Goal: Task Accomplishment & Management: Manage account settings

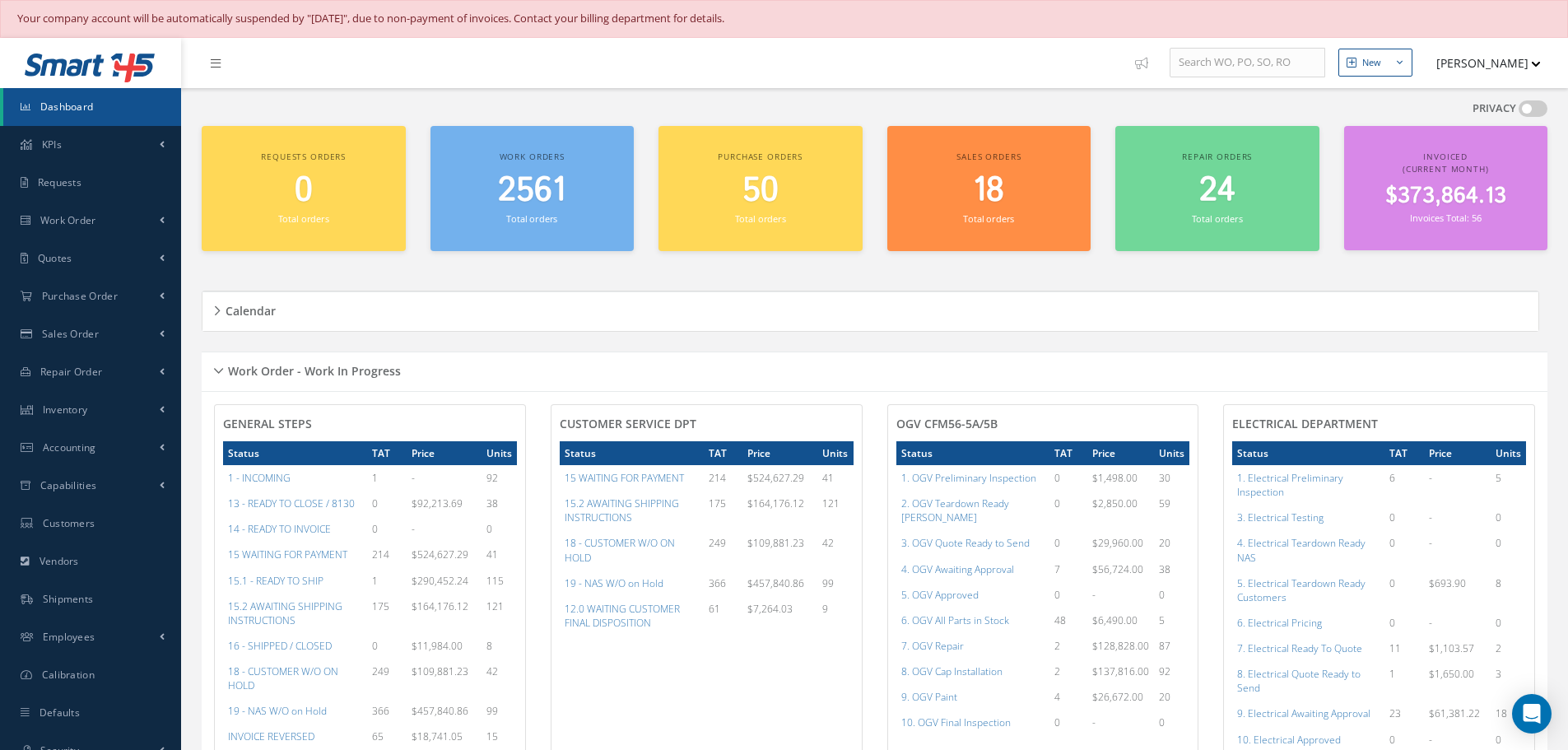
scroll to position [329, 0]
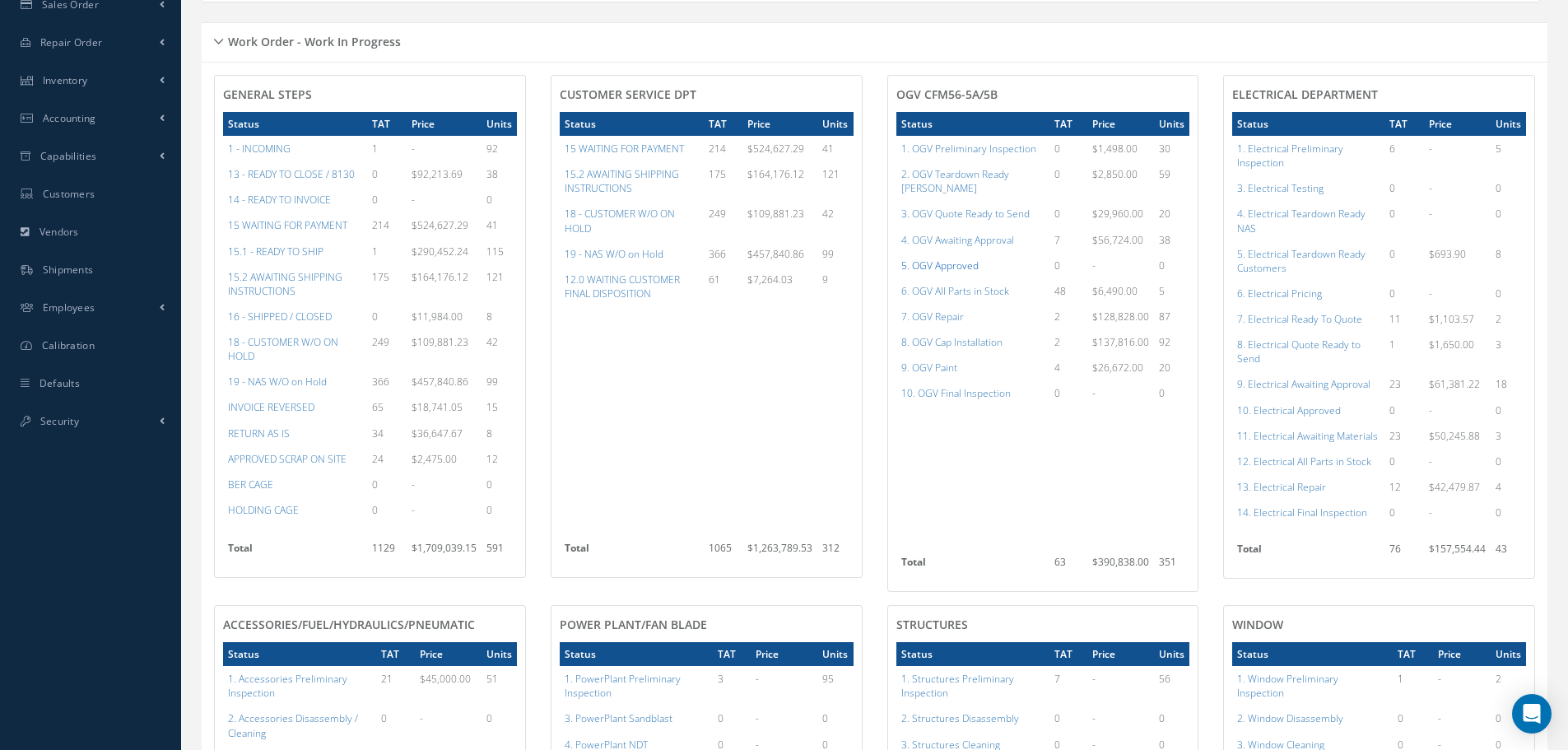
click at [947, 259] on a=78&excludeInternalCustomer=false&excludeInvoicedOrClosed=true&shop_id=15&filtersHidded"] "5. OGV Approved" at bounding box center [939, 266] width 77 height 14
click at [1297, 413] on a=96&excludeInternalCustomer=false&excludeInvoicedOrClosed=true&shop_id=13&filtersHidded"] "10. Electrical Approved" at bounding box center [1289, 410] width 103 height 14
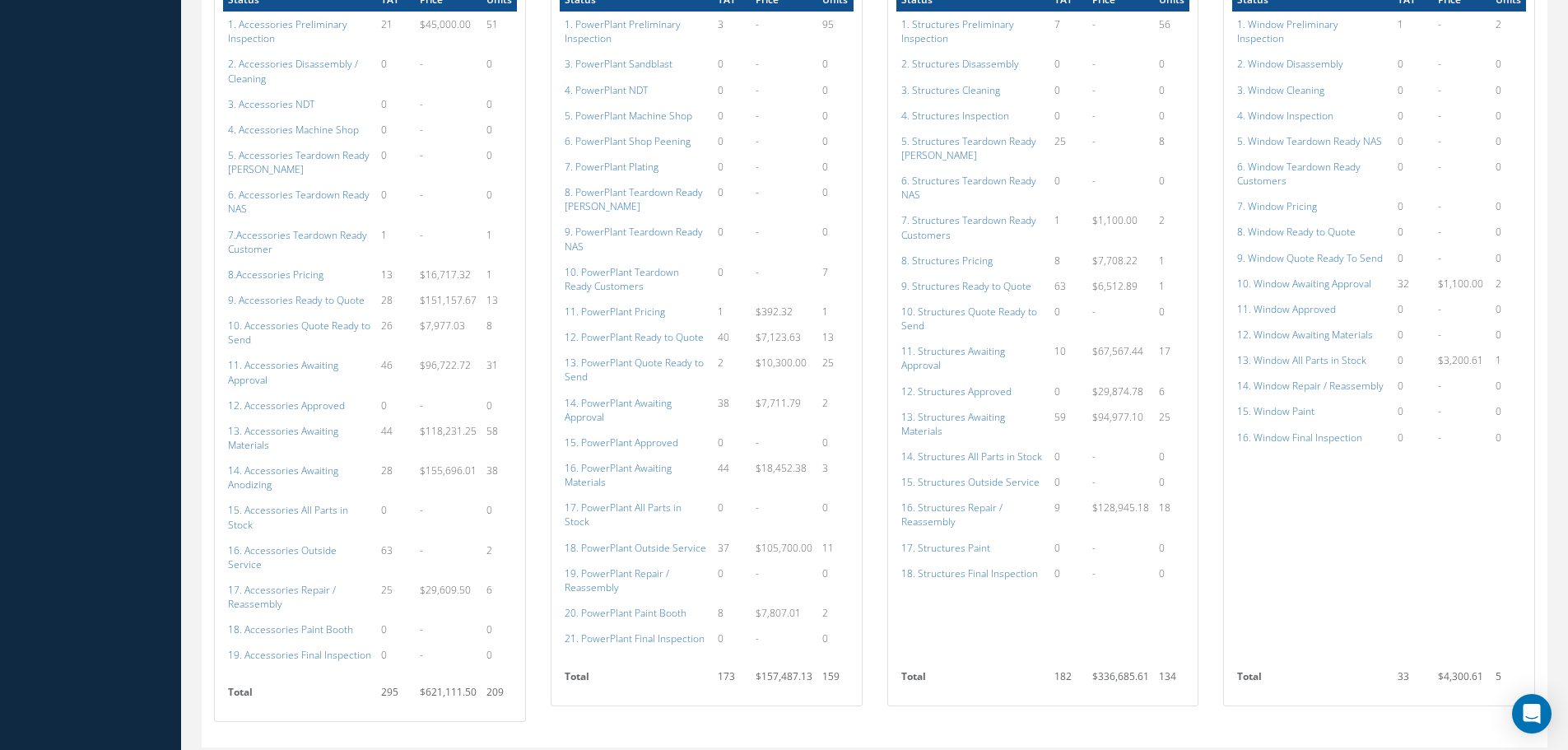
scroll to position [988, 0]
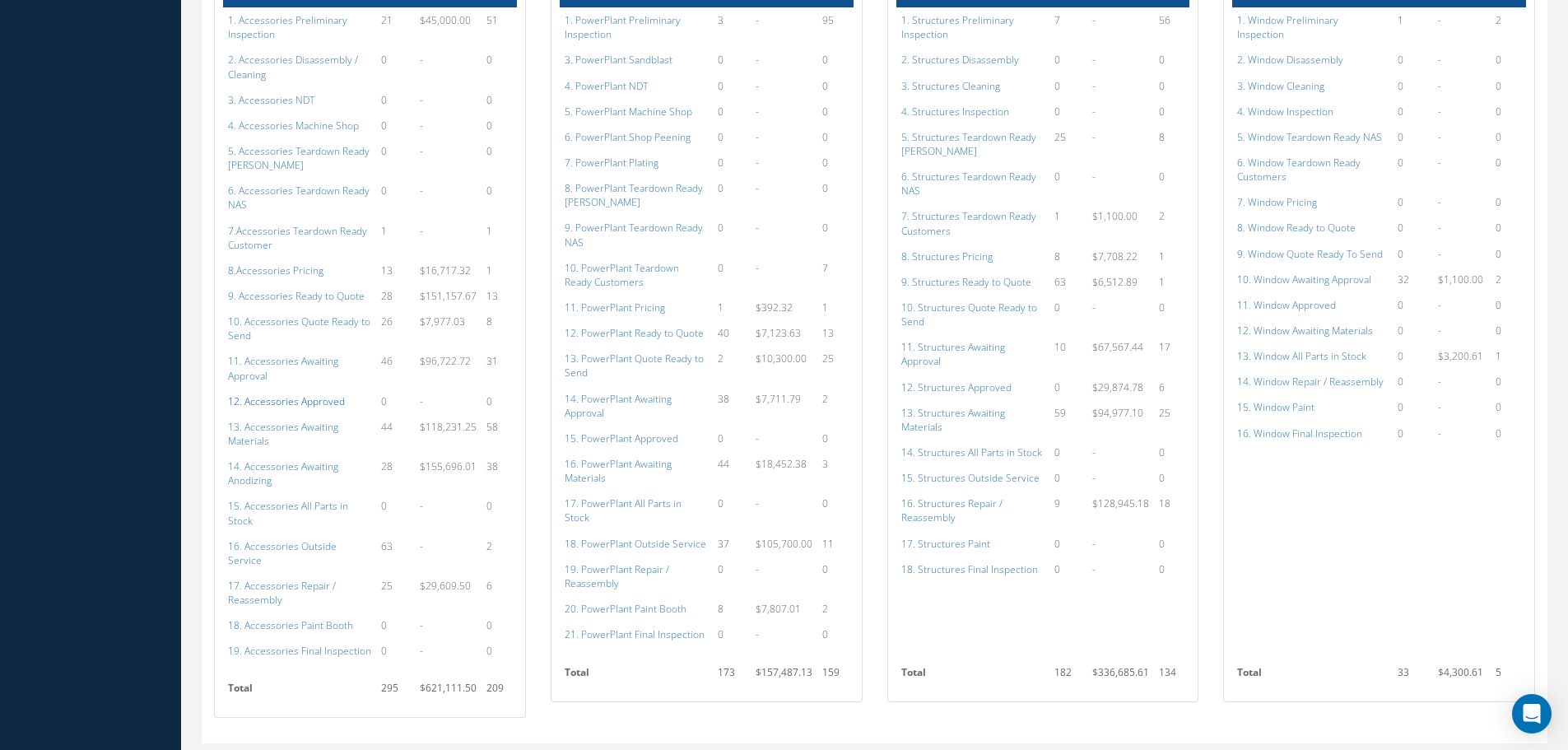
click at [273, 395] on a=112&excludeInternalCustomer=false&excludeInvoicedOrClosed=true&shop_id=14&filtersHidded"] "12. Accessories Approved" at bounding box center [287, 401] width 117 height 14
click at [638, 432] on a=134&excludeInternalCustomer=false&excludeInvoicedOrClosed=true&shop_id=15&filtersHidded"] "15. PowerPlant Approved" at bounding box center [621, 438] width 113 height 14
click at [974, 381] on a=152&excludeInternalCustomer=false&excludeInvoicedOrClosed=true&shop_id=3&filtersHidded"] "12. Structures Approved" at bounding box center [956, 388] width 110 height 14
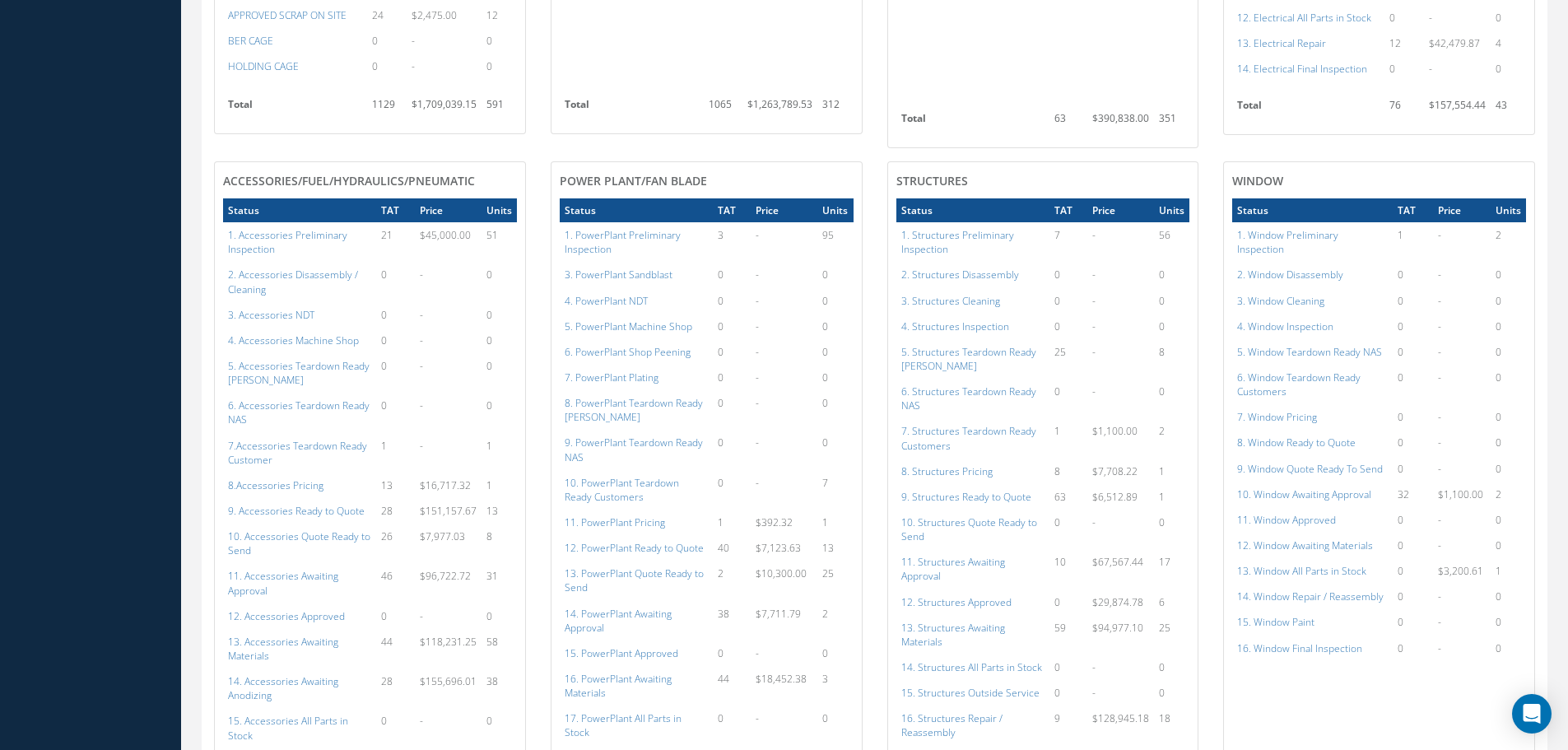
scroll to position [499, 0]
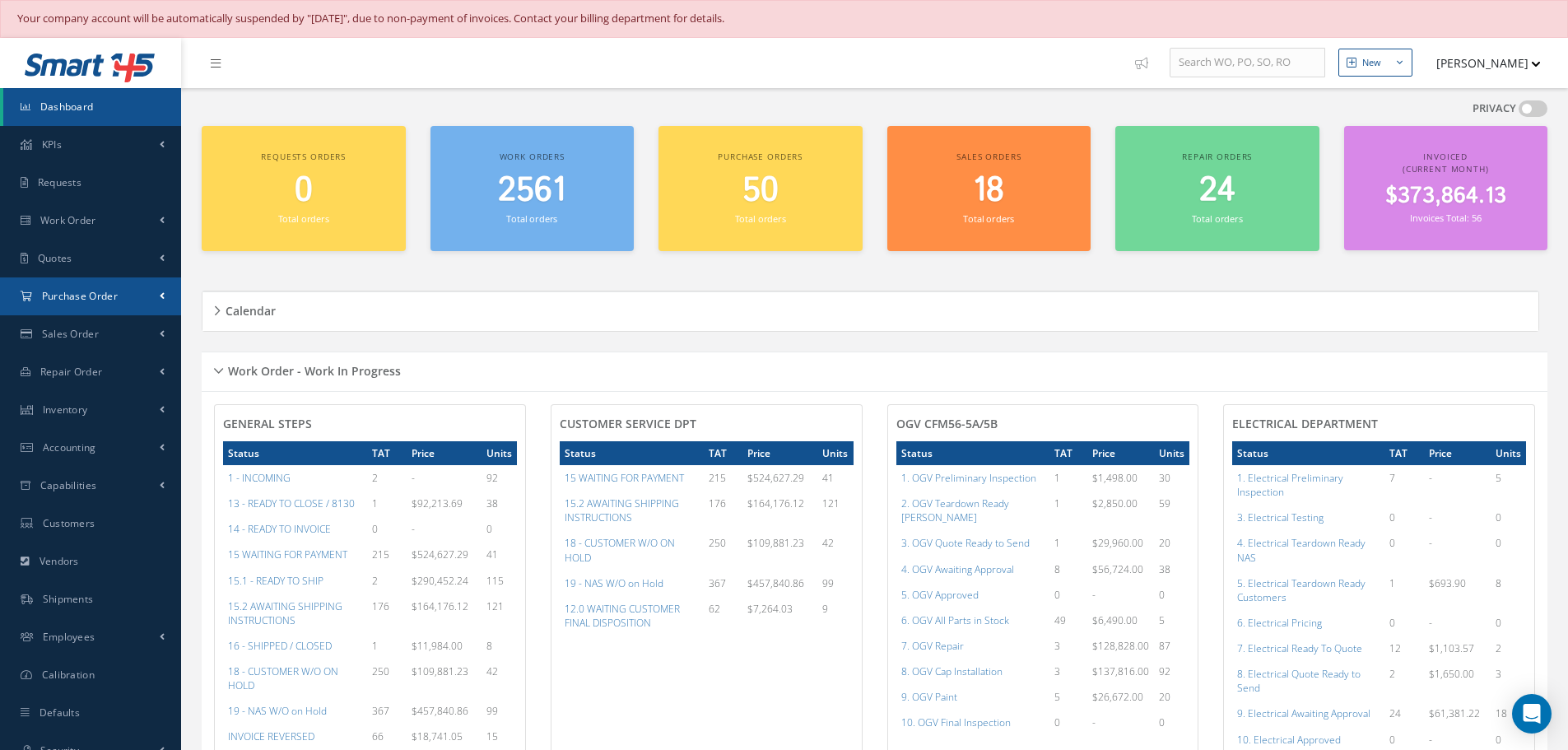
click at [75, 289] on span "Purchase Order" at bounding box center [80, 296] width 76 height 14
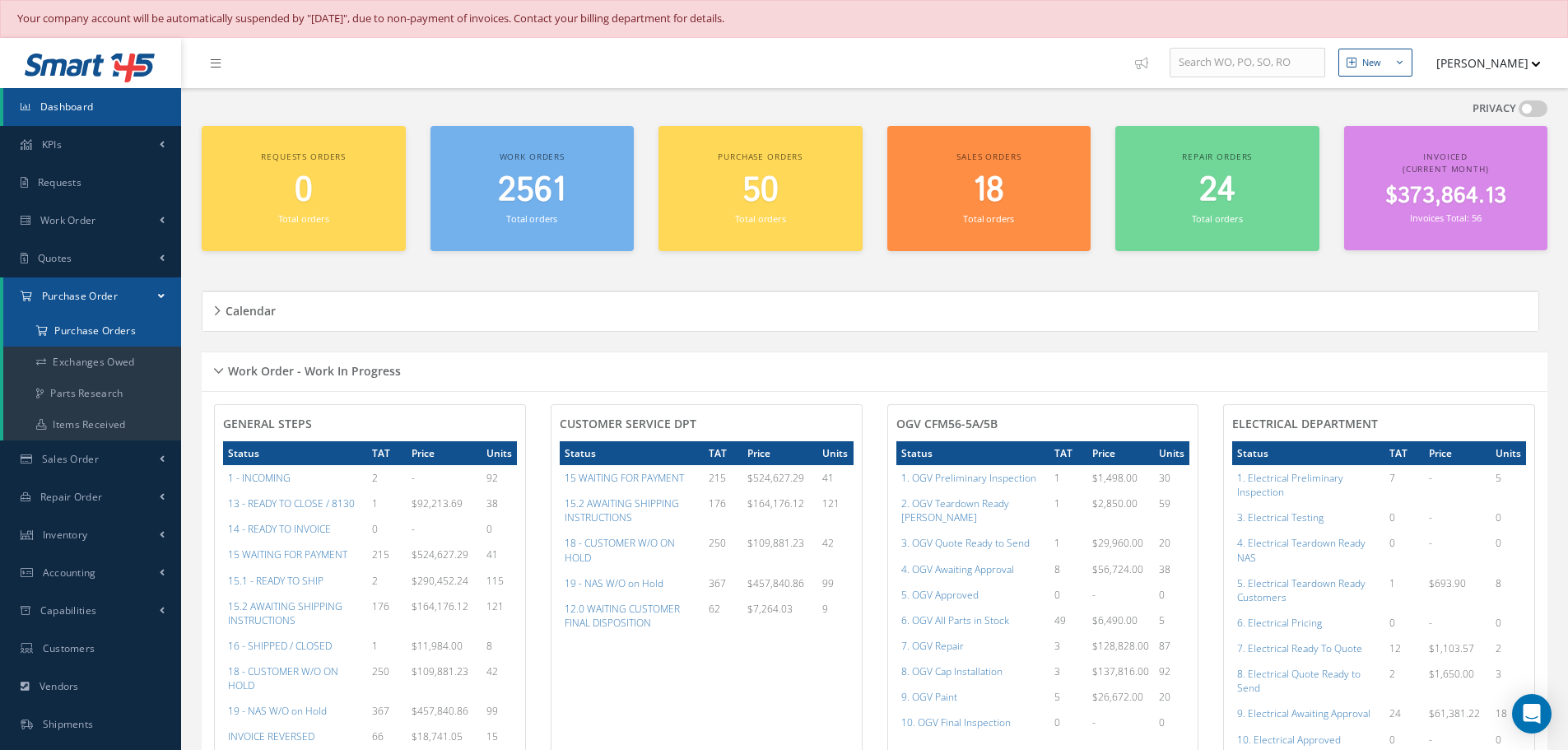
click at [78, 326] on a=1&status_id=2&status_id=3&status_id=5&collapsedFilters"] "Purchase Orders" at bounding box center [92, 331] width 178 height 31
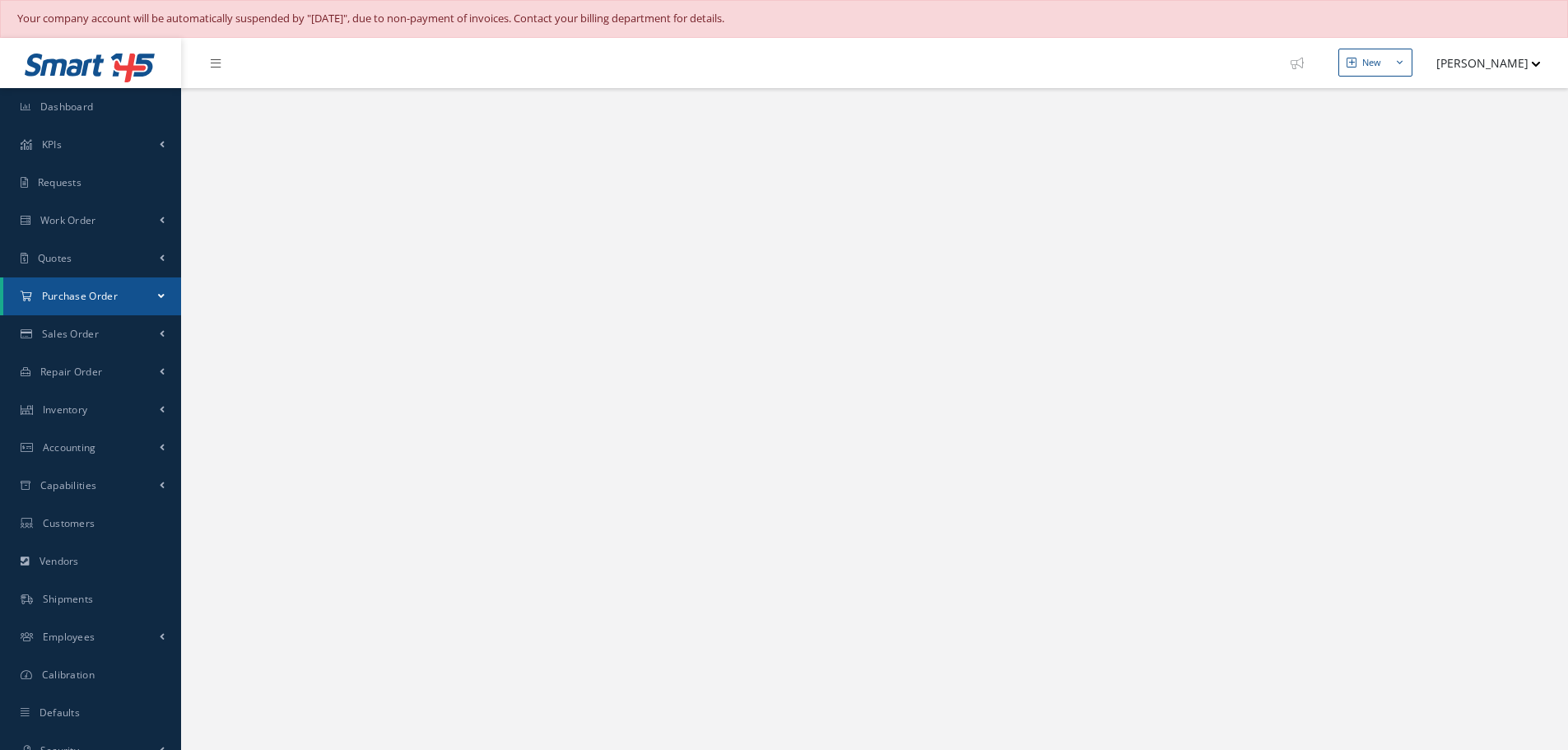
select select "25"
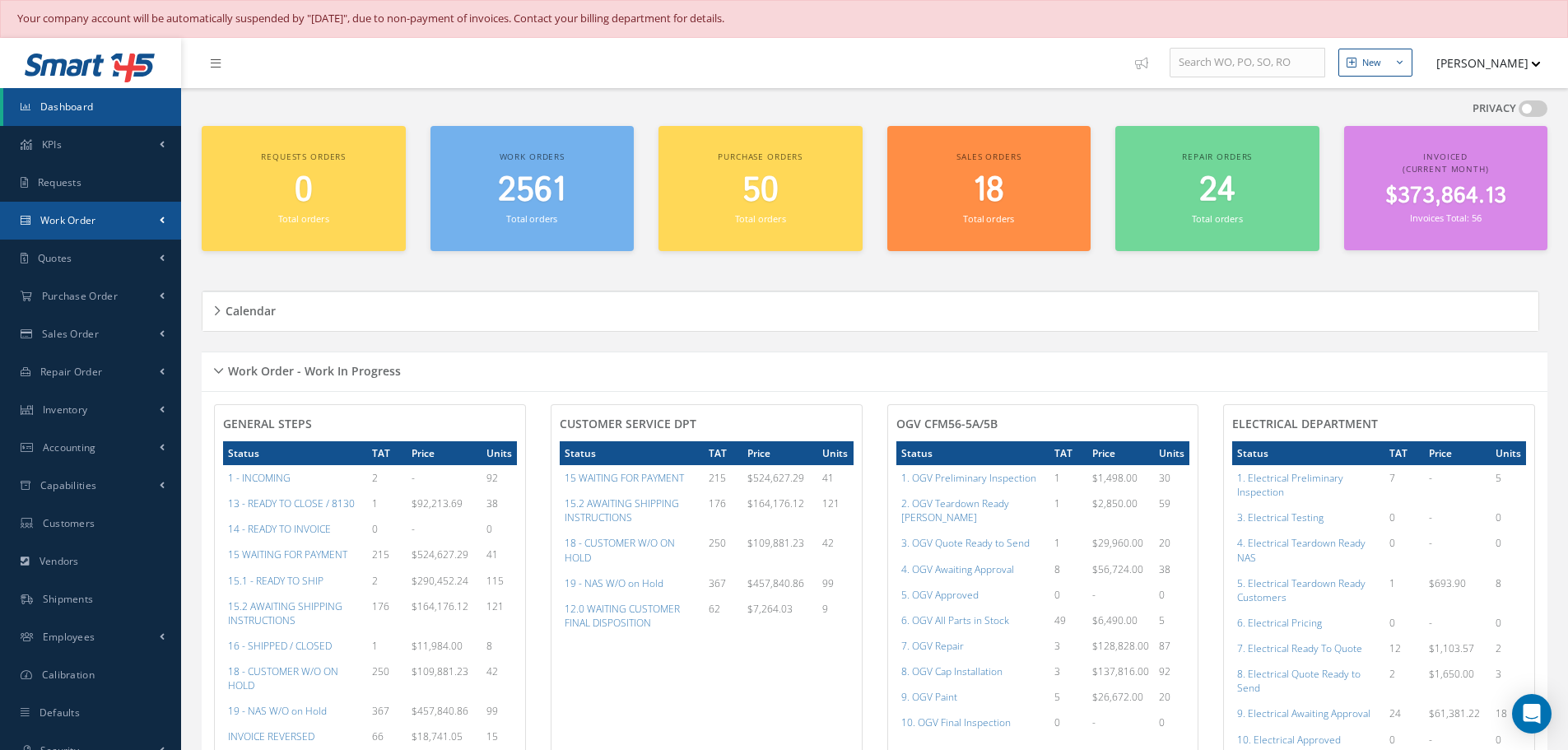
click at [71, 218] on span "Work Order" at bounding box center [67, 220] width 56 height 14
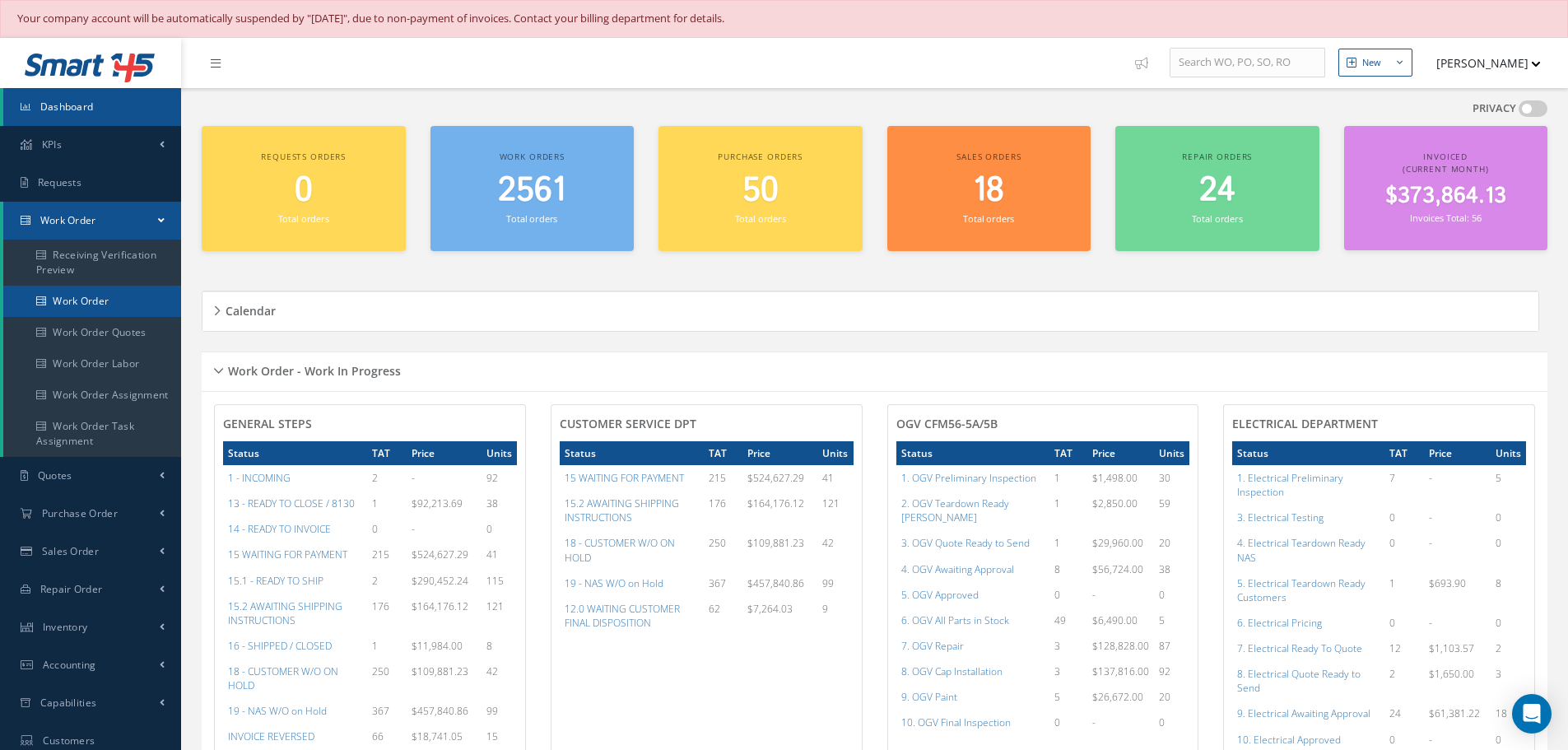
click at [89, 301] on link "Work Order" at bounding box center [92, 302] width 178 height 31
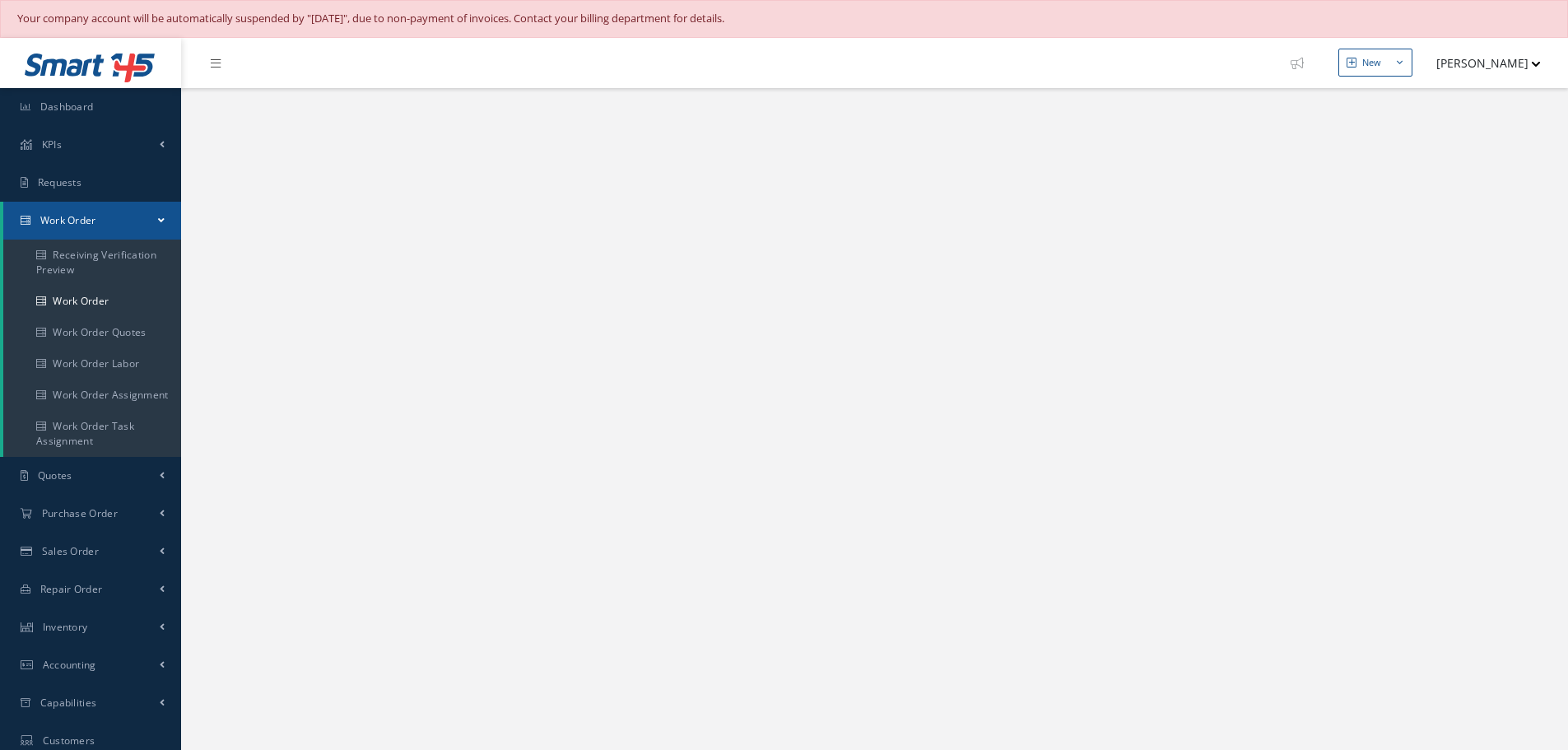
select select "25"
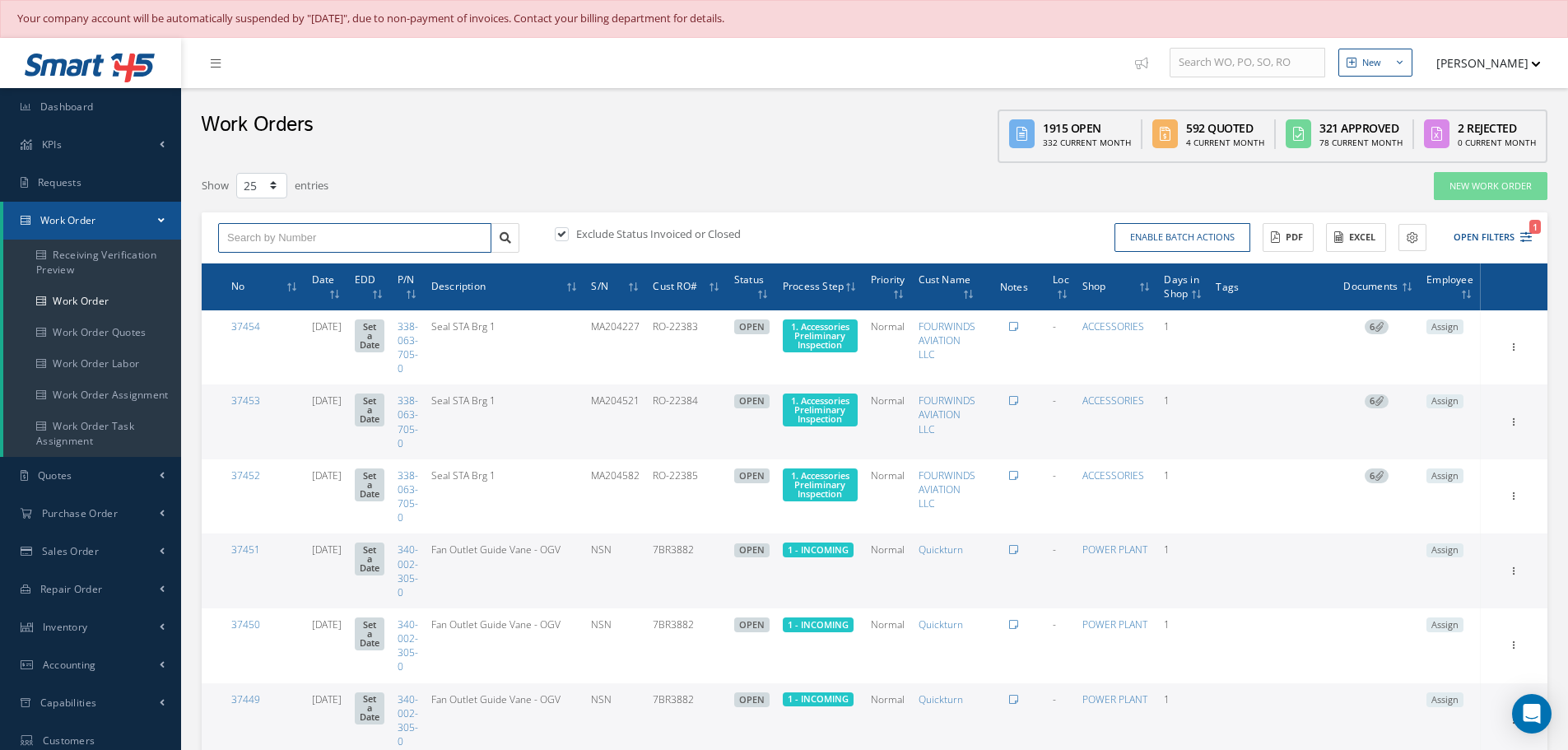
click at [303, 236] on input "text" at bounding box center [354, 237] width 273 height 29
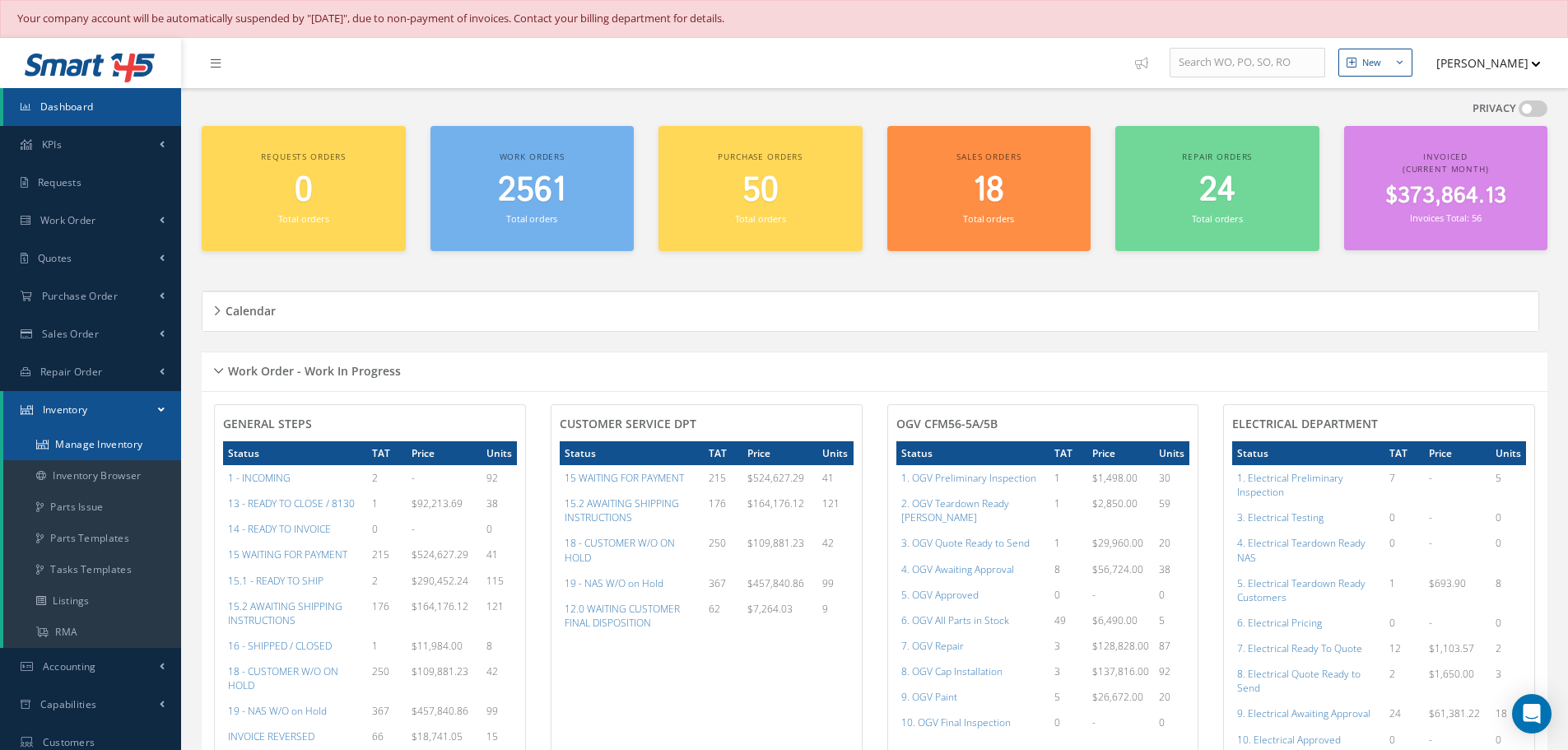
click at [81, 445] on link "Manage Inventory" at bounding box center [92, 444] width 178 height 31
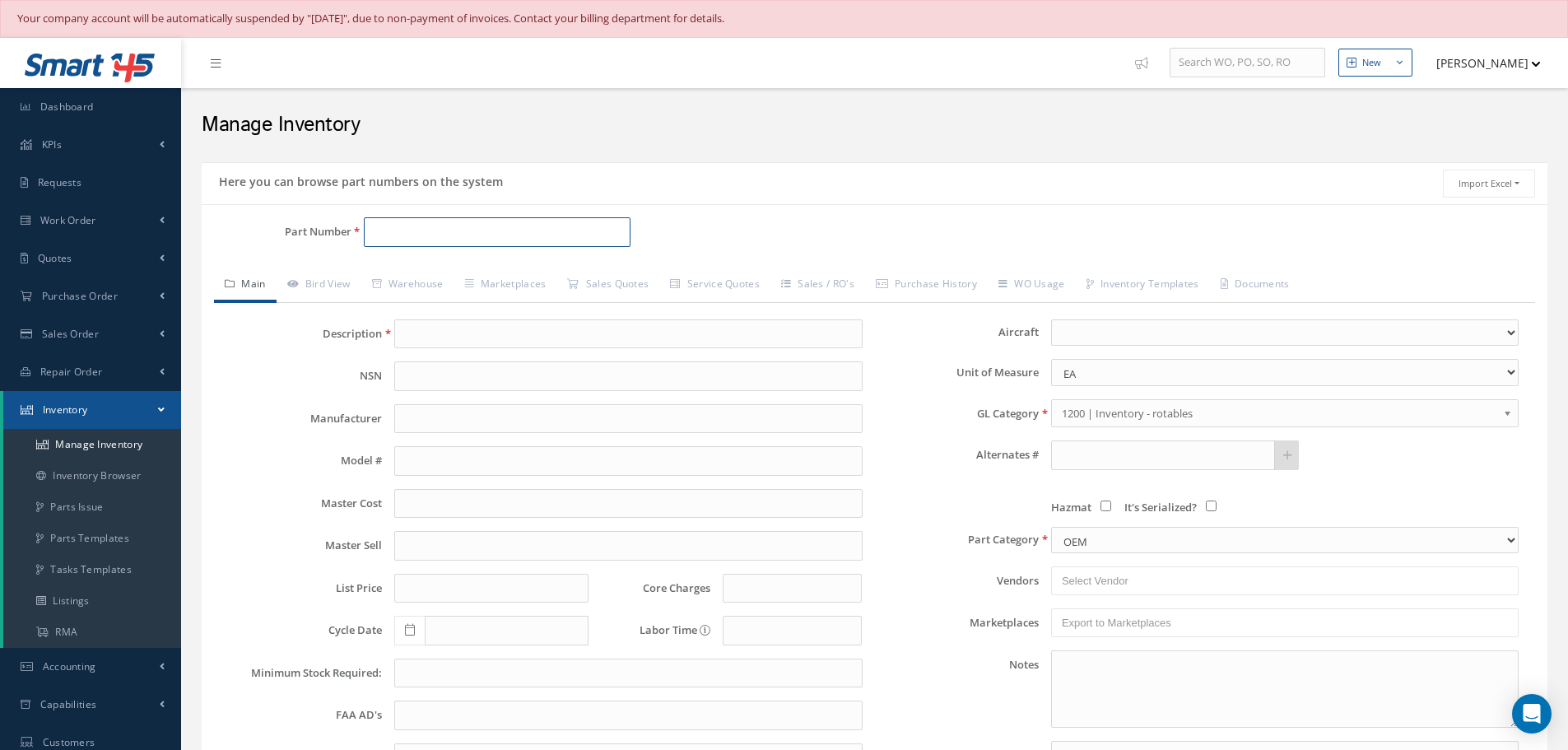
click at [460, 218] on input "Part Number" at bounding box center [497, 232] width 267 height 29
click at [466, 274] on span "321-457-800-0JA" at bounding box center [443, 275] width 148 height 18
type input "321-457-800-0JA"
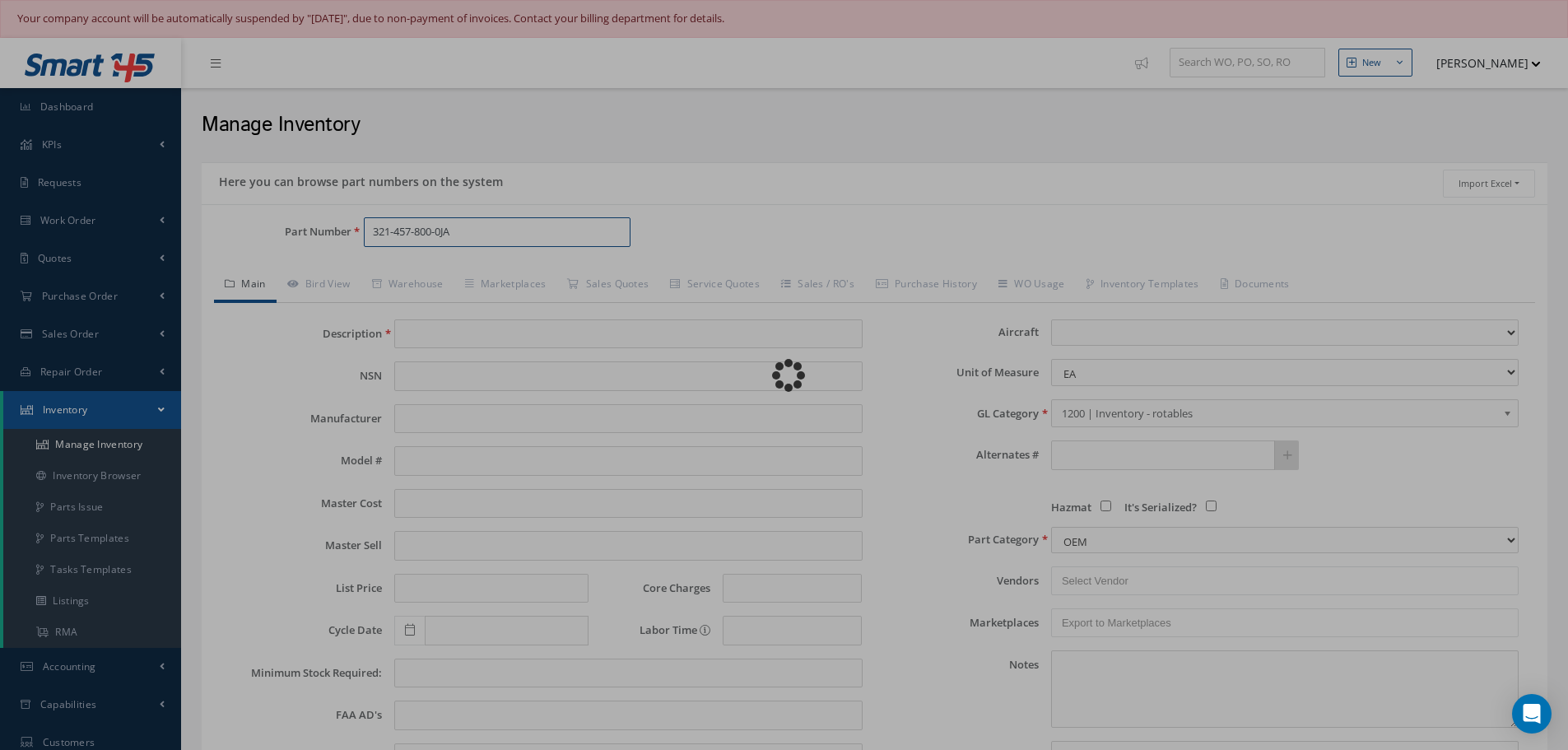
type input "SEAL NULL"
type input "88.89"
type input "0.00"
select select
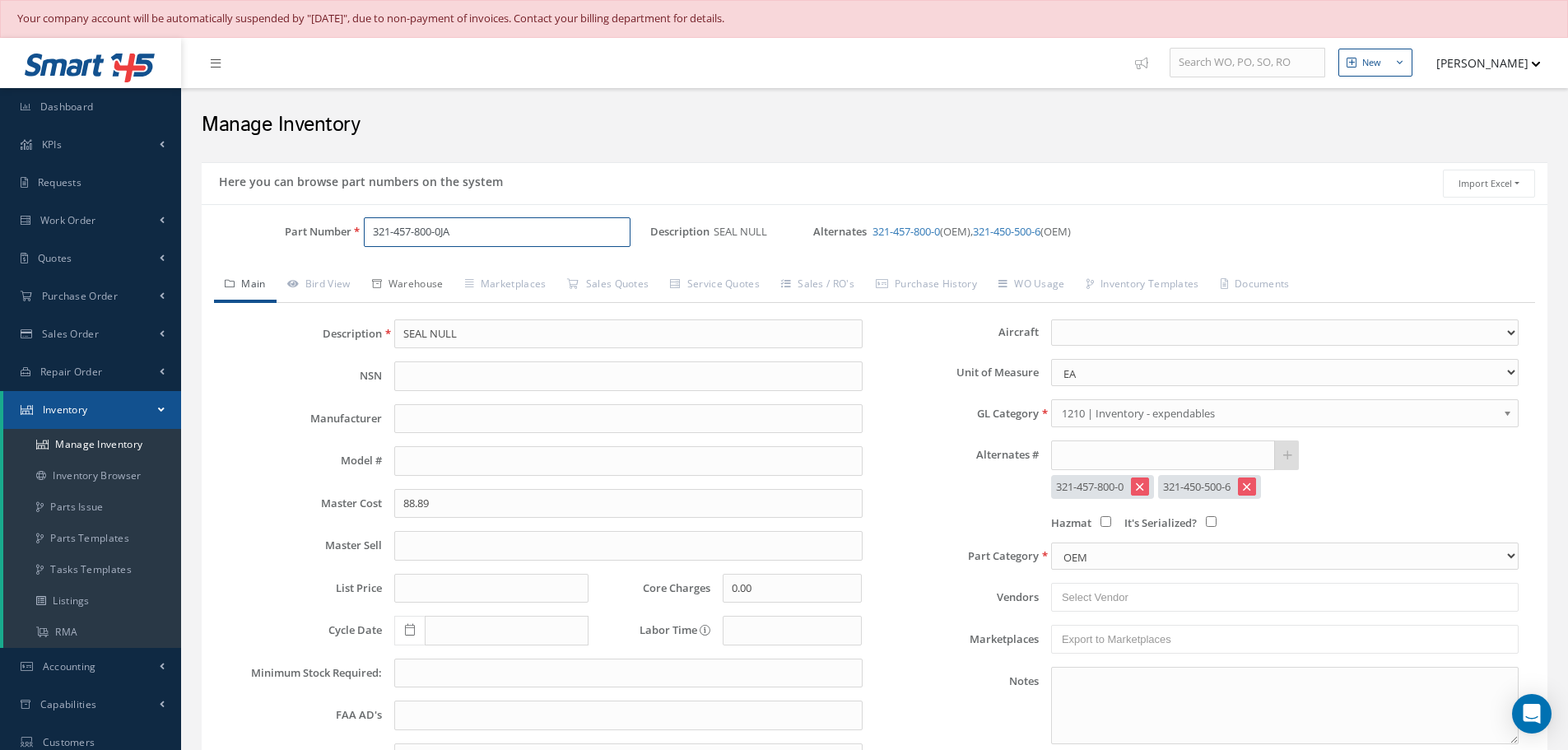
type input "321-457-800-0JA"
click at [403, 280] on link "Warehouse" at bounding box center [407, 285] width 93 height 34
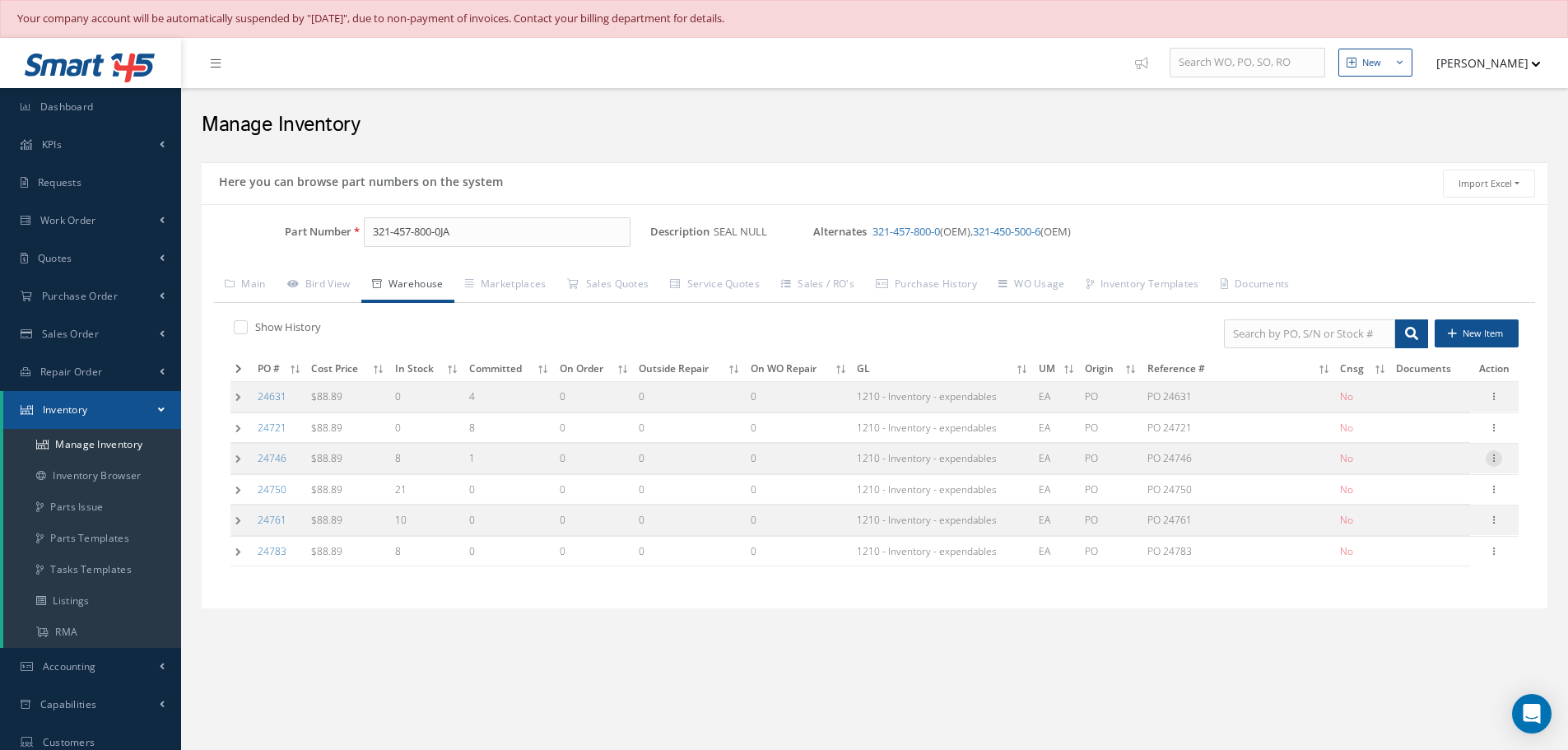
click at [1497, 460] on icon at bounding box center [1494, 456] width 17 height 13
click at [1427, 471] on link "Edit" at bounding box center [1418, 470] width 130 height 21
type input "88.89"
type input "09/04/2025"
type input "PO 24746"
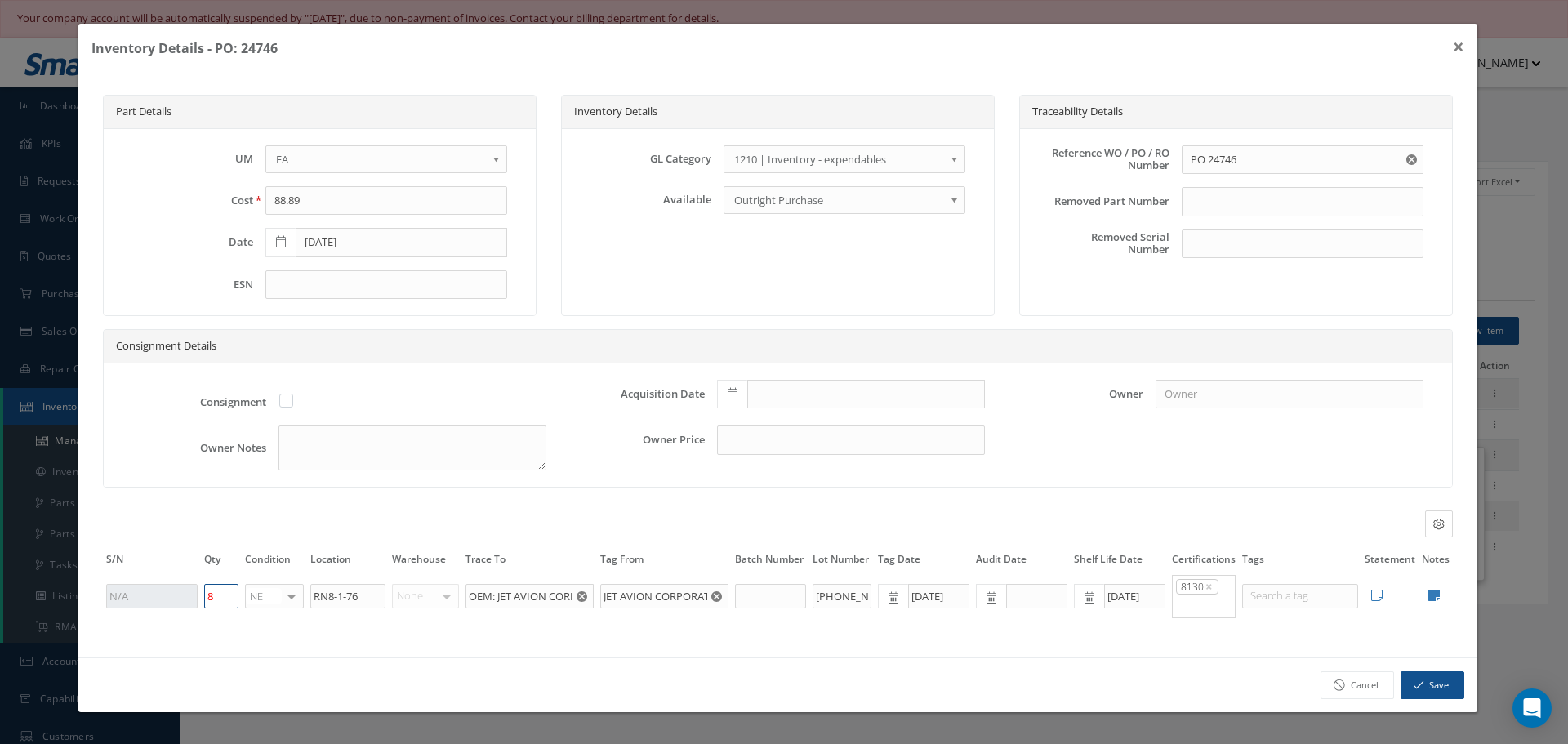
click at [226, 593] on input "8" at bounding box center [221, 596] width 34 height 24
type input "5"
click at [1439, 685] on button "Save" at bounding box center [1432, 686] width 64 height 29
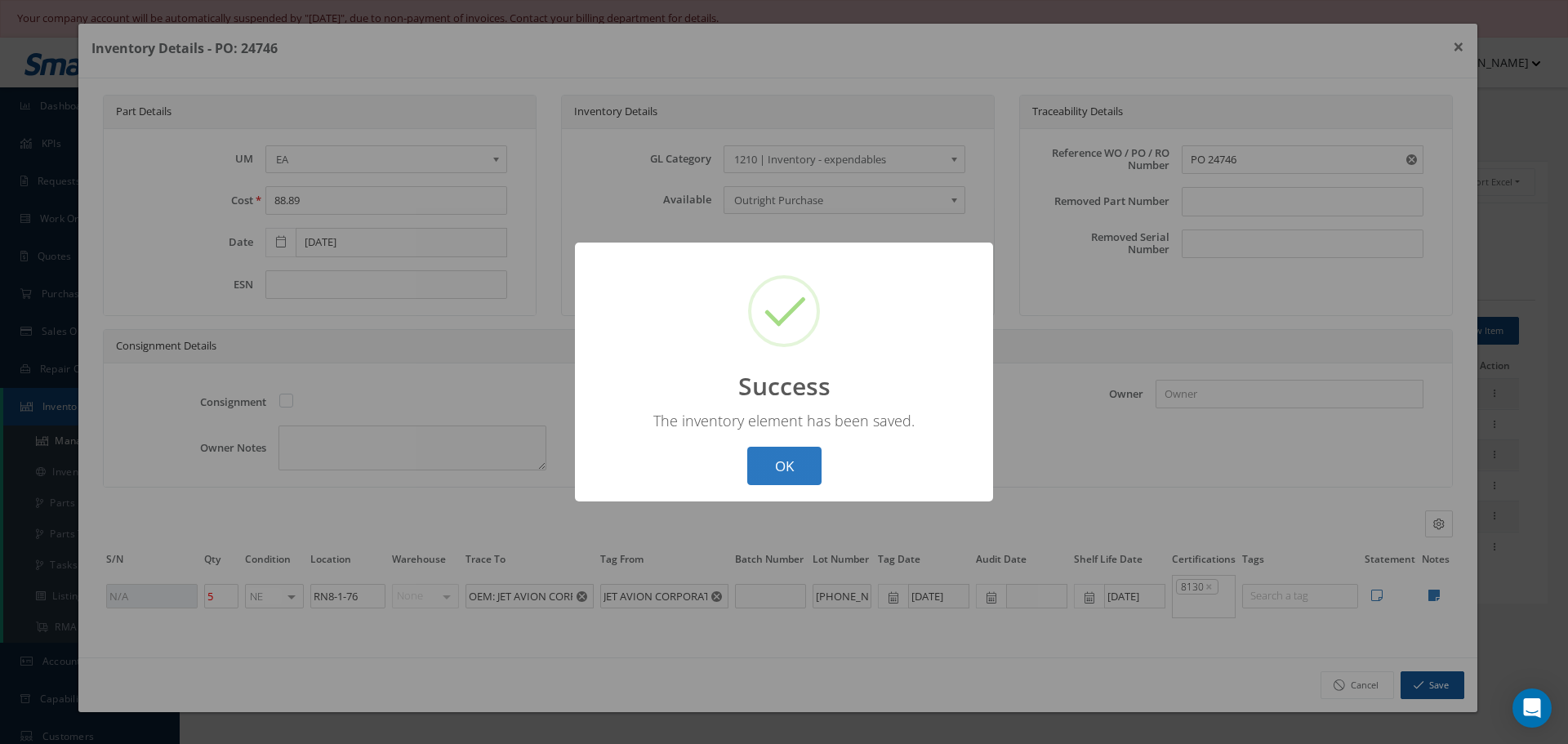
click at [779, 459] on button "OK" at bounding box center [784, 466] width 75 height 39
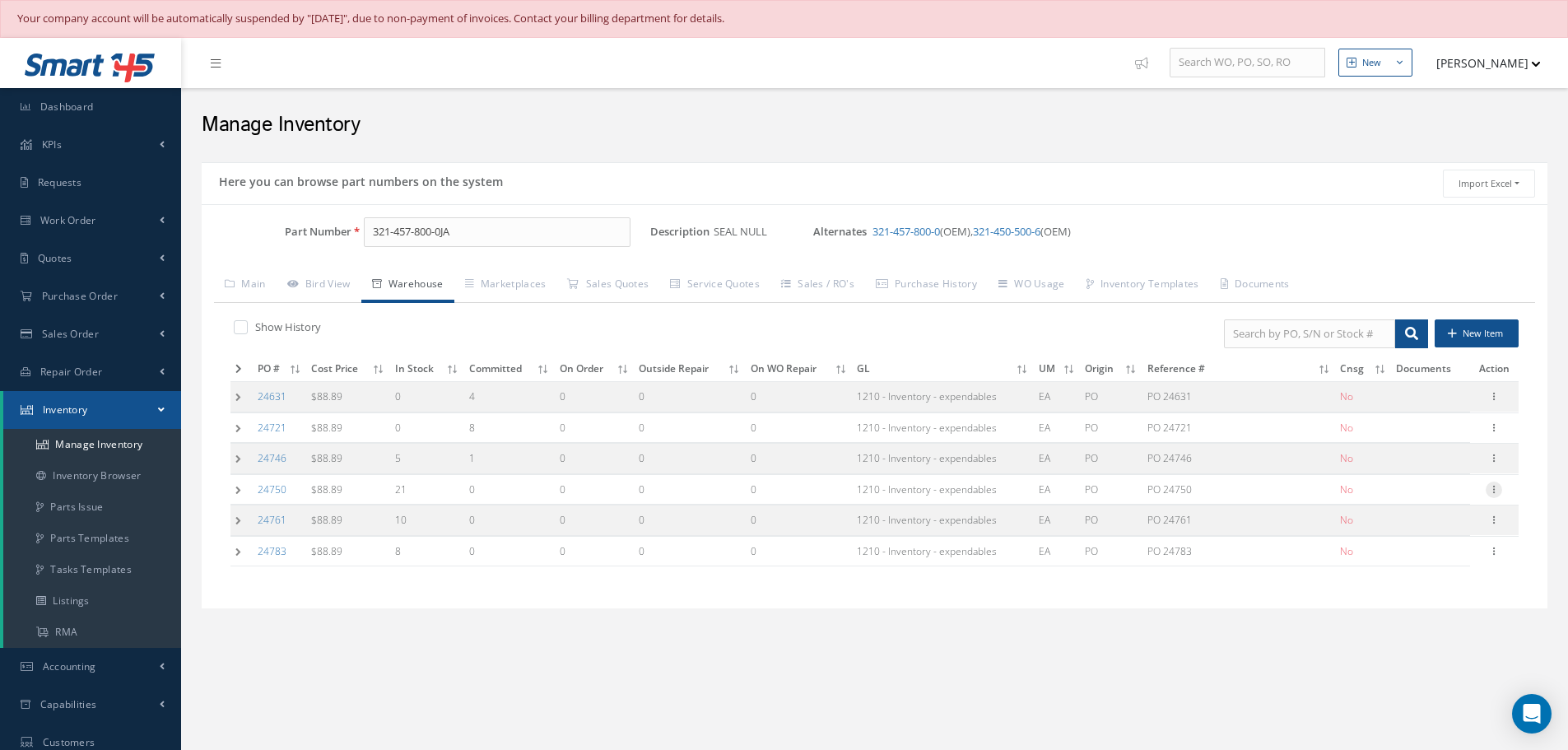
click at [1494, 489] on icon at bounding box center [1494, 487] width 17 height 13
click at [1431, 501] on link "Edit" at bounding box center [1418, 501] width 130 height 21
type input "PO 24750"
type input "09/04/2025"
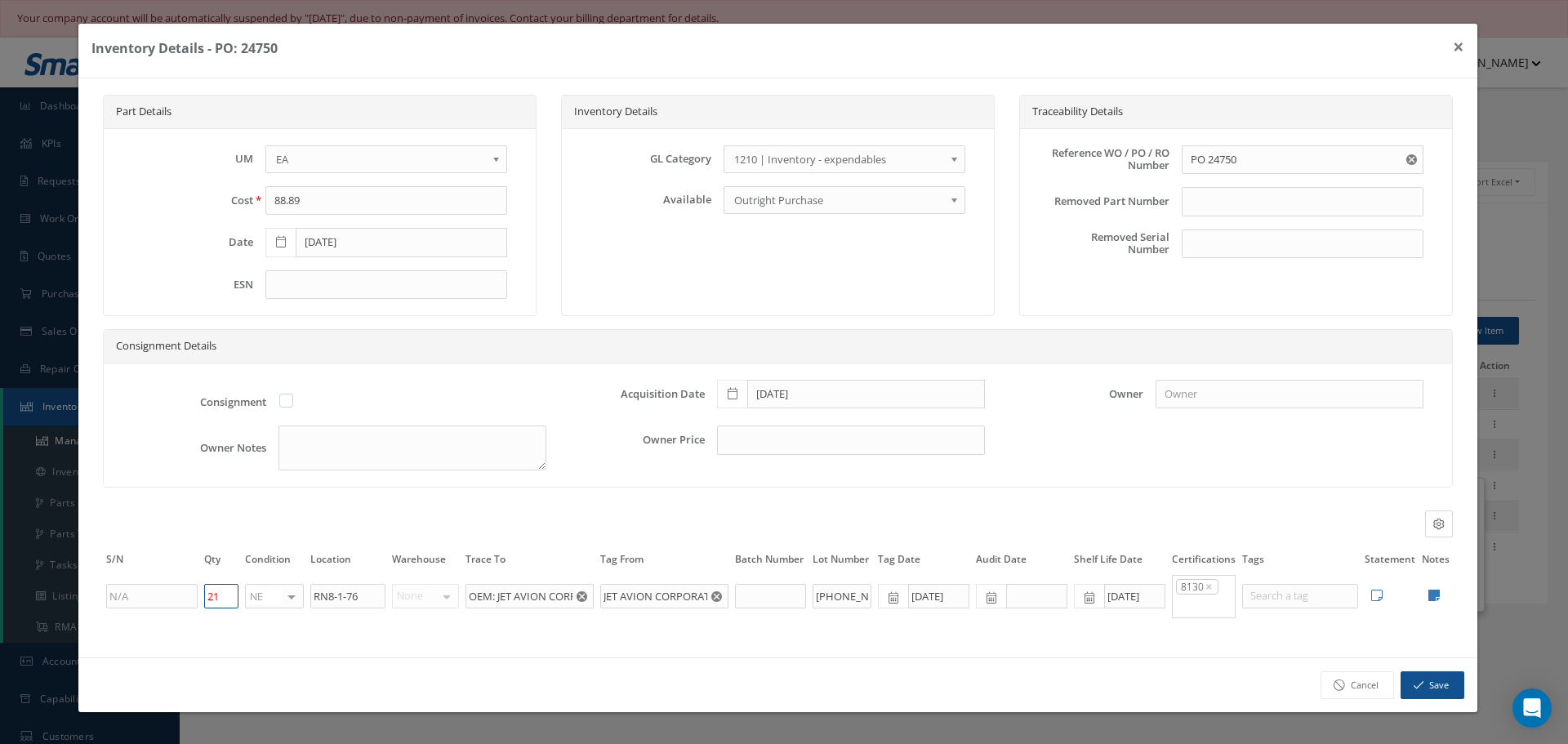
click at [221, 595] on input "21" at bounding box center [221, 596] width 34 height 24
type input "2"
click at [1444, 687] on button "Save" at bounding box center [1432, 686] width 64 height 29
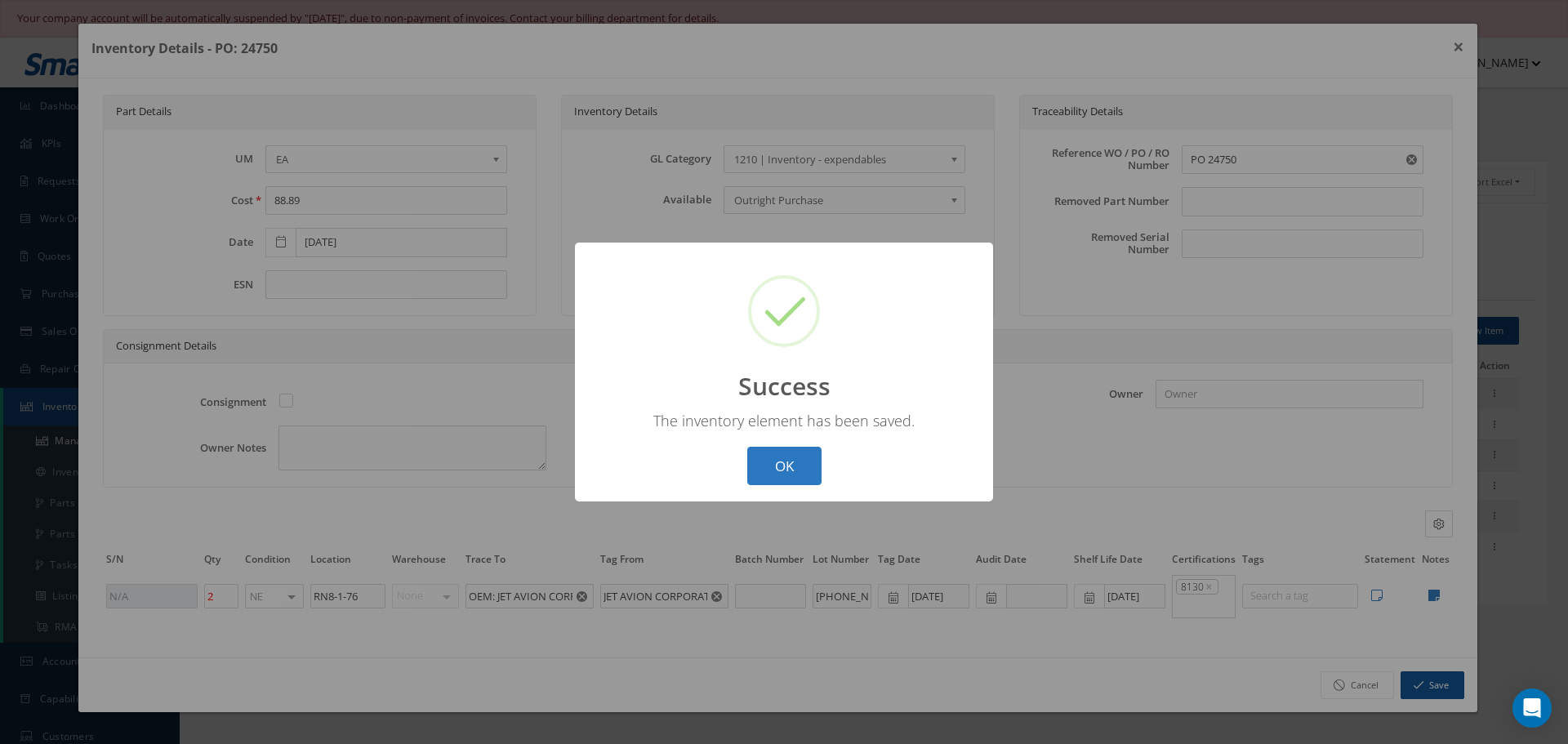
click at [804, 465] on button "OK" at bounding box center [784, 466] width 75 height 39
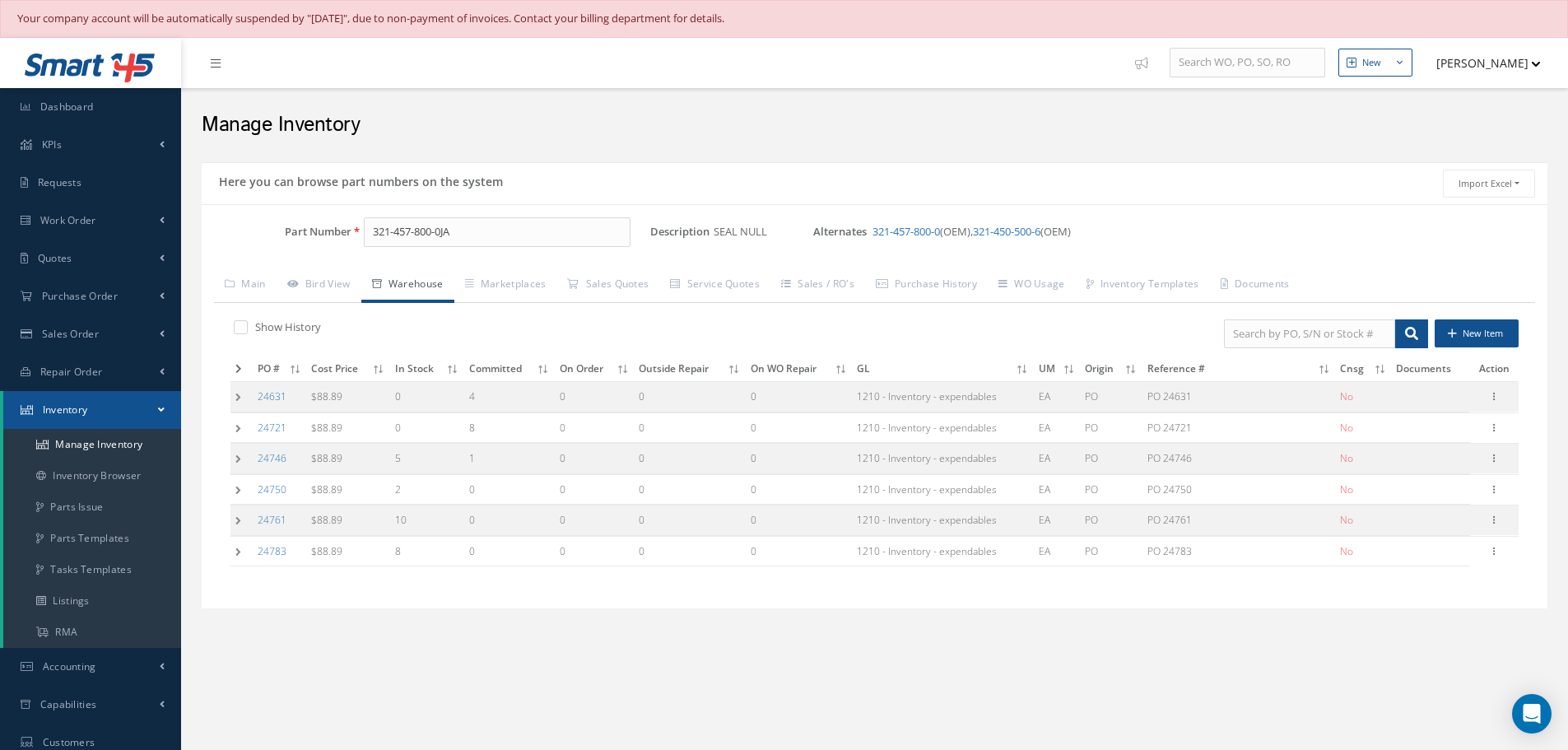
drag, startPoint x: 1496, startPoint y: 518, endPoint x: 1484, endPoint y: 521, distance: 12.4
click at [1497, 518] on icon at bounding box center [1494, 518] width 17 height 13
click at [1440, 528] on link "Edit" at bounding box center [1418, 531] width 130 height 21
type input "09/22/2025"
type input "PO 24761"
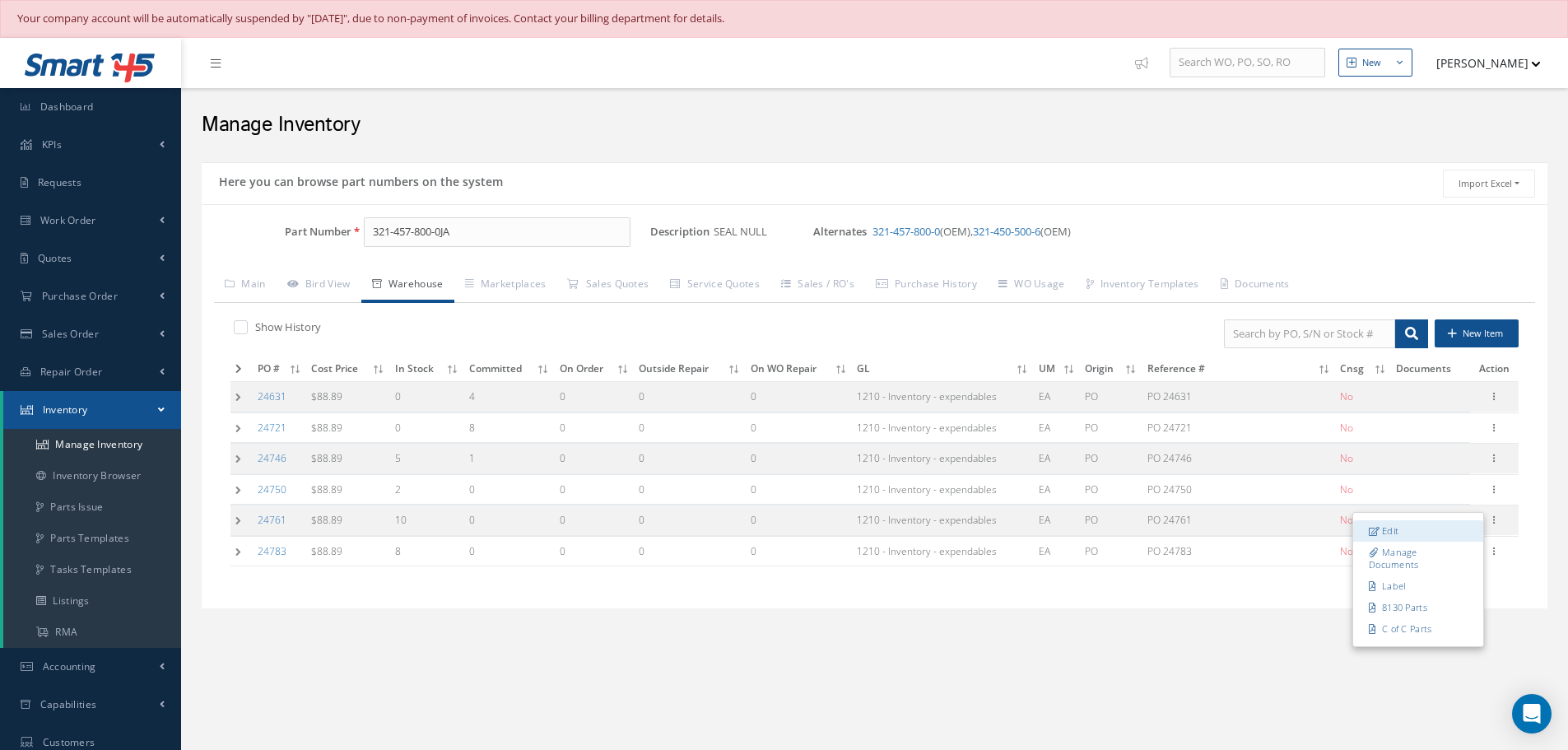
type input "09/22/2025"
type input "10"
type input "09/16/2025"
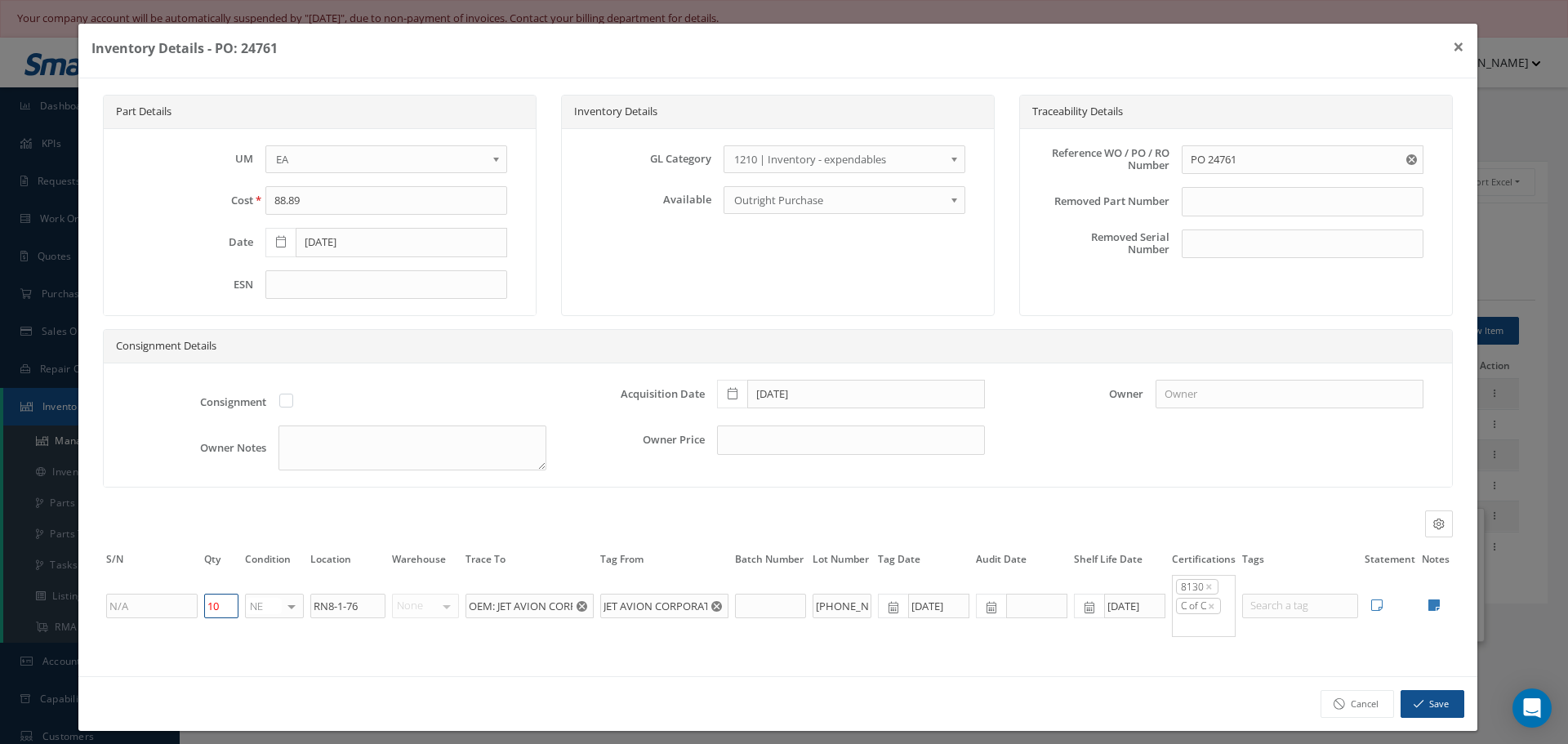
drag, startPoint x: 221, startPoint y: 605, endPoint x: 207, endPoint y: 601, distance: 14.6
click at [221, 605] on input "10" at bounding box center [221, 605] width 34 height 24
type input "1"
type input "5"
click at [1422, 706] on button "Save" at bounding box center [1432, 704] width 64 height 29
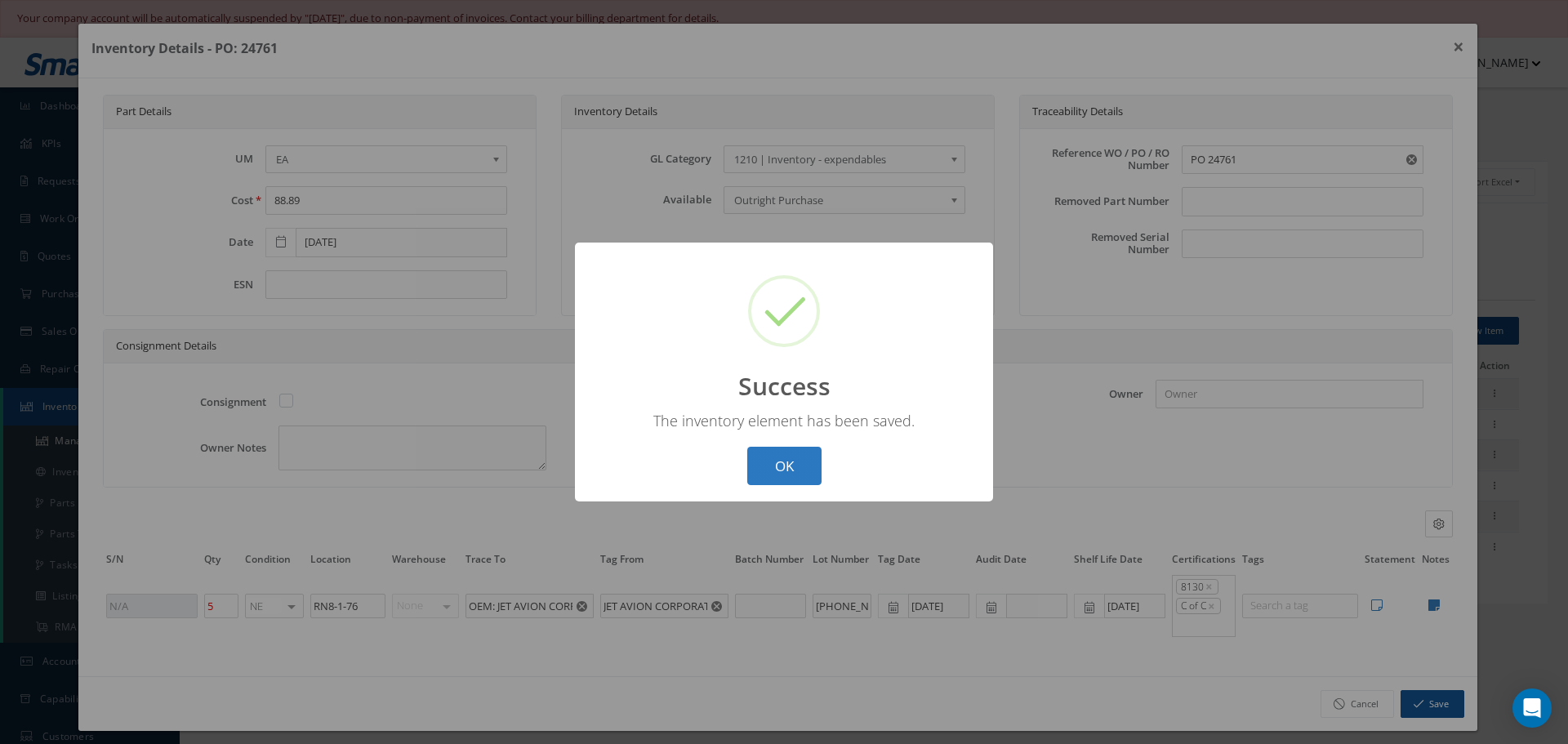
click at [796, 468] on button "OK" at bounding box center [784, 466] width 75 height 39
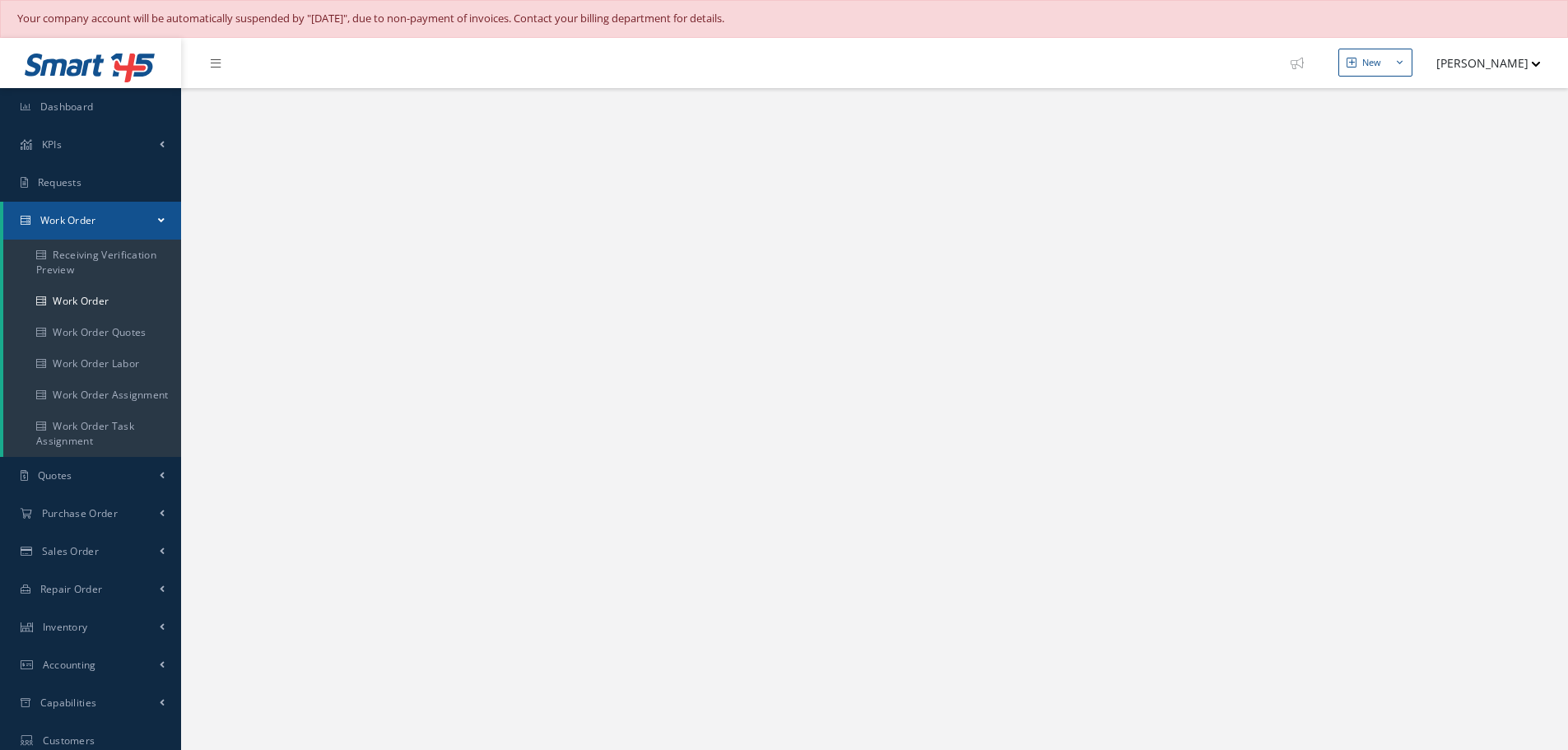
select select "25"
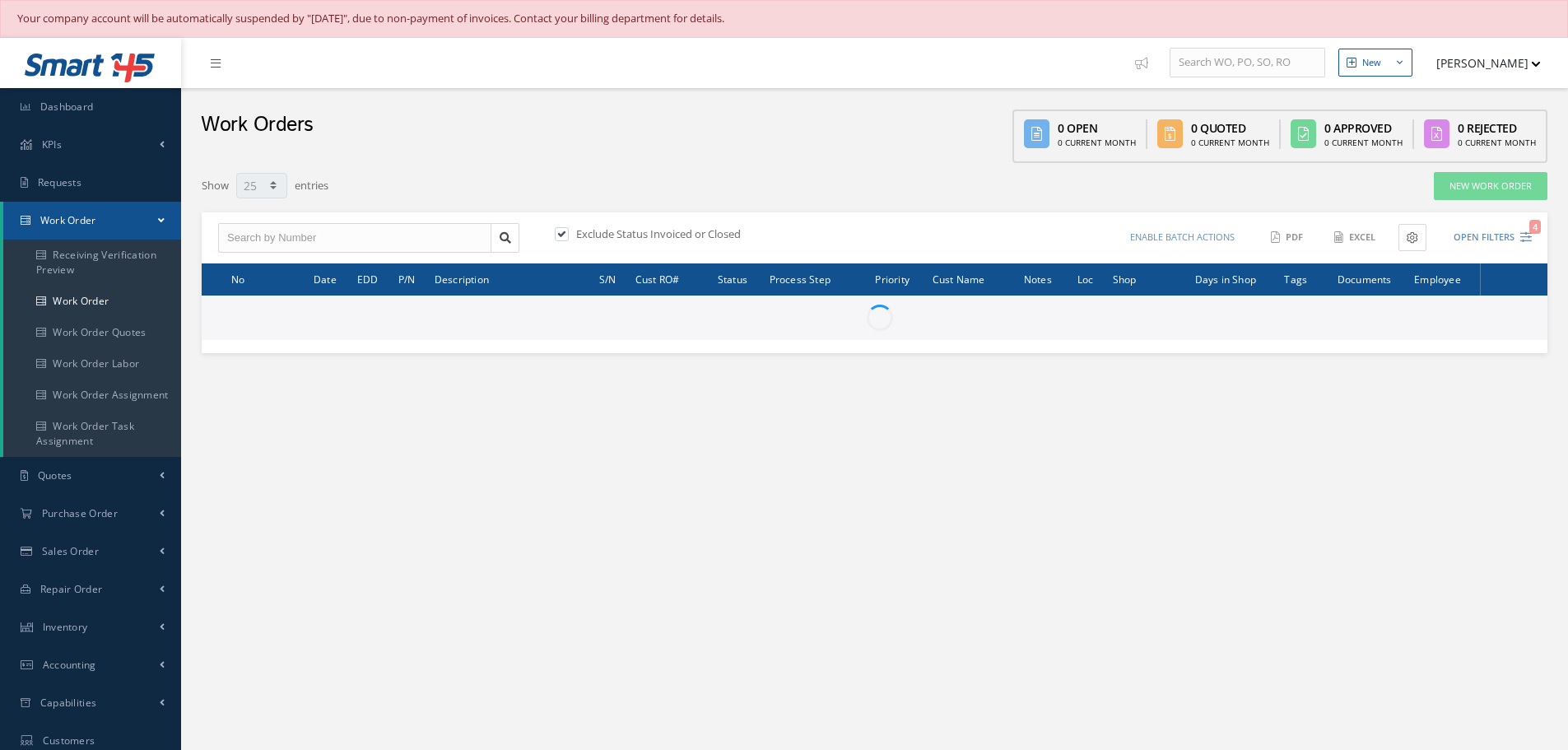
type input "All Work Request"
type input "All Work Performed"
type input "All Status"
type input "WO Part Status"
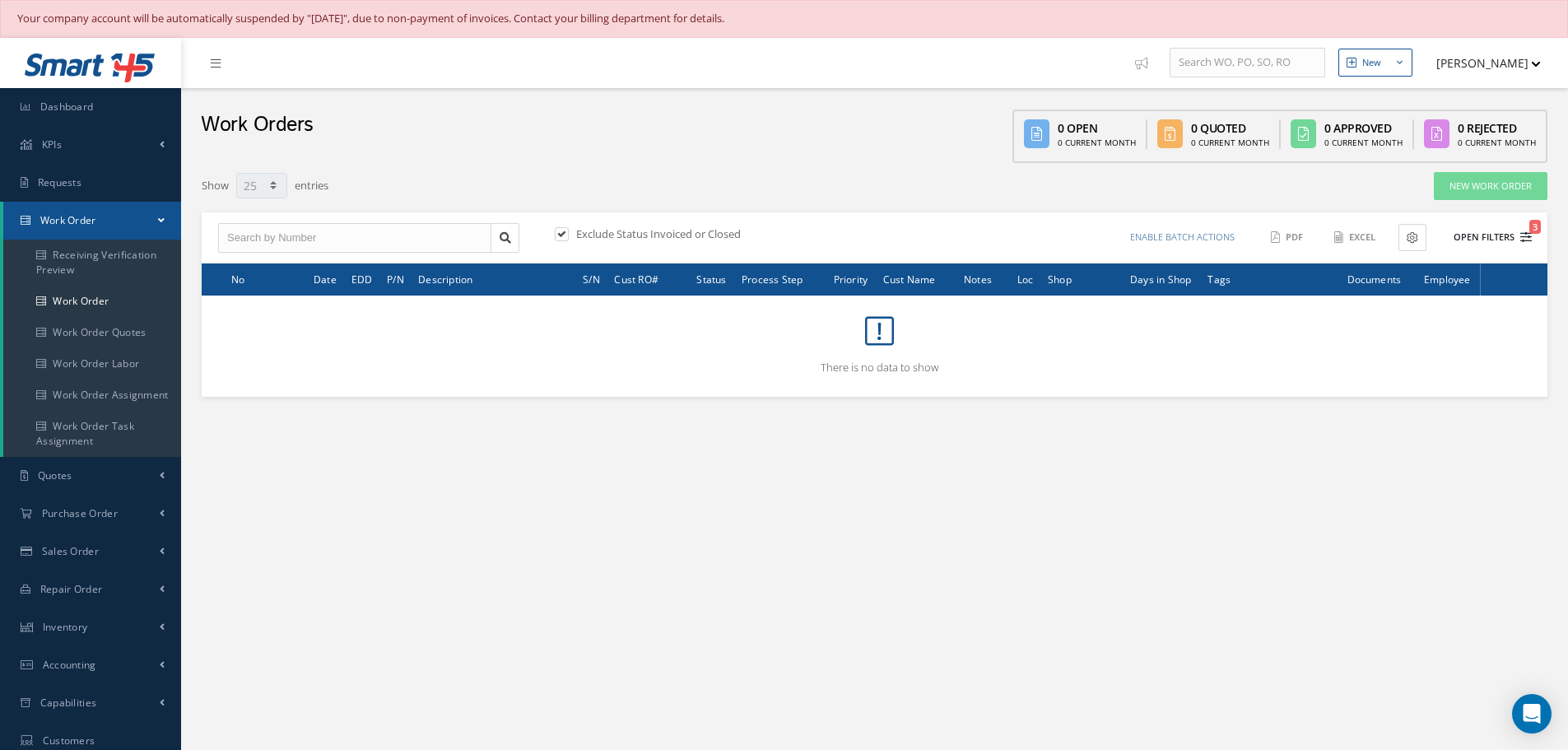
click at [1506, 232] on button "Open Filters 3" at bounding box center [1485, 237] width 93 height 27
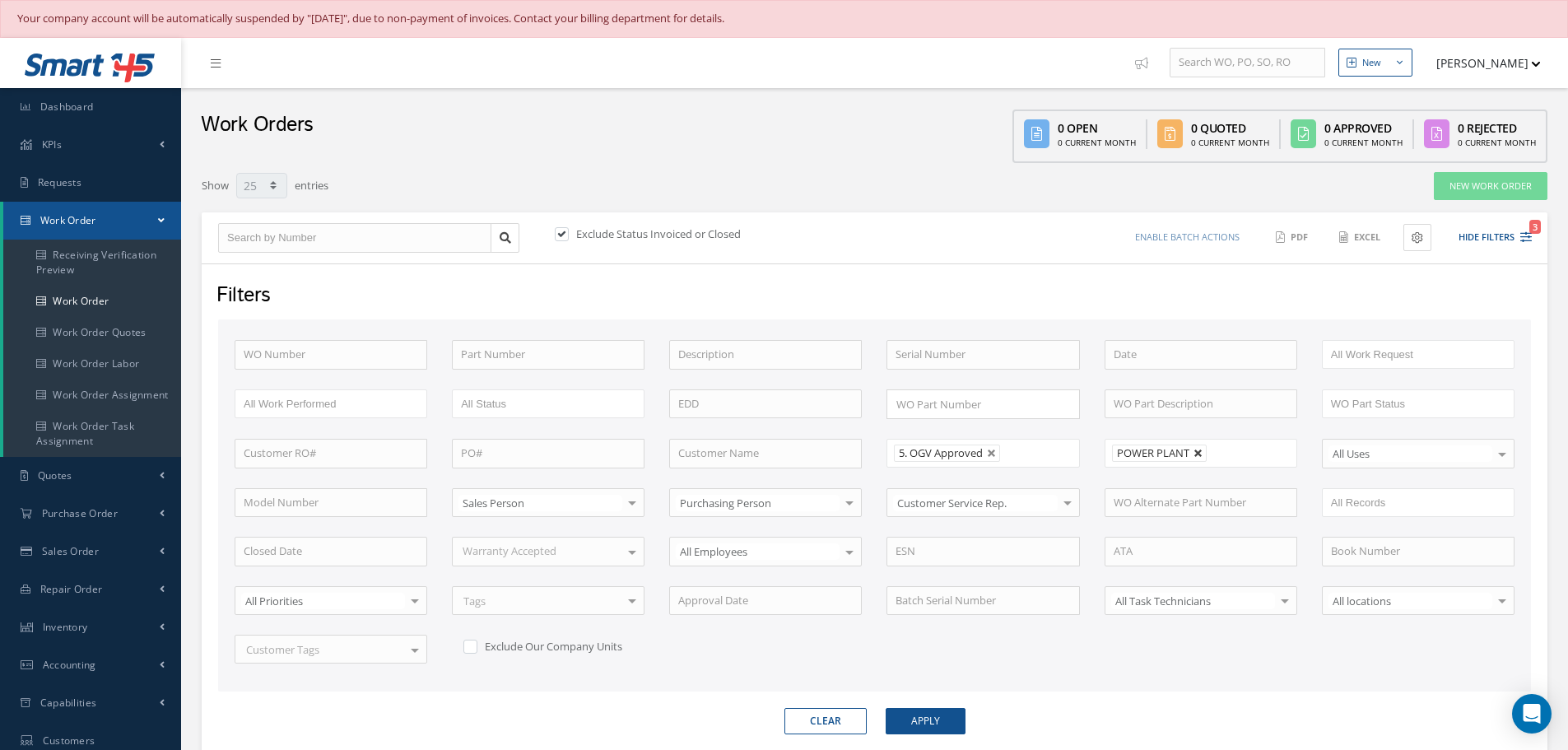
click at [1199, 451] on link at bounding box center [1199, 454] width 10 height 10
type input "All Shops"
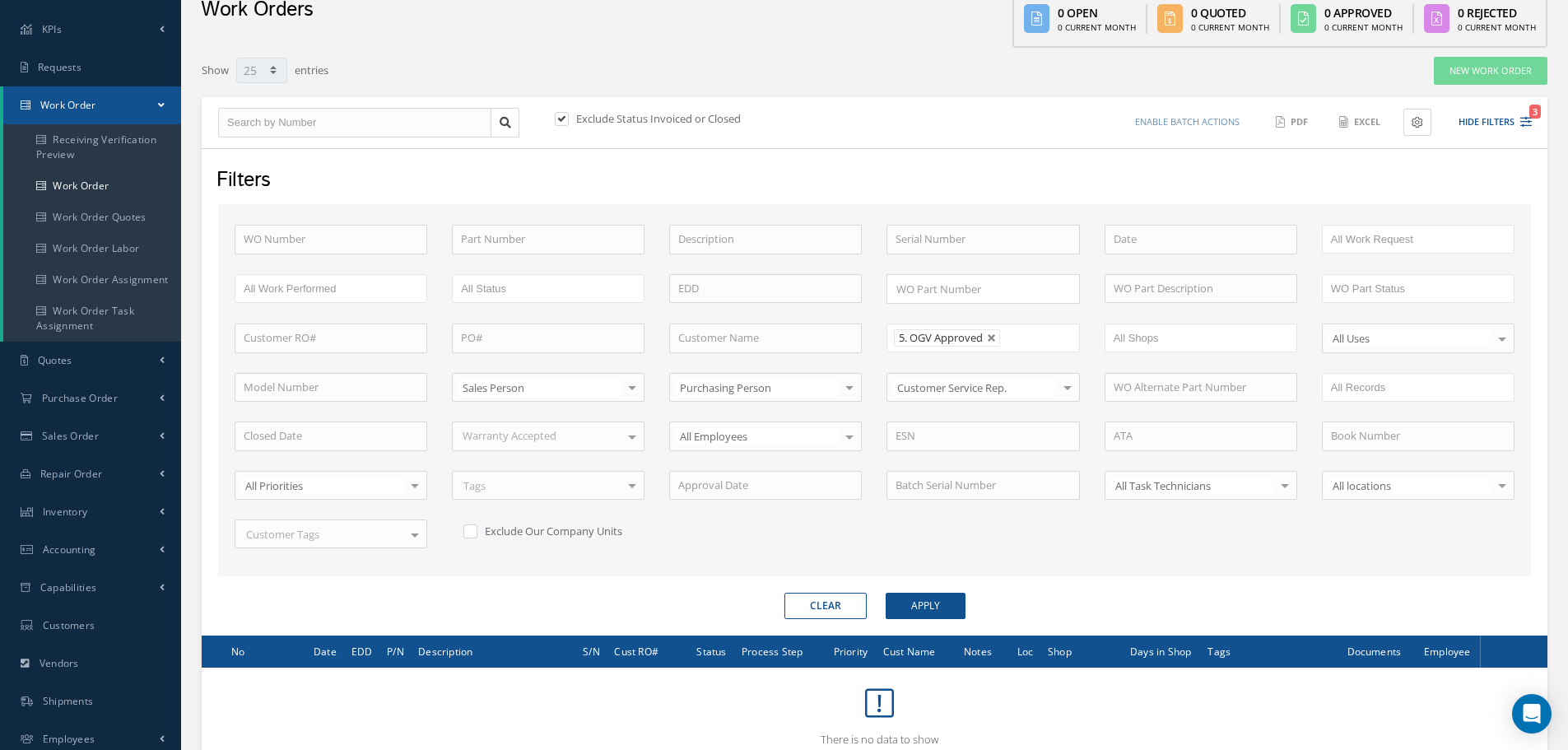
scroll to position [237, 0]
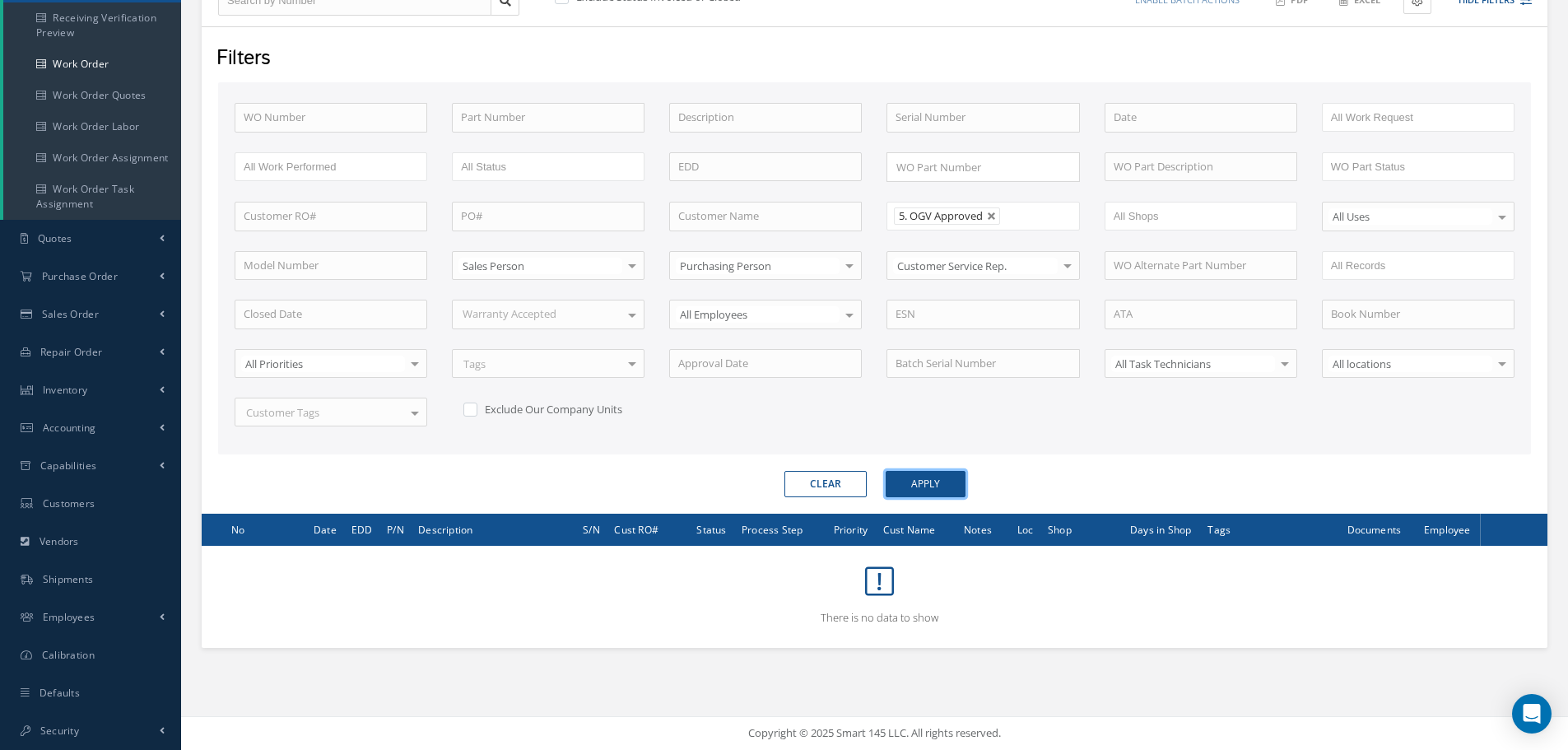
click at [938, 483] on button "Apply" at bounding box center [926, 483] width 80 height 26
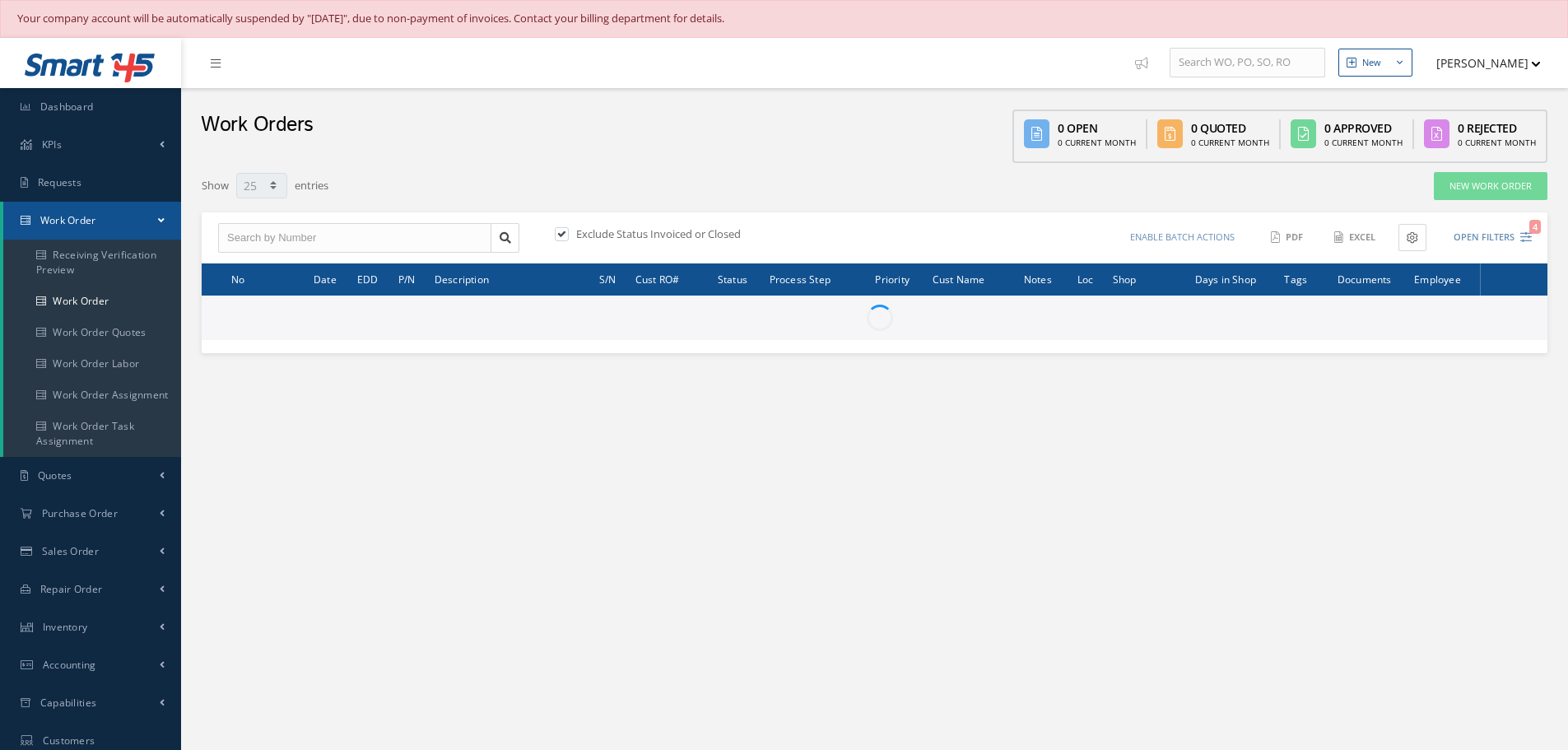
select select "25"
type input "All Work Request"
type input "All Work Performed"
type input "All Status"
type input "WO Part Status"
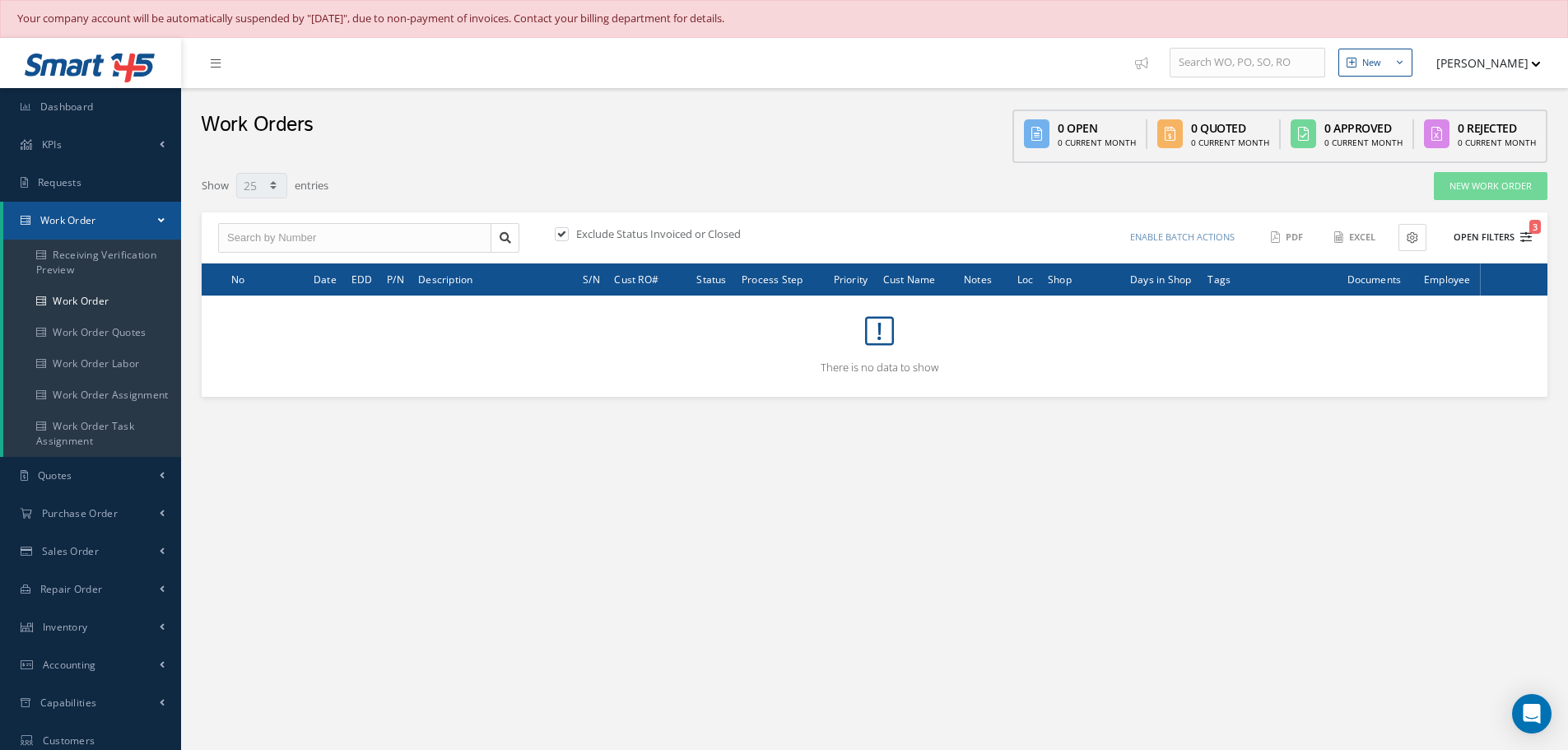
click at [1482, 235] on button "Open Filters 3" at bounding box center [1485, 237] width 93 height 27
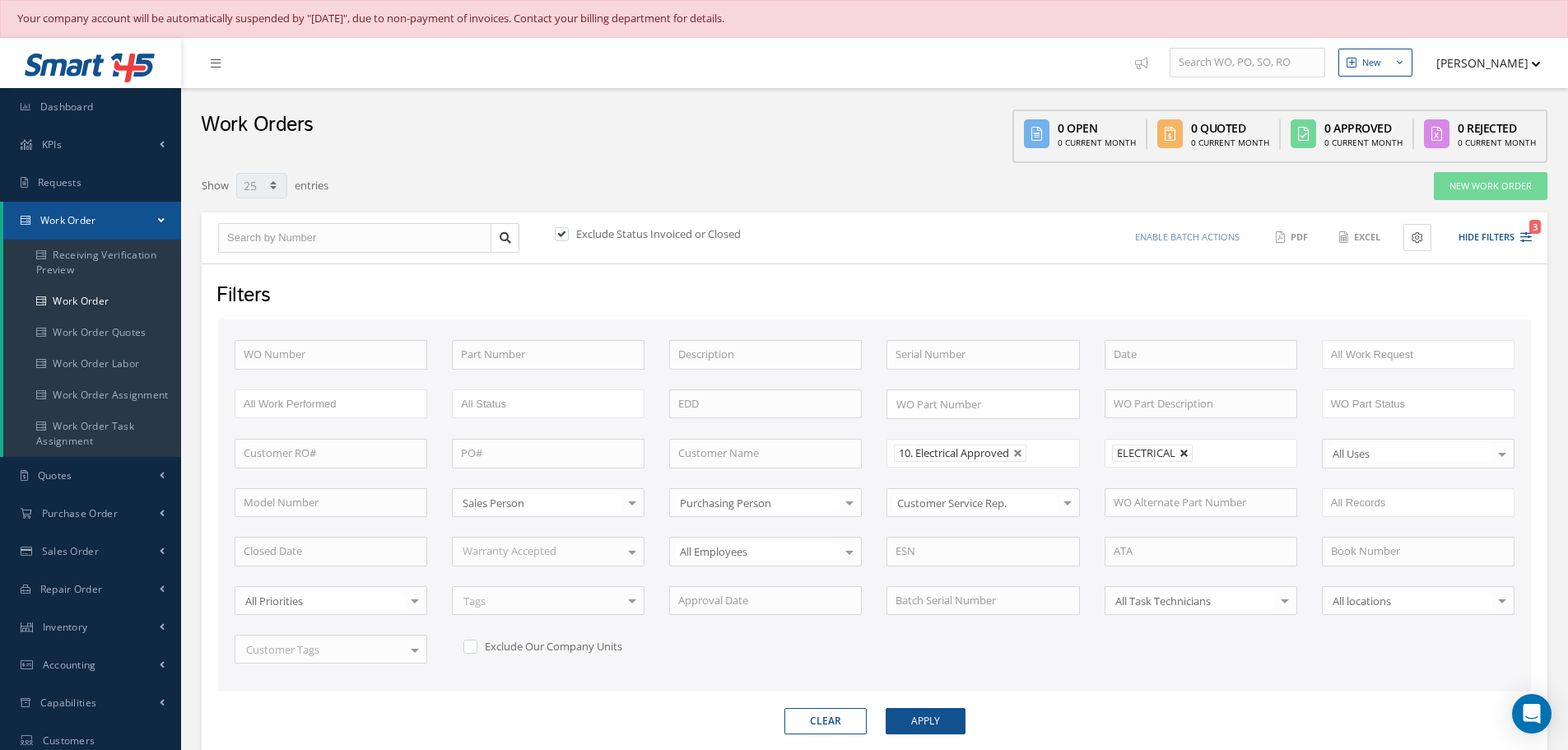
click at [1187, 454] on link at bounding box center [1184, 454] width 10 height 10
type input "All Shops"
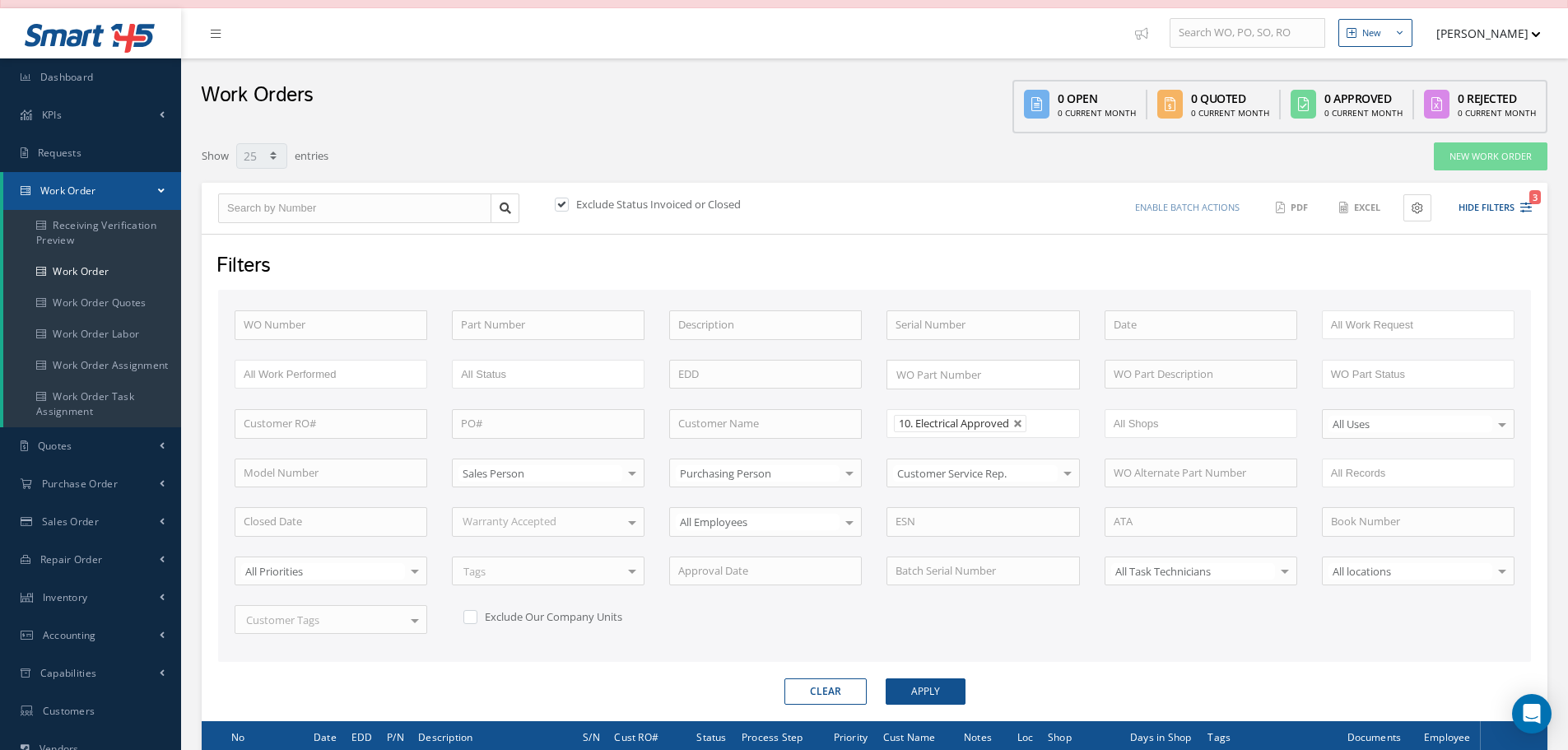
scroll to position [237, 0]
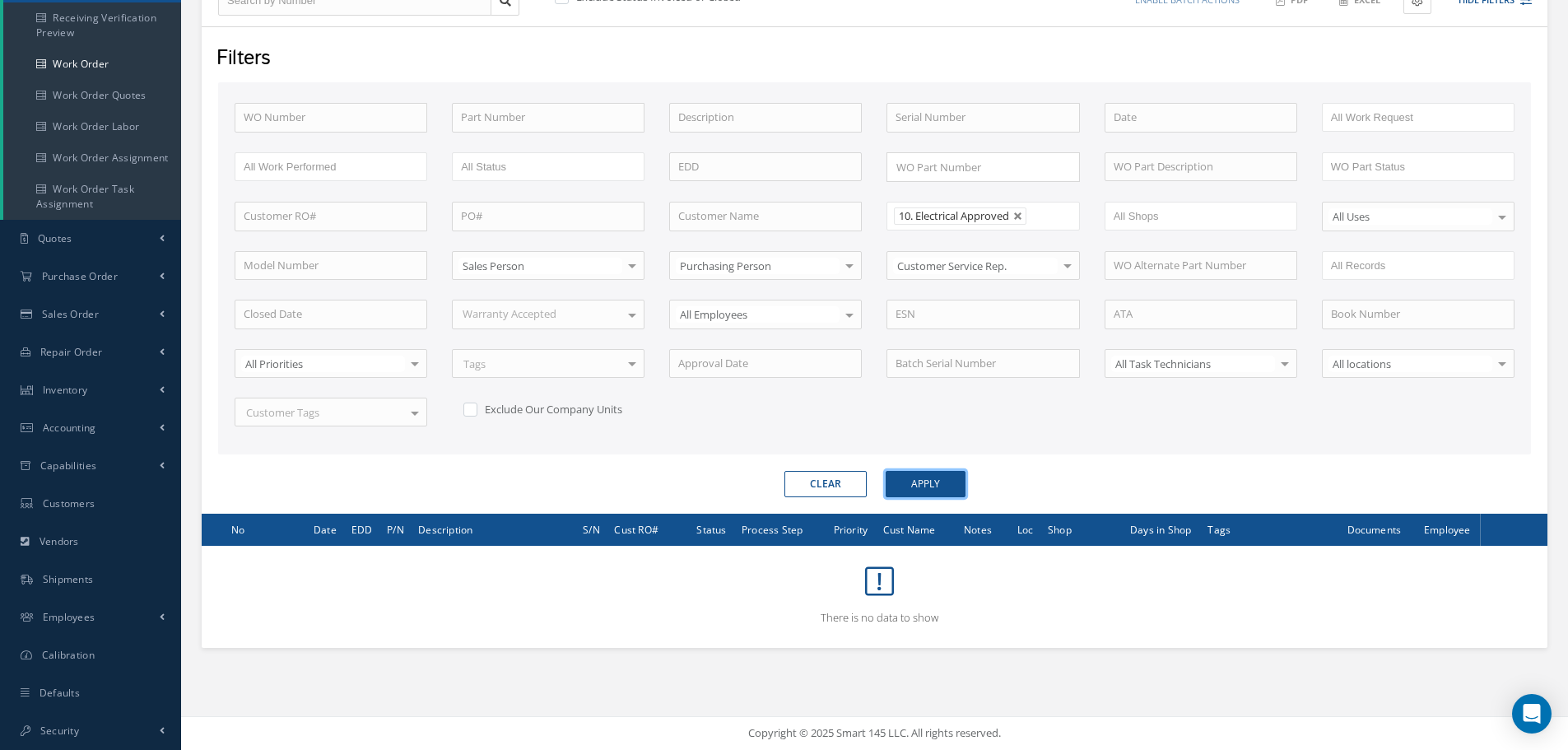
click at [928, 481] on button "Apply" at bounding box center [926, 483] width 80 height 26
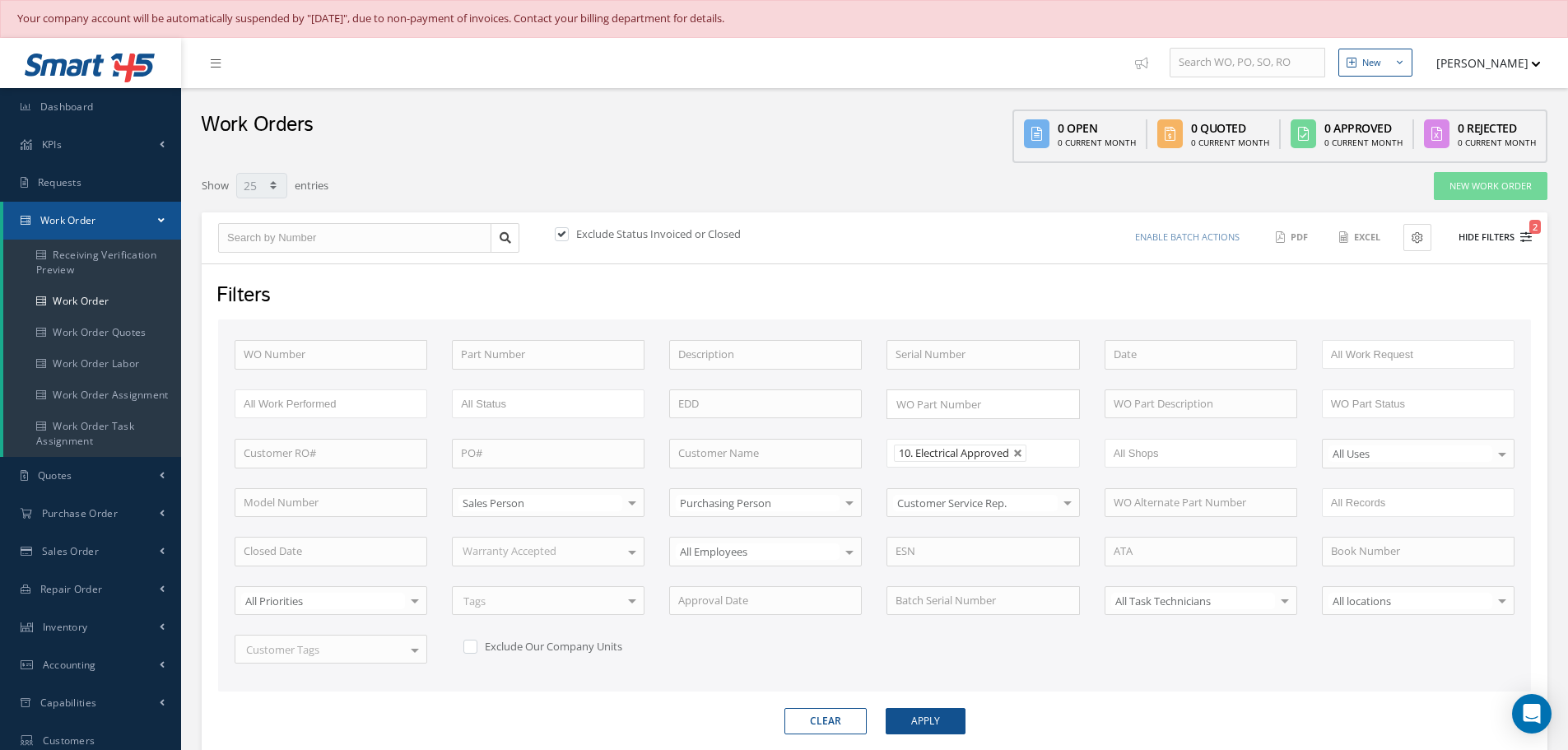
click at [1495, 238] on button "Hide Filters 2" at bounding box center [1488, 237] width 88 height 27
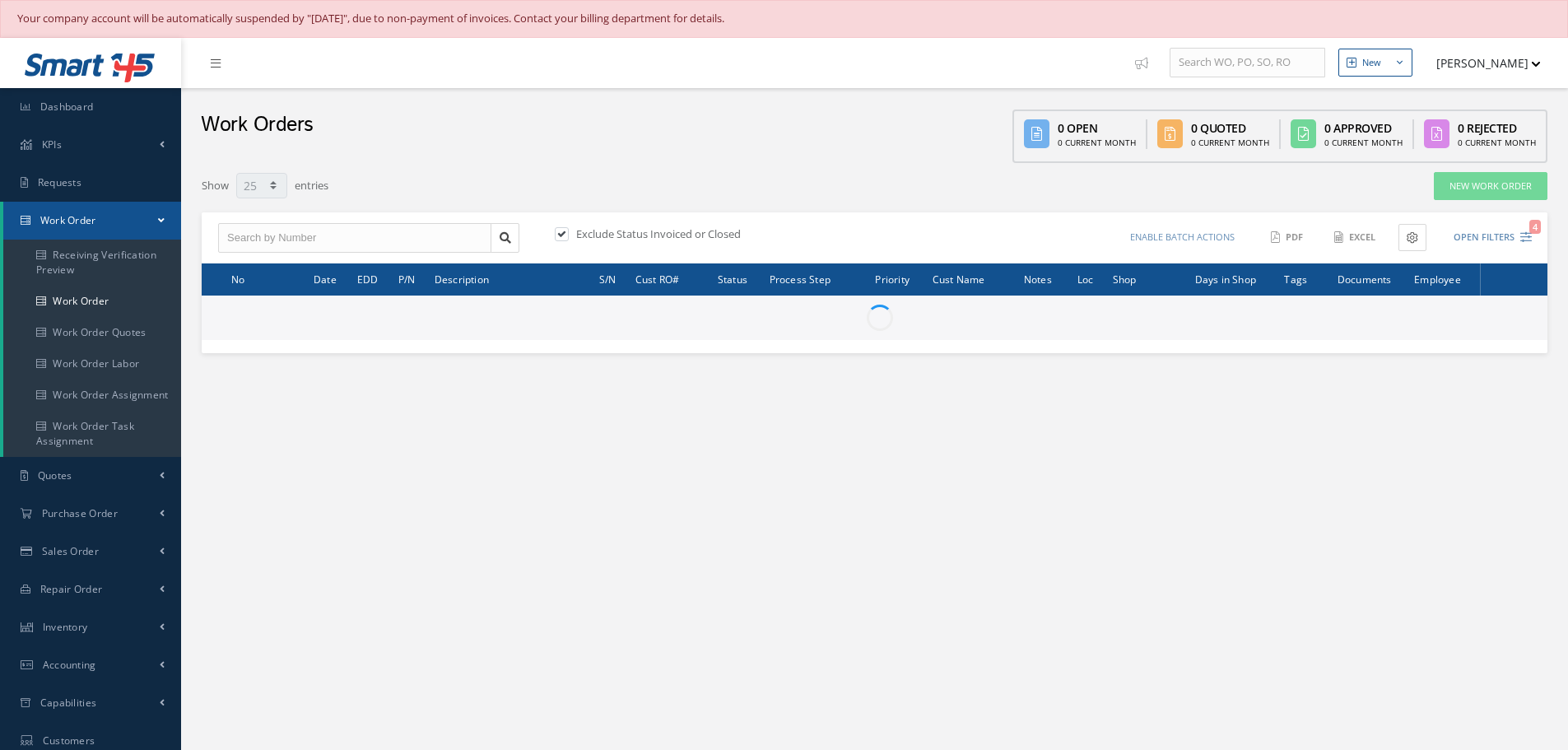
select select "25"
type input "All Work Request"
type input "All Work Performed"
type input "All Status"
type input "WO Part Status"
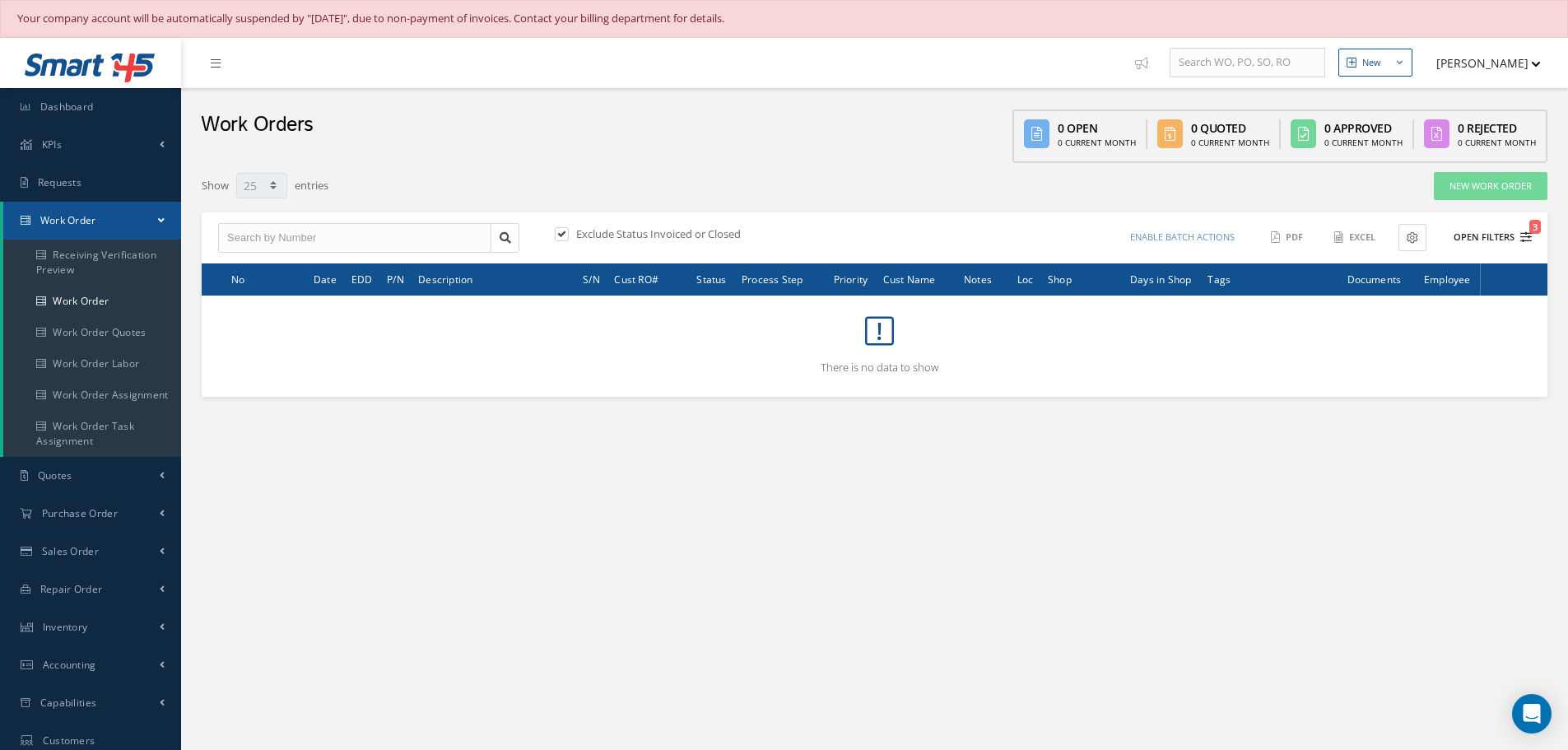
click at [1481, 234] on button "Open Filters 3" at bounding box center [1485, 237] width 93 height 27
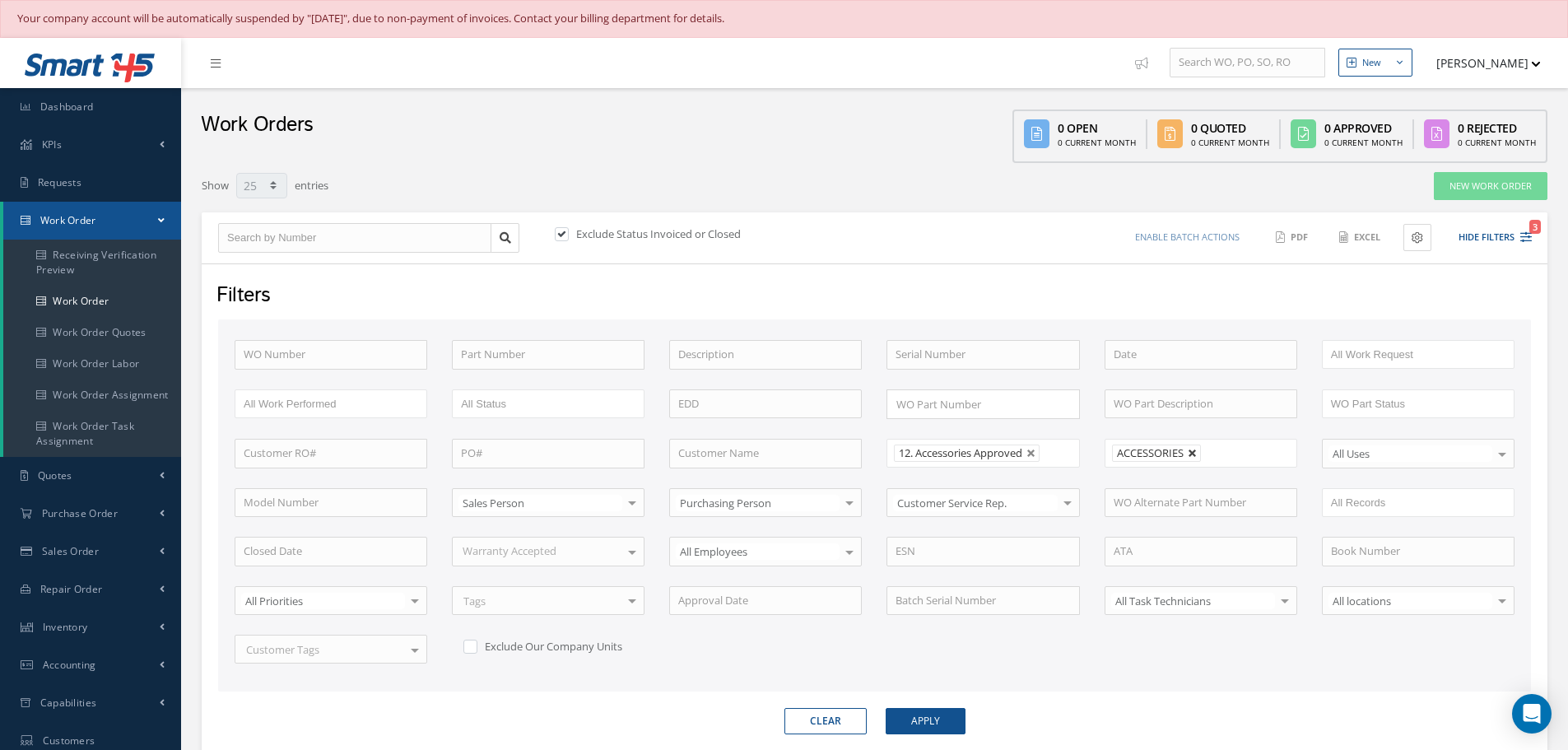
click at [1194, 454] on link at bounding box center [1193, 454] width 10 height 10
type input "All Shops"
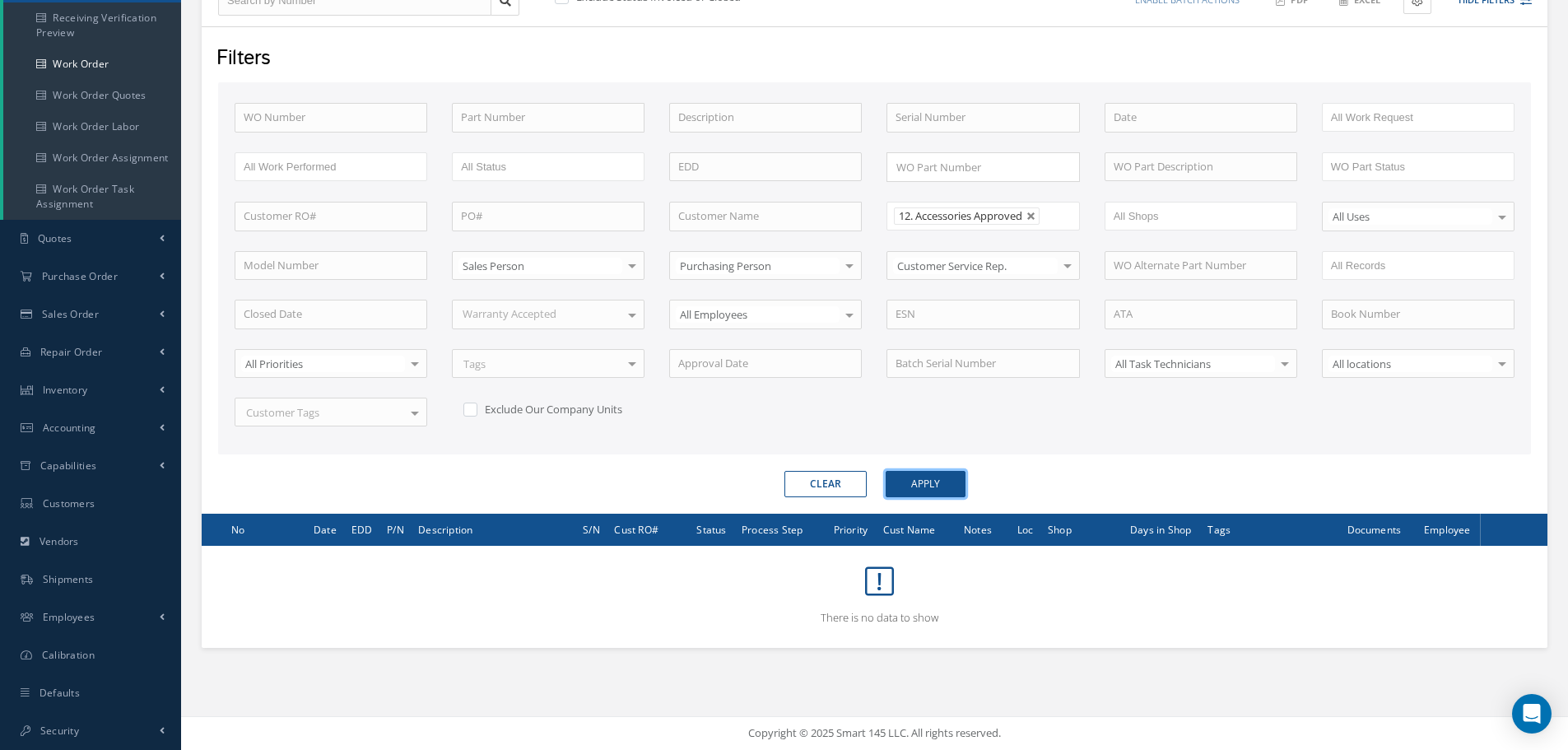
click at [934, 481] on button "Apply" at bounding box center [926, 483] width 80 height 26
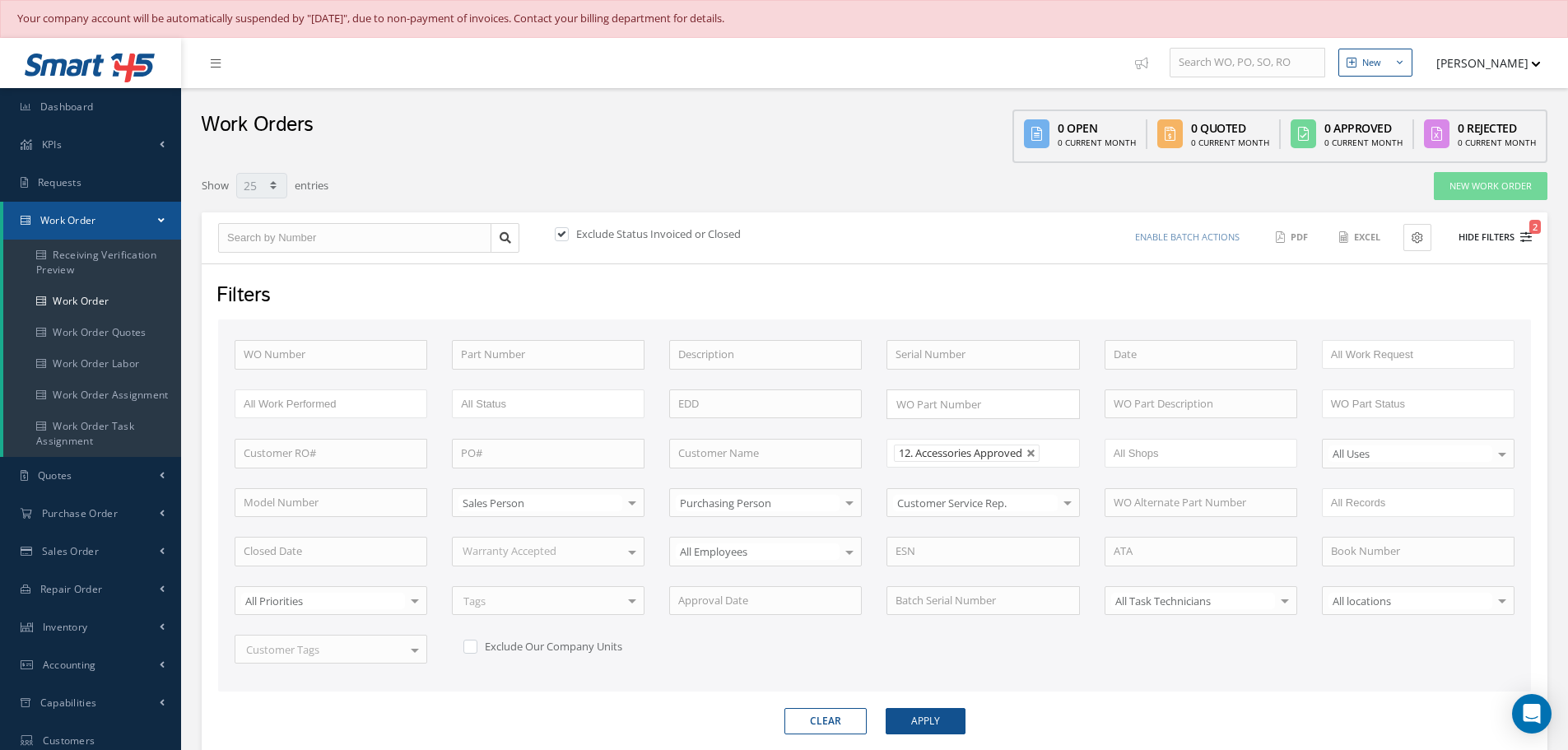
click at [1489, 233] on button "Hide Filters 2" at bounding box center [1488, 237] width 88 height 27
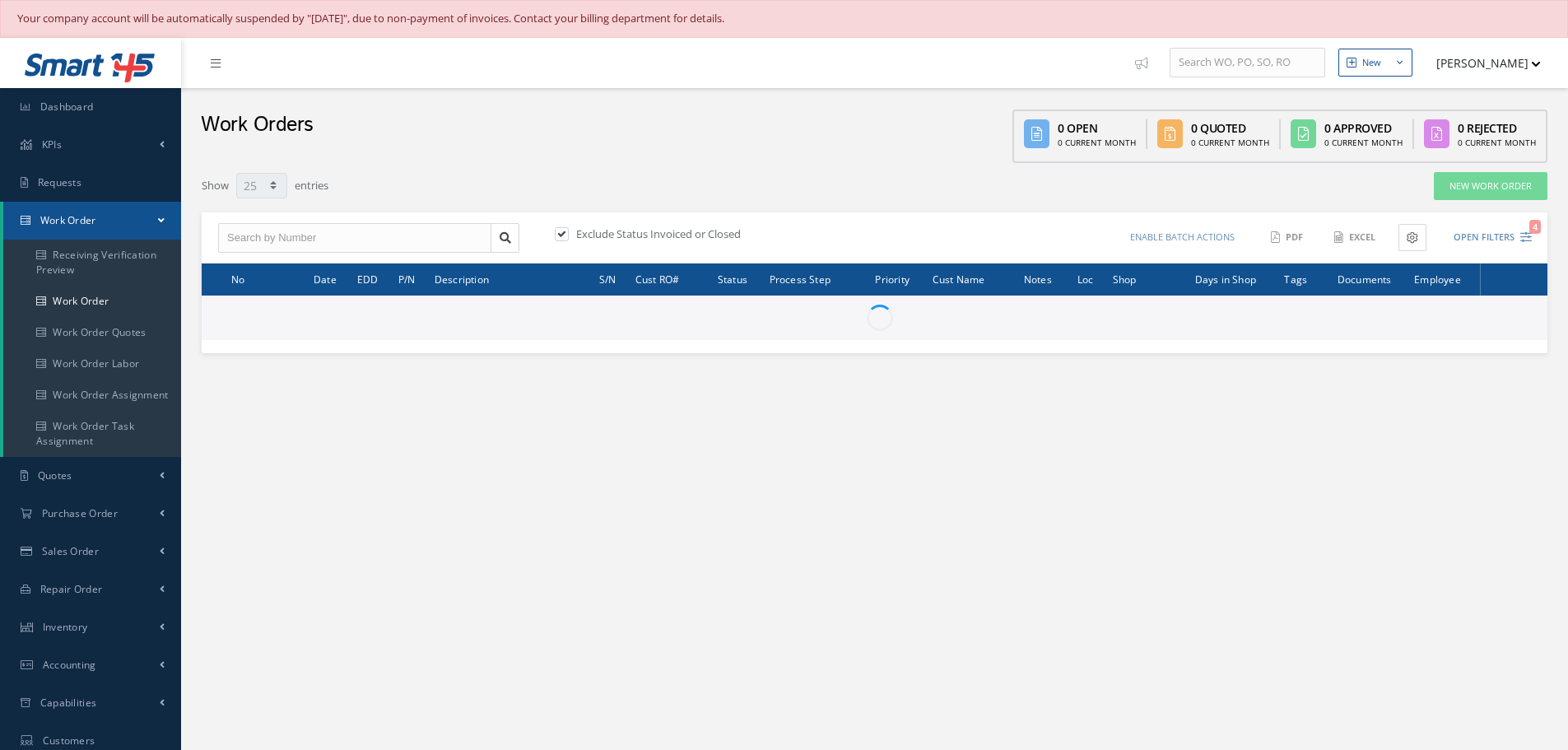
select select "25"
type input "All Work Request"
type input "All Work Performed"
type input "All Status"
type input "WO Part Status"
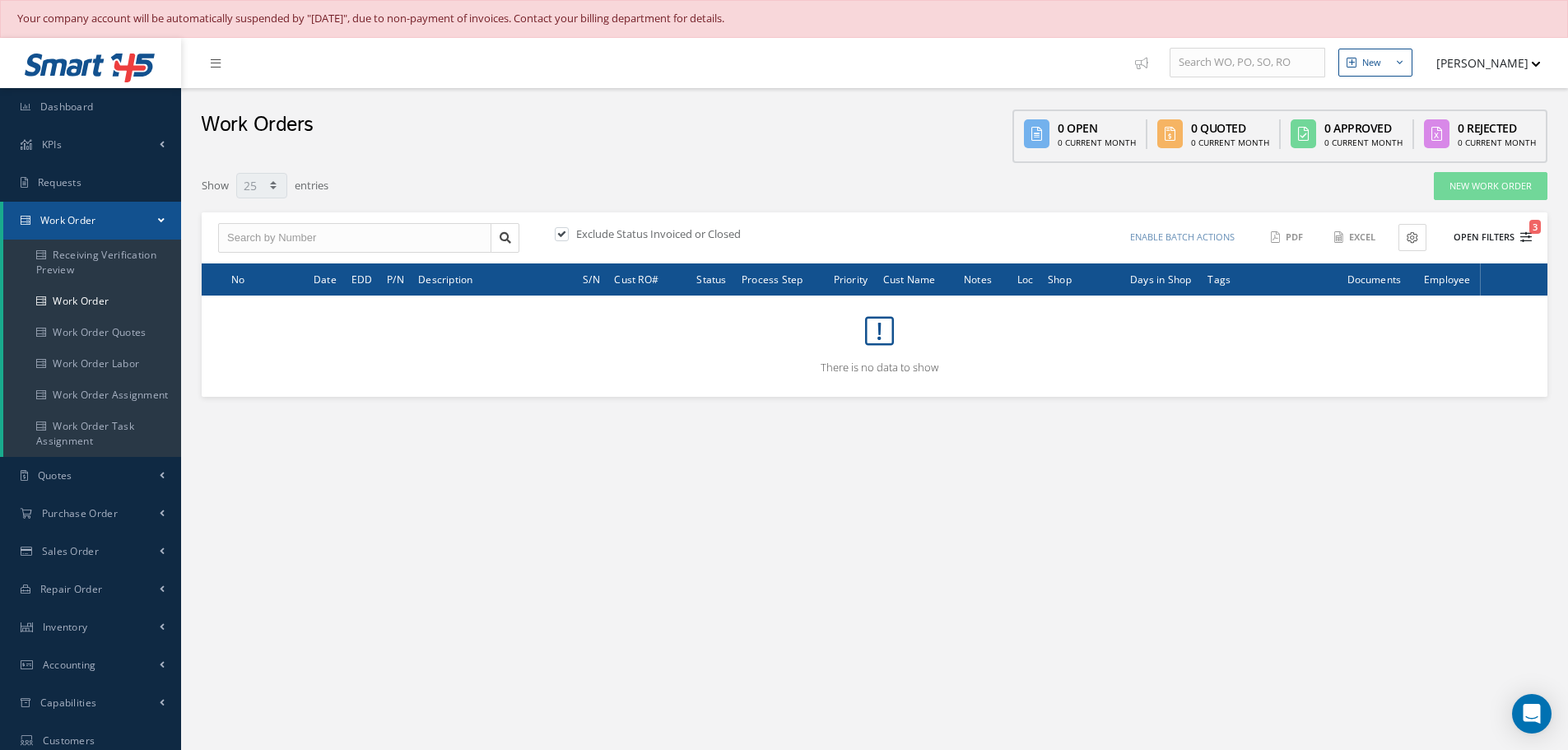
click at [1482, 240] on button "Open Filters 3" at bounding box center [1485, 237] width 93 height 27
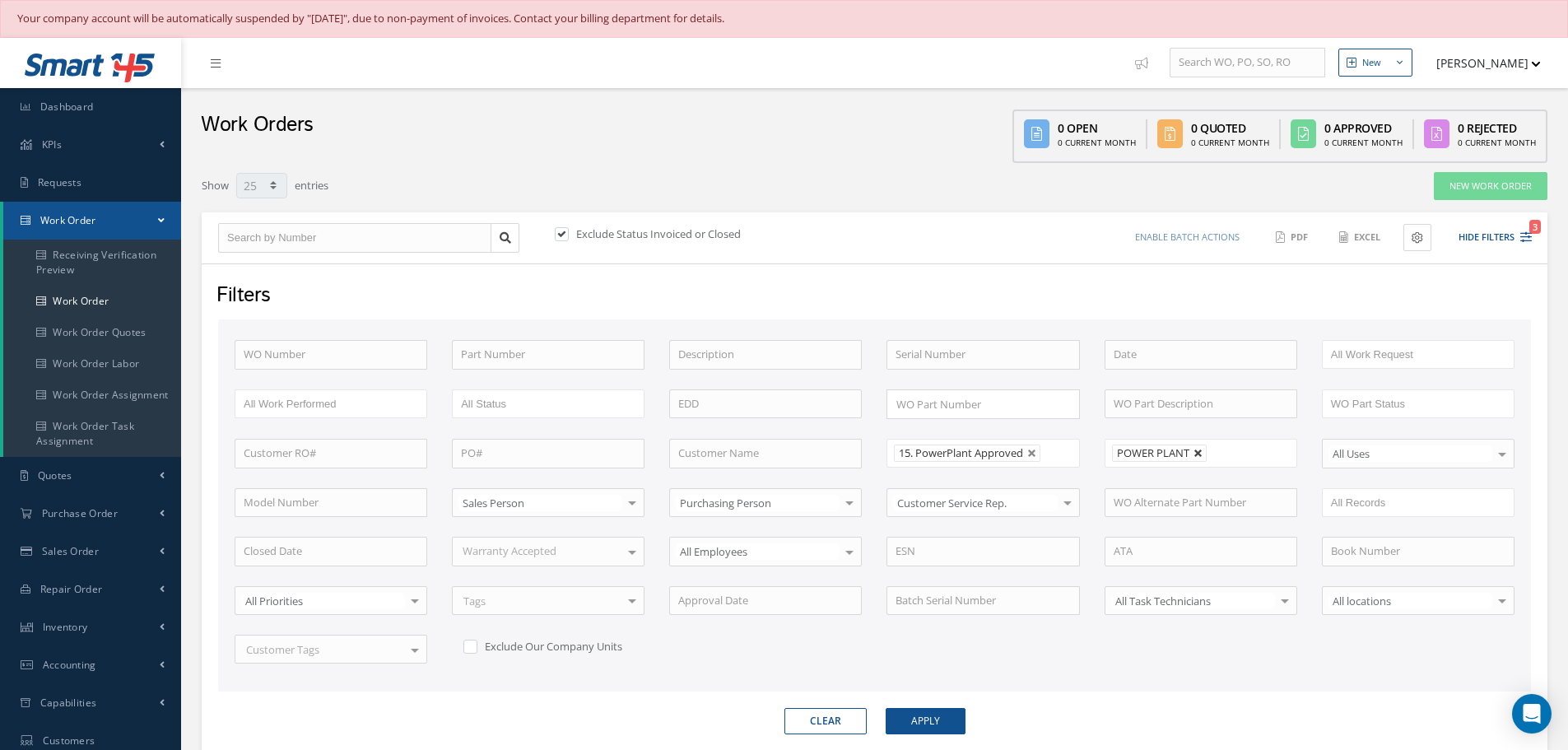
click at [1199, 449] on link at bounding box center [1199, 454] width 10 height 10
type input "All Shops"
click at [913, 717] on button "Apply" at bounding box center [926, 721] width 80 height 26
click at [1484, 239] on button "Hide Filters 2" at bounding box center [1488, 237] width 88 height 27
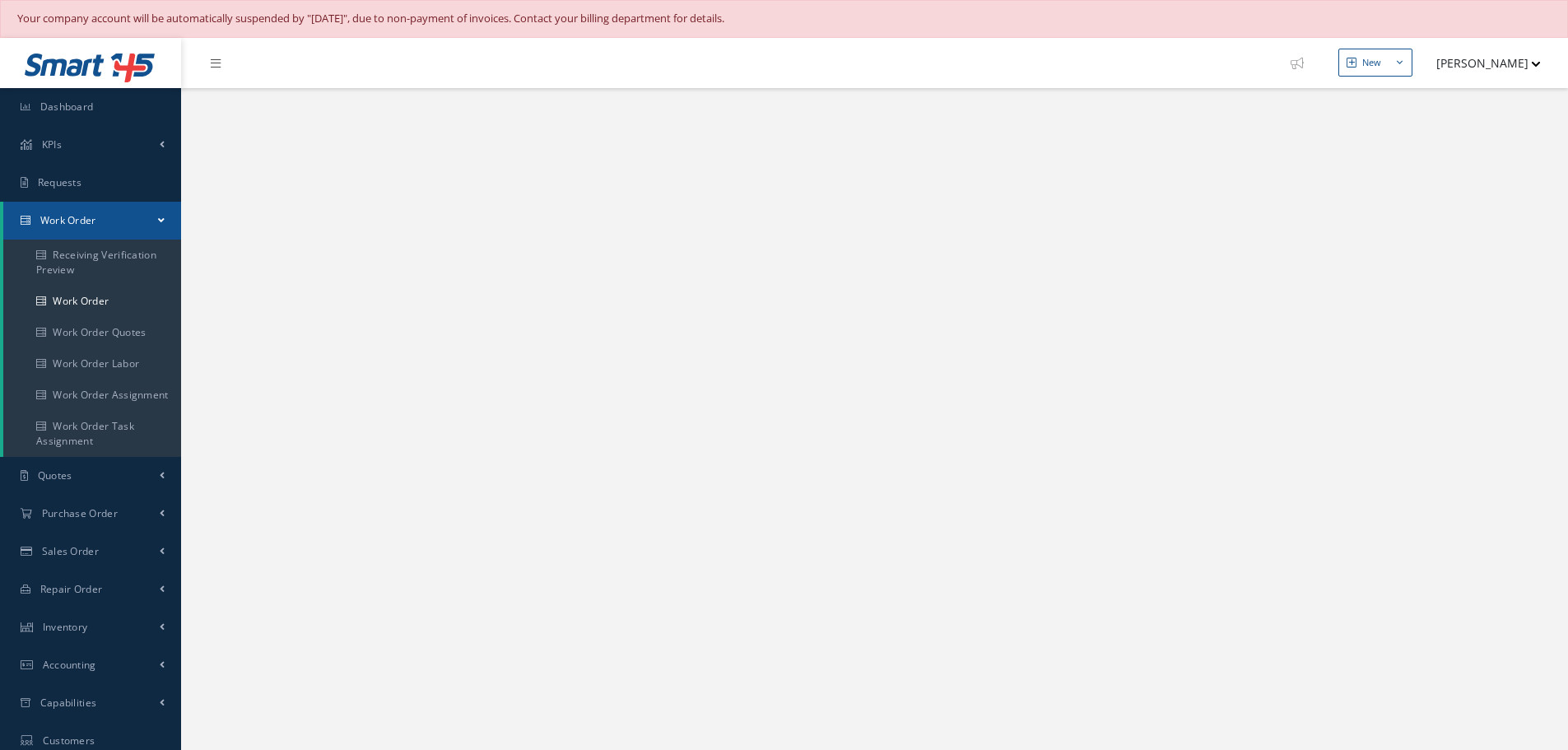
select select "25"
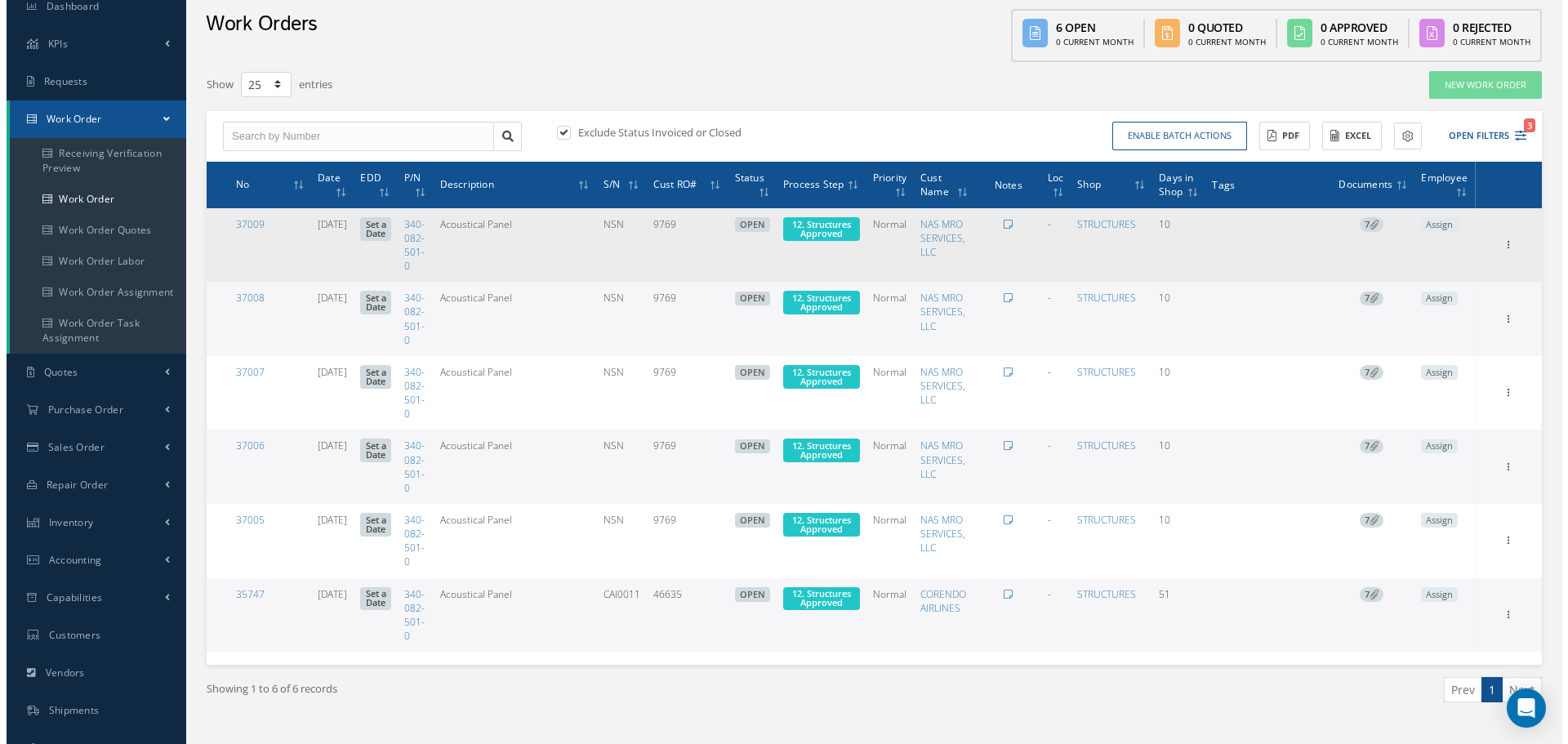
scroll to position [72, 0]
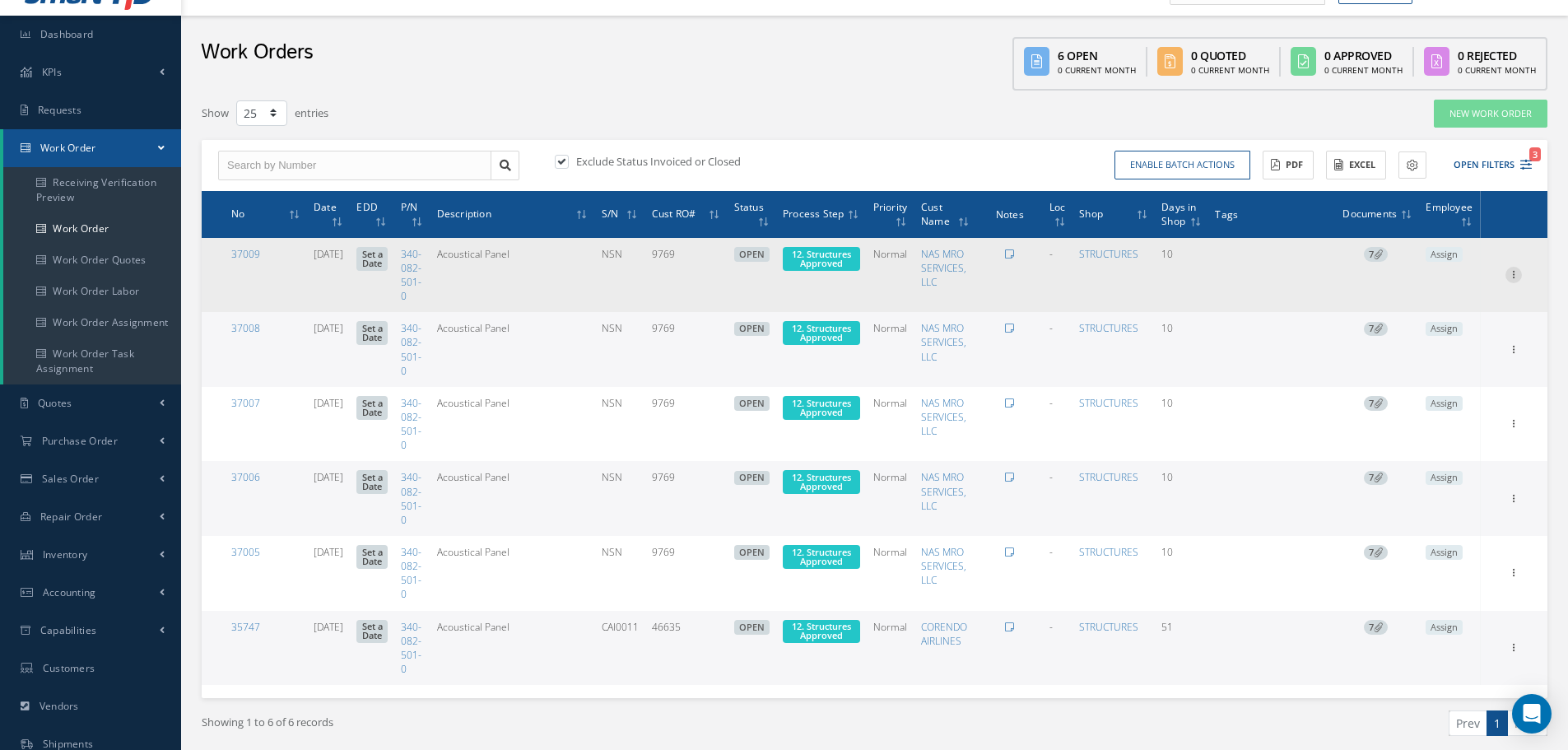
click at [1514, 282] on div at bounding box center [1513, 274] width 17 height 17
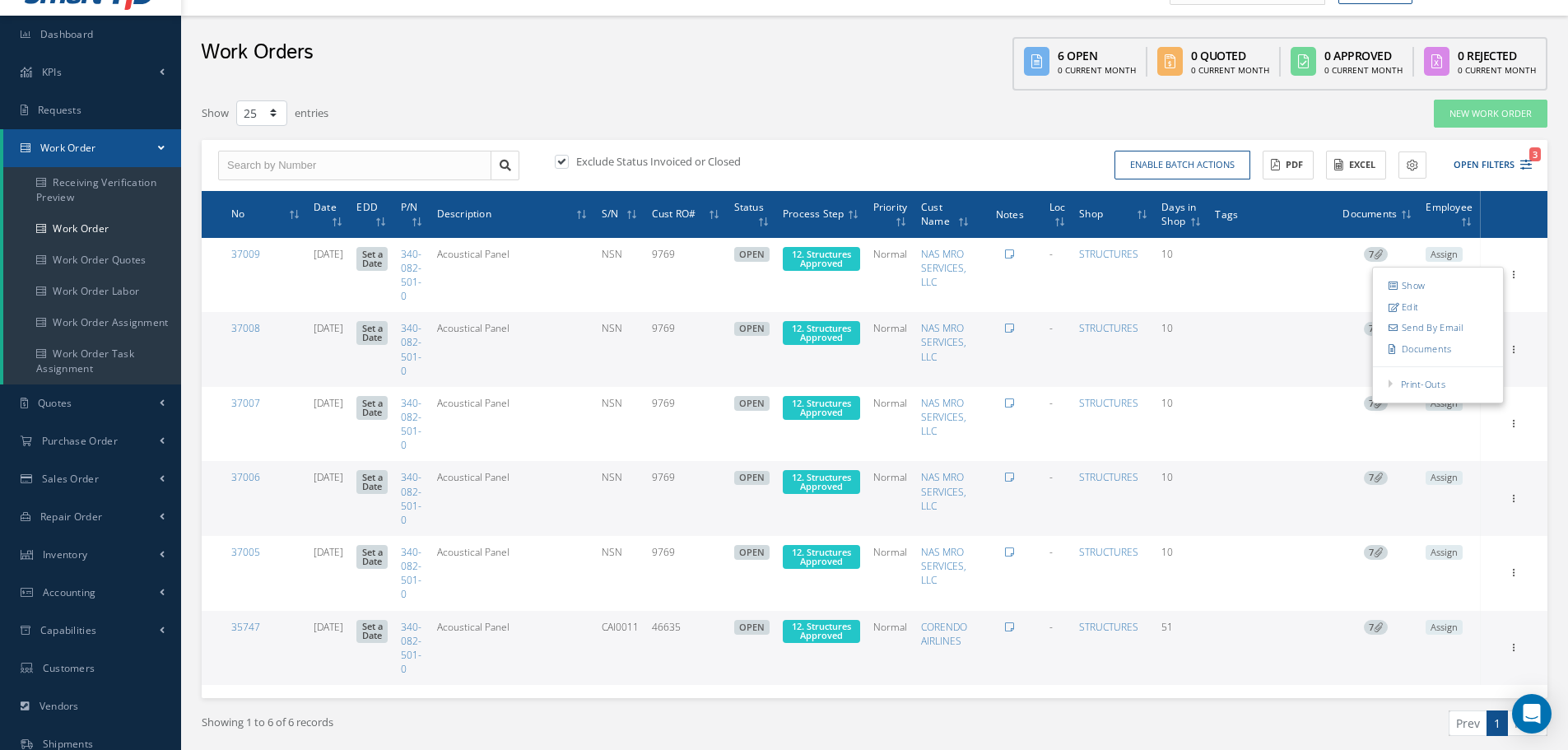
click at [1043, 138] on div "Show 10 25 50 100 entries New Work Order Exclude Status Invoiced or Closed Enab…" at bounding box center [875, 438] width 1346 height 680
click at [1473, 166] on button "Open Filters 3" at bounding box center [1485, 165] width 93 height 27
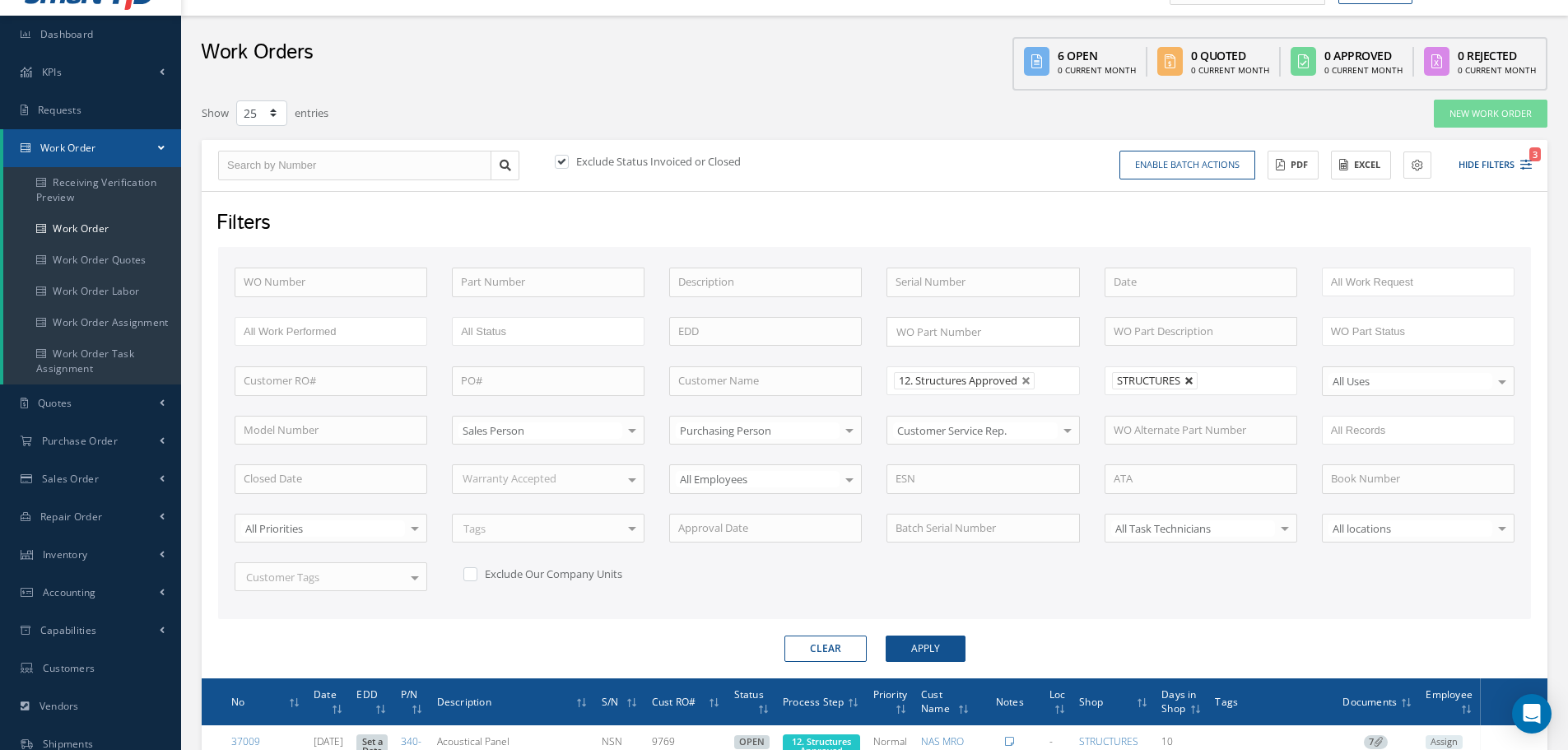
click at [1190, 383] on link at bounding box center [1189, 381] width 10 height 10
type input "All Shops"
click at [1477, 160] on button "Hide Filters 3" at bounding box center [1488, 165] width 88 height 27
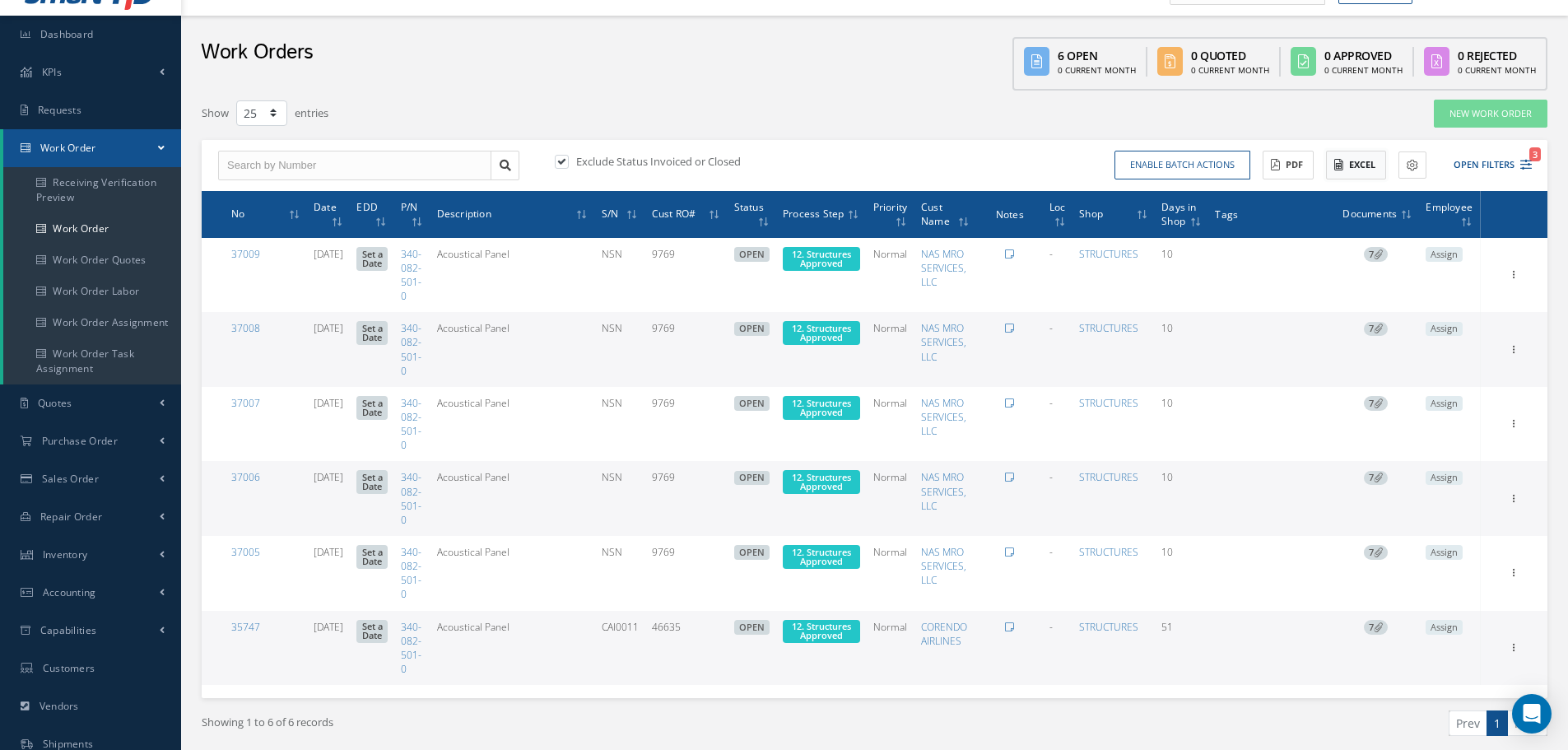
click at [1365, 170] on button "Excel" at bounding box center [1356, 165] width 61 height 29
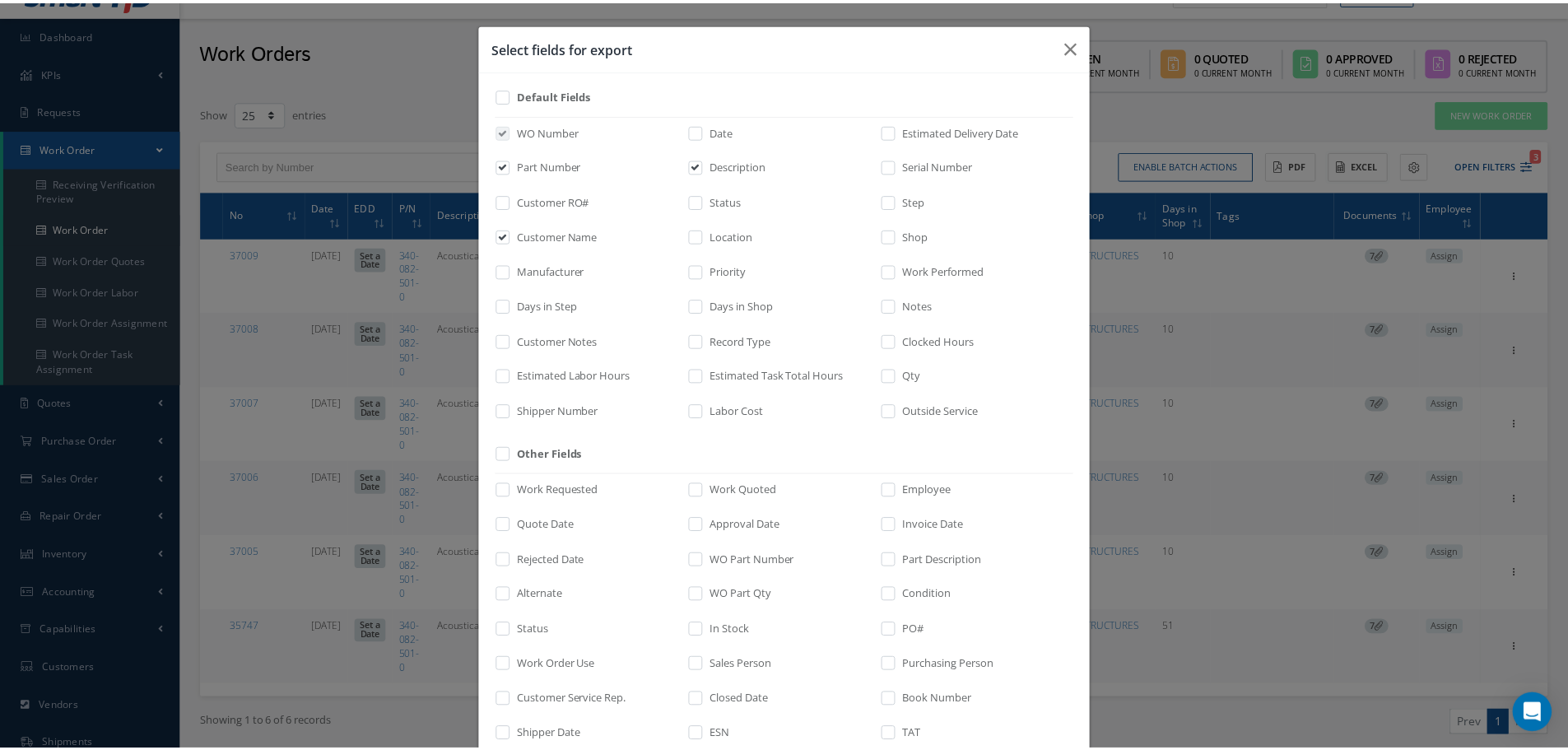
scroll to position [170, 0]
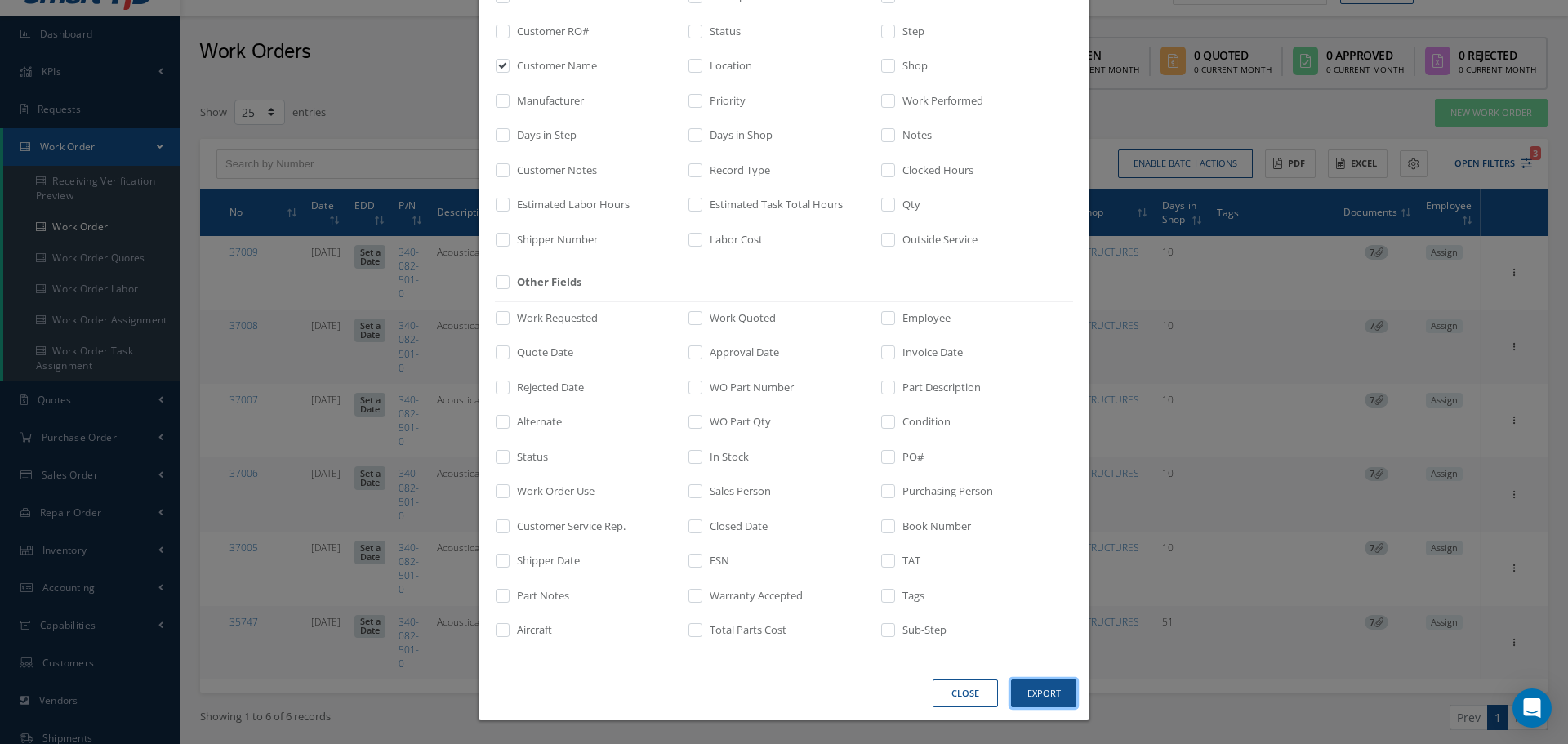
click at [1028, 694] on button "Export" at bounding box center [1043, 694] width 65 height 29
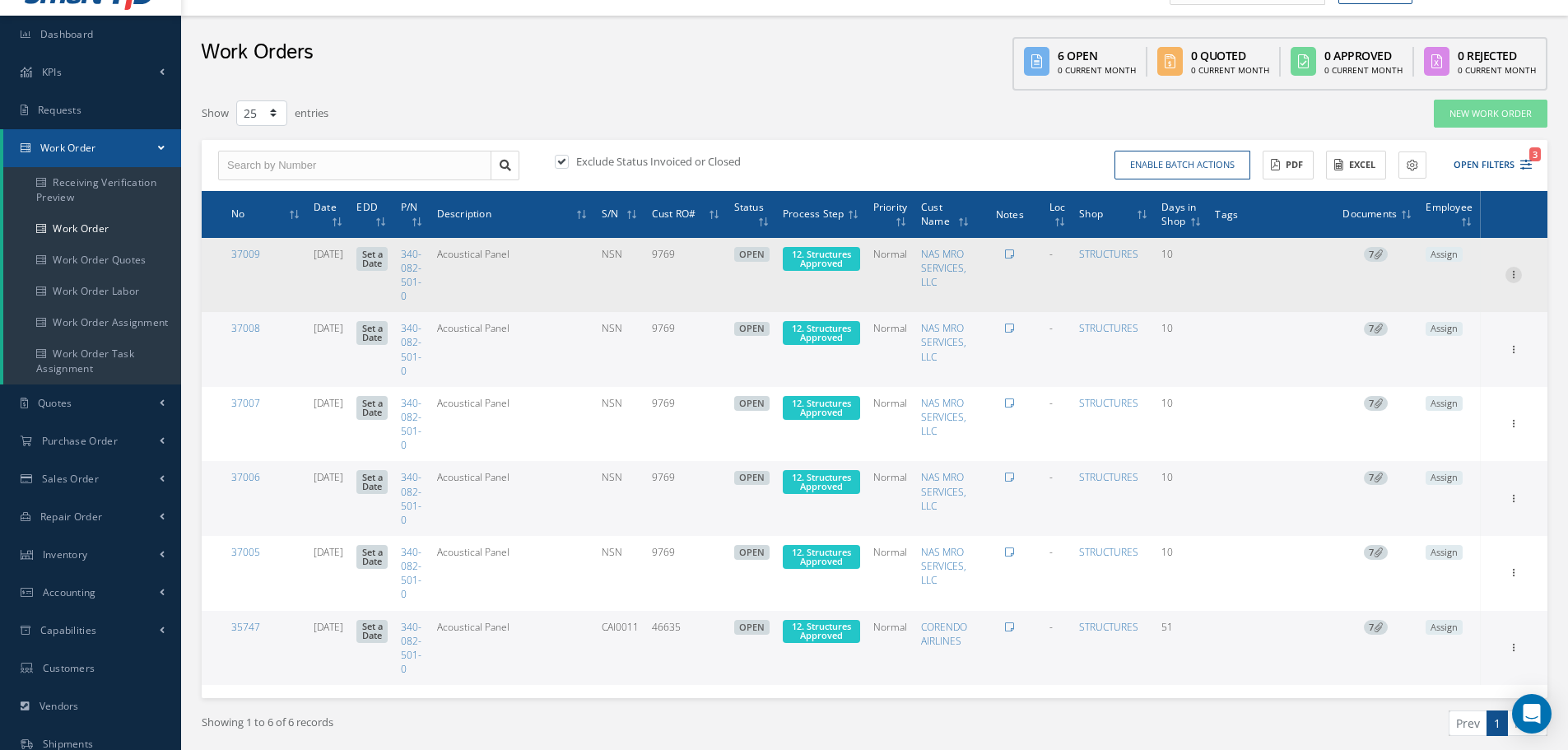
click at [1515, 271] on icon at bounding box center [1513, 272] width 17 height 13
click at [1444, 303] on link "Edit" at bounding box center [1437, 308] width 130 height 21
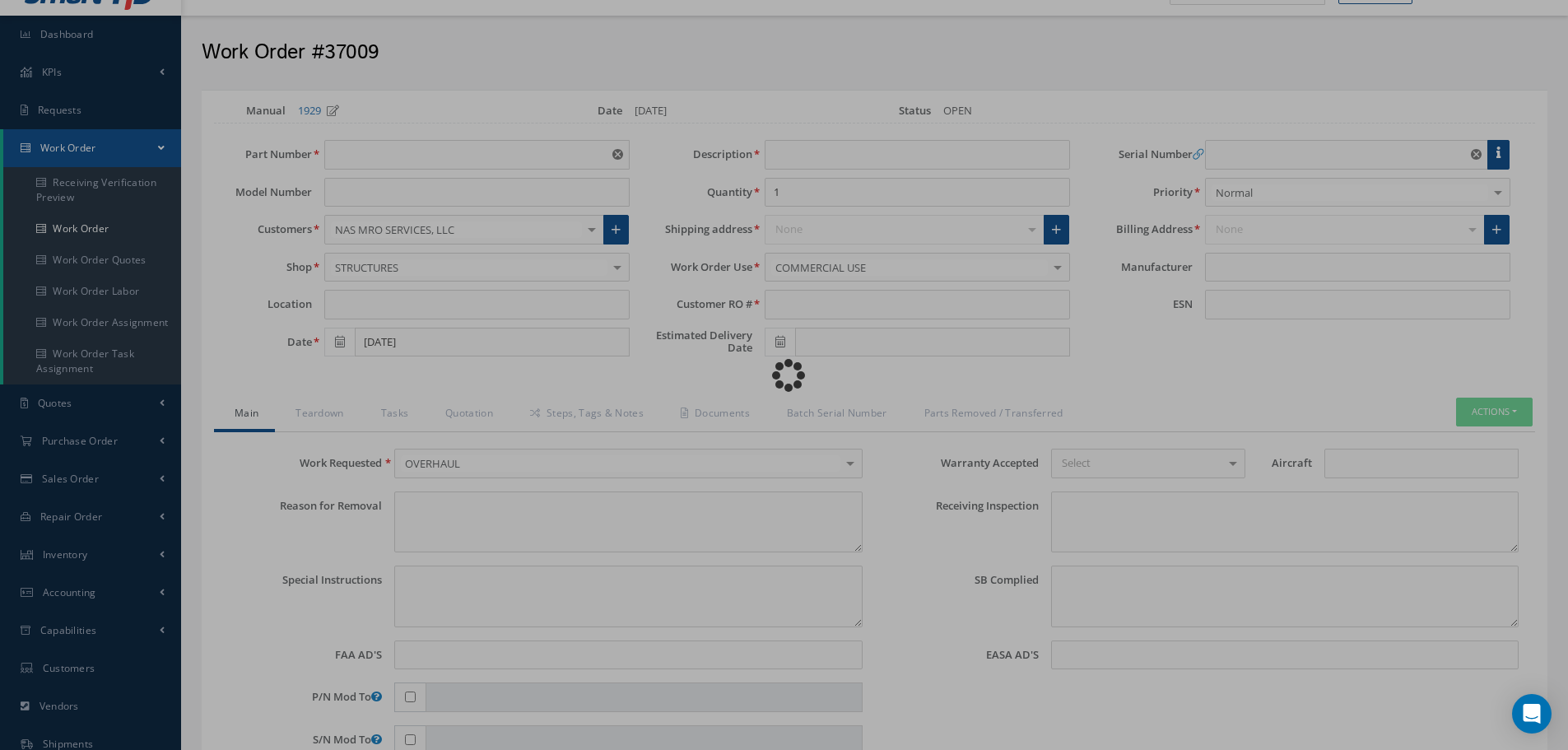
type input "340-082-501-0"
type input "09/29/2025"
type input "Acoustical Panel"
type input "9769"
type input "NSN"
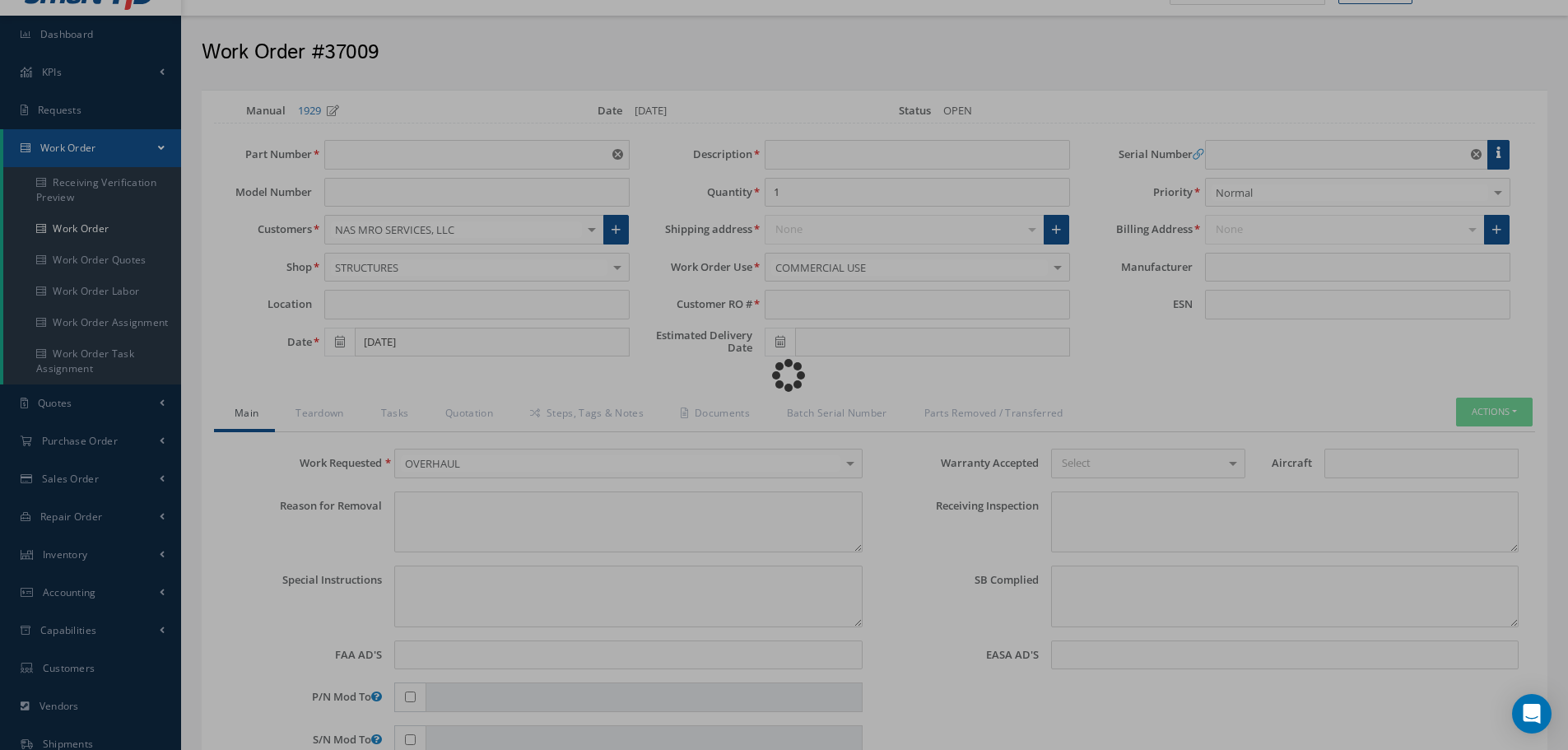
type input "874374"
type textarea "NONE"
type textarea "PLEASE SEE R.O. FOR DETAILS"
type textarea "NO VISUAL DAMAGE"
type textarea "None performed"
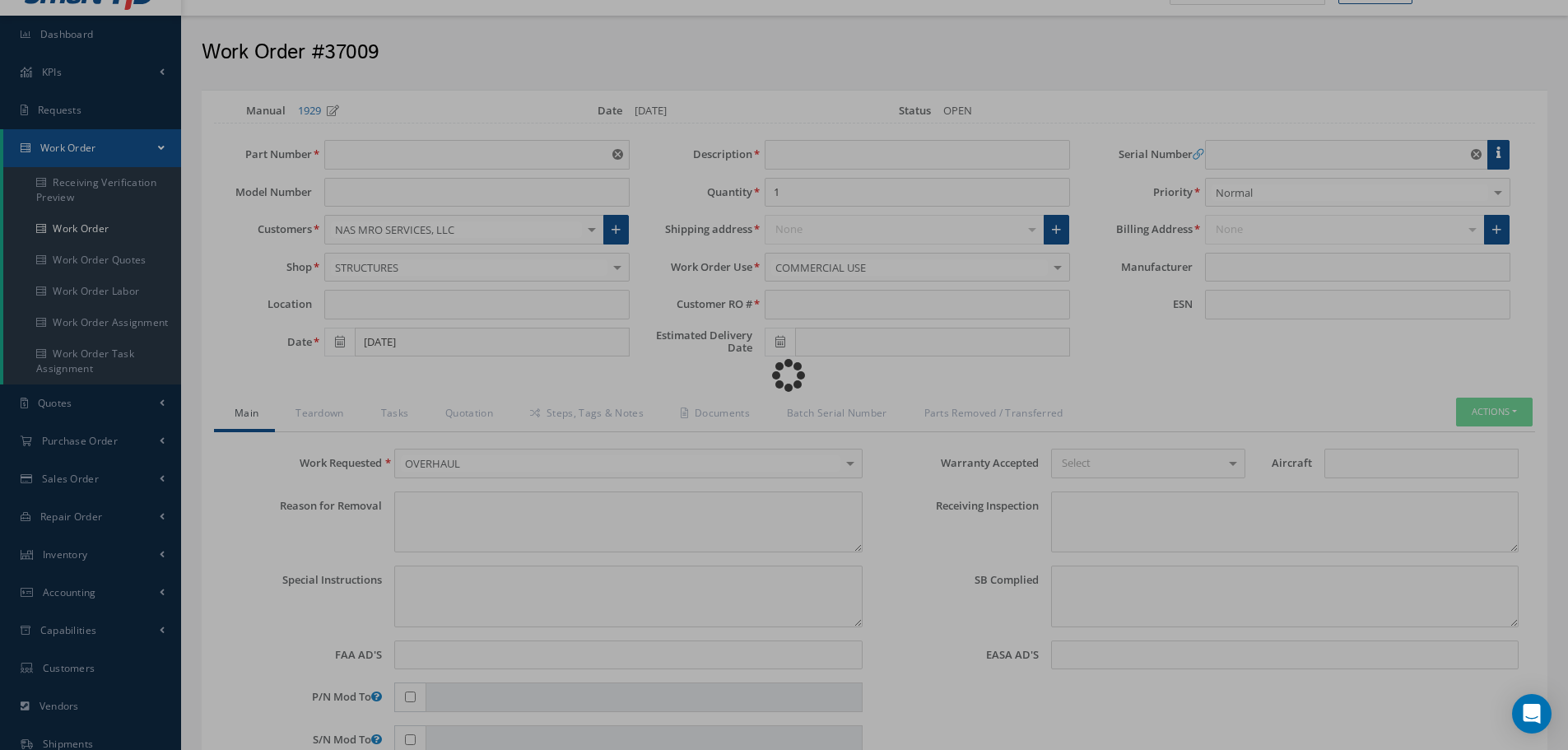
type textarea "Article was xxxxx in reference with the following Technical Standard : CFM56-7B…"
type textarea "Article has been approved to return to service."
type input "CFM56-7B"
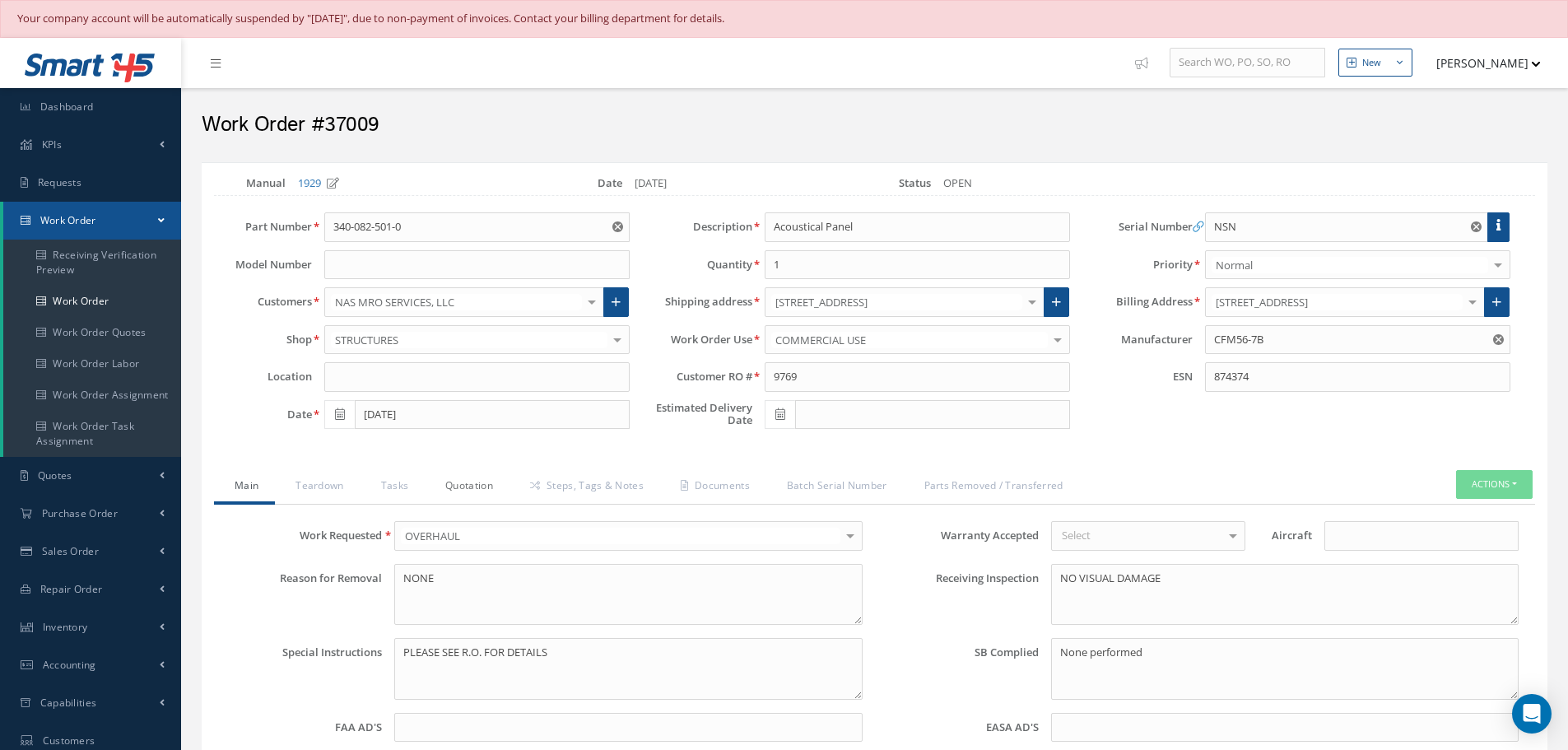
click at [481, 488] on link "Quotation" at bounding box center [467, 486] width 85 height 34
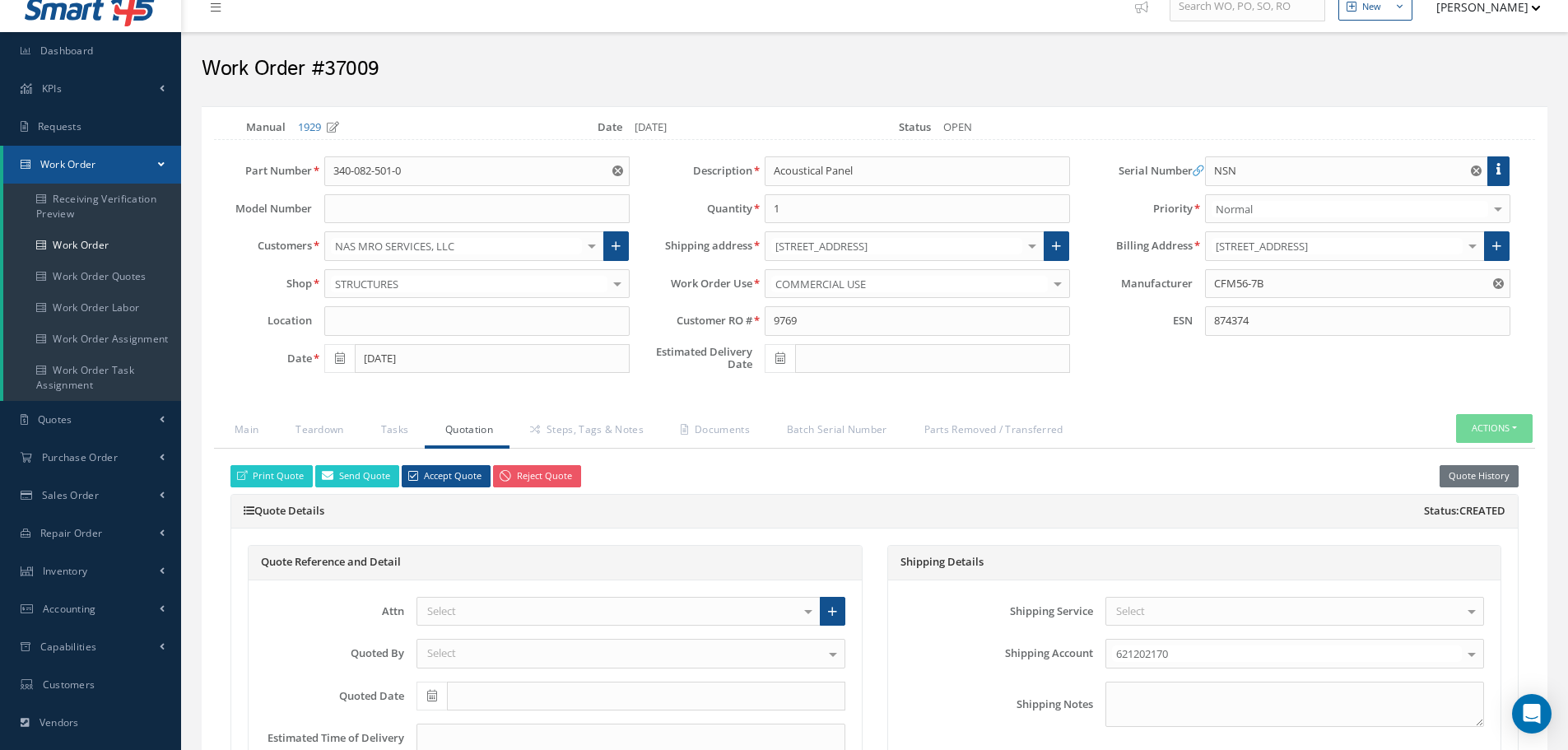
scroll to position [82, 0]
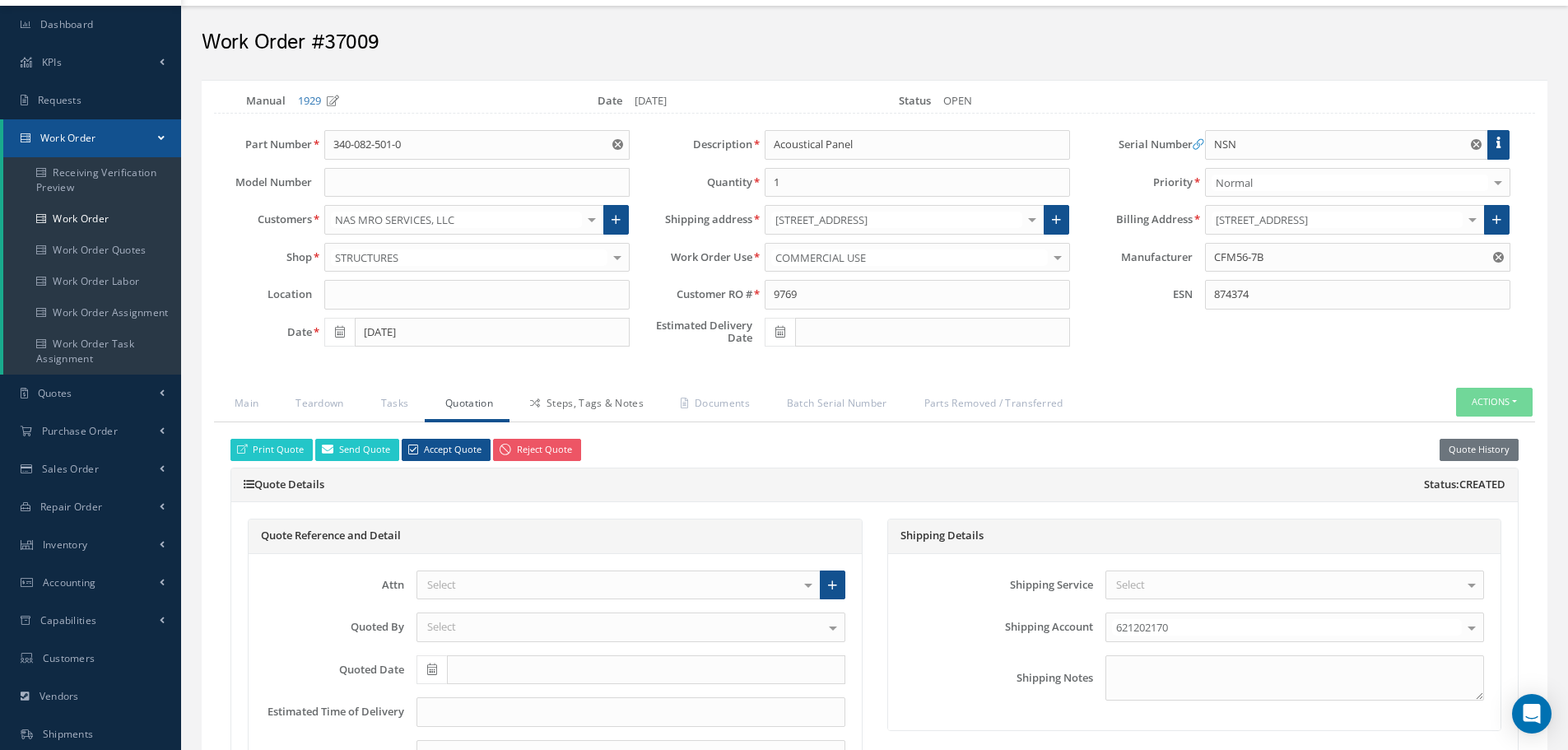
click at [622, 405] on link "Steps, Tags & Notes" at bounding box center [585, 404] width 150 height 34
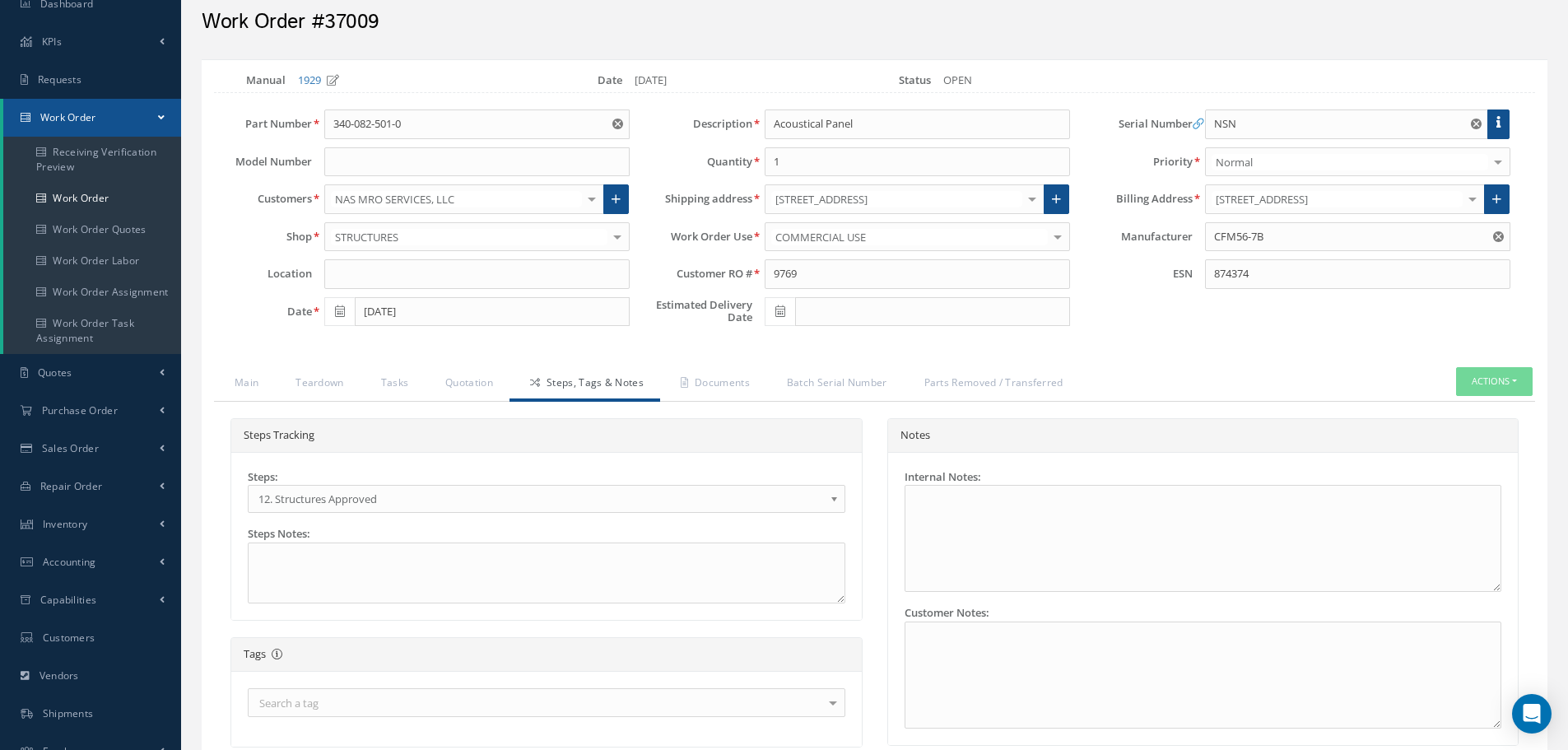
scroll to position [0, 0]
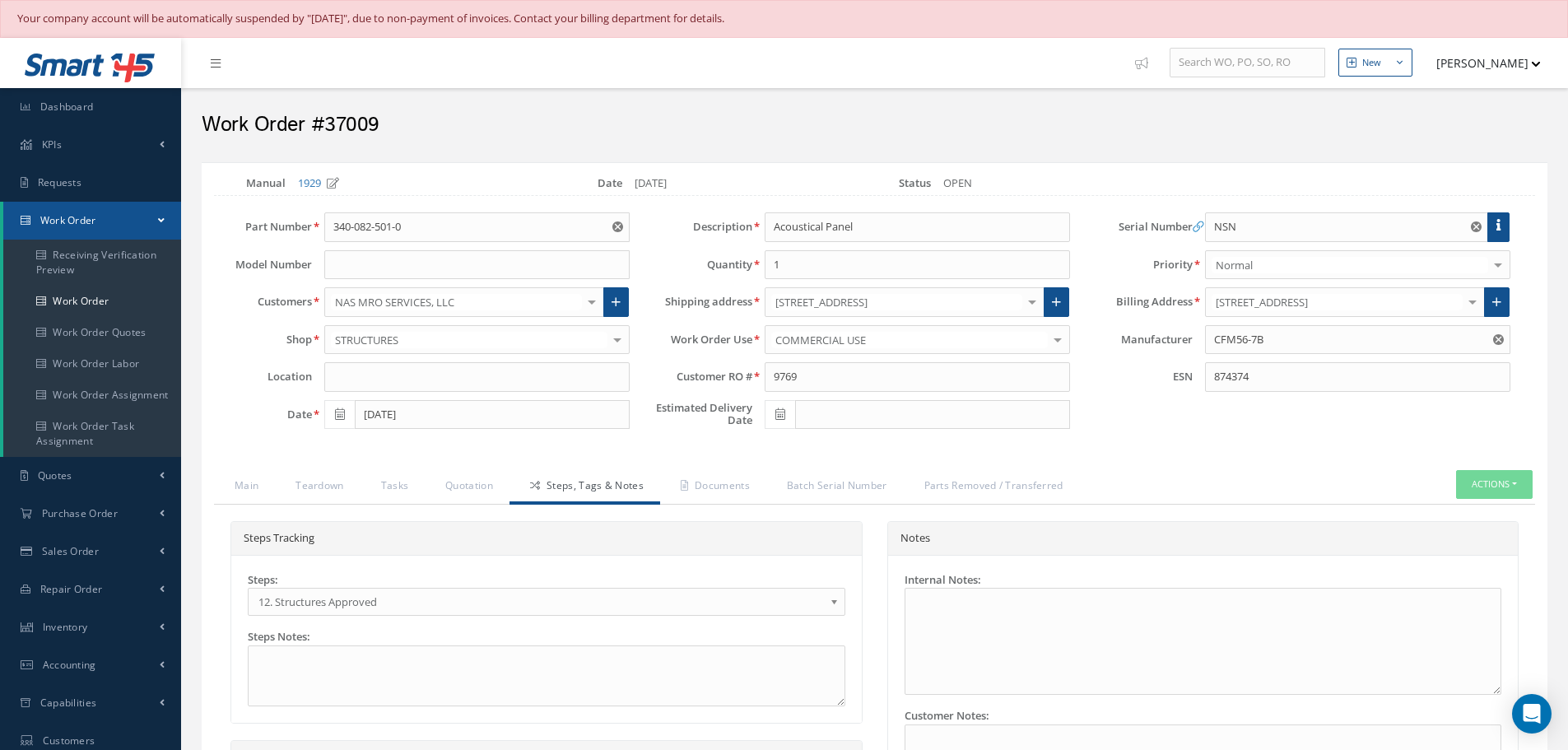
select select "25"
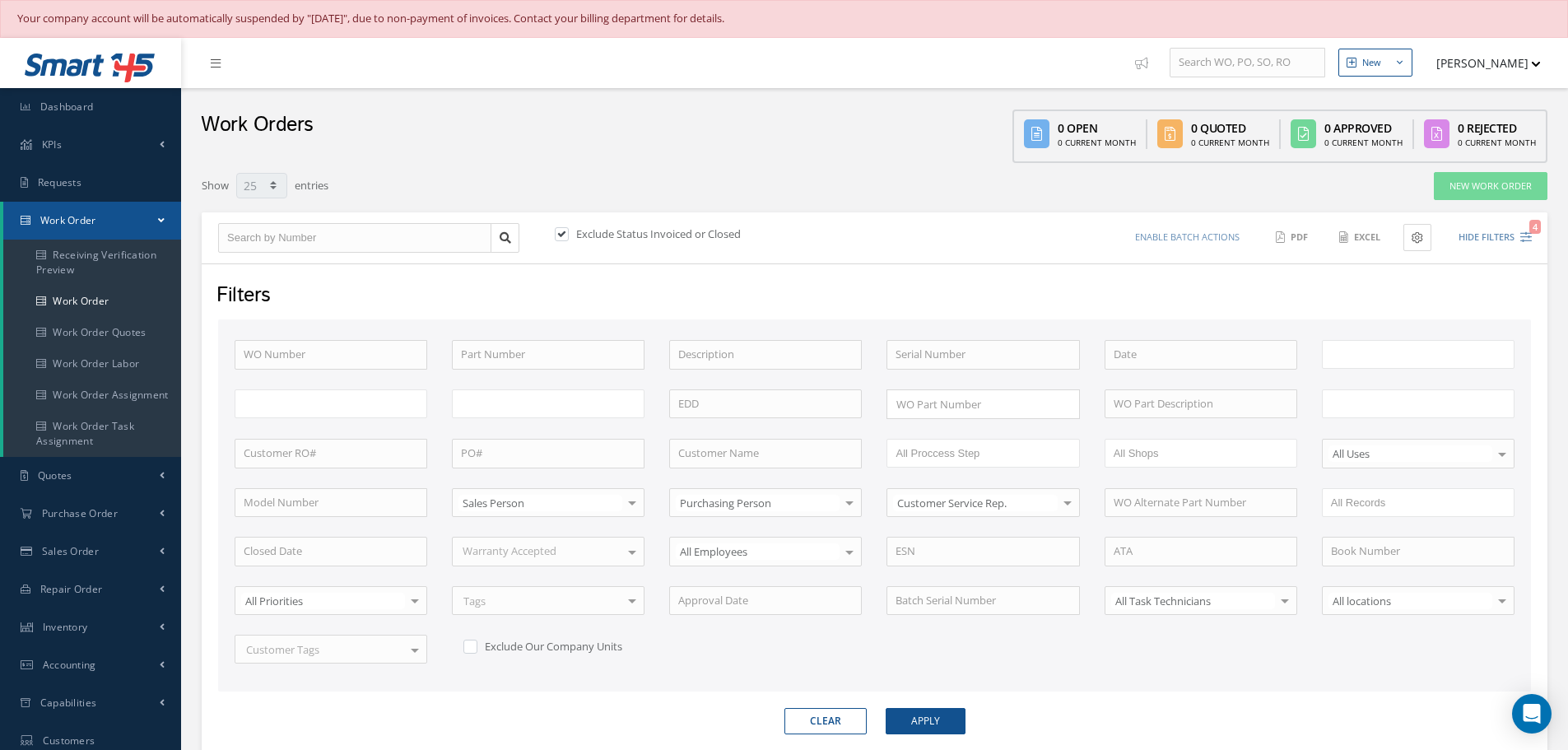
scroll to position [72, 0]
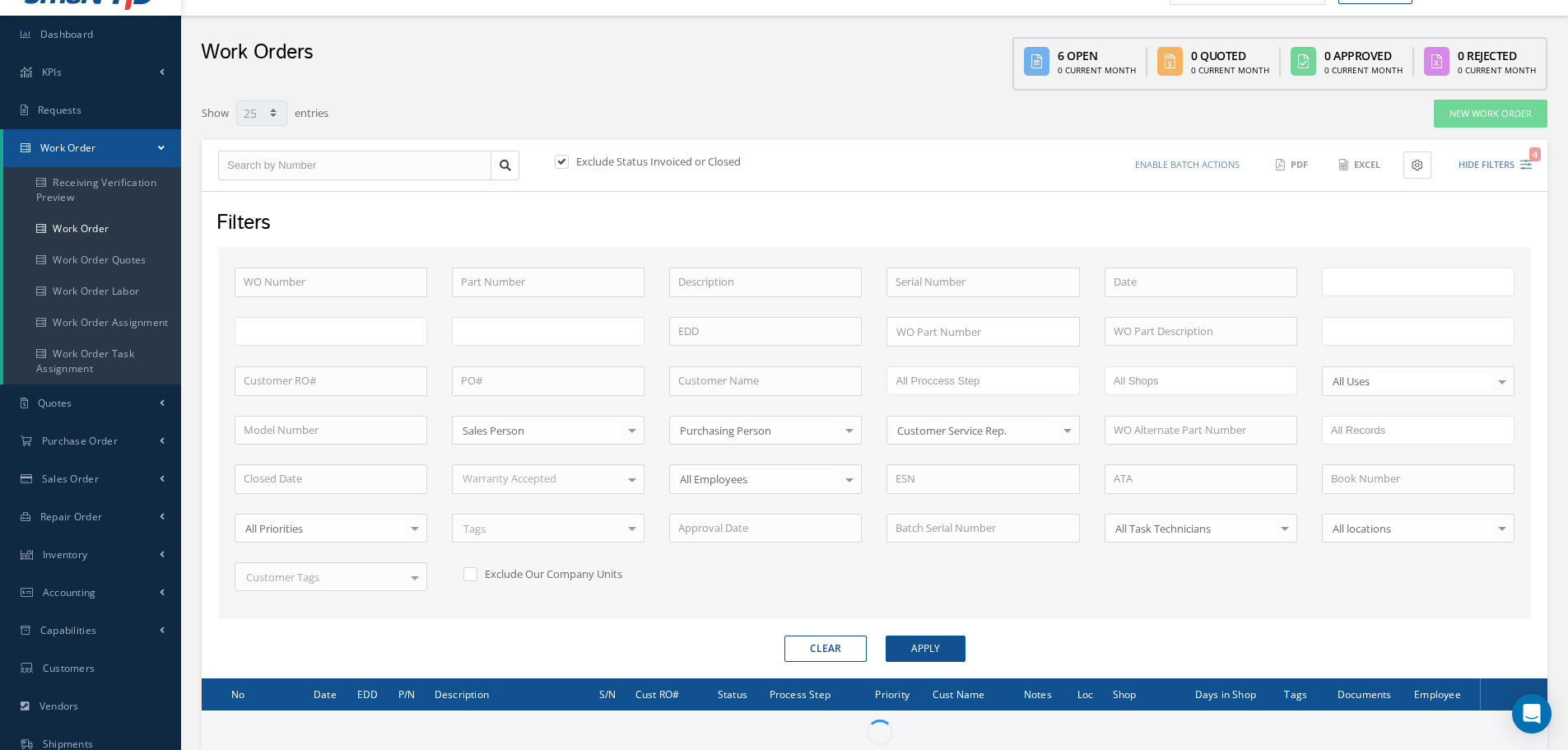
type input "All Work Request"
type input "All Work Performed"
type input "All Status"
type input "WO Part Status"
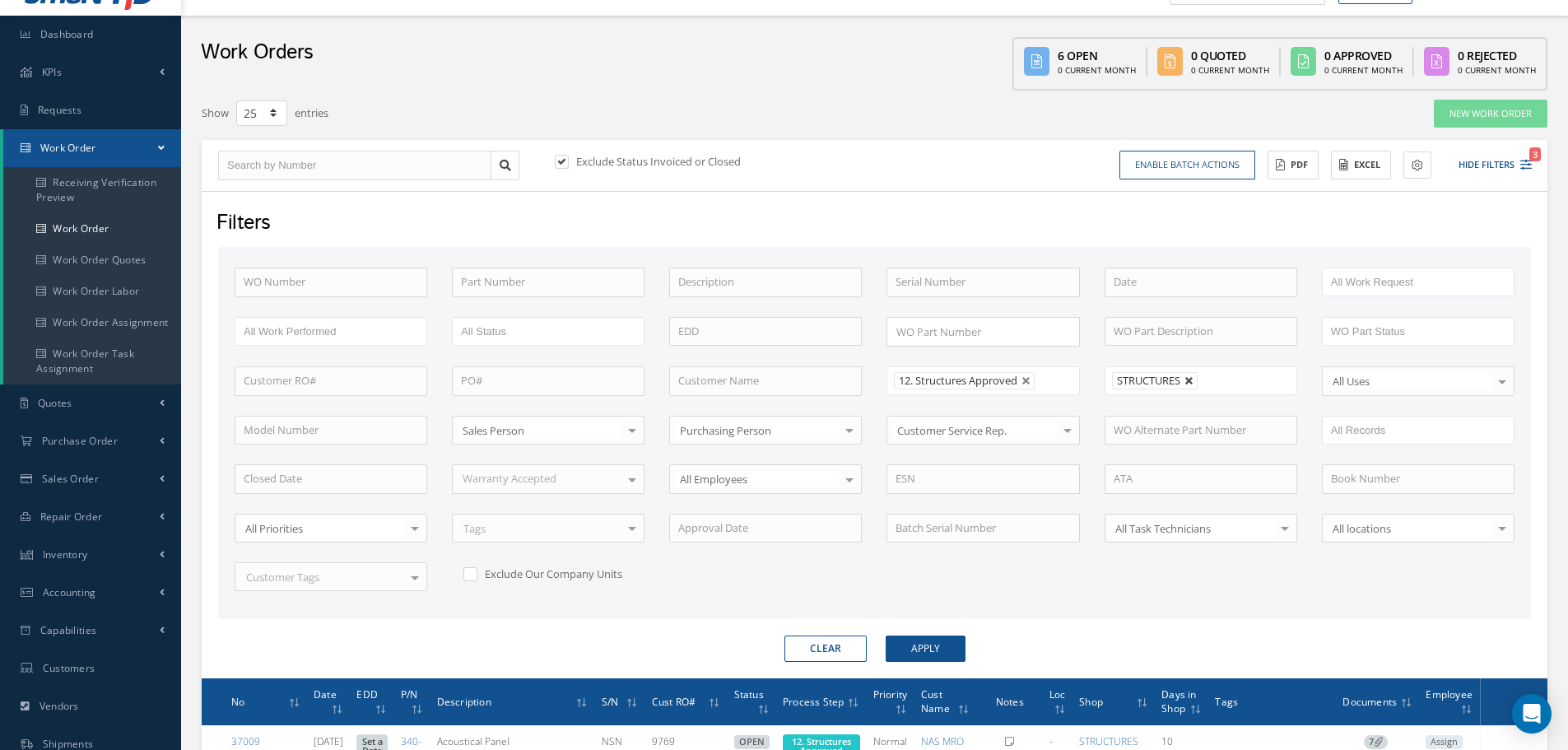
click at [1193, 381] on link at bounding box center [1189, 381] width 10 height 10
type input "All Shops"
click at [1485, 160] on button "Hide Filters 3" at bounding box center [1488, 165] width 88 height 27
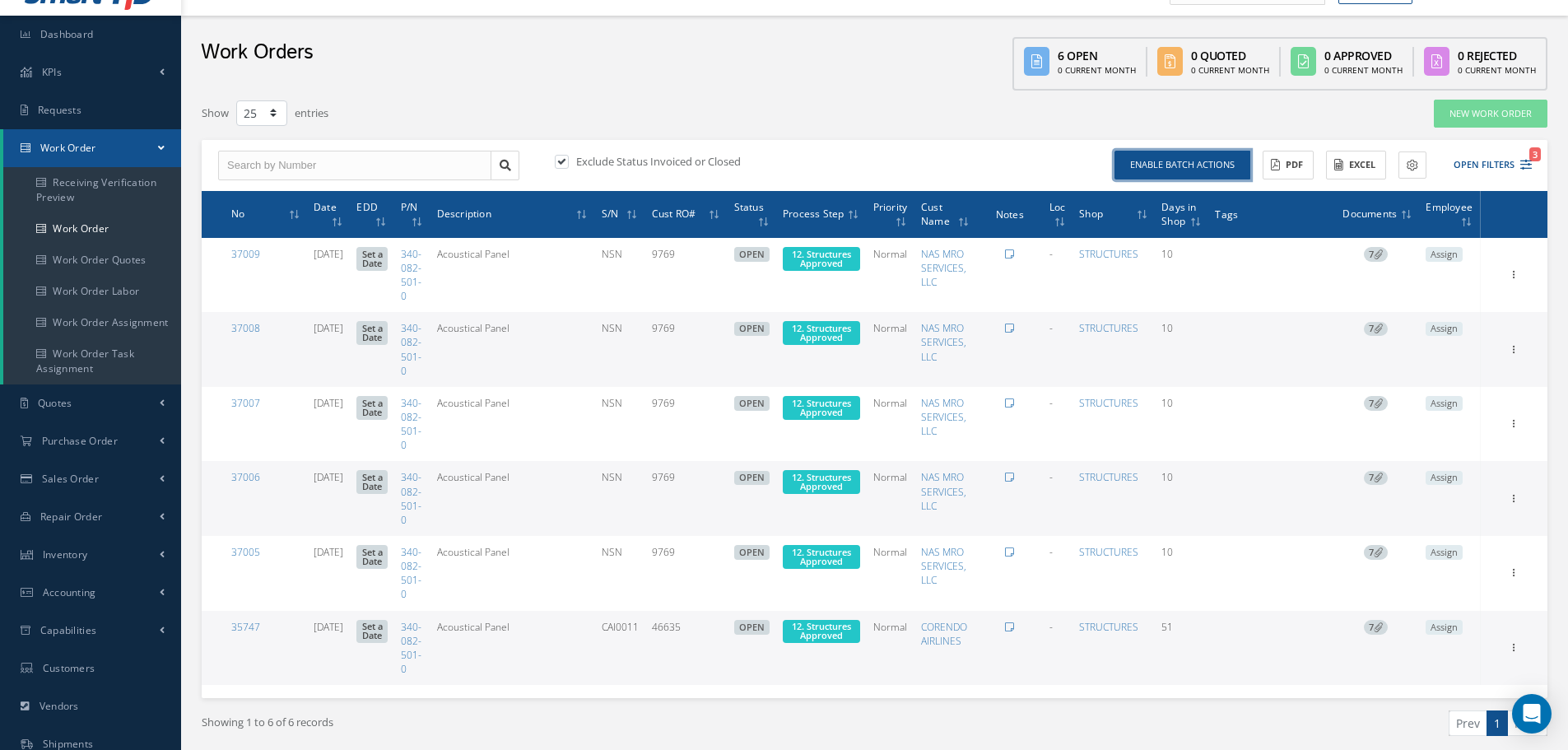
click at [1201, 171] on button "Enable batch actions" at bounding box center [1182, 165] width 136 height 29
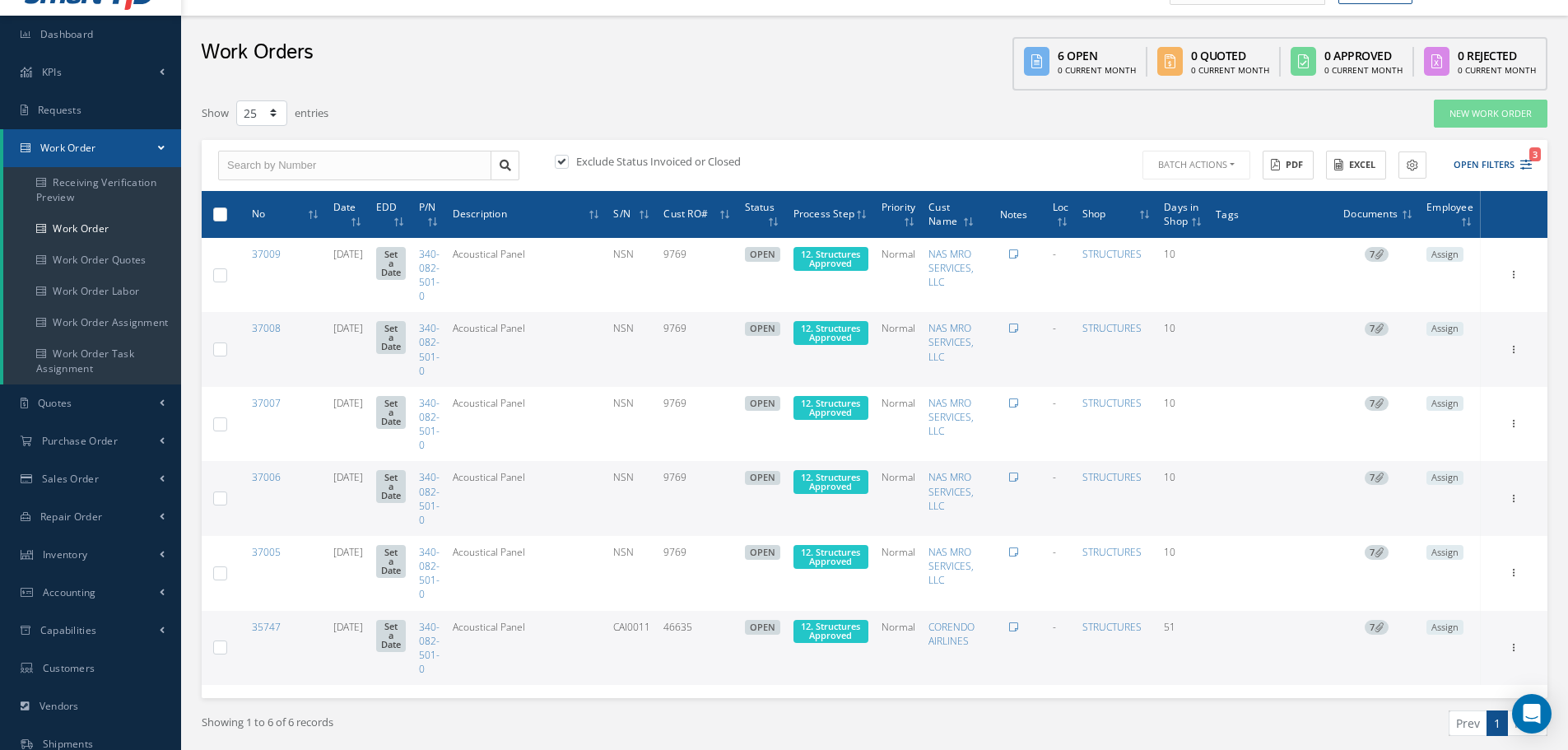
click at [227, 217] on label at bounding box center [227, 214] width 0 height 14
click at [222, 217] on input "checkbox" at bounding box center [221, 215] width 11 height 11
checkbox input "true"
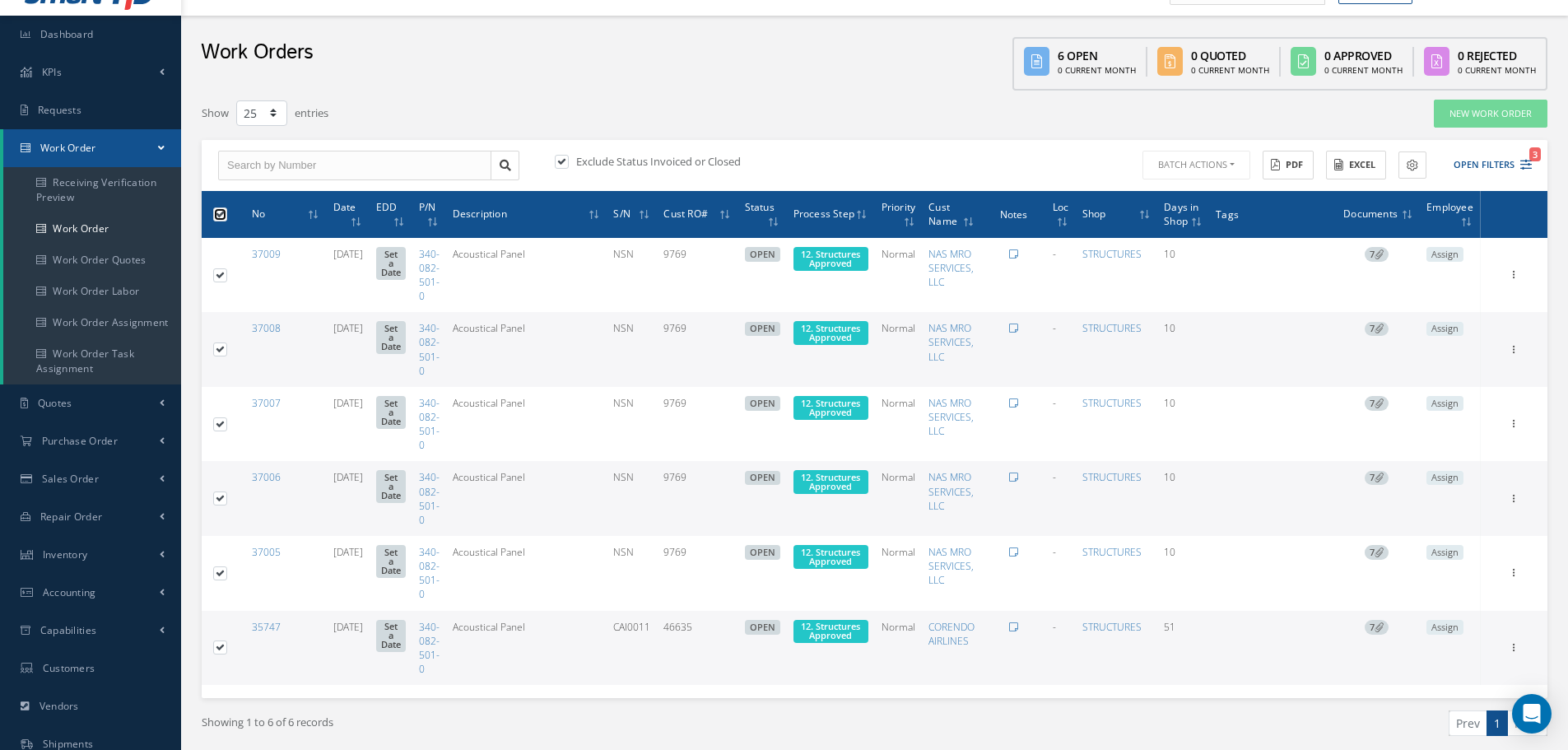
checkbox input "true"
click at [1233, 165] on button "Batch Actions" at bounding box center [1195, 165] width 111 height 29
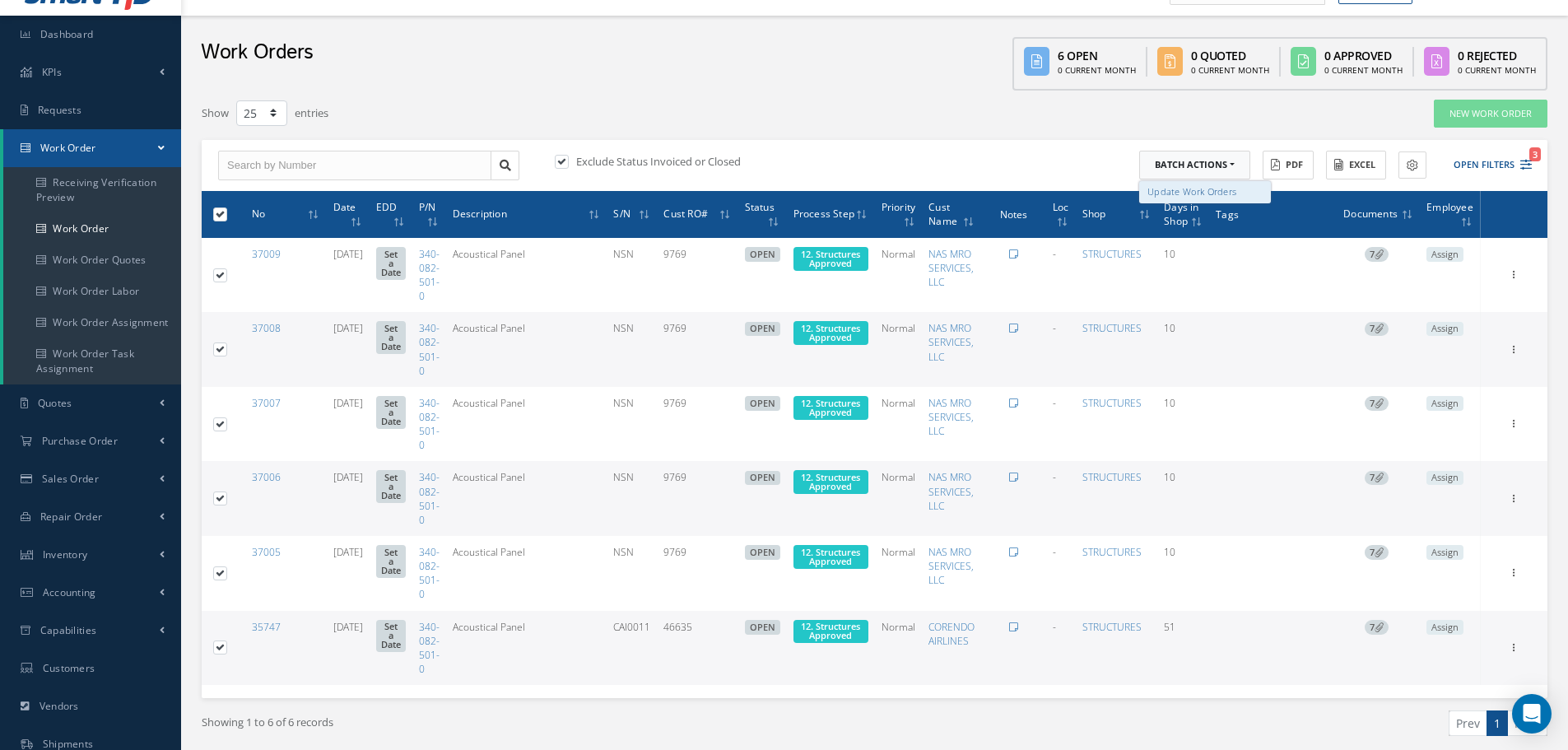
click at [1188, 187] on link "Update Work Orders" at bounding box center [1205, 191] width 132 height 22
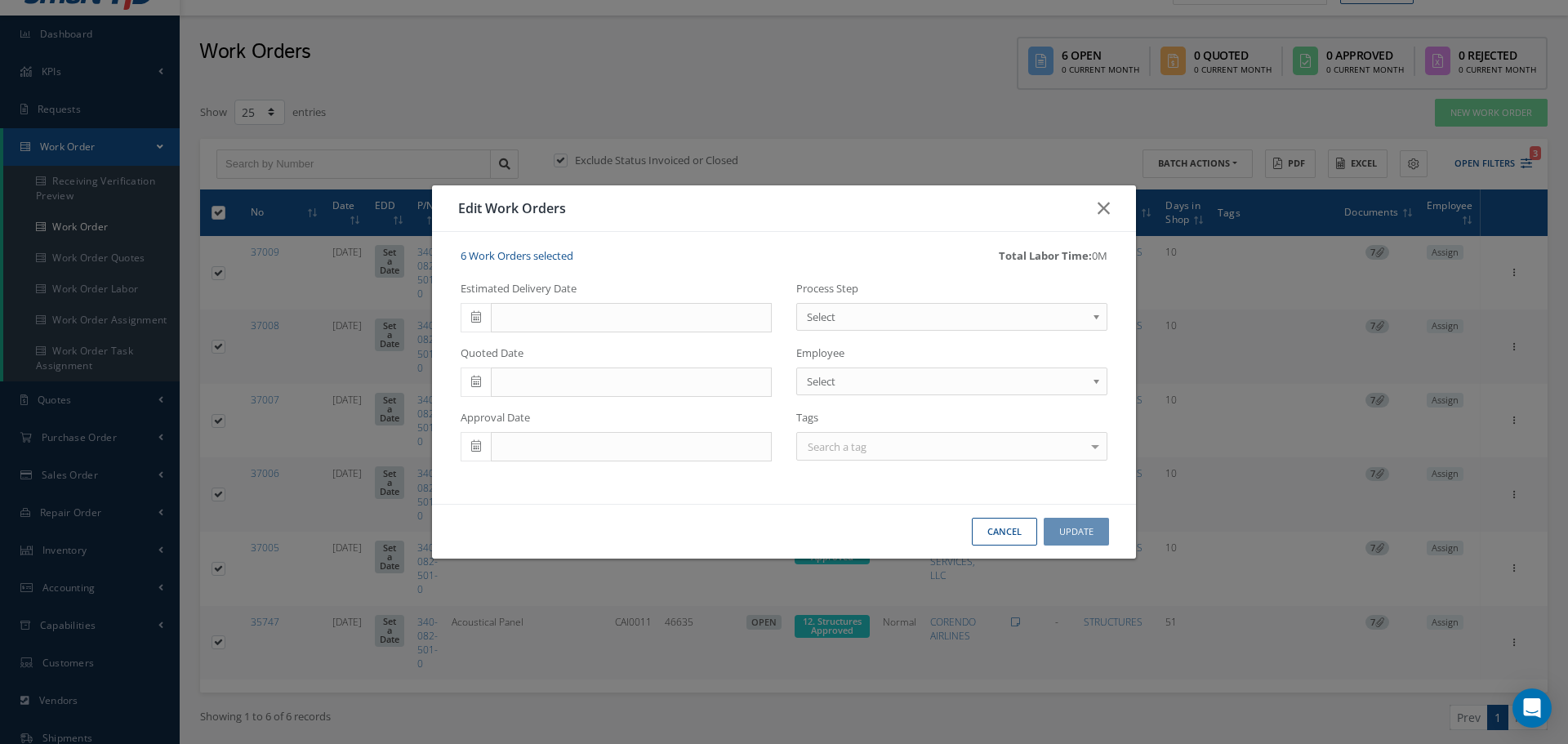
click at [1096, 318] on b at bounding box center [1098, 321] width 15 height 26
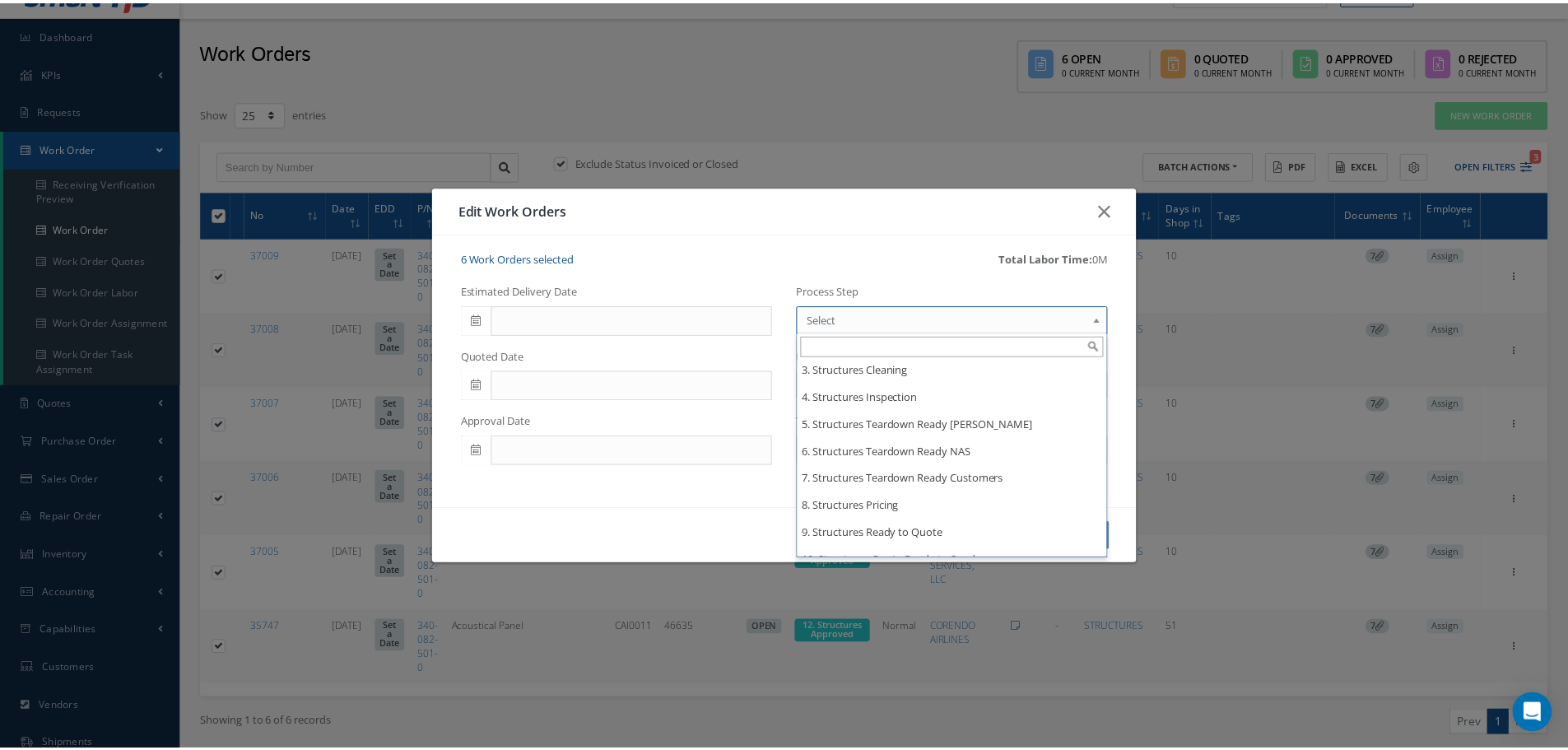
scroll to position [3211, 0]
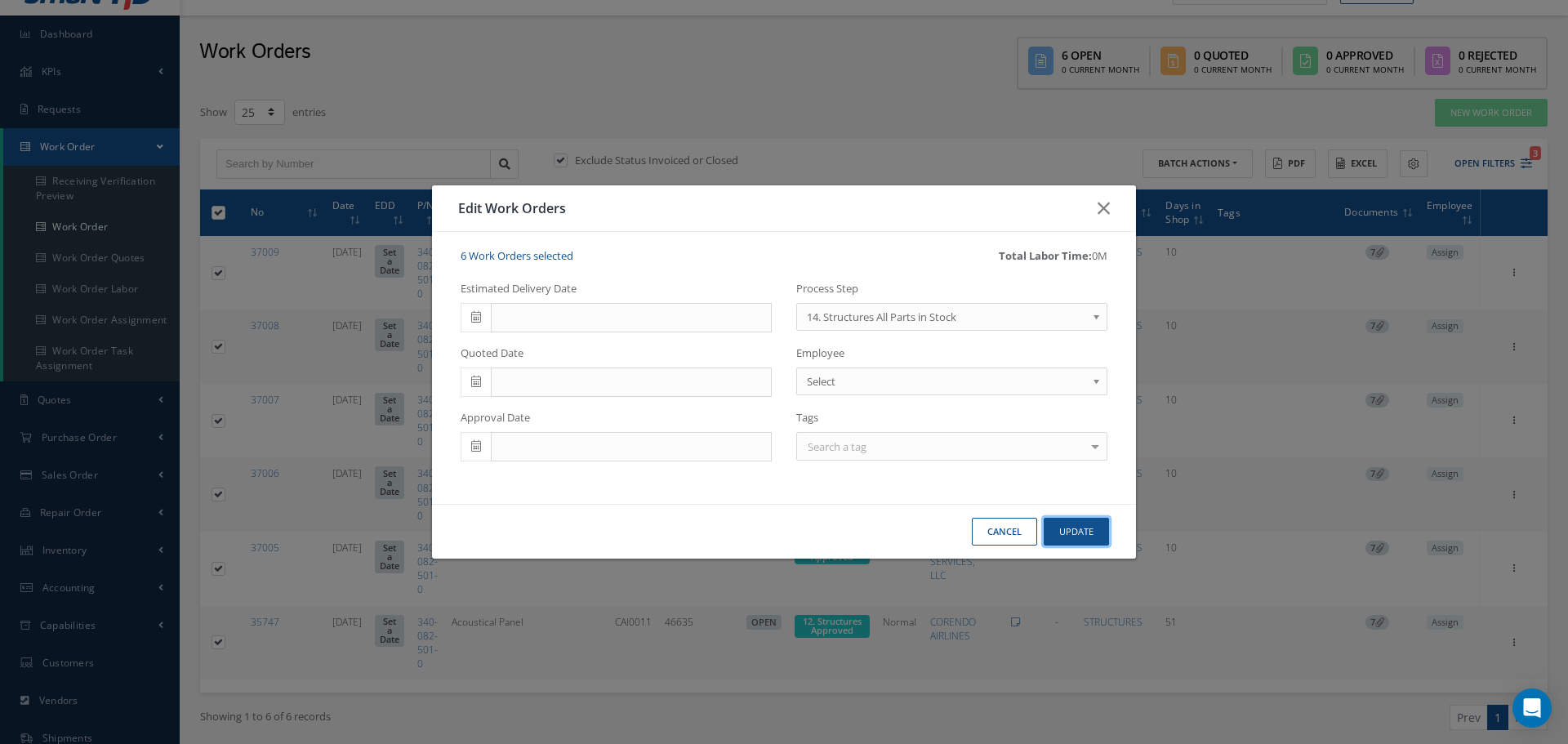
click at [1079, 534] on button "Update" at bounding box center [1076, 533] width 65 height 29
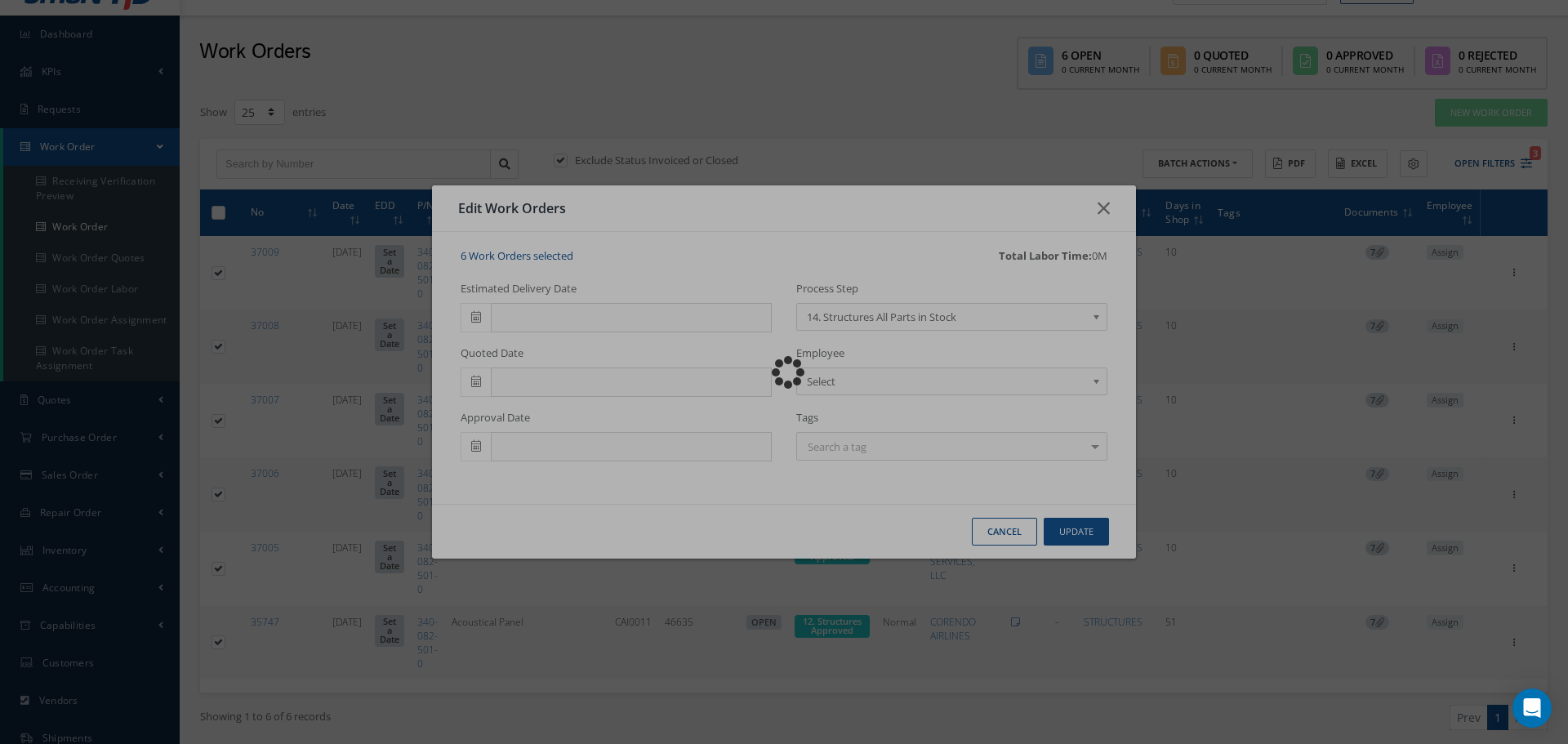
checkbox input "false"
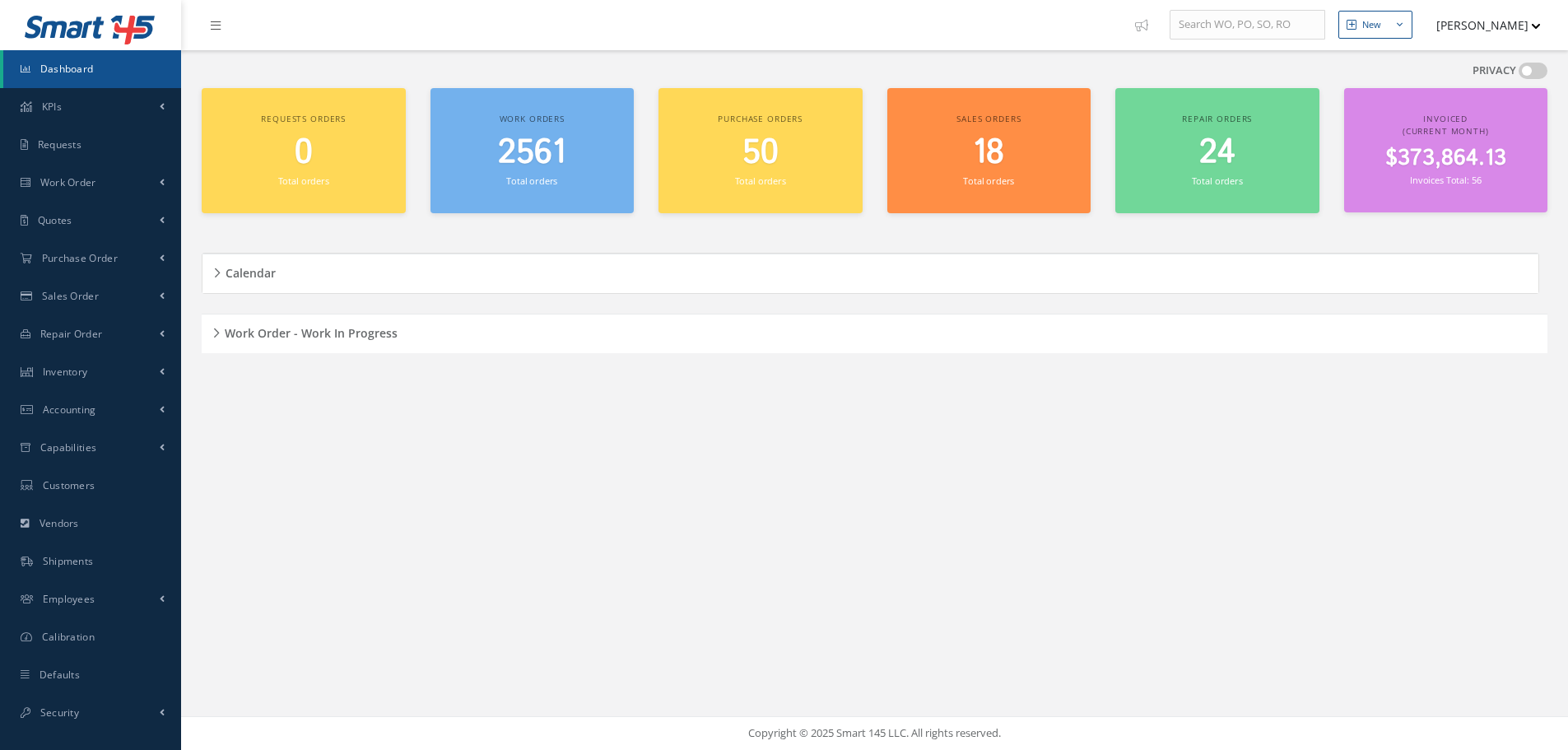
scroll to position [38, 0]
click at [218, 333] on div "Work Order - Work In Progress" at bounding box center [875, 334] width 1346 height 25
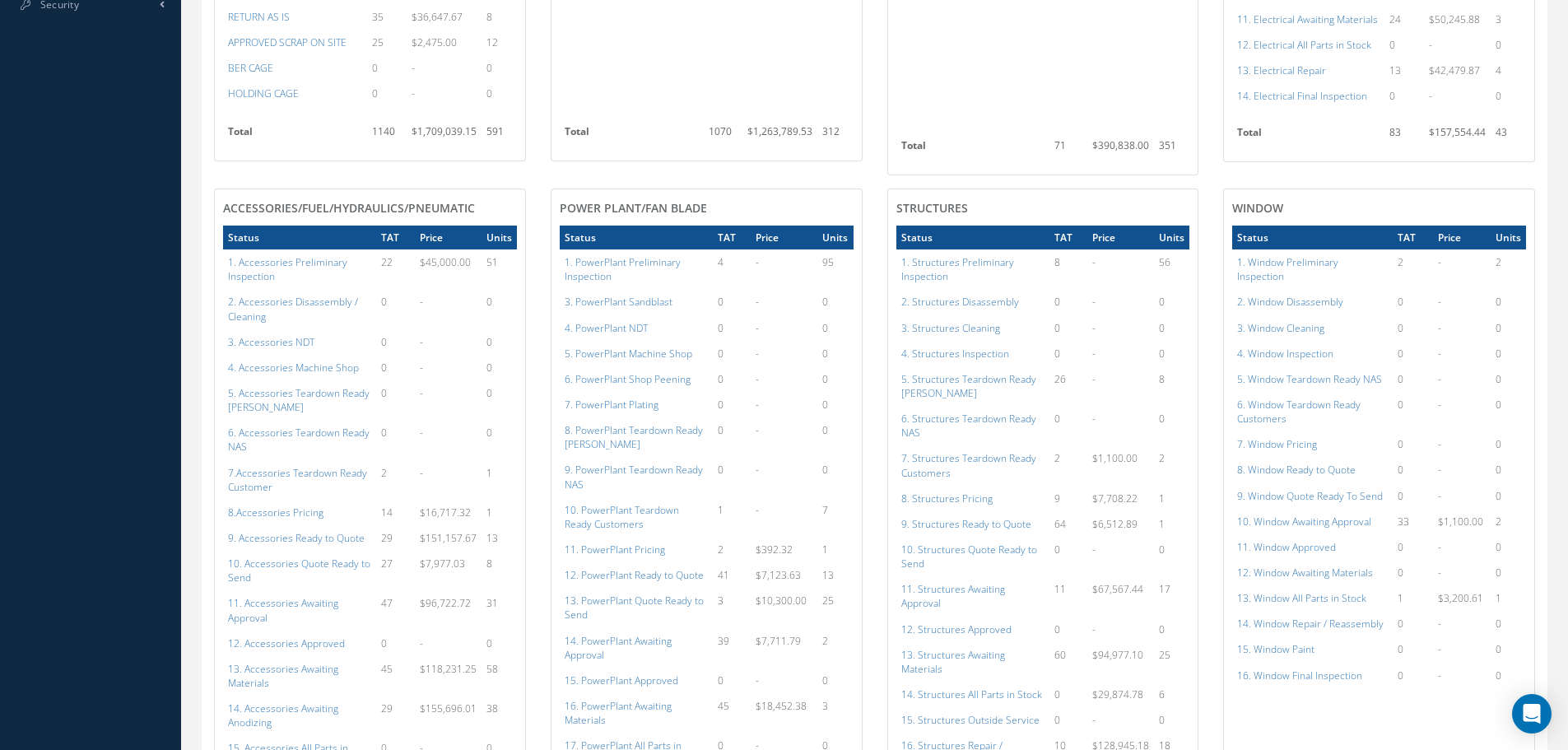
scroll to position [828, 0]
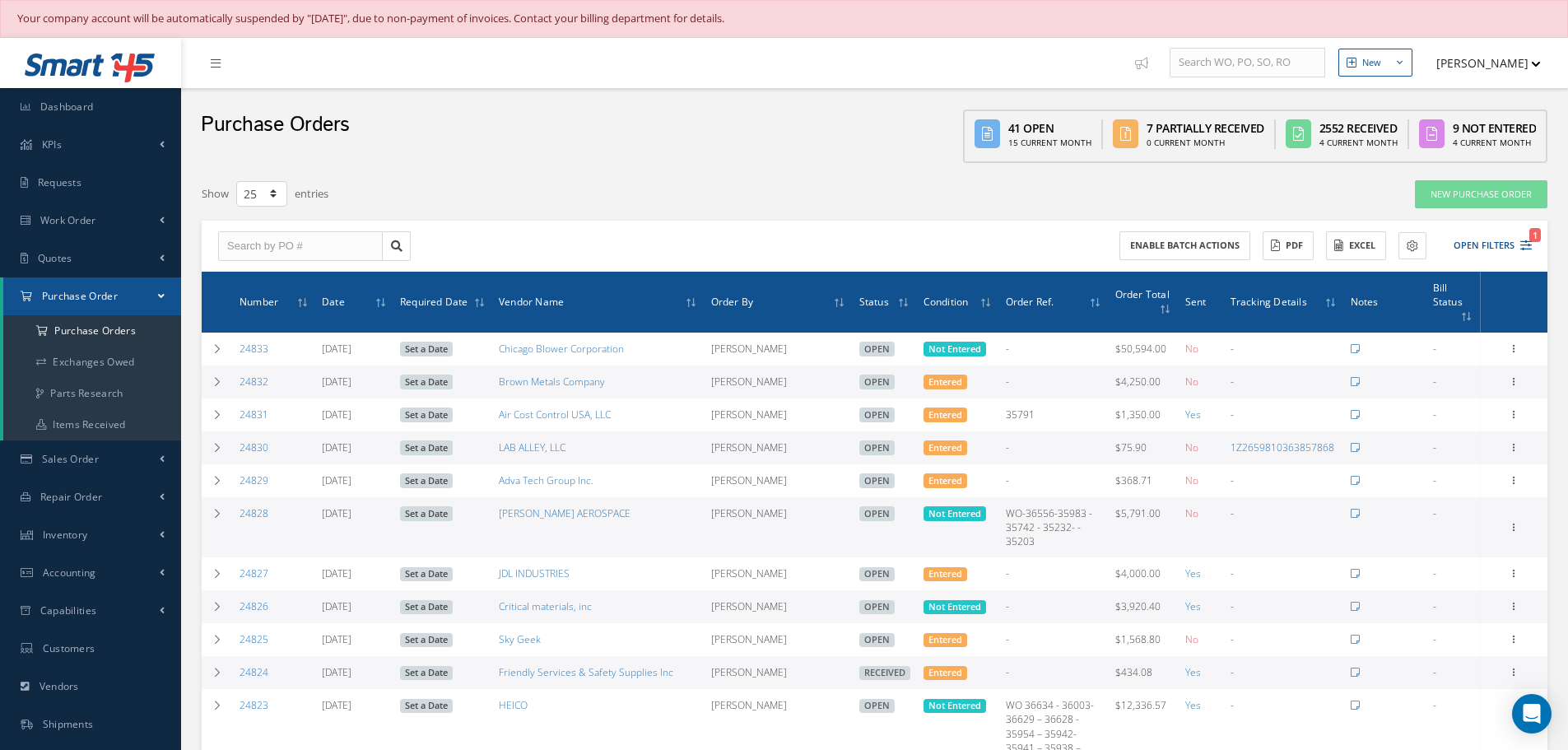
select select "25"
click at [291, 244] on input "text" at bounding box center [300, 246] width 165 height 29
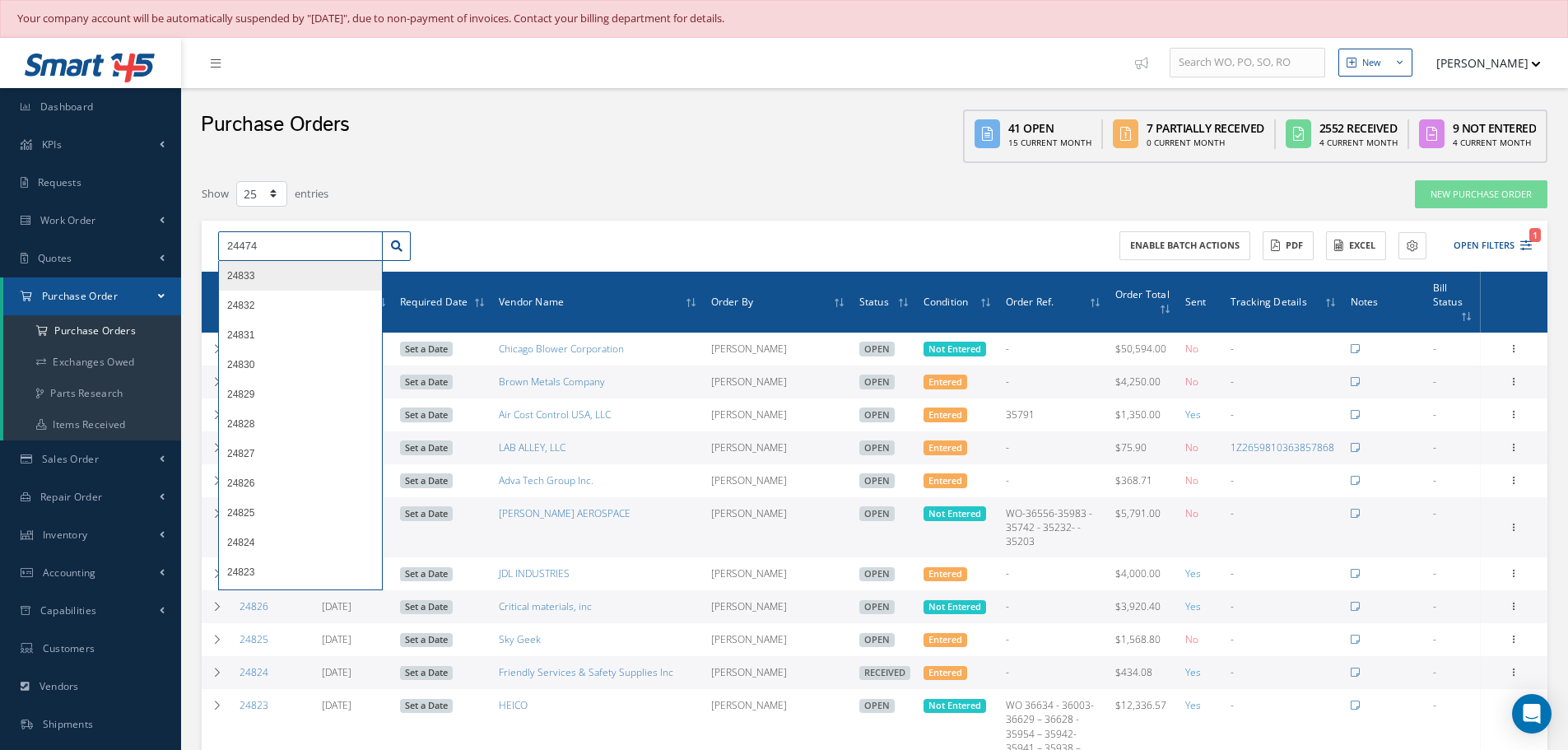
type input "24474"
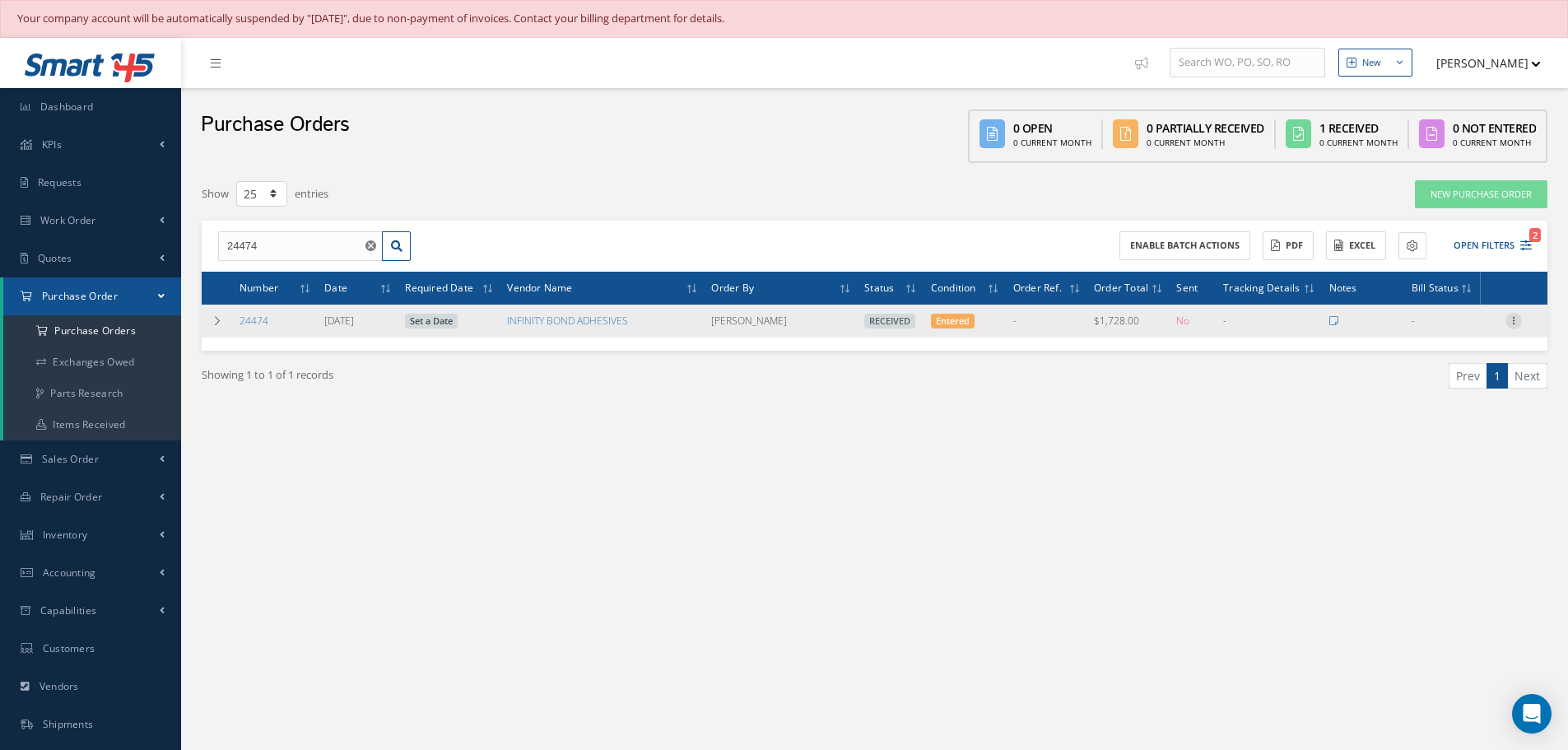
click at [1515, 318] on icon at bounding box center [1513, 318] width 17 height 13
click at [1441, 332] on link "Receiving Details" at bounding box center [1437, 332] width 130 height 21
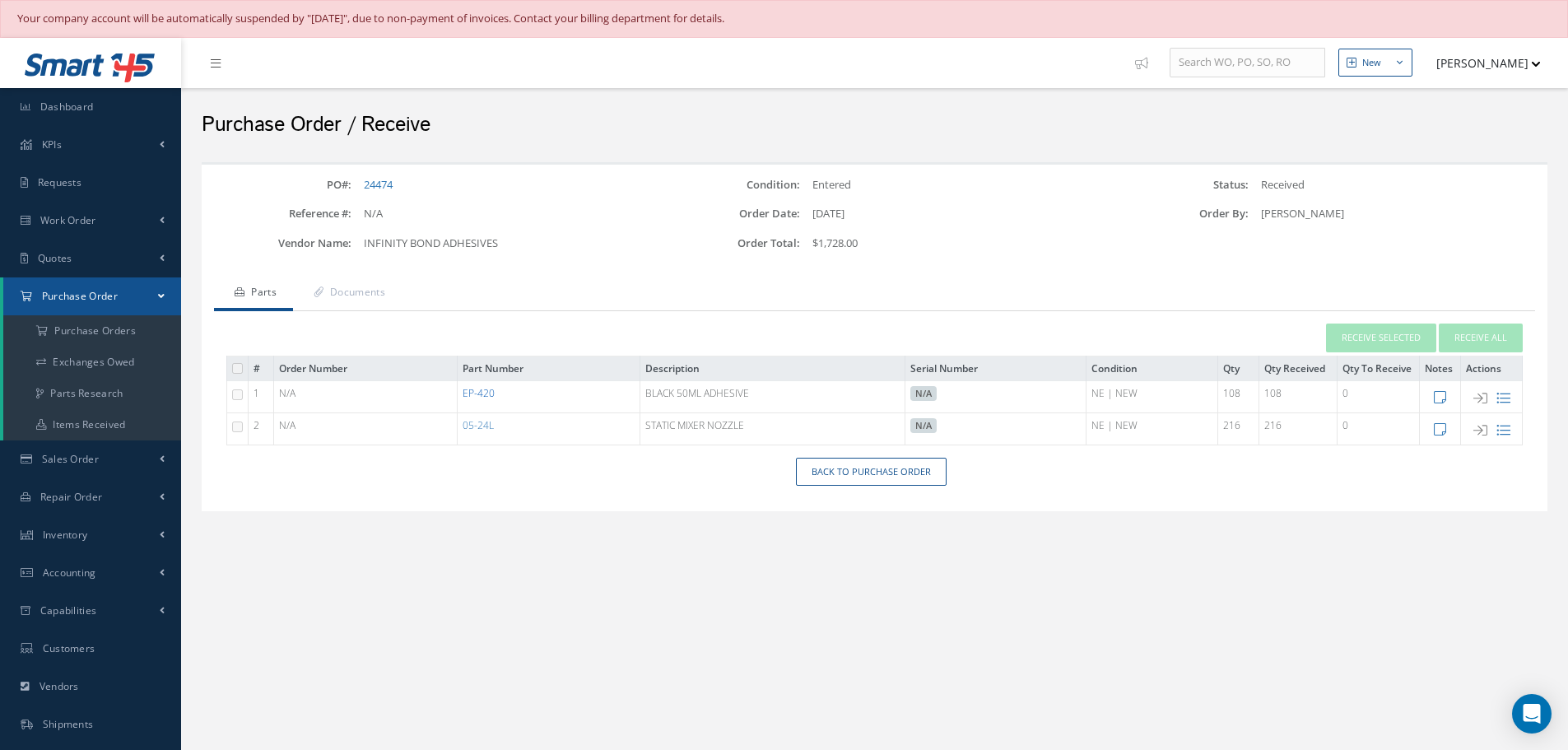
click at [475, 392] on link "EP-420" at bounding box center [478, 393] width 32 height 14
click at [847, 484] on link "Back to Purchase Order" at bounding box center [871, 473] width 150 height 29
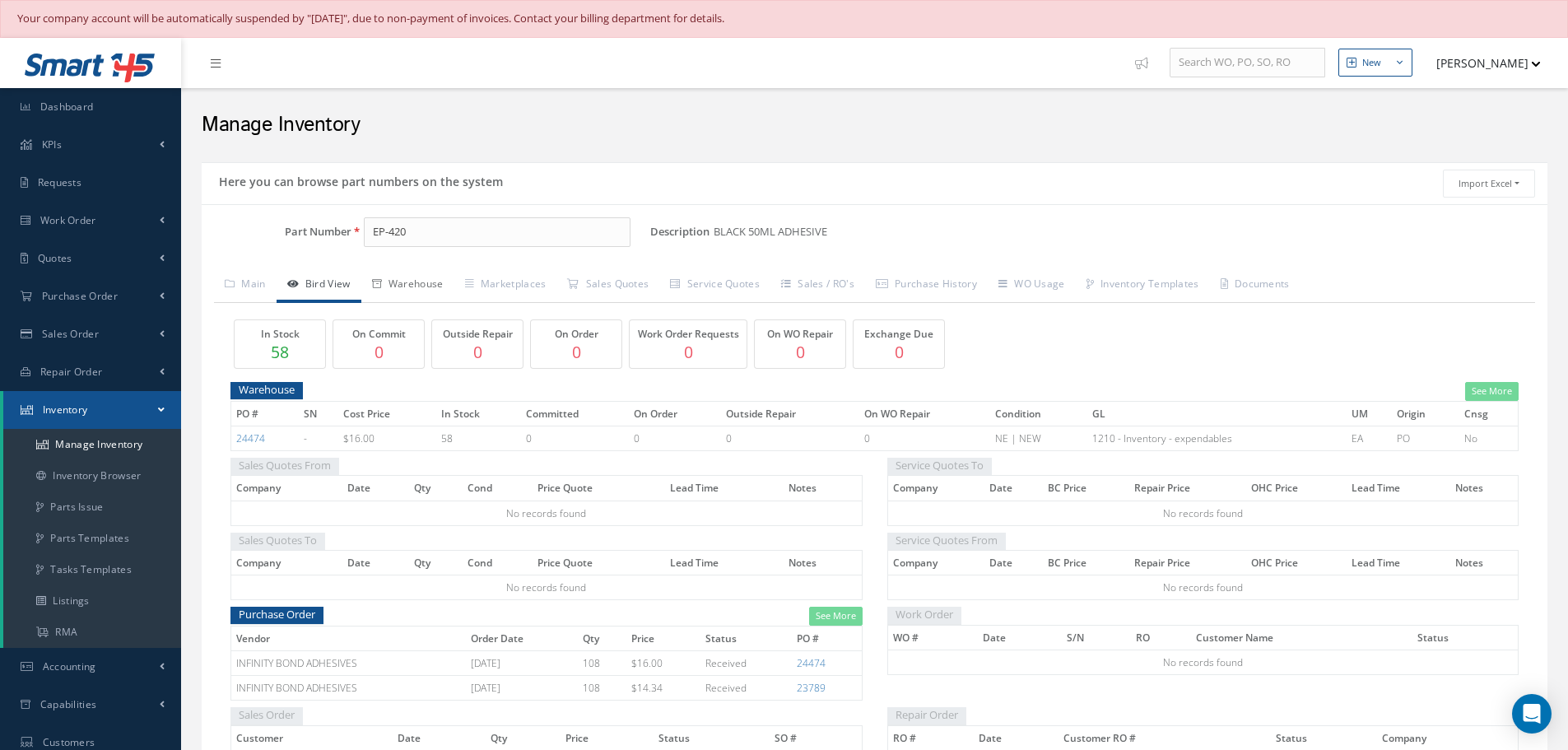
click at [412, 286] on link "Warehouse" at bounding box center [407, 285] width 93 height 34
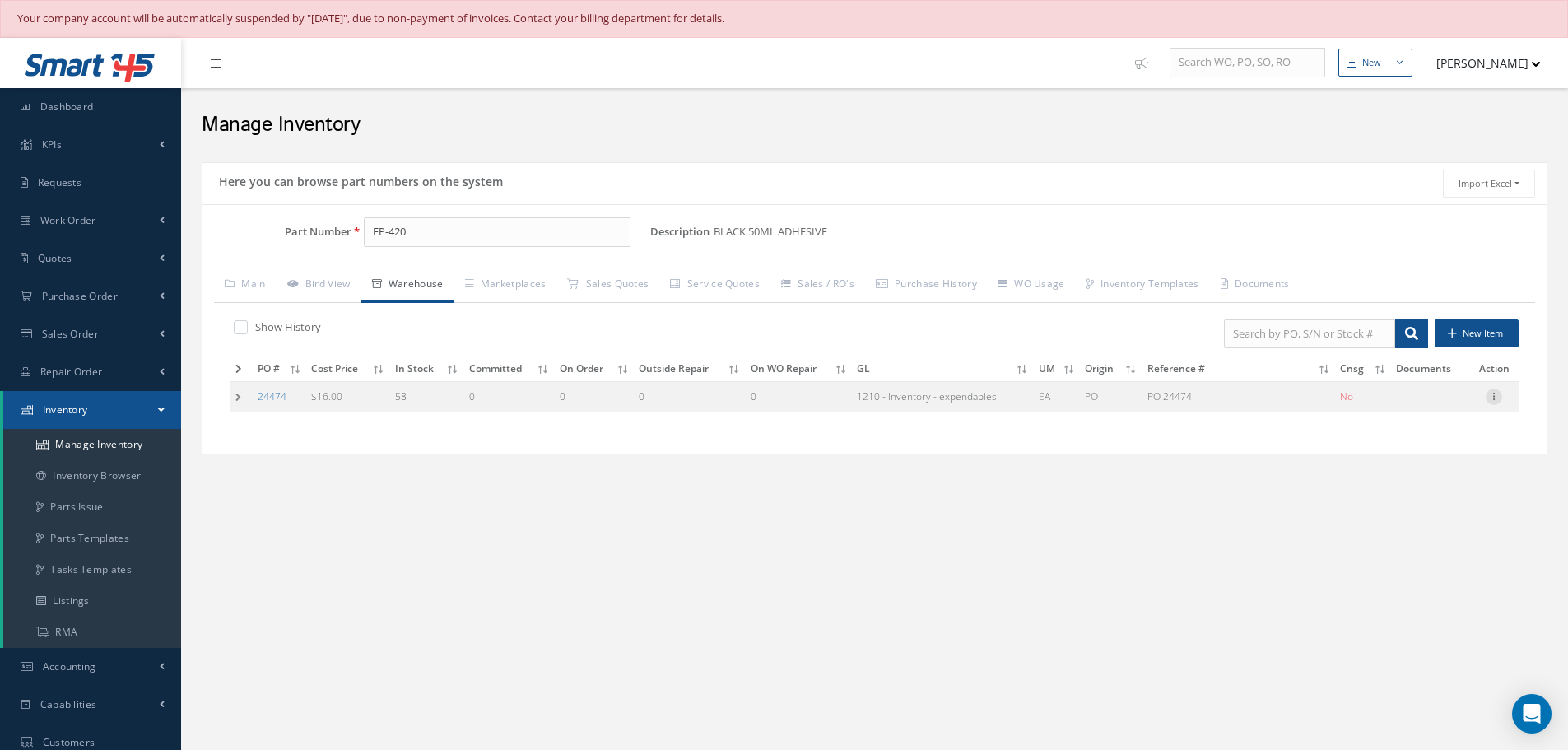
click at [1496, 396] on icon at bounding box center [1494, 395] width 17 height 13
click at [1456, 403] on link "Edit" at bounding box center [1418, 407] width 130 height 21
type input "16.00"
type input "06/16/2025"
type input "PO 24474"
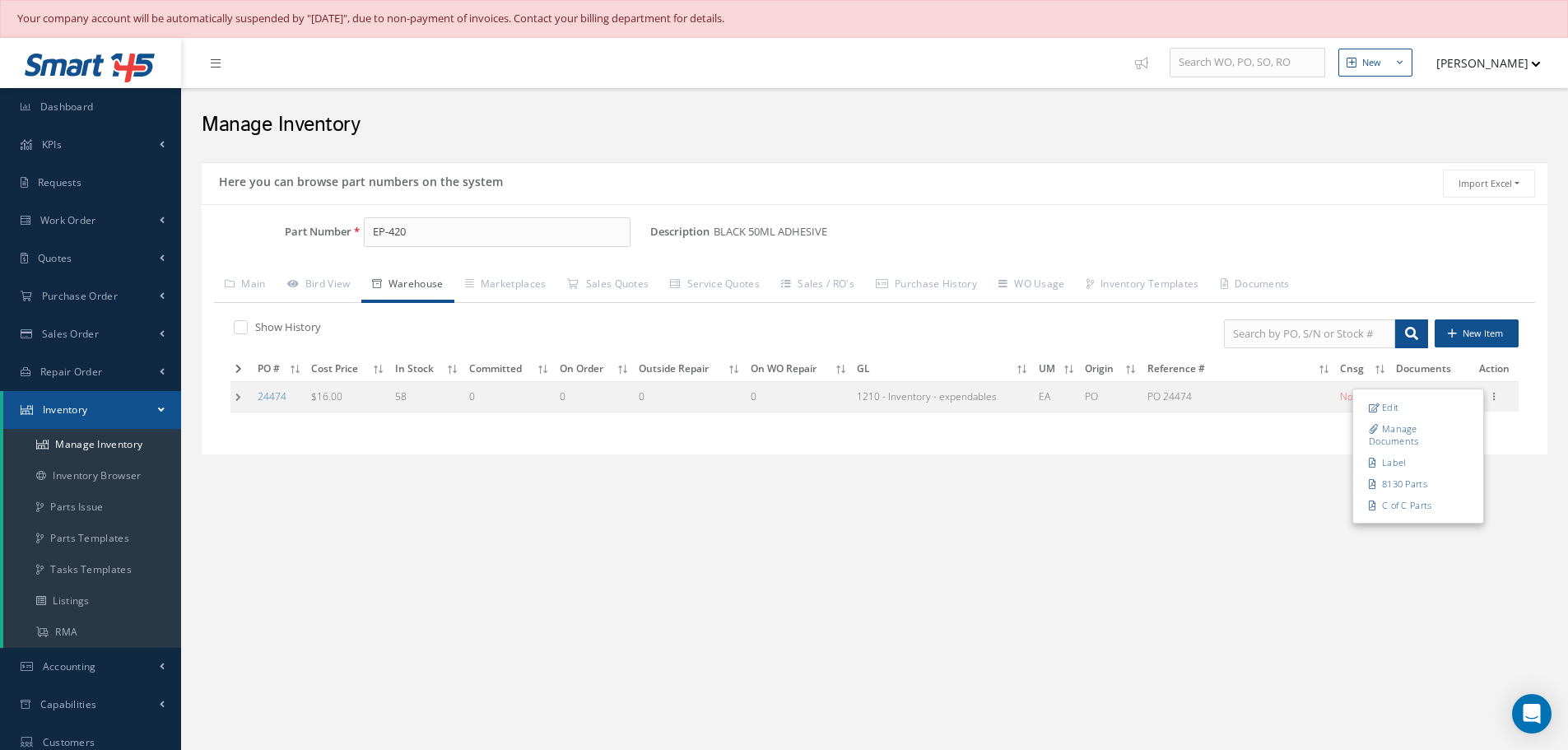
type input "06/16/2025"
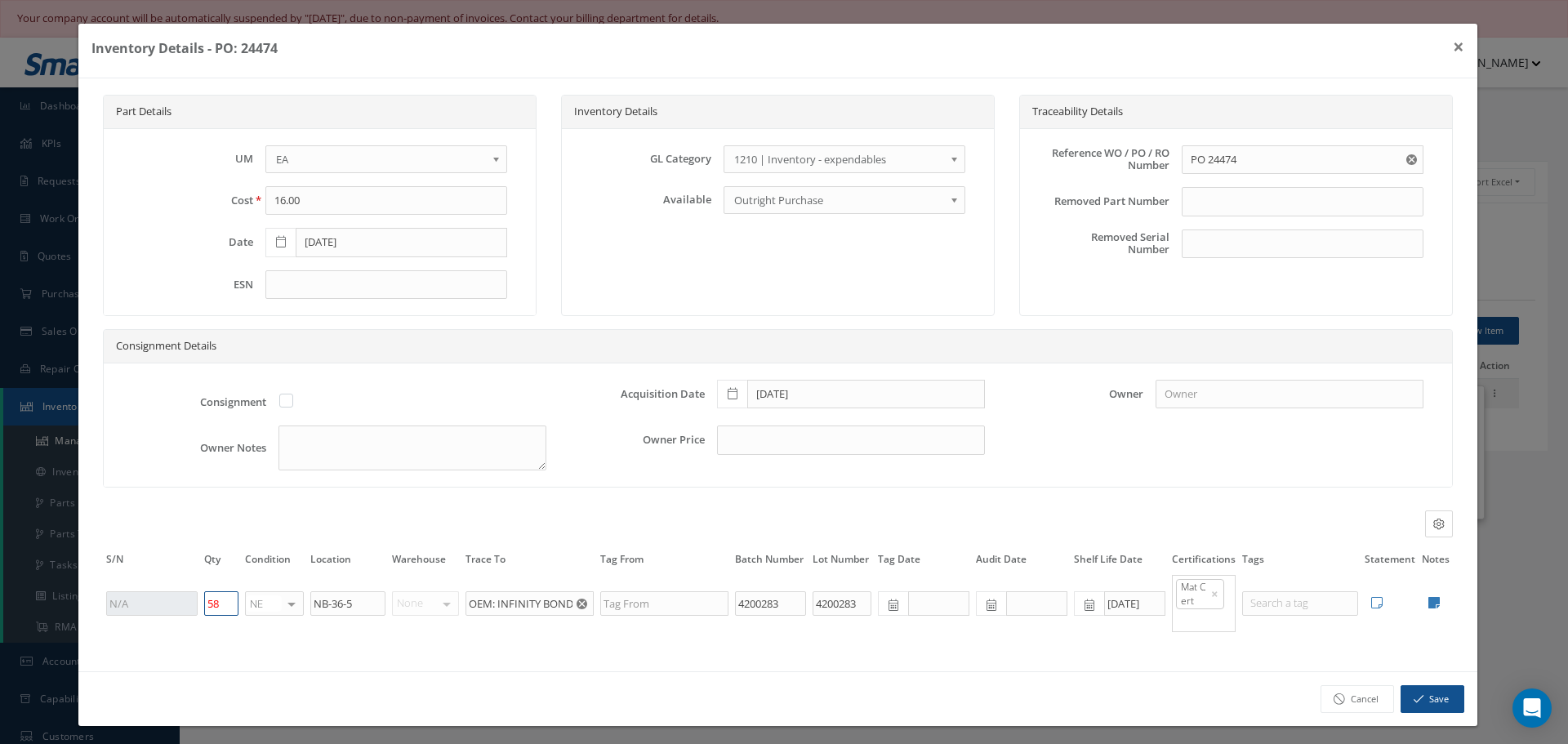
click at [224, 604] on input "58" at bounding box center [221, 603] width 34 height 24
type input "5"
click at [1425, 699] on button "Save" at bounding box center [1432, 699] width 64 height 29
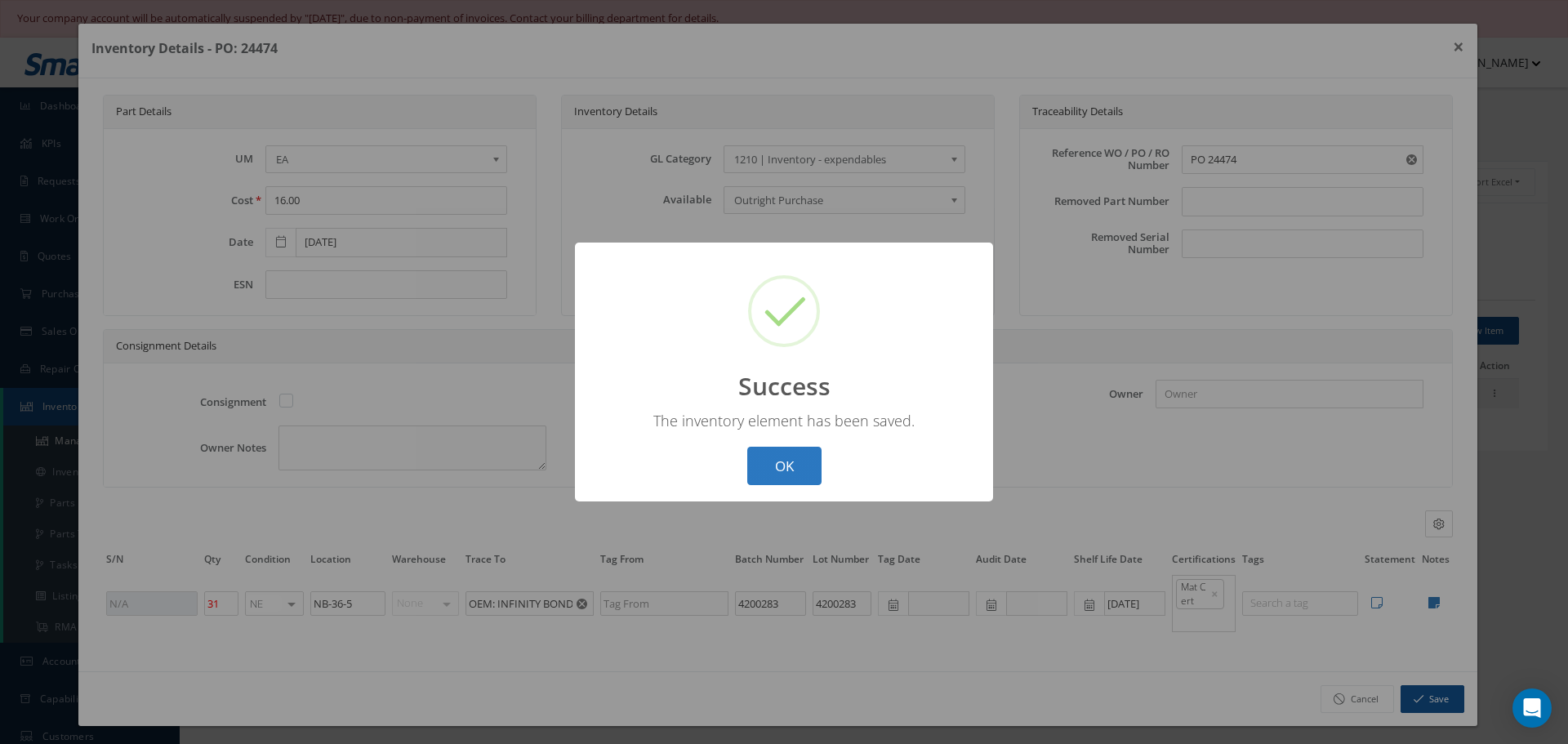
click at [782, 462] on button "OK" at bounding box center [784, 466] width 75 height 39
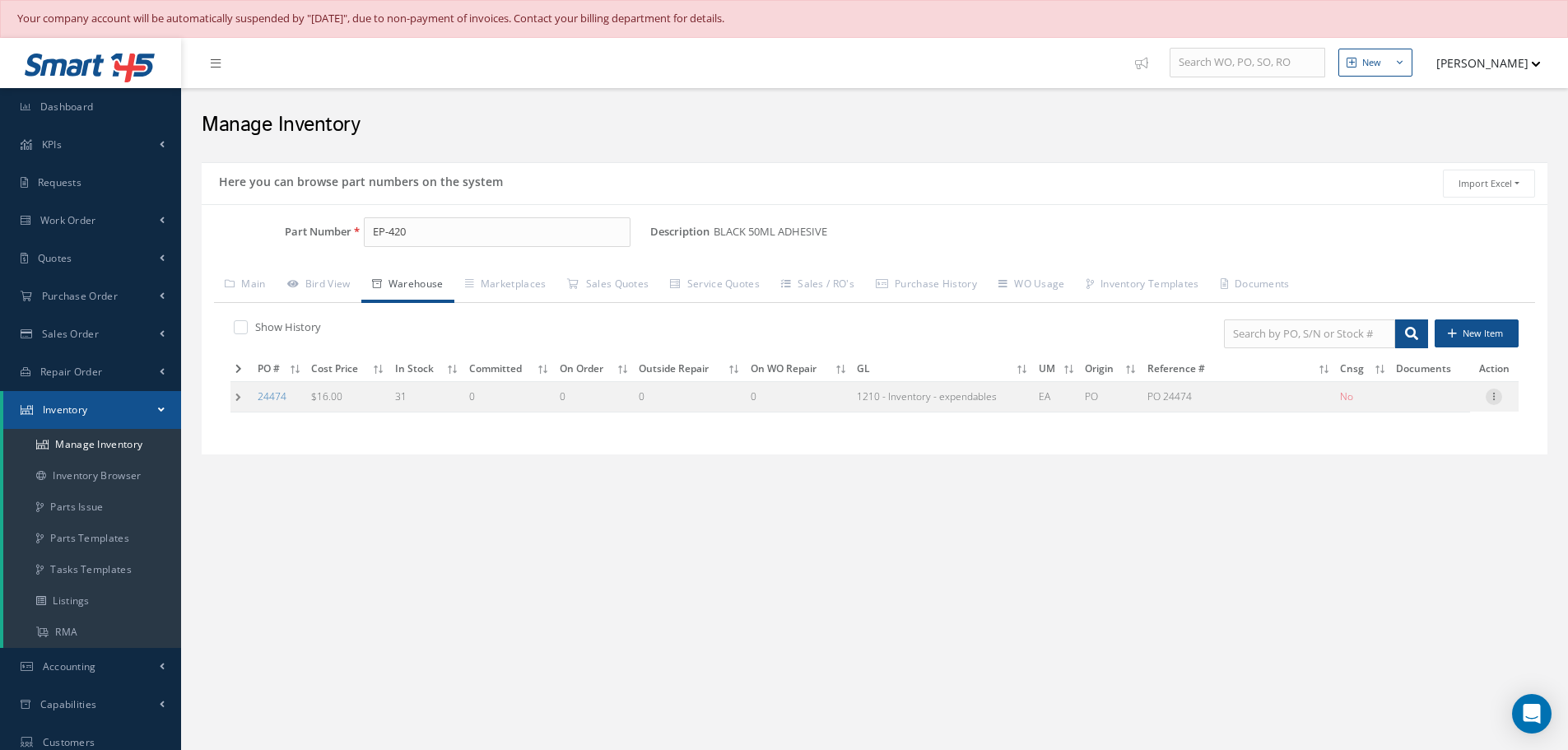
click at [1496, 396] on icon at bounding box center [1494, 395] width 17 height 13
click at [1436, 462] on link "Label" at bounding box center [1418, 463] width 130 height 21
click at [1497, 397] on icon at bounding box center [1494, 395] width 17 height 13
click at [1399, 407] on link "Edit" at bounding box center [1418, 407] width 130 height 21
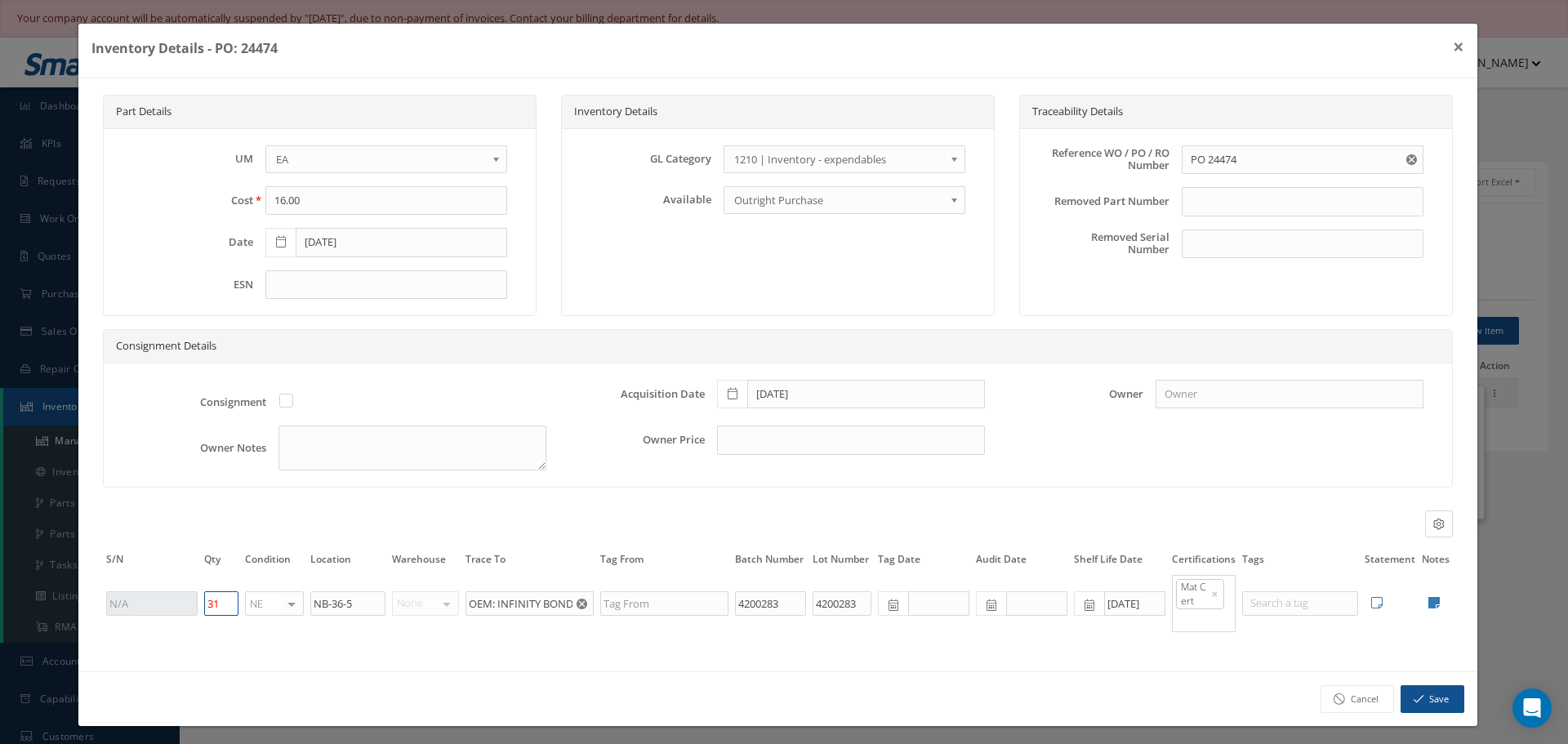
click at [221, 602] on input "31" at bounding box center [221, 603] width 34 height 24
type input "30"
click at [1429, 699] on button "Save" at bounding box center [1432, 699] width 64 height 29
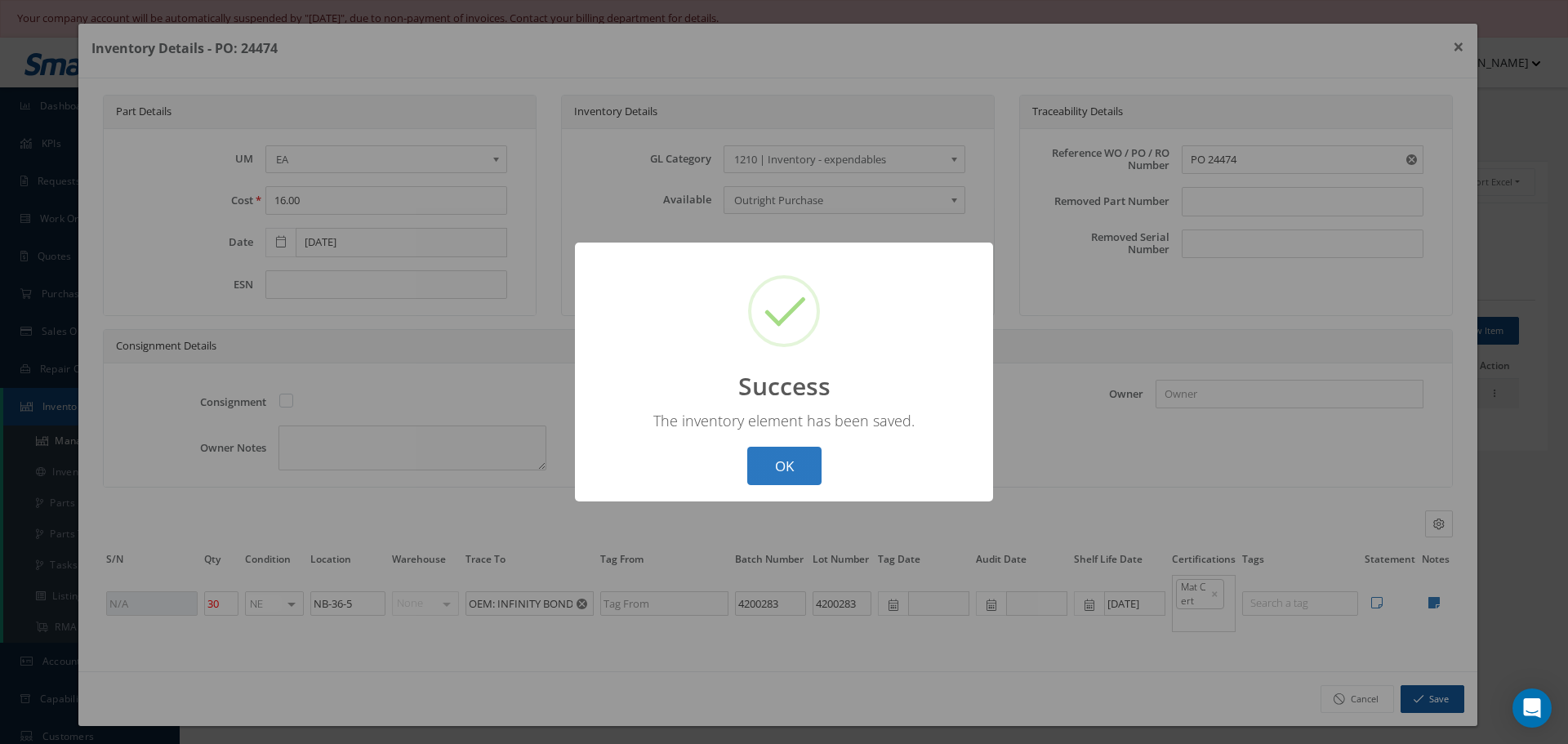
click at [792, 461] on button "OK" at bounding box center [784, 466] width 75 height 39
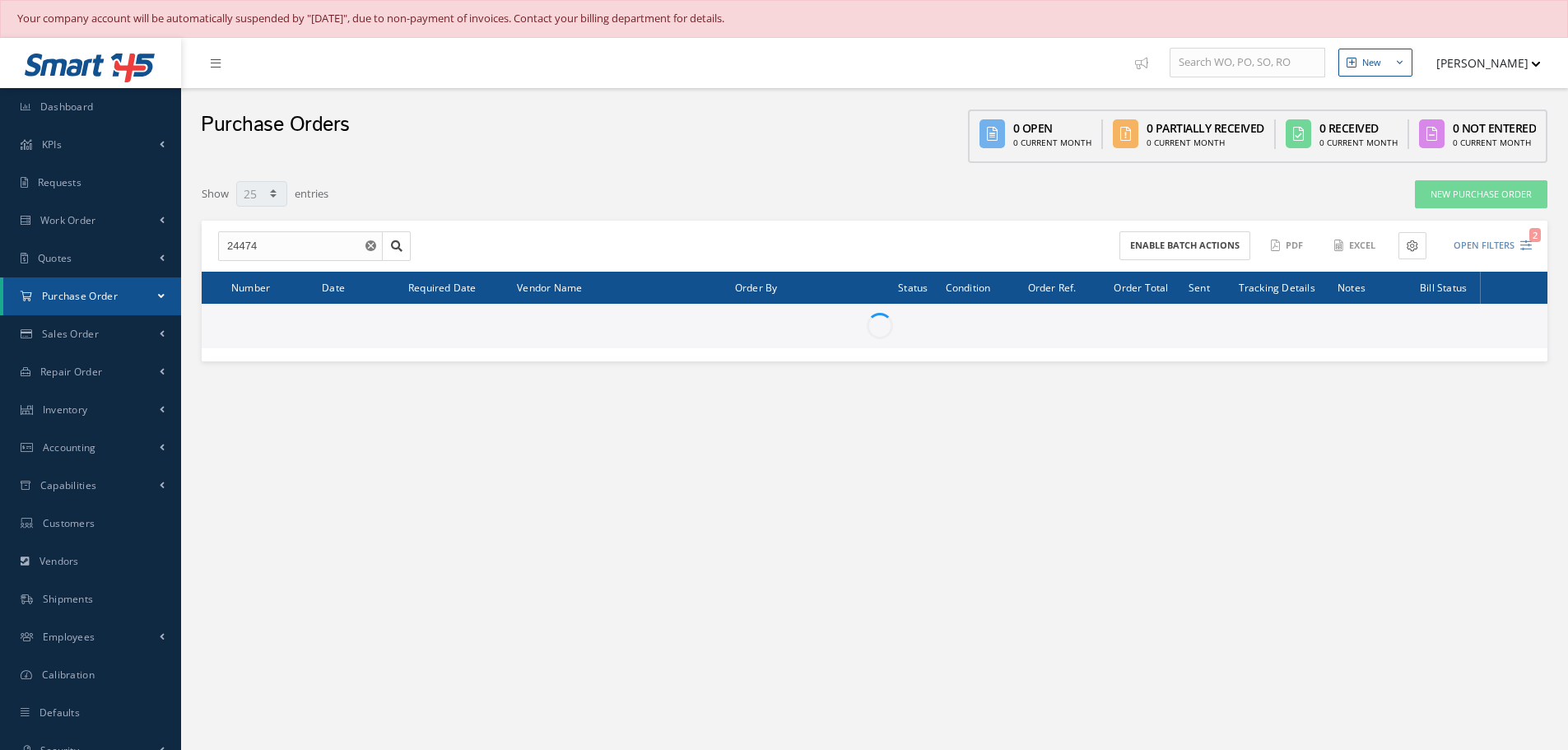
select select "25"
click at [268, 248] on input "24474" at bounding box center [300, 246] width 165 height 29
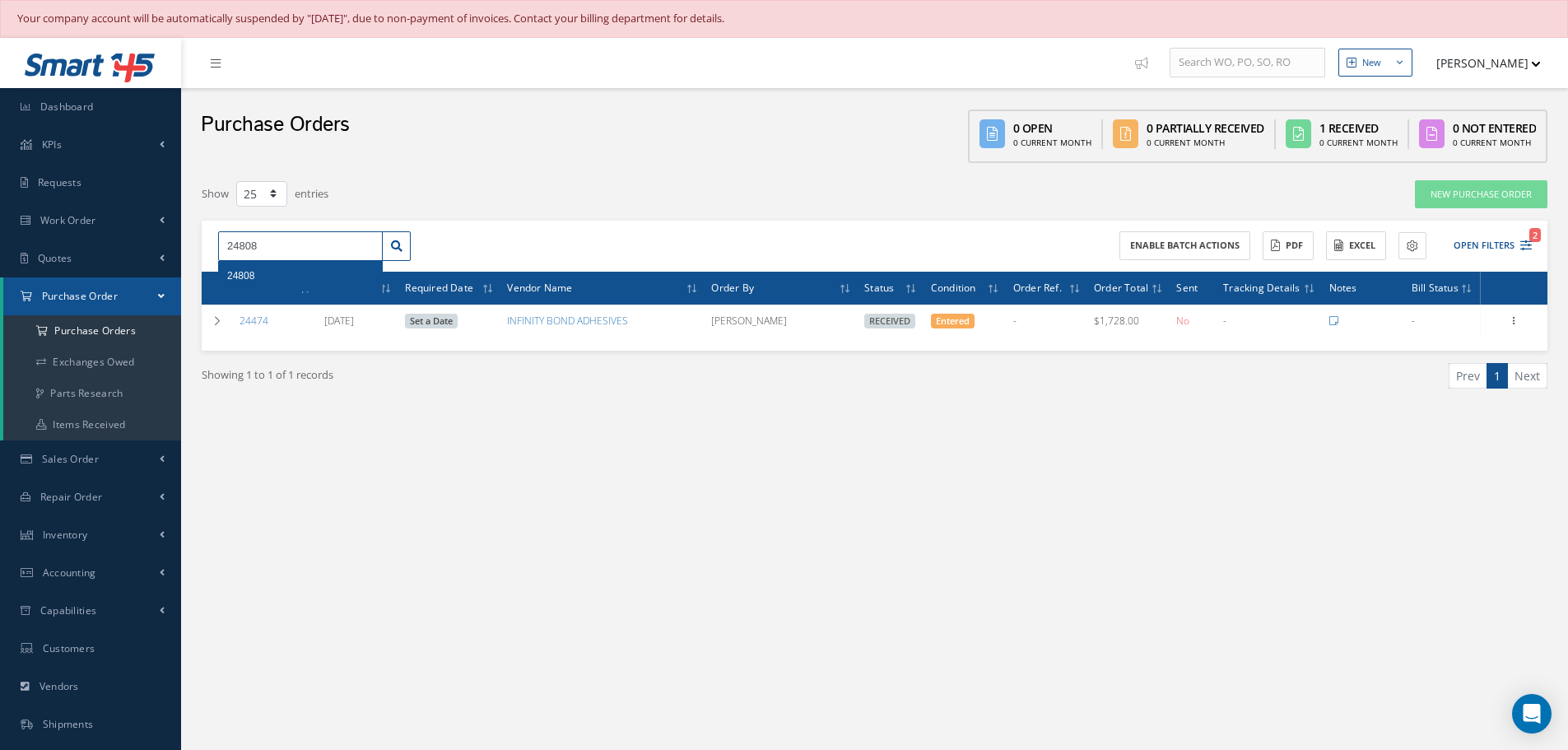
type input "24808"
click at [252, 271] on span "24808" at bounding box center [241, 276] width 27 height 12
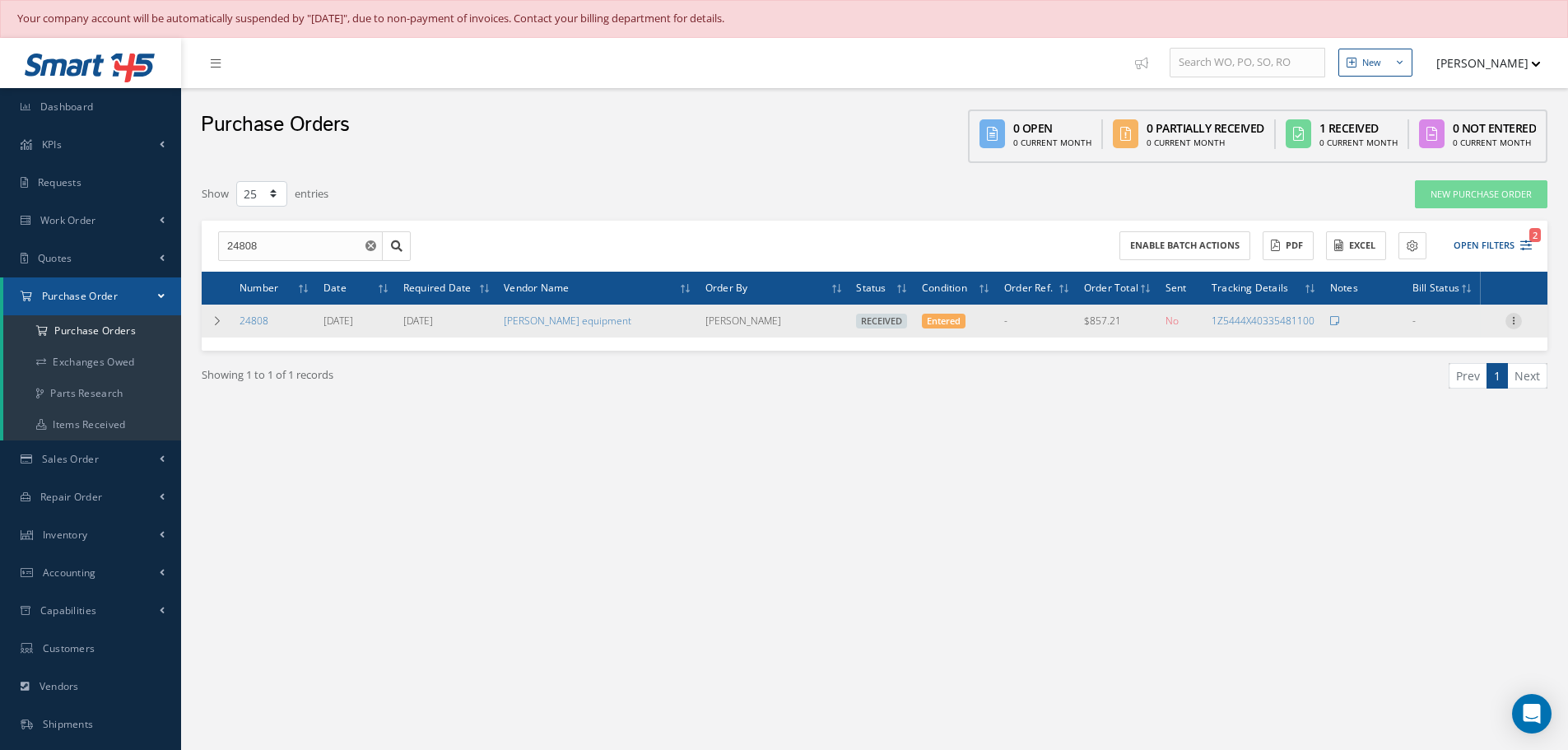
click at [1515, 323] on icon at bounding box center [1513, 318] width 17 height 13
click at [1444, 335] on link "Receiving Details" at bounding box center [1437, 332] width 130 height 21
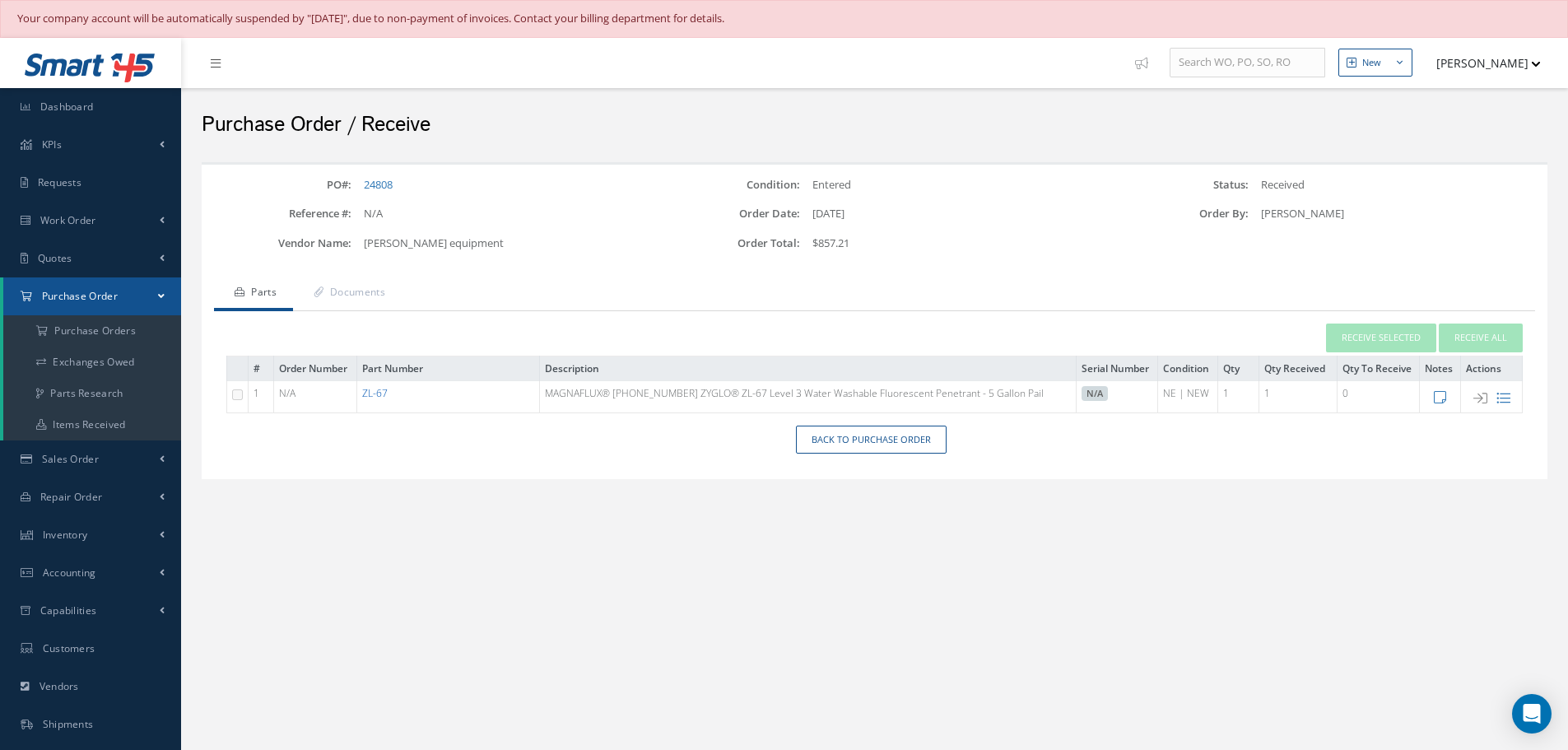
click at [388, 393] on link "ZL-67" at bounding box center [375, 393] width 25 height 14
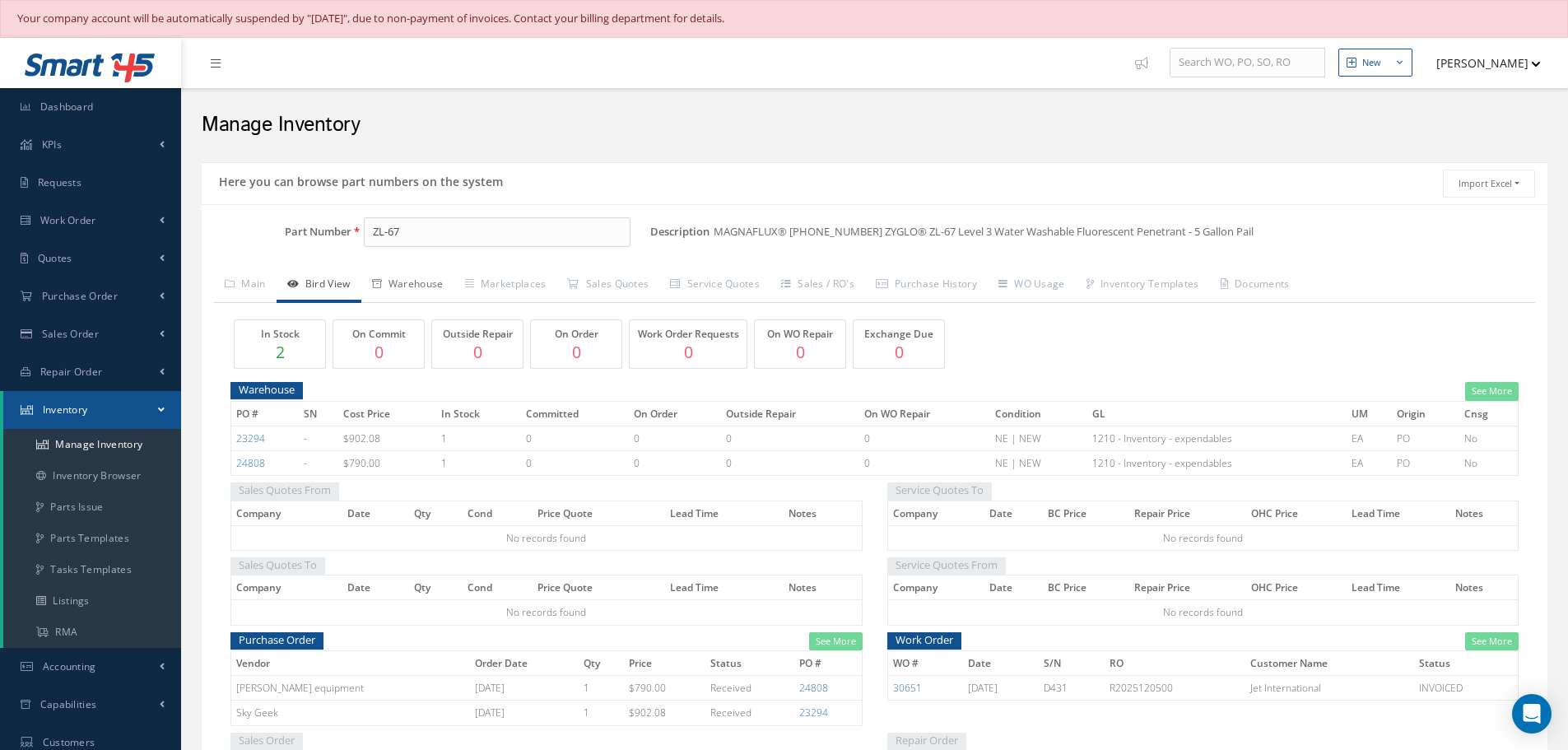
click at [430, 286] on link "Warehouse" at bounding box center [407, 285] width 93 height 34
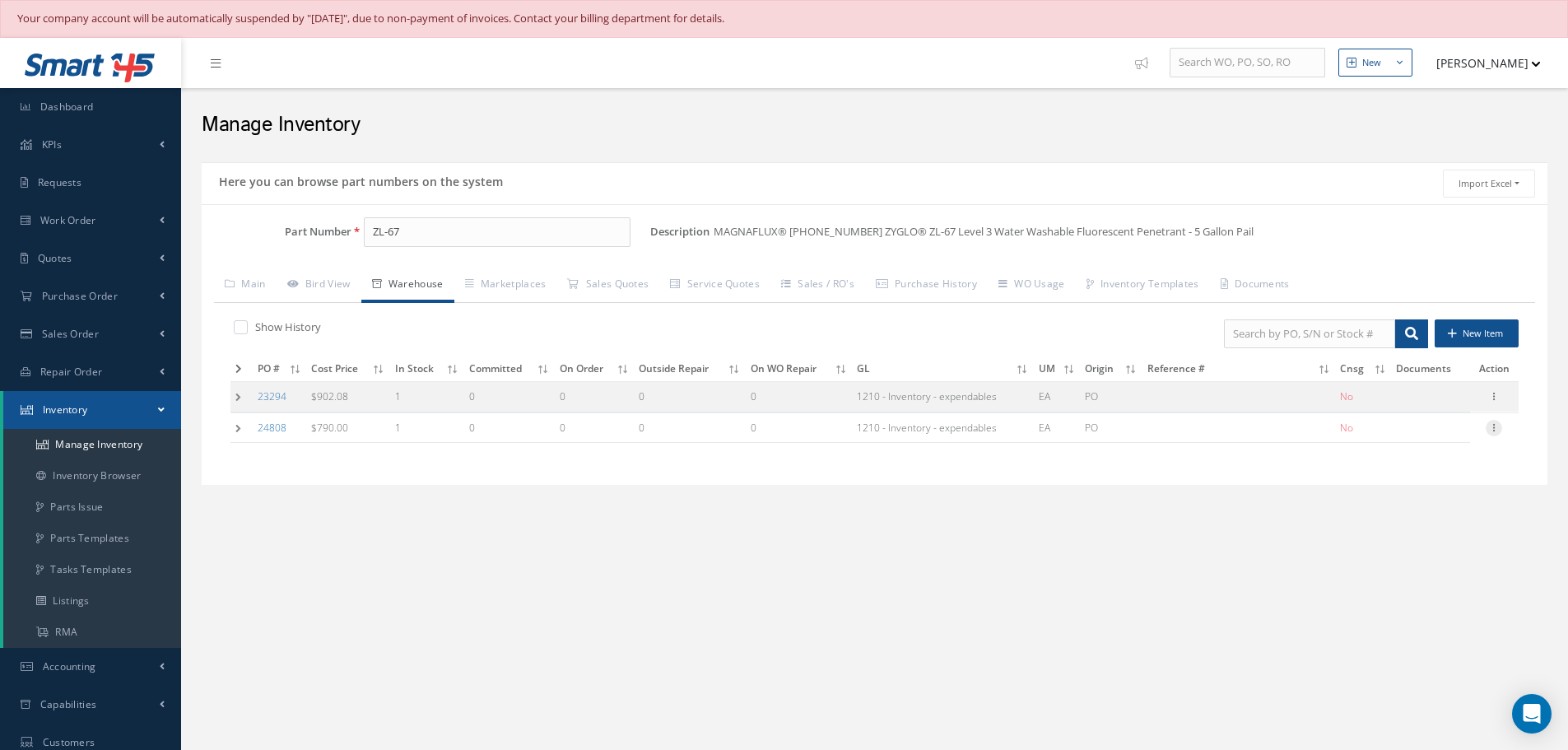
click at [1497, 429] on icon at bounding box center [1494, 426] width 17 height 13
click at [1458, 434] on link "Edit" at bounding box center [1418, 438] width 130 height 21
type input "790.00"
type input "[DATE]"
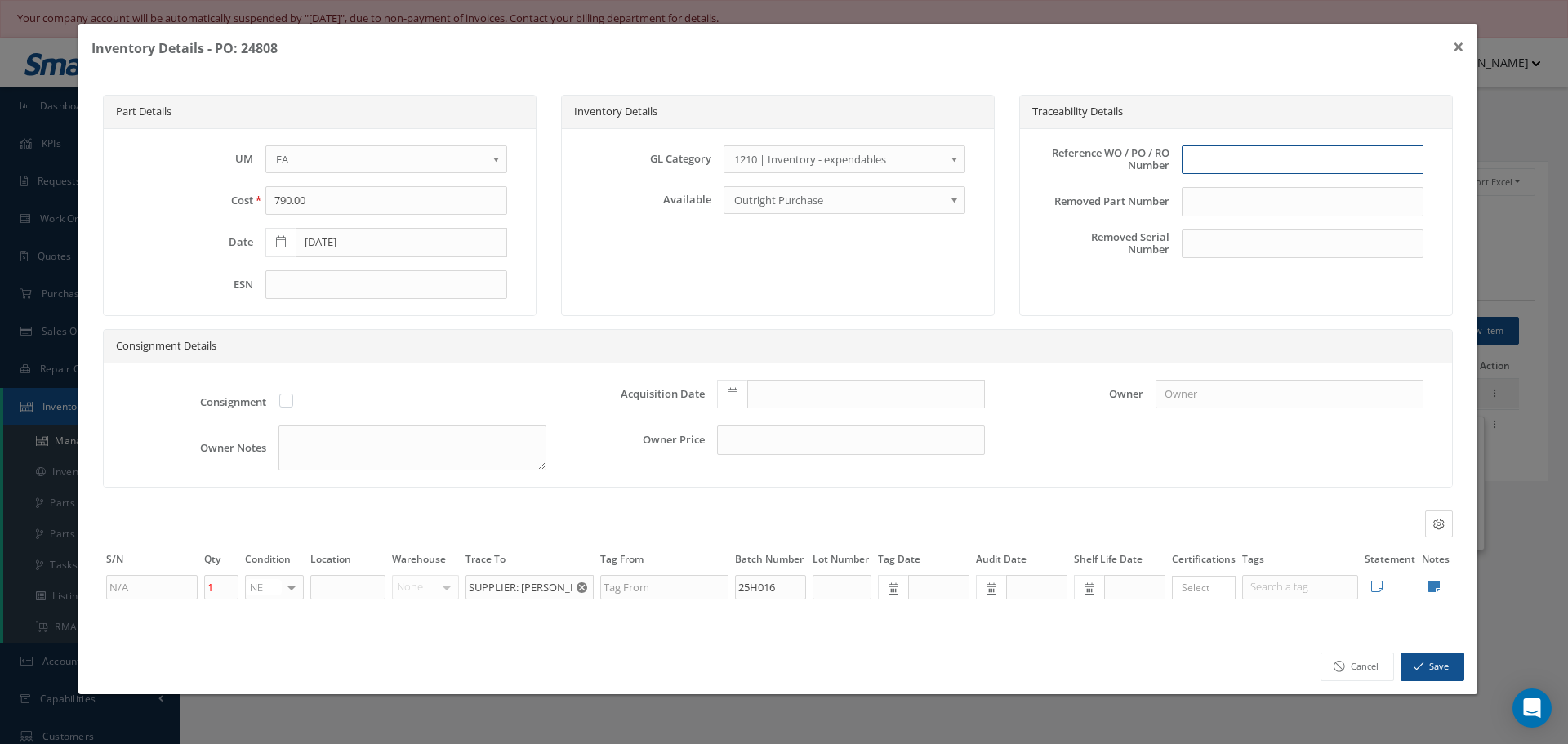
click at [1232, 159] on input "text" at bounding box center [1303, 160] width 242 height 29
type input "p"
type input "PO 24808"
click at [734, 398] on icon at bounding box center [732, 393] width 10 height 12
click at [755, 243] on td "6" at bounding box center [753, 246] width 24 height 24
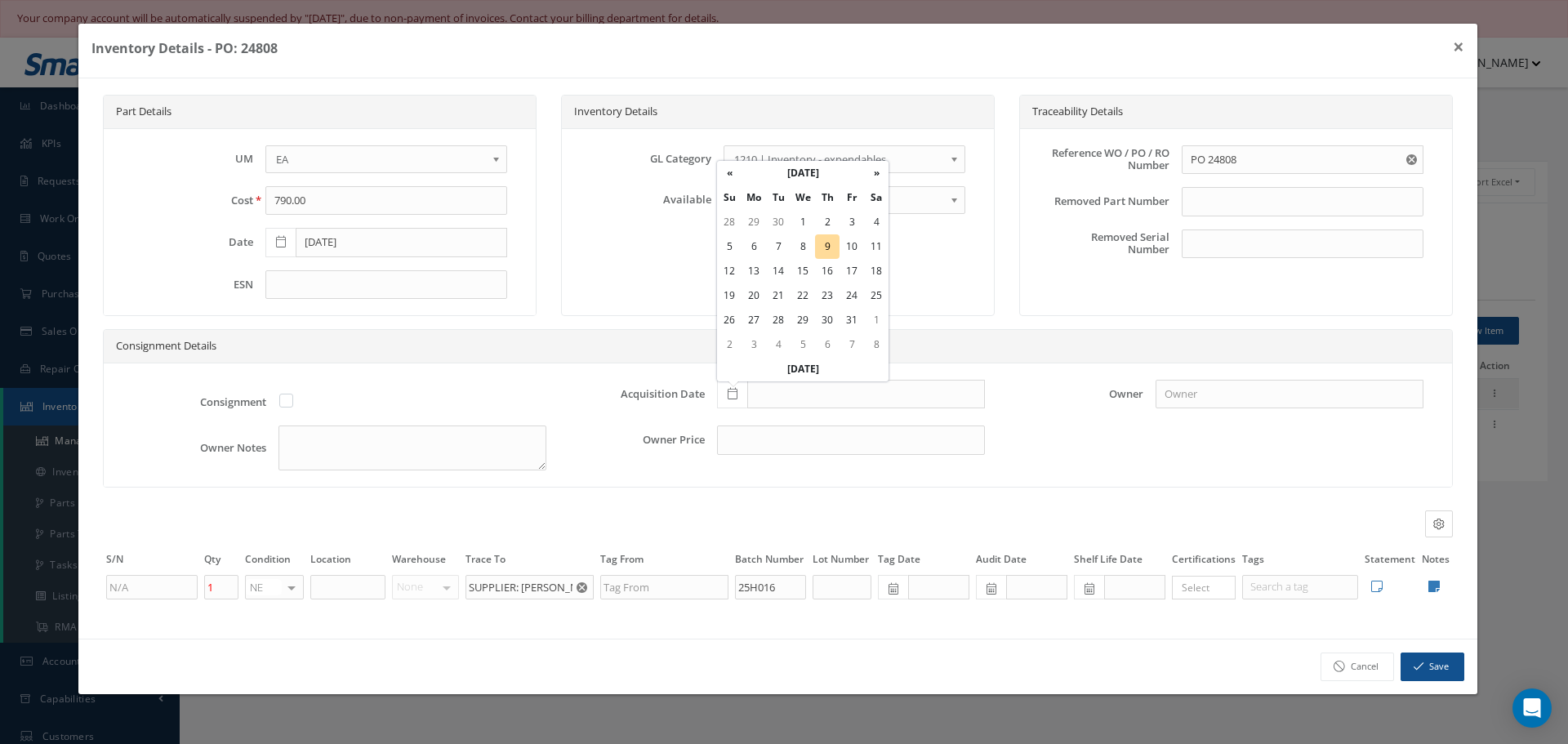
type input "10/06/2025"
click at [323, 588] on input "text" at bounding box center [348, 587] width 76 height 24
type input "NDT"
click at [1434, 585] on icon at bounding box center [1434, 586] width 12 height 13
type textarea "TOOLING"
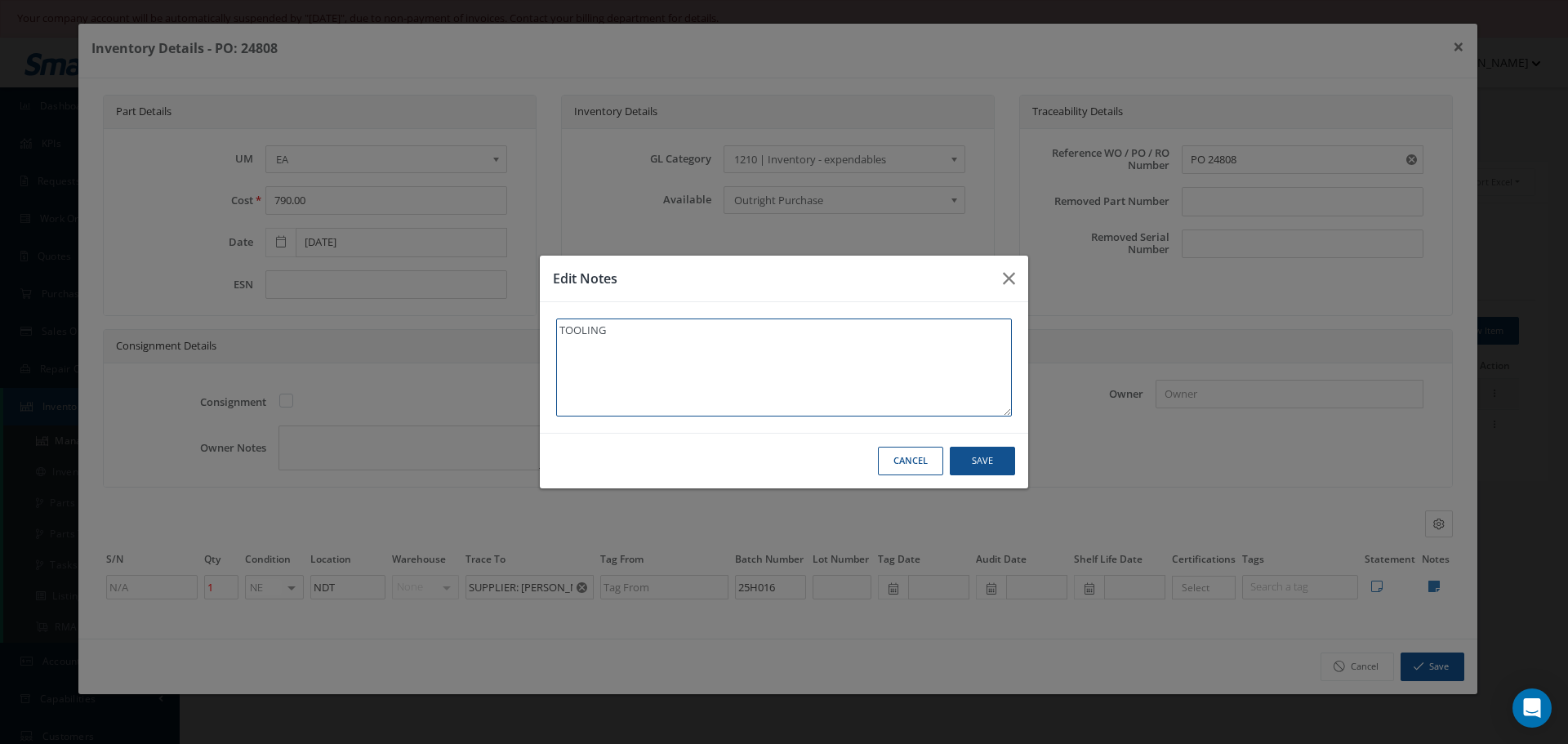
click at [668, 354] on textarea "TOOLING" at bounding box center [784, 367] width 455 height 98
type textarea "TOOLING"
type textarea "TOOLING *"
type textarea "TOOLING **"
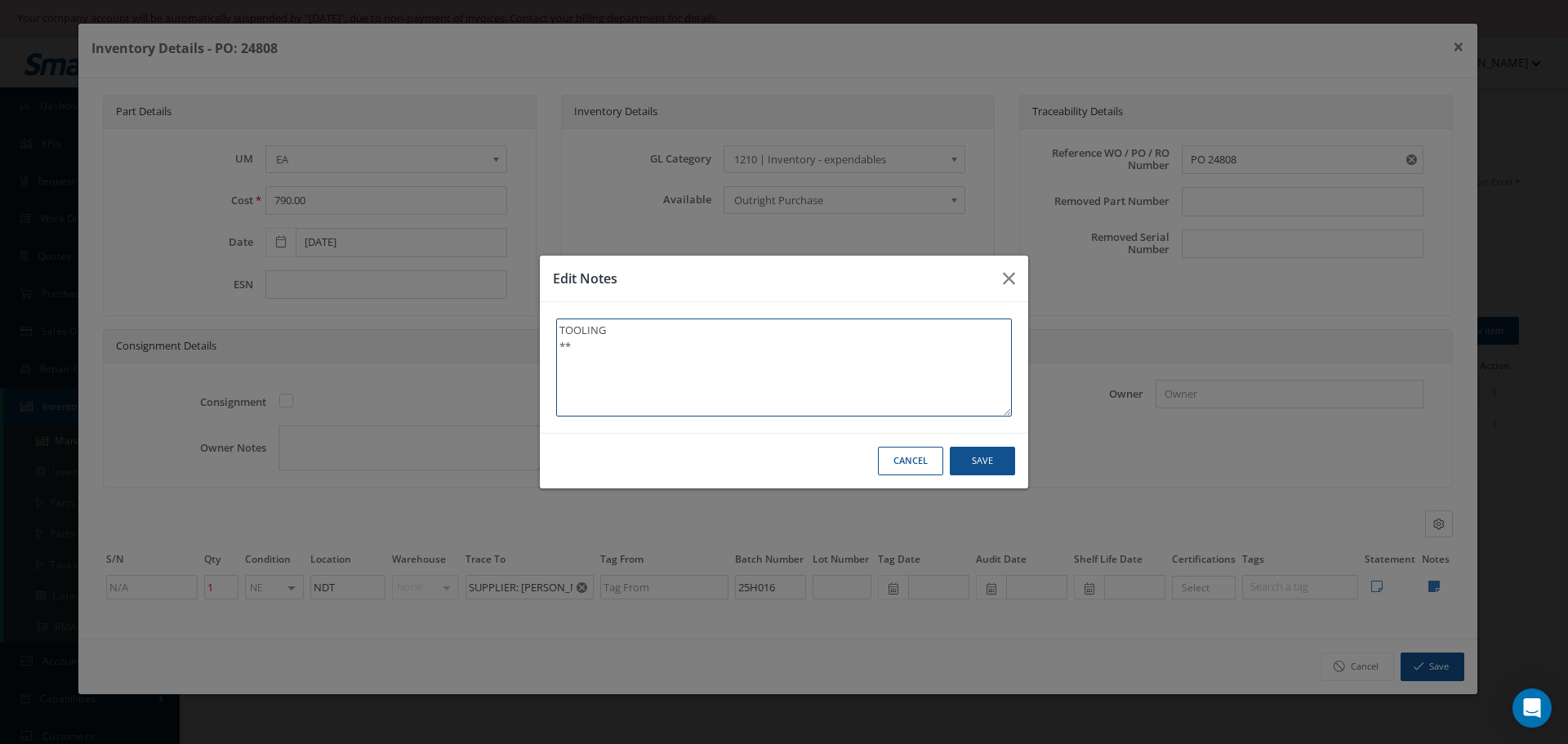
type textarea "TOOLING **"
type textarea "TOOLING ** R"
type textarea "TOOLING ** RE"
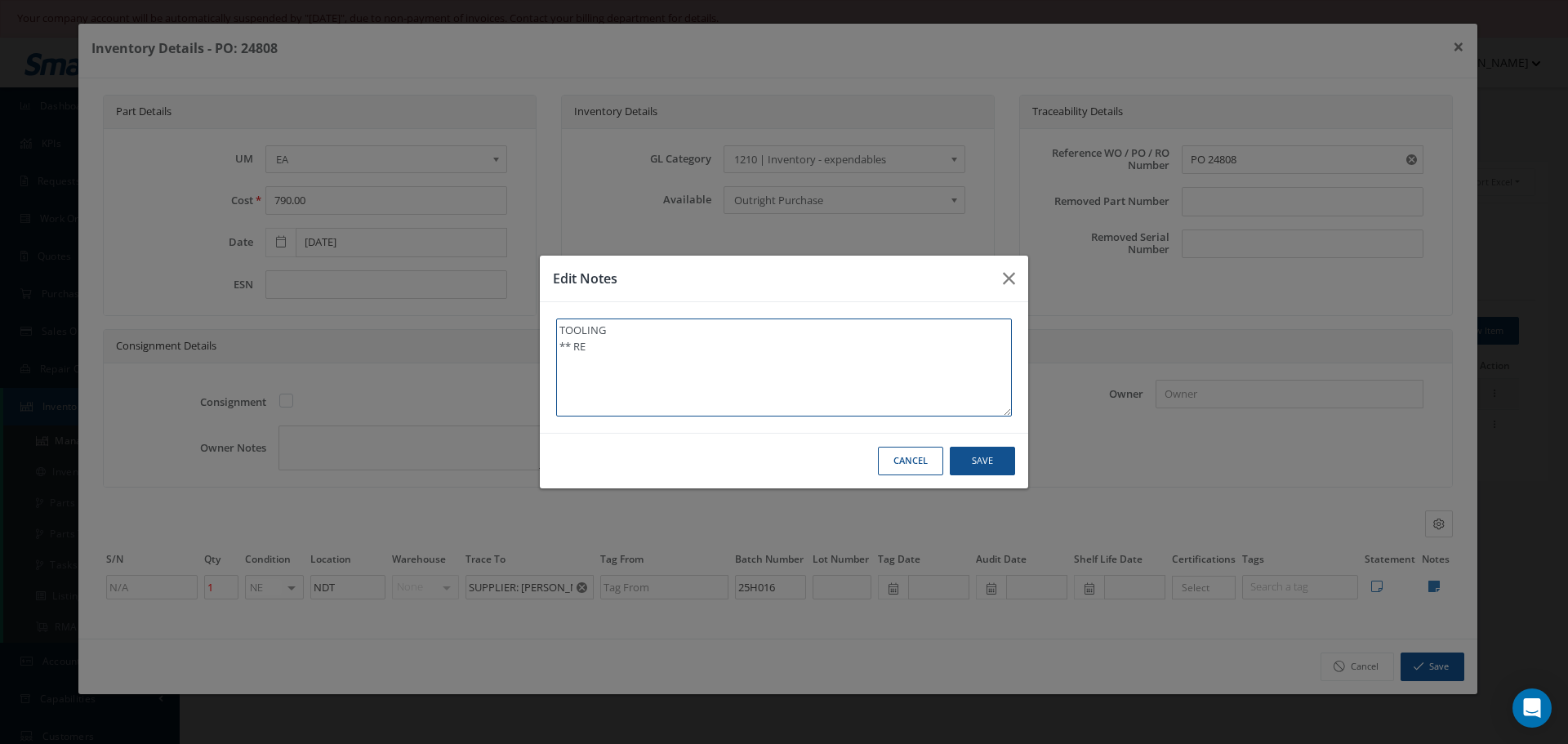
type textarea "TOOLING ** REC"
type textarea "TOOLING ** RECE"
type textarea "TOOLING ** RECEI"
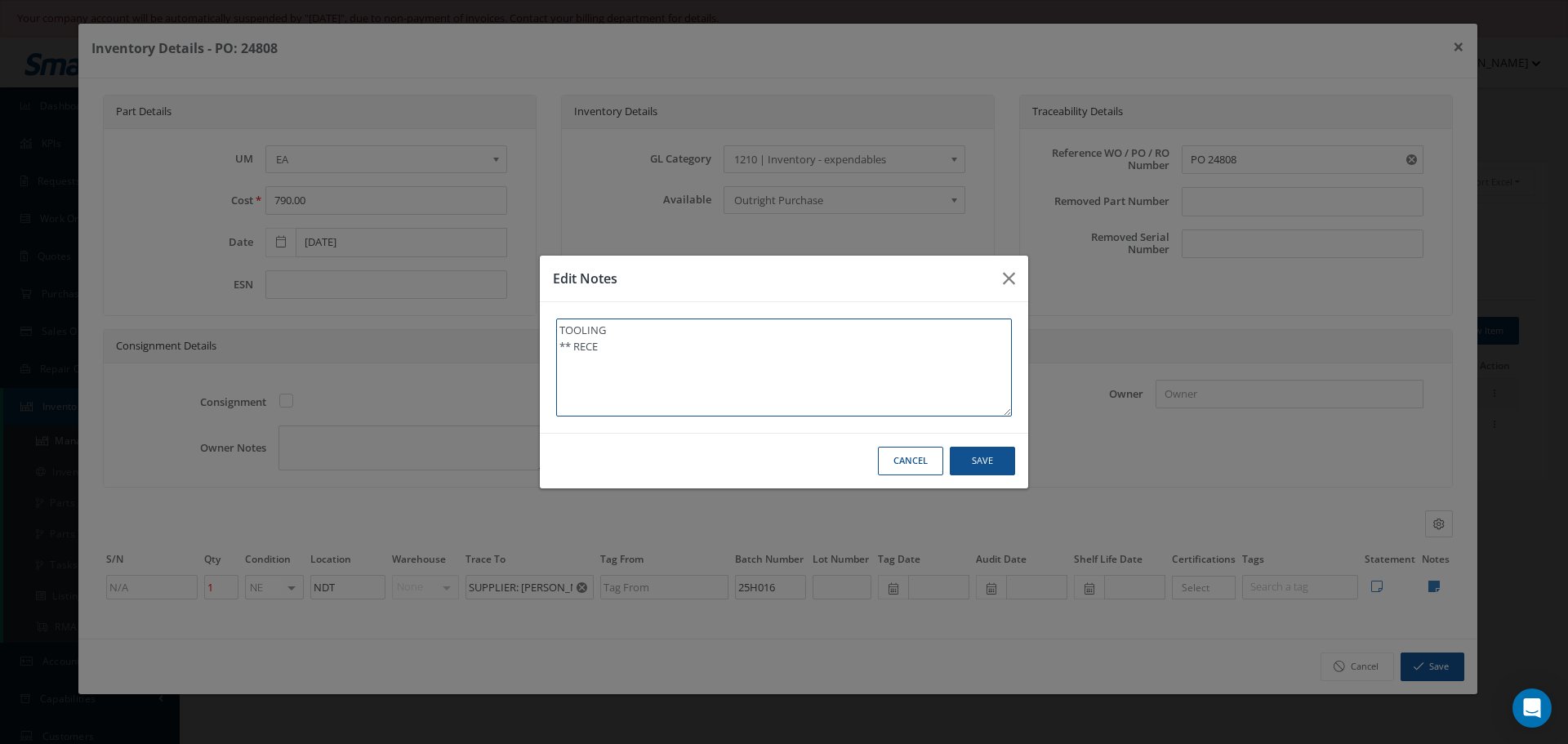
type textarea "TOOLING ** RECEI"
type textarea "TOOLING ** RECEIV"
type textarea "TOOLING ** RECEIVE"
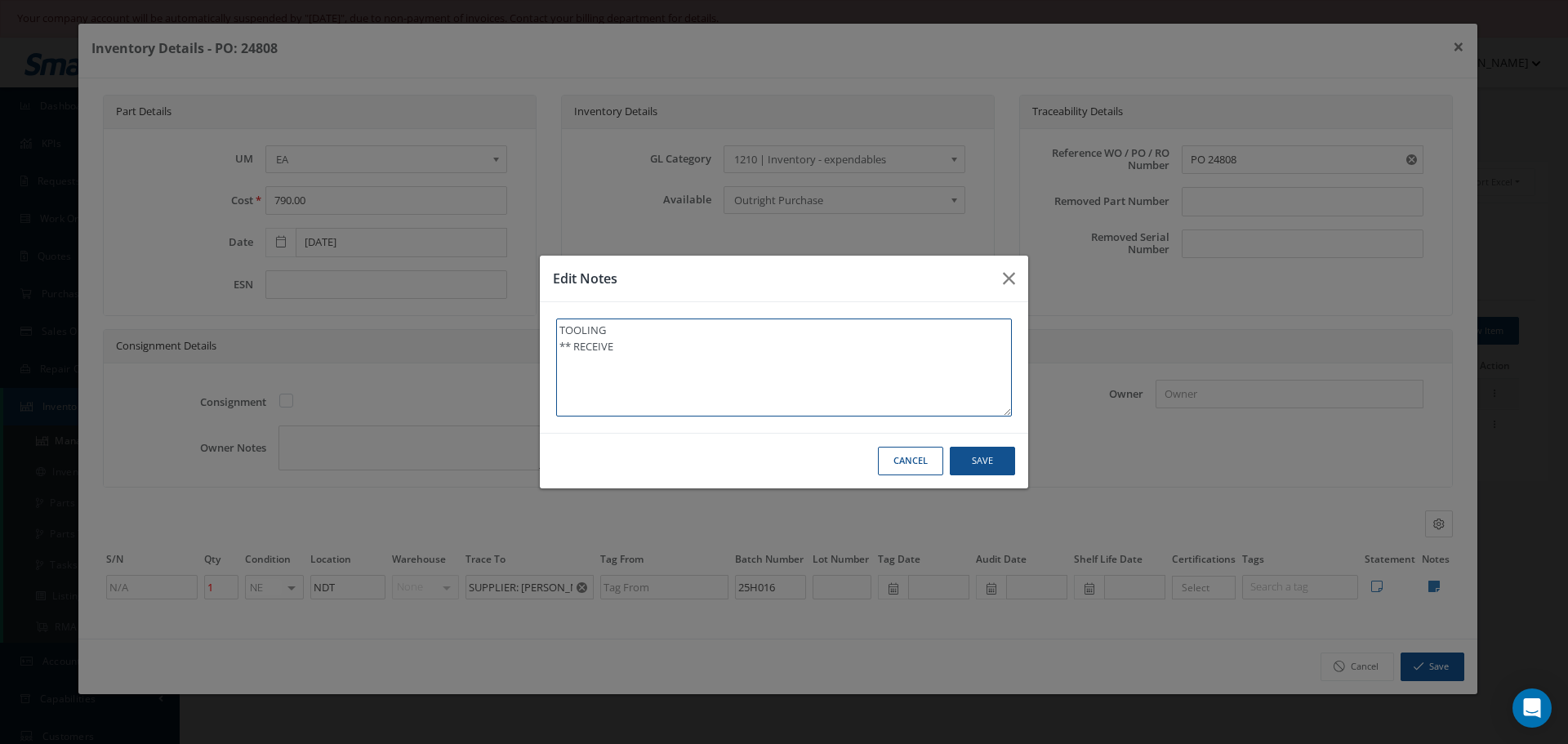
type textarea "TOOLING ** RECEIVED"
type textarea "TOOLING ** RECEIVED S"
type textarea "TOOLING ** RECEIVED ST"
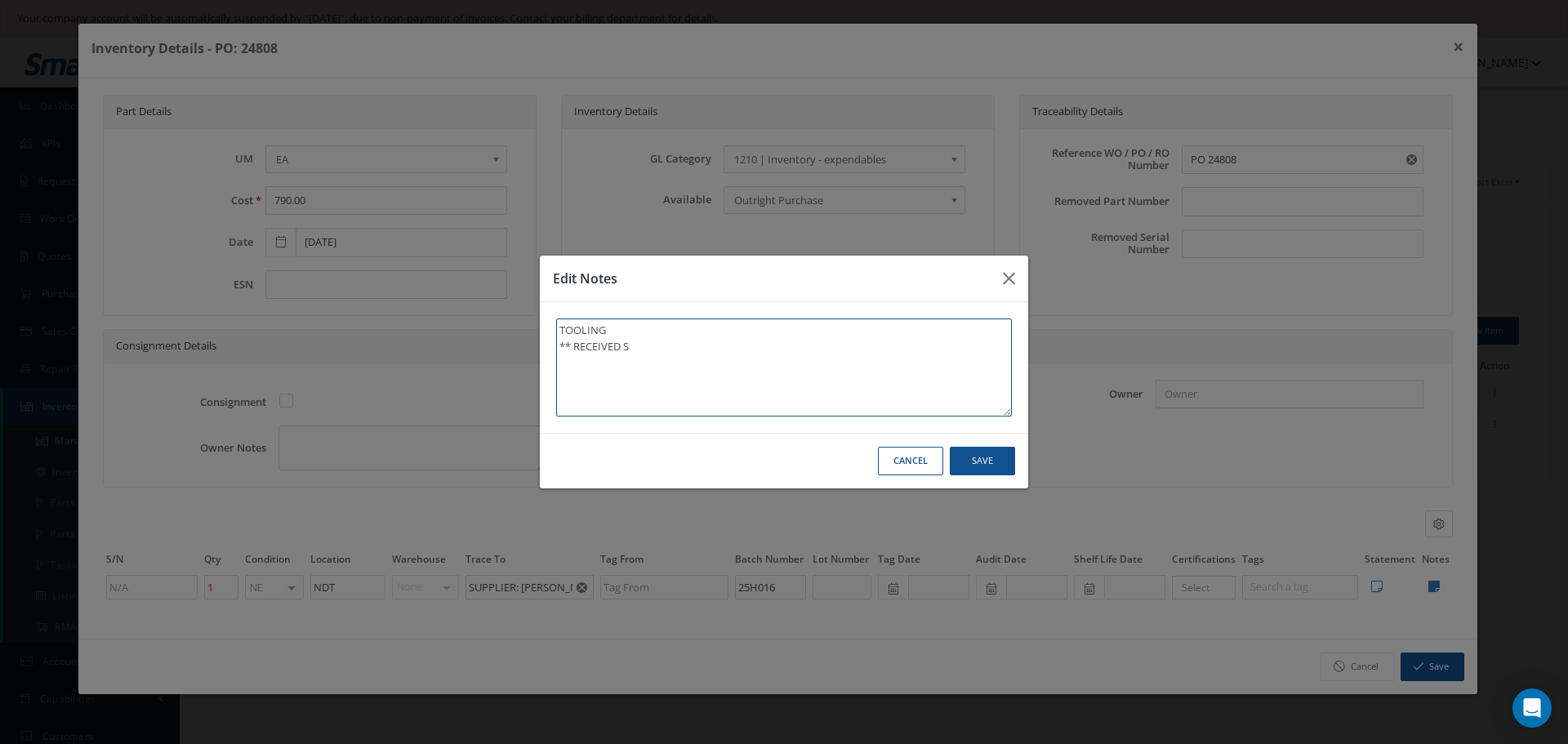
type textarea "TOOLING ** RECEIVED ST"
type textarea "TOOLING ** RECEIVED STO"
type textarea "TOOLING ** RECEIVED STOX"
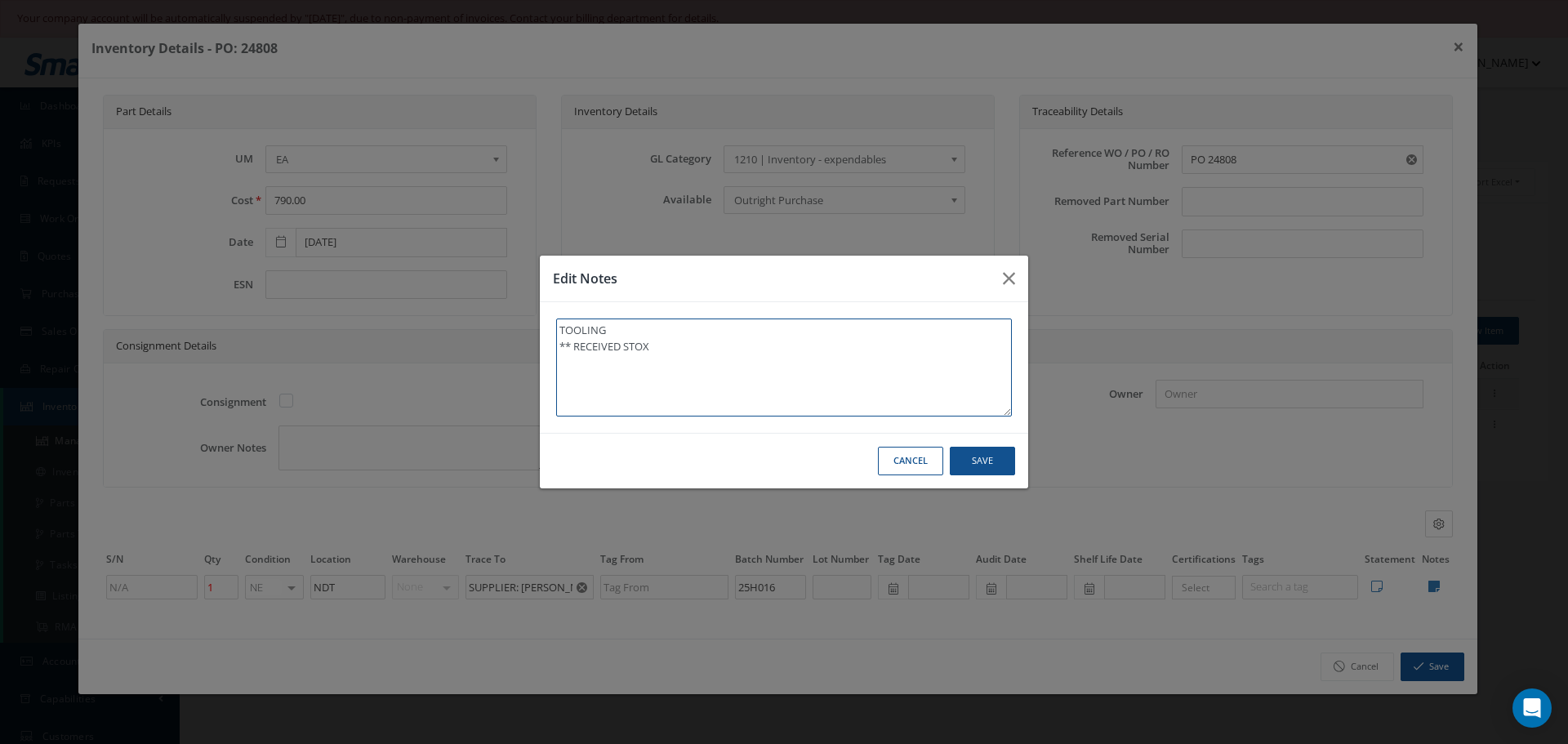
type textarea "TOOLING ** RECEIVED STO"
type textarea "TOOLING ** RECEIVED STOC"
type textarea "TOOLING ** RECEIVED STOCK"
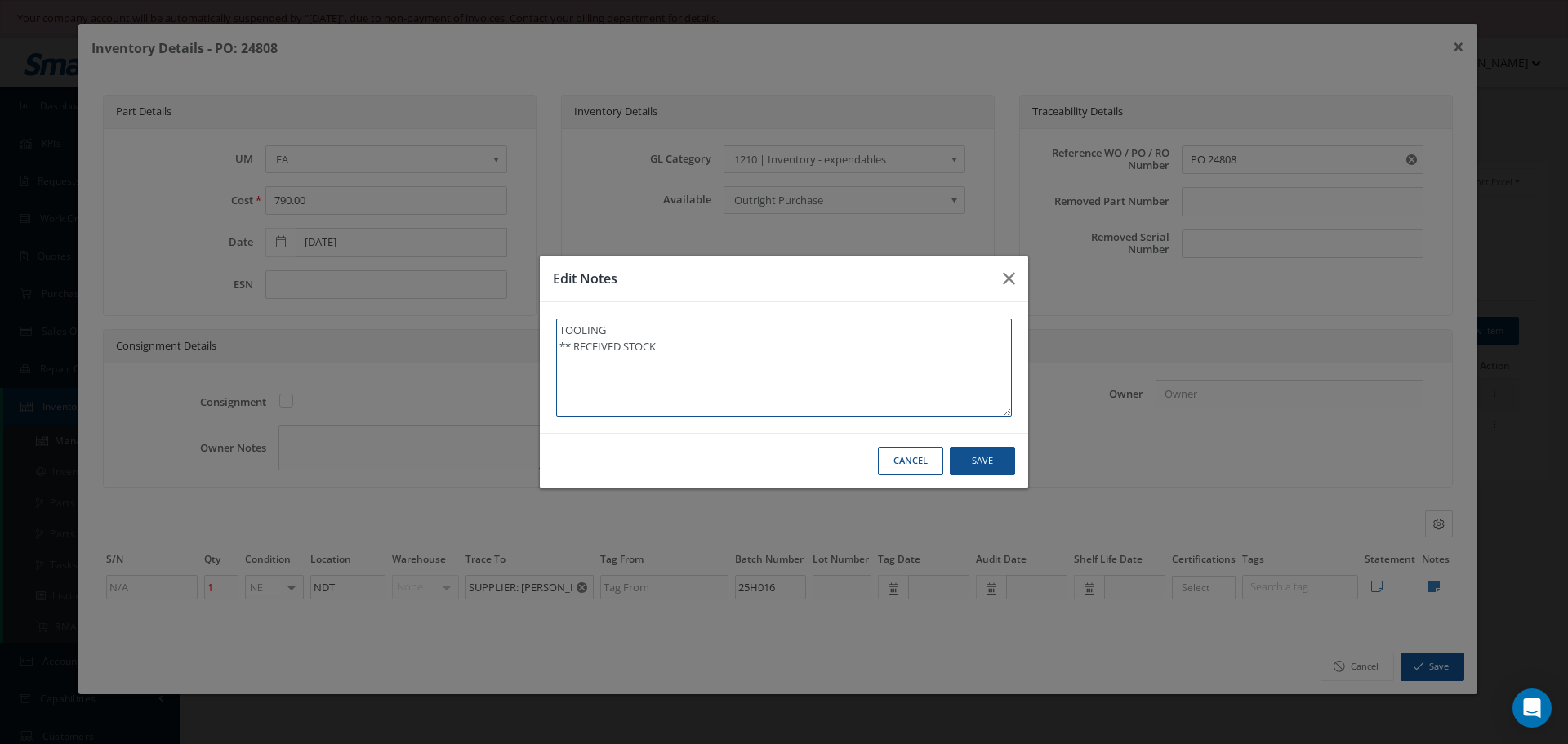
type textarea "TOOLING ** RECEIVED STOCK"
type textarea "TOOLING ** RECEIVED STOCK 1"
type textarea "TOOLING ** RECEIVED STOCK 10"
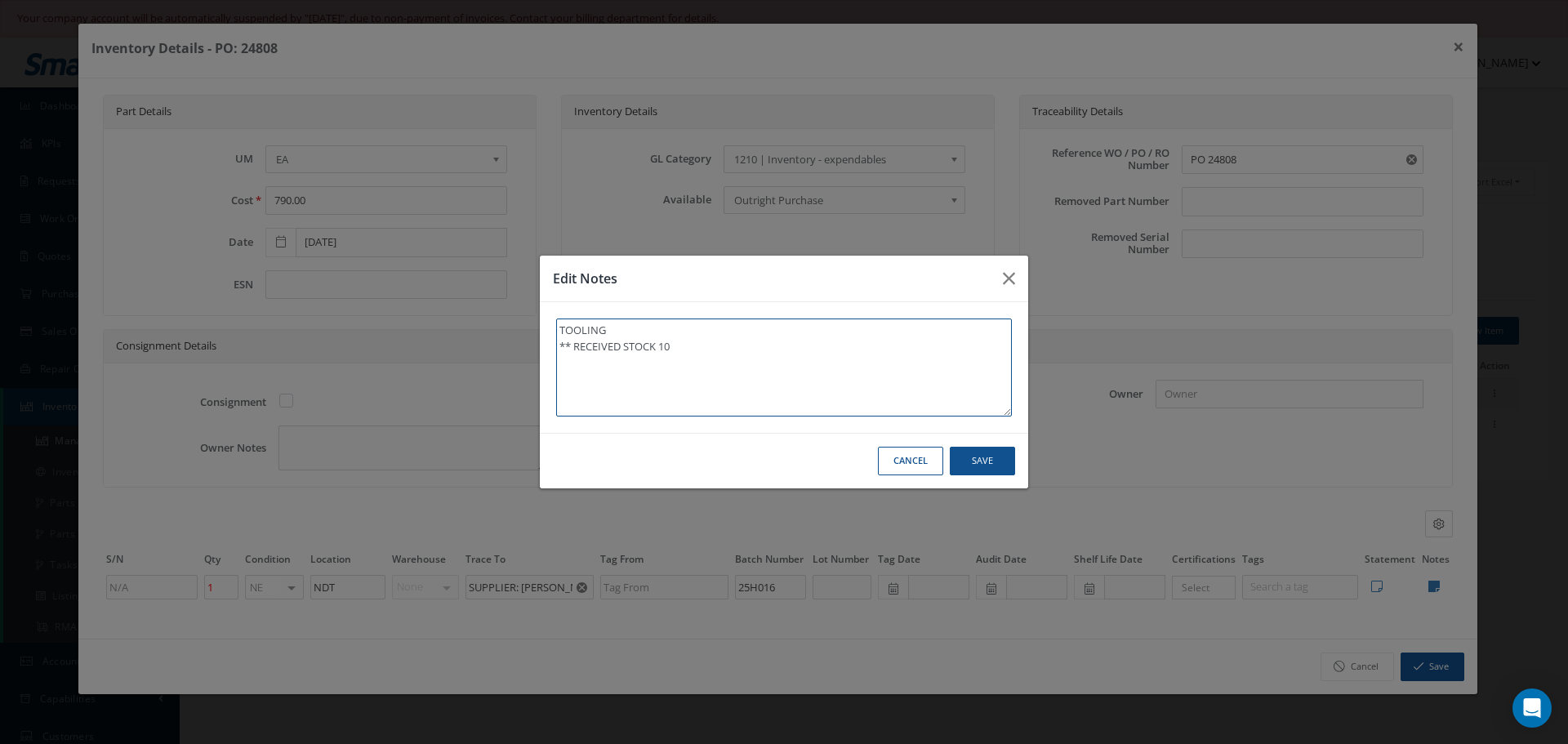
type textarea "TOOLING ** RECEIVED STOCK 10/"
type textarea "TOOLING ** RECEIVED STOCK 10/0"
type textarea "TOOLING ** RECEIVED STOCK 10/09"
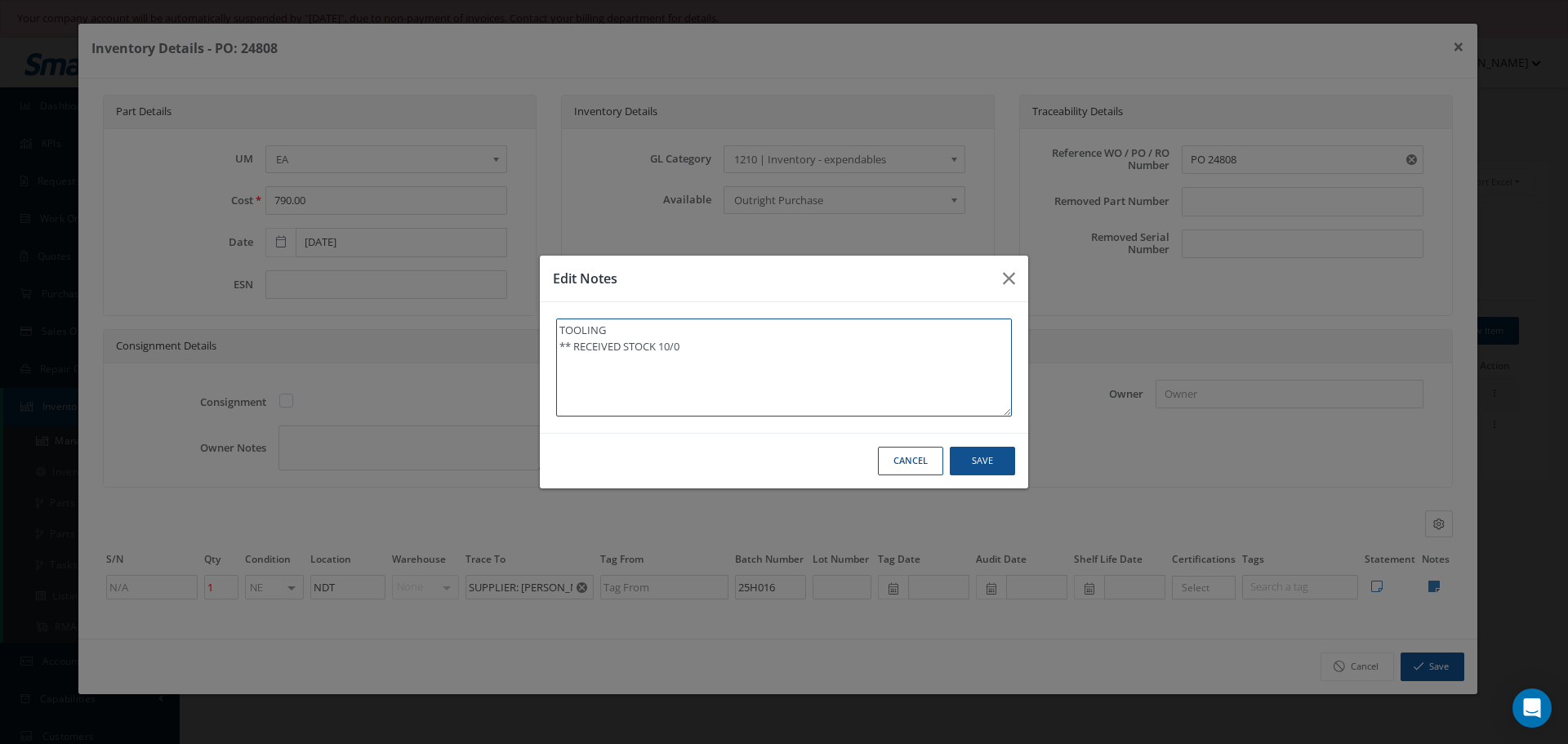
type textarea "TOOLING ** RECEIVED STOCK 10/09"
type textarea "TOOLING ** RECEIVED STOCK 10/09/"
type textarea "TOOLING ** RECEIVED STOCK 10/09/2"
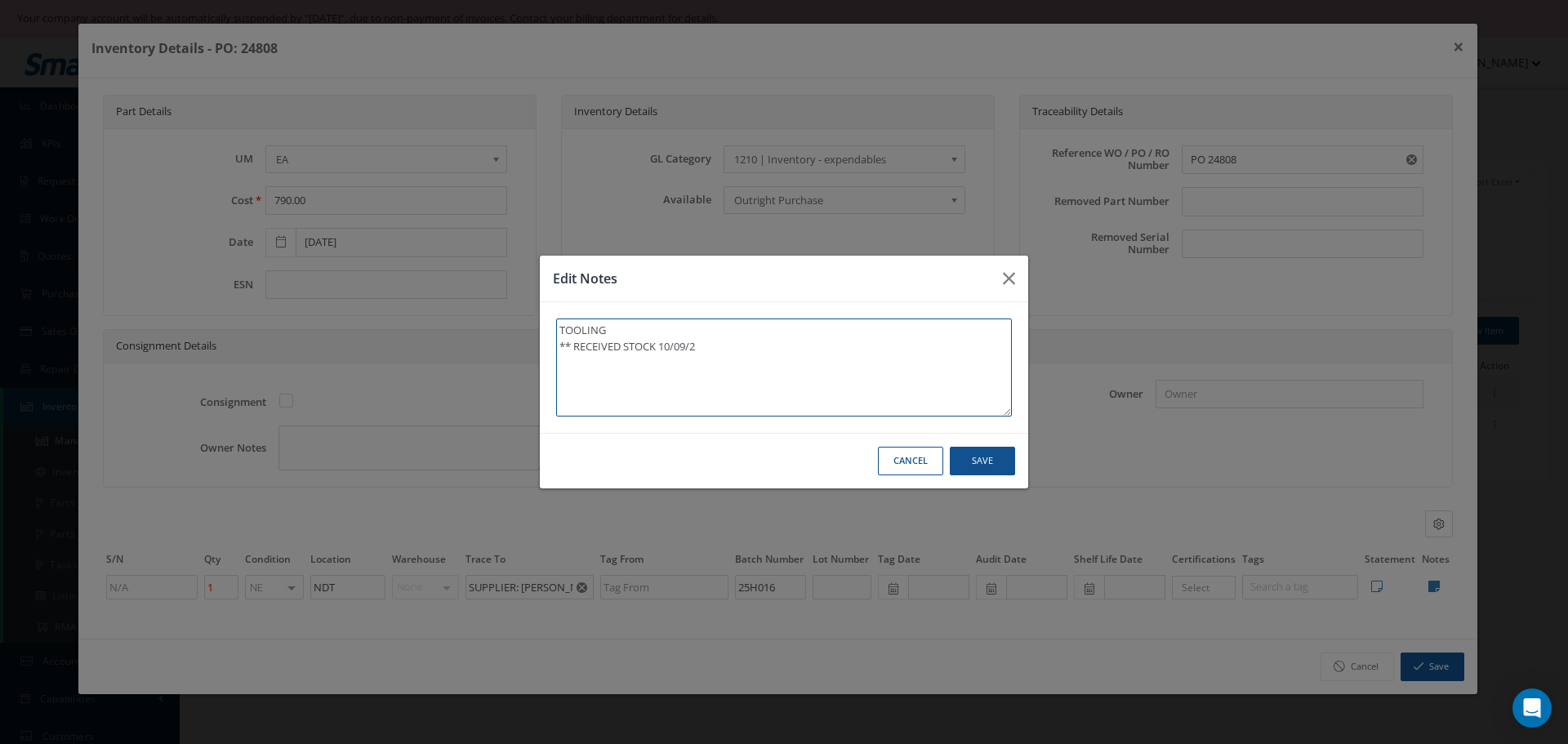
type textarea "TOOLING ** RECEIVED STOCK 10/09/20"
type textarea "TOOLING ** RECEIVED STOCK 10/09/202"
type textarea "TOOLING ** RECEIVED STOCK 10/09/2025"
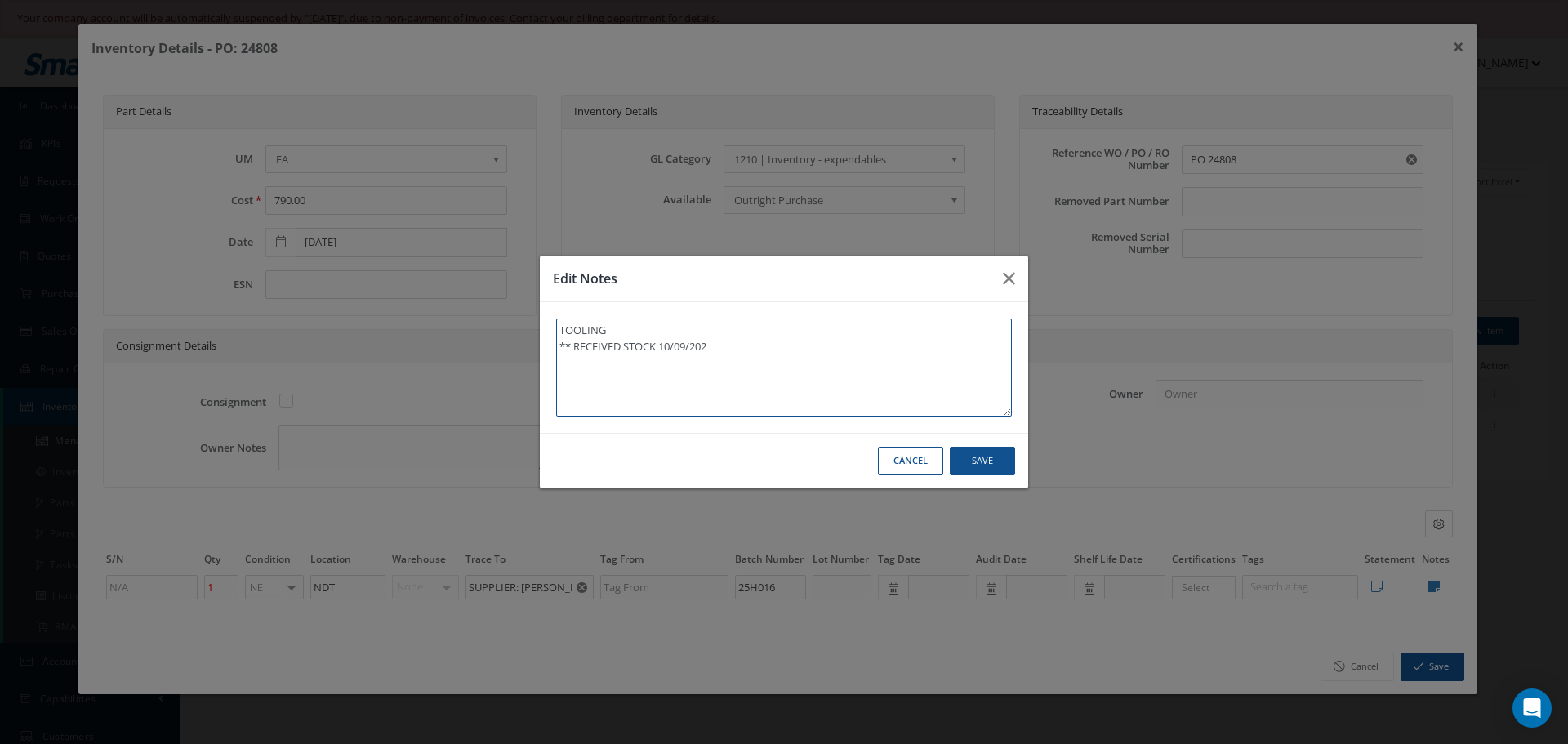
type textarea "TOOLING ** RECEIVED STOCK 10/09/2025"
type textarea "TOOLING ** RECEIVED STOCK 10/09/2025."
click at [688, 343] on textarea "TOOLING ** RECEIVED STOCK 10/09/2025." at bounding box center [784, 367] width 455 height 98
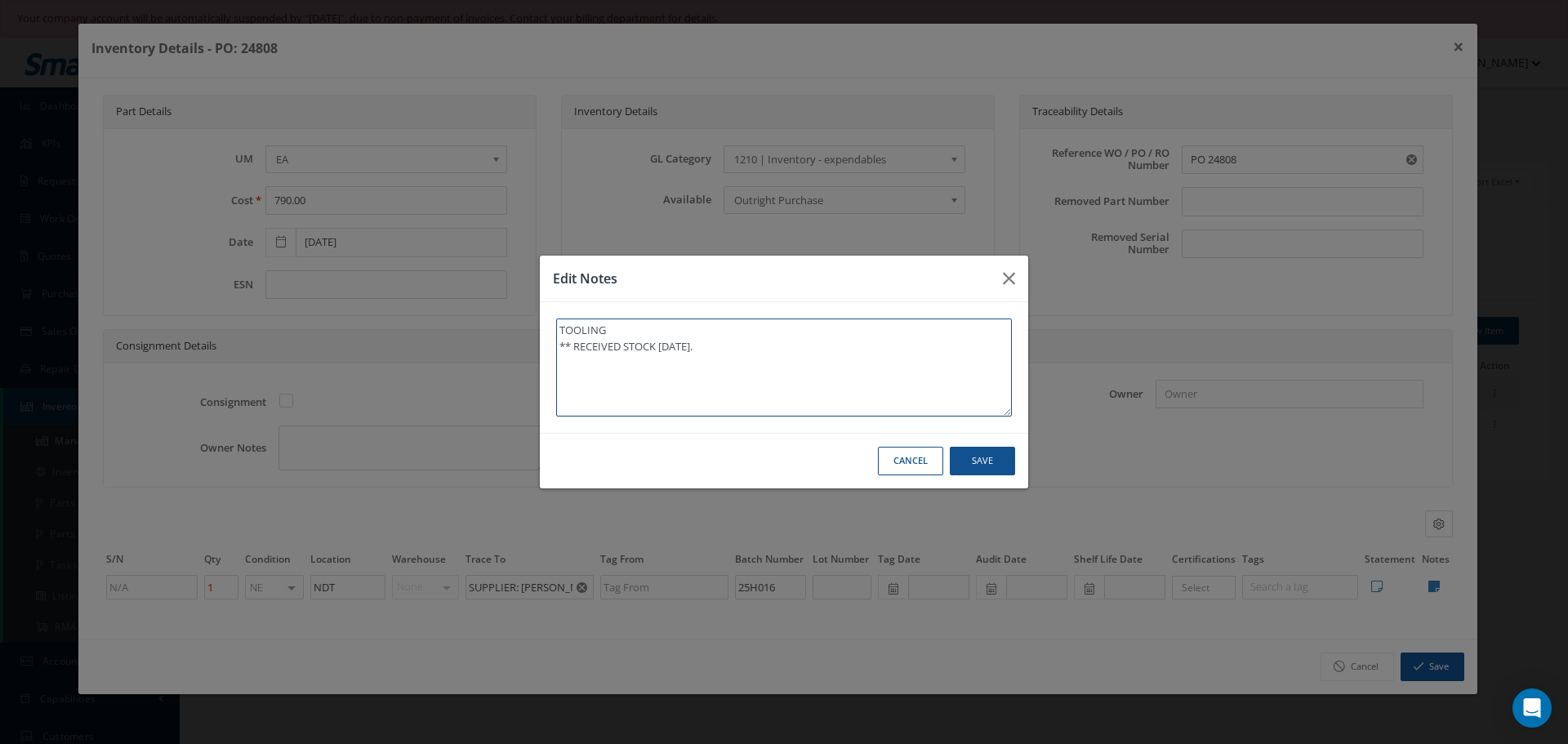
type textarea "TOOLING ** RECEIVED STOCK 10/092025."
type textarea "TOOLING ** RECEIVED STOCK 10/0982025."
type textarea "TOOLING ** RECEIVED STOCK 10/092025."
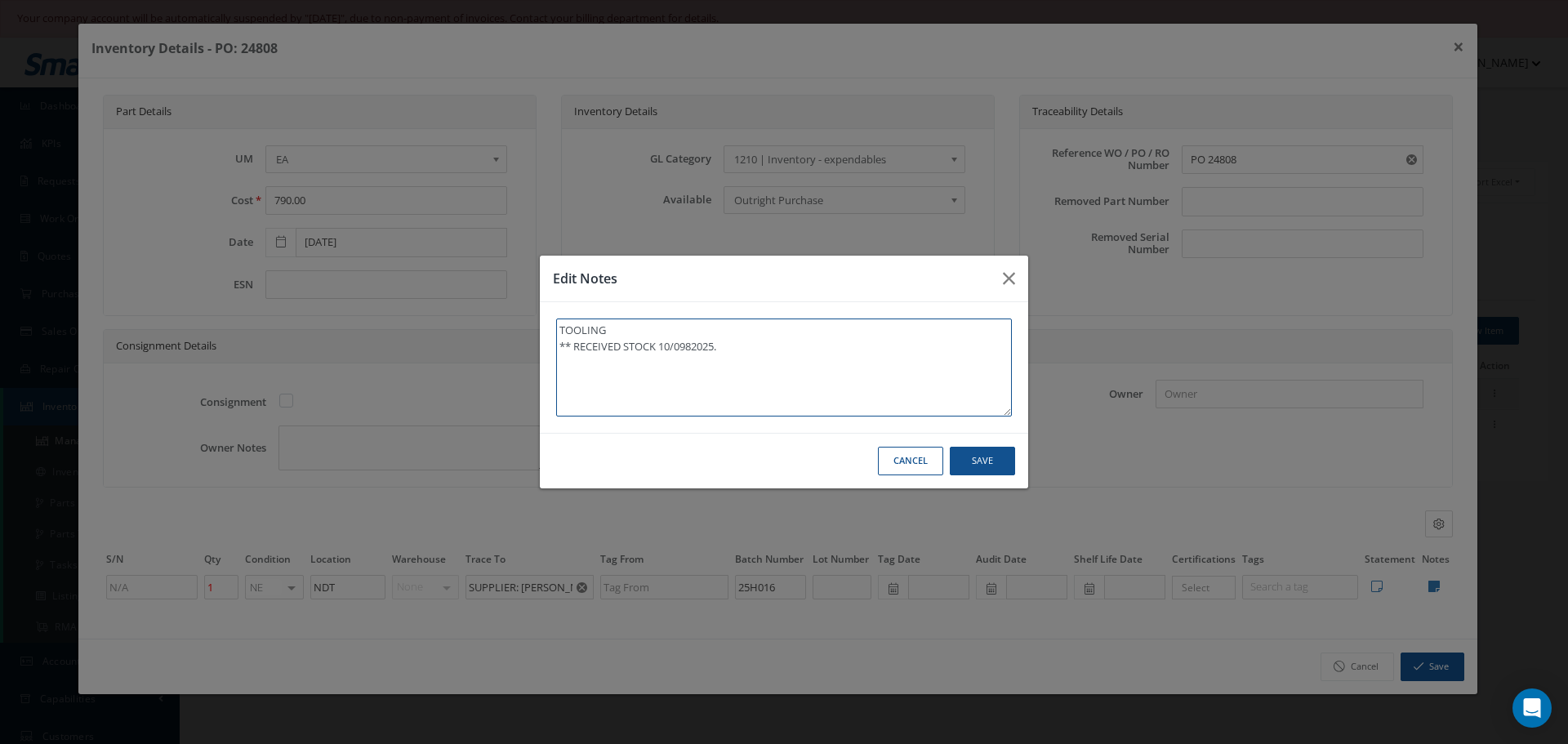
type textarea "TOOLING ** RECEIVED STOCK 10/092025."
type textarea "TOOLING ** RECEIVED STOCK 10/02025."
type textarea "TOOLING ** RECEIVED STOCK 10/082025."
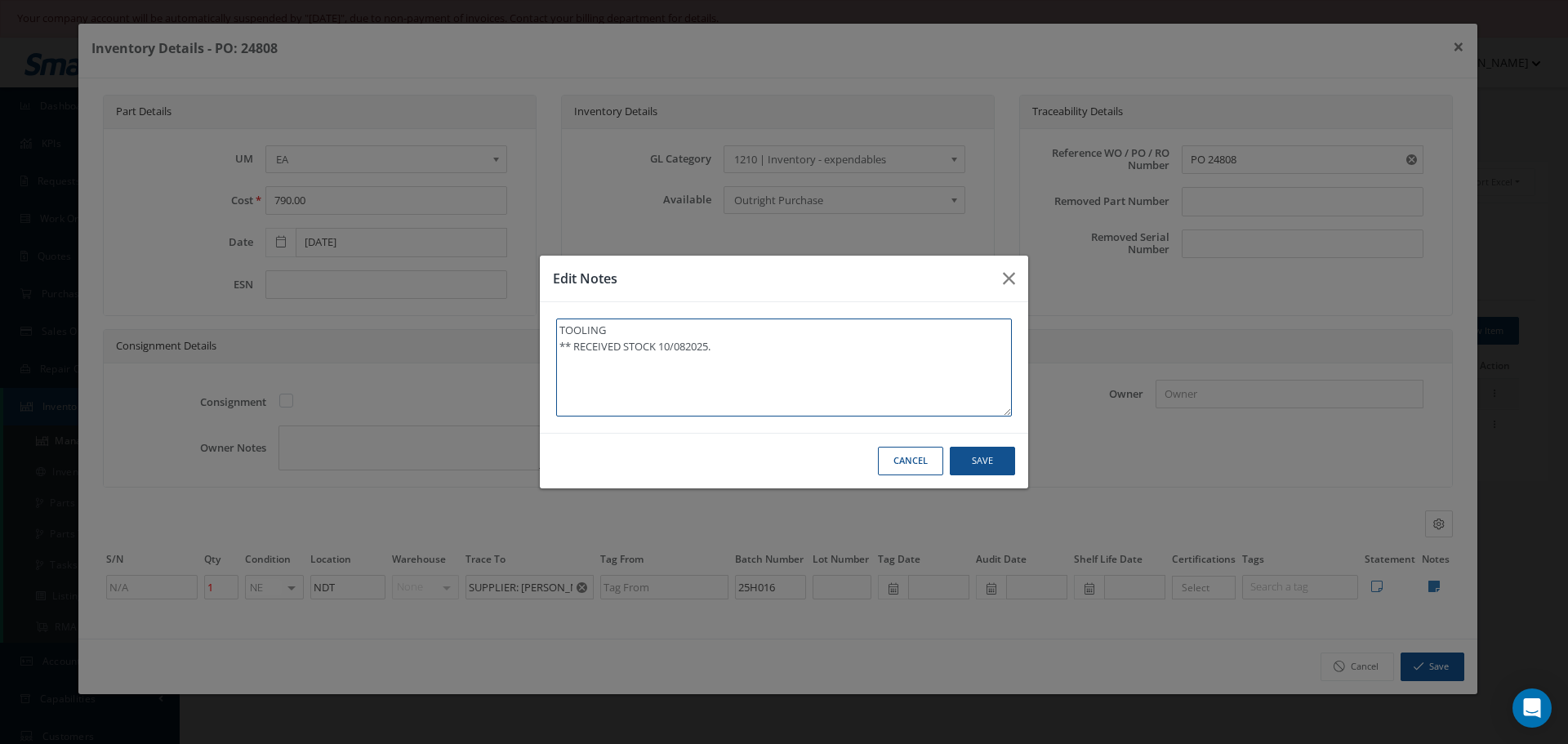
type textarea "TOOLING ** RECEIVED STOCK 10/08/2025."
click at [972, 454] on button "Save" at bounding box center [982, 461] width 65 height 29
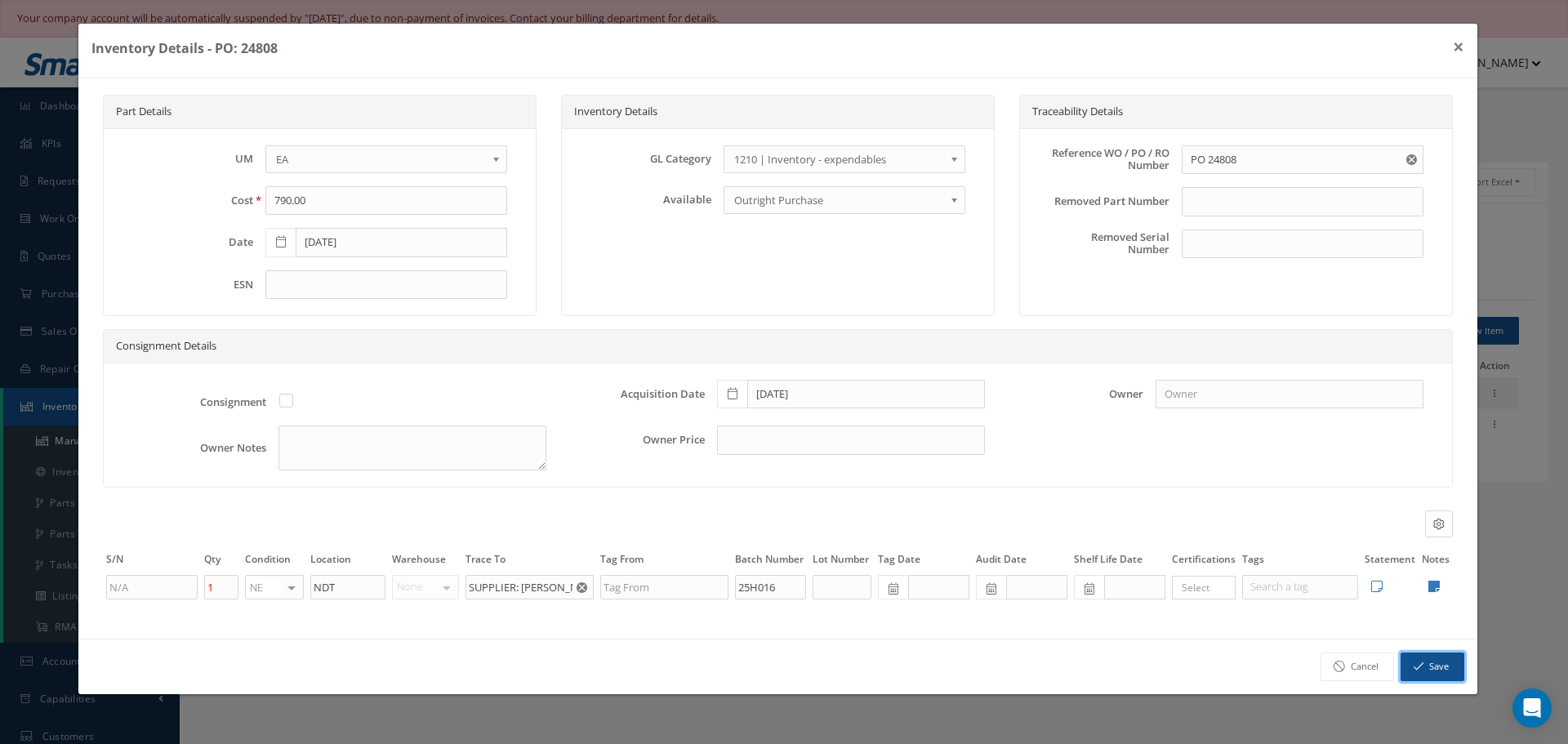
click at [1429, 666] on button "Save" at bounding box center [1432, 667] width 64 height 29
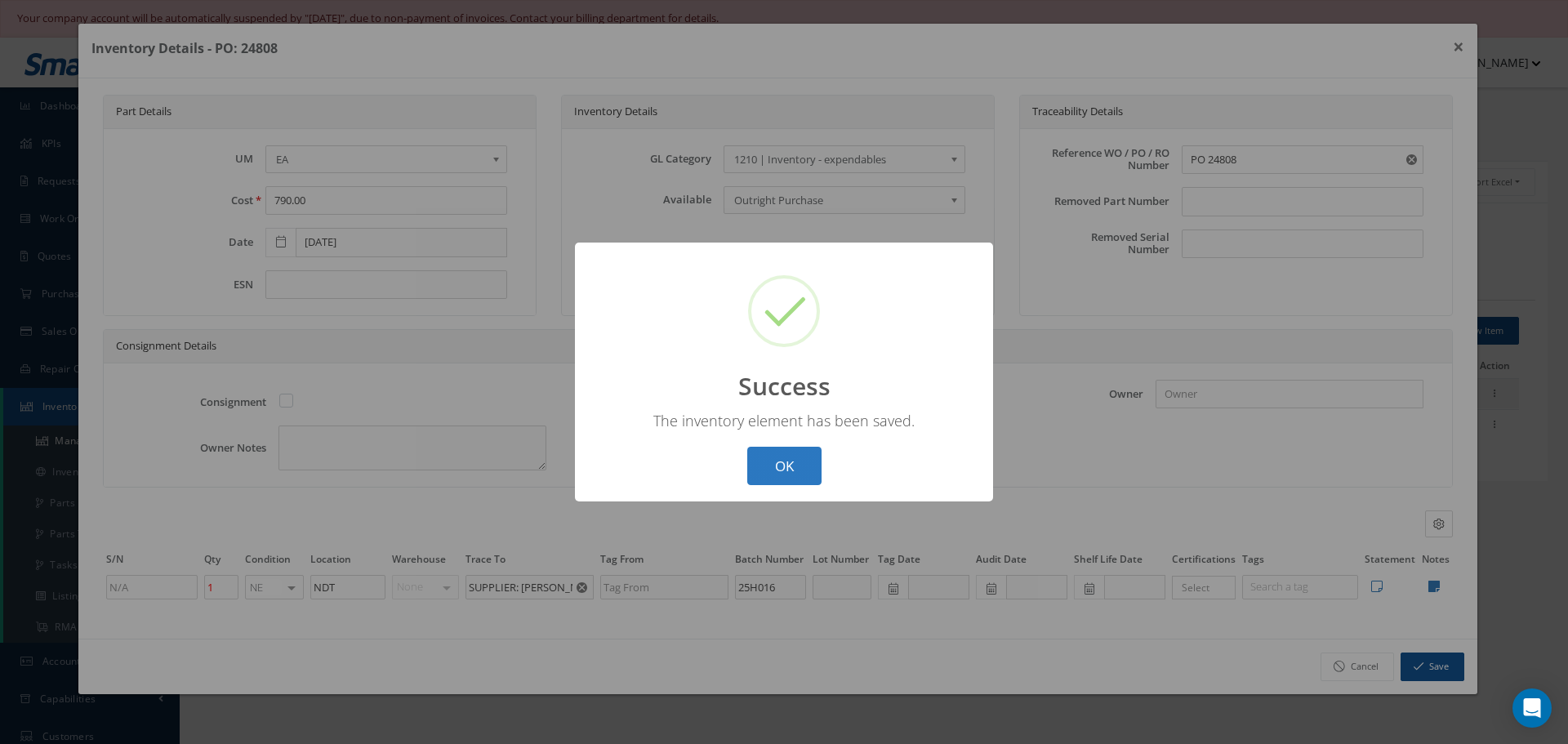
click at [784, 473] on button "OK" at bounding box center [784, 466] width 75 height 39
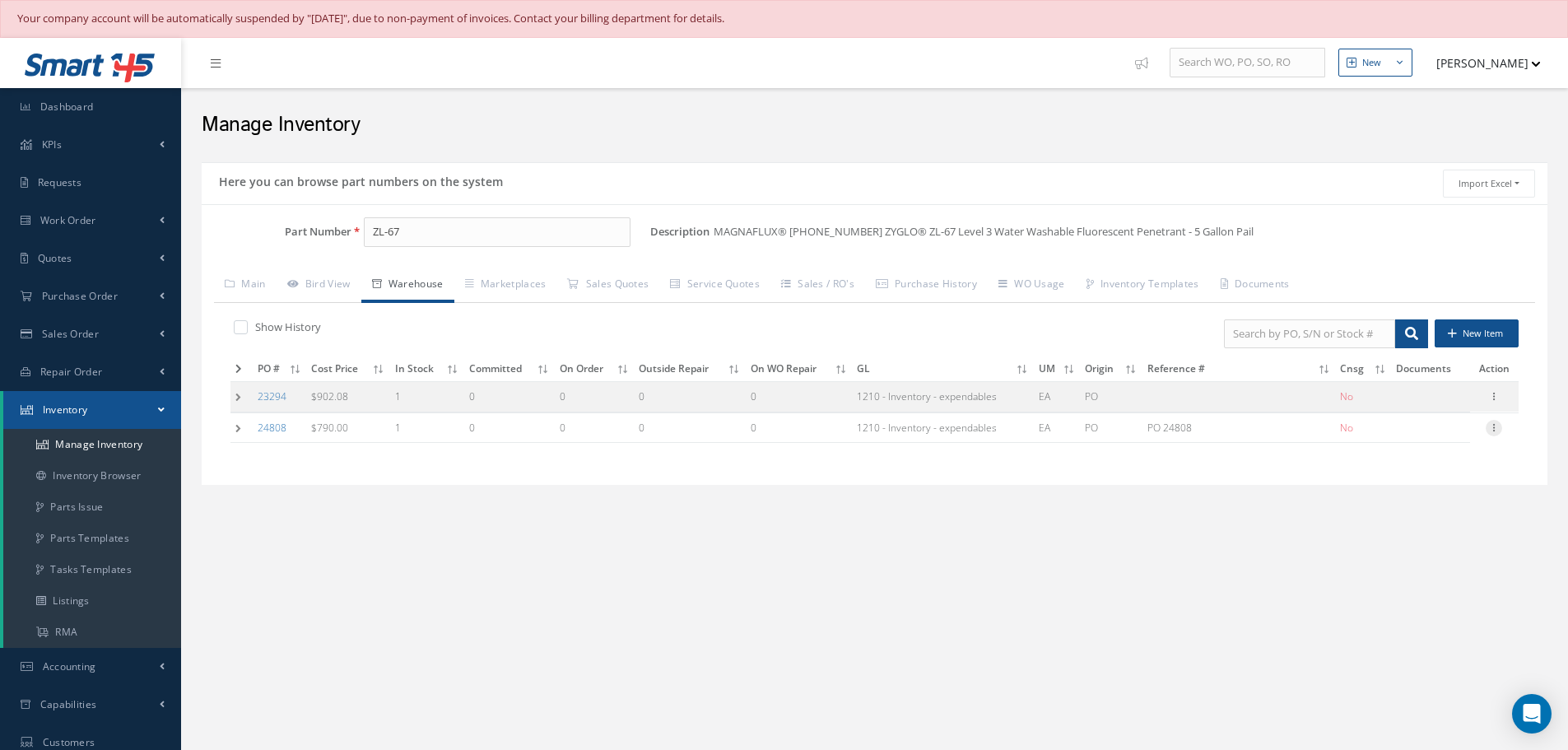
click at [1498, 432] on icon at bounding box center [1494, 426] width 17 height 13
click at [1423, 492] on link "Label" at bounding box center [1418, 494] width 130 height 21
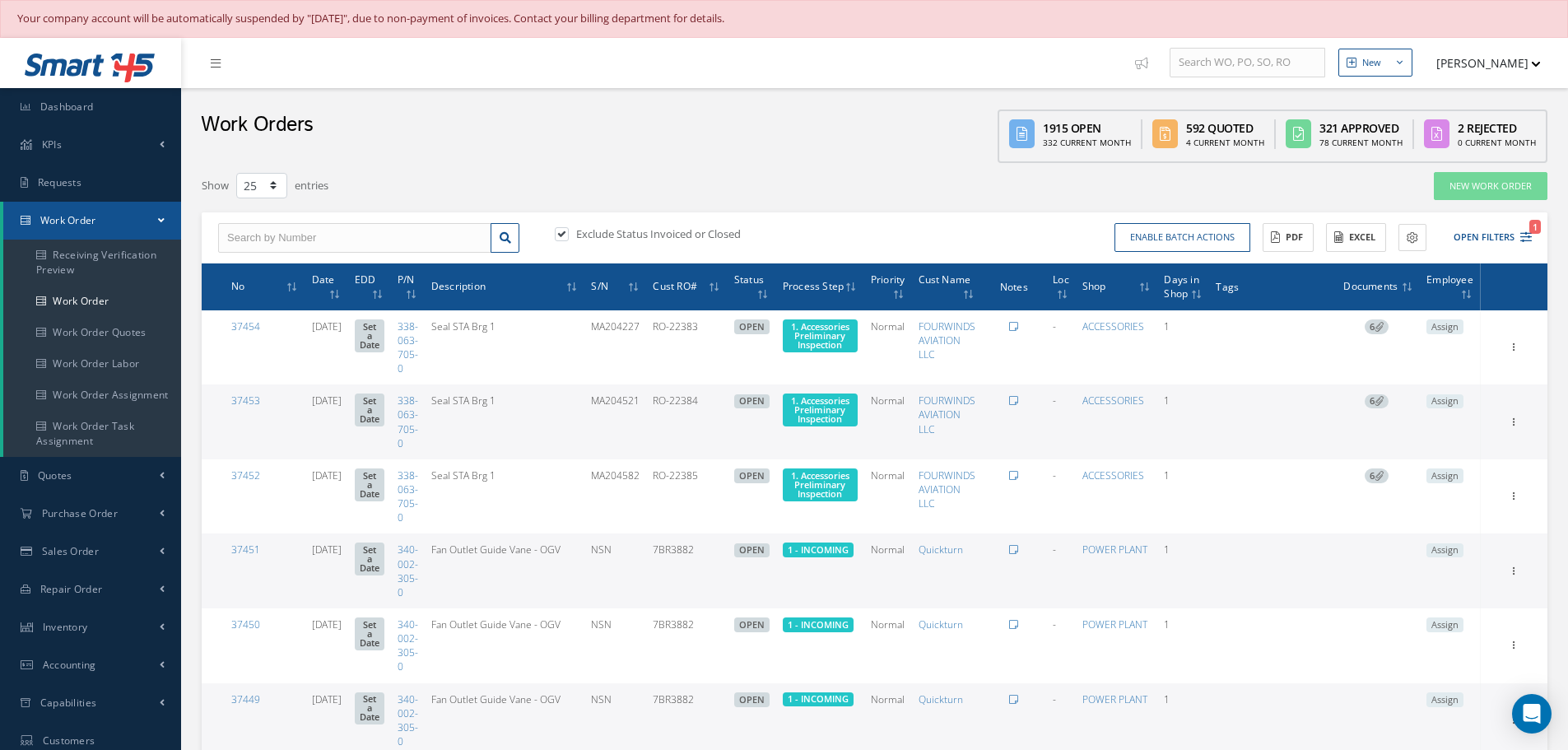
select select "25"
click at [252, 239] on input "text" at bounding box center [354, 237] width 273 height 29
type input "34690"
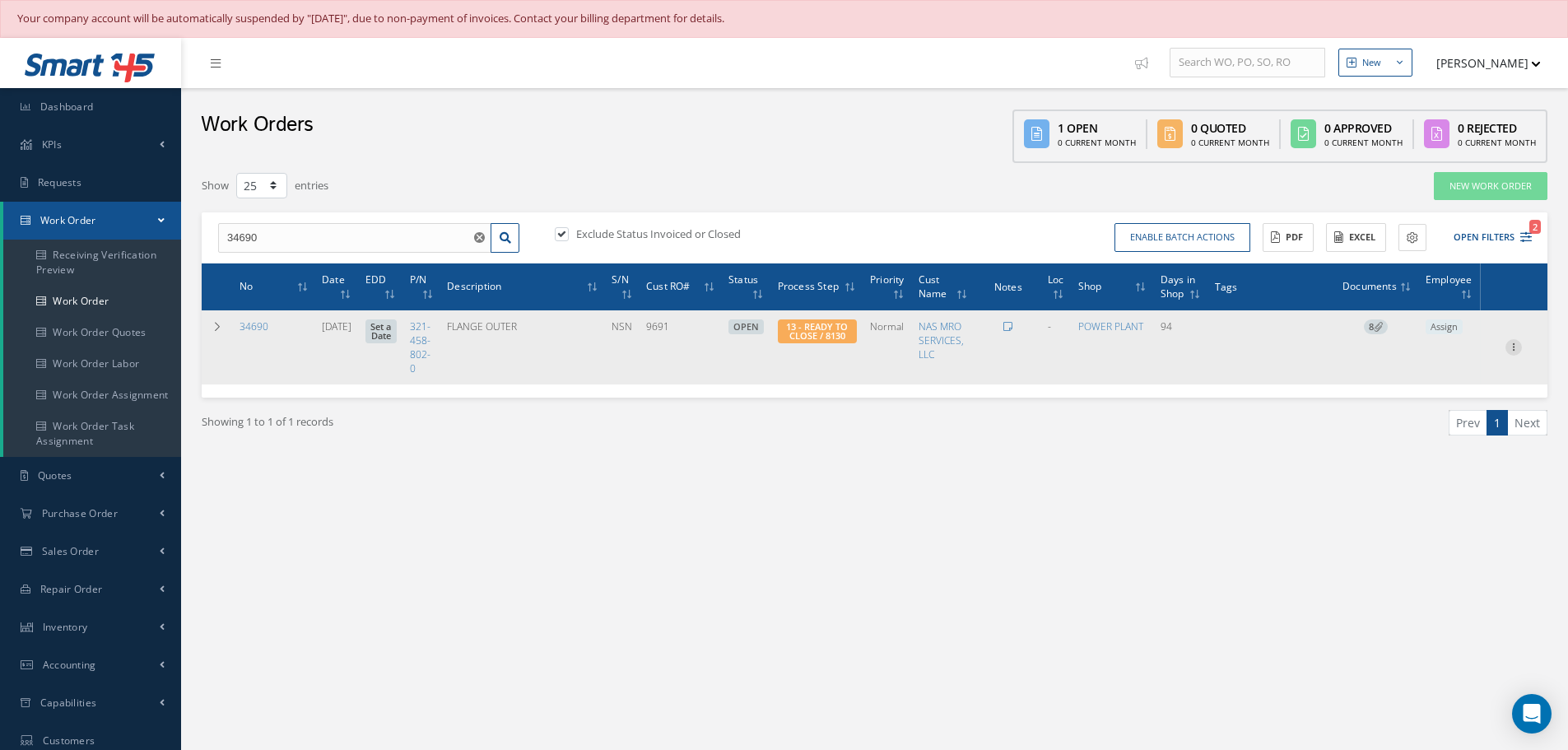
click at [1508, 346] on icon at bounding box center [1513, 345] width 17 height 13
click at [1439, 376] on link "Edit" at bounding box center [1437, 380] width 130 height 21
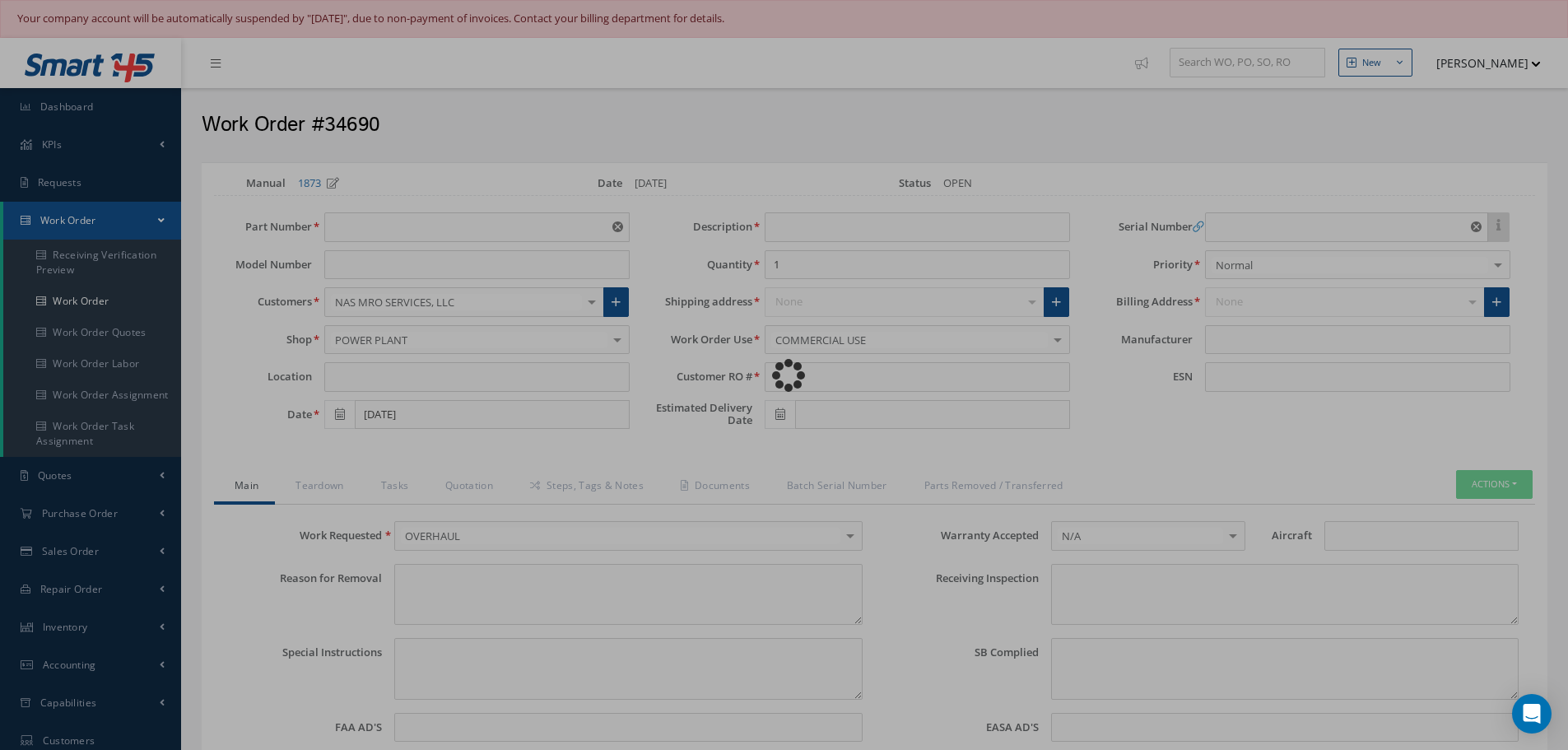
type input "321-458-802-0"
type input "07/07/2025"
type input "FLANGE OUTER"
type input "9691"
type input "NSN"
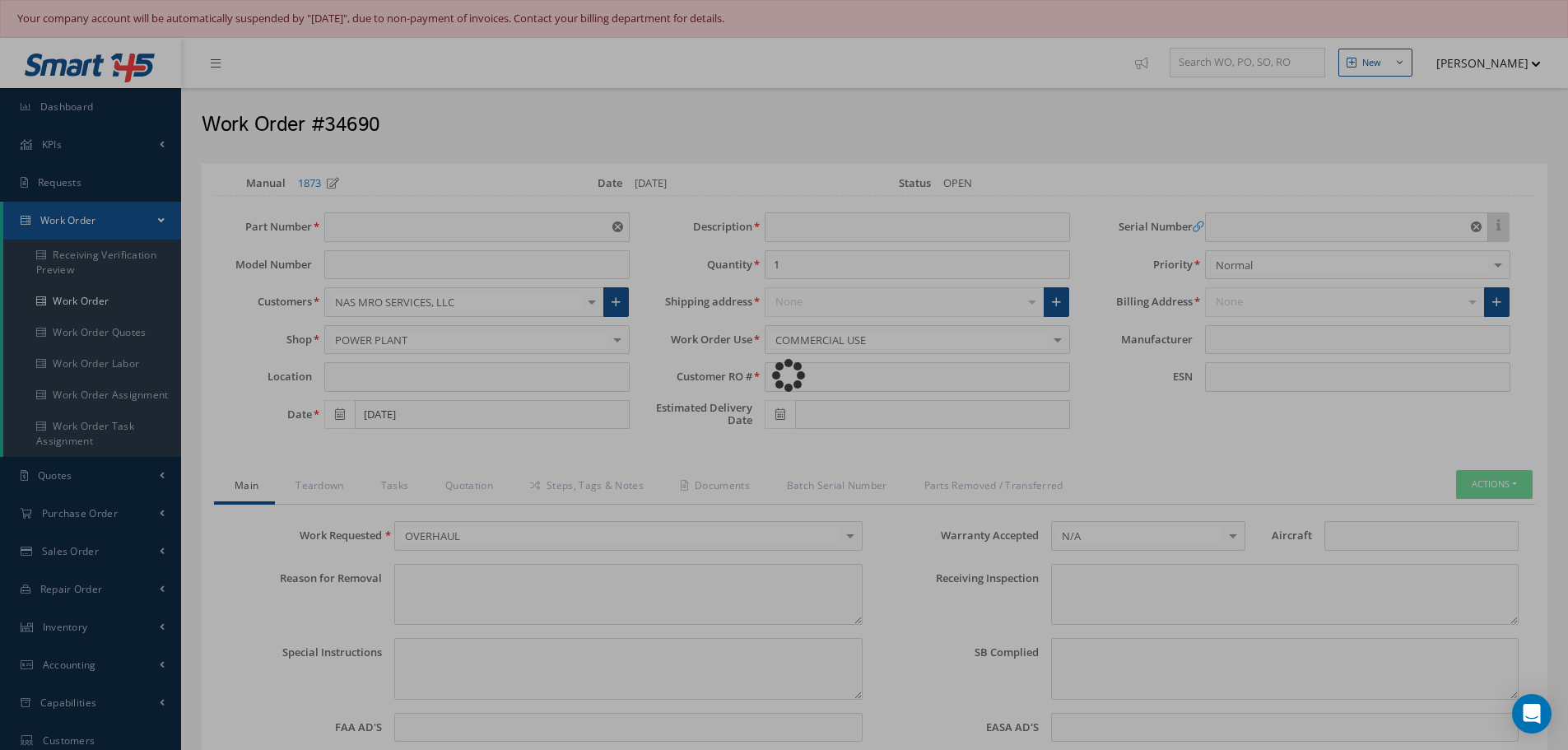
type textarea "NONE"
type textarea "PLEASE SEE R.O. FOR DETAILS"
type textarea "NO VISUAL DAMAGE"
type textarea "None performed"
type textarea "Article was xxxxx in reference with the following Technical Standard : CFM56-5B…"
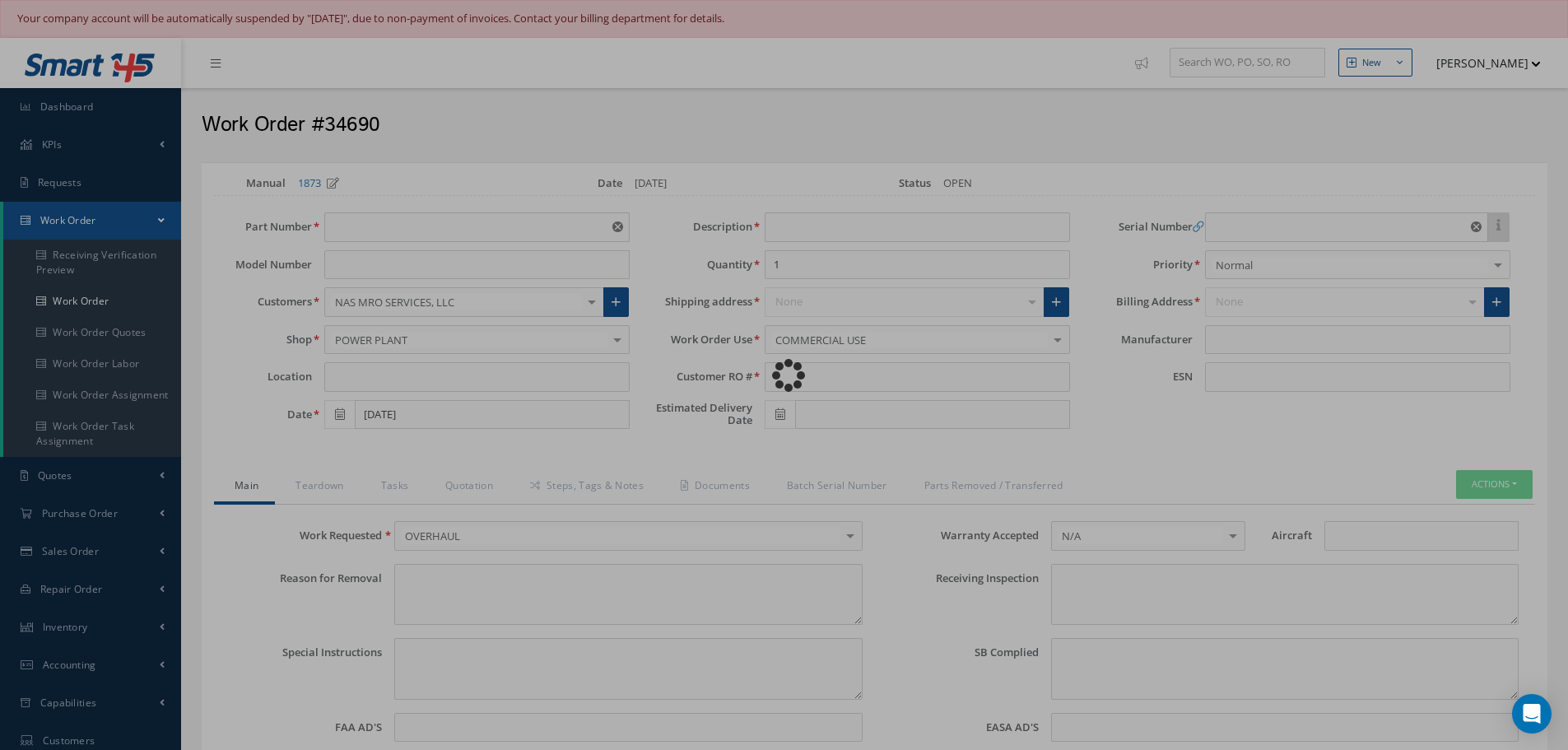
type textarea "Article has been approved to return to service."
type input "CFM56-5B"
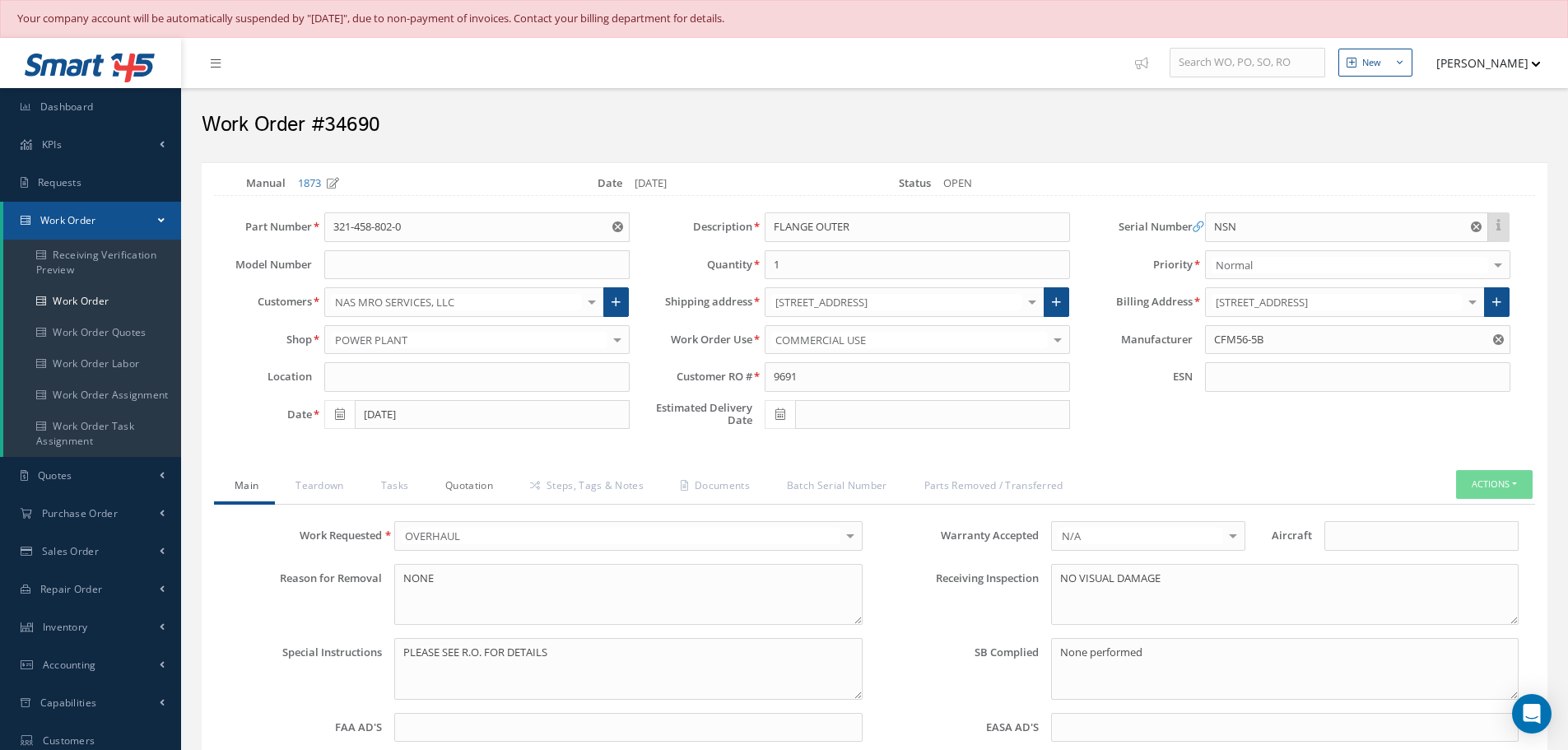
click at [471, 484] on link "Quotation" at bounding box center [467, 486] width 85 height 34
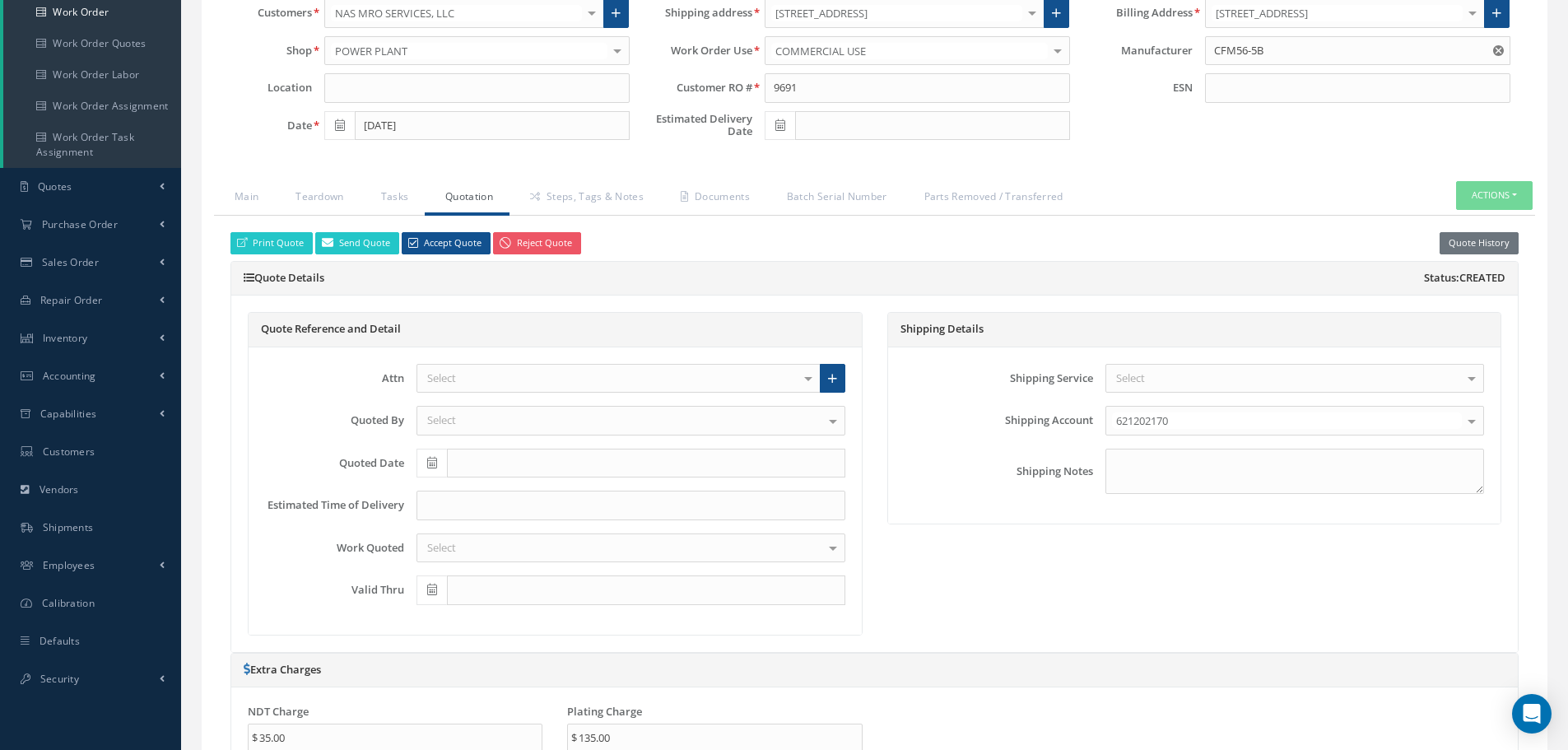
scroll to position [82, 0]
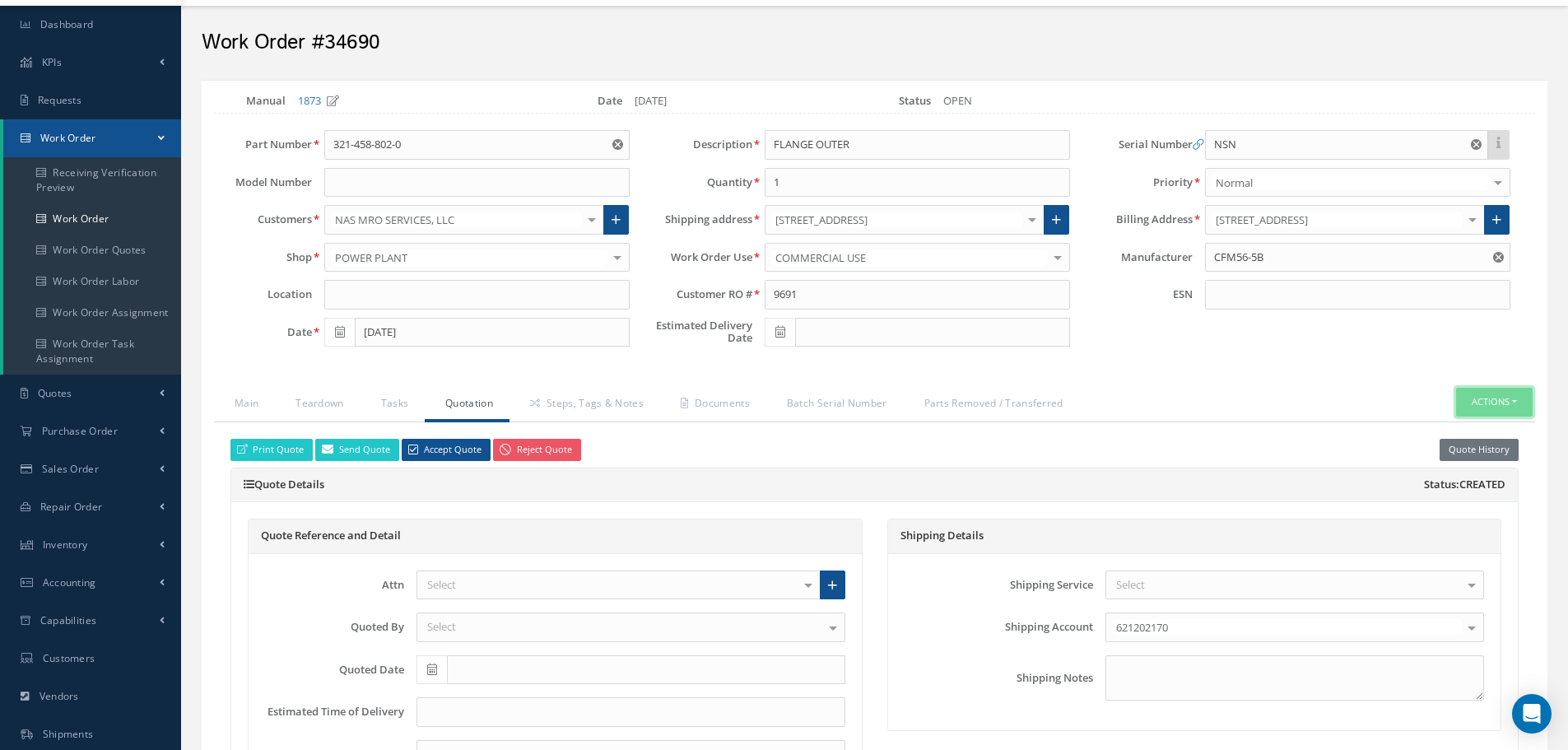
click at [1519, 399] on button "Actions" at bounding box center [1494, 402] width 76 height 29
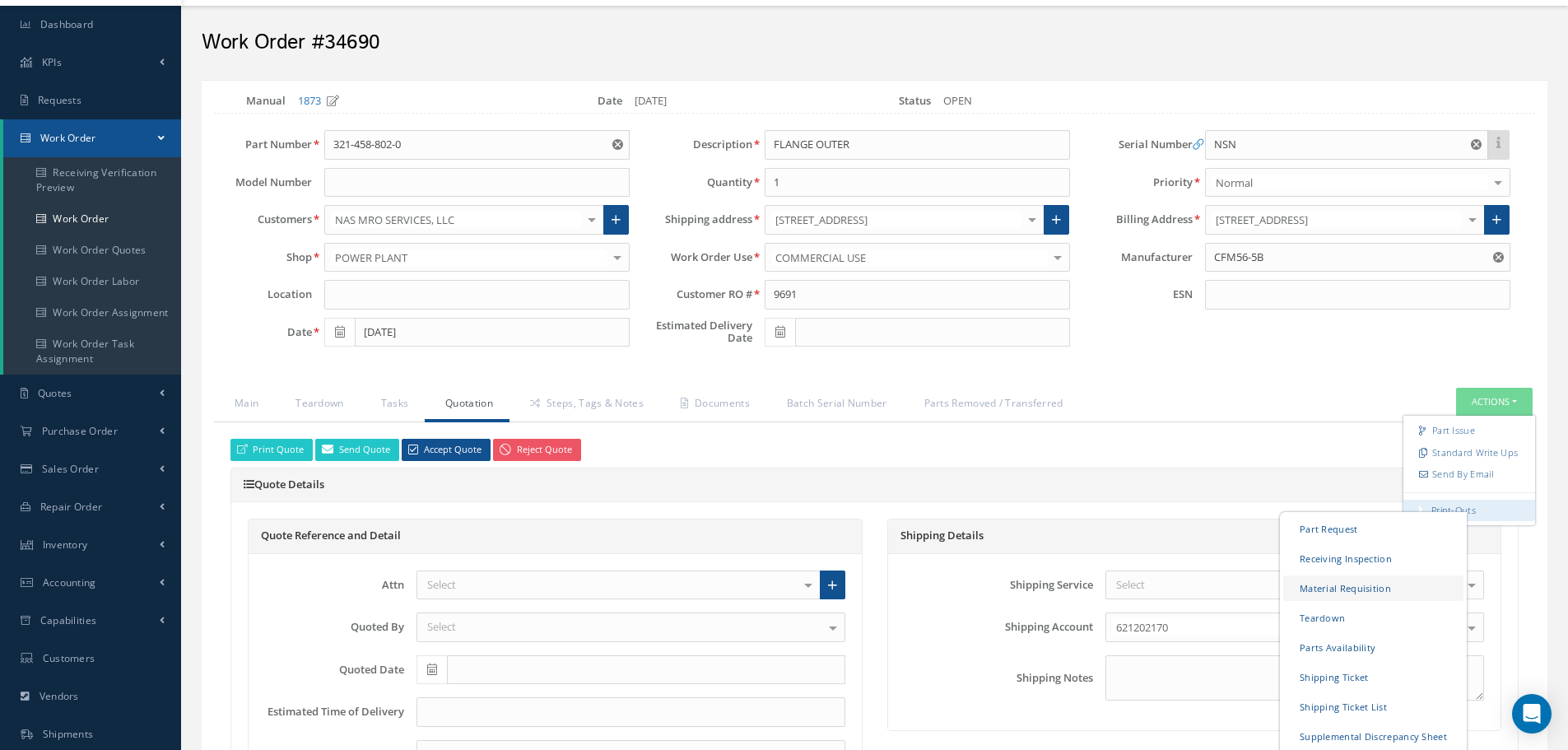
click at [1329, 582] on link "Material Requisition" at bounding box center [1373, 588] width 181 height 25
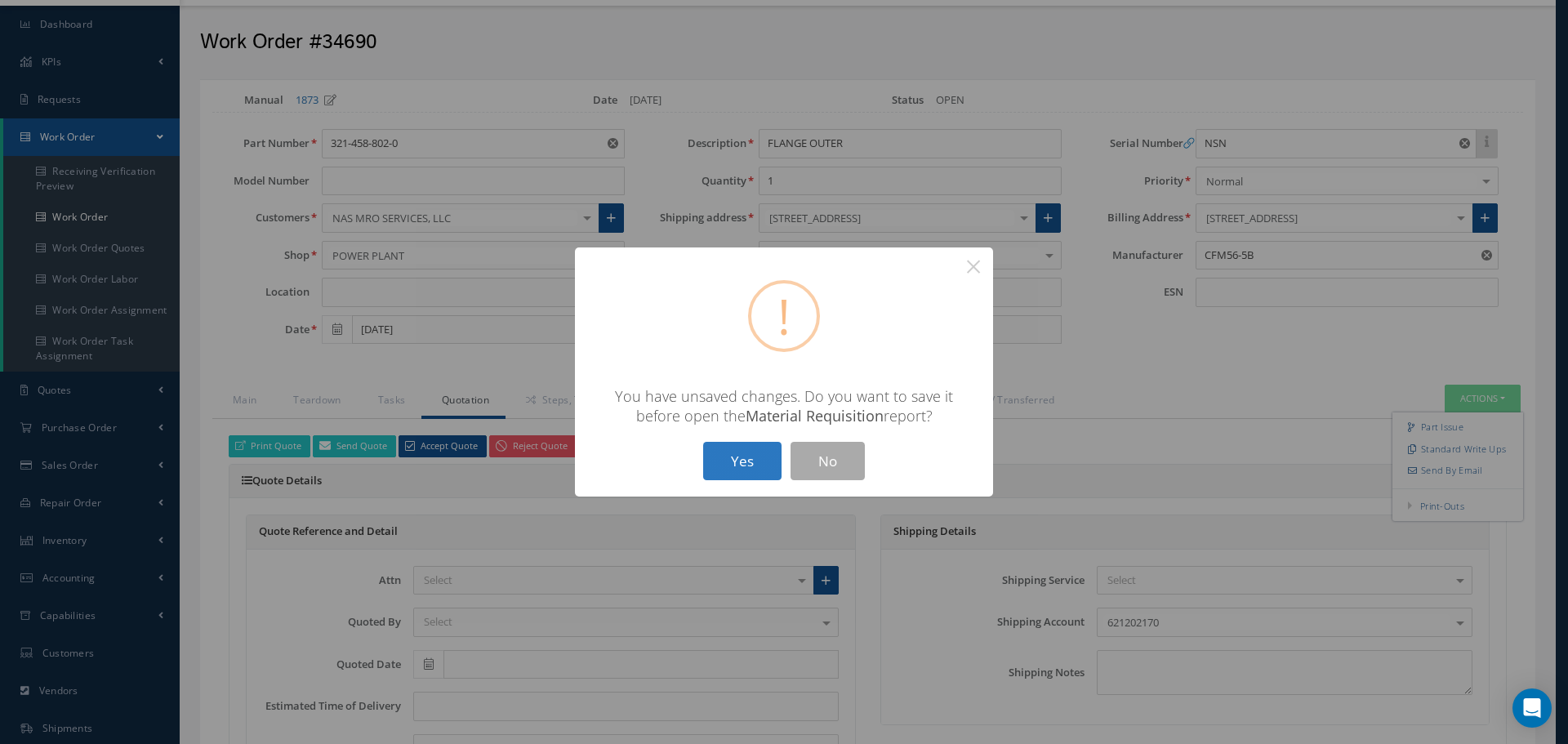
click at [721, 457] on button "Yes" at bounding box center [742, 461] width 78 height 39
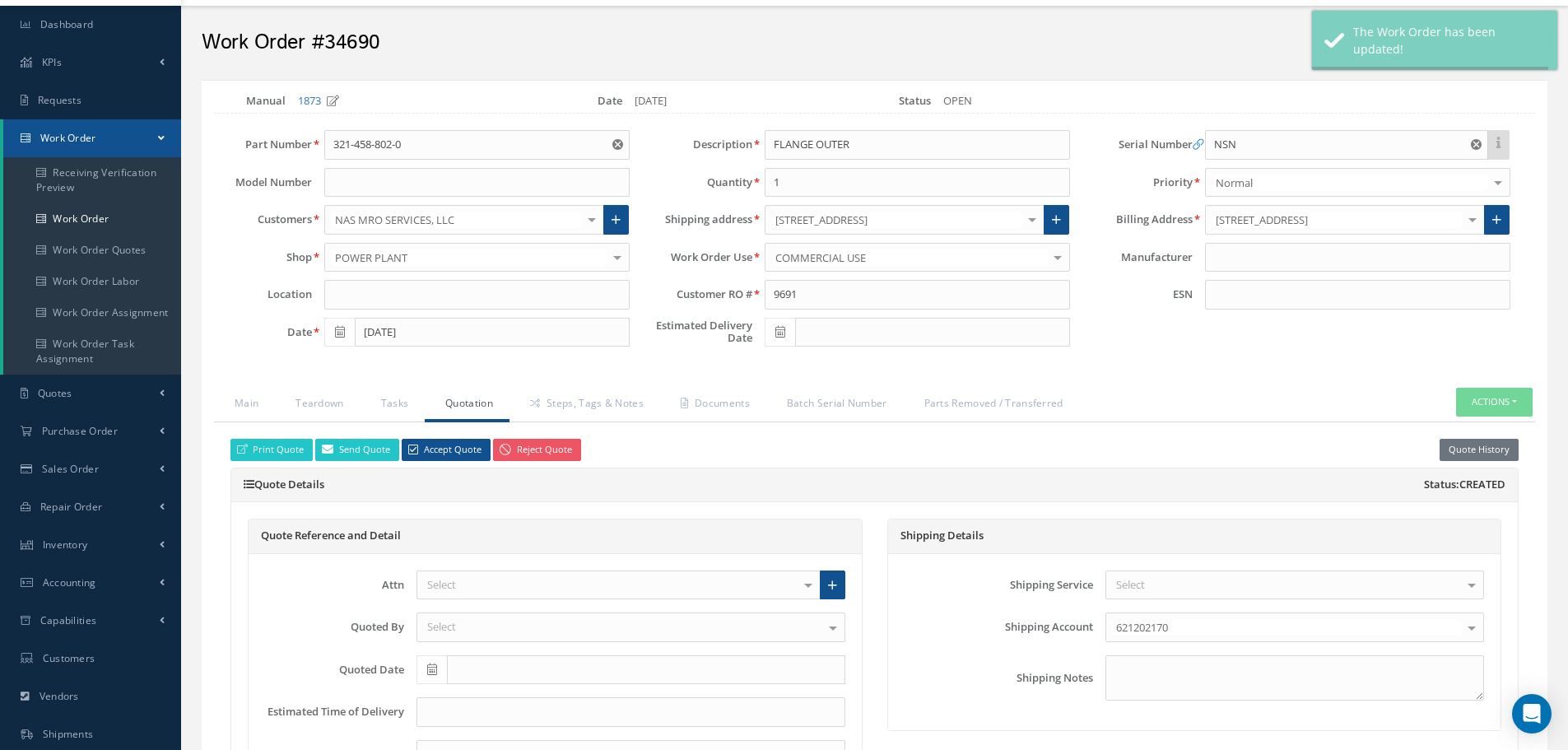
type input "CFM56-5B"
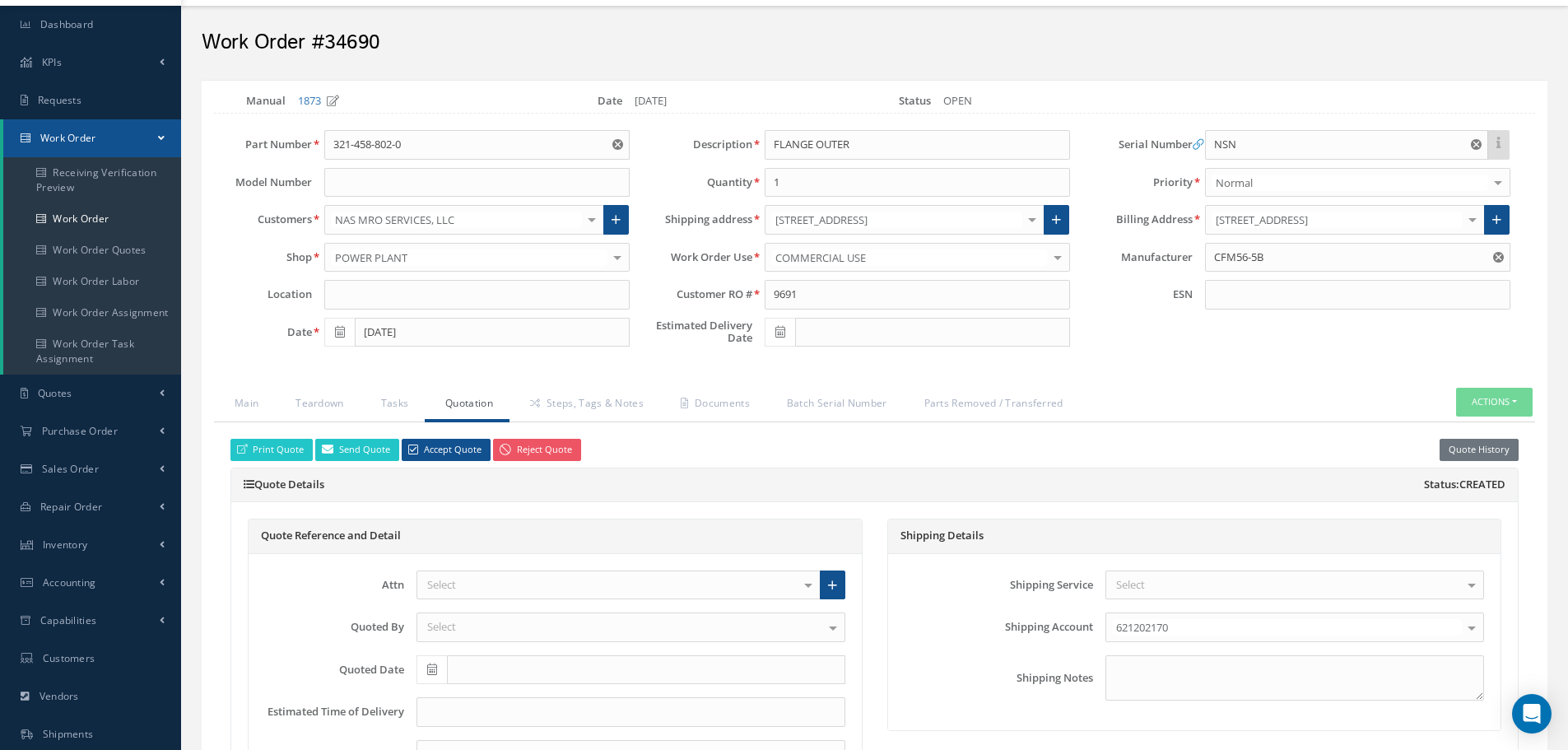
select select "25"
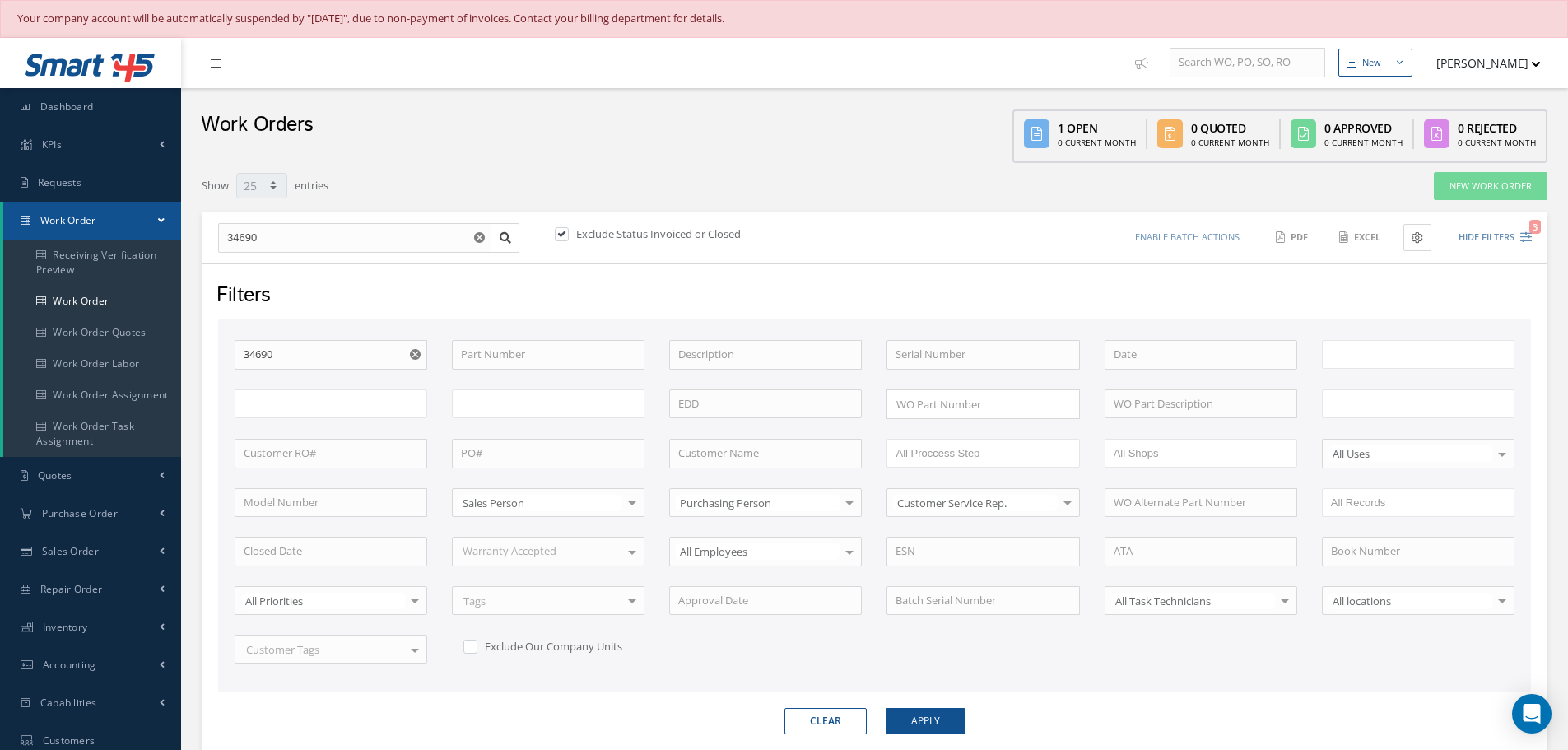
type input "All Work Request"
type input "All Work Performed"
type input "All Status"
type input "WO Part Status"
click at [273, 351] on input "34690" at bounding box center [330, 354] width 192 height 29
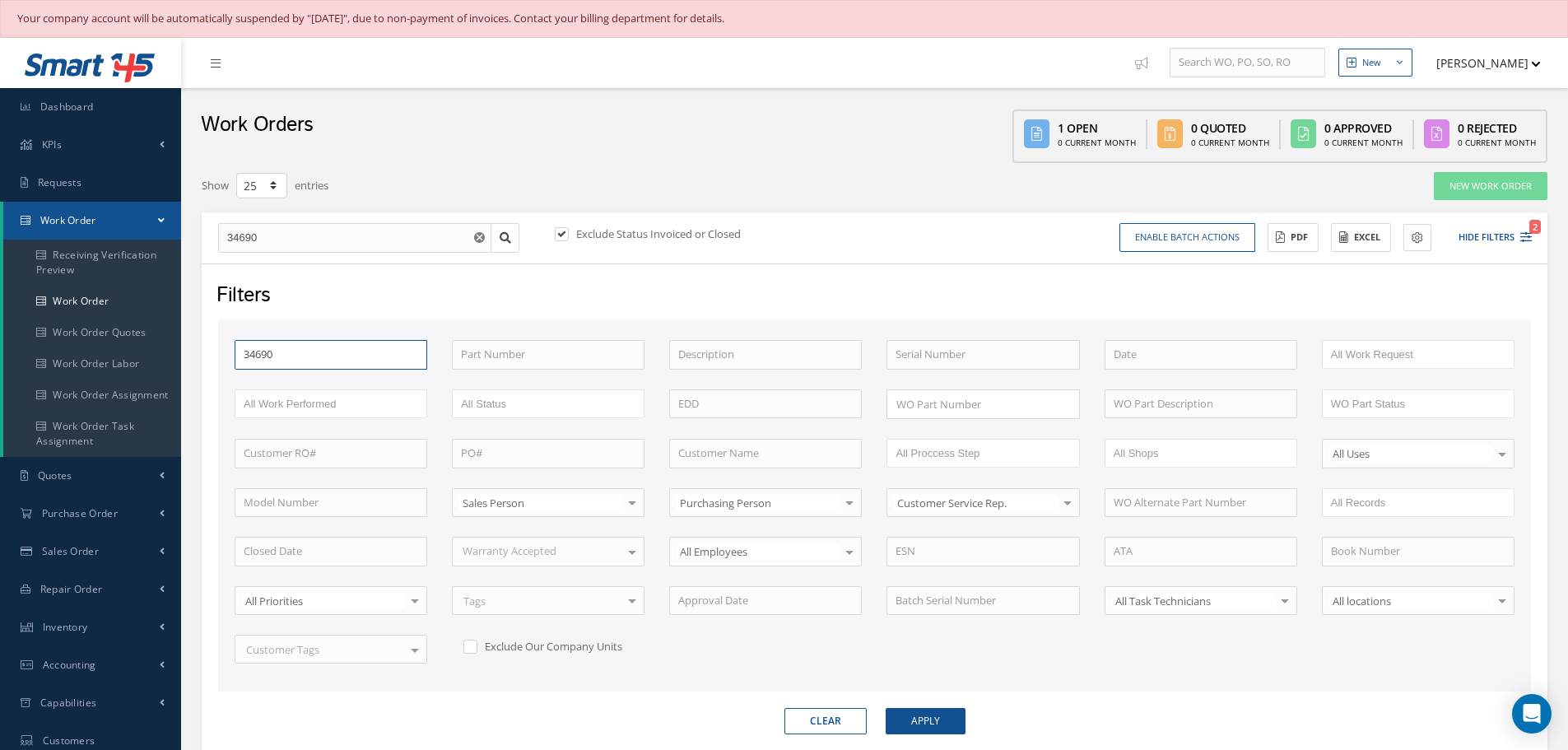
click at [302, 350] on input "34690" at bounding box center [330, 354] width 192 height 29
type input "3469"
type input "346"
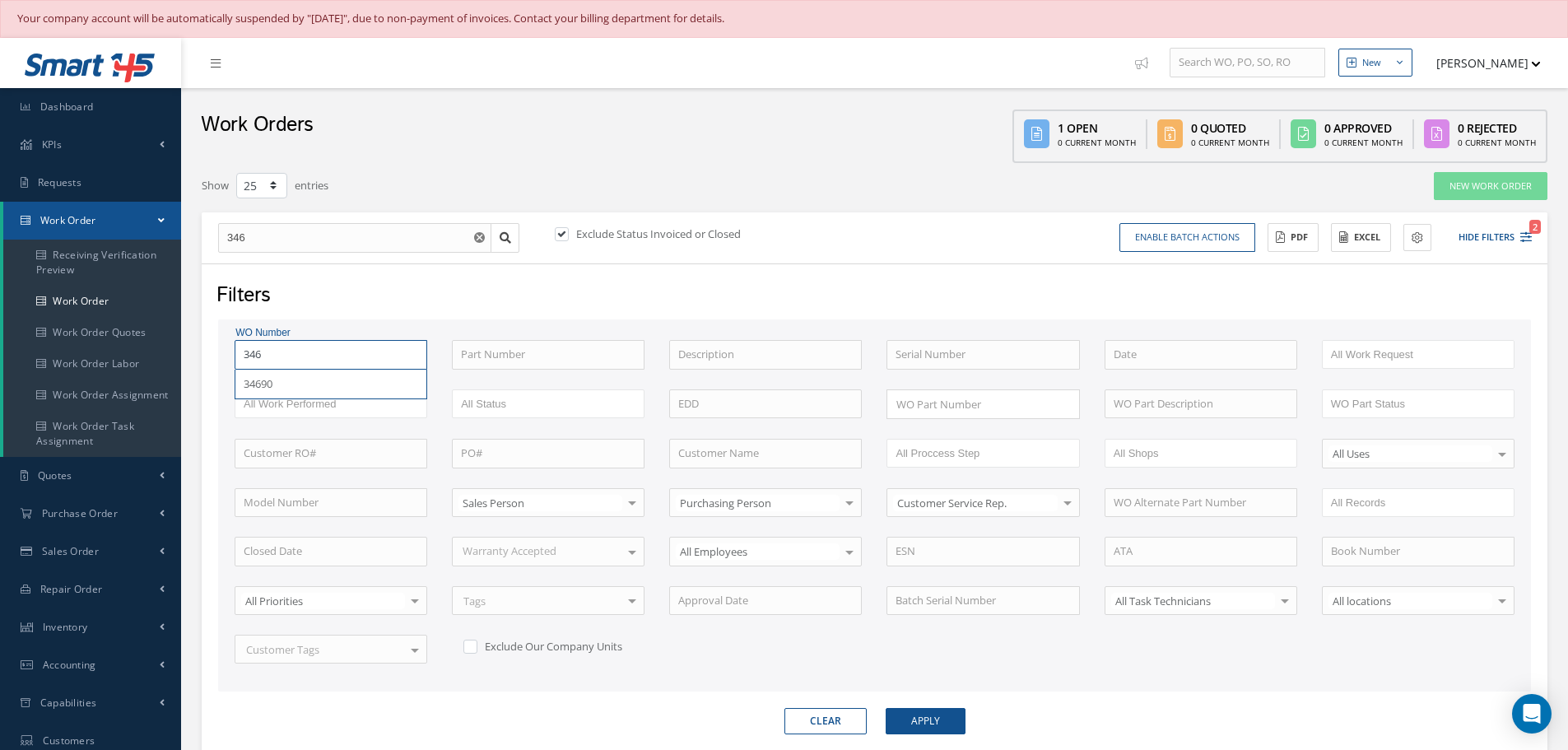
type input "34"
type input "3"
type input "352"
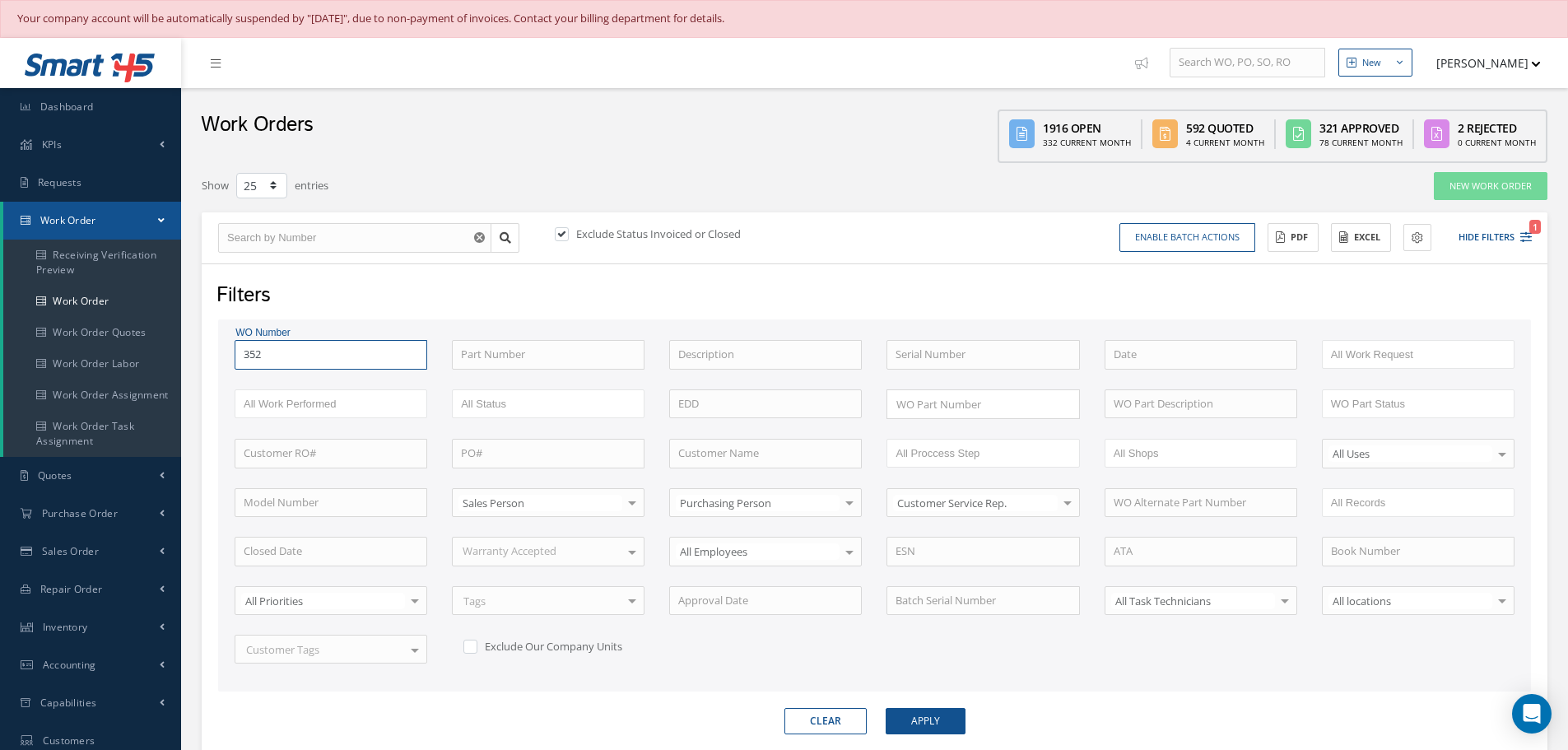
type input "352"
type input "3523"
type input "35236"
click at [886, 708] on button "Apply" at bounding box center [926, 721] width 80 height 26
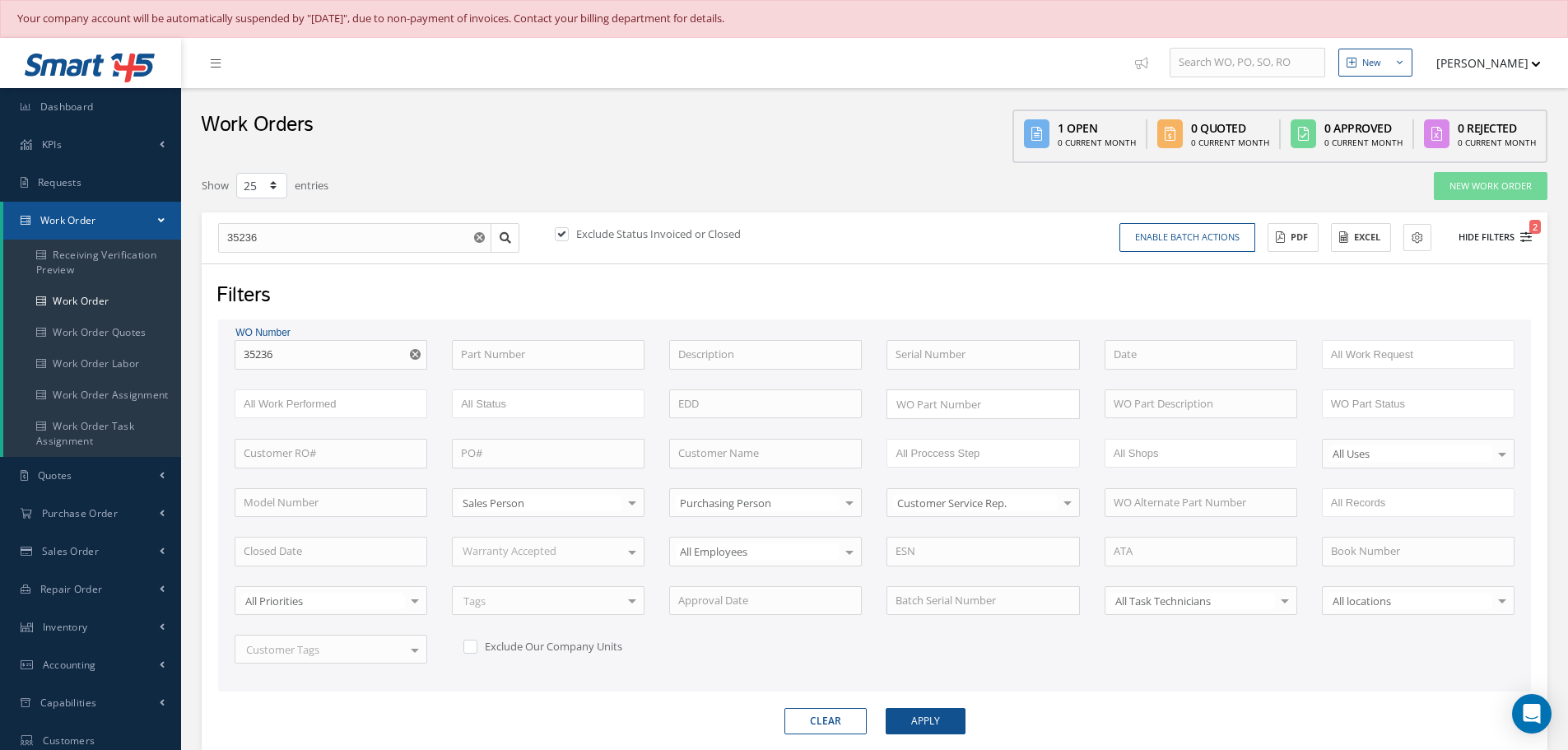
click at [1492, 243] on button "Hide Filters 2" at bounding box center [1488, 237] width 88 height 27
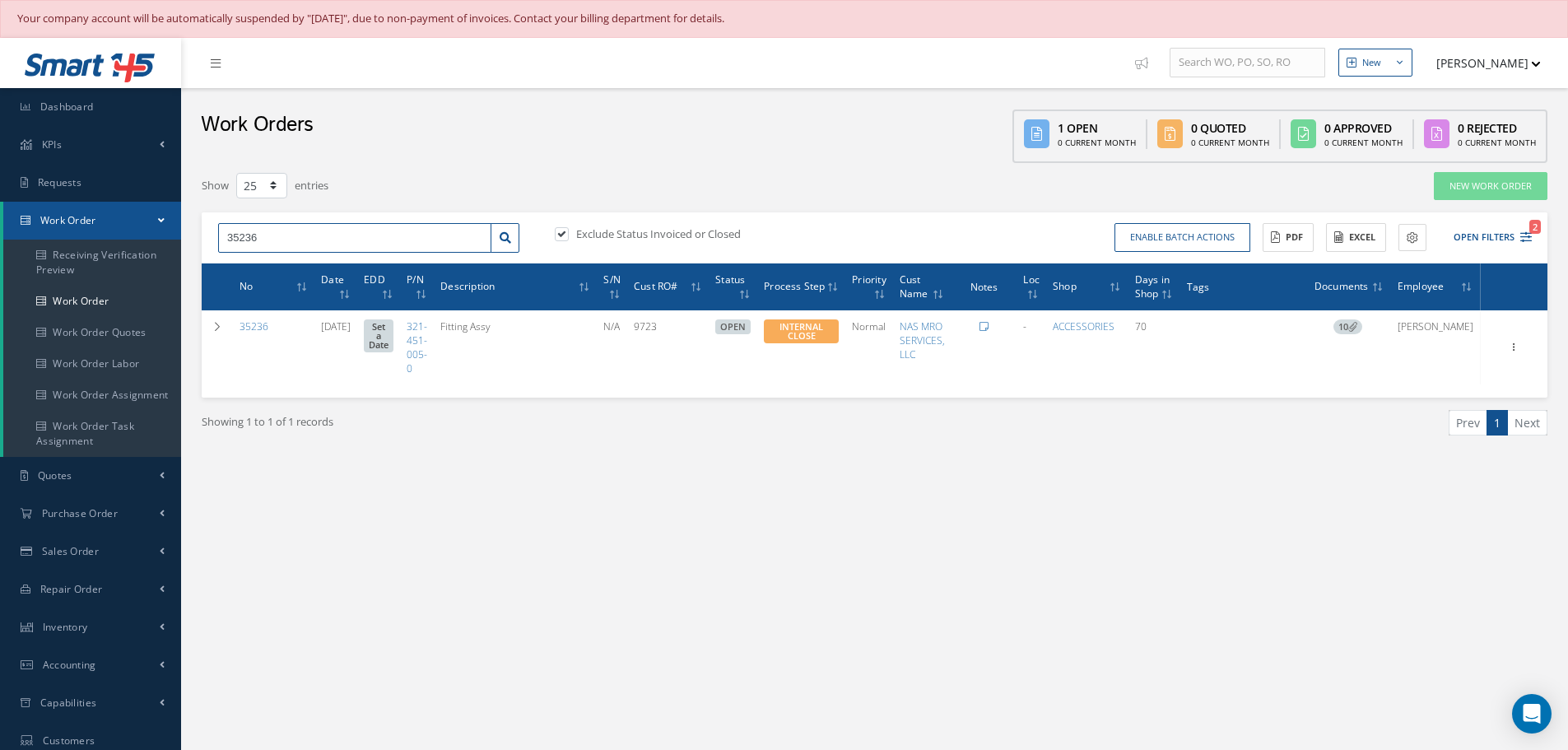
click at [260, 240] on input "35236" at bounding box center [354, 237] width 273 height 29
type input "35233"
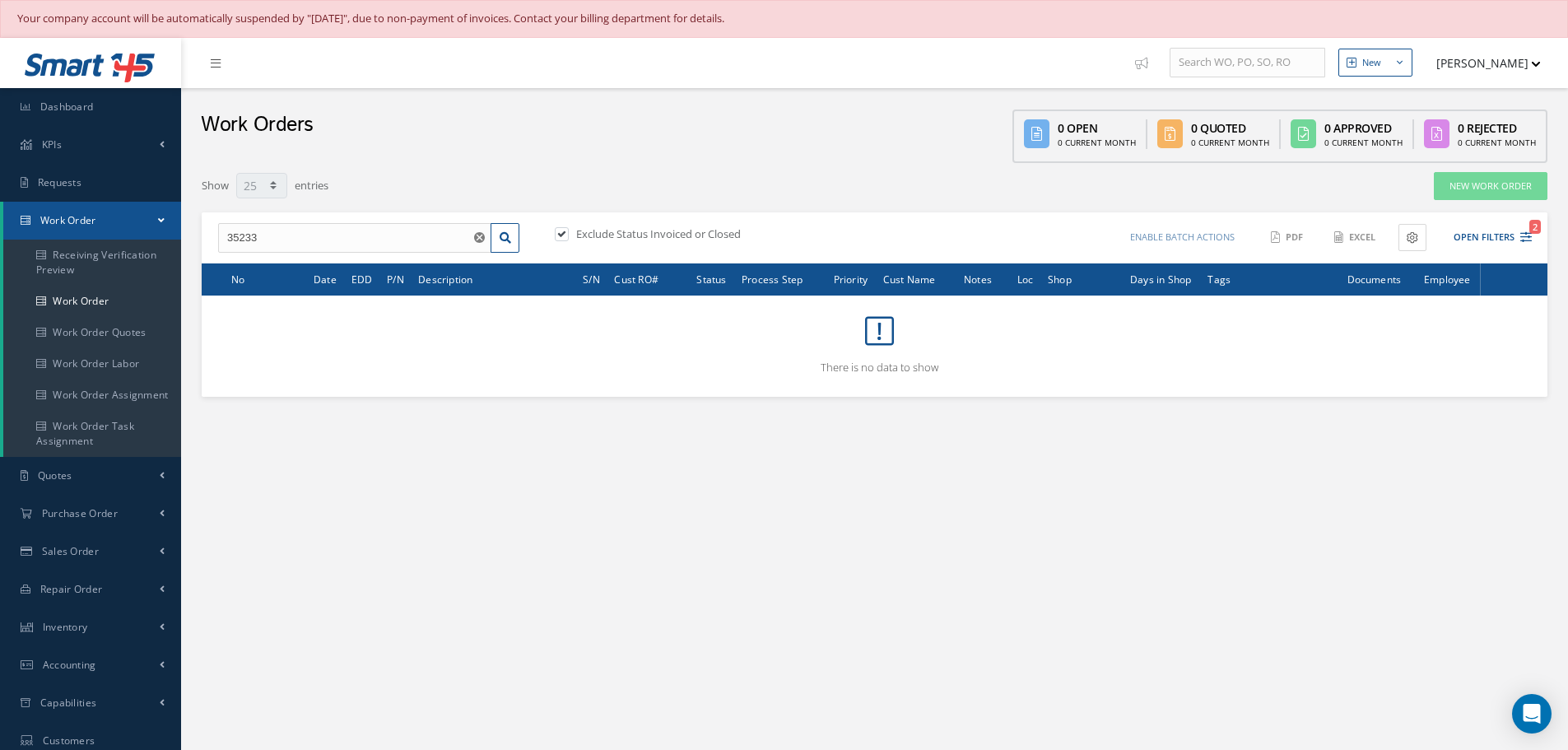
click at [569, 231] on label at bounding box center [570, 233] width 4 height 15
click at [565, 231] on input "checkbox" at bounding box center [559, 235] width 11 height 11
checkbox input "false"
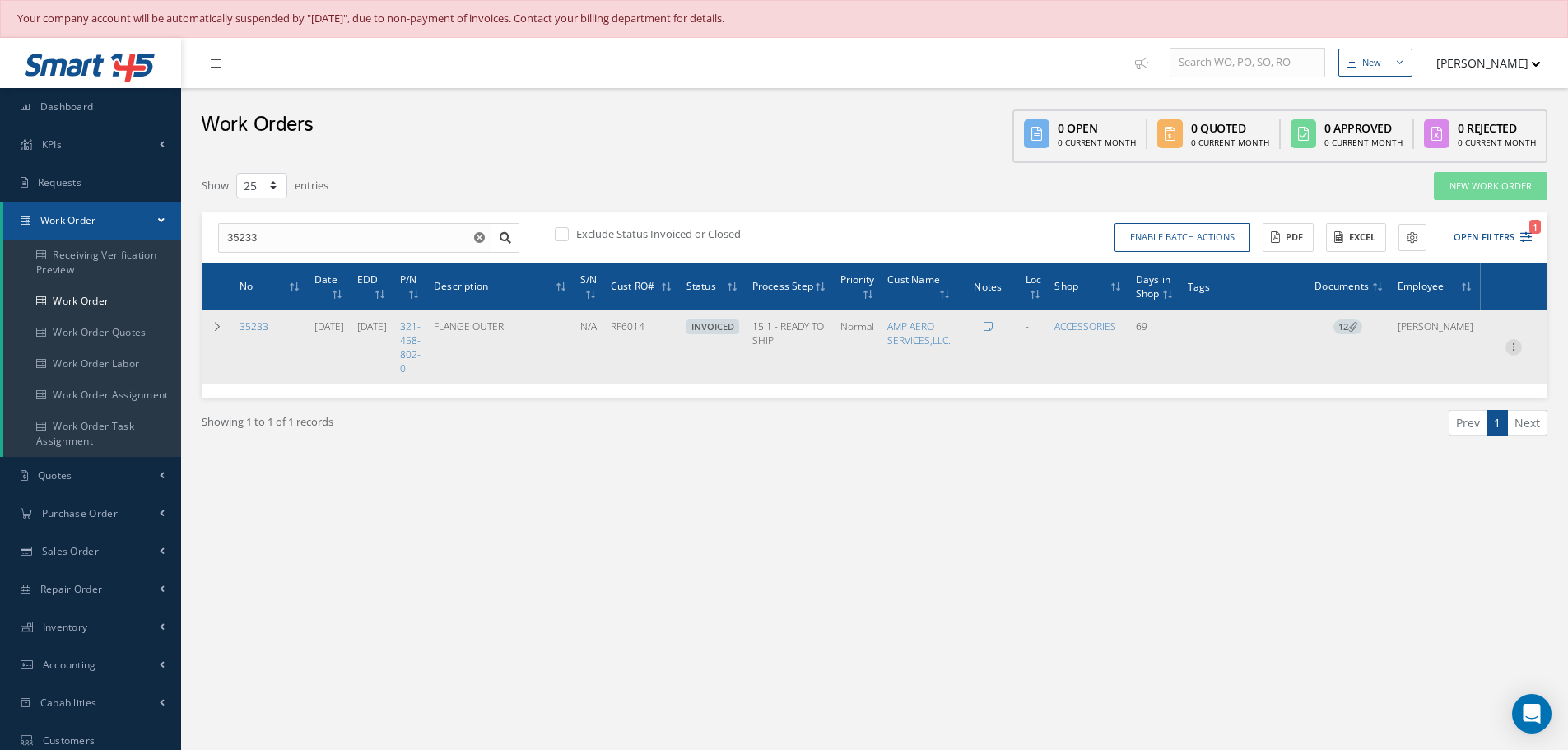
click at [1513, 349] on icon at bounding box center [1513, 345] width 17 height 13
click at [1404, 380] on link "Edit" at bounding box center [1437, 380] width 130 height 21
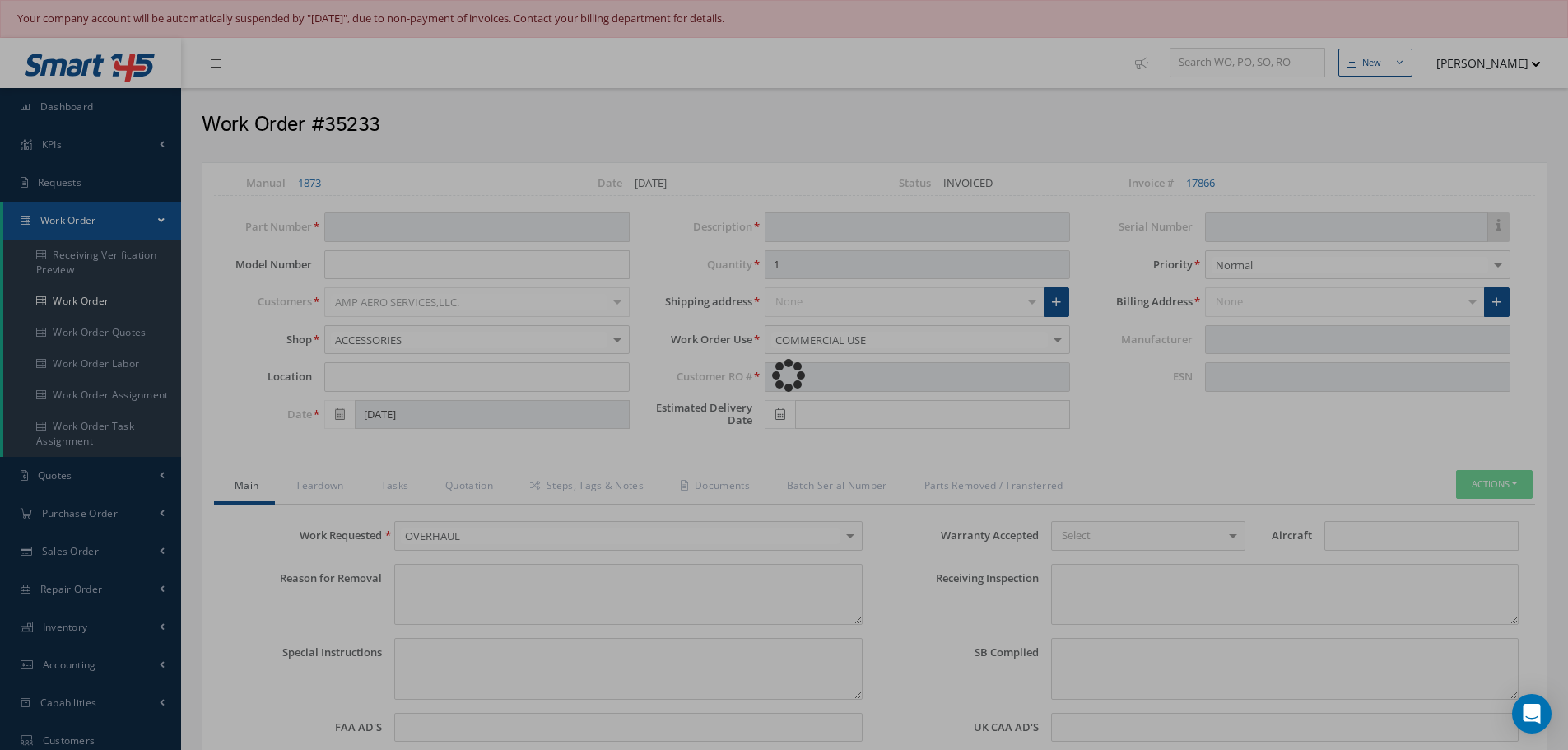
type input "321-458-802-0"
type input "[DATE]"
type input "FLANGE OUTER"
type input "RF6014"
type input "[DATE]"
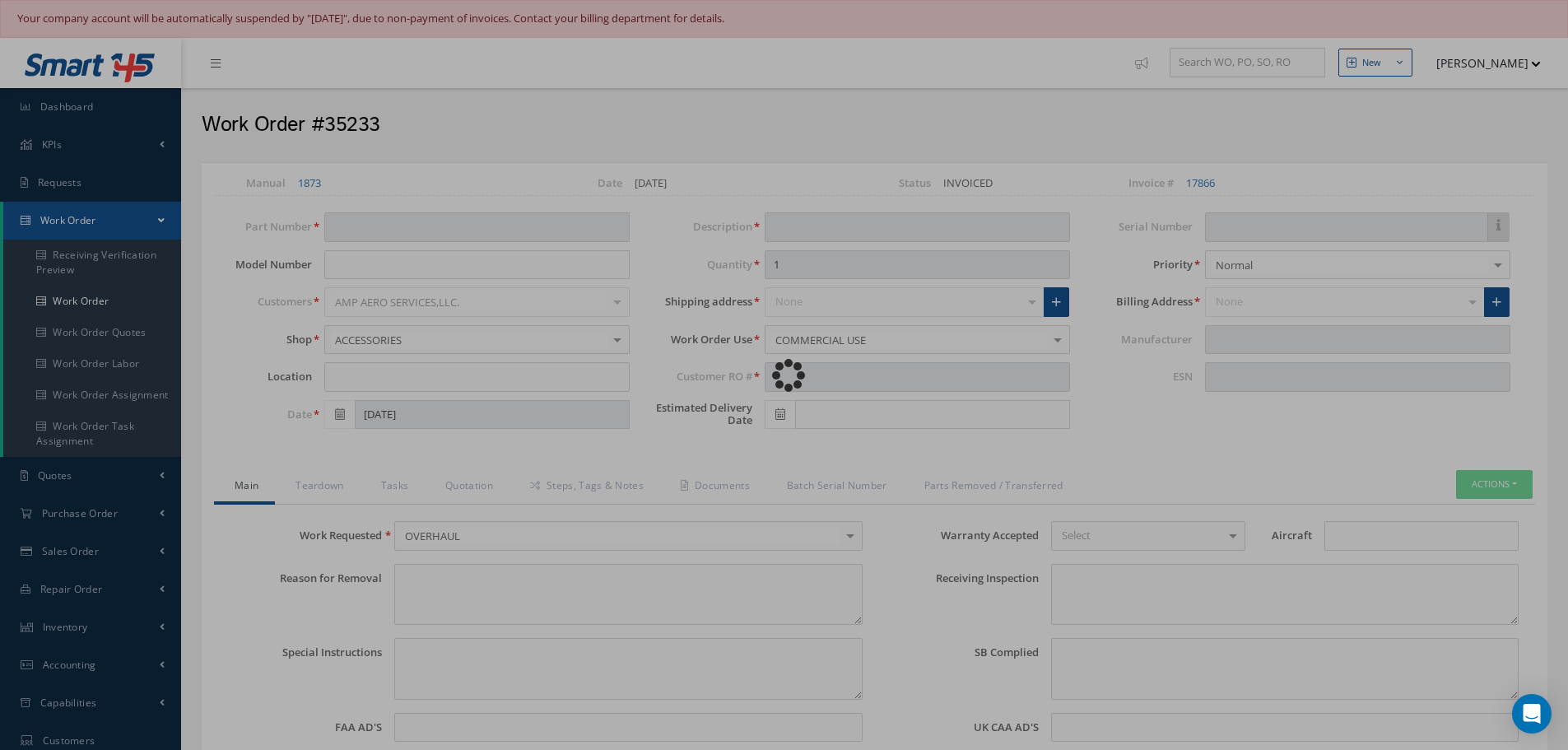
type input "N/A"
type input "779686"
type textarea "NONE"
type textarea "PLEASE SEE R.O. FOR DETAILS"
type textarea "NO VISUAL DAMAGE"
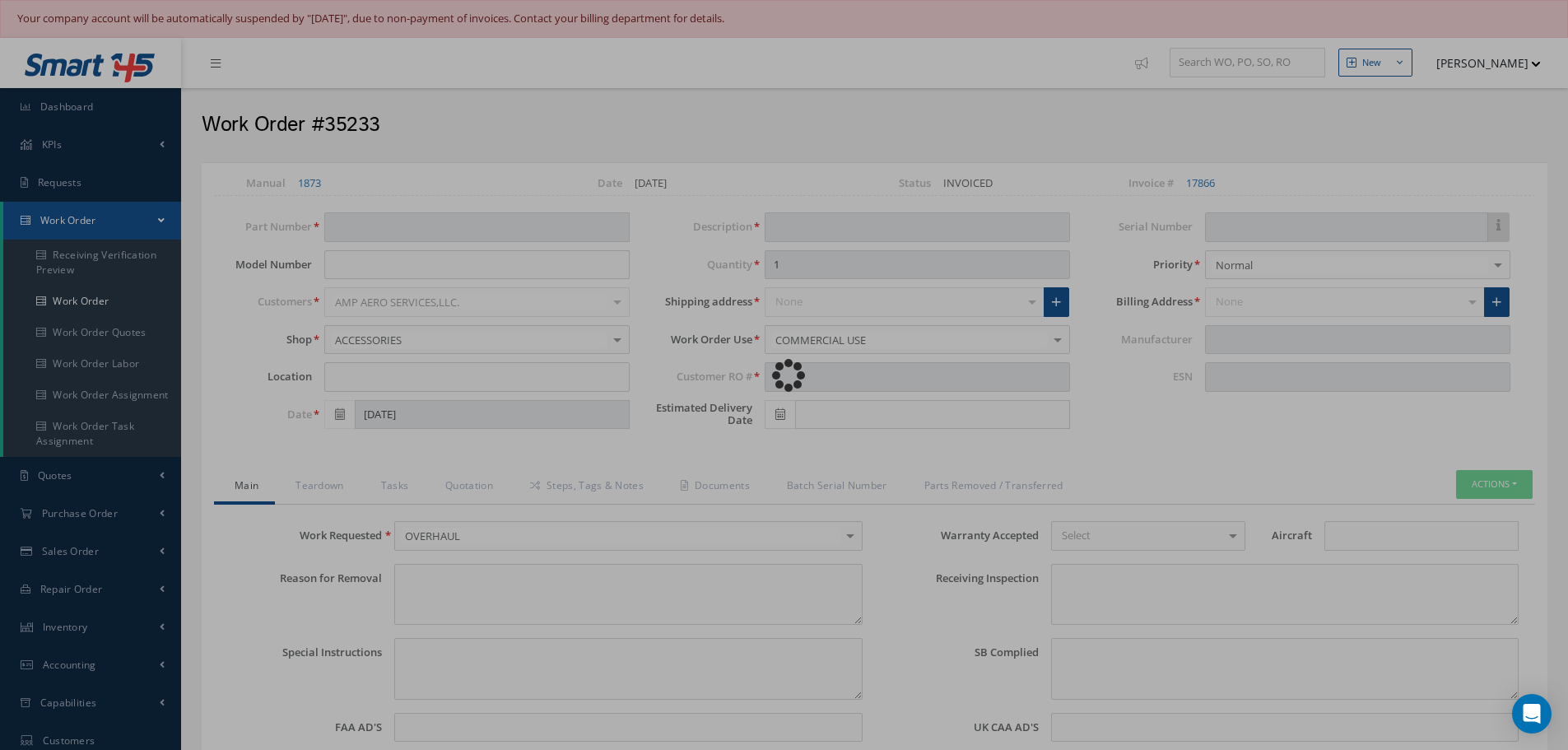
type textarea "None performed"
type textarea "Article was Overhauled in reference with the following Technical Standard: CFM5…"
type input "10/08/2025"
type textarea "Article has been approved to return to service."
type input "09/24/2025"
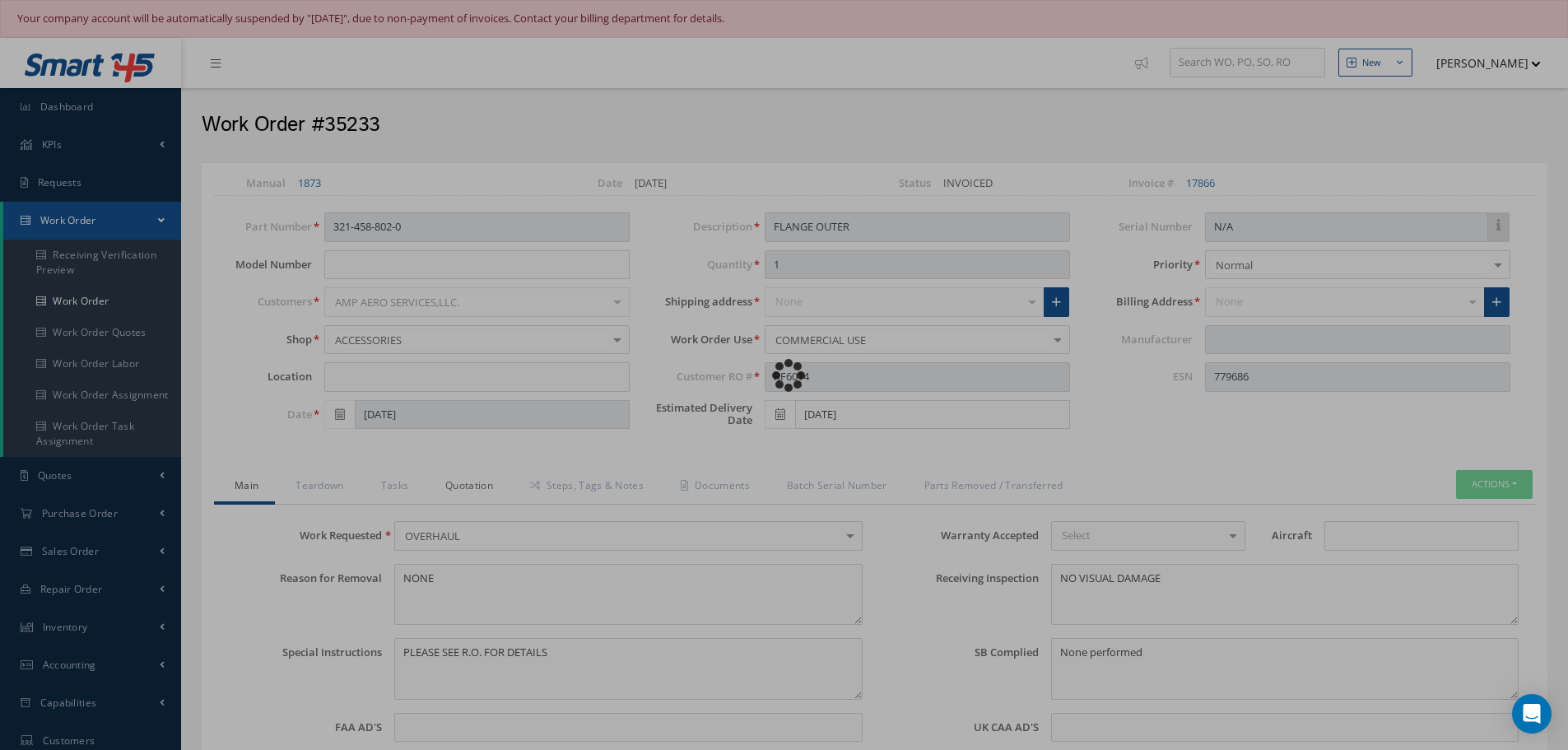
type input "CFM56-5B"
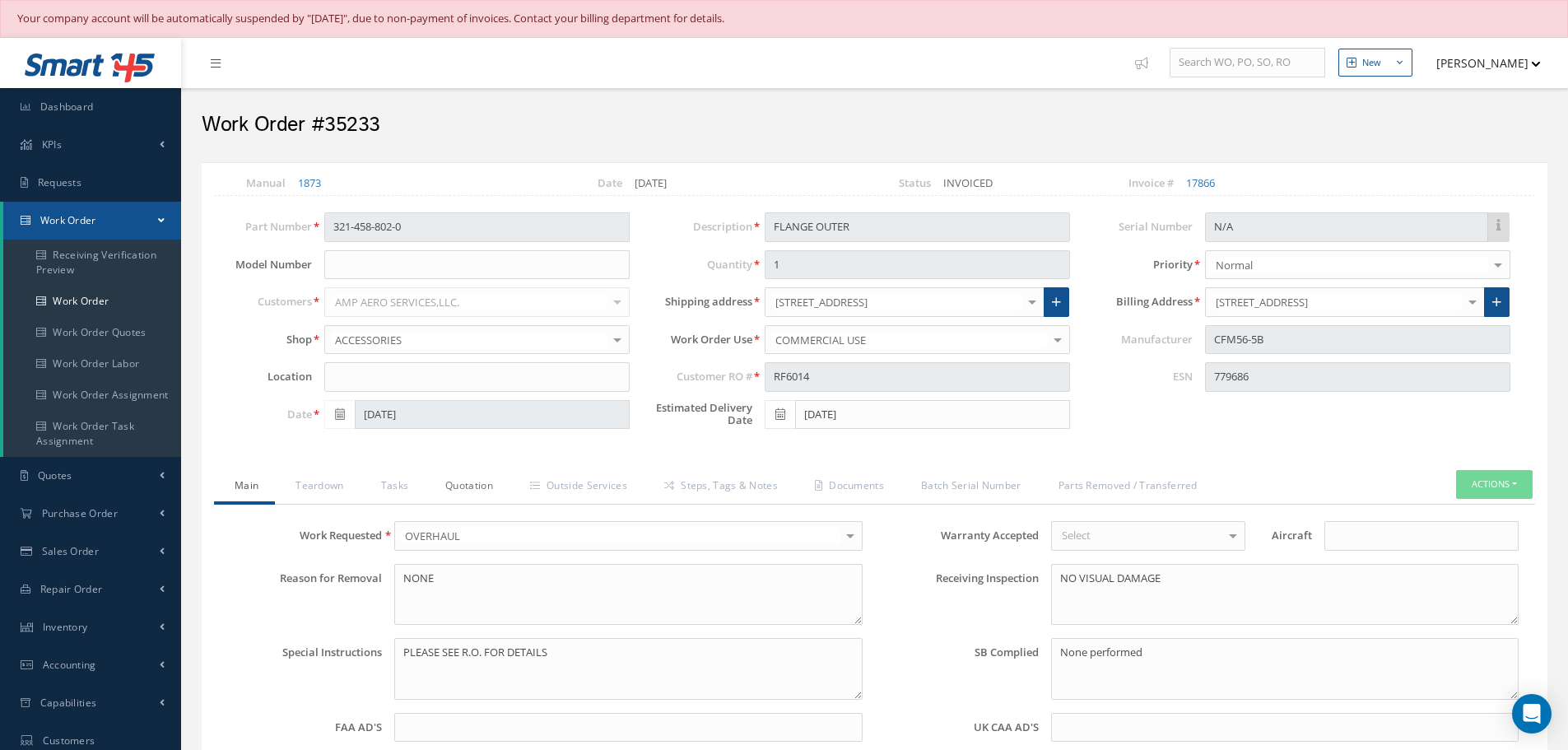
click at [469, 485] on link "Quotation" at bounding box center [467, 486] width 85 height 34
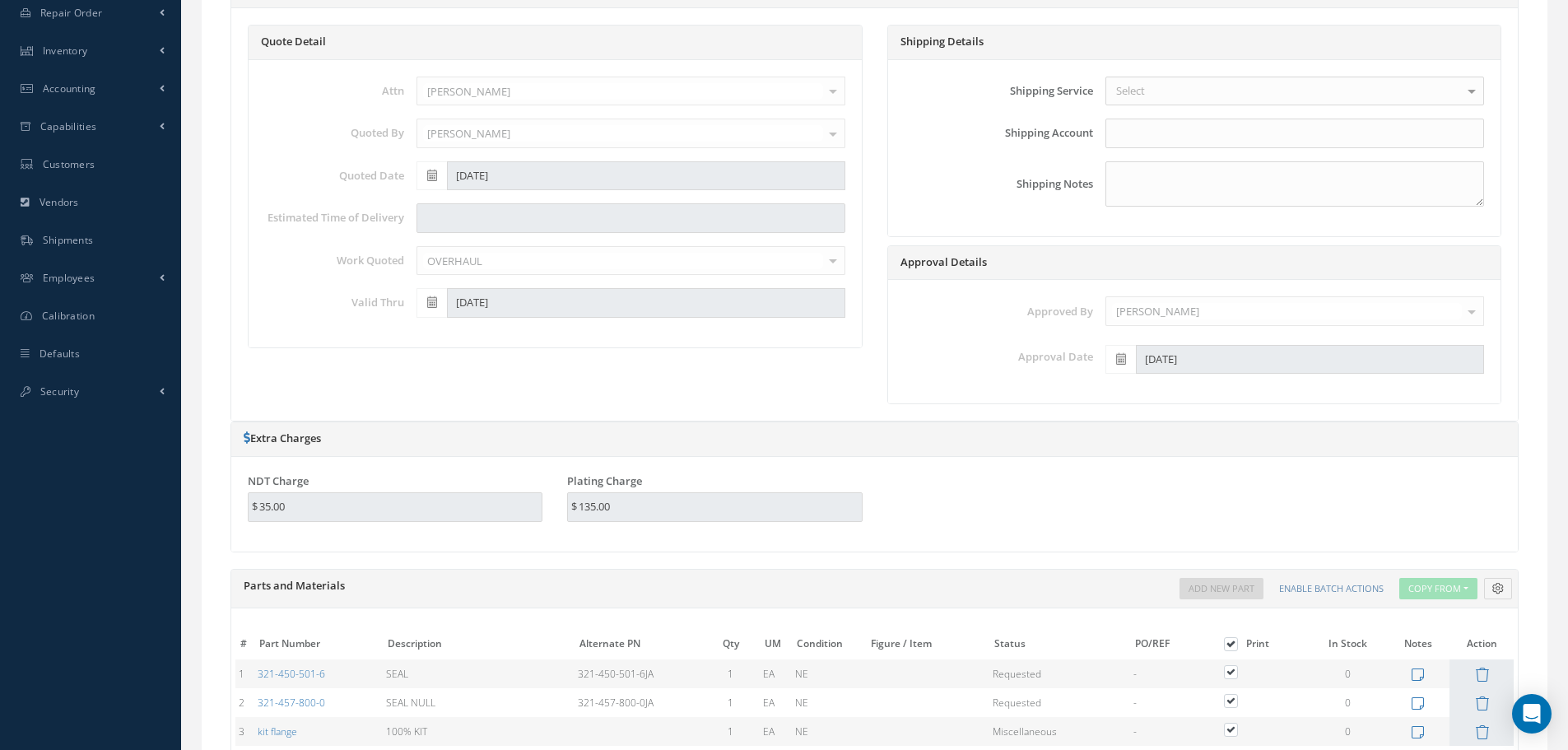
scroll to position [329, 0]
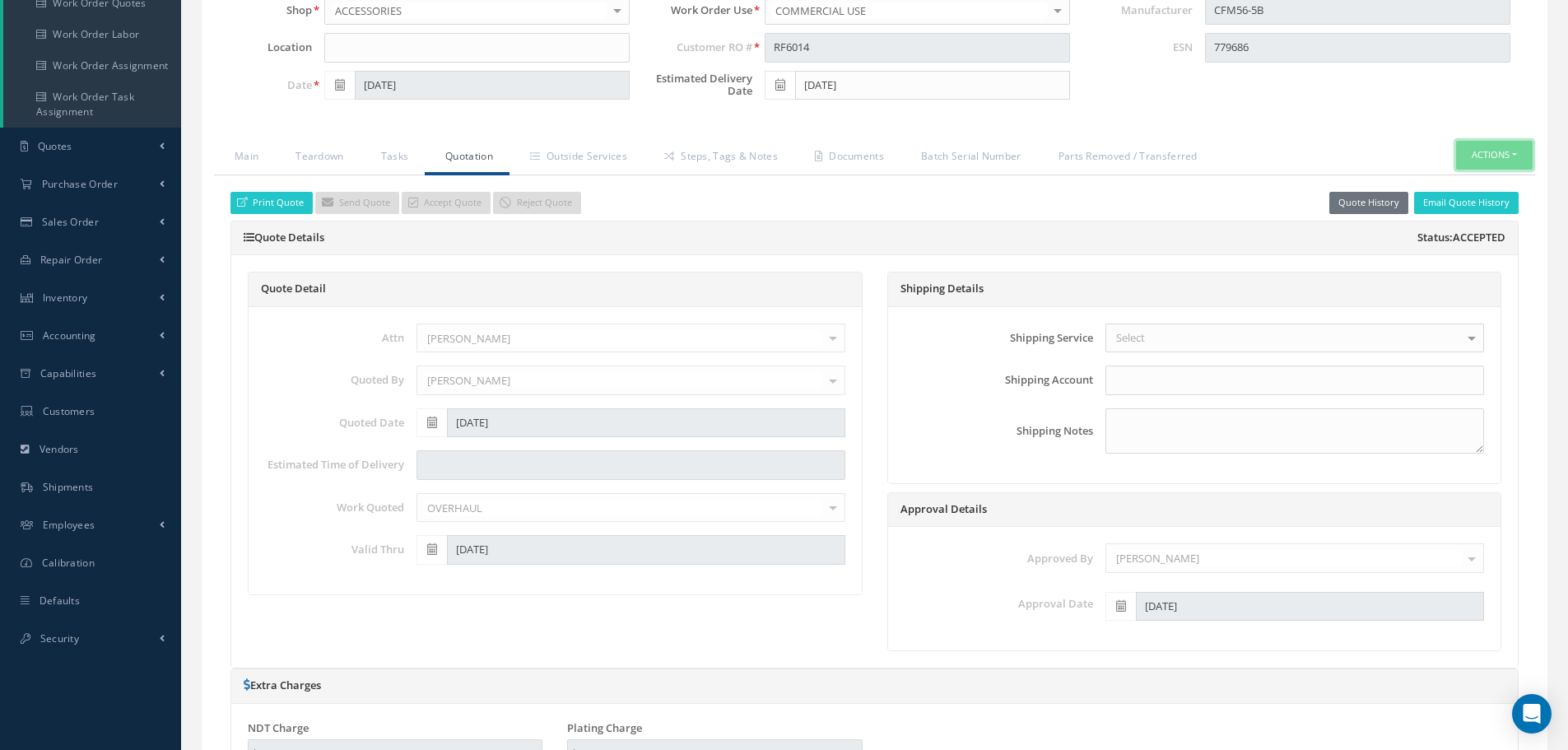
click at [1515, 152] on button "Actions" at bounding box center [1494, 155] width 76 height 29
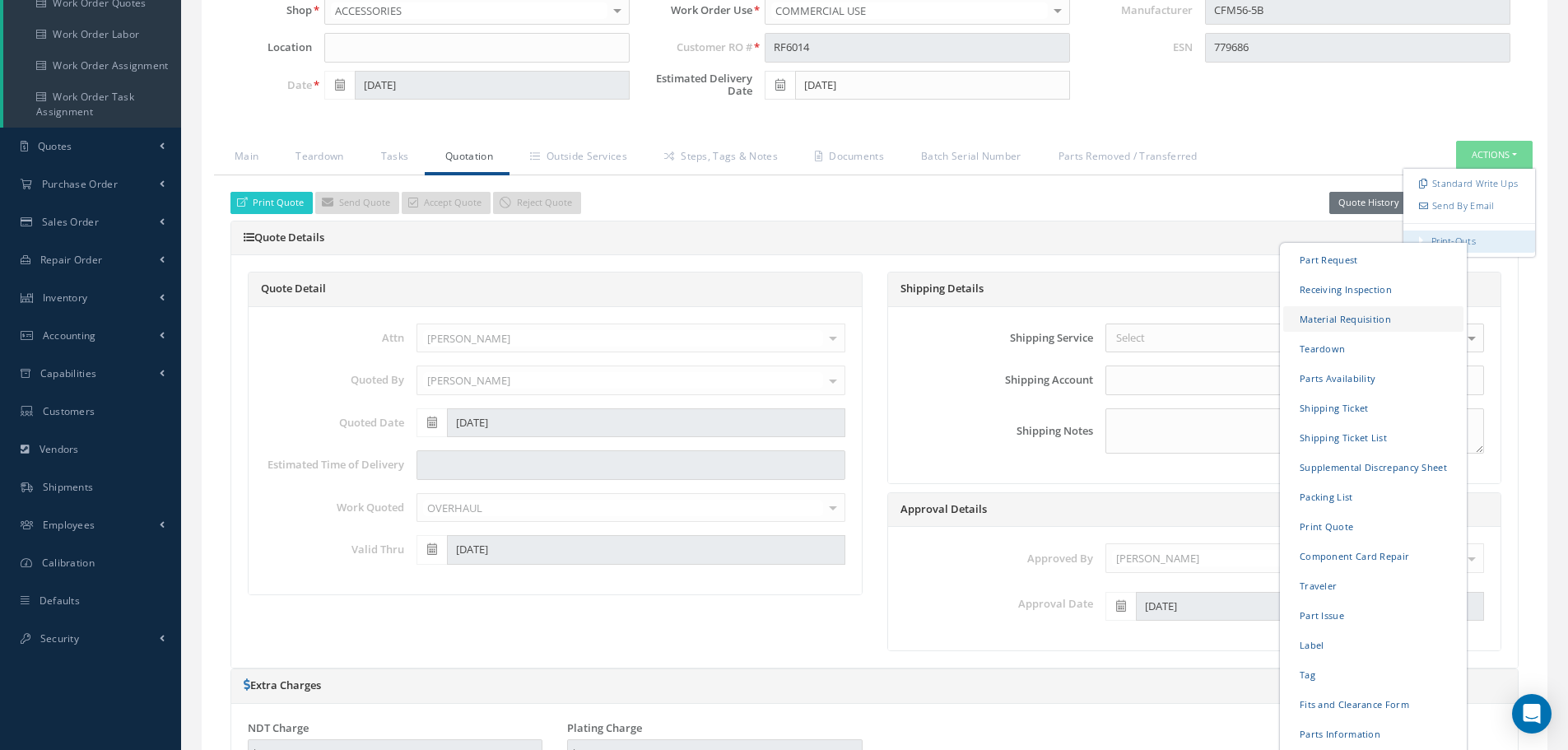
click at [1367, 319] on link "Material Requisition" at bounding box center [1373, 319] width 181 height 25
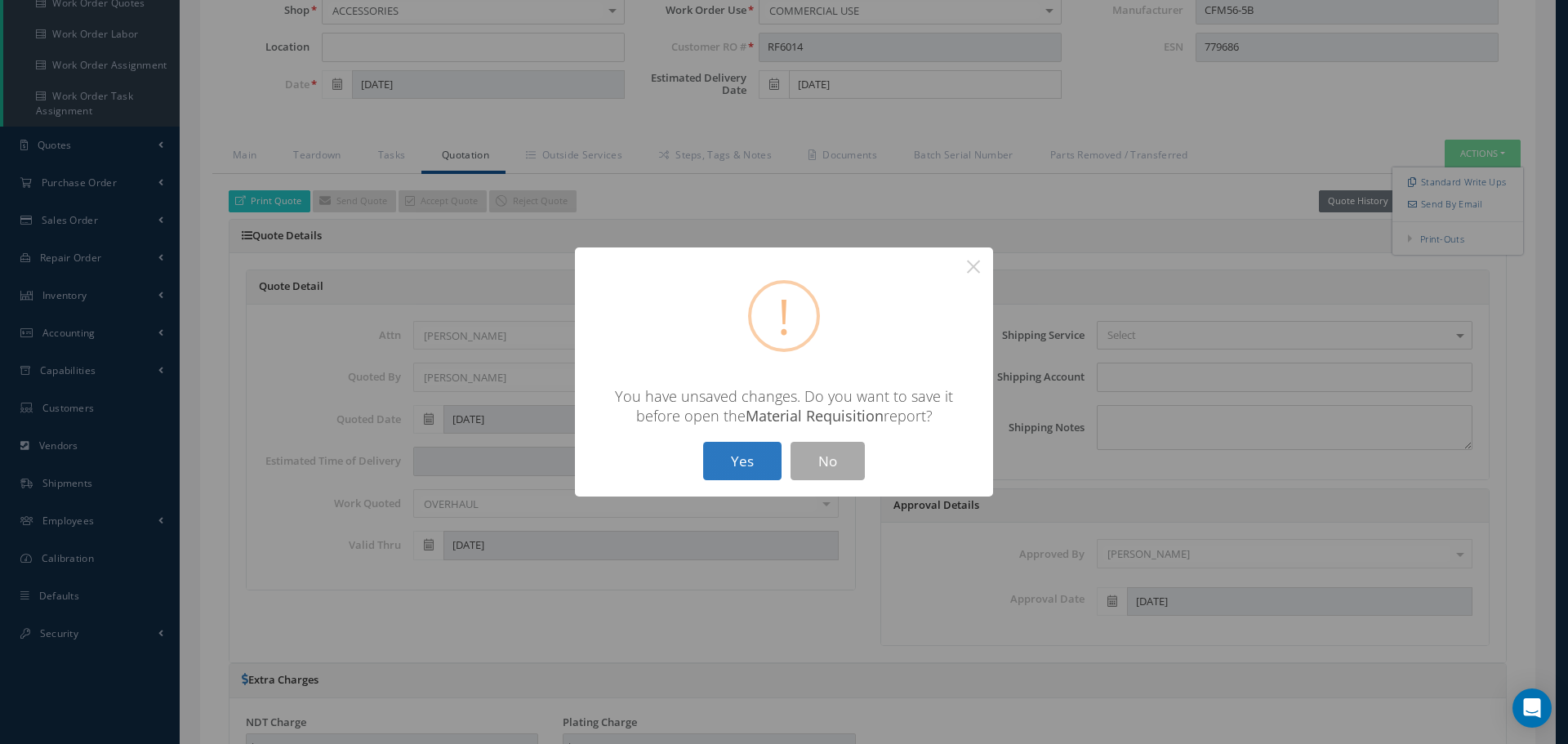
click at [769, 457] on button "Yes" at bounding box center [742, 461] width 78 height 39
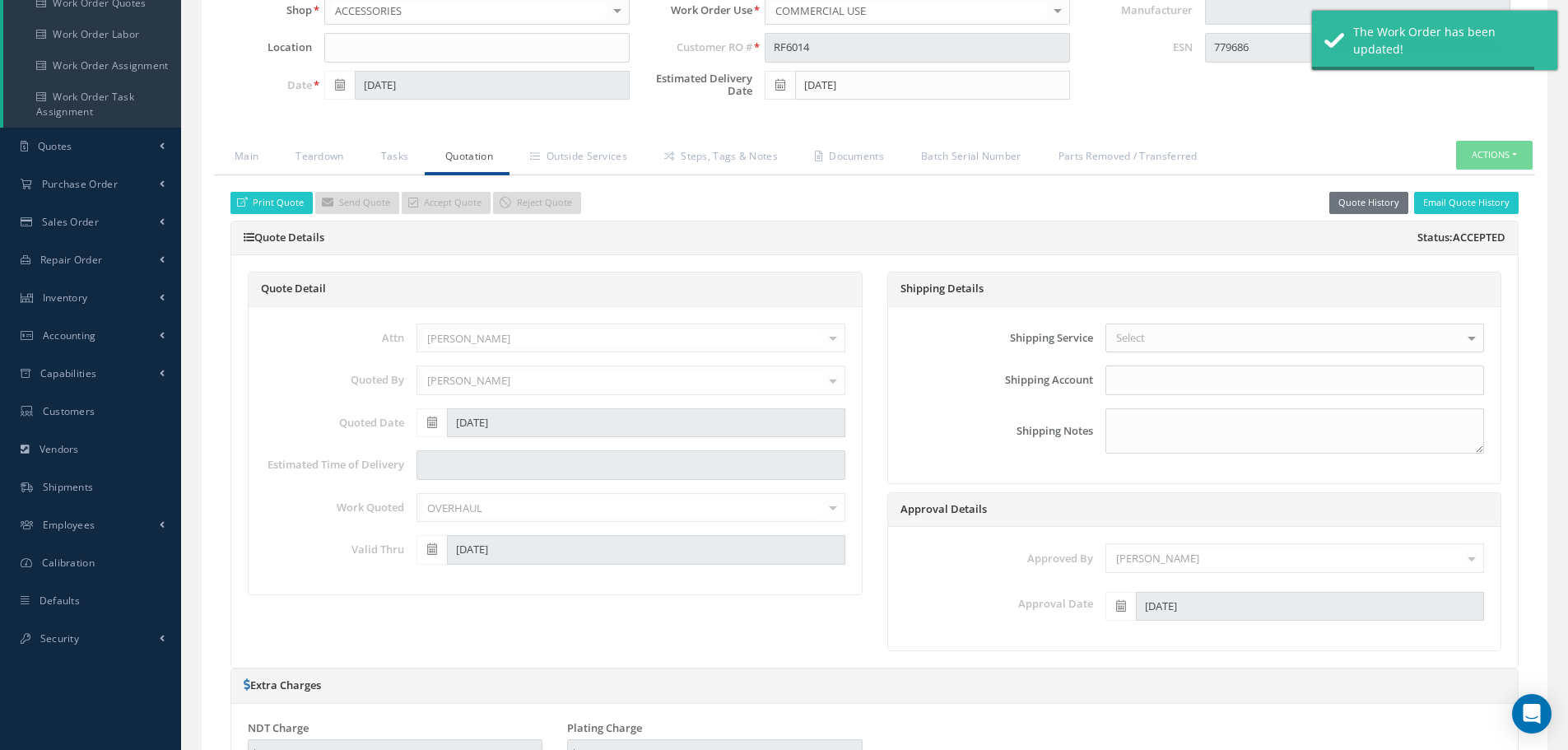
type input "CFM56-5B"
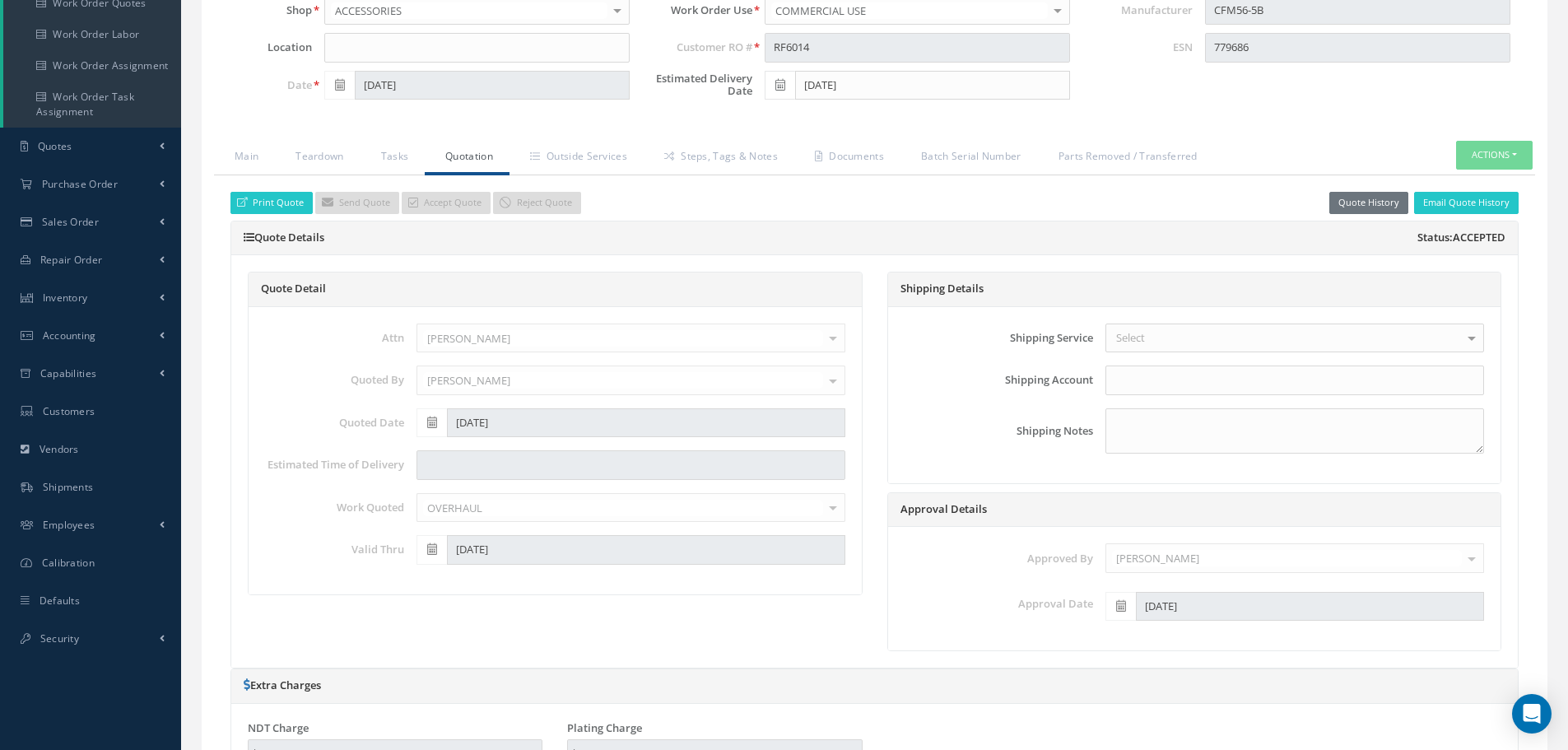
select select "25"
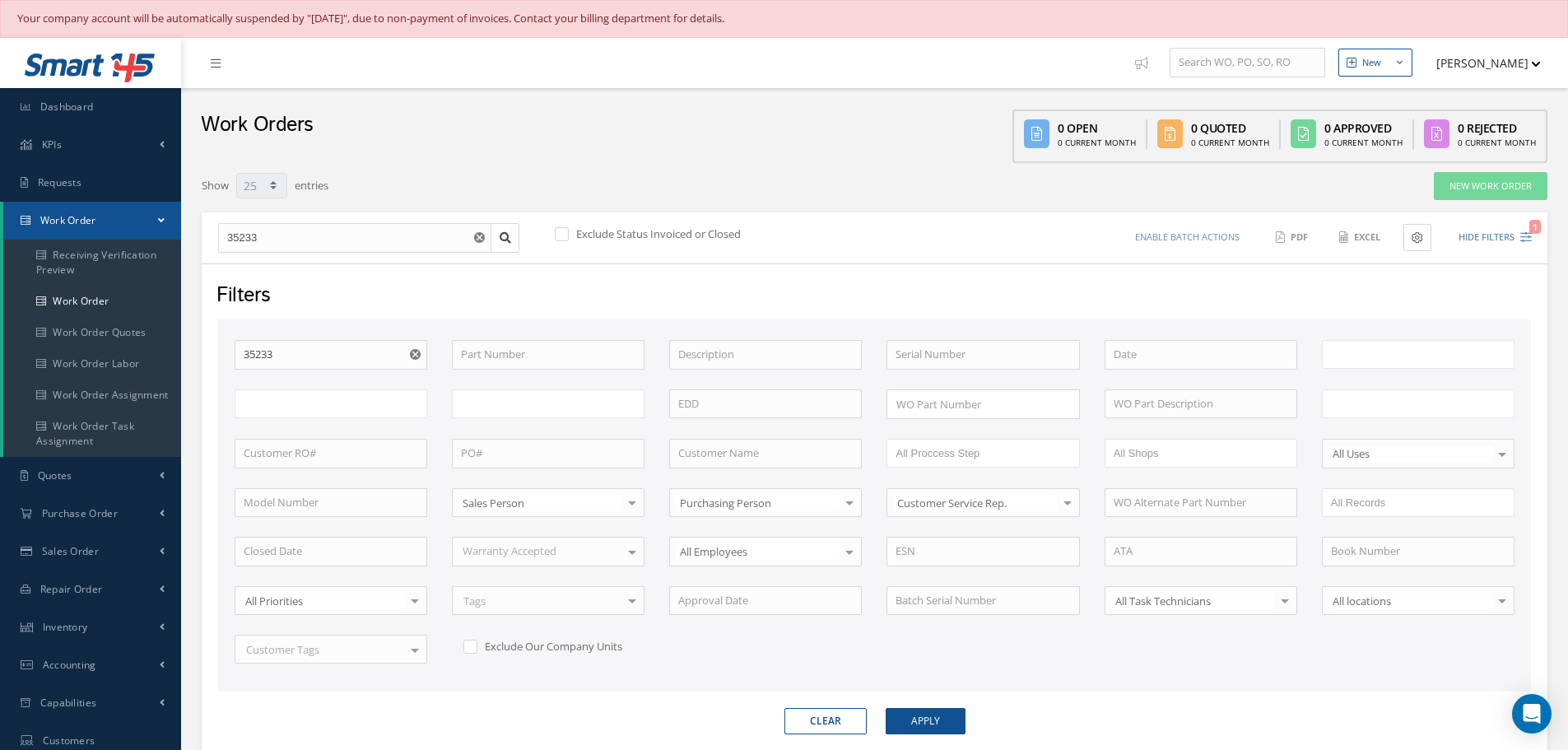
type input "All Work Request"
type input "All Work Performed"
type input "All Status"
type input "WO Part Status"
click at [413, 353] on icon "Reset" at bounding box center [415, 354] width 11 height 11
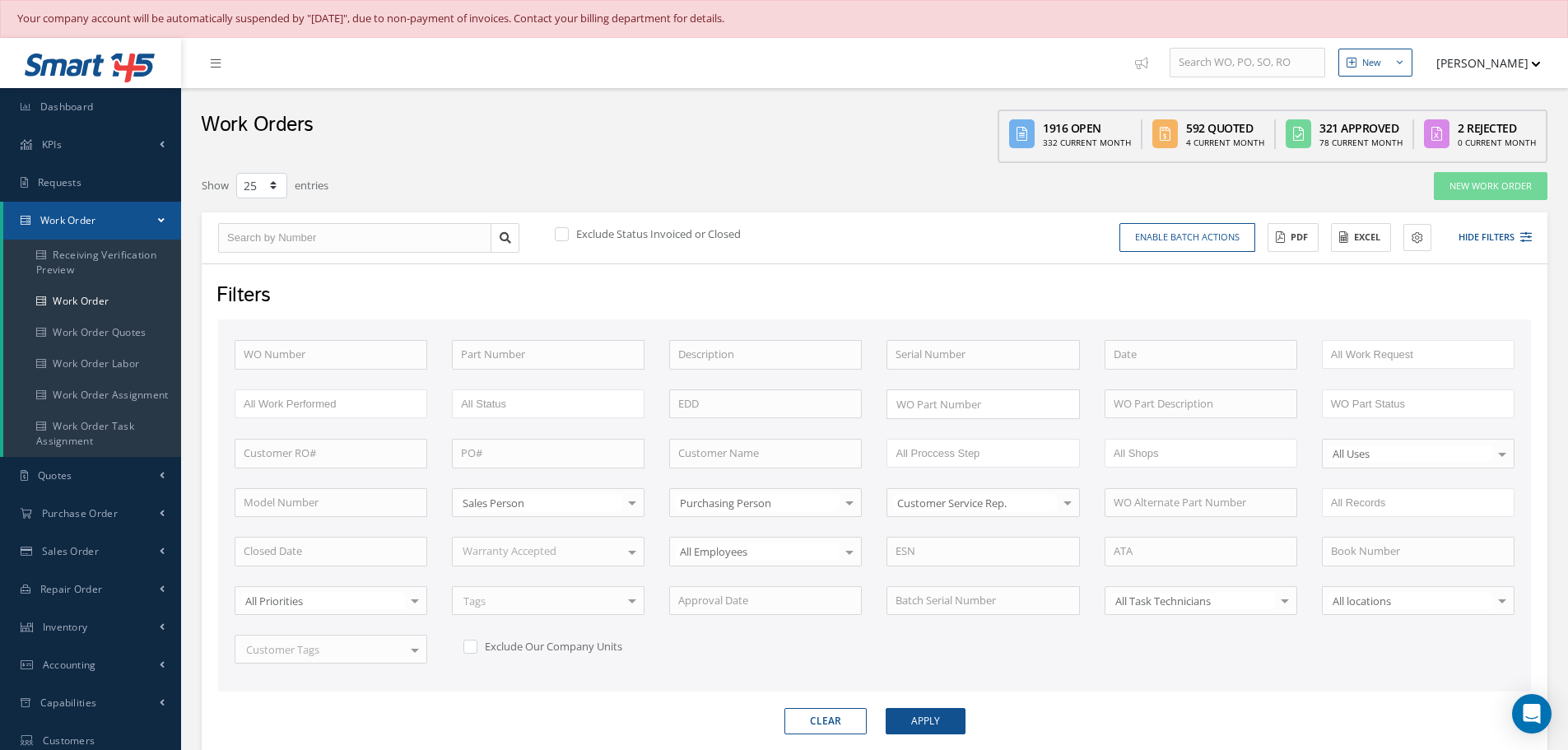
click at [1387, 307] on div "Filters" at bounding box center [873, 297] width 1338 height 31
click at [1493, 239] on button "Hide Filters" at bounding box center [1488, 237] width 88 height 27
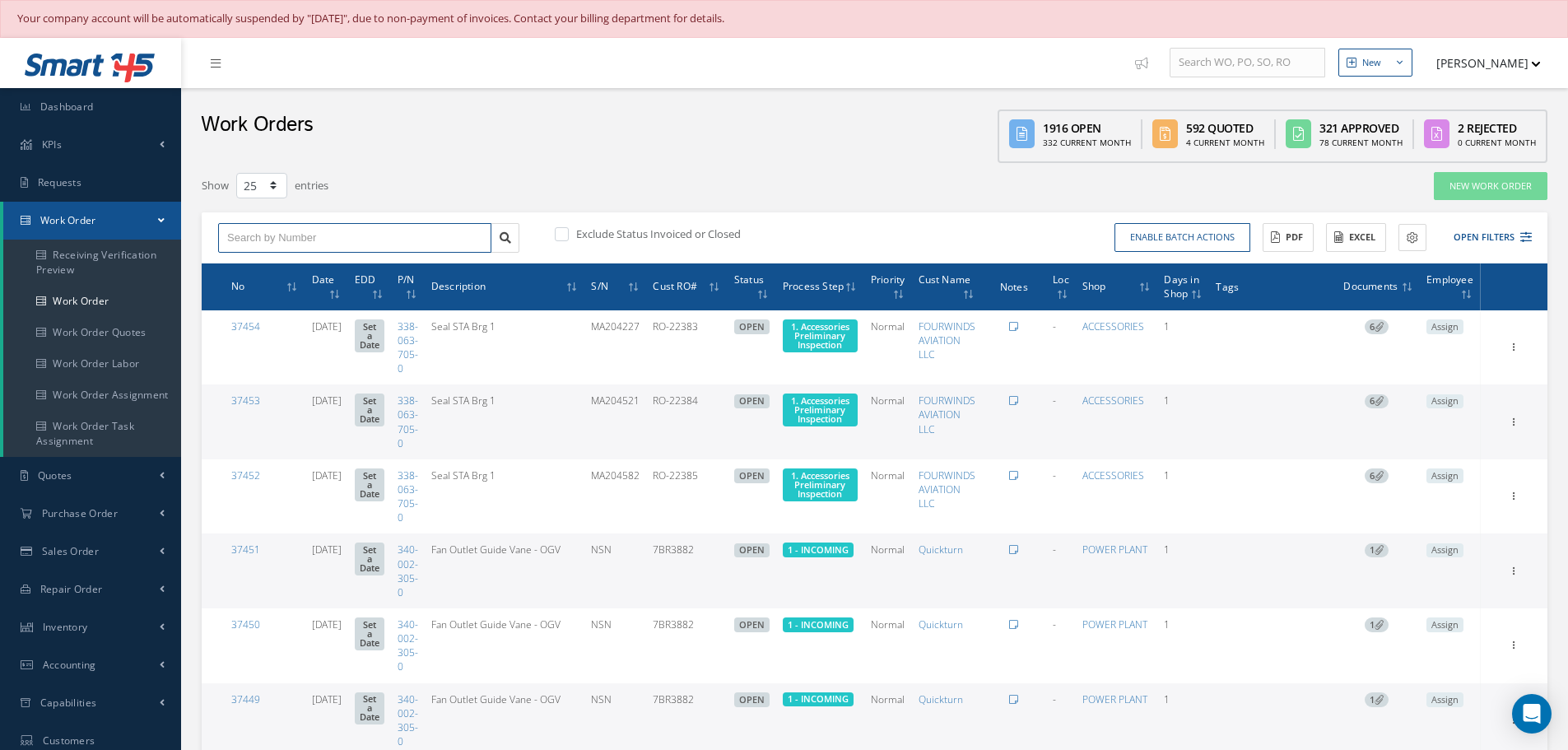
click at [327, 242] on input "text" at bounding box center [354, 237] width 273 height 29
type input "34806"
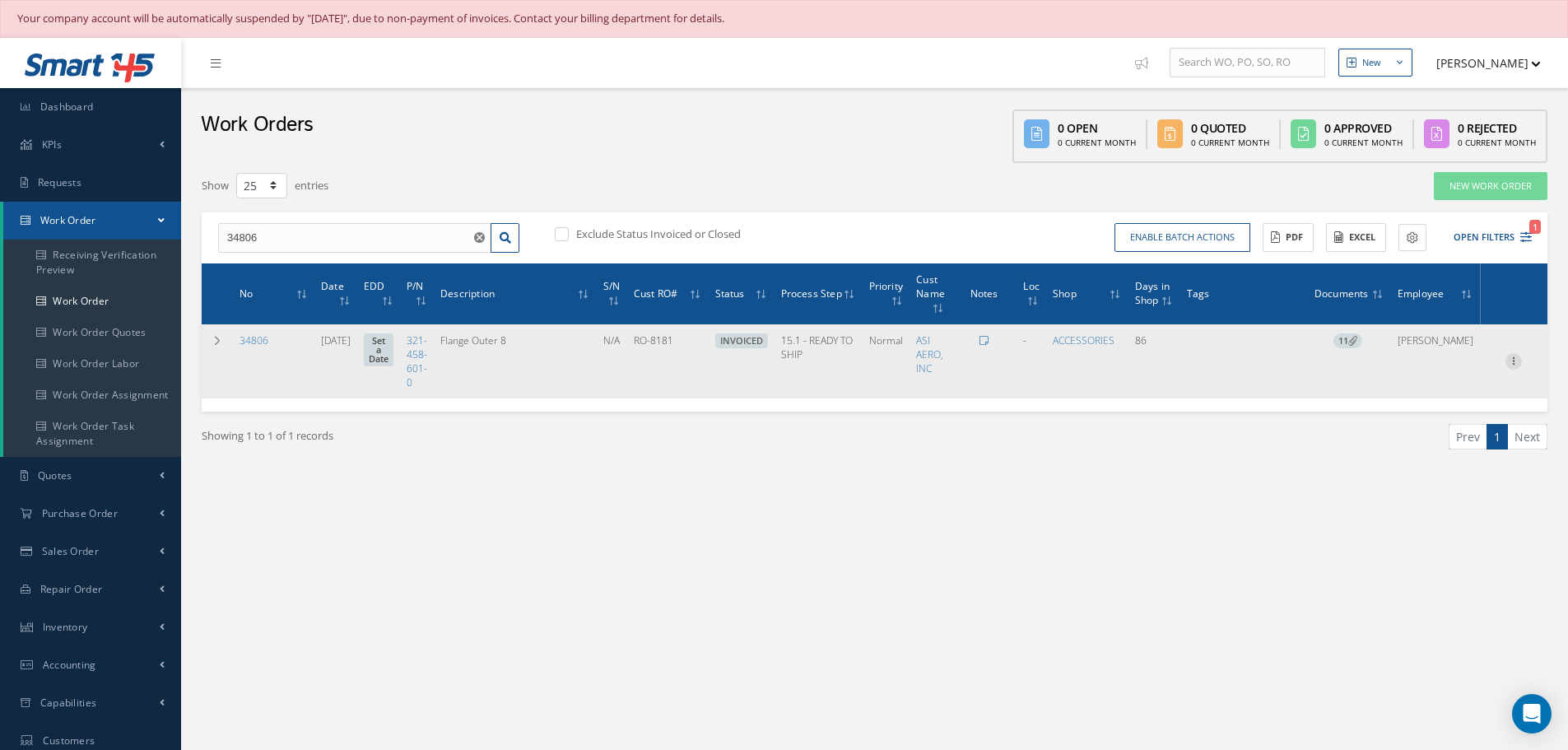
click at [1513, 360] on icon at bounding box center [1513, 359] width 17 height 13
click at [1424, 391] on link "Edit" at bounding box center [1437, 394] width 130 height 21
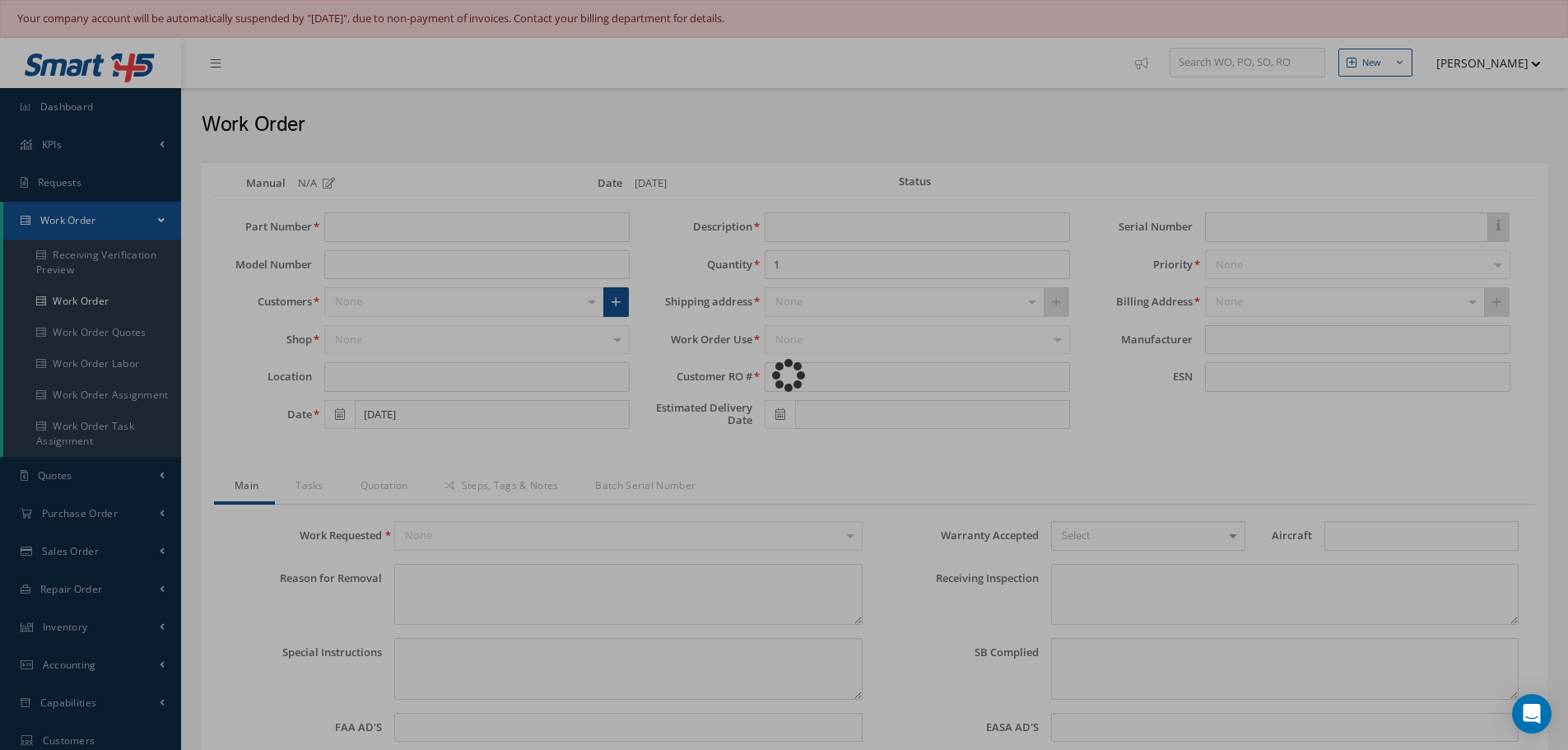
type input "321-458-601-0"
type input "07/14/2025"
type input "Flange Outer 8"
type input "RO-8181"
type input "N/A"
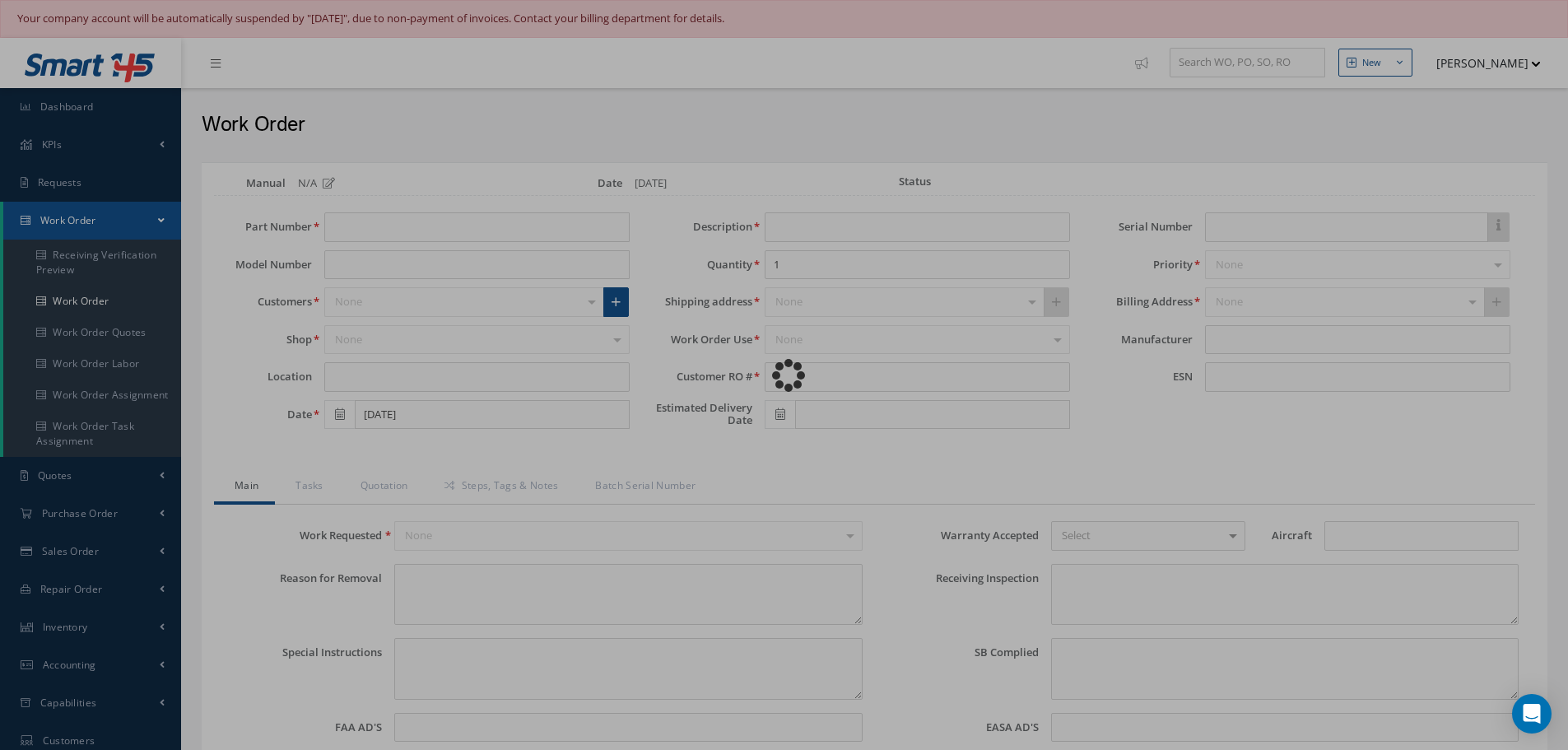
type input "779440"
type textarea "NONE"
type textarea "PLEASE SEE R.O. FOR DETAILS"
type textarea "NO VISUAL DAMAGE"
type textarea "None performed"
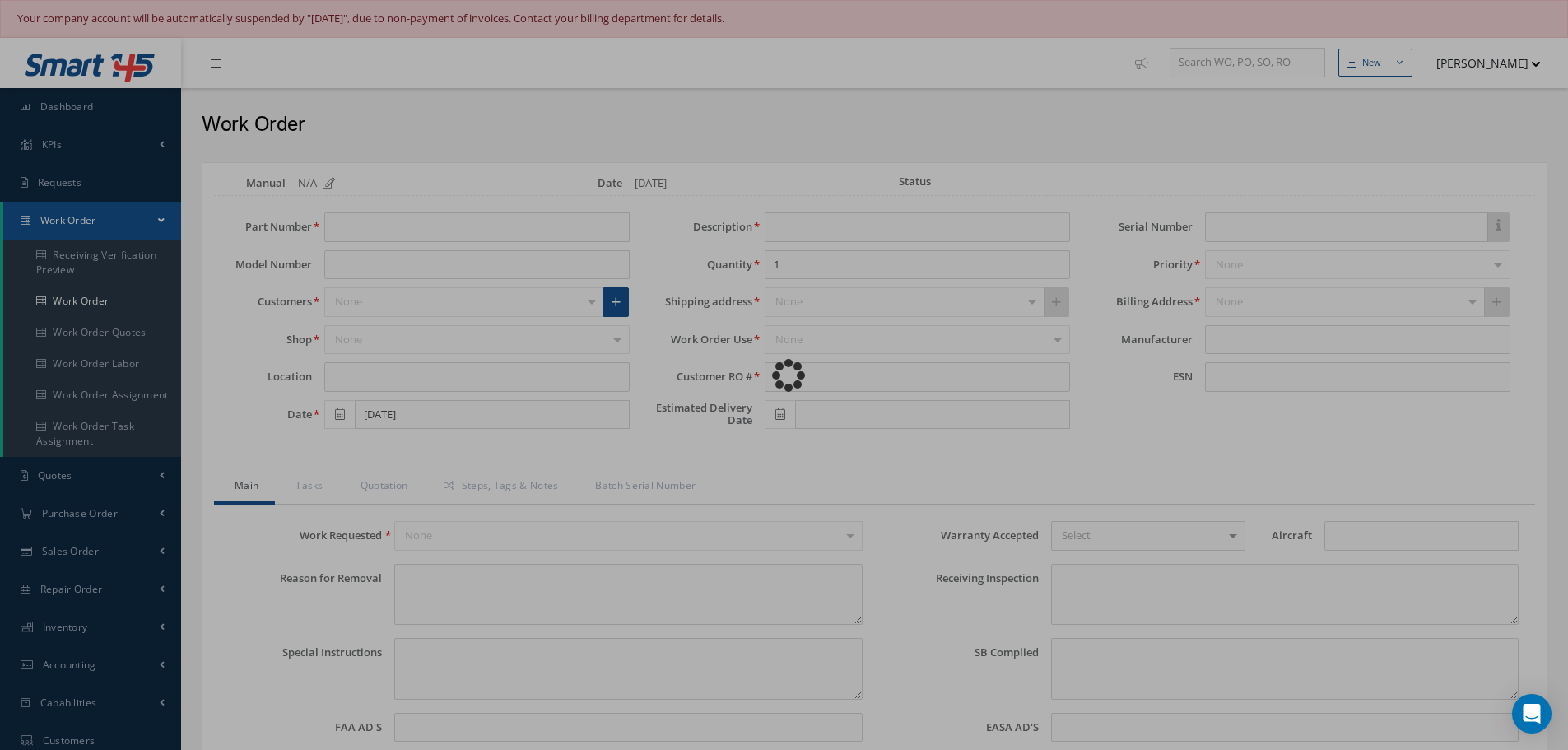
type textarea "Article was Overhauled in reference with the following Technical Standard: CFM5…"
type input "10/08/2025"
type textarea "Article has been approved to return to service."
type input "10/06/2025"
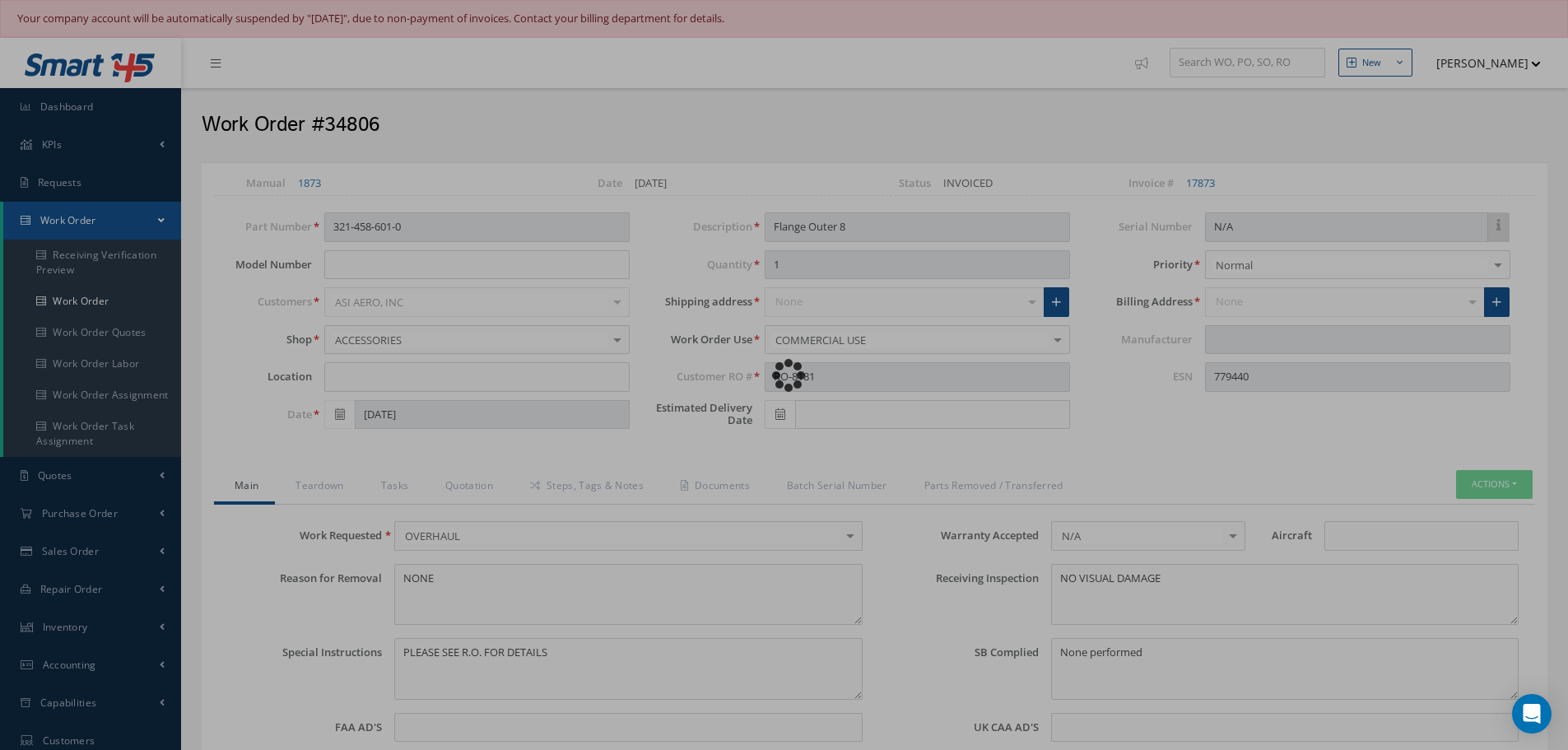
type input "CFM56-5B"
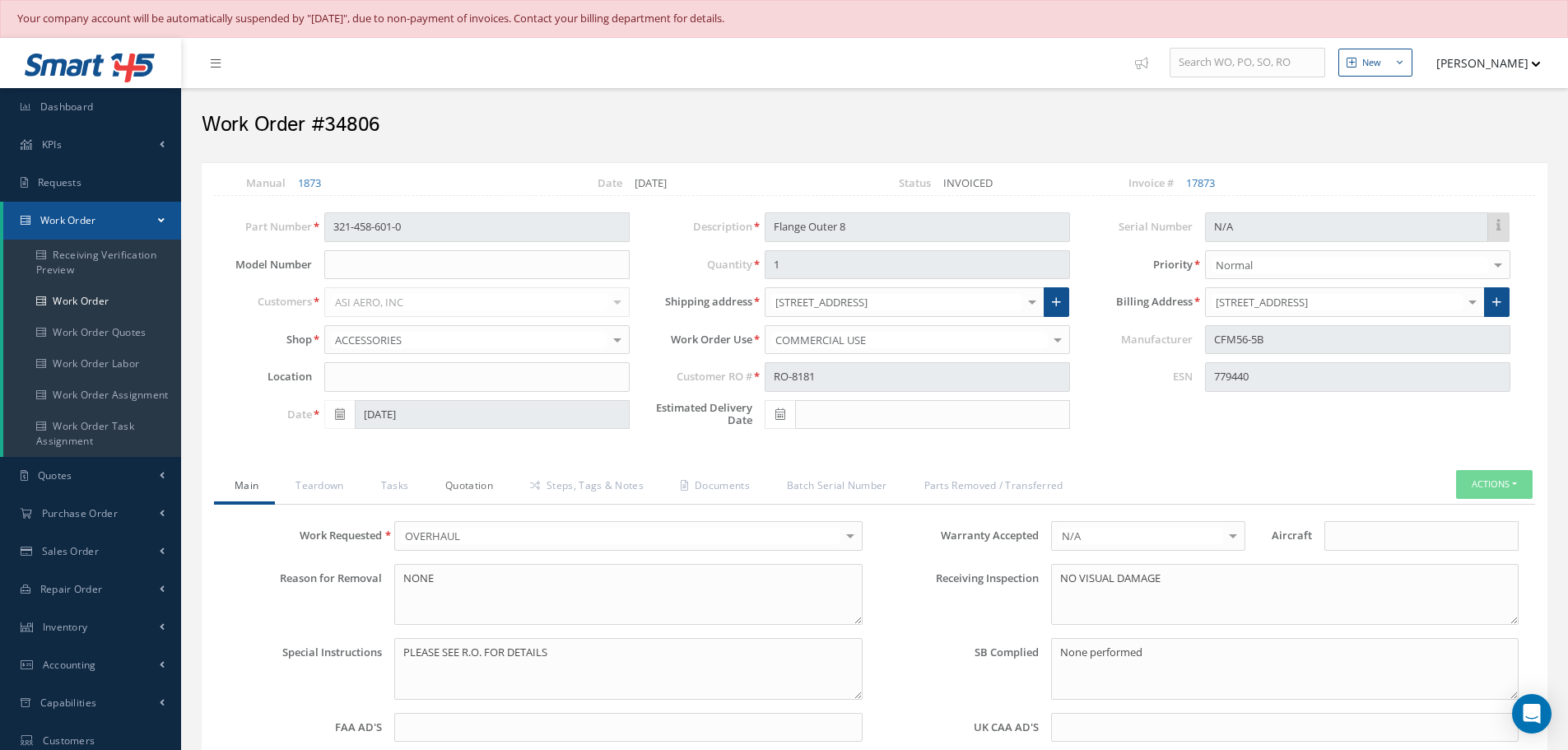
click at [461, 488] on link "Quotation" at bounding box center [467, 486] width 85 height 34
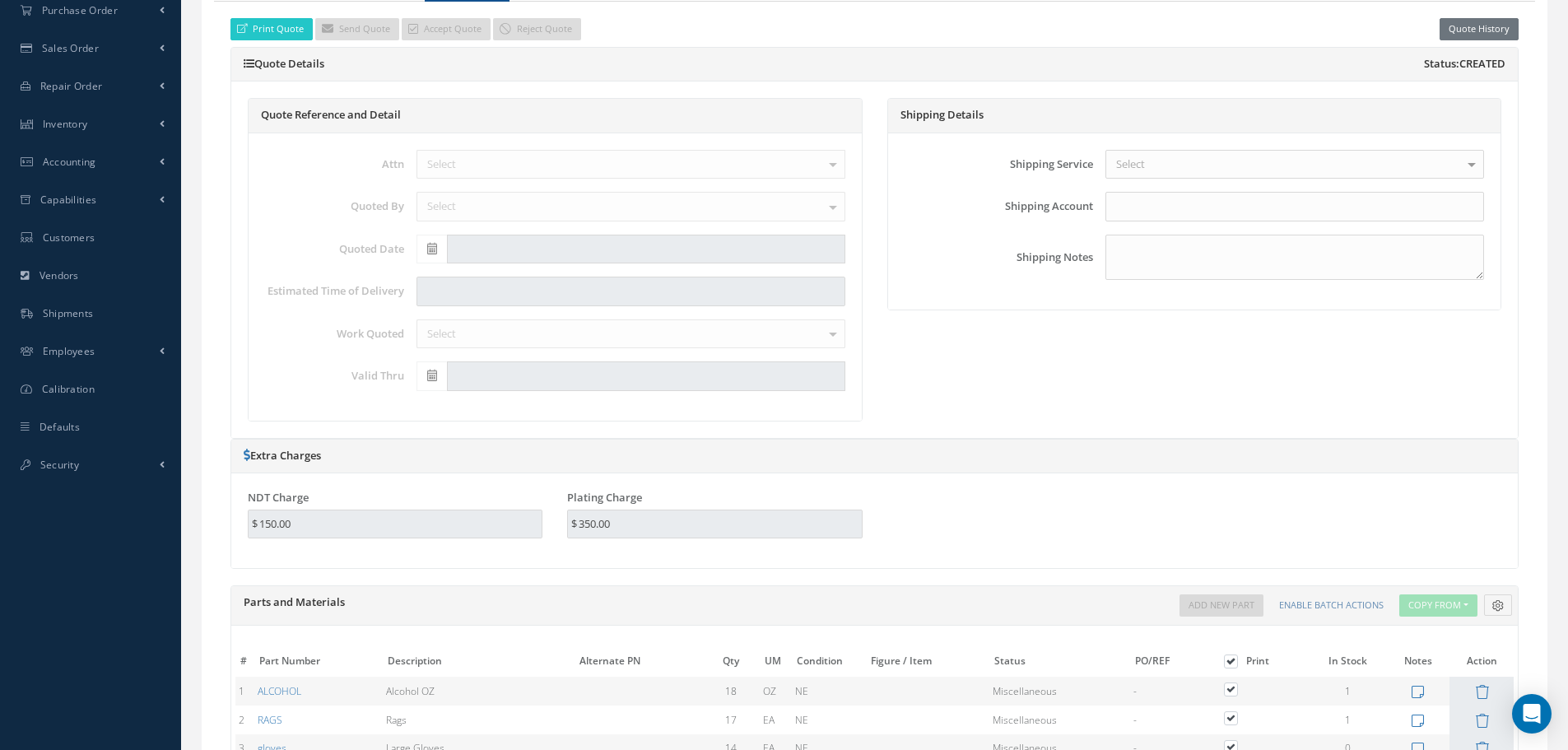
scroll to position [412, 0]
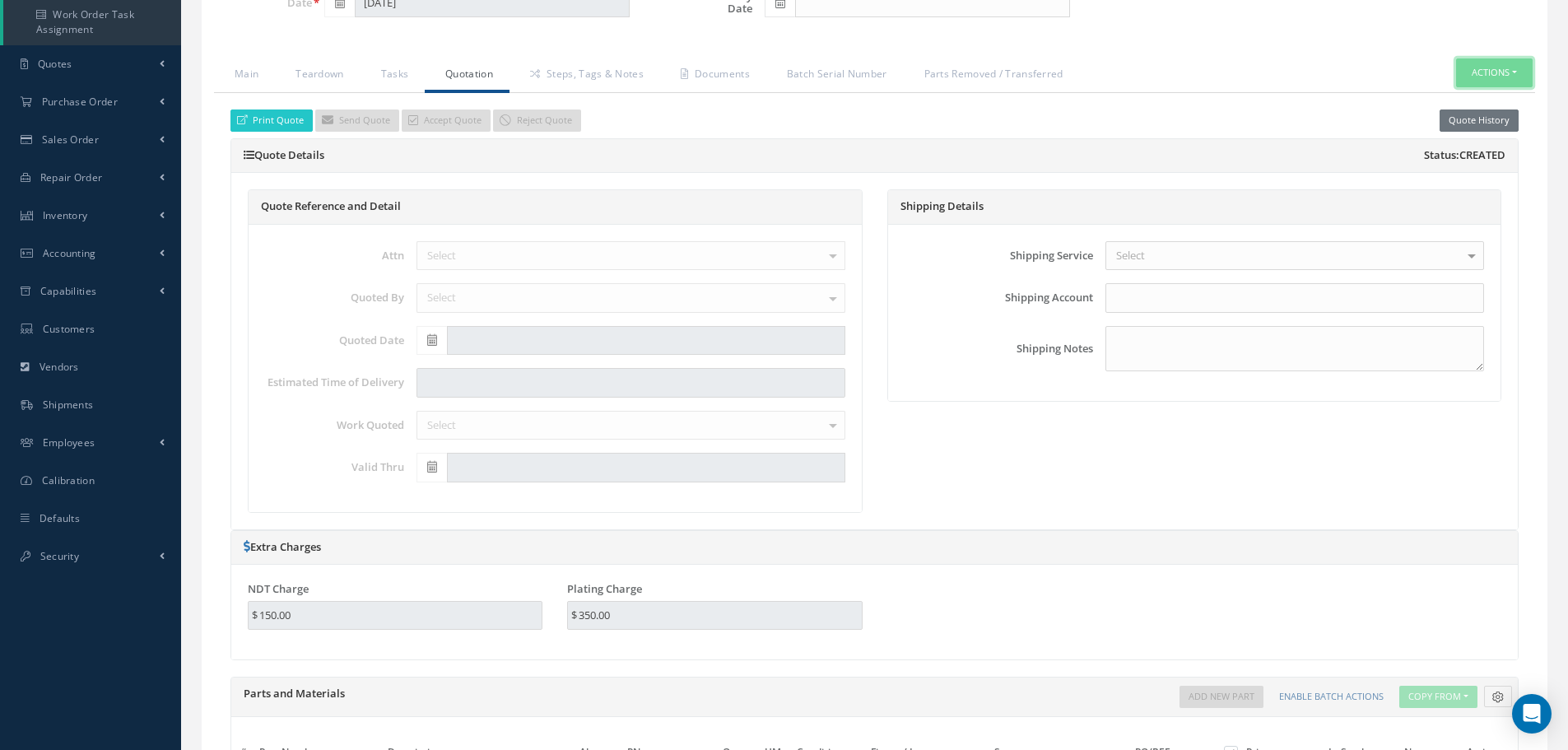
click at [1515, 71] on button "Actions" at bounding box center [1494, 73] width 76 height 29
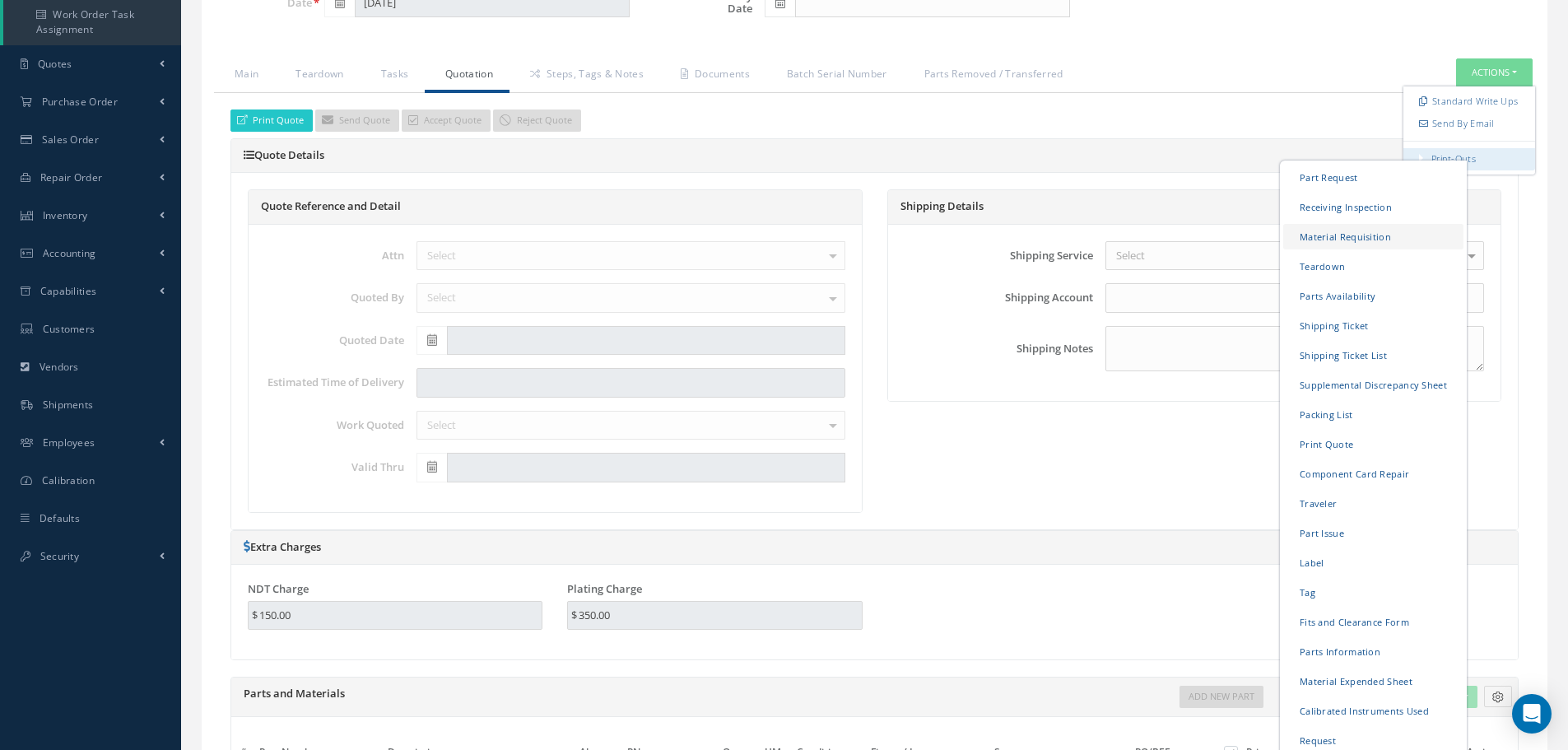
click at [1325, 233] on link "Material Requisition" at bounding box center [1373, 236] width 181 height 25
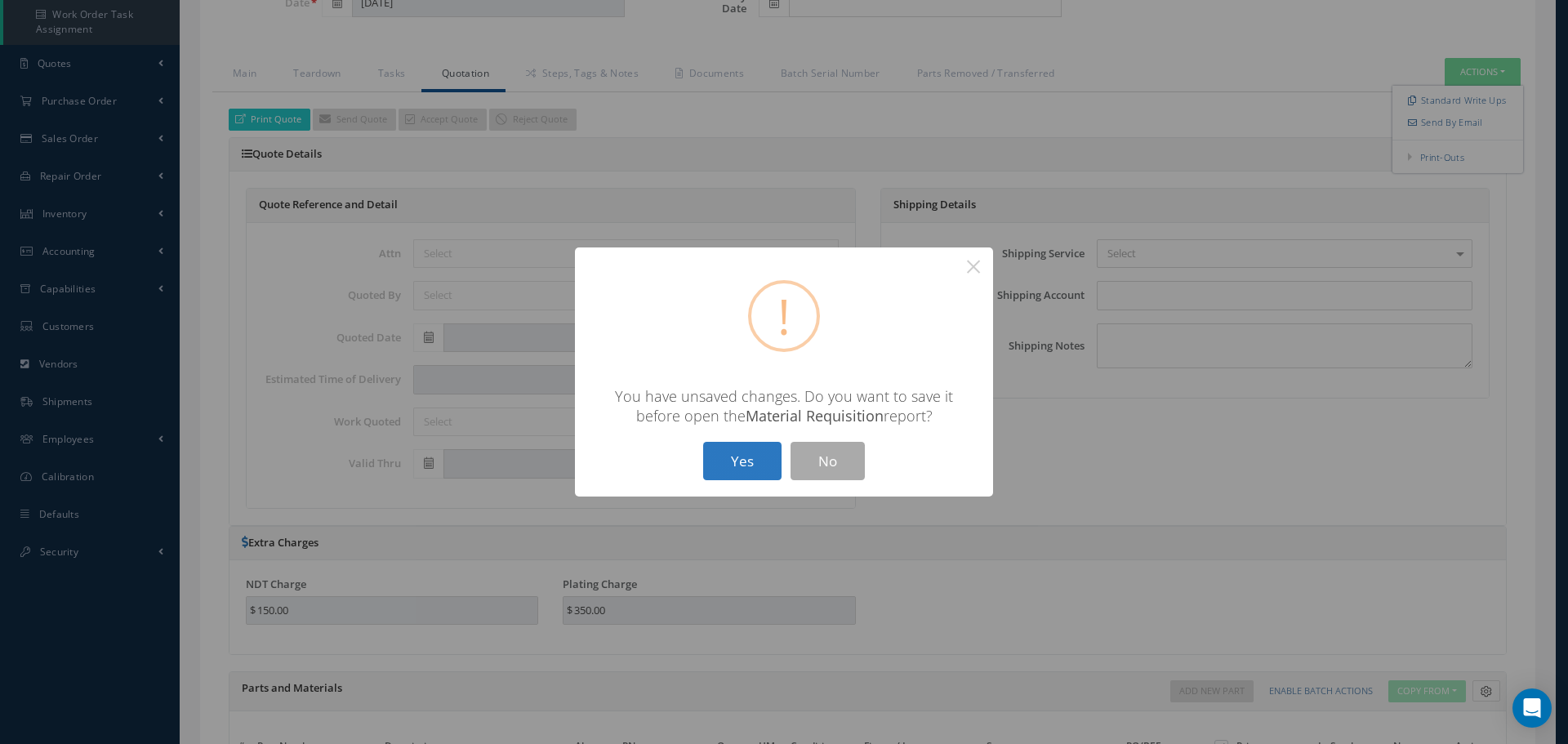
click at [755, 473] on button "Yes" at bounding box center [742, 461] width 78 height 39
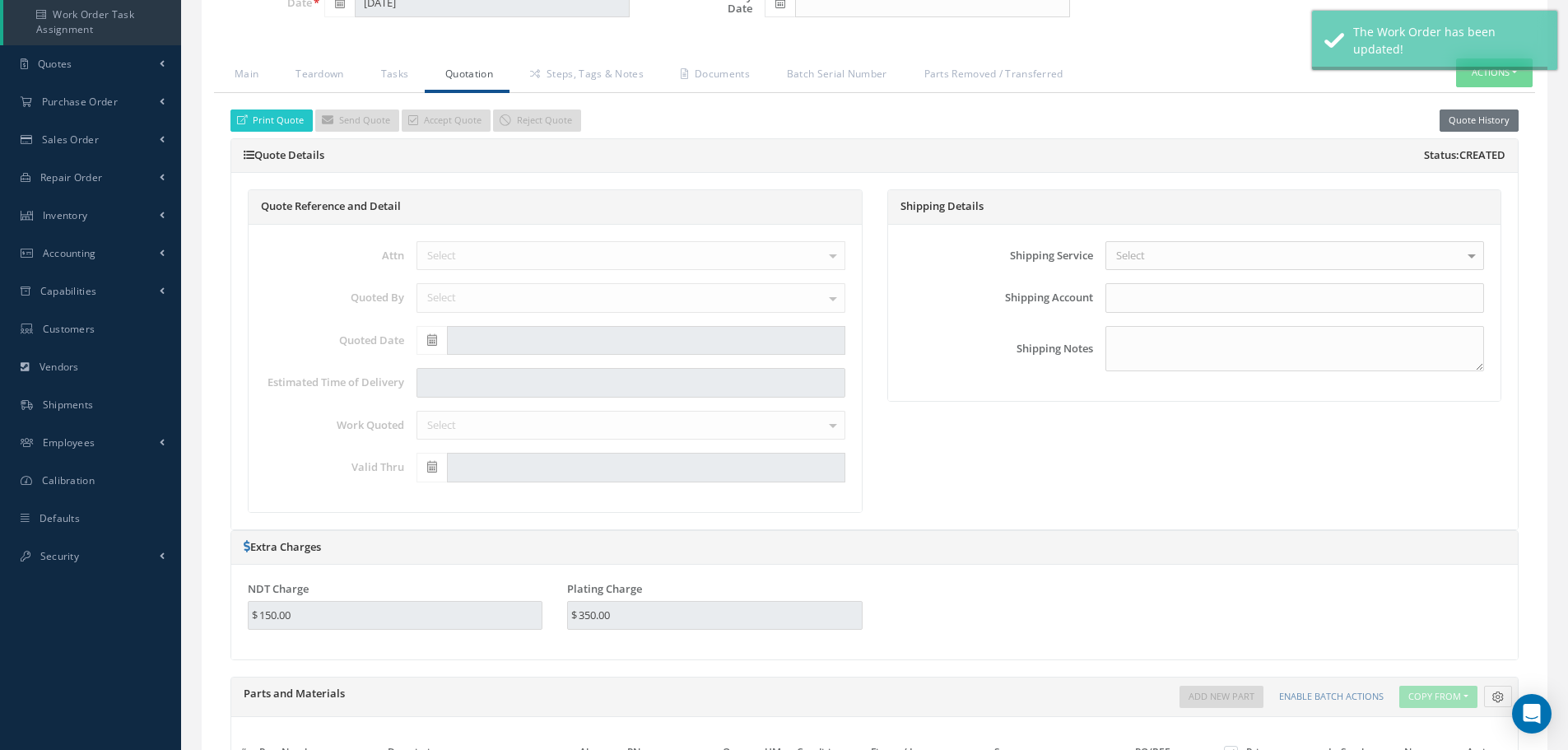
type input "CFM56-5B"
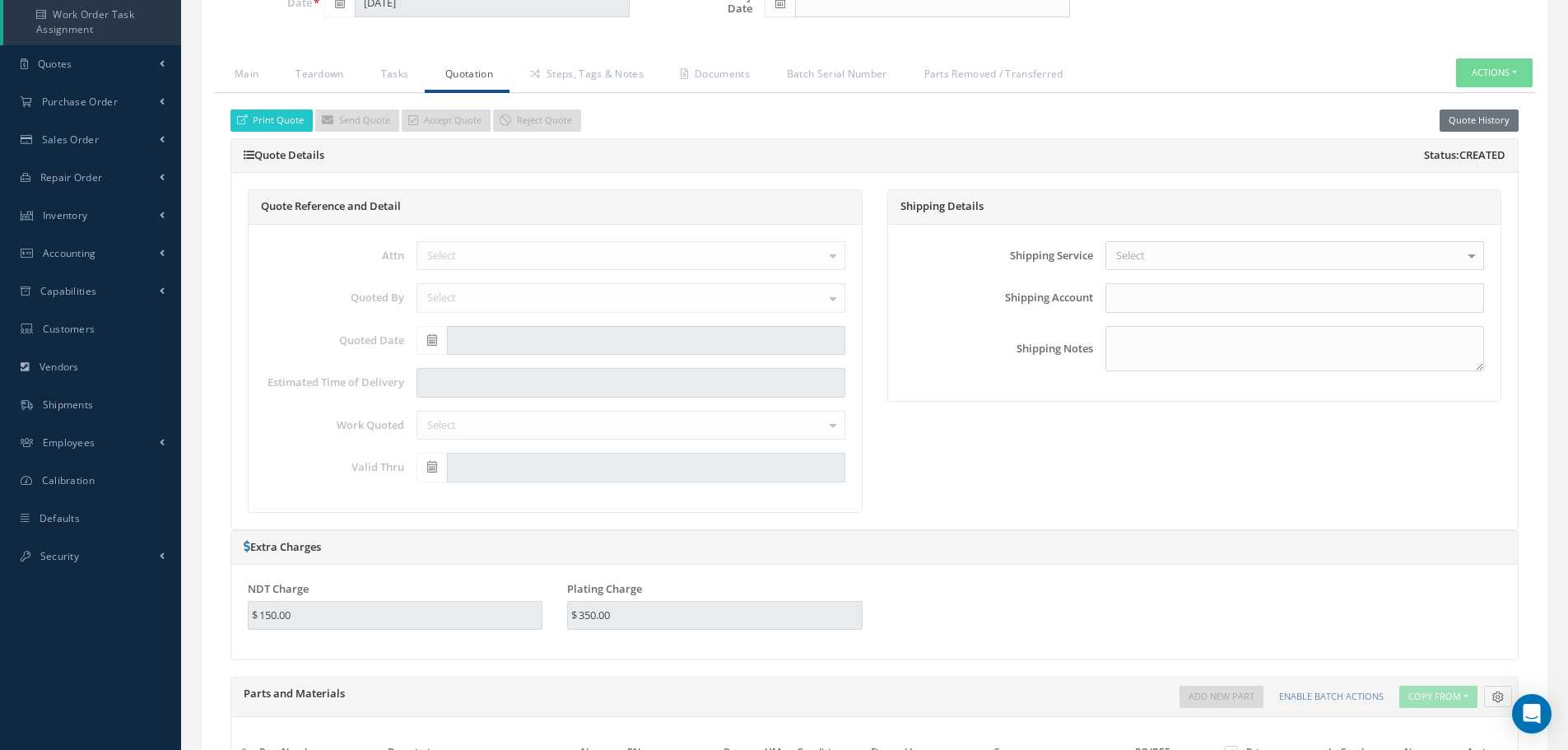
select select "25"
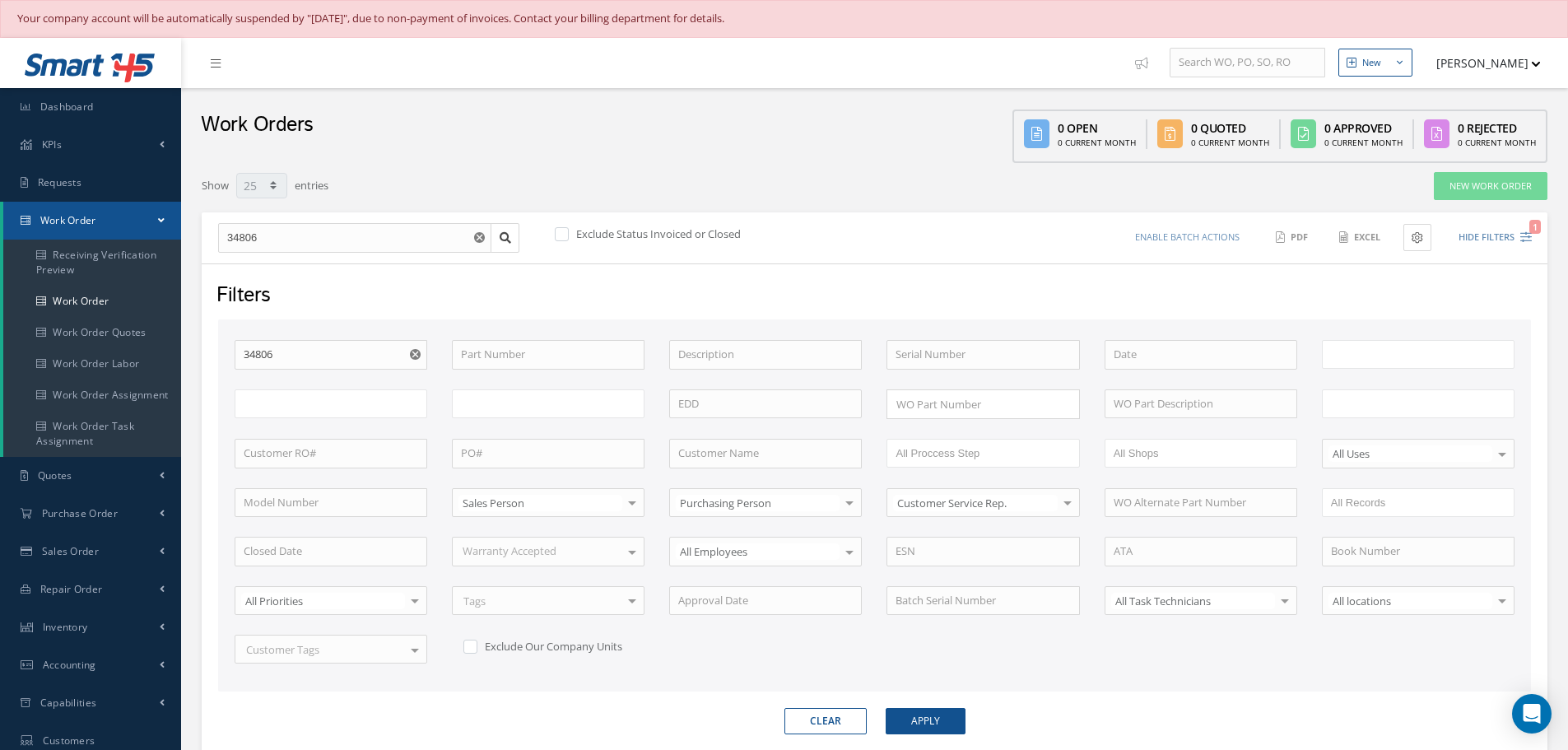
type input "All Work Request"
type input "All Work Performed"
type input "All Status"
type input "WO Part Status"
click at [1483, 233] on button "Hide Filters 1" at bounding box center [1488, 237] width 88 height 27
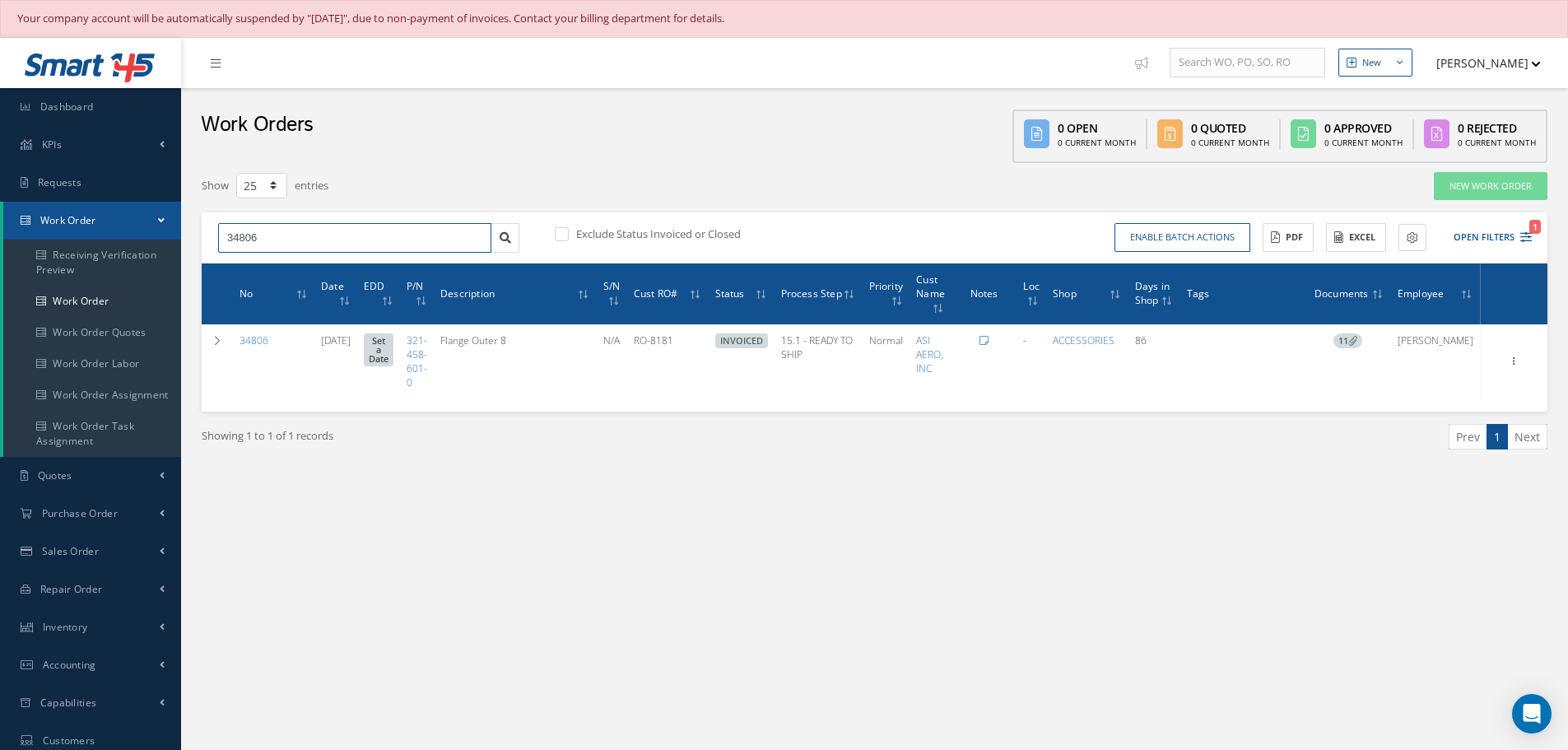
click at [284, 246] on input "34806" at bounding box center [354, 237] width 273 height 29
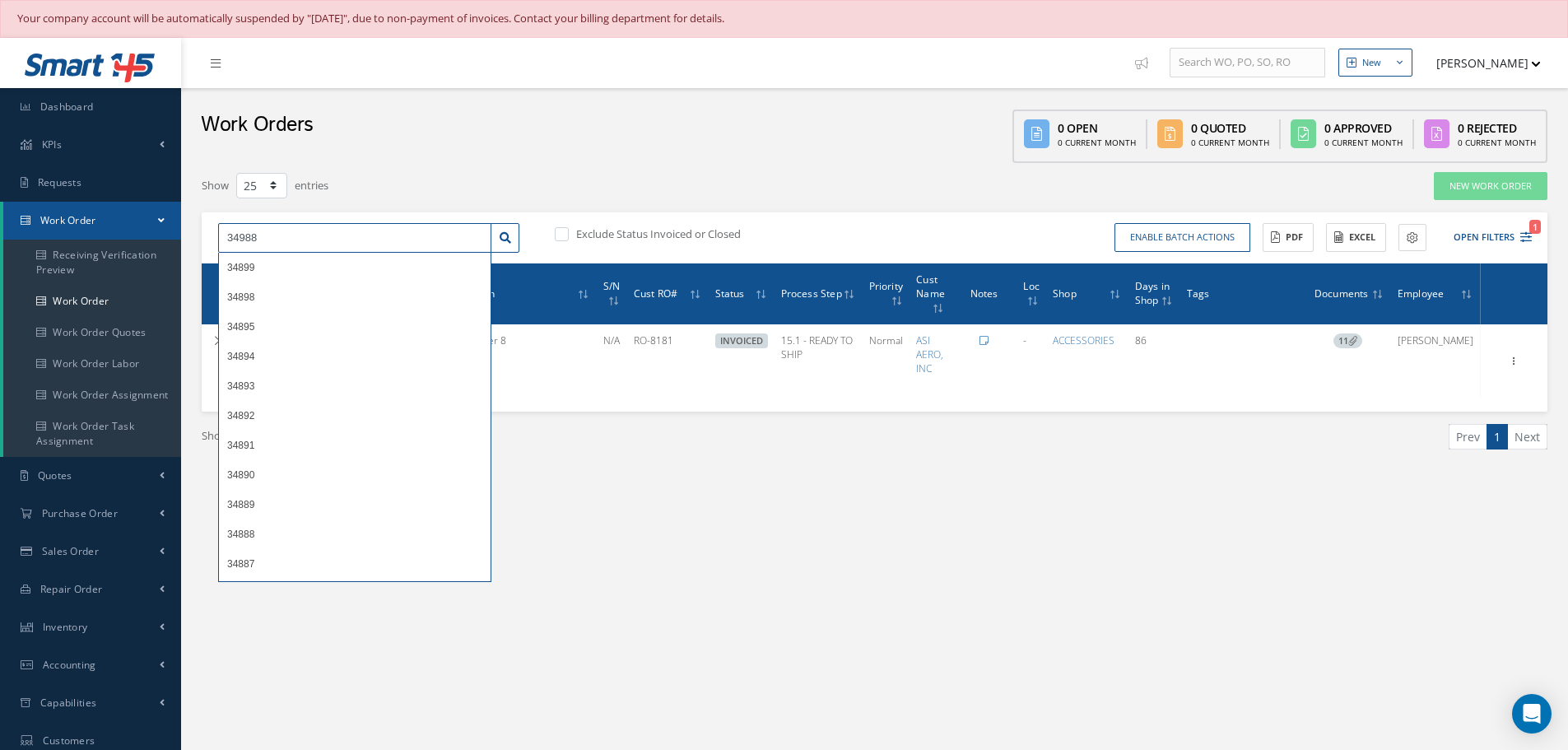
type input "34988"
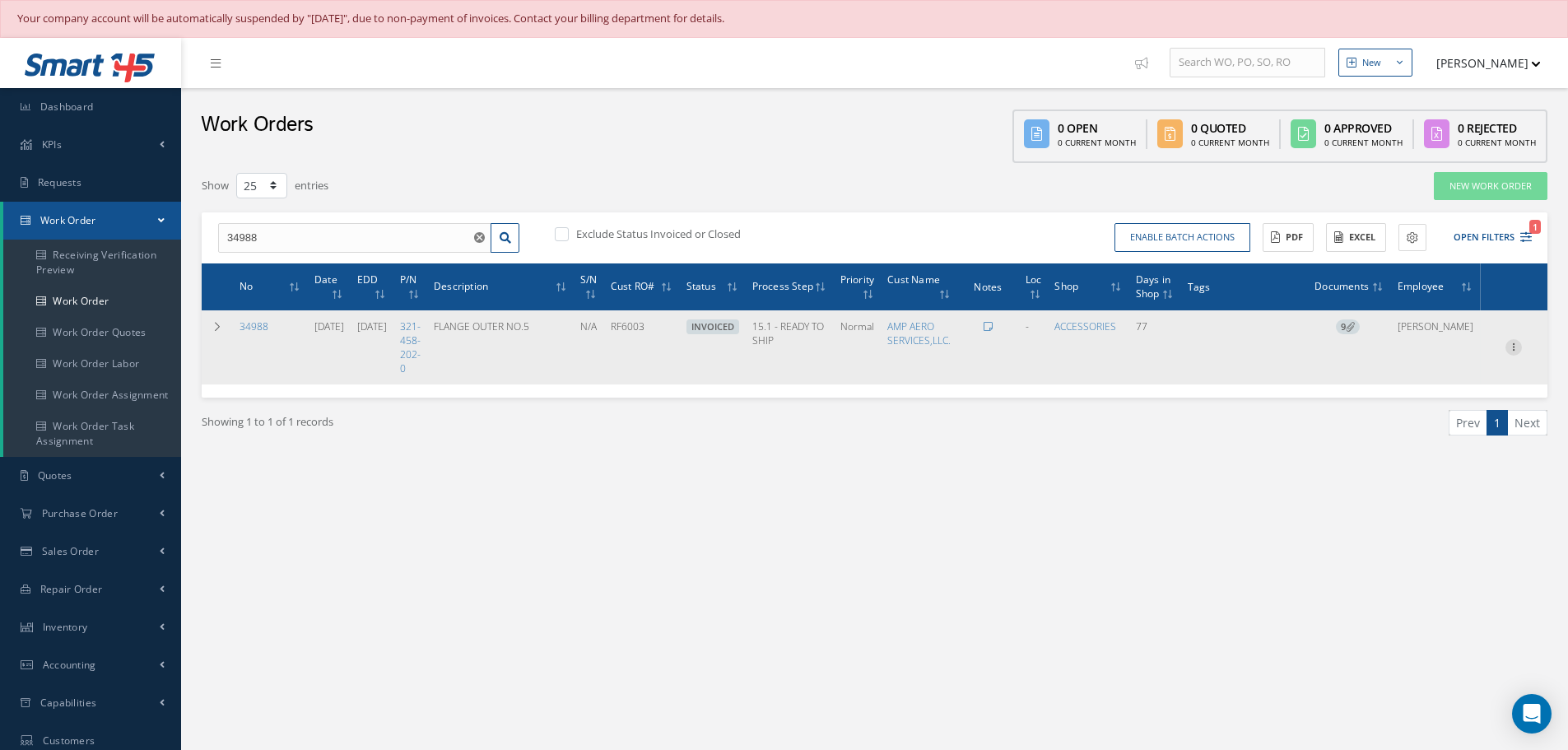
click at [1513, 347] on icon at bounding box center [1513, 345] width 17 height 13
click at [1417, 378] on link "Edit" at bounding box center [1437, 380] width 130 height 21
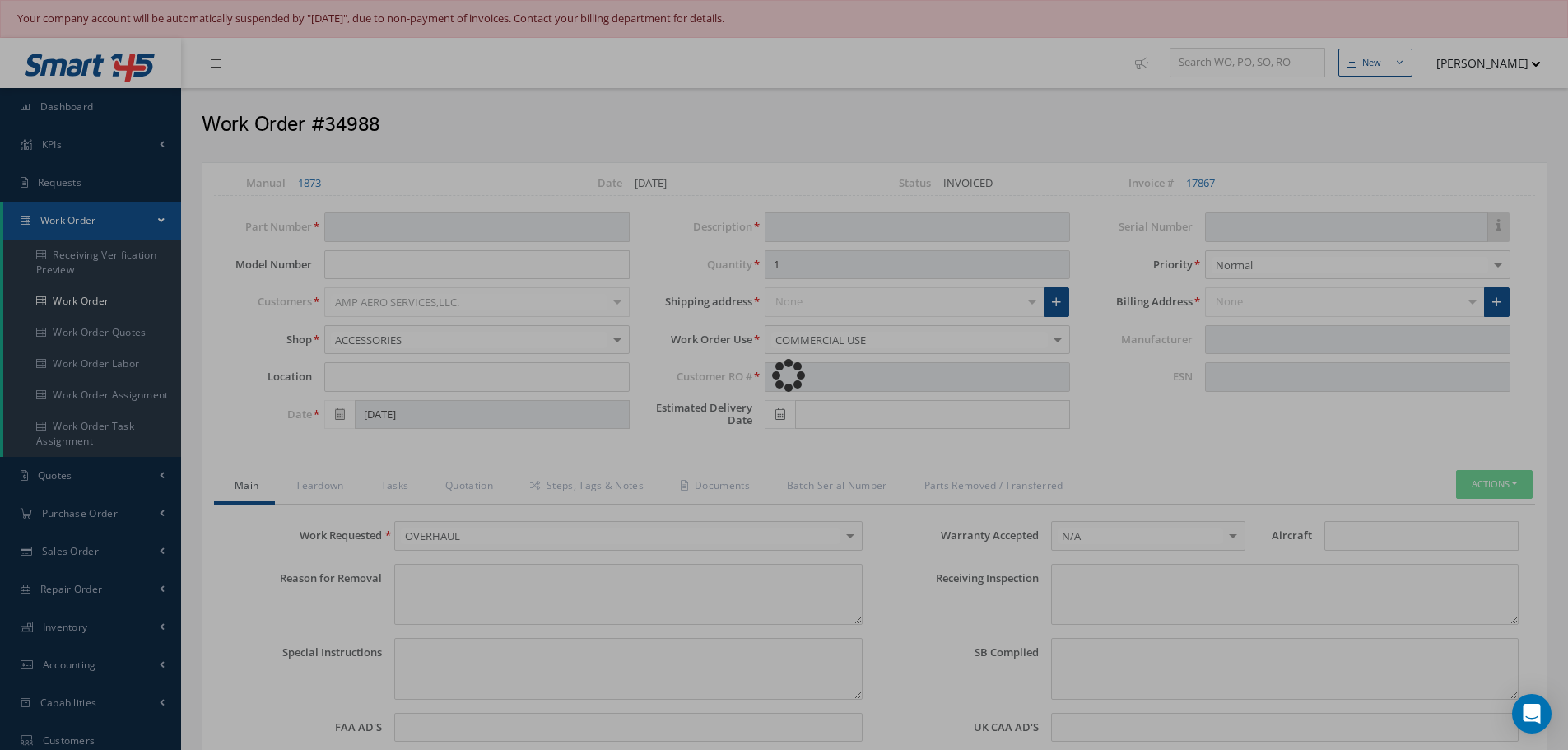
type input "321-458-202-0"
type input "07/23/2025"
type input "FLANGE OUTER NO.5"
type input "RF6003"
type input "[DATE]"
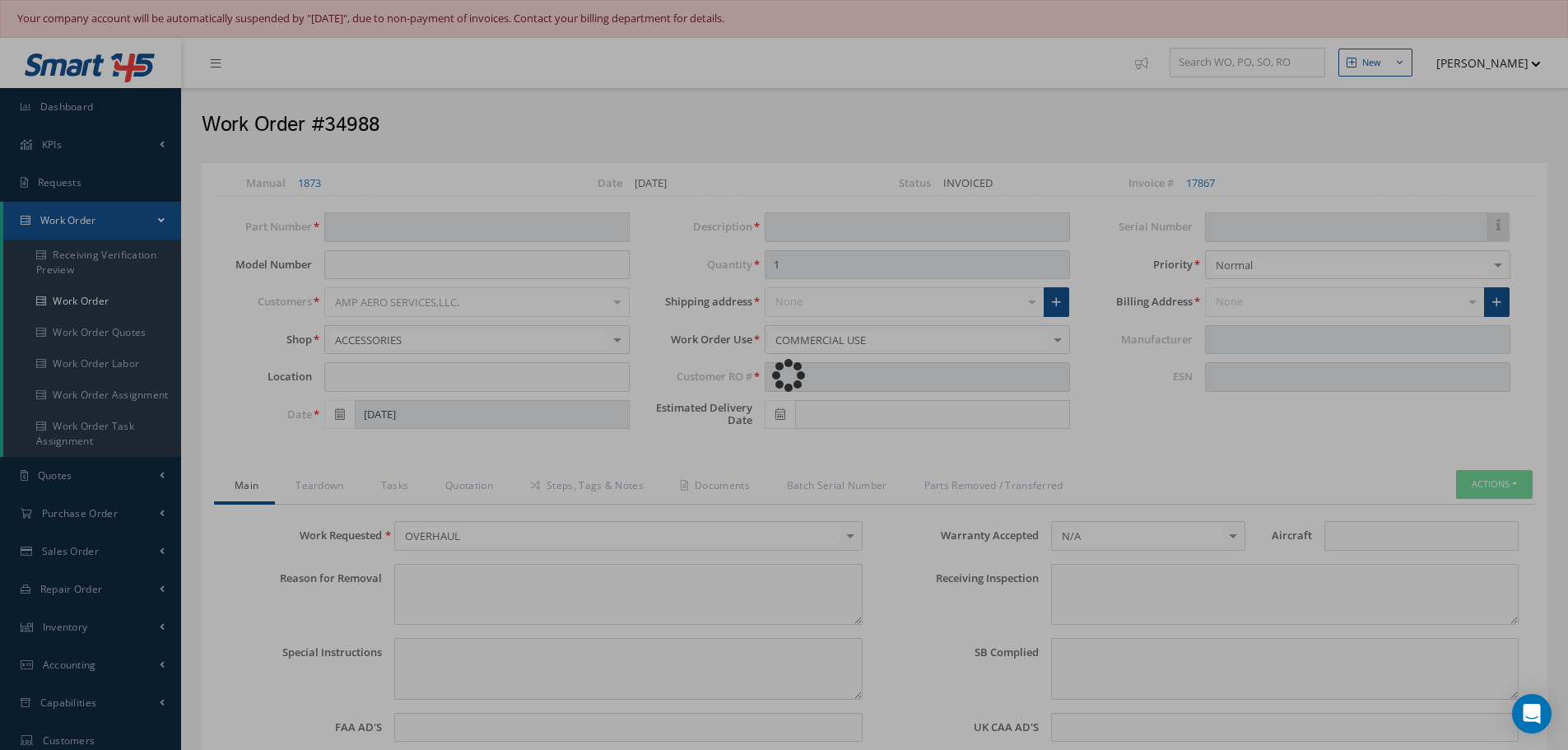
type input "N/A"
type input "779823"
type textarea "NONE"
type textarea "PLEASE SEE R.O. FOR DETAILS"
type textarea "NO VISUAL DAMAGE"
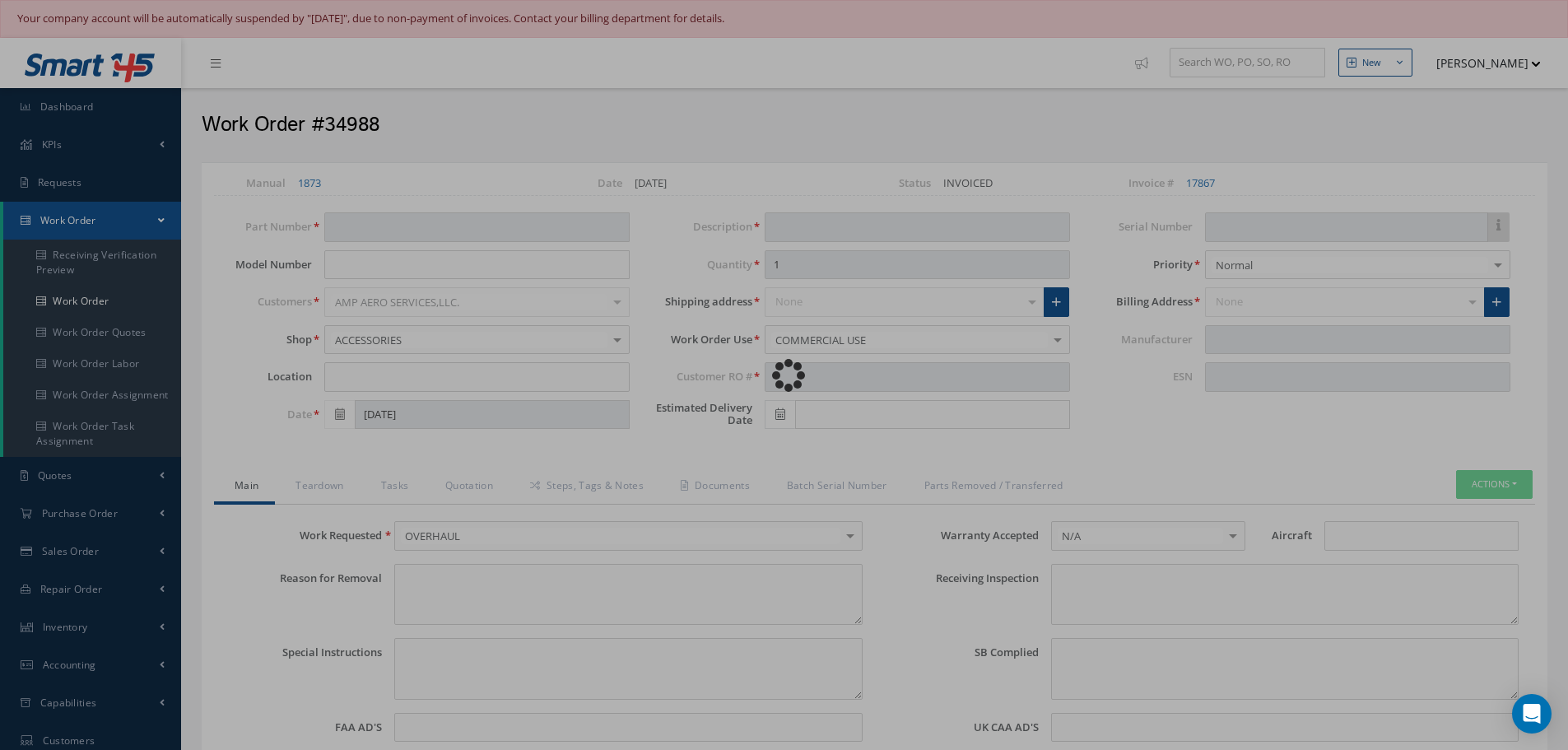
type textarea "None performed"
type textarea "Article was Overhauled in reference with the following Technical Standard: CFM5…"
type input "10/08/2025"
type textarea "Article has been approved to return to service."
type input "09/24/2025"
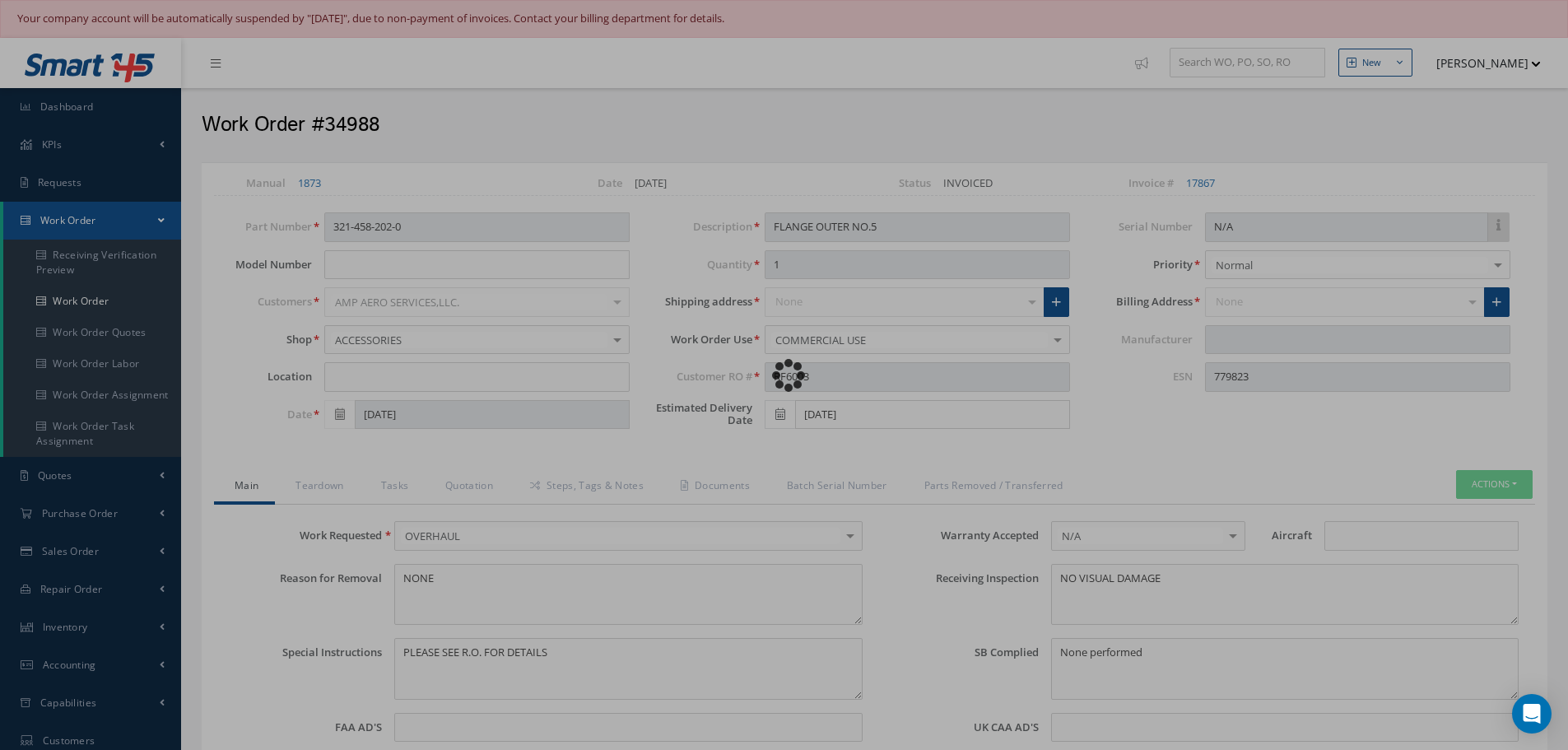
type input "CFM56-5B"
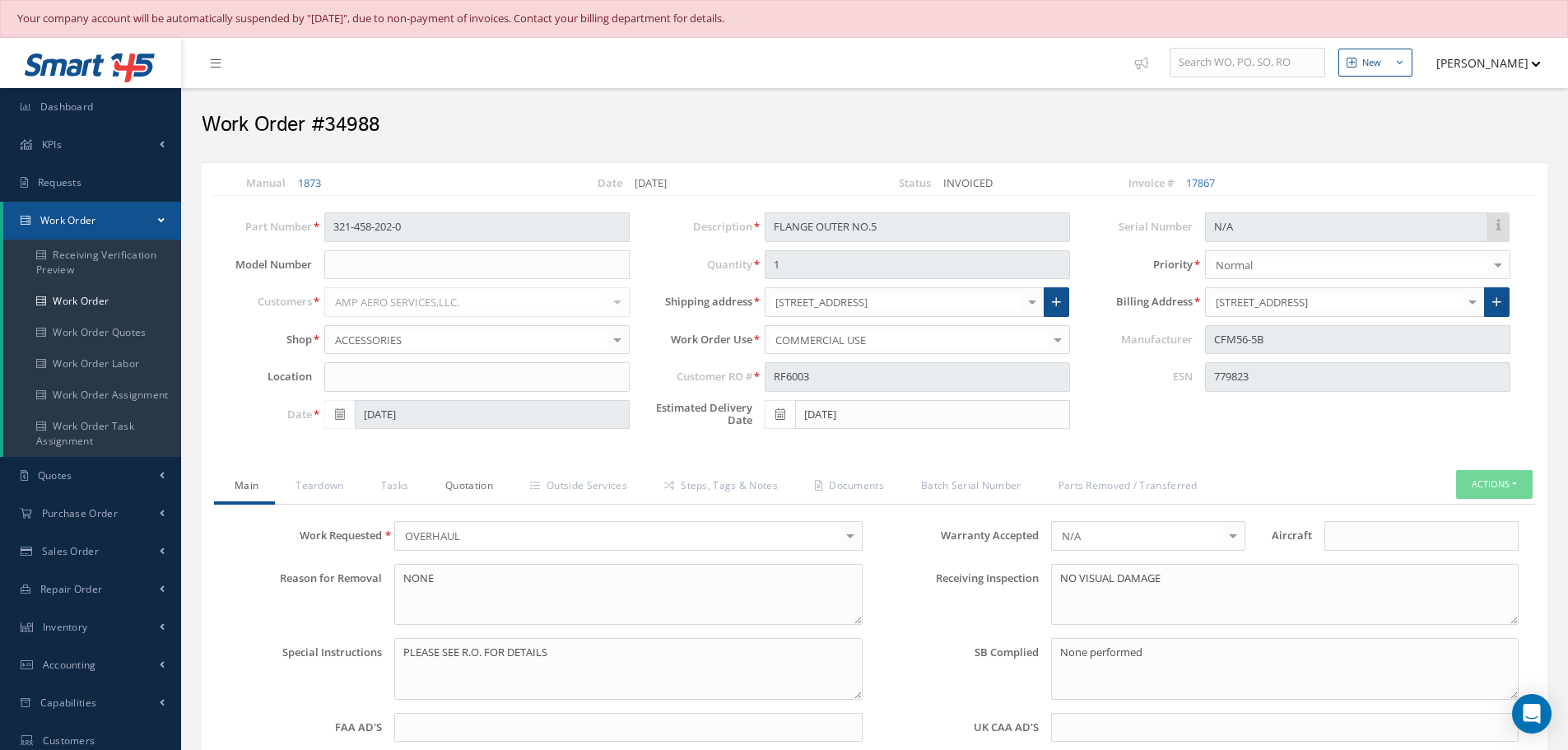
click at [476, 481] on link "Quotation" at bounding box center [467, 486] width 85 height 34
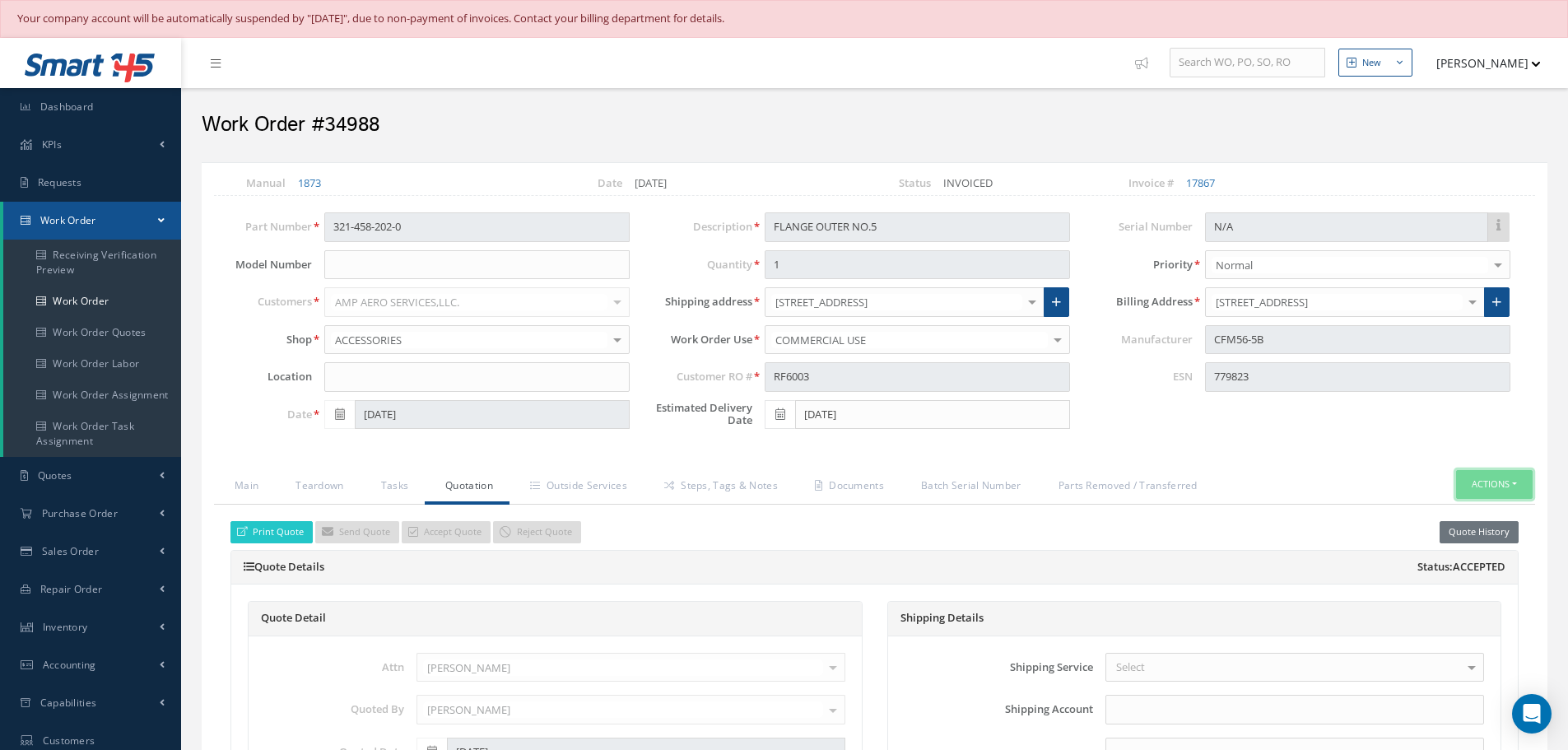
click at [1515, 484] on button "Actions" at bounding box center [1494, 484] width 76 height 29
click at [1322, 645] on link "Material Requisition" at bounding box center [1373, 648] width 181 height 25
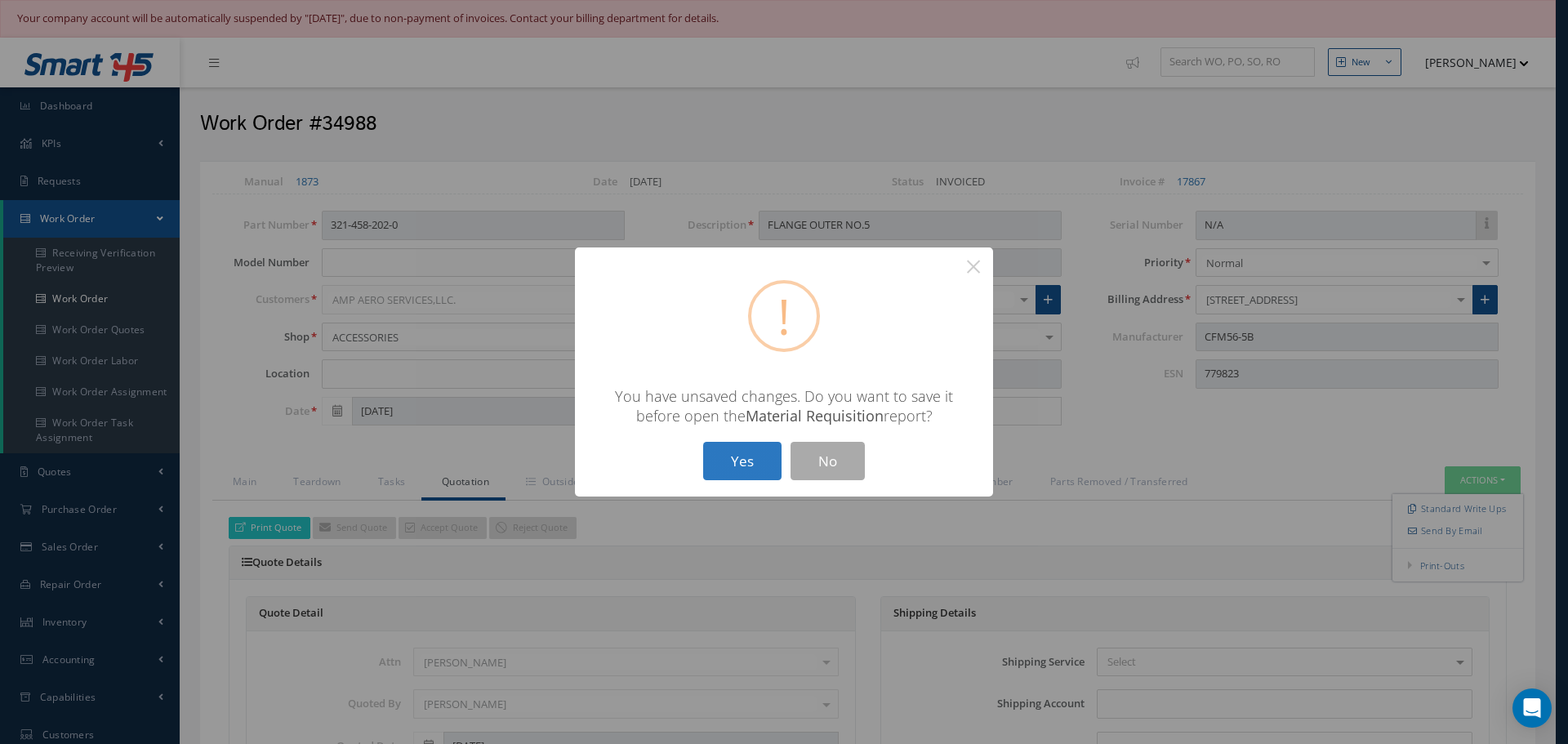
click at [721, 453] on button "Yes" at bounding box center [742, 461] width 78 height 39
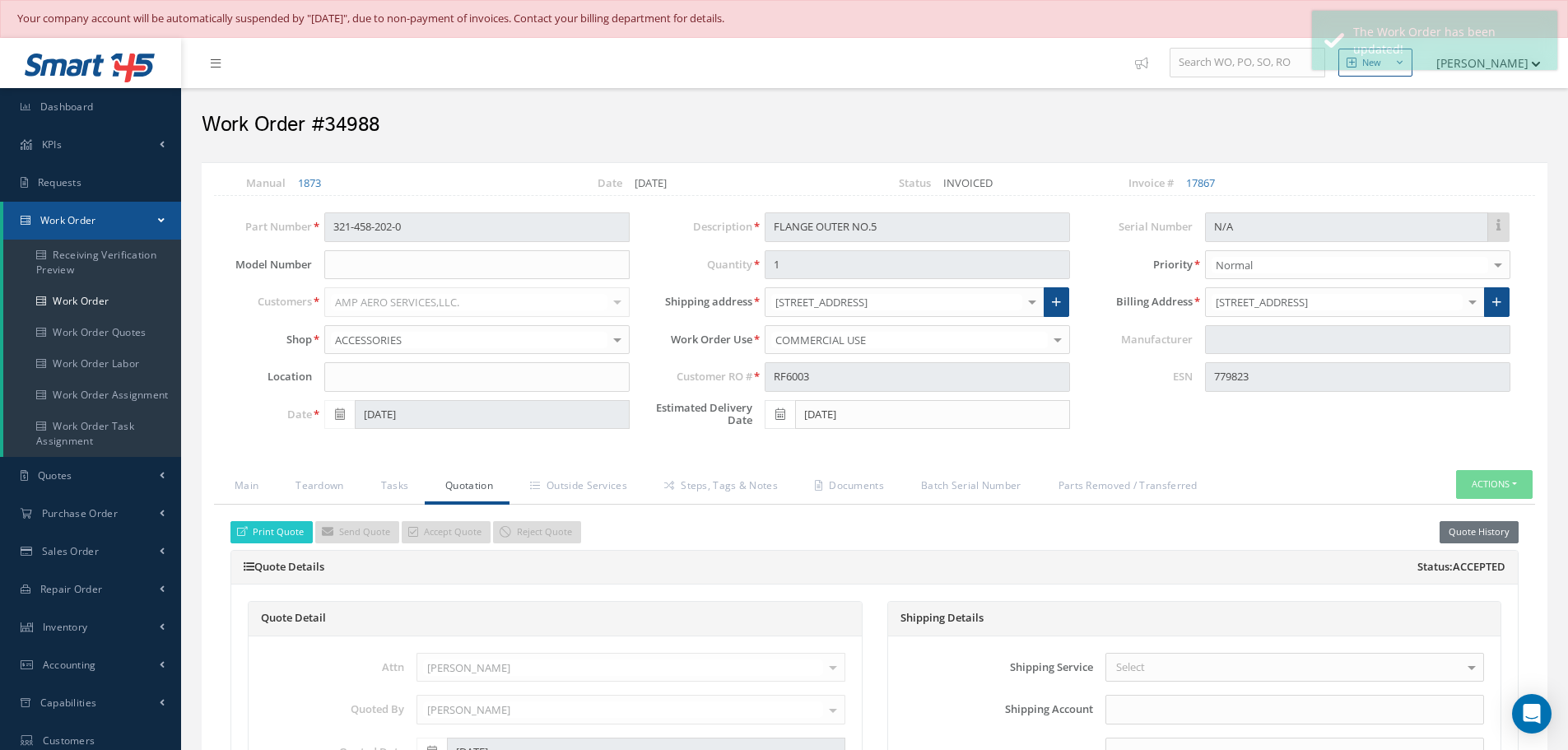
type input "CFM56-5B"
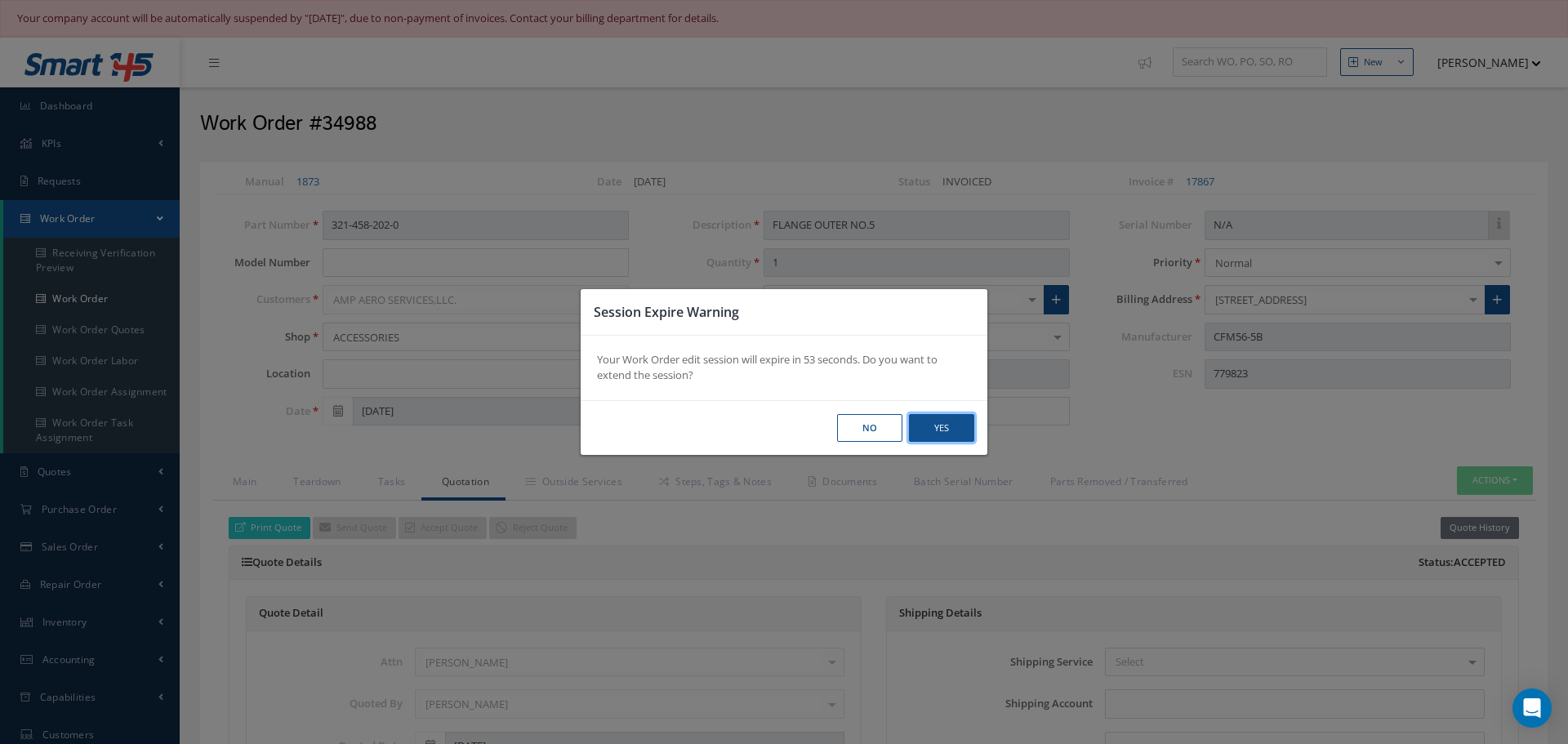
click at [957, 422] on button "Yes" at bounding box center [940, 428] width 65 height 29
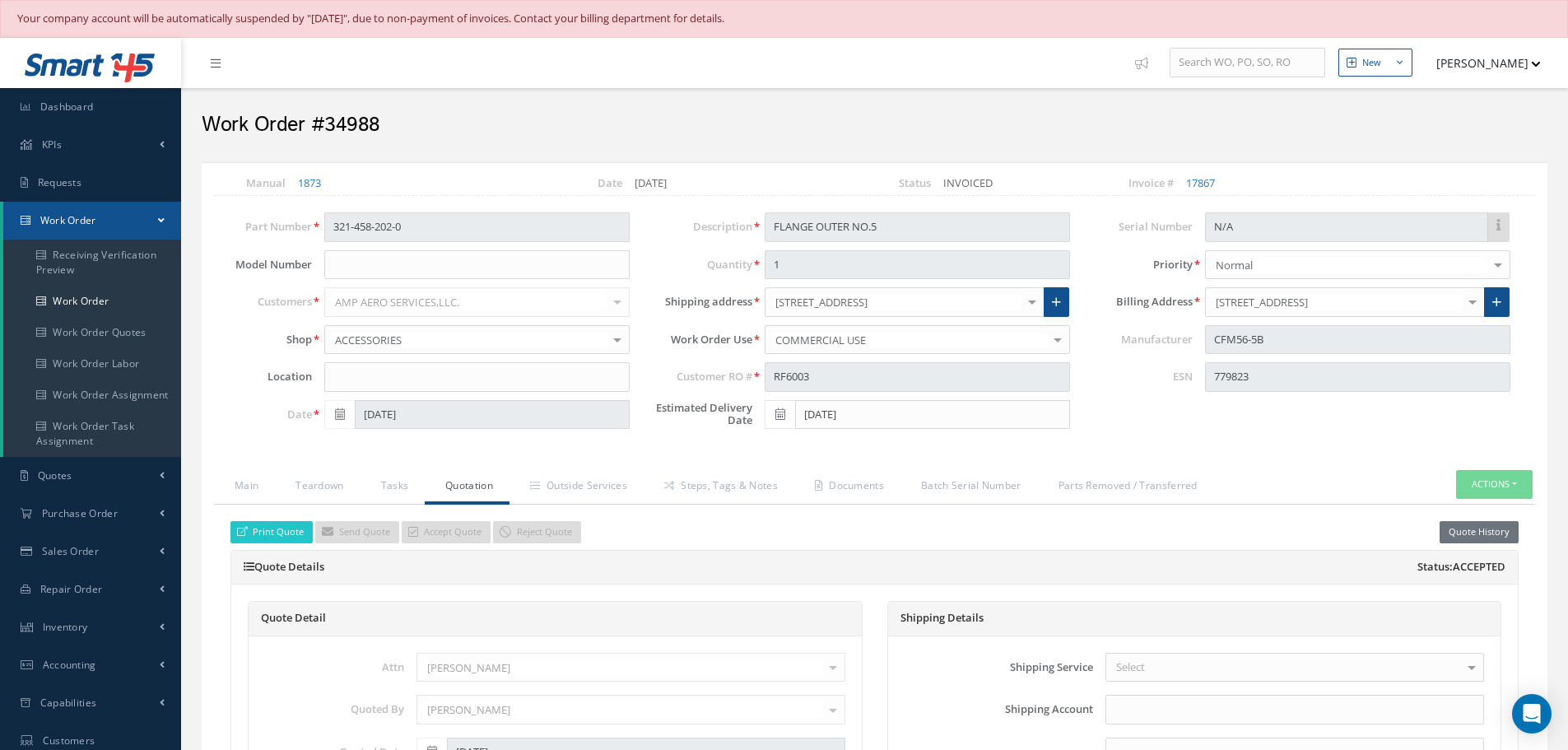
select select "25"
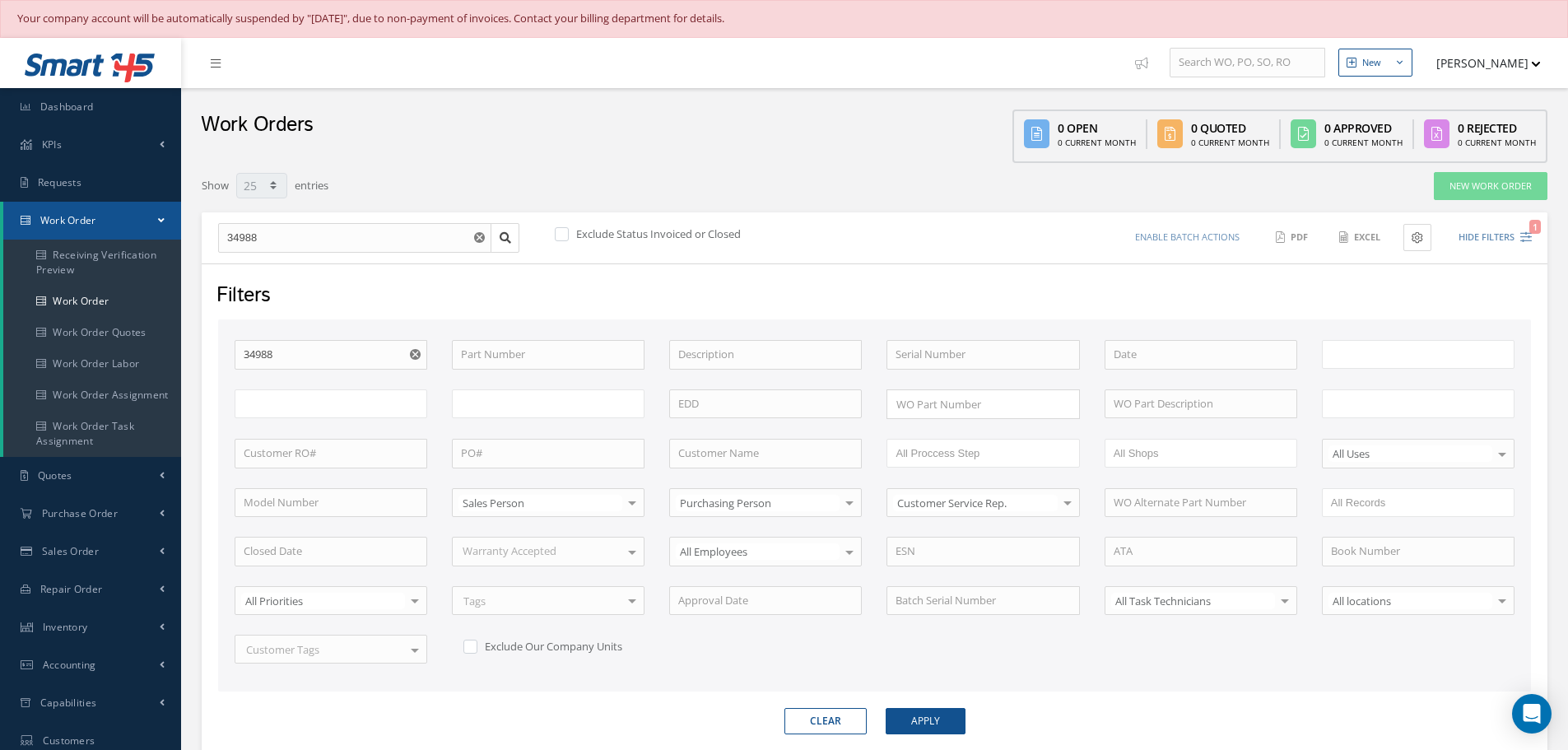
type input "All Work Request"
type input "All Work Performed"
type input "All Status"
type input "WO Part Status"
click at [1495, 243] on button "Hide Filters 1" at bounding box center [1488, 237] width 88 height 27
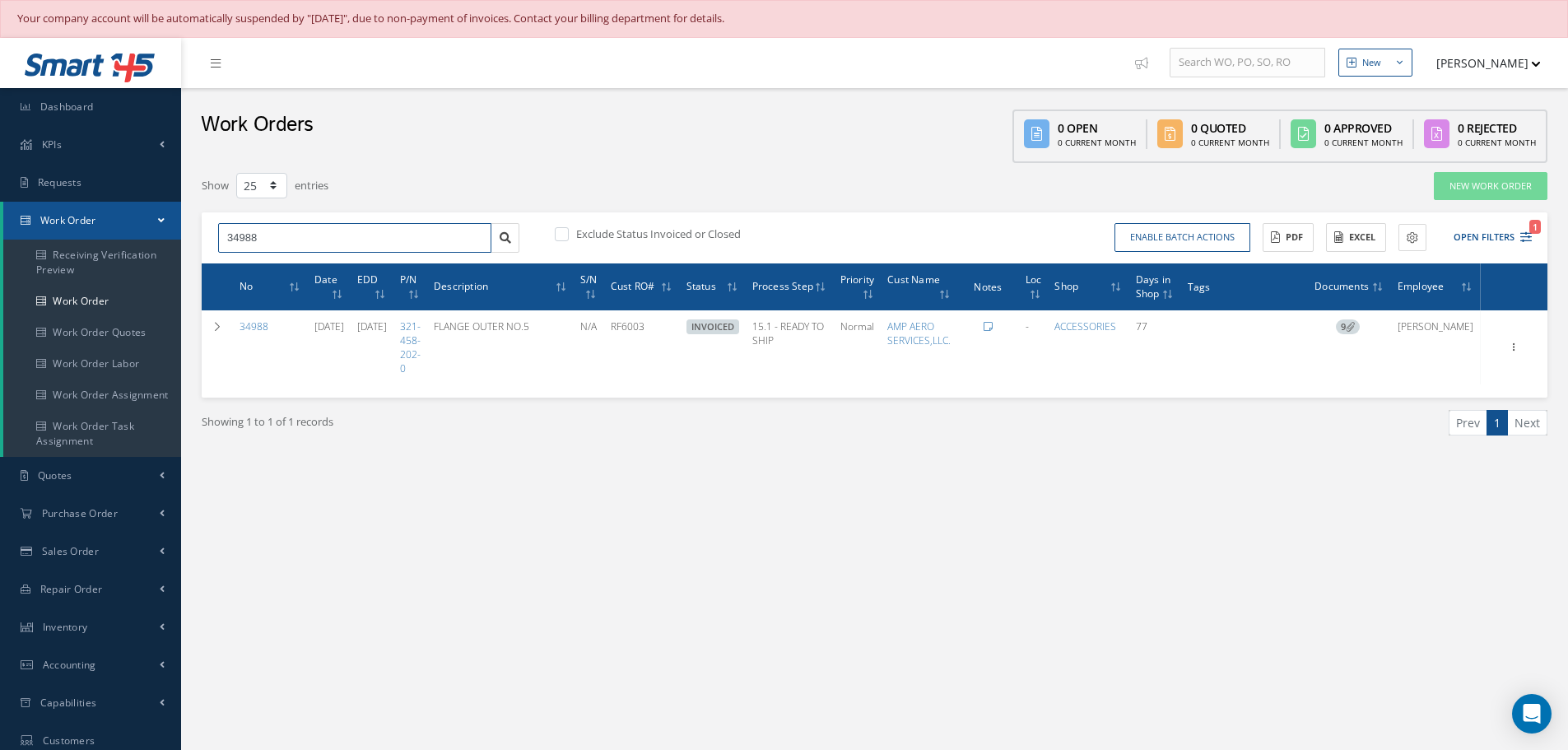
click at [281, 244] on input "34988" at bounding box center [354, 237] width 273 height 29
type input "3"
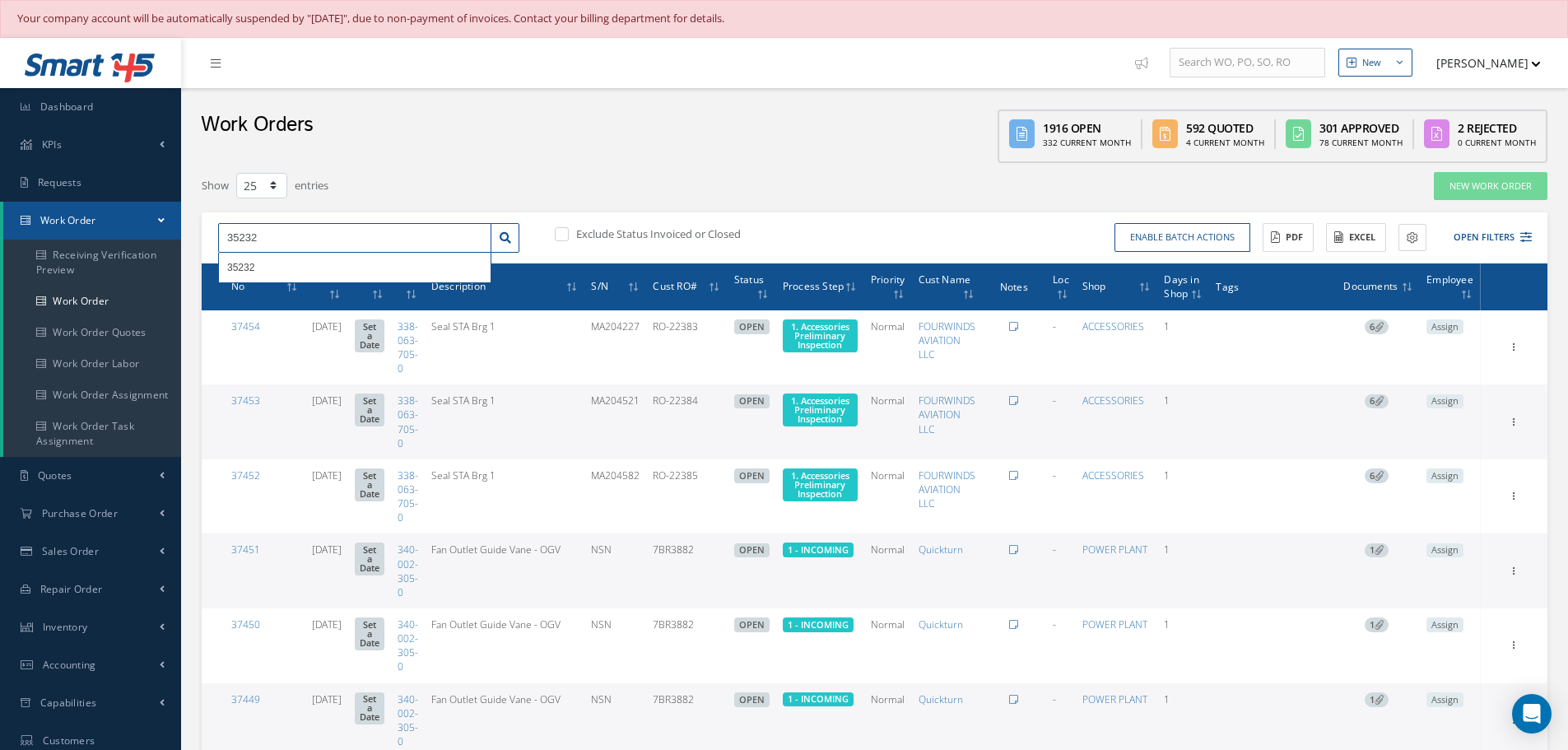
type input "35232"
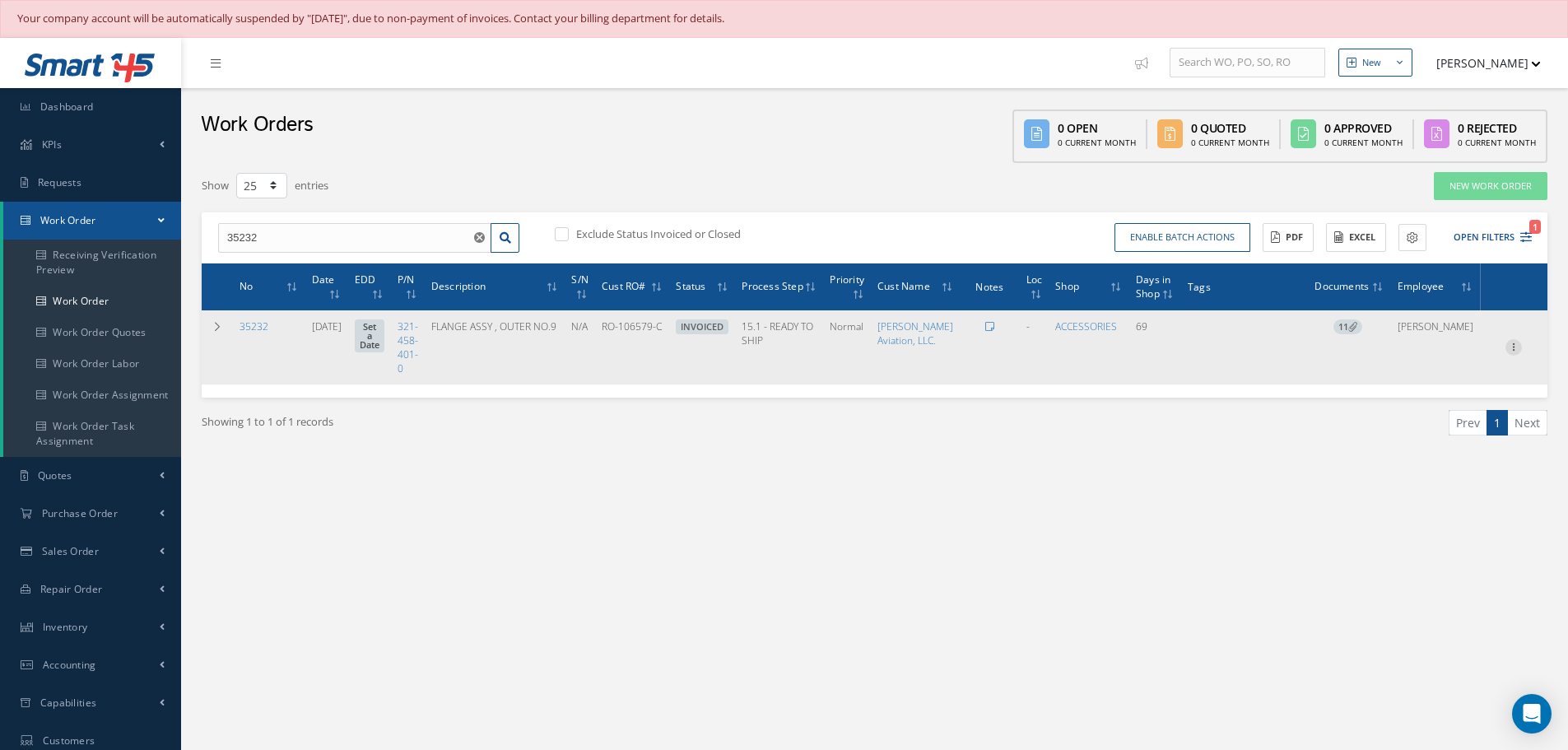
click at [1518, 353] on icon at bounding box center [1513, 345] width 17 height 13
click at [1414, 391] on link "Edit" at bounding box center [1437, 380] width 130 height 21
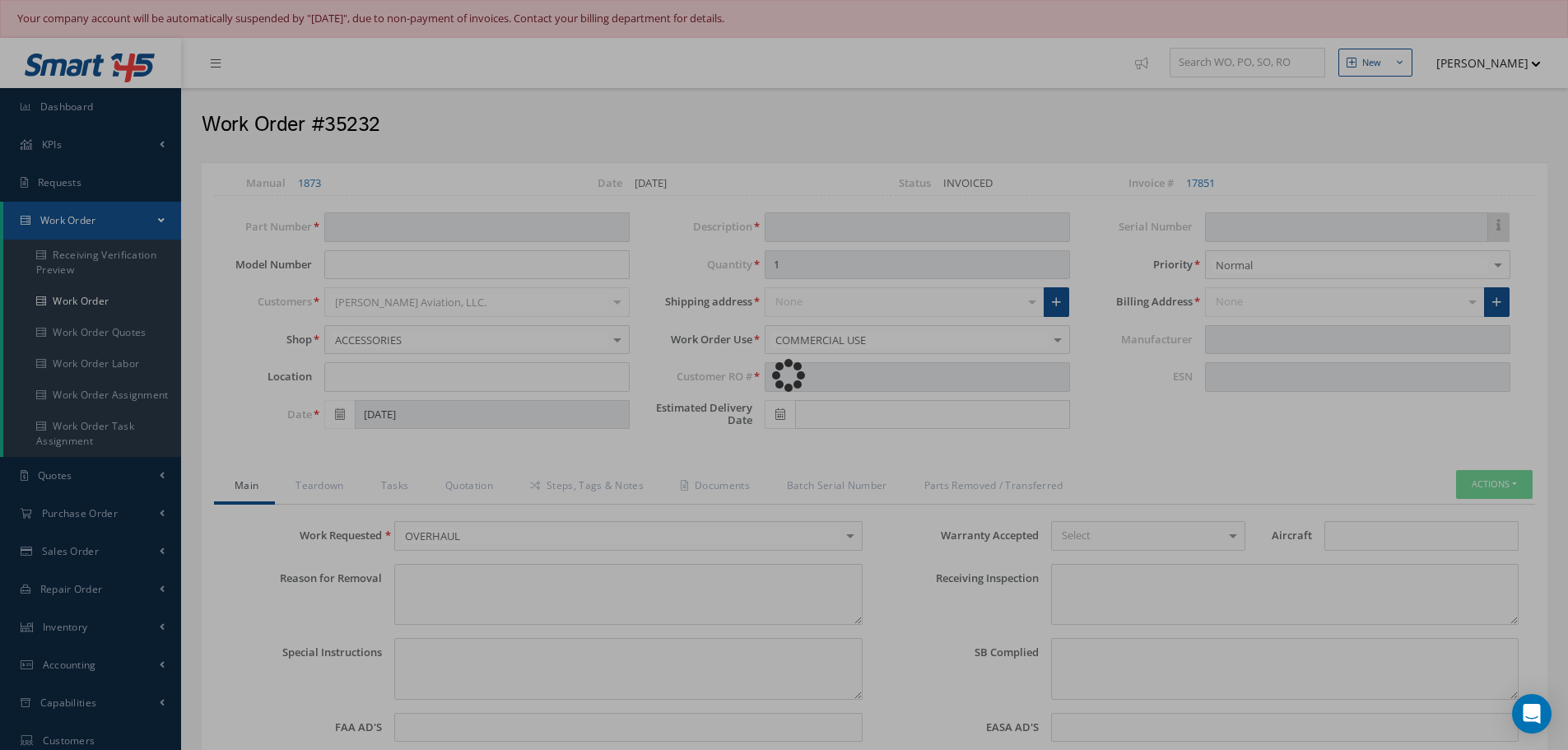
type input "321-458-401-0"
type input "[DATE]"
type input "FLANGE ASSY , OUTER NO.9"
type input "RO-106579-C"
type input "N/A"
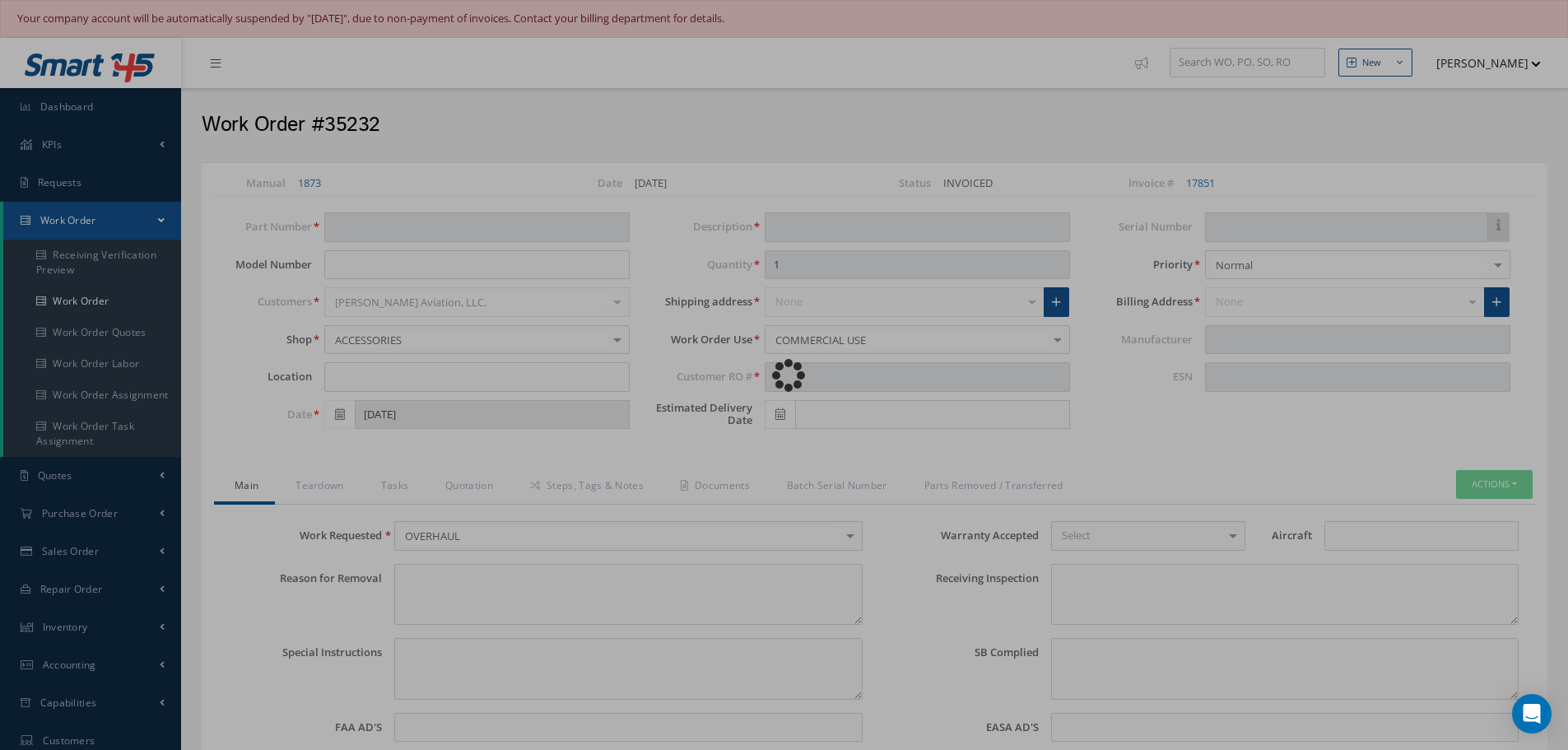
type input "779161"
type textarea "NONE"
type textarea "PLEASE SEE R.O. FOR DETAILS"
type textarea "NO VISUAL DAMAGE"
type textarea "None performed"
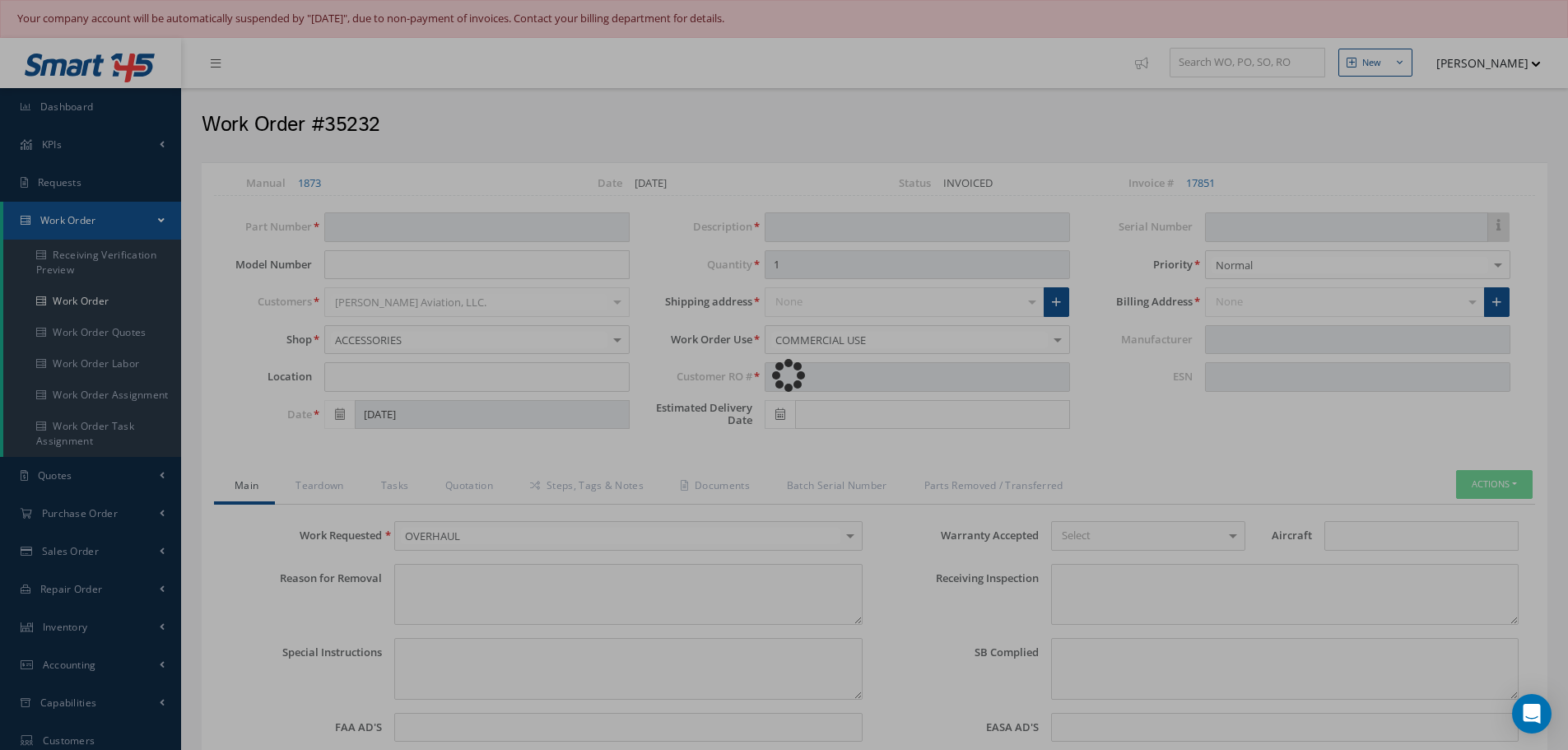
type textarea "Article was Overhauled in reference with the following Technical Standard: CFM5…"
type input "10/07/2025"
type textarea "Article has been approved to return to service."
type input "10/07/2025"
type input "CFM56-5B"
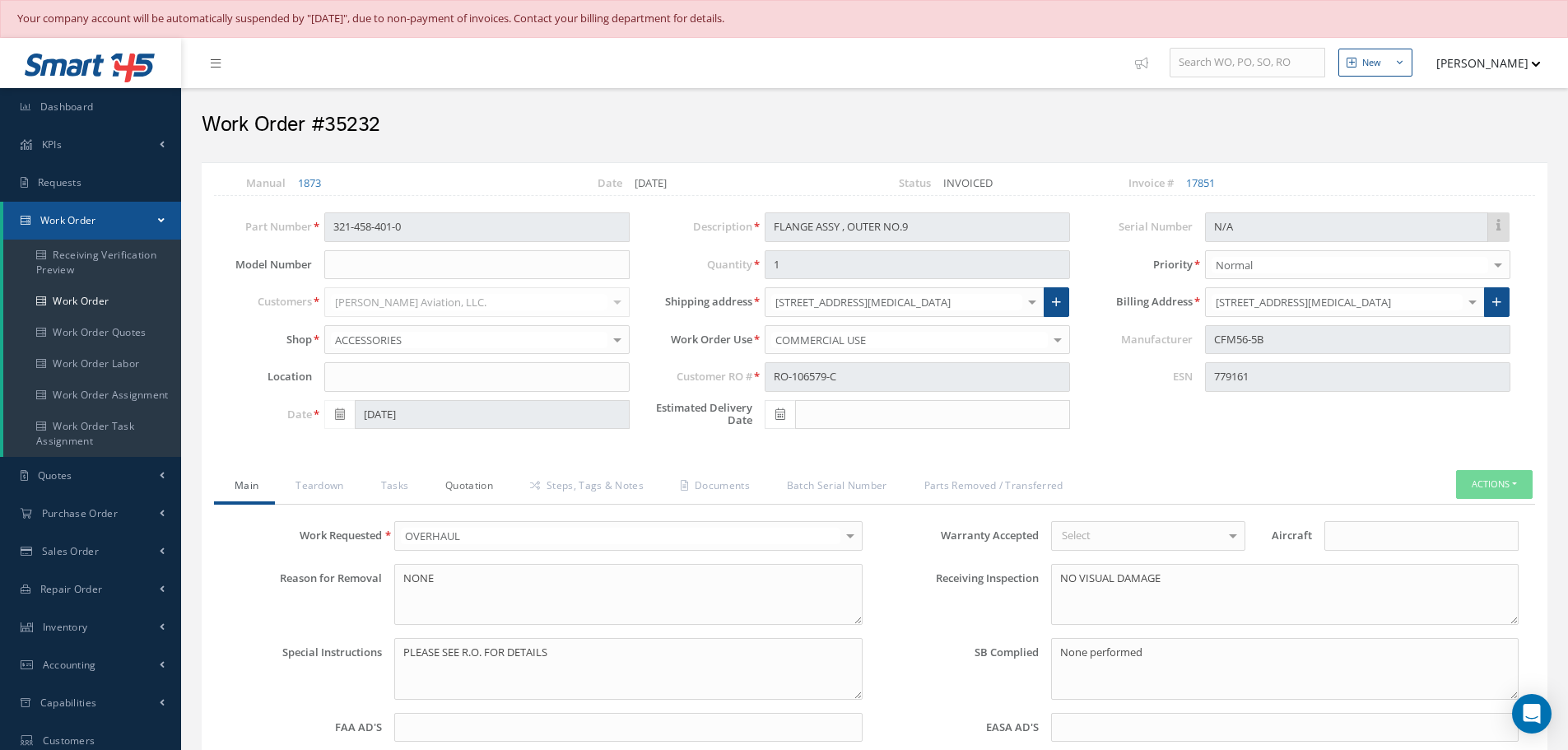
click at [473, 486] on link "Quotation" at bounding box center [467, 486] width 85 height 34
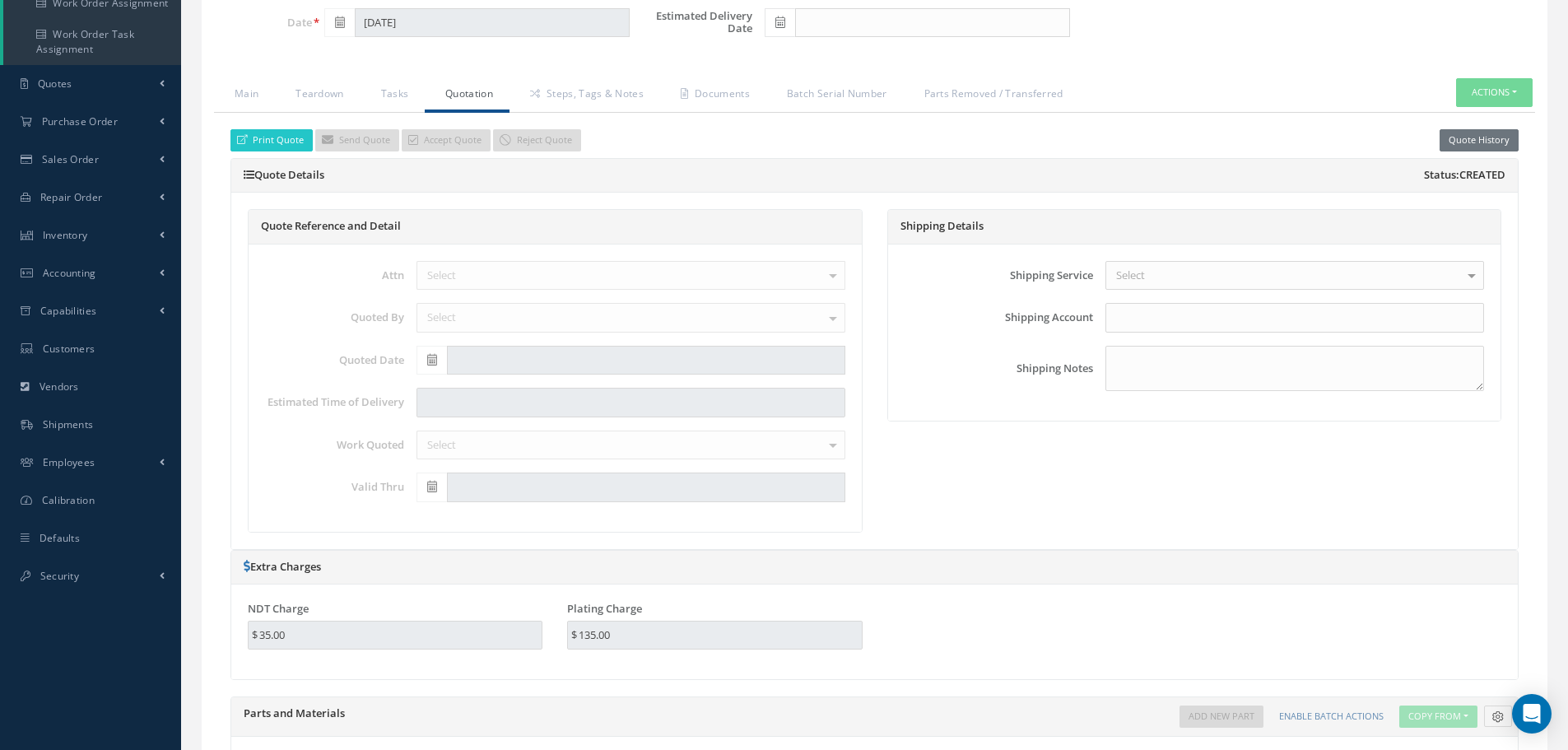
scroll to position [62, 0]
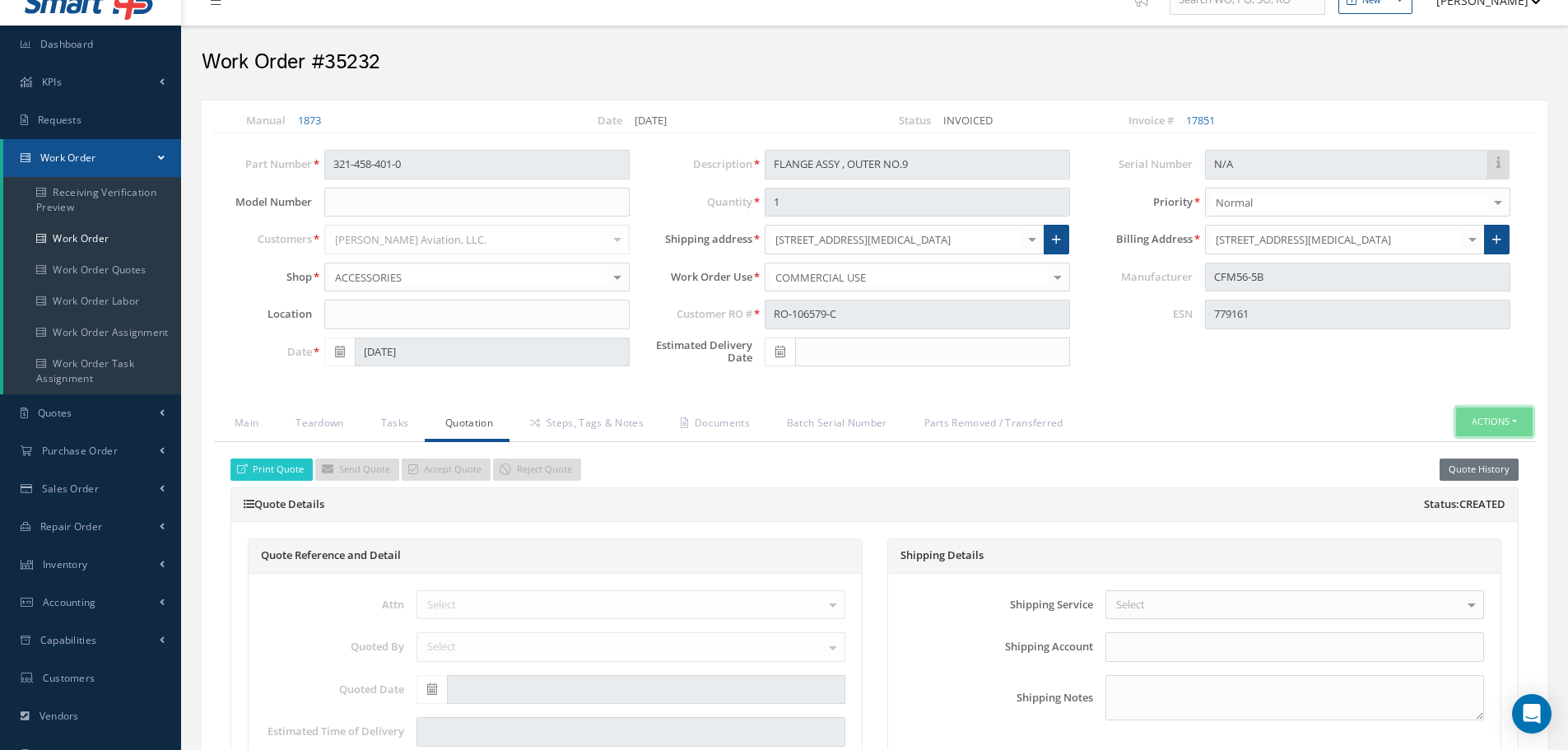
click at [1513, 427] on button "Actions" at bounding box center [1494, 422] width 76 height 29
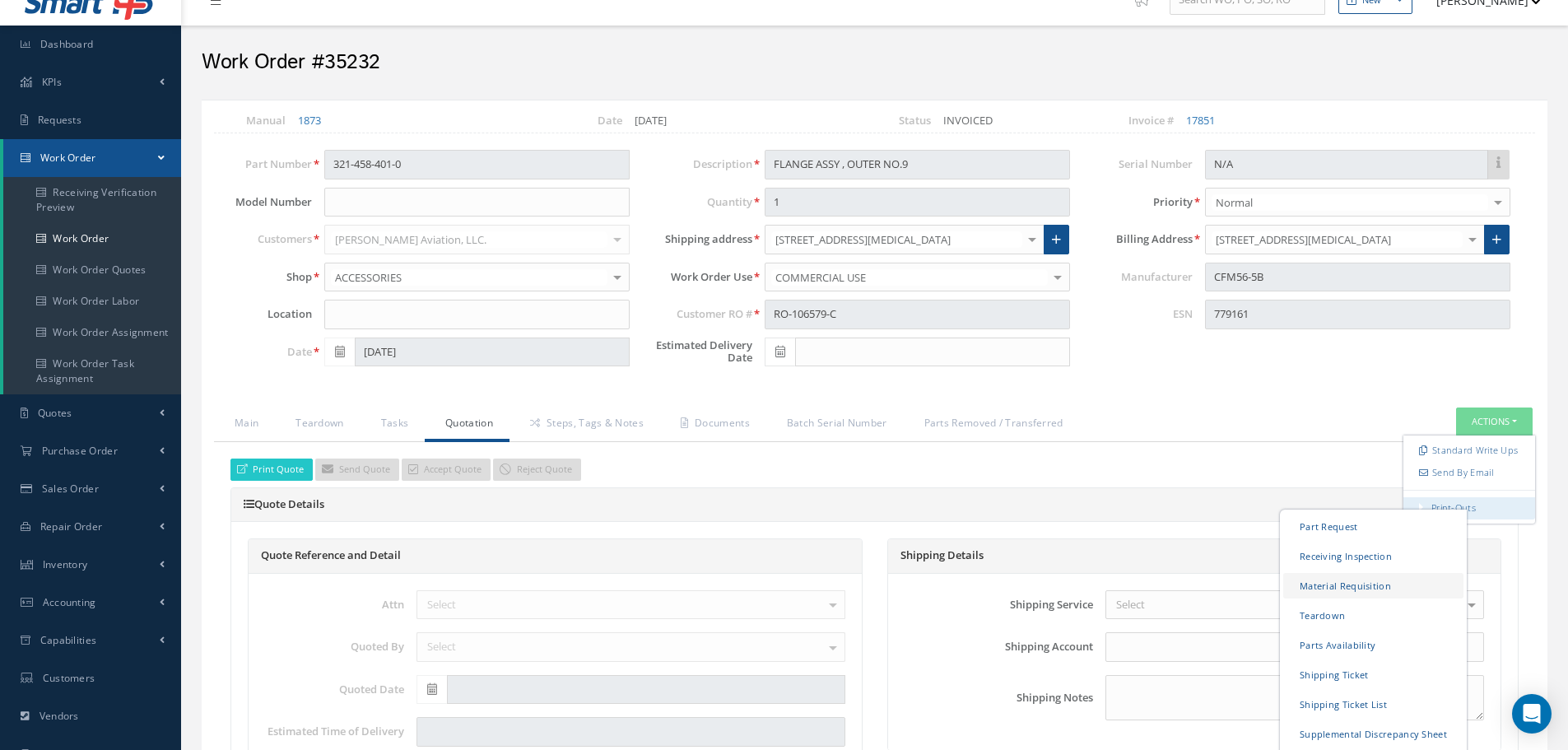
click at [1321, 584] on link "Material Requisition" at bounding box center [1373, 586] width 181 height 25
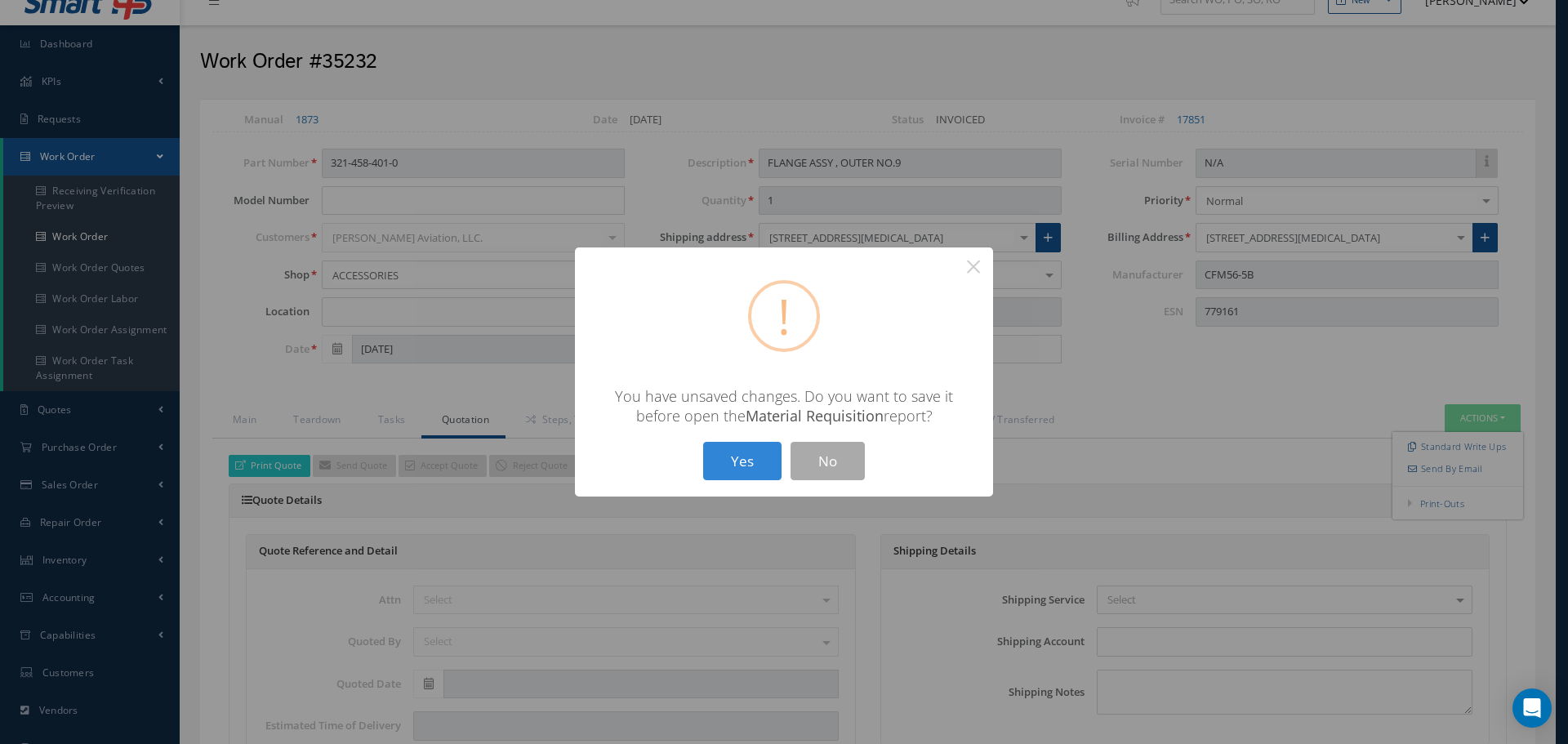
click at [748, 461] on button "Yes" at bounding box center [742, 461] width 78 height 39
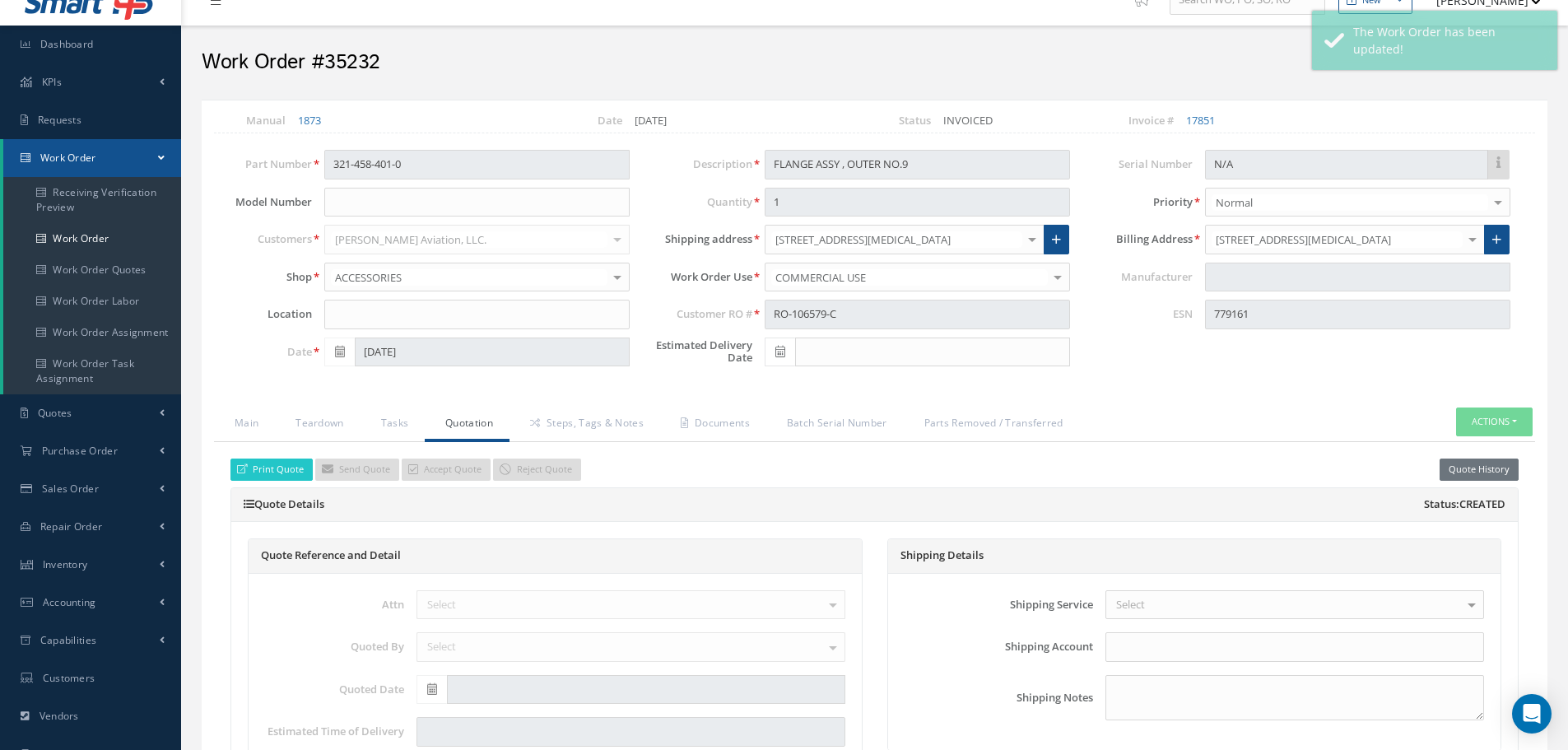
type input "CFM56-5B"
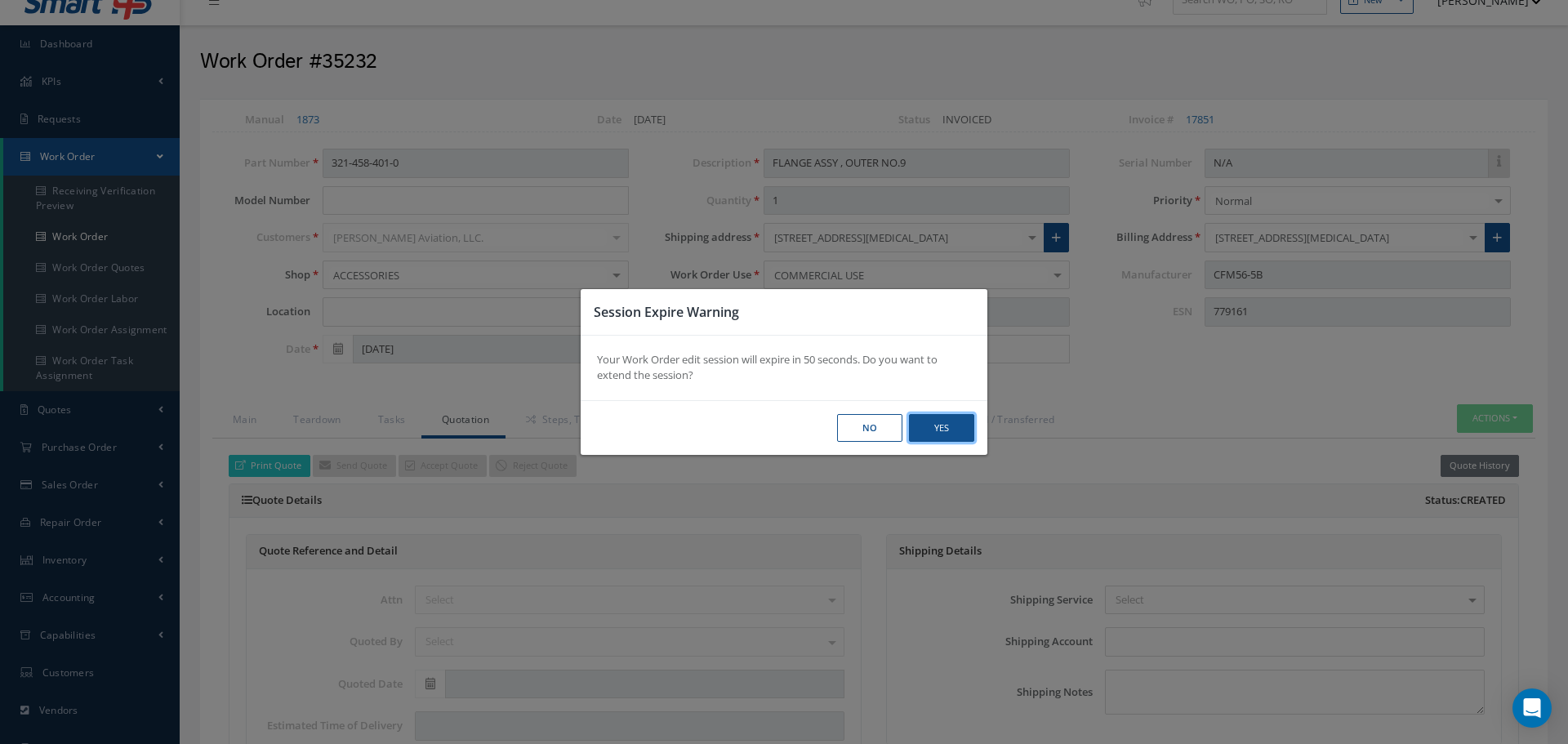
drag, startPoint x: 944, startPoint y: 428, endPoint x: 820, endPoint y: 351, distance: 146.0
click at [946, 428] on button "Yes" at bounding box center [940, 428] width 65 height 29
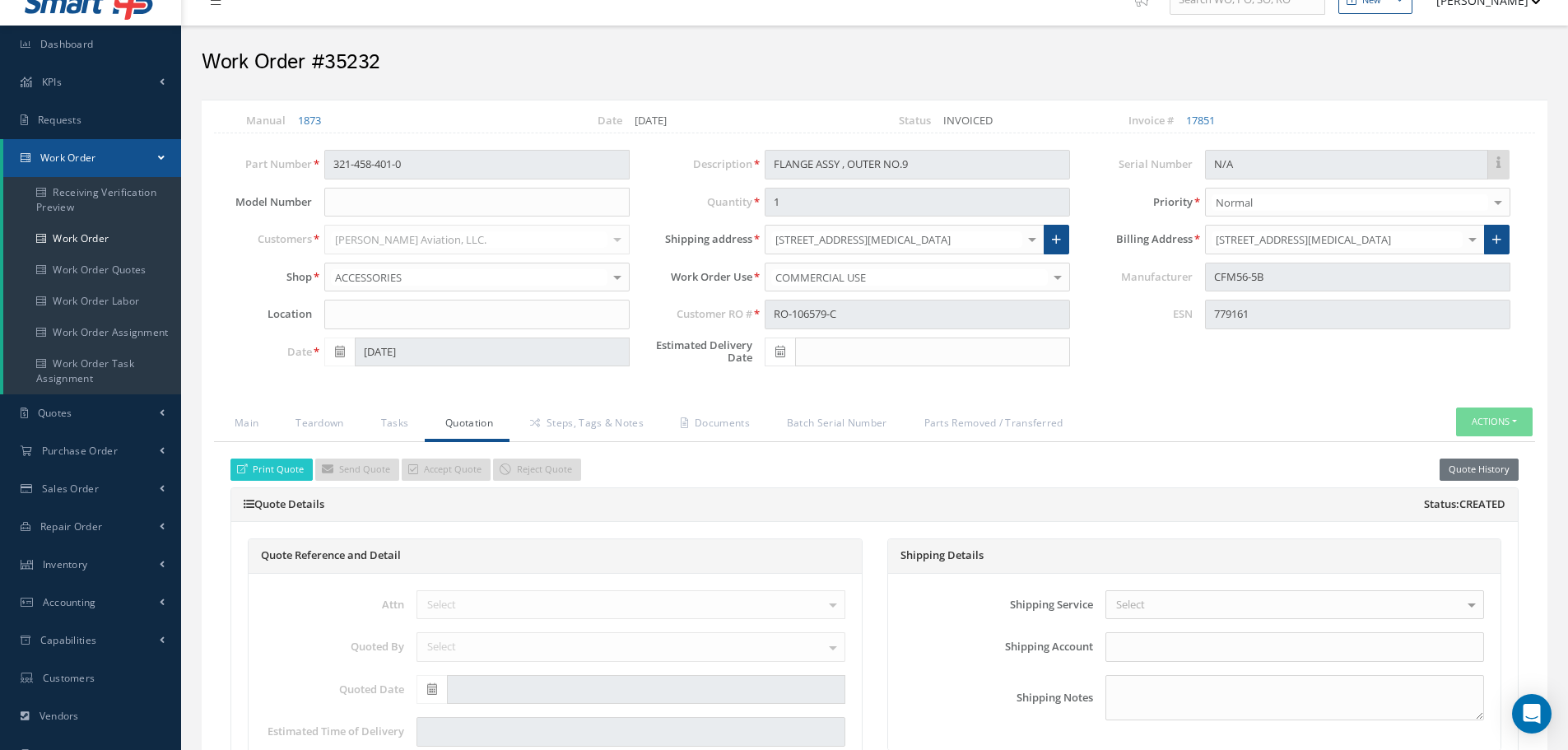
select select "25"
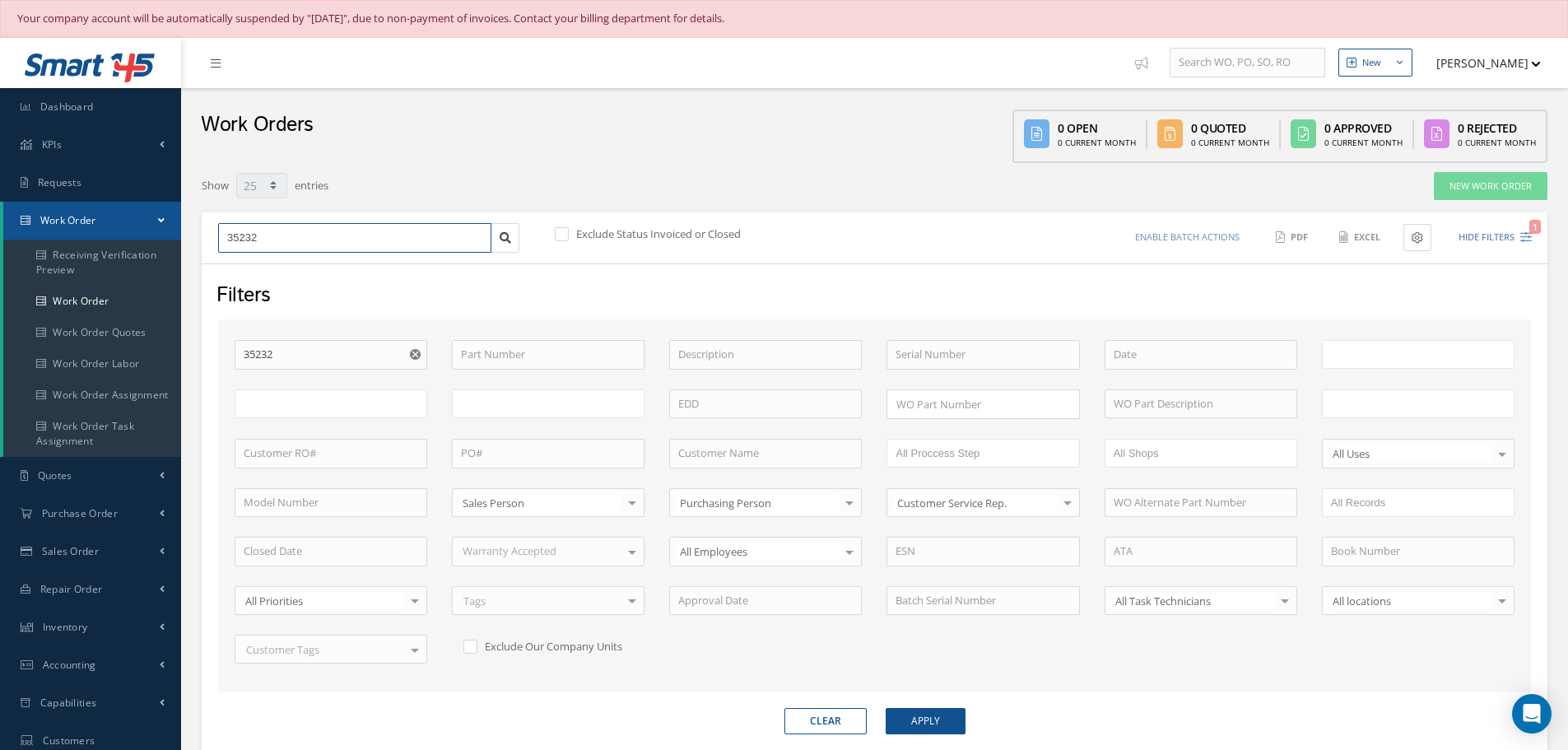
click at [281, 244] on input "35232" at bounding box center [354, 237] width 273 height 29
type input "All Work Request"
type input "All Work Performed"
type input "All Status"
type input "WO Part Status"
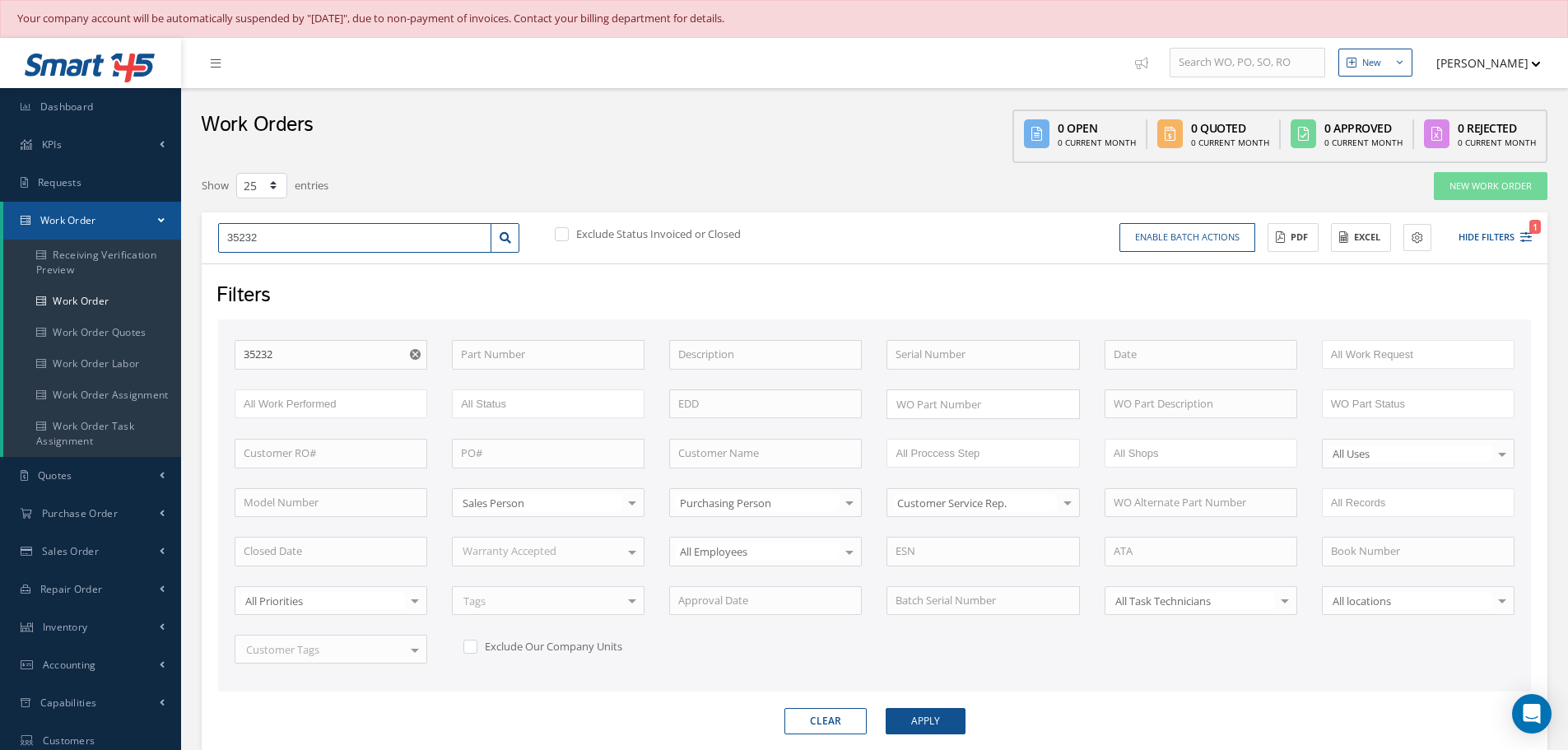
type input "3523"
type input "352"
type input "35"
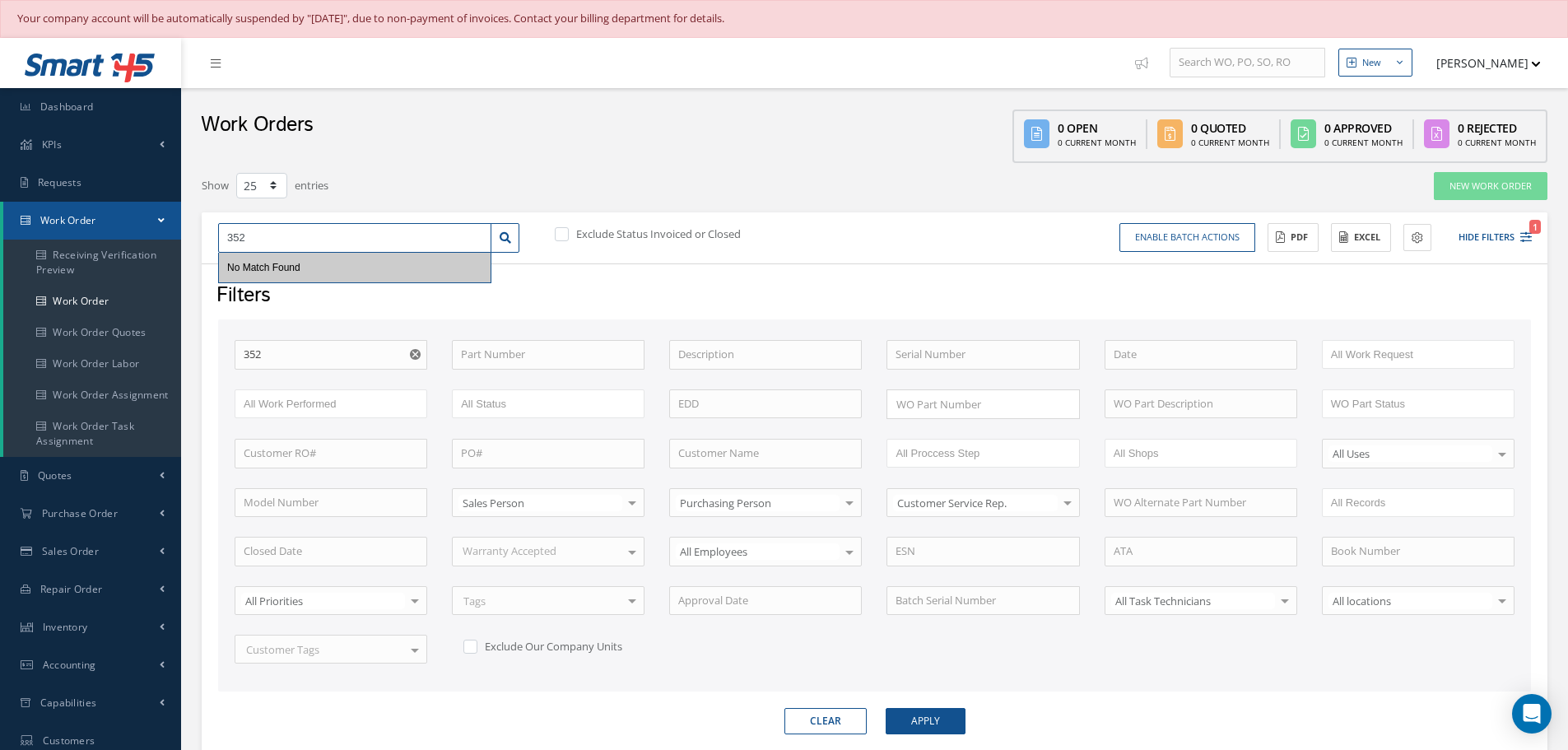
type input "35"
type input "3"
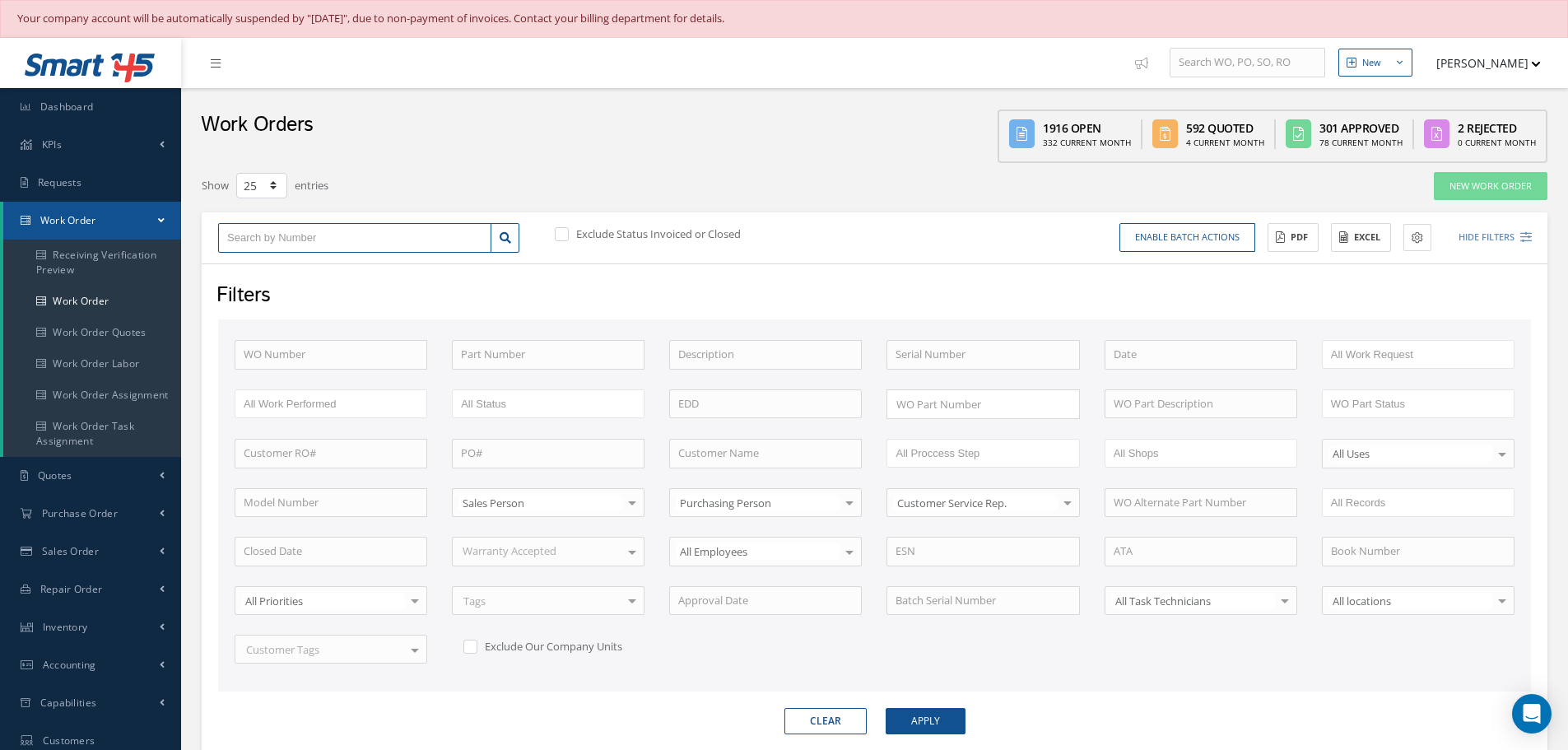
type input "2"
type input "27"
type input "276"
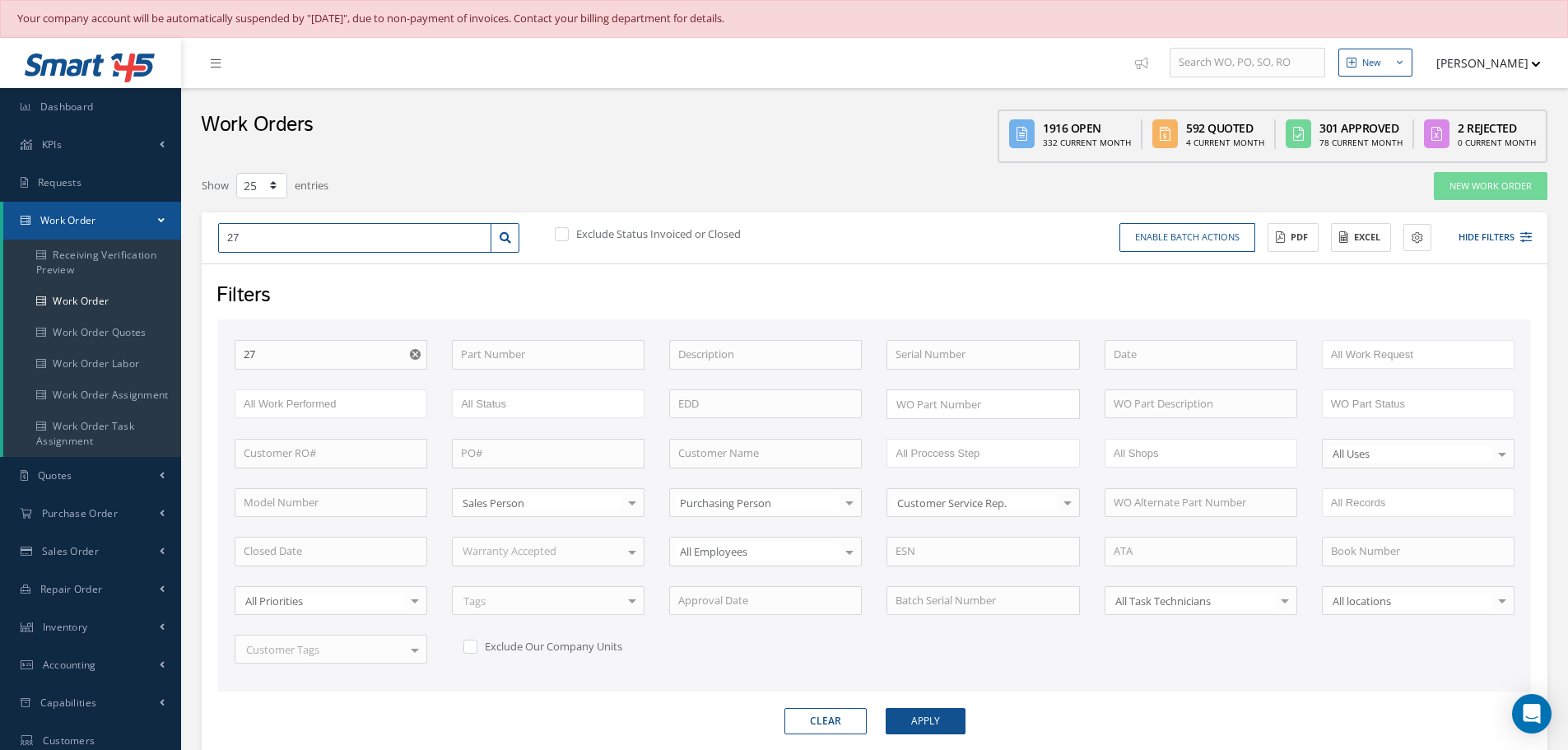
type input "276"
type input "2767"
type input "27673"
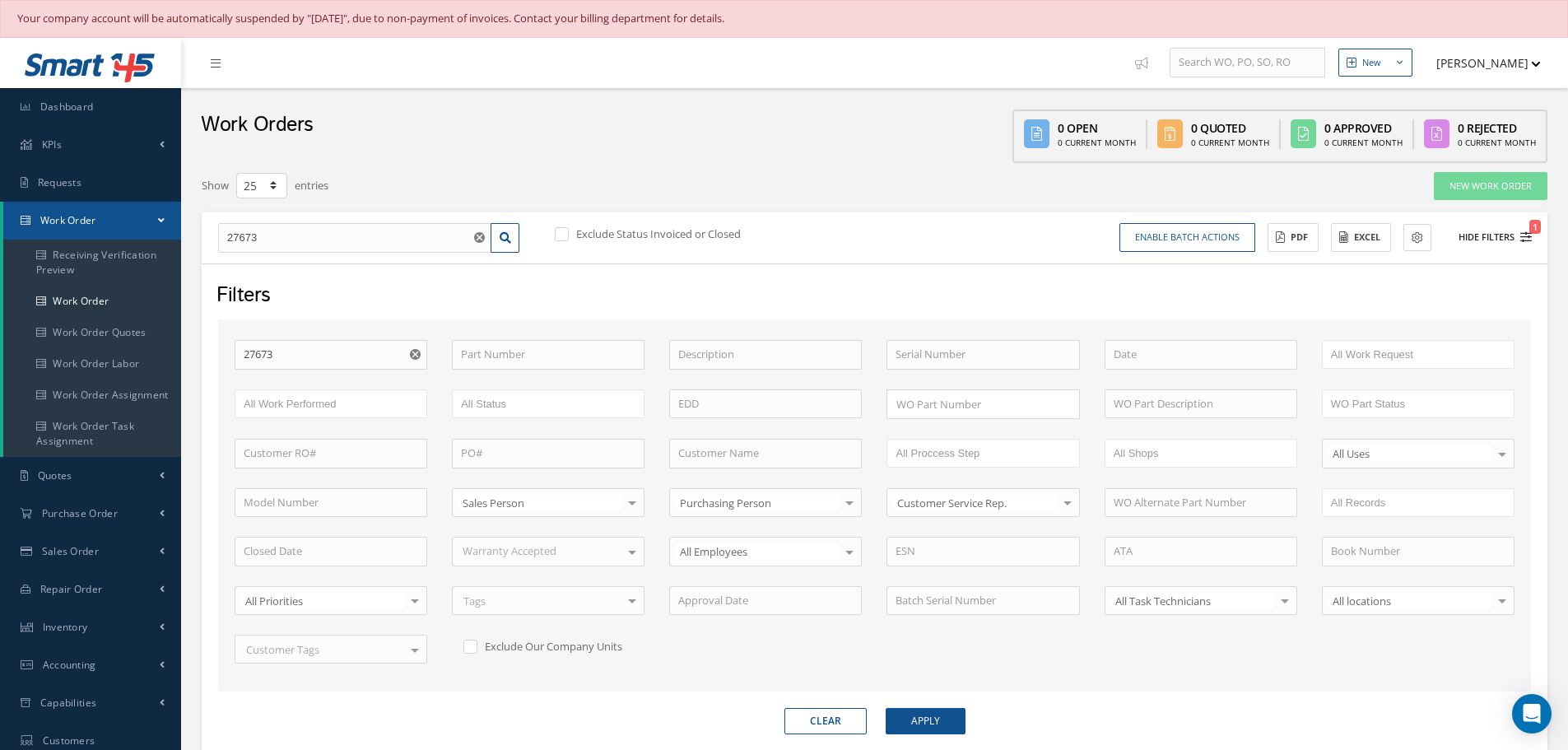
click at [1488, 231] on button "Hide Filters 1" at bounding box center [1488, 237] width 88 height 27
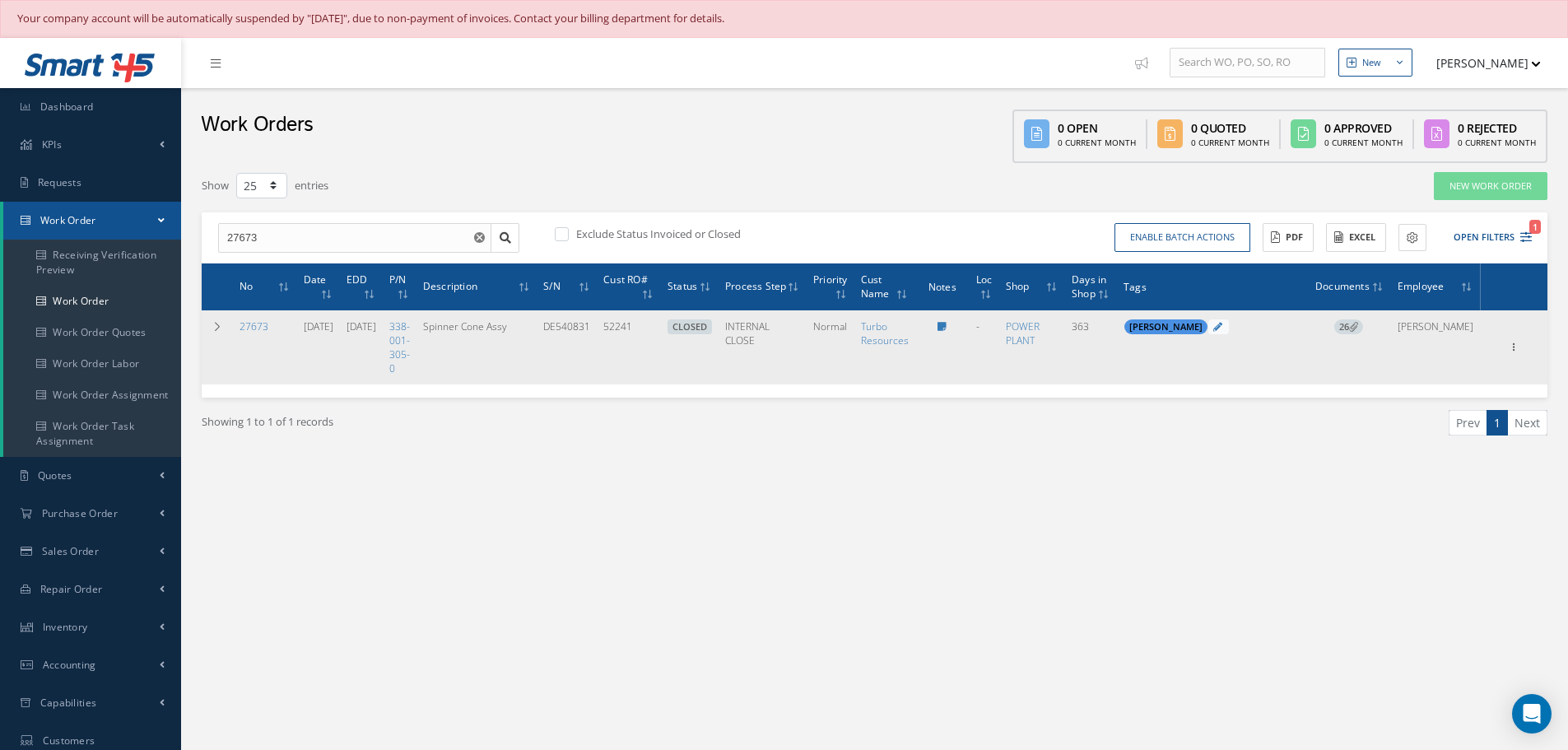
click at [1363, 329] on span "26" at bounding box center [1349, 326] width 29 height 15
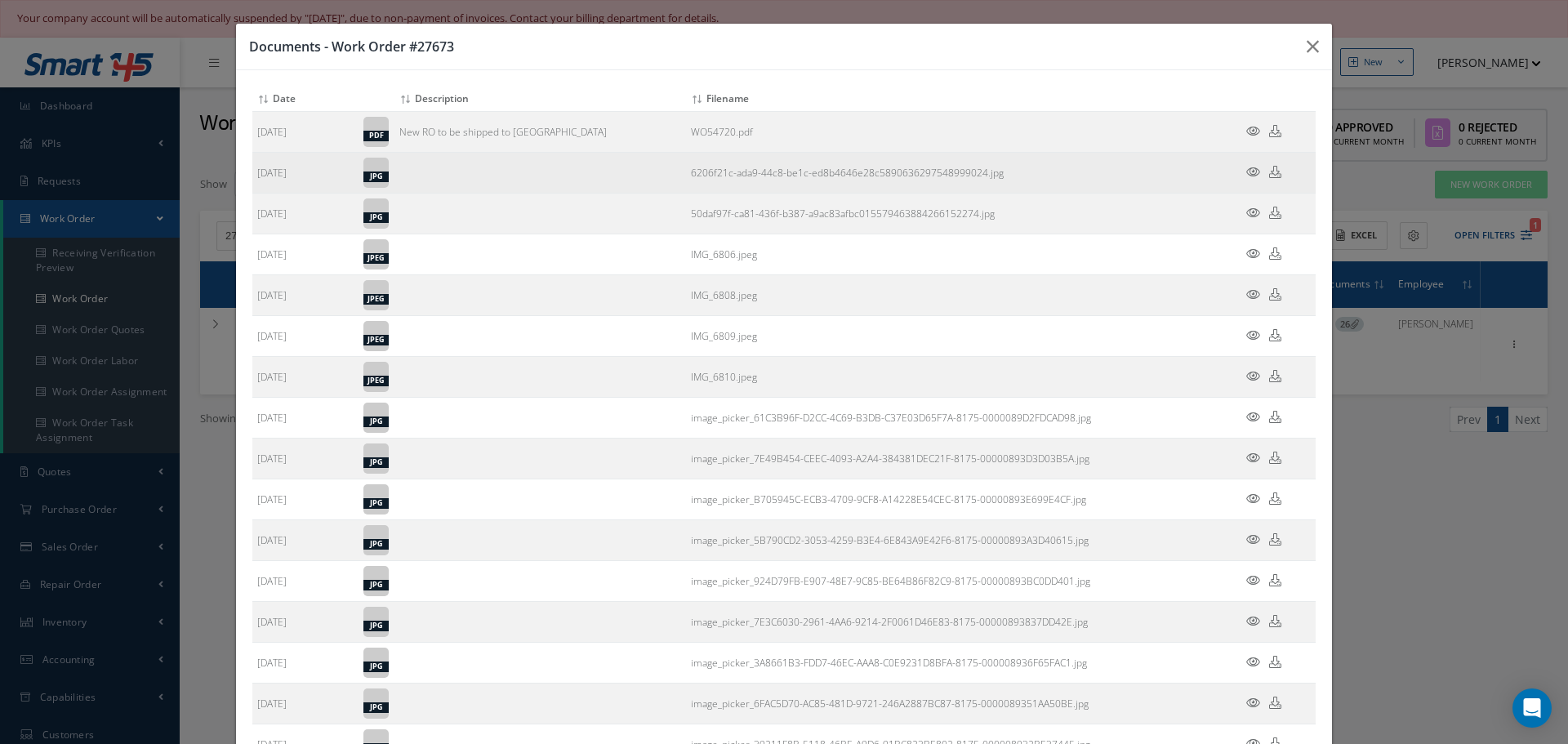
click at [1246, 170] on icon at bounding box center [1253, 171] width 14 height 13
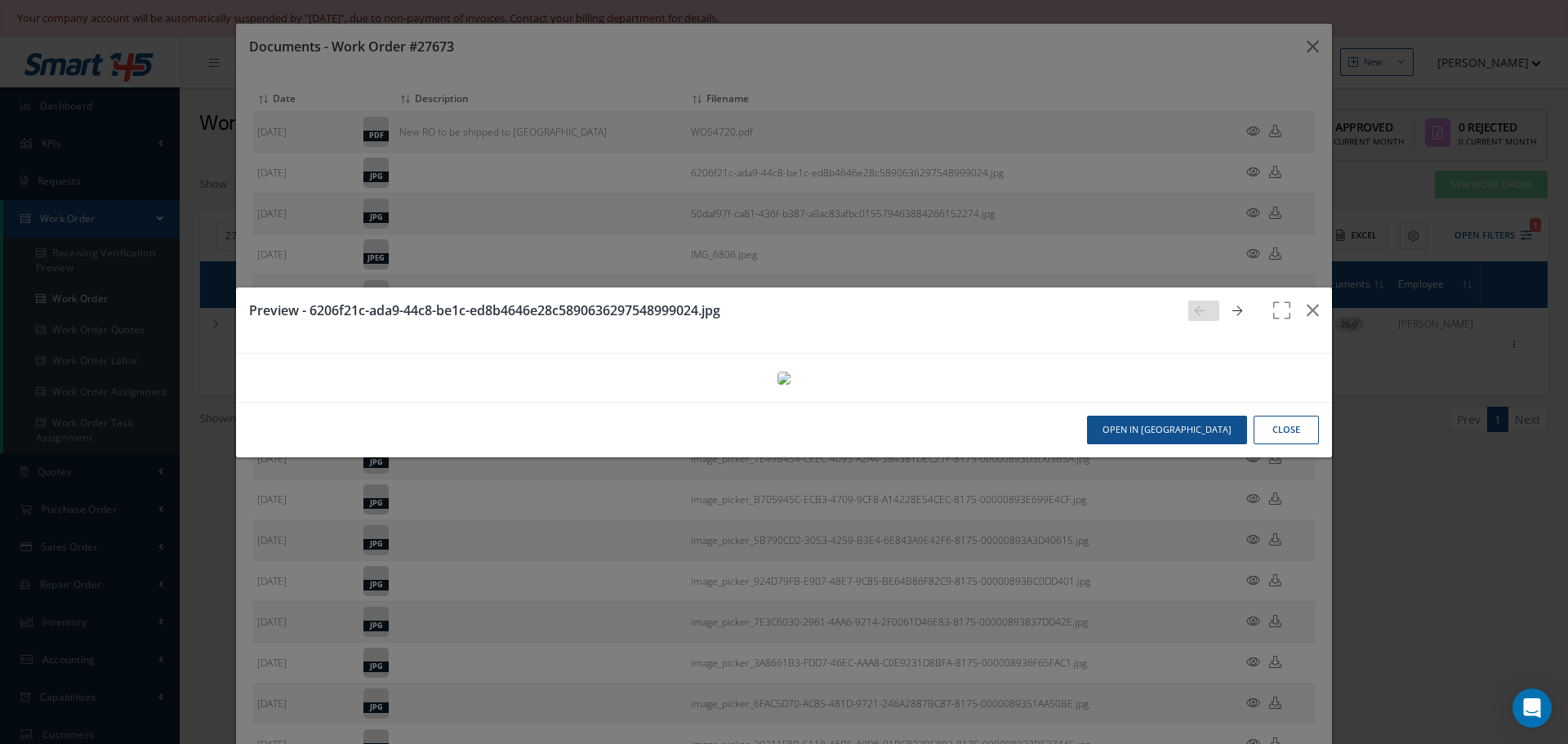
click at [1232, 305] on icon at bounding box center [1237, 311] width 10 height 12
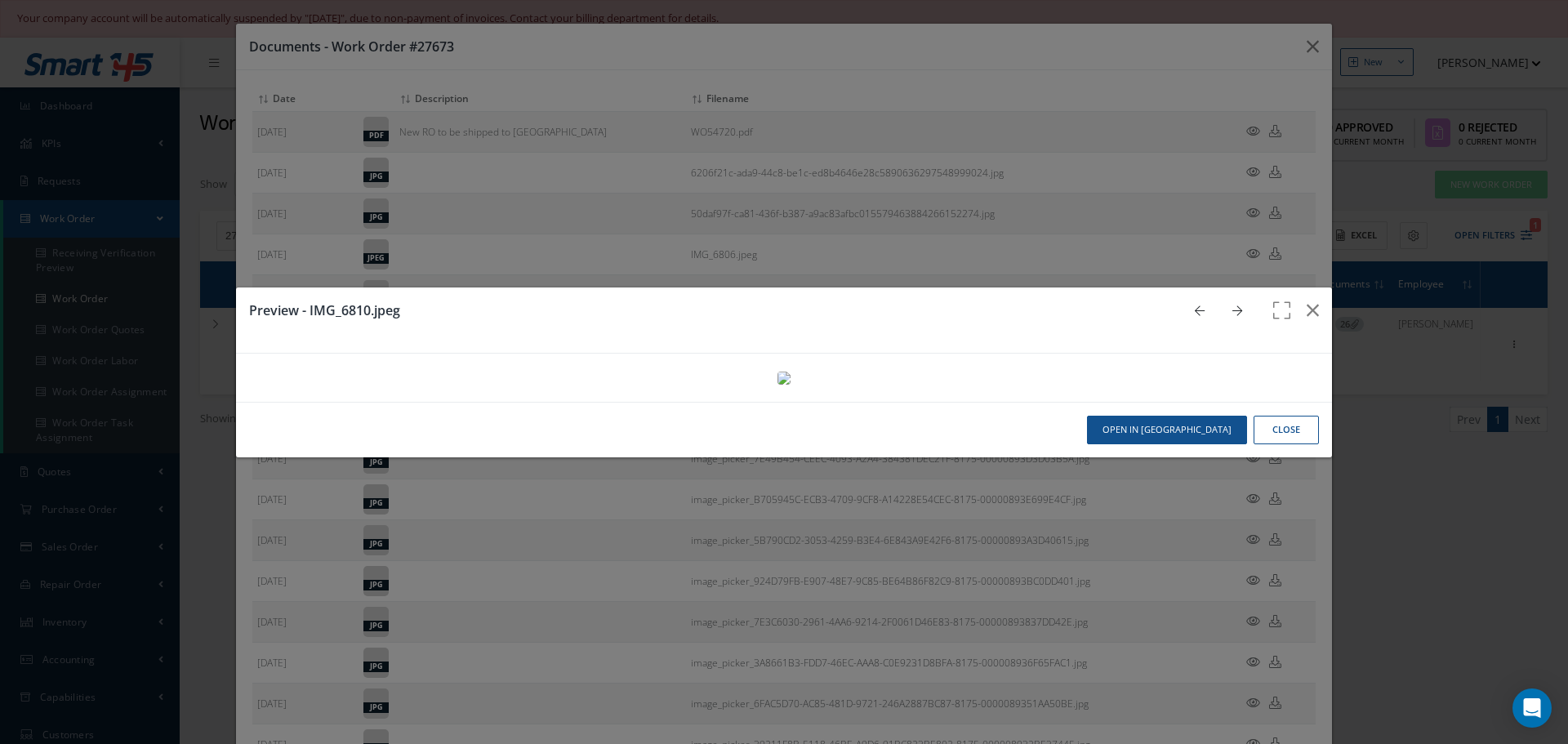
click at [1232, 305] on icon at bounding box center [1237, 311] width 10 height 12
click at [1233, 300] on link at bounding box center [1242, 310] width 31 height 20
click at [1307, 300] on icon "button" at bounding box center [1312, 310] width 13 height 19
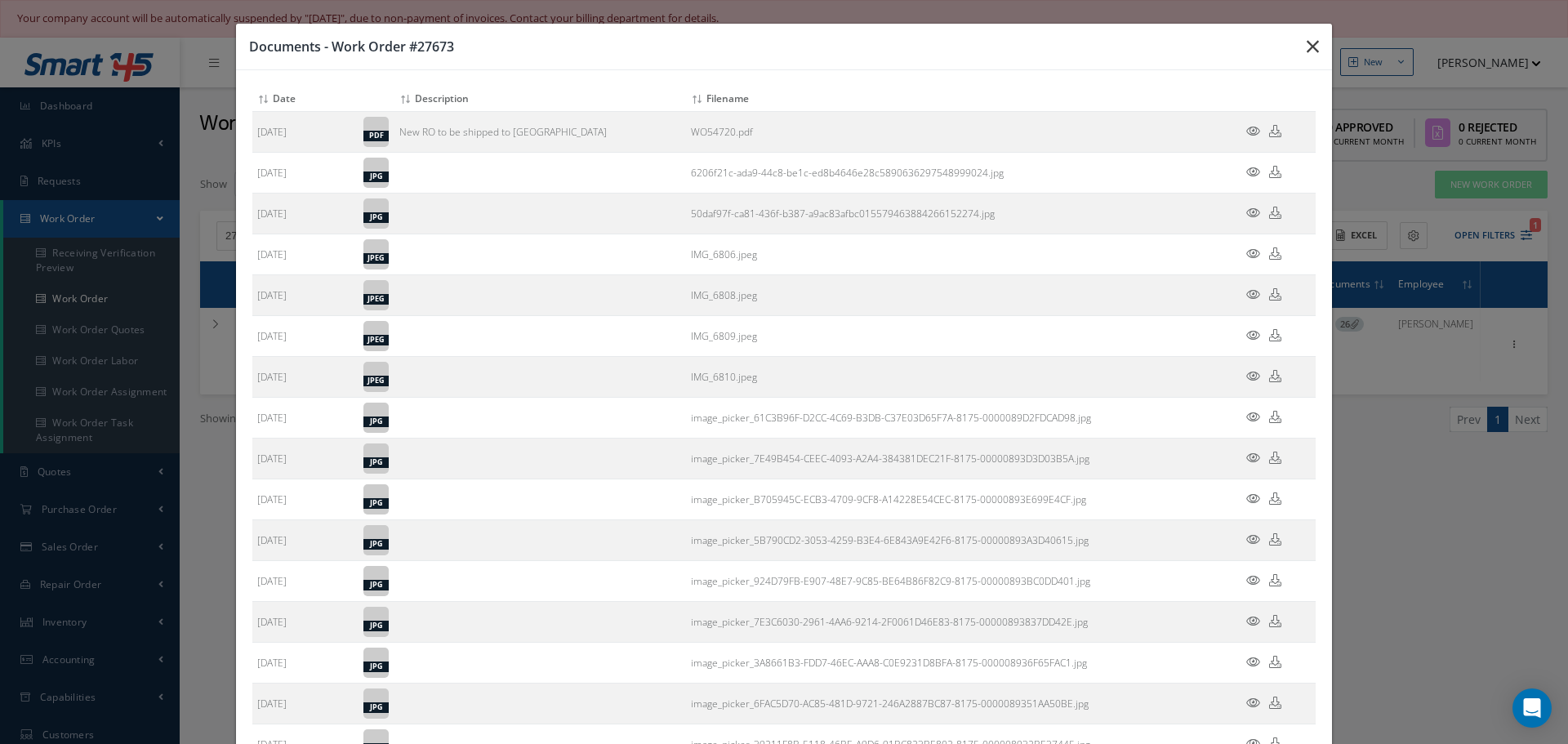
click at [1307, 50] on icon "button" at bounding box center [1312, 46] width 13 height 19
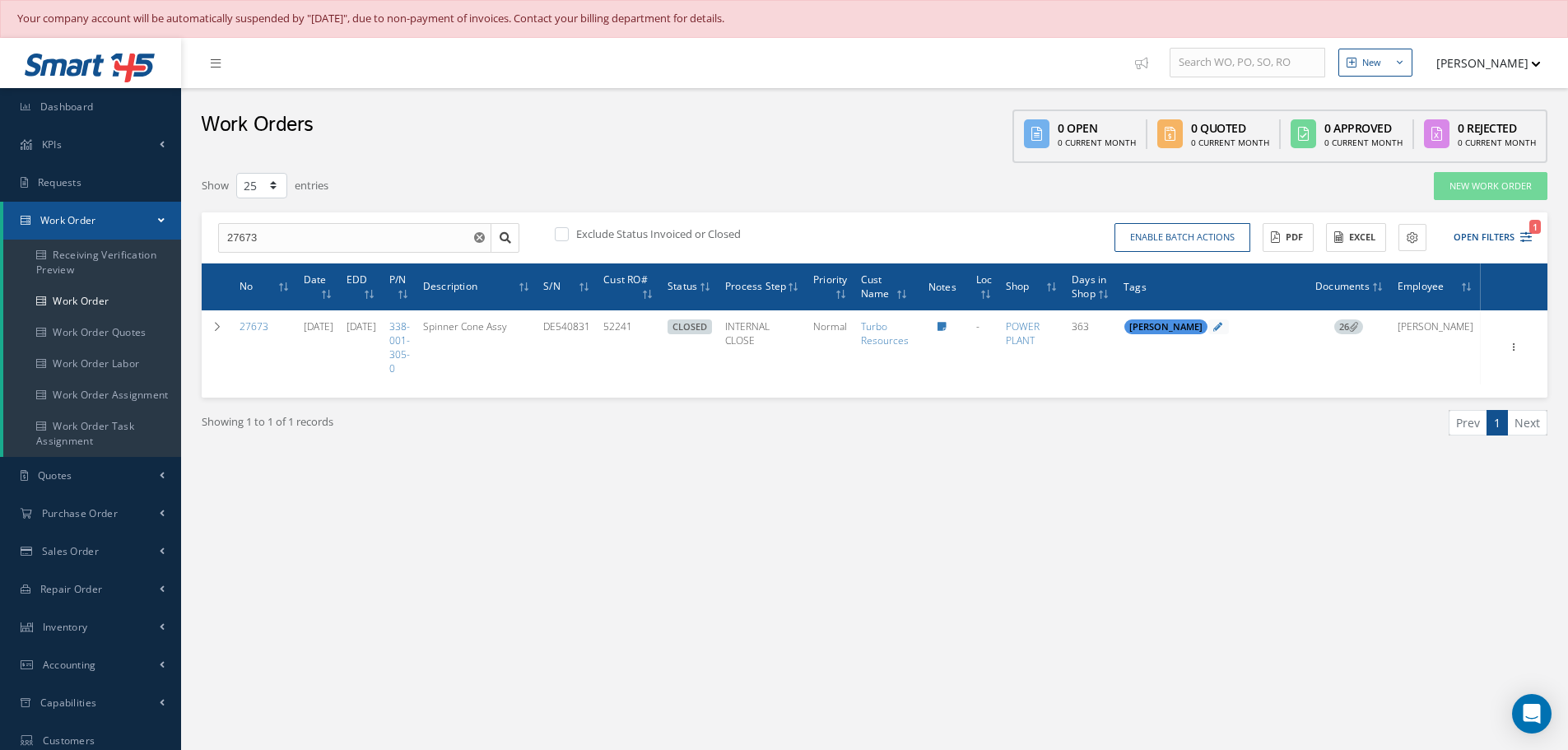
click at [349, 225] on div "27673 27673 Exclude Status Invoiced or Closed Enable batch actions Update Work …" at bounding box center [875, 238] width 1346 height 51
click at [342, 238] on input "27673" at bounding box center [354, 237] width 273 height 29
type input "2"
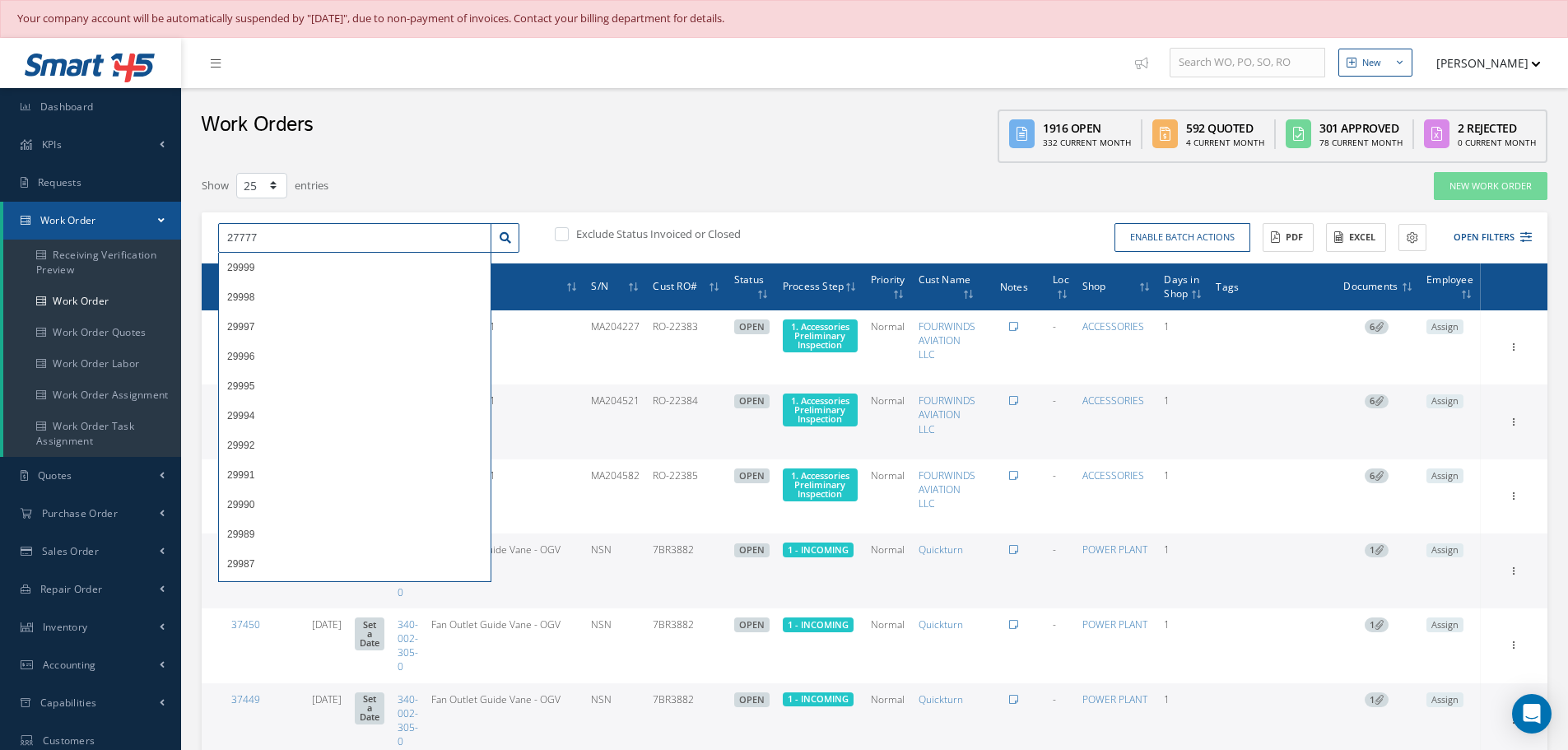
type input "27777"
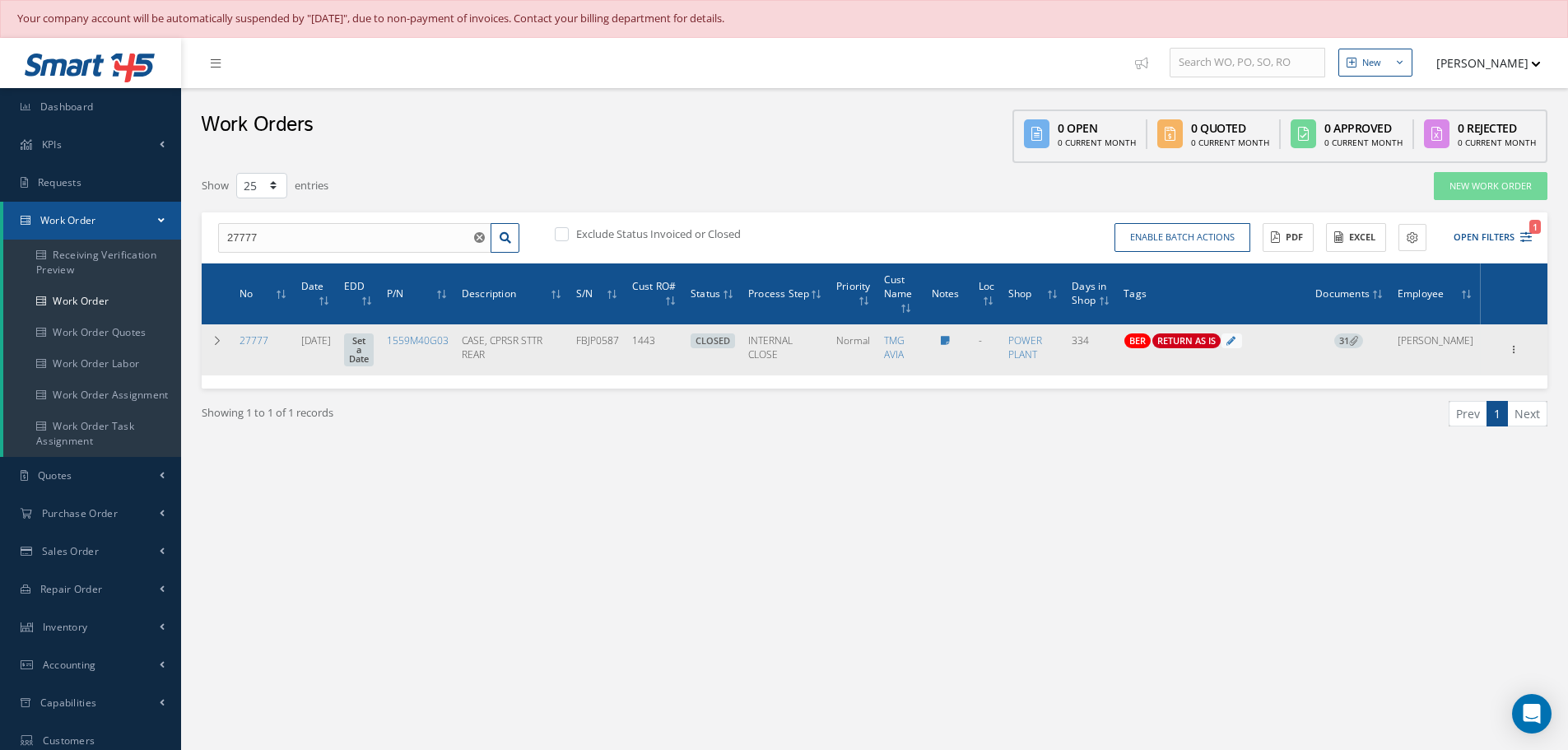
click at [1358, 343] on icon at bounding box center [1353, 340] width 9 height 9
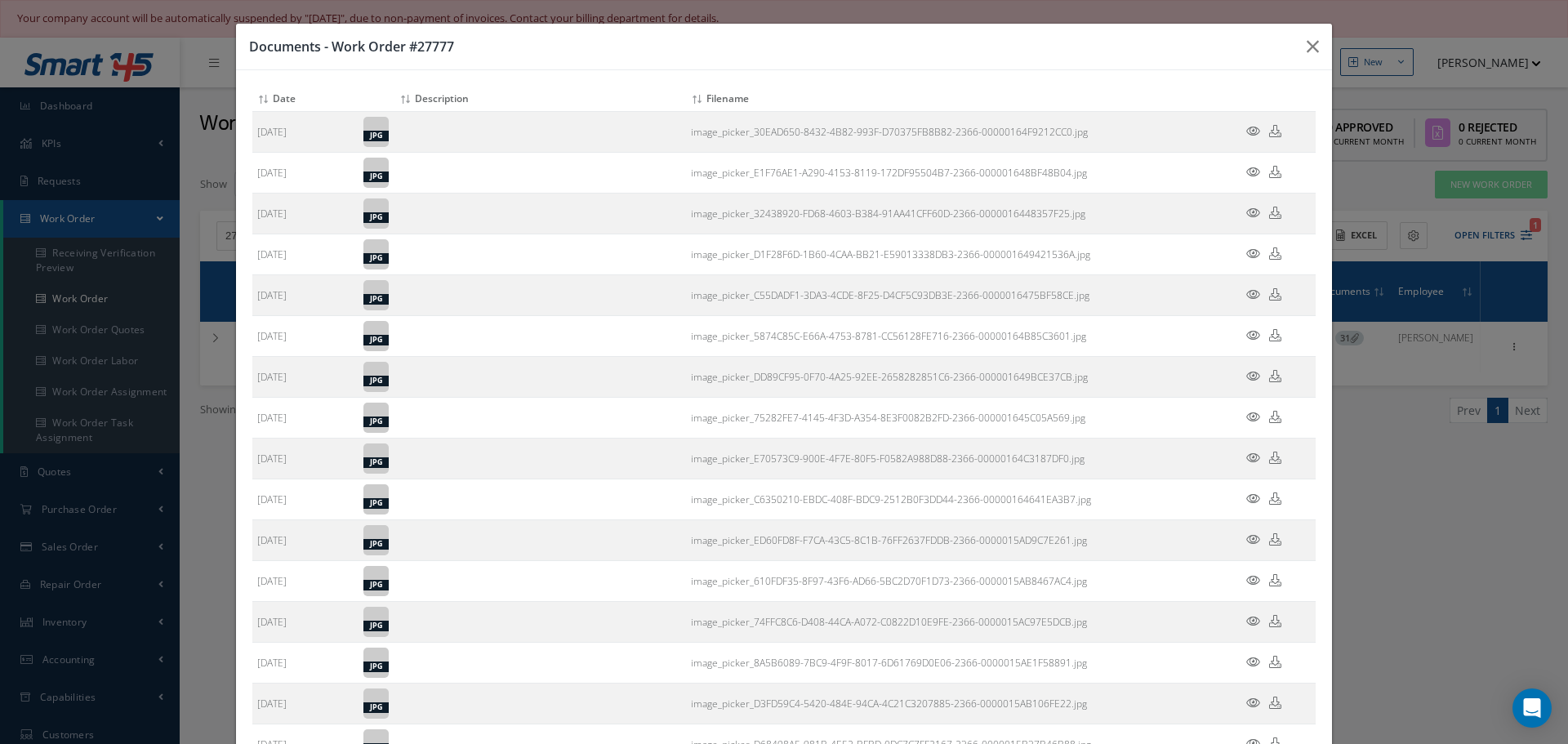
click at [1247, 131] on icon at bounding box center [1253, 131] width 14 height 13
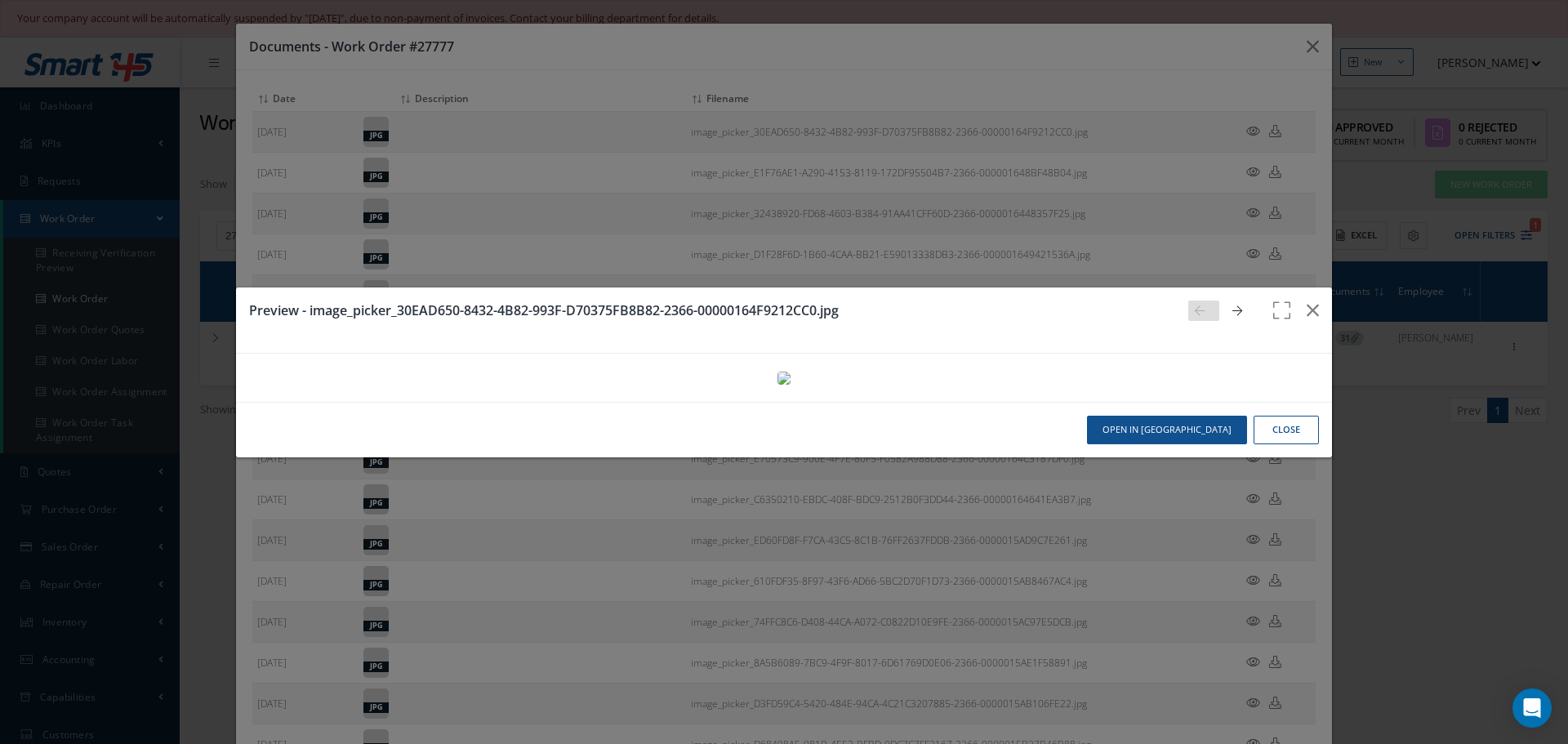
click at [1233, 300] on link at bounding box center [1242, 310] width 31 height 20
click at [1232, 305] on icon at bounding box center [1237, 311] width 10 height 12
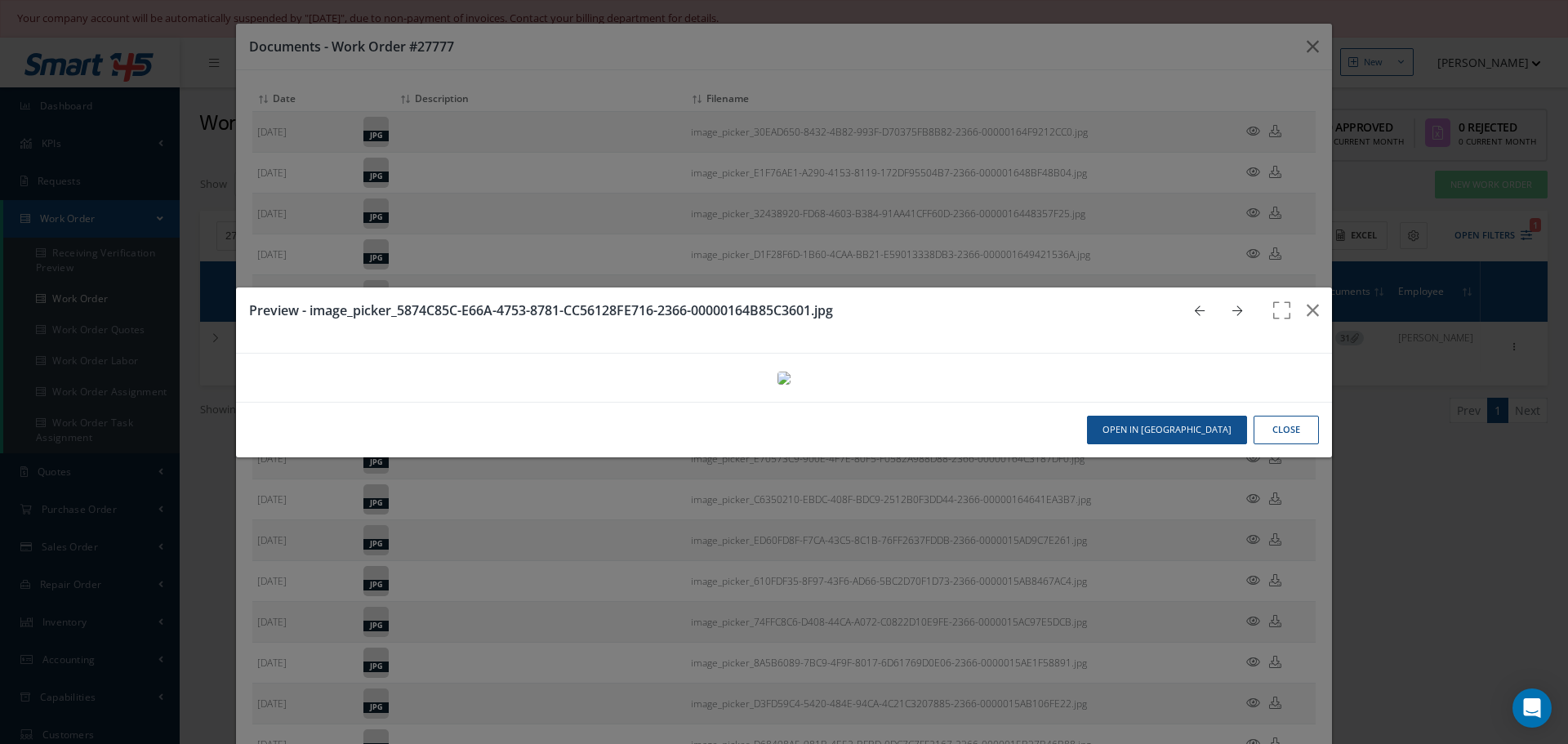
select select "25"
click at [1232, 305] on icon at bounding box center [1237, 311] width 10 height 12
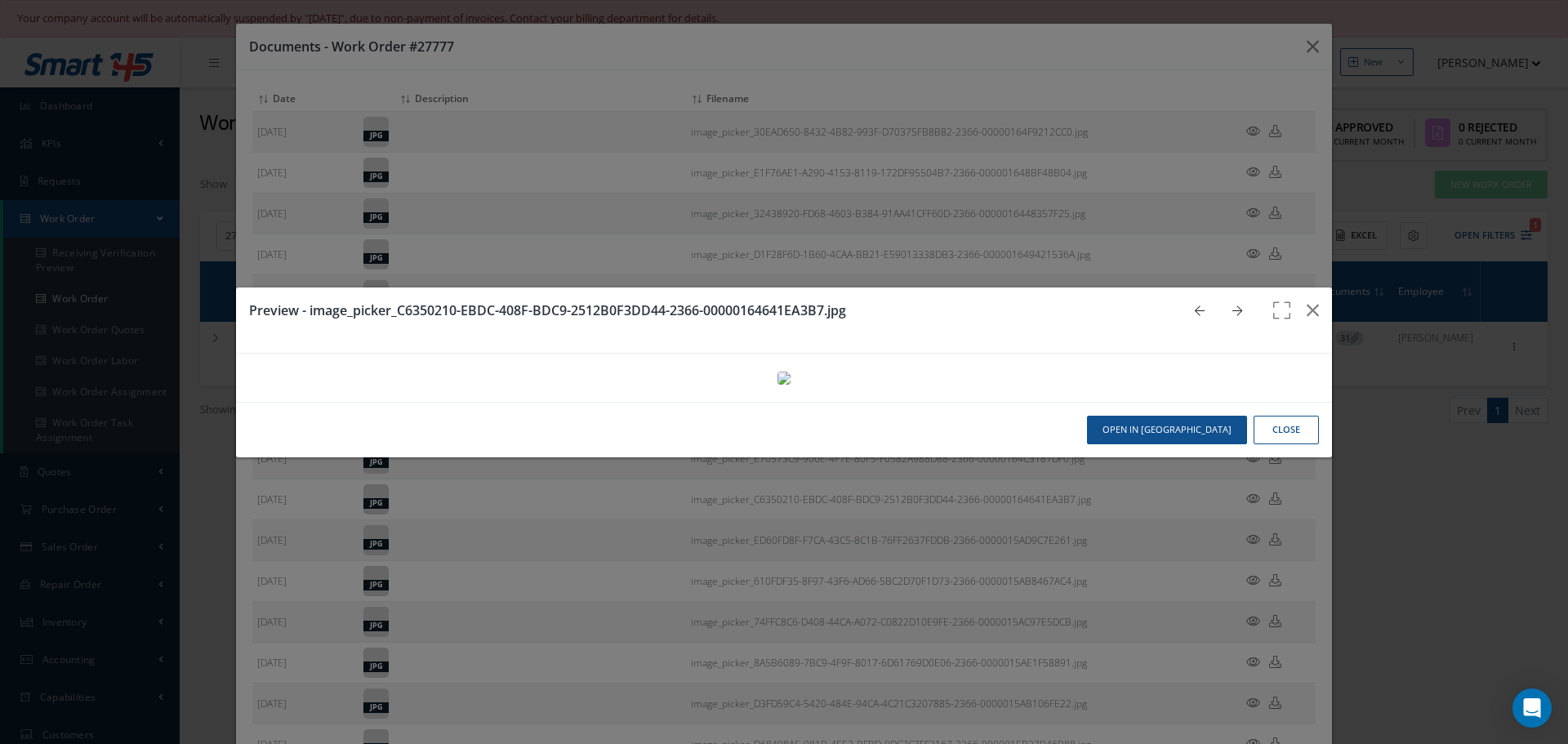
click at [1232, 305] on icon at bounding box center [1237, 311] width 10 height 12
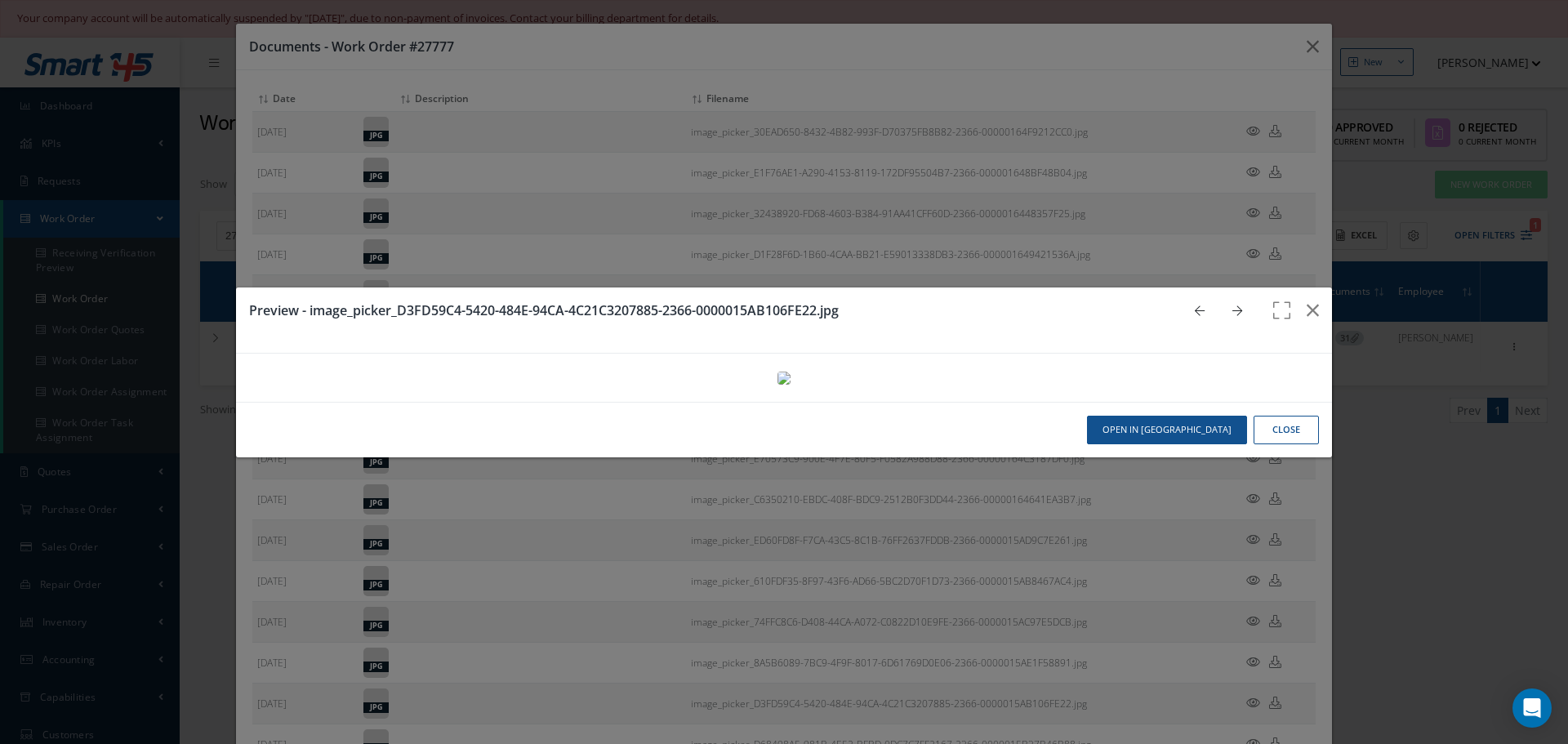
click at [1232, 305] on icon at bounding box center [1237, 311] width 10 height 12
click at [1302, 288] on button "button" at bounding box center [1313, 310] width 39 height 46
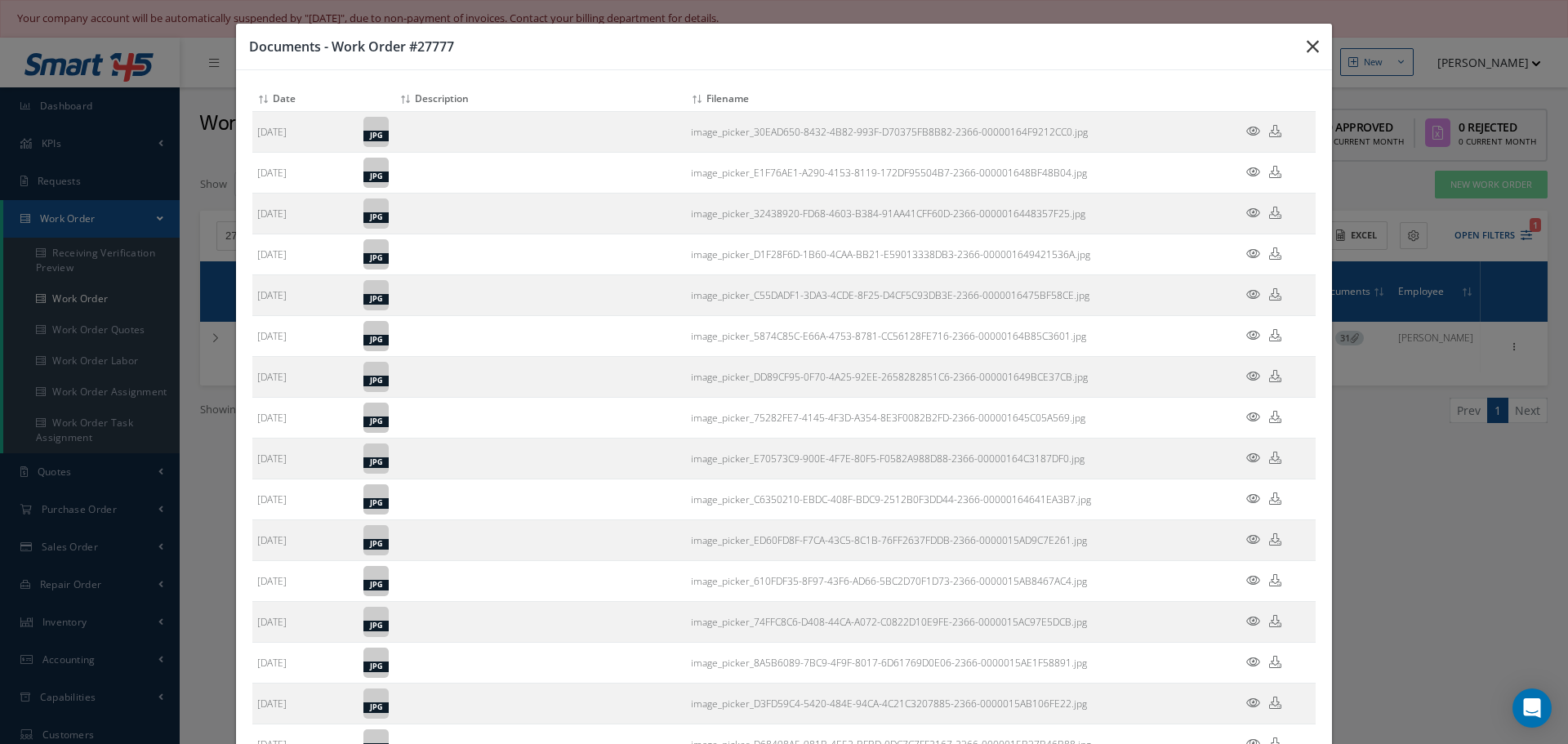
click at [1314, 46] on button "button" at bounding box center [1313, 46] width 39 height 46
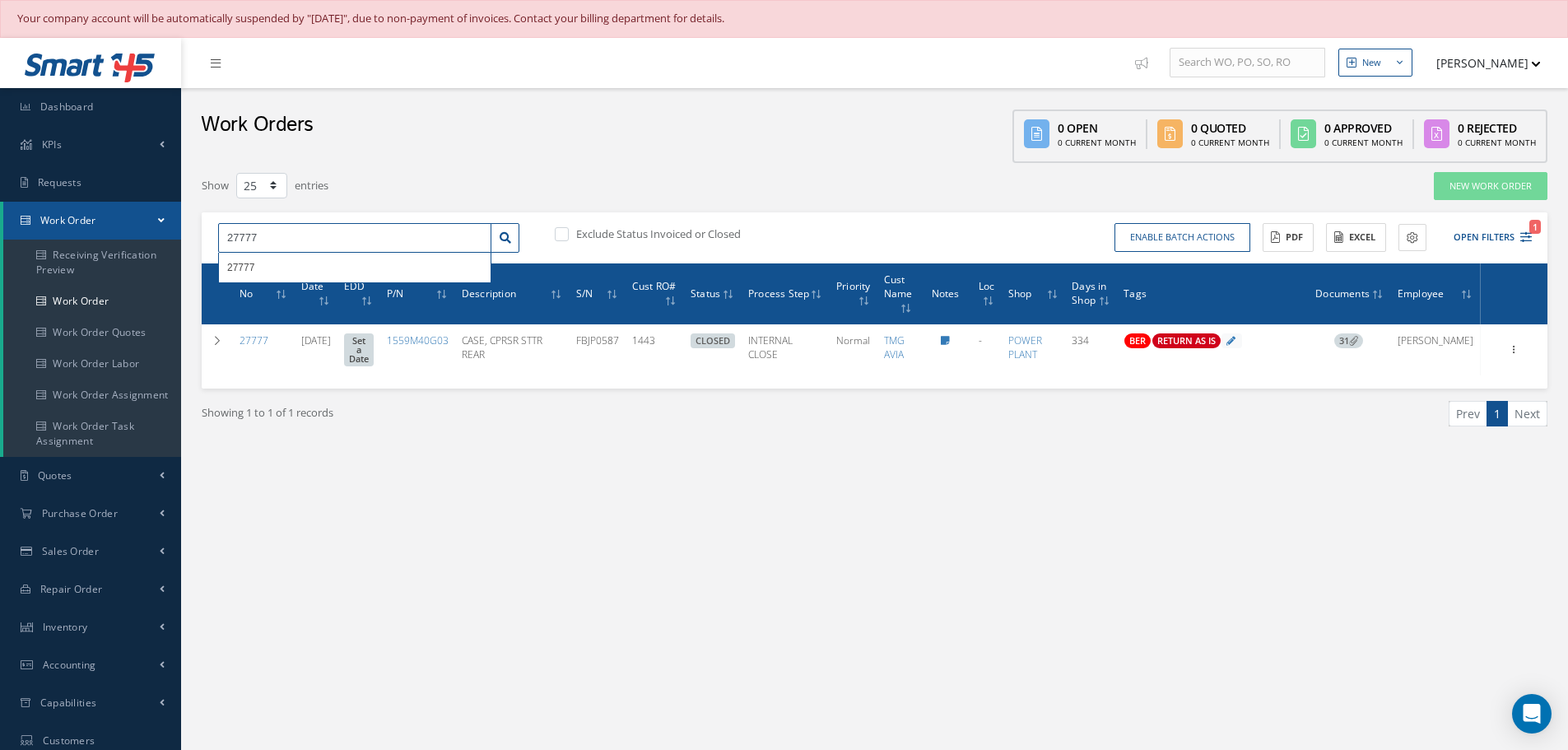
click at [277, 243] on input "27777" at bounding box center [354, 237] width 273 height 29
type input "2"
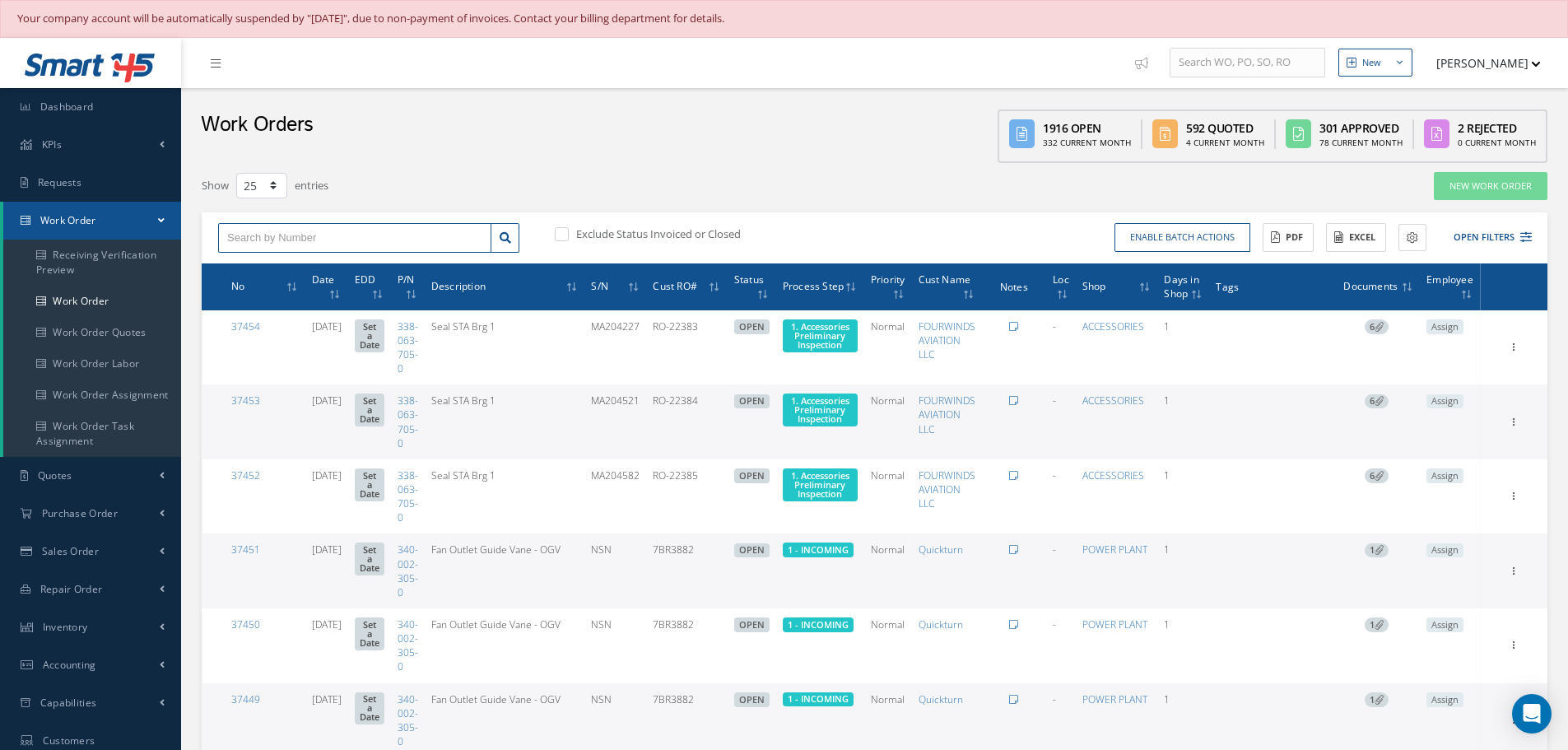
click at [256, 229] on input "text" at bounding box center [354, 237] width 273 height 29
click at [295, 232] on input "text" at bounding box center [354, 237] width 273 height 29
type input "35232"
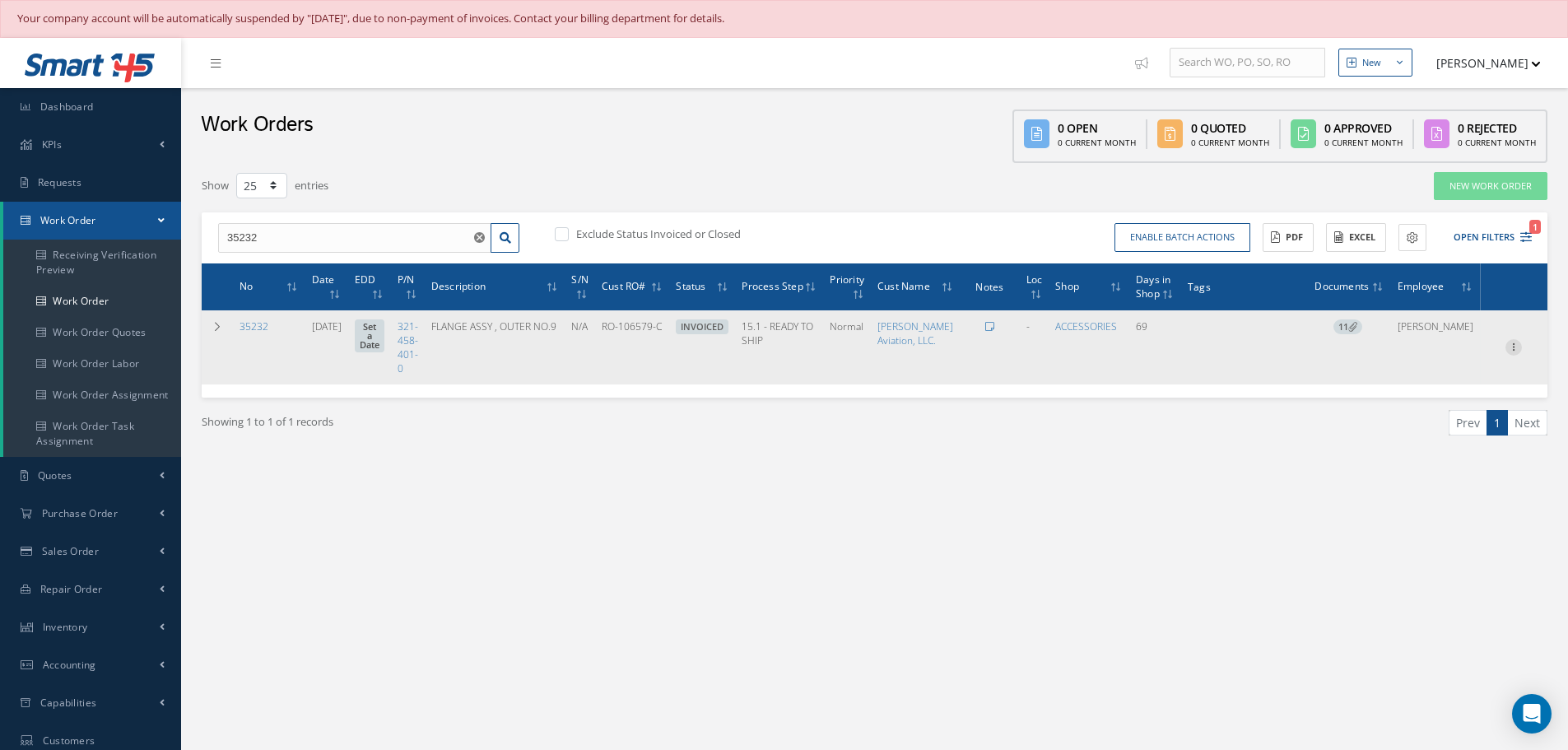
click at [1516, 353] on icon at bounding box center [1513, 345] width 17 height 13
click at [1471, 390] on link "Edit" at bounding box center [1437, 380] width 130 height 21
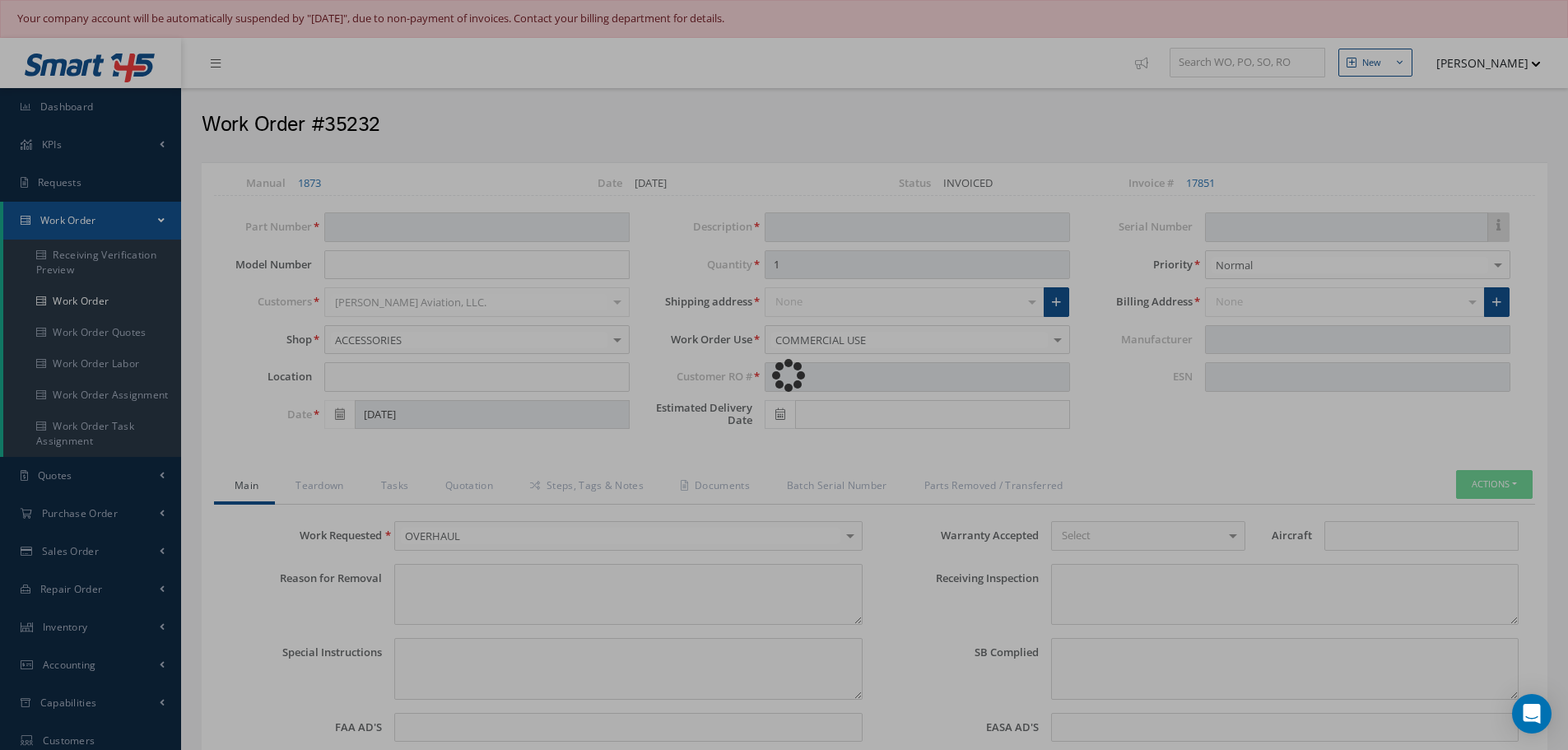
type input "321-458-401-0"
type input "[DATE]"
type input "FLANGE ASSY , OUTER NO.9"
type input "RO-106579-C"
type input "N/A"
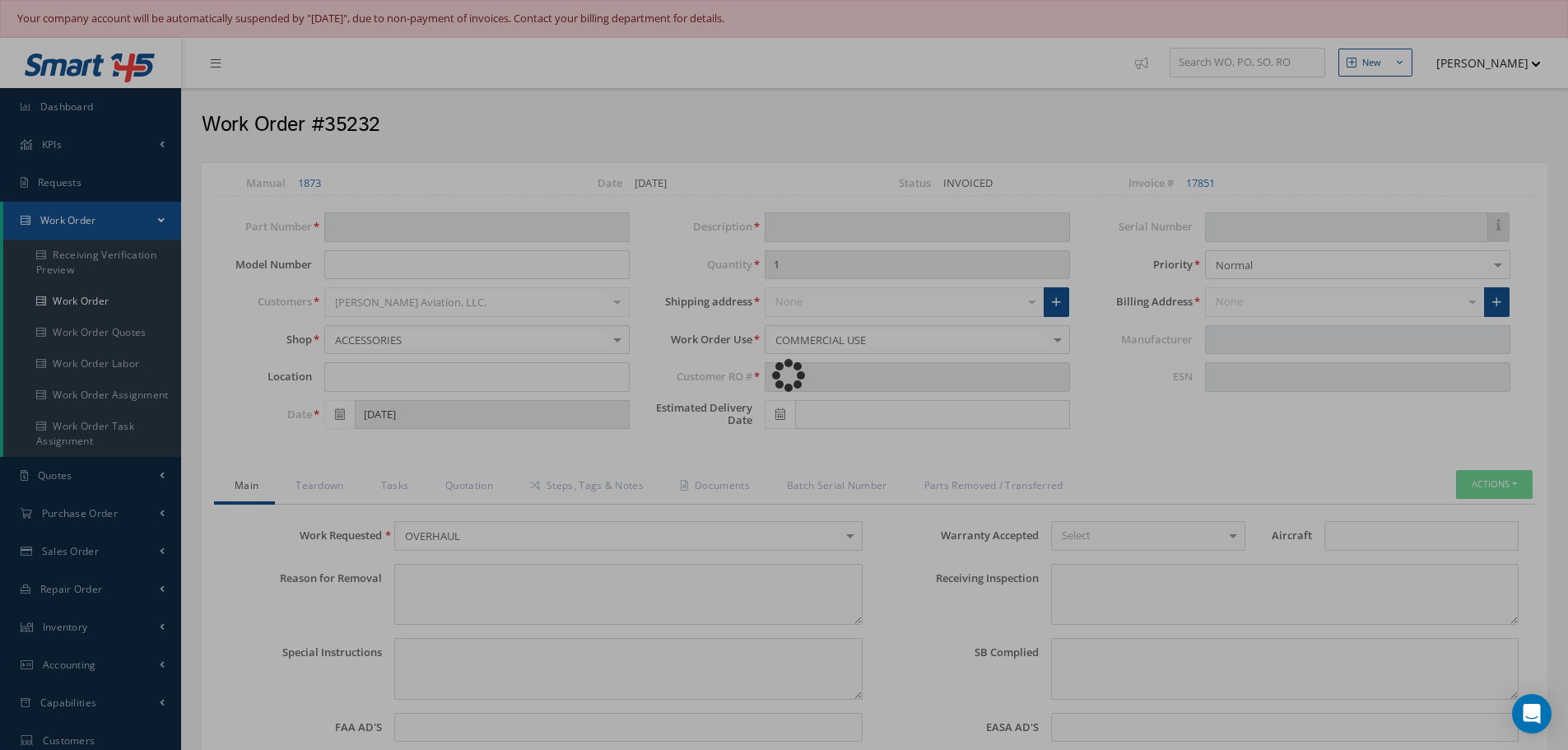
type input "779161"
type textarea "NONE"
type textarea "PLEASE SEE R.O. FOR DETAILS"
type textarea "NO VISUAL DAMAGE"
type textarea "None performed"
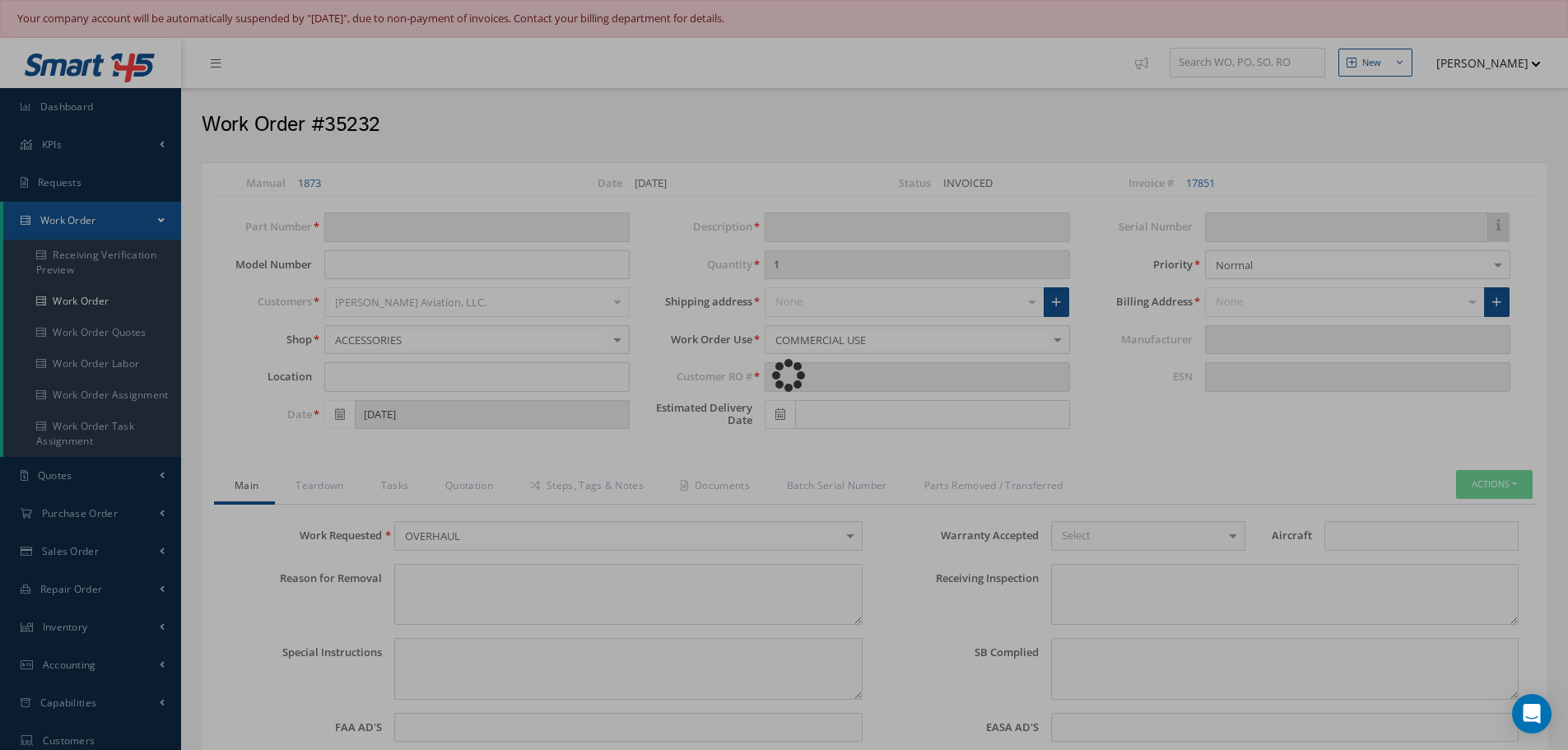
type textarea "Article was Overhauled in reference with the following Technical Standard: CFM5…"
type input "10/07/2025"
type textarea "Article has been approved to return to service."
type input "10/07/2025"
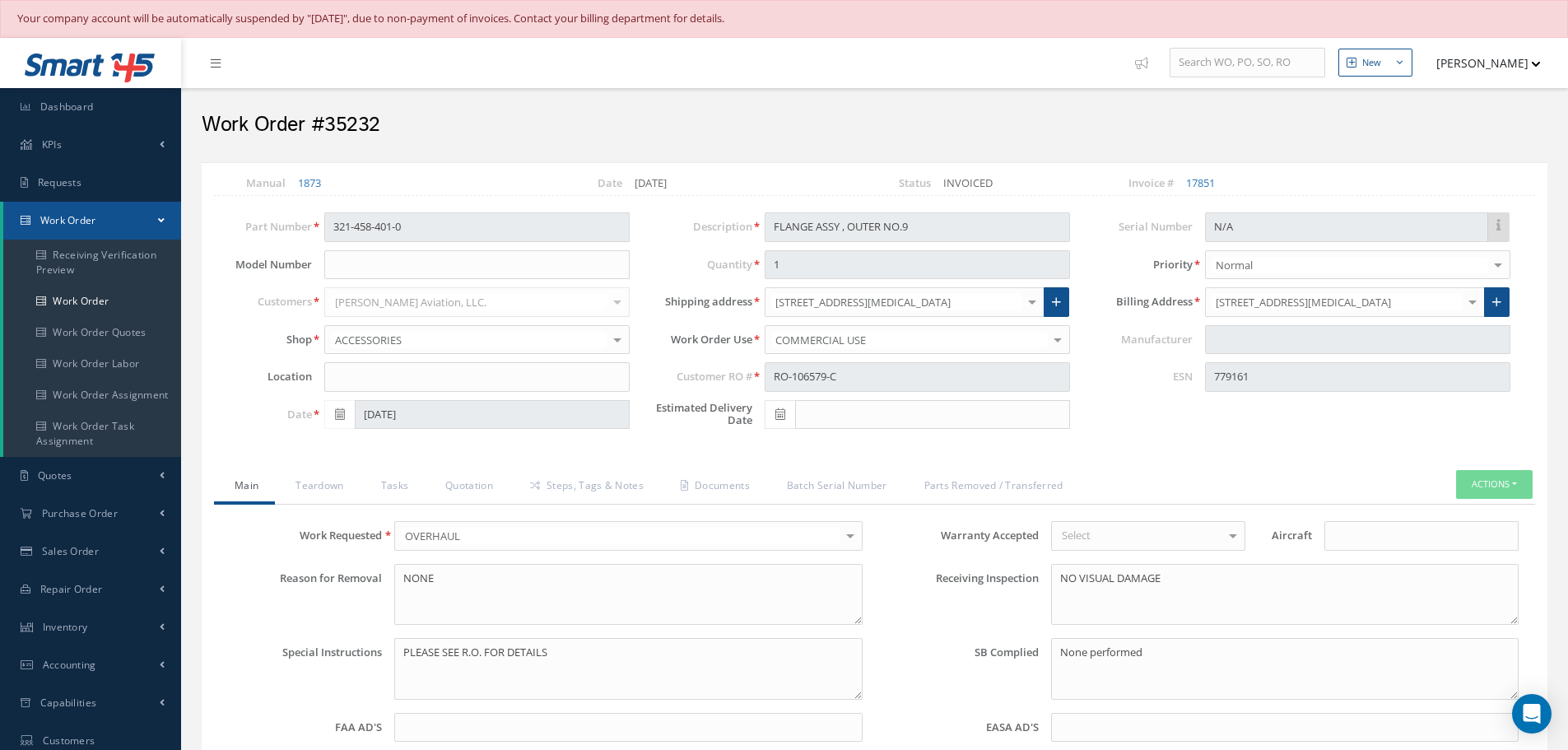
type input "CFM56-5B"
click at [464, 485] on link "Quotation" at bounding box center [467, 486] width 85 height 34
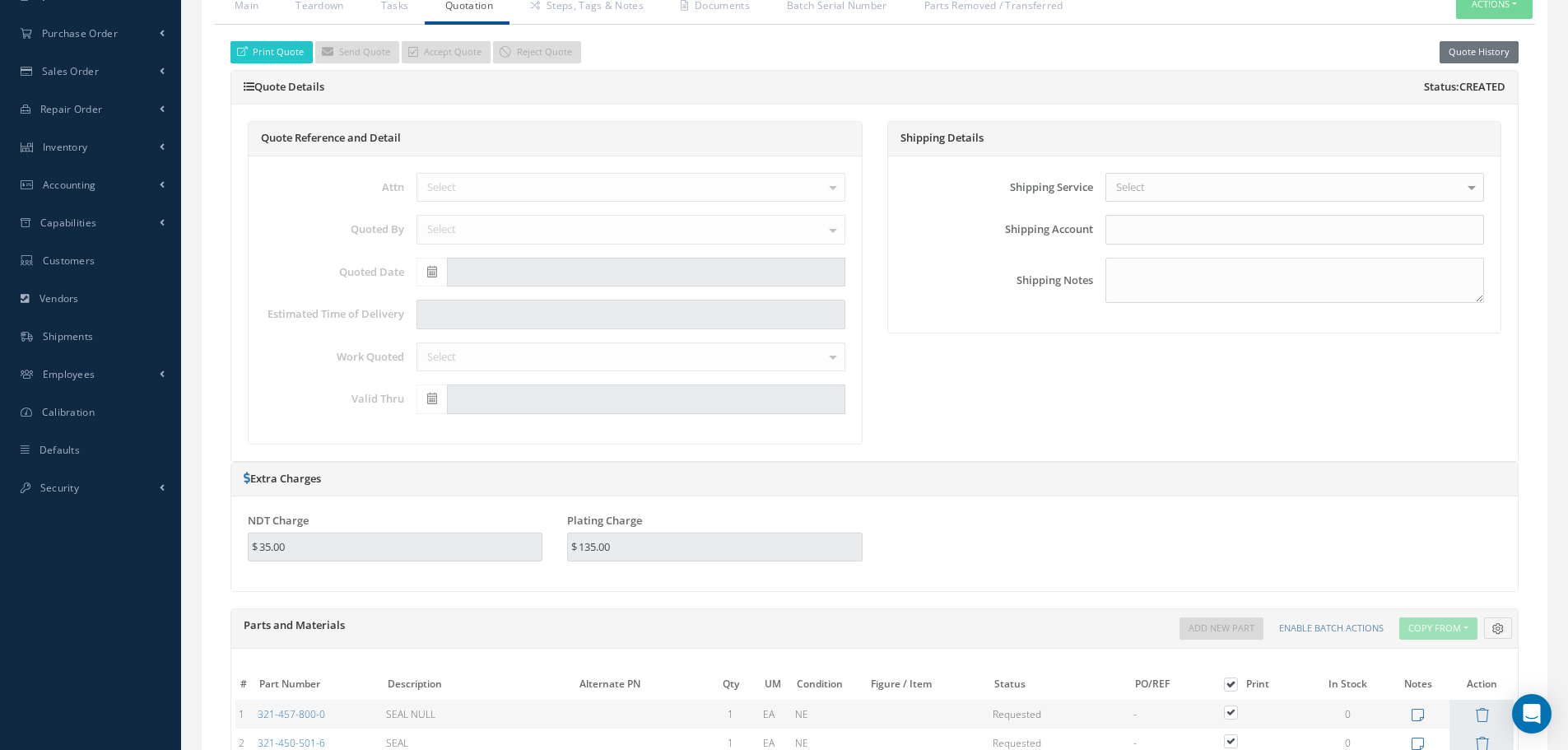
scroll to position [392, 0]
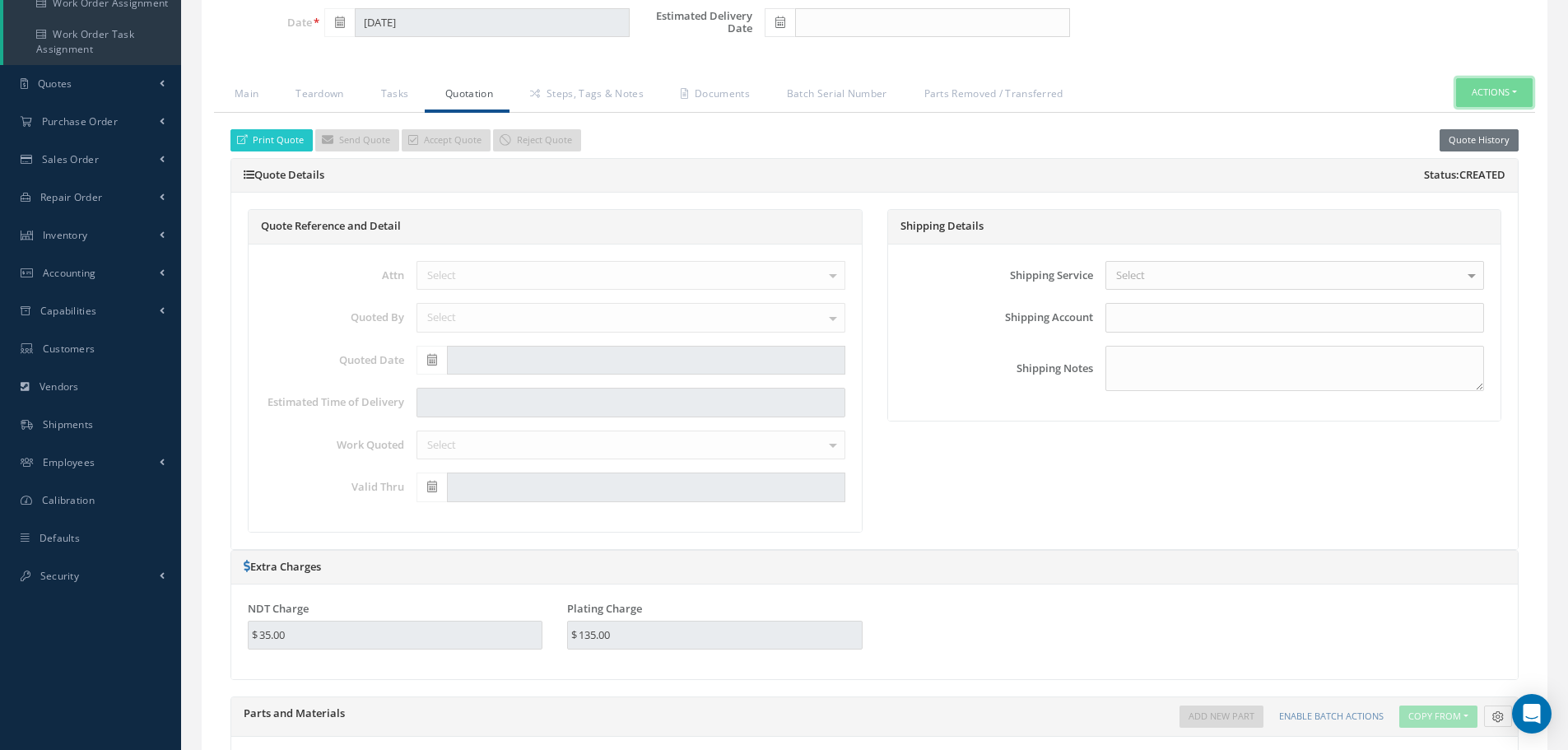
click at [1516, 93] on button "Actions" at bounding box center [1494, 93] width 76 height 29
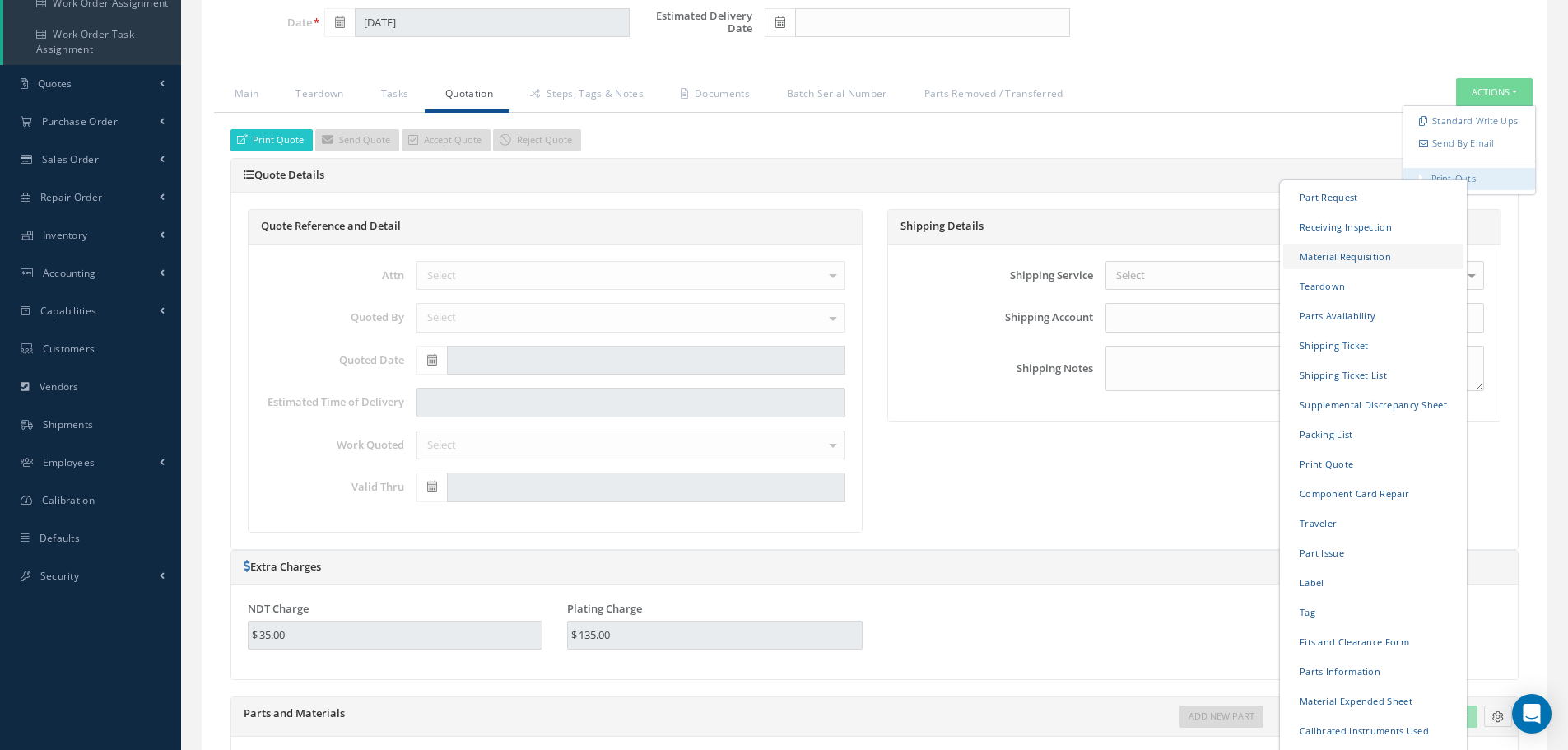
click at [1316, 259] on link "Material Requisition" at bounding box center [1373, 257] width 181 height 25
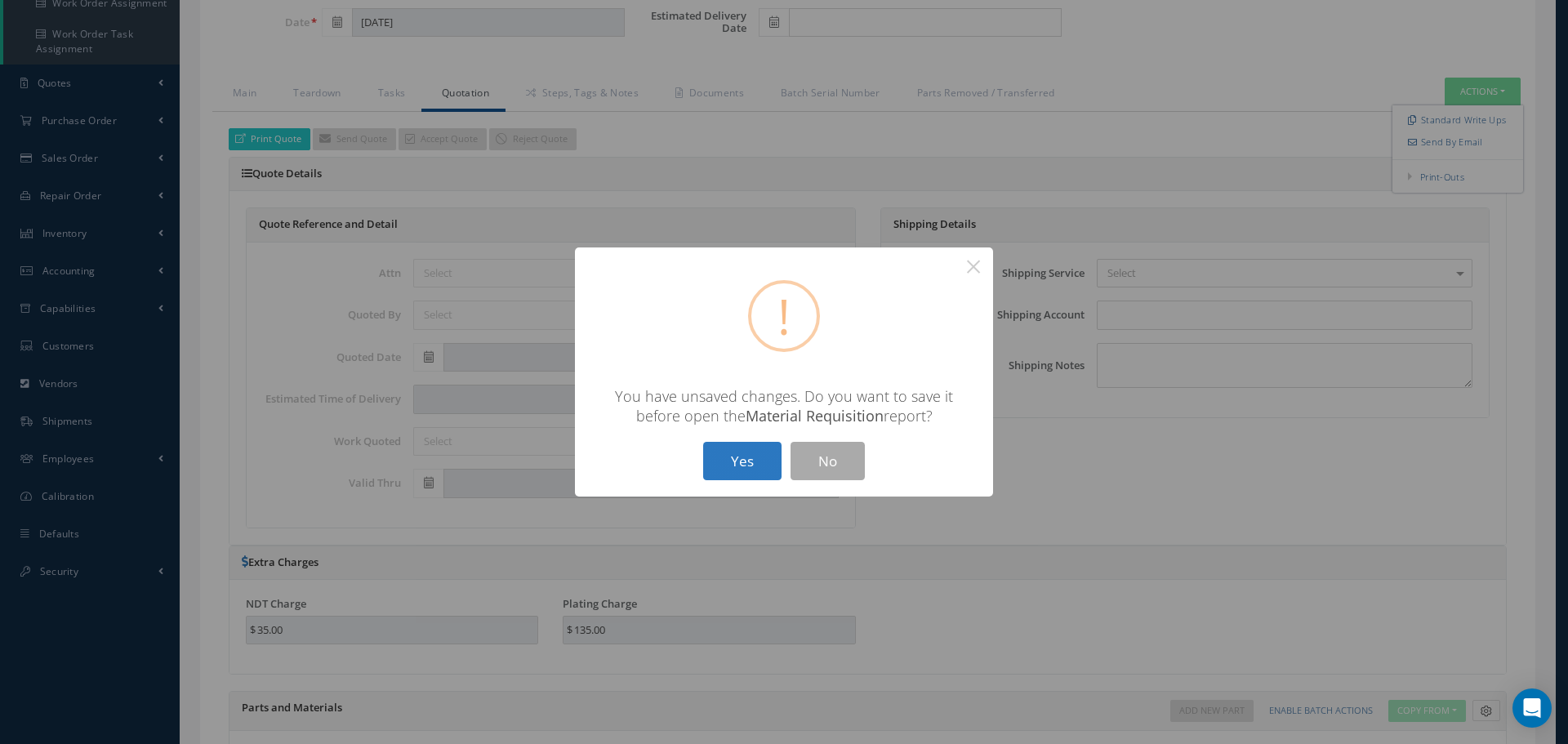
click at [767, 465] on button "Yes" at bounding box center [742, 461] width 78 height 39
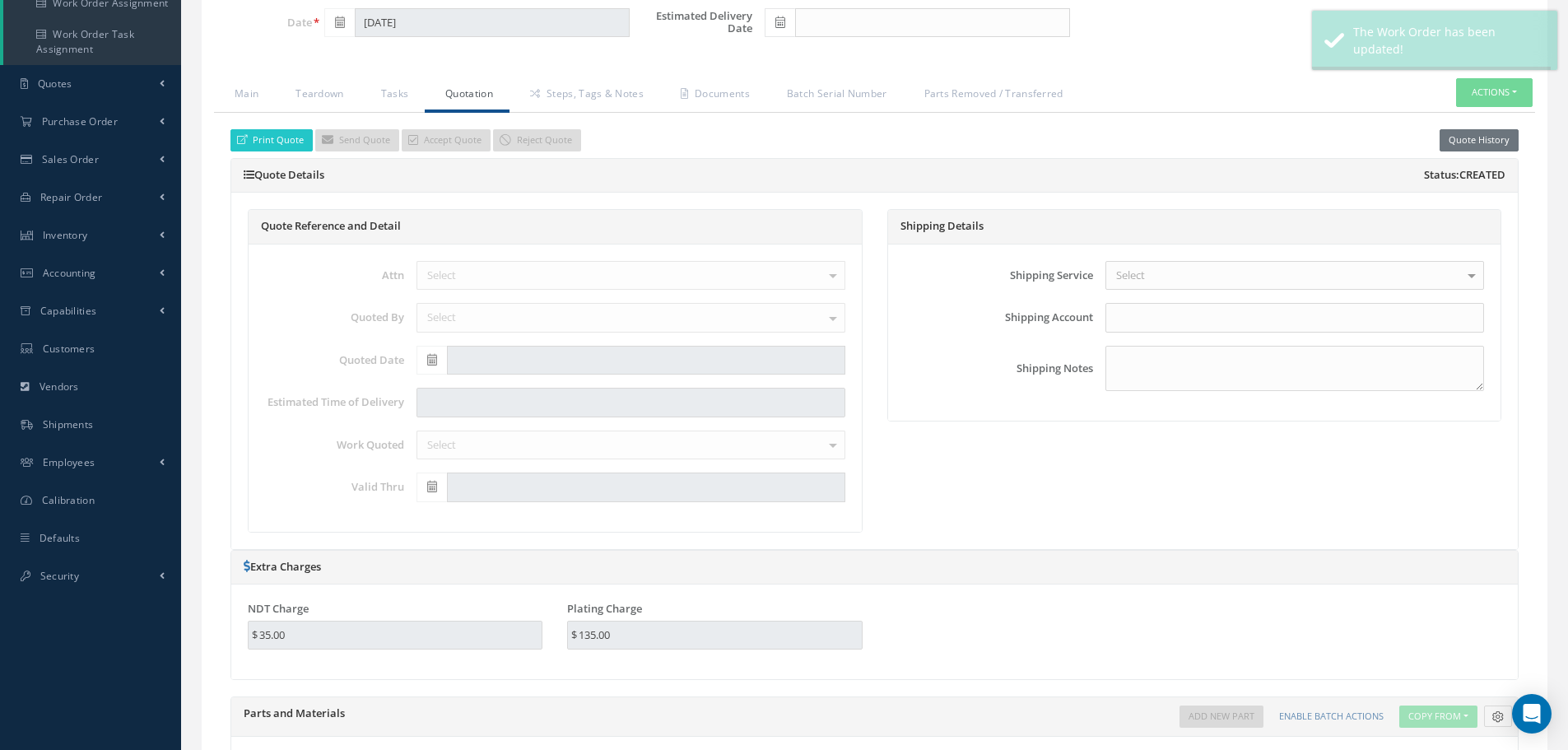
type input "CFM56-5B"
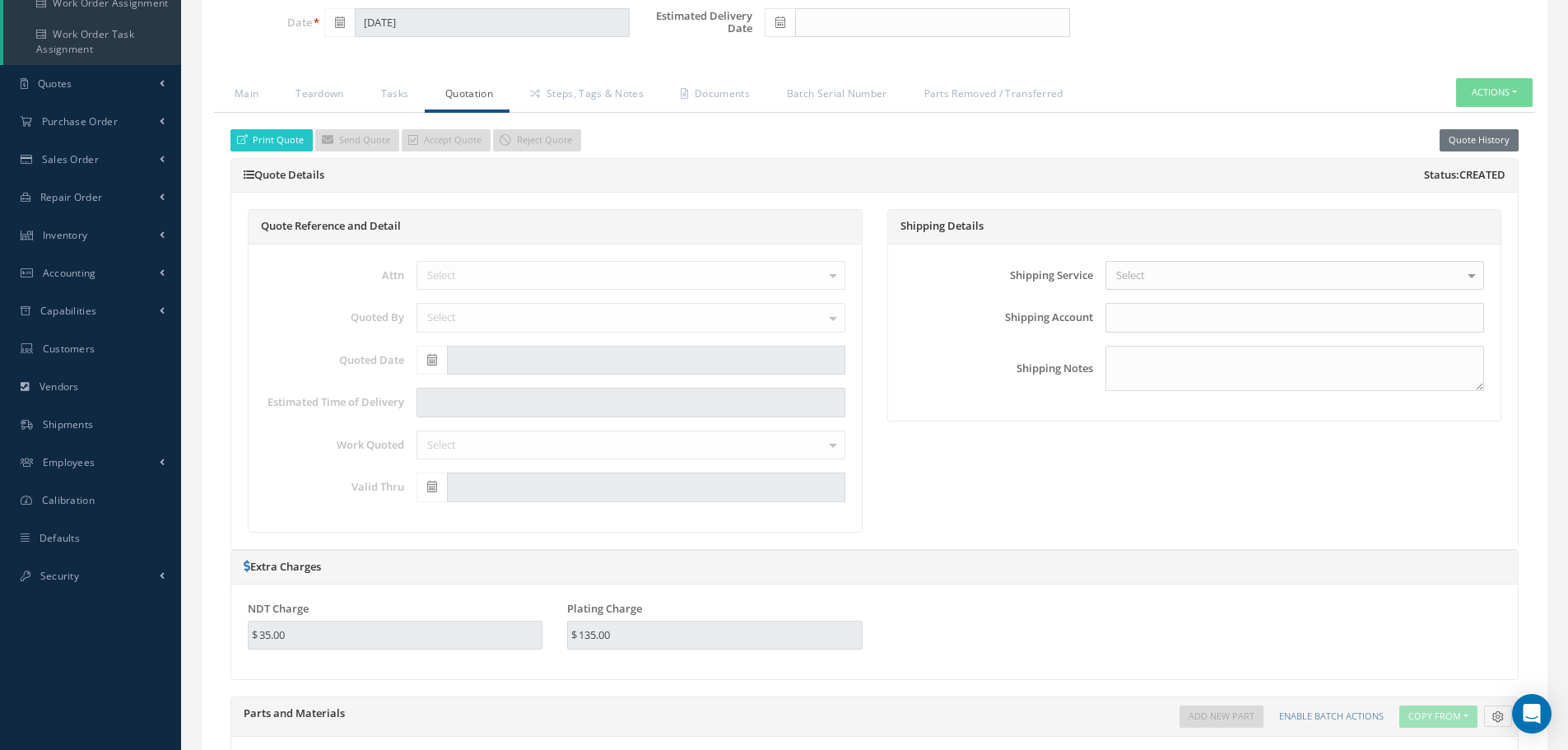
select select "25"
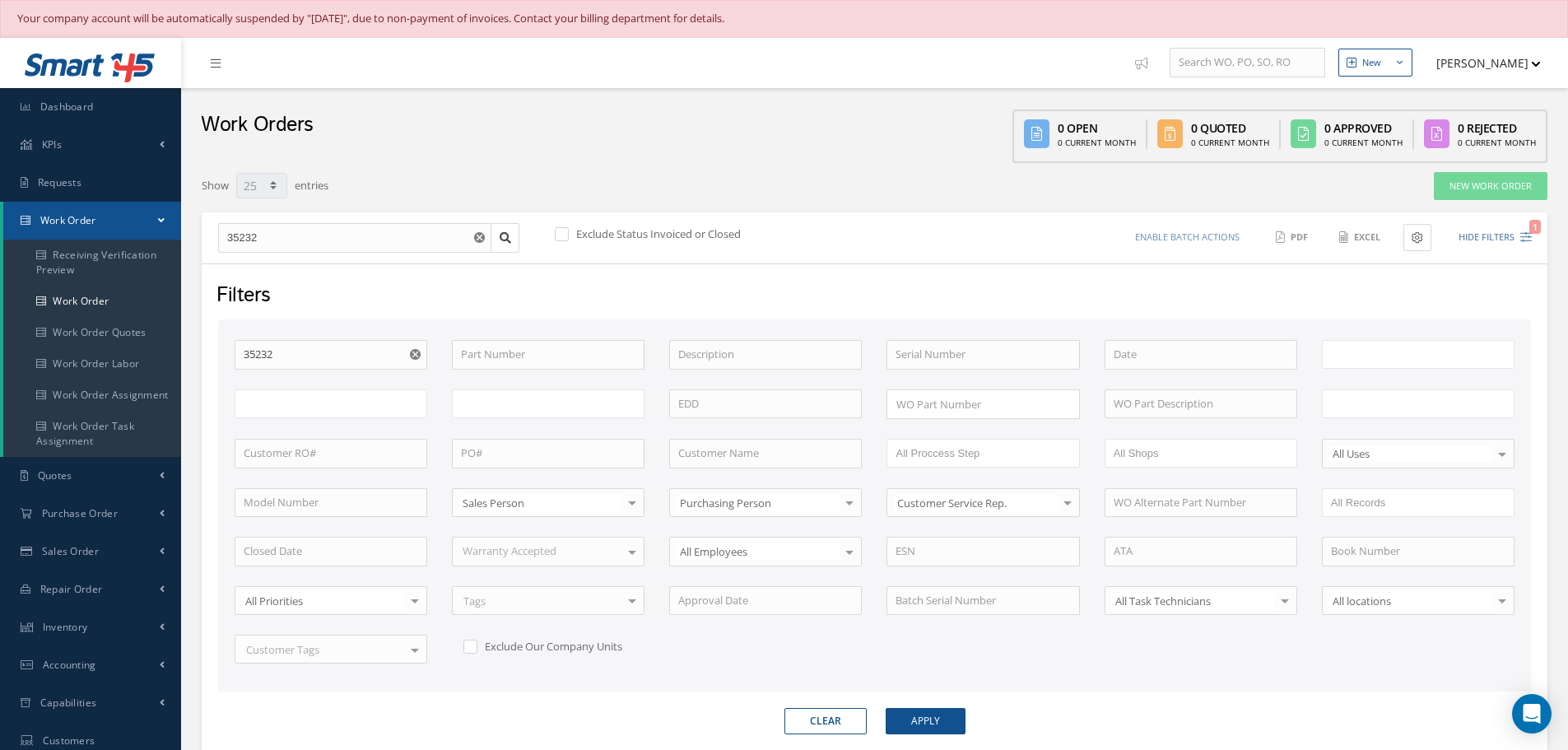
type input "All Work Request"
type input "All Work Performed"
type input "All Status"
type input "WO Part Status"
click at [1497, 228] on button "Hide Filters 1" at bounding box center [1488, 237] width 88 height 27
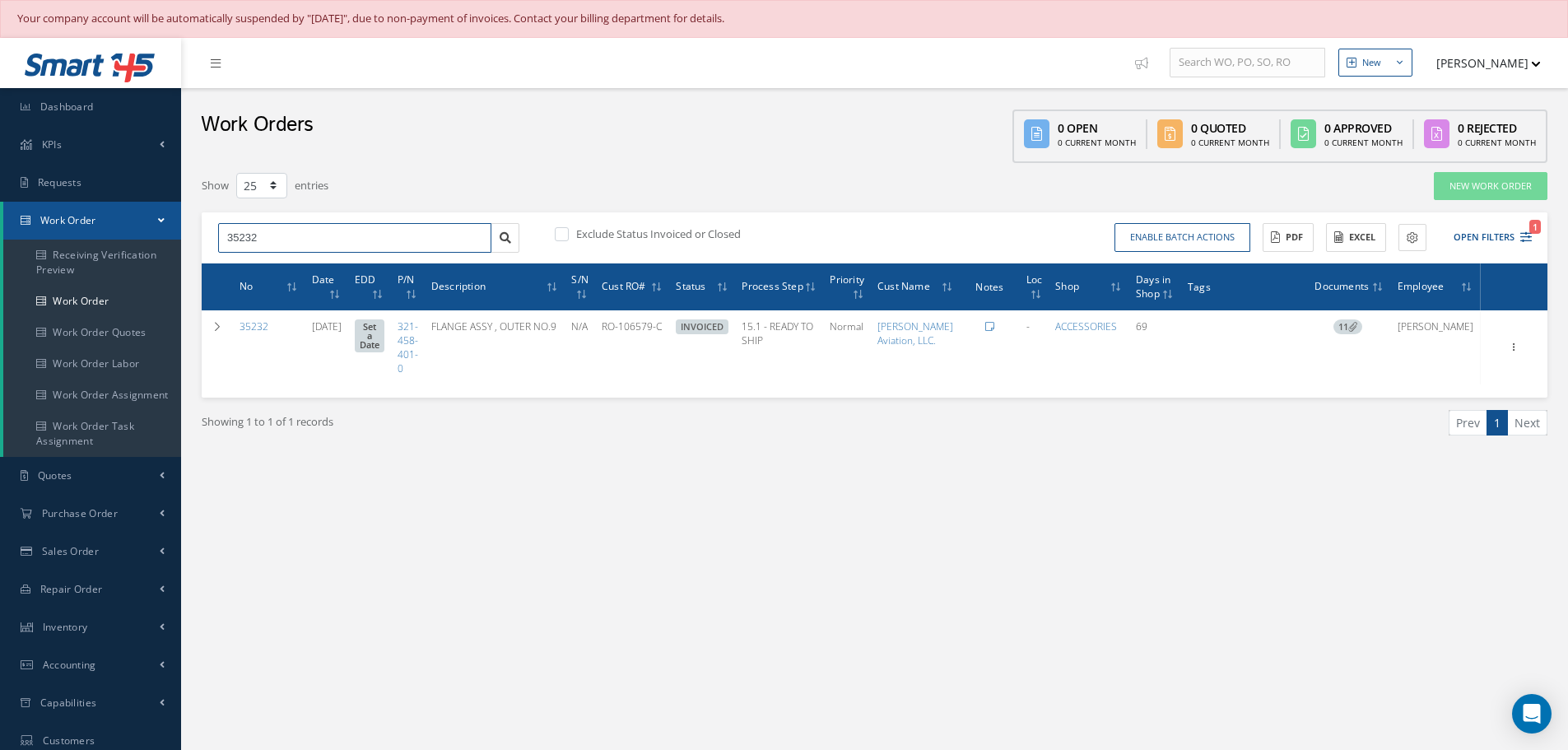
click at [317, 237] on input "35232" at bounding box center [354, 237] width 273 height 29
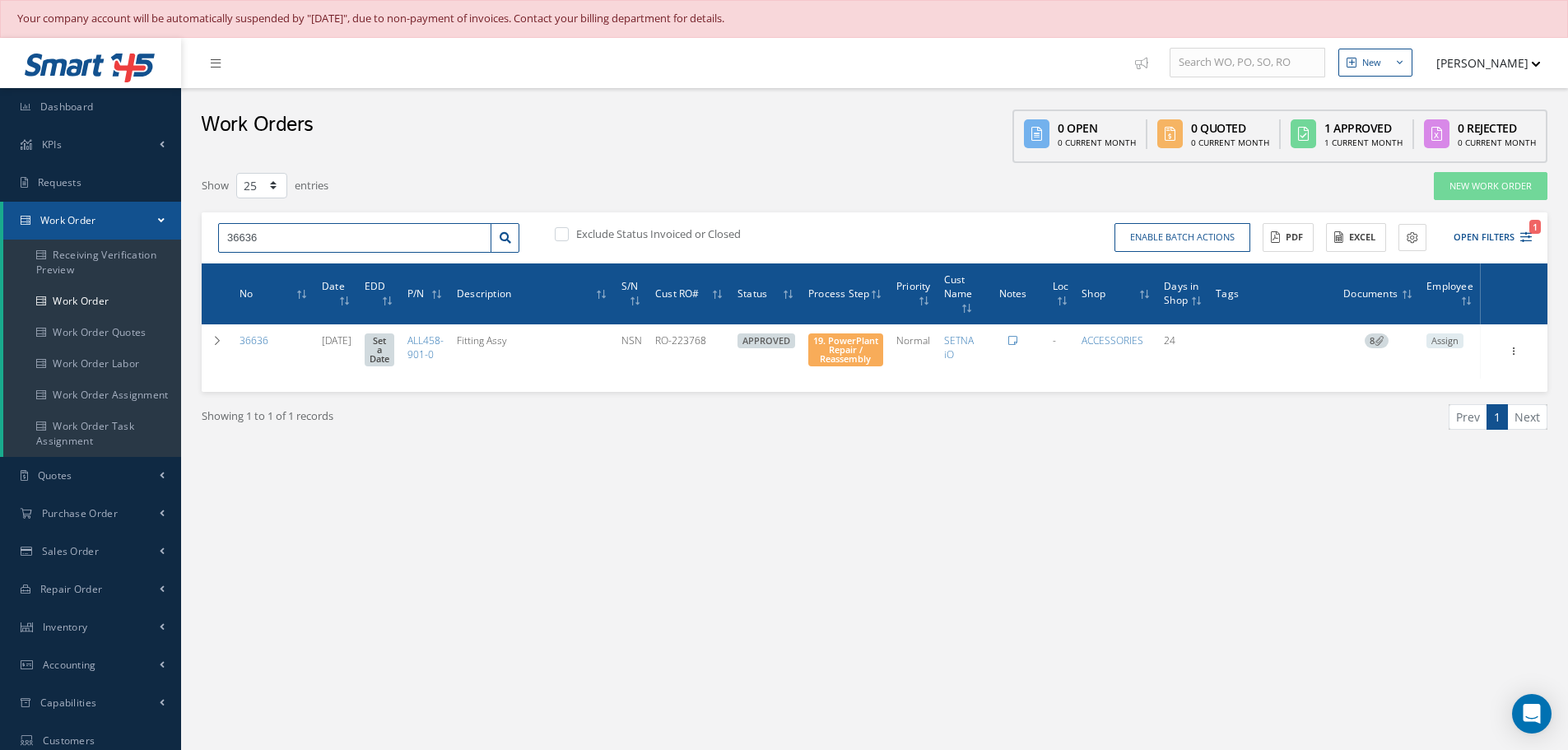
click at [287, 239] on input "36636" at bounding box center [354, 237] width 273 height 29
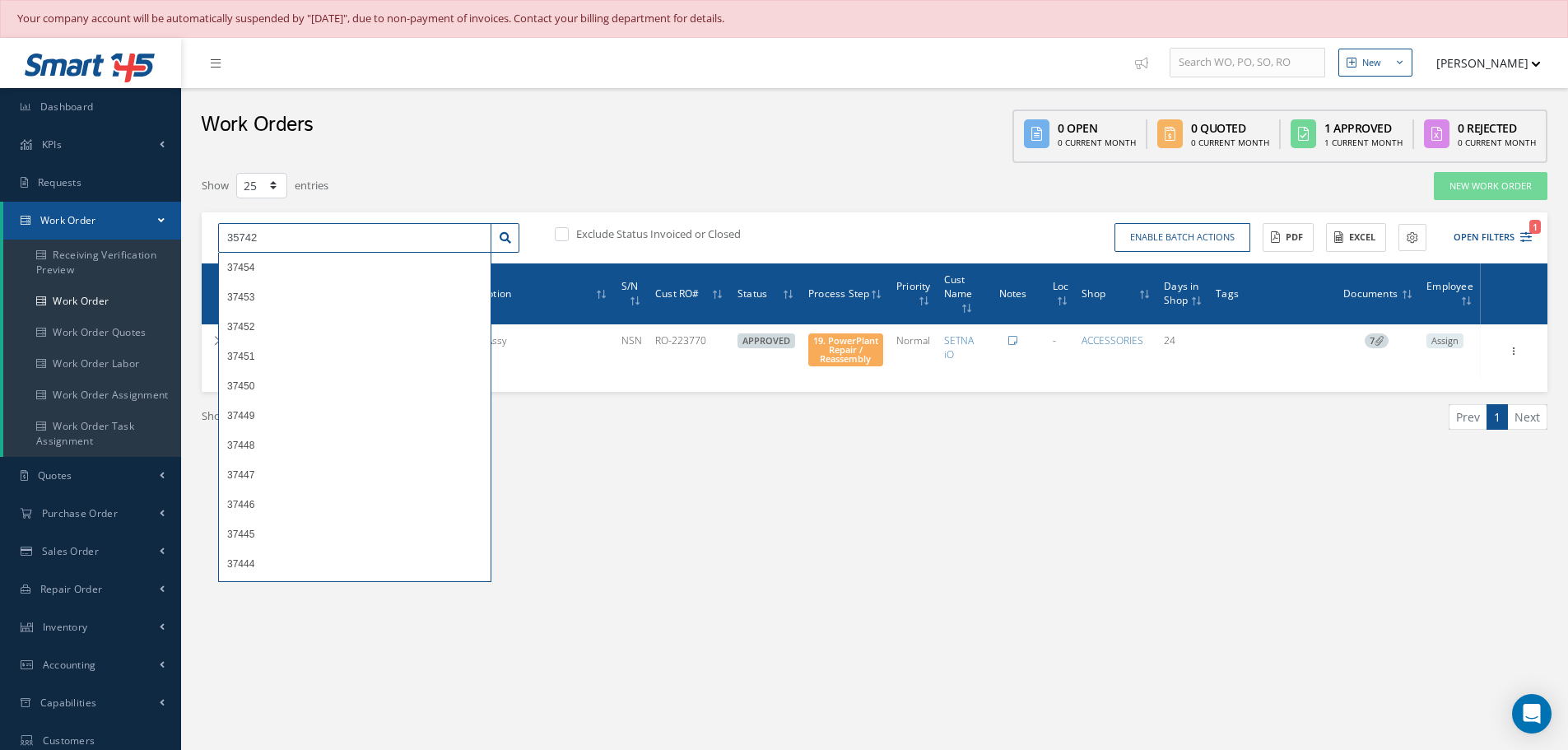
type input "35742"
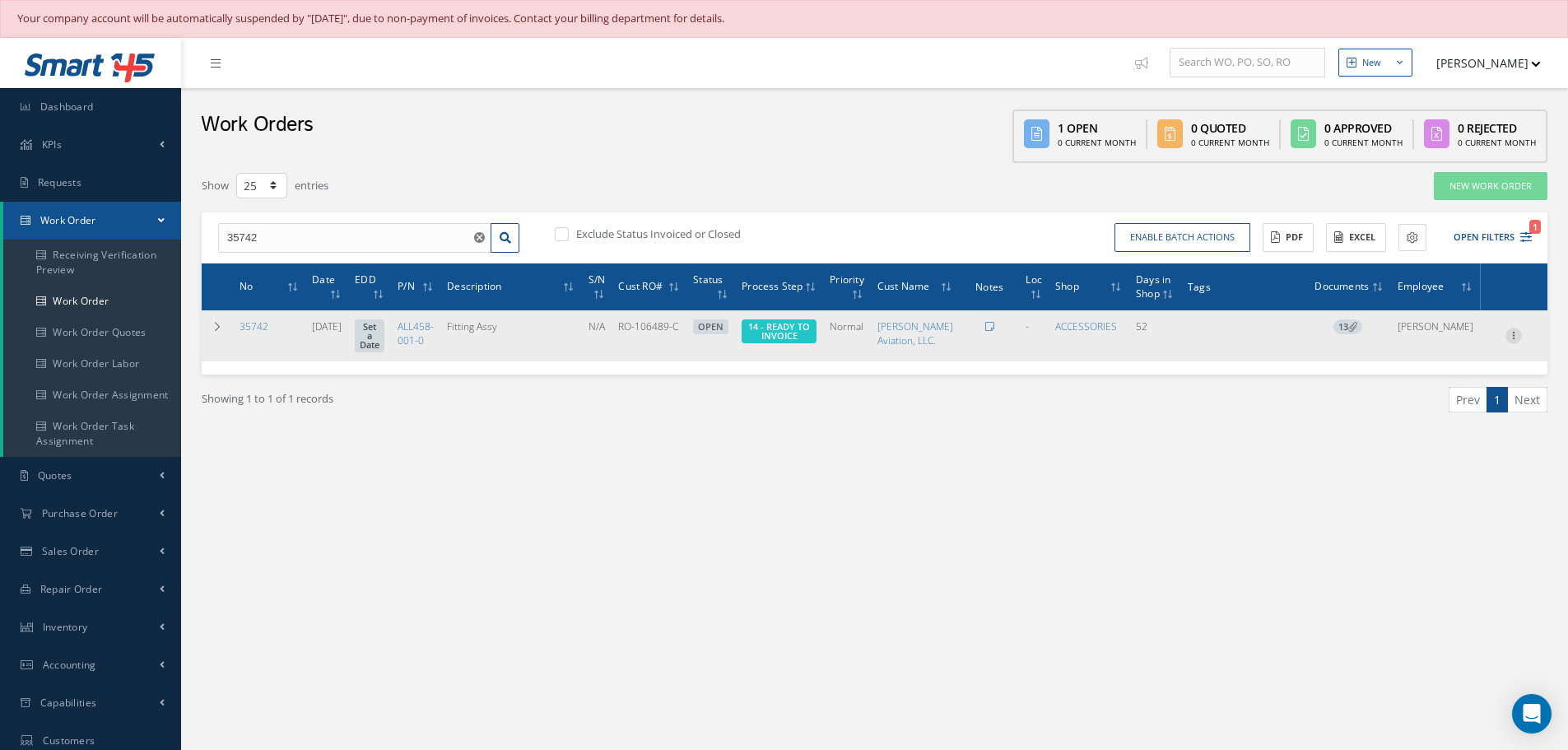
click at [1513, 341] on icon at bounding box center [1513, 334] width 17 height 13
click at [1437, 378] on link "Edit" at bounding box center [1437, 367] width 130 height 21
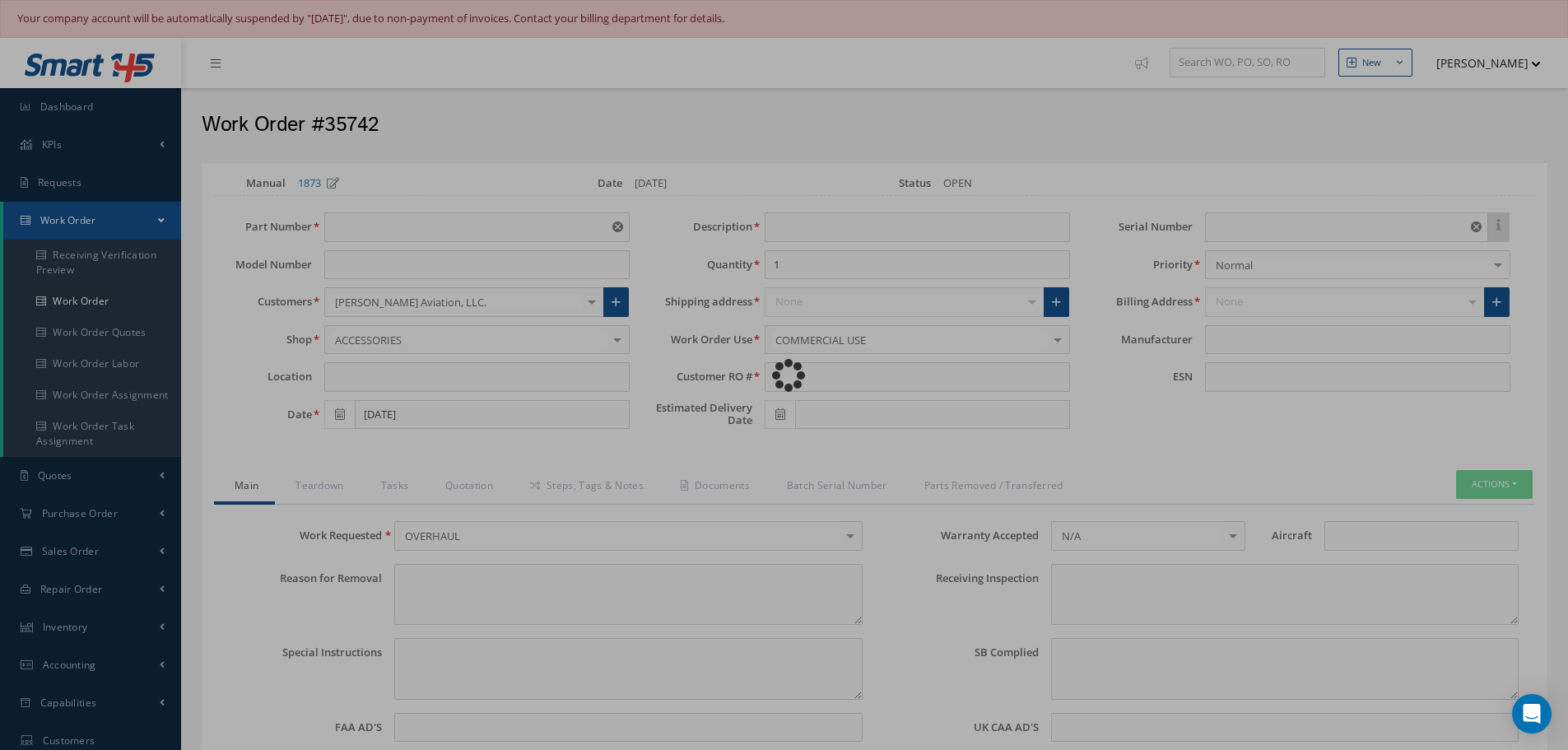
type input "ALL458-001-0"
type input "[DATE]"
type input "Fitting Assy"
type input "RO-106489-C"
type input "N/A"
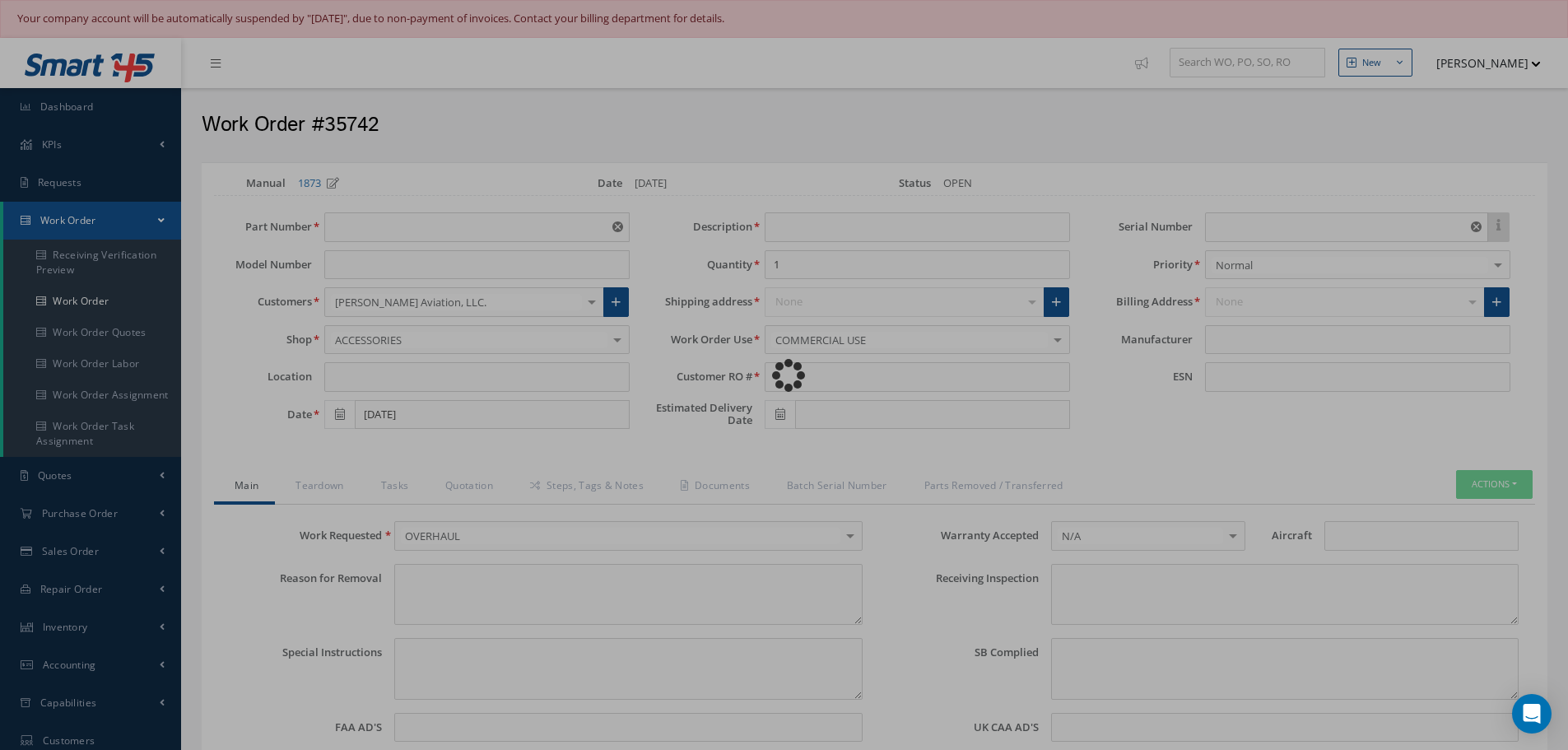
type input "697526"
type textarea "NONE"
type textarea "PLEASE SEE R.O. FOR DETAILS"
type textarea "NO VISUAL DAMAGE"
type textarea "None performed"
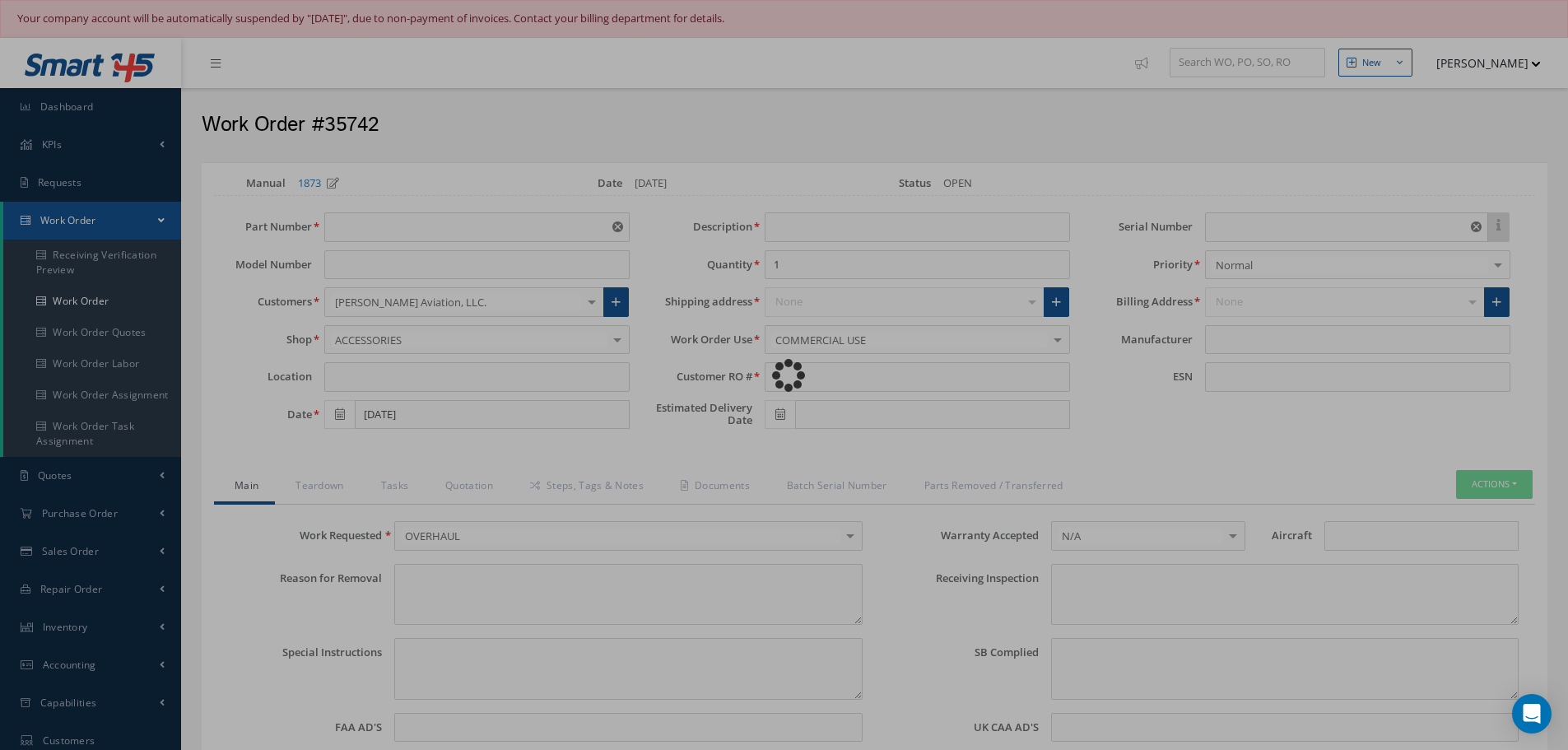
type textarea "Article was Overhauled in reference with the following Technical Standard: CFM5…"
type input "10/07/2025"
type textarea "Article has been approved to return to service."
type input "10/07/2025"
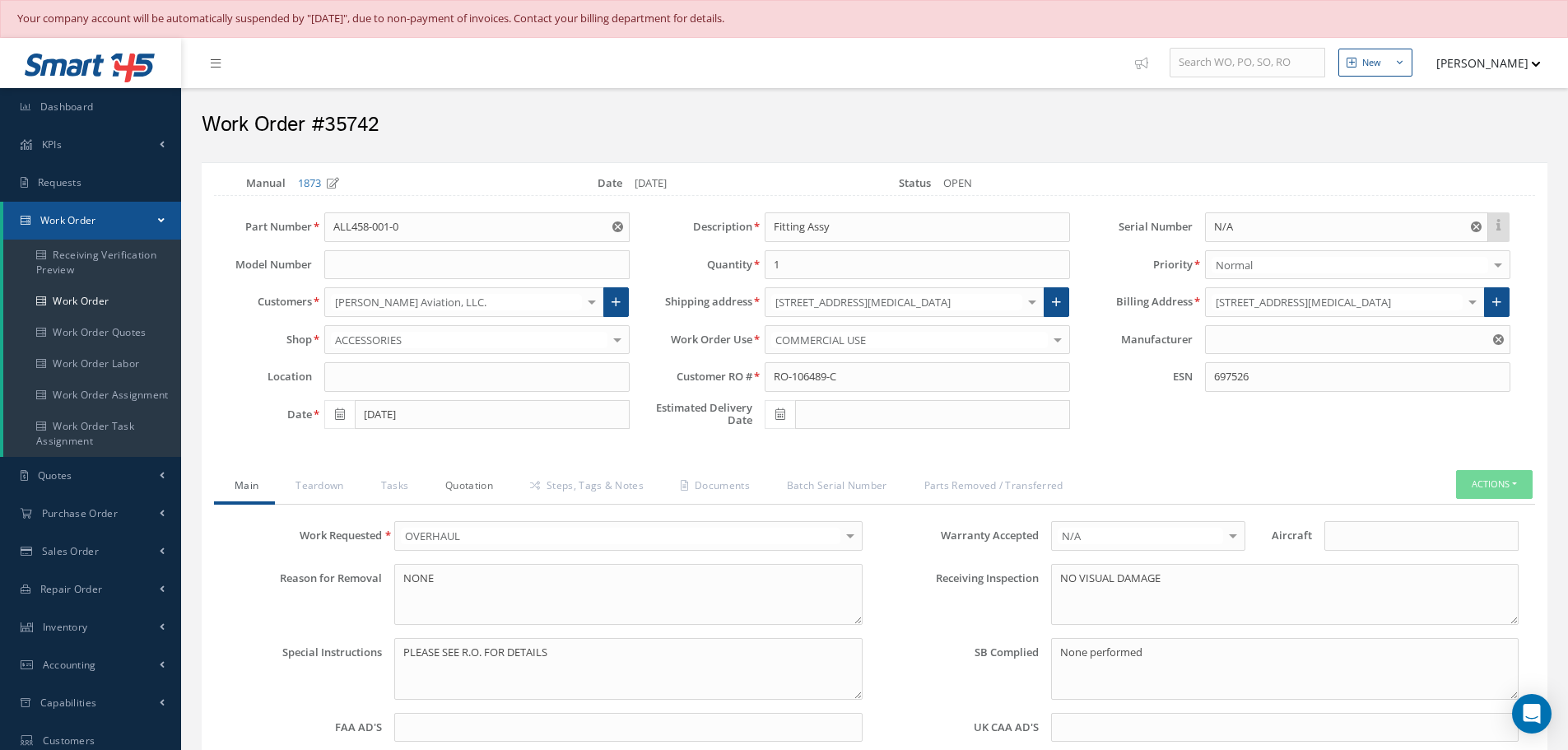
type input "CFM56-5B"
click at [468, 485] on link "Quotation" at bounding box center [467, 486] width 85 height 34
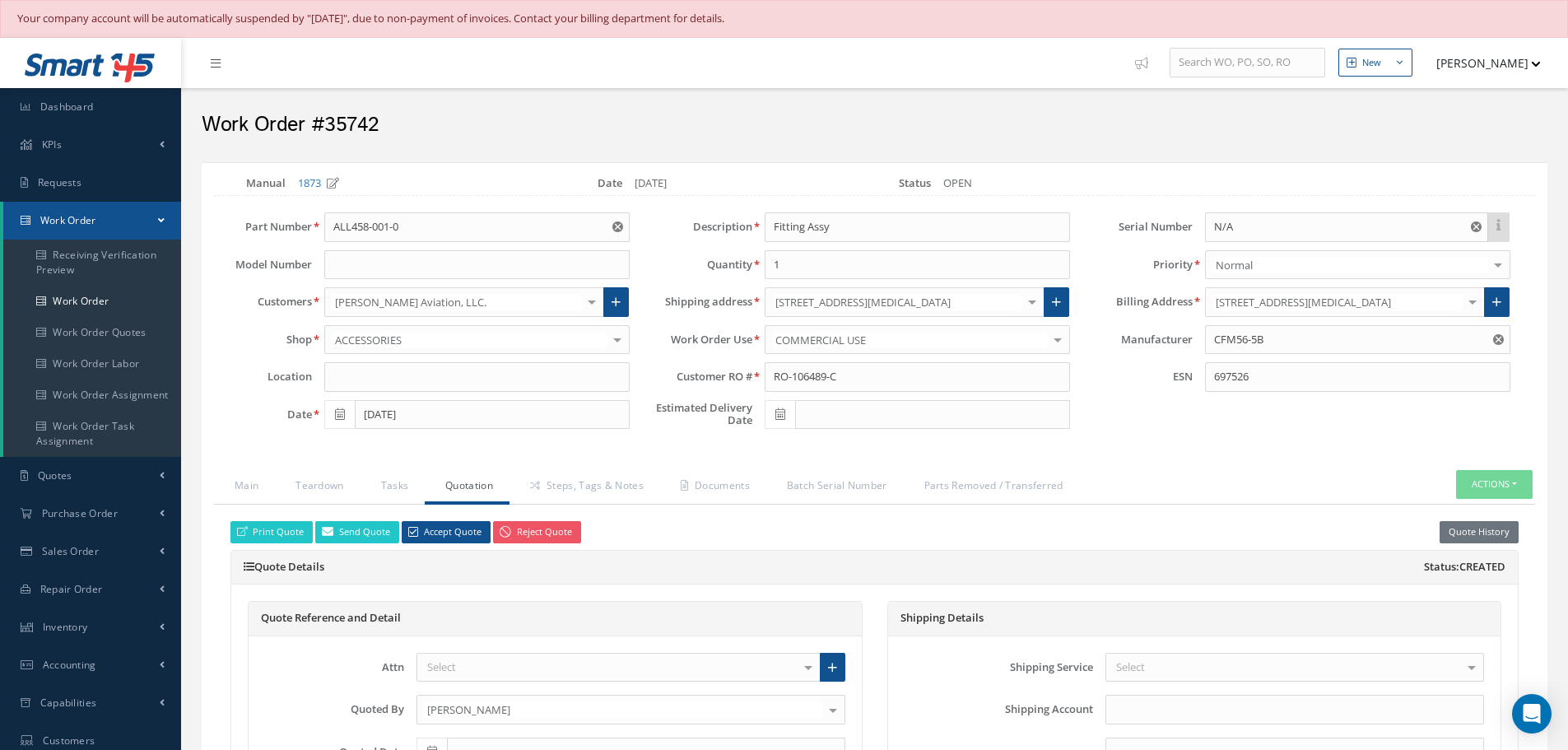
scroll to position [165, 0]
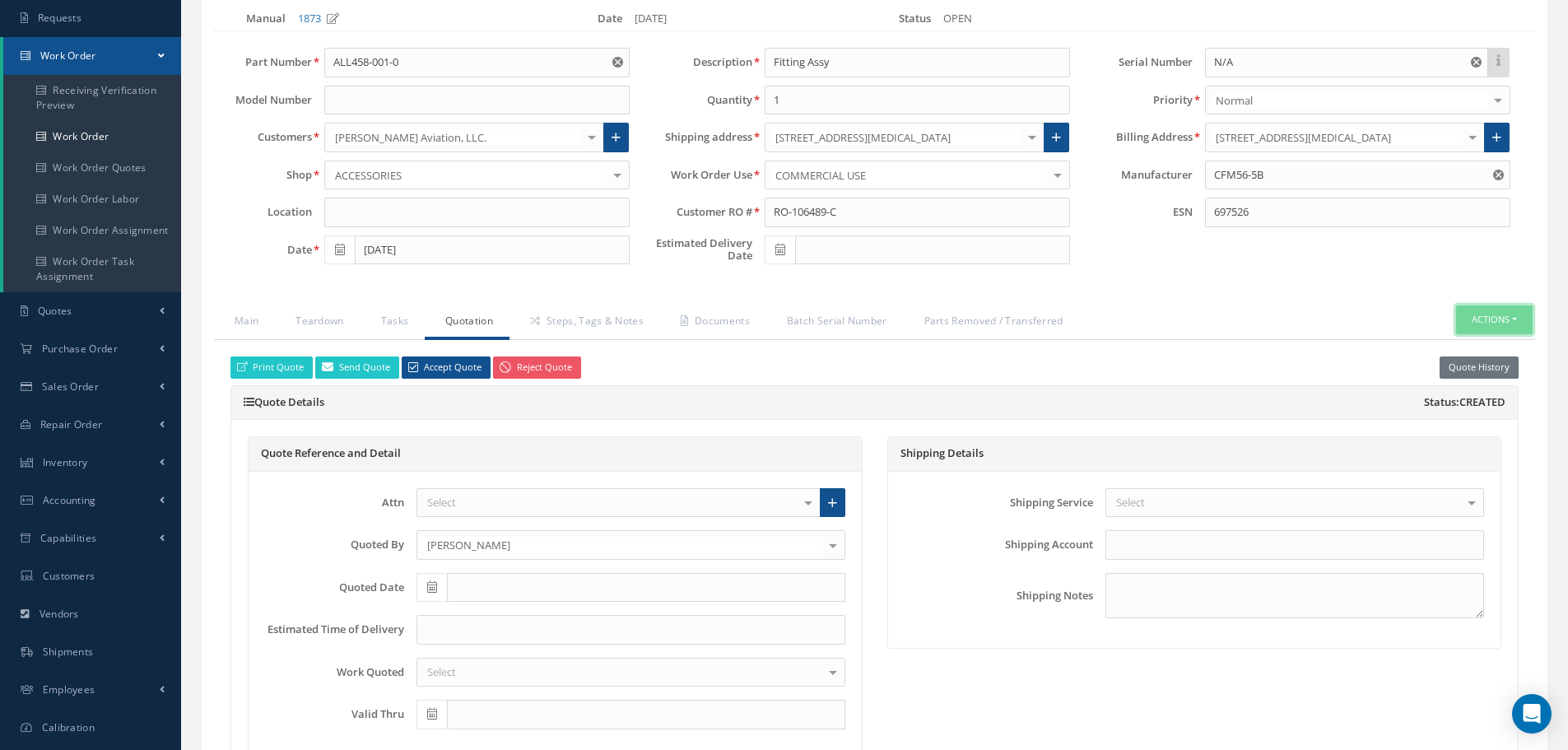
click at [1515, 325] on button "Actions" at bounding box center [1494, 320] width 76 height 29
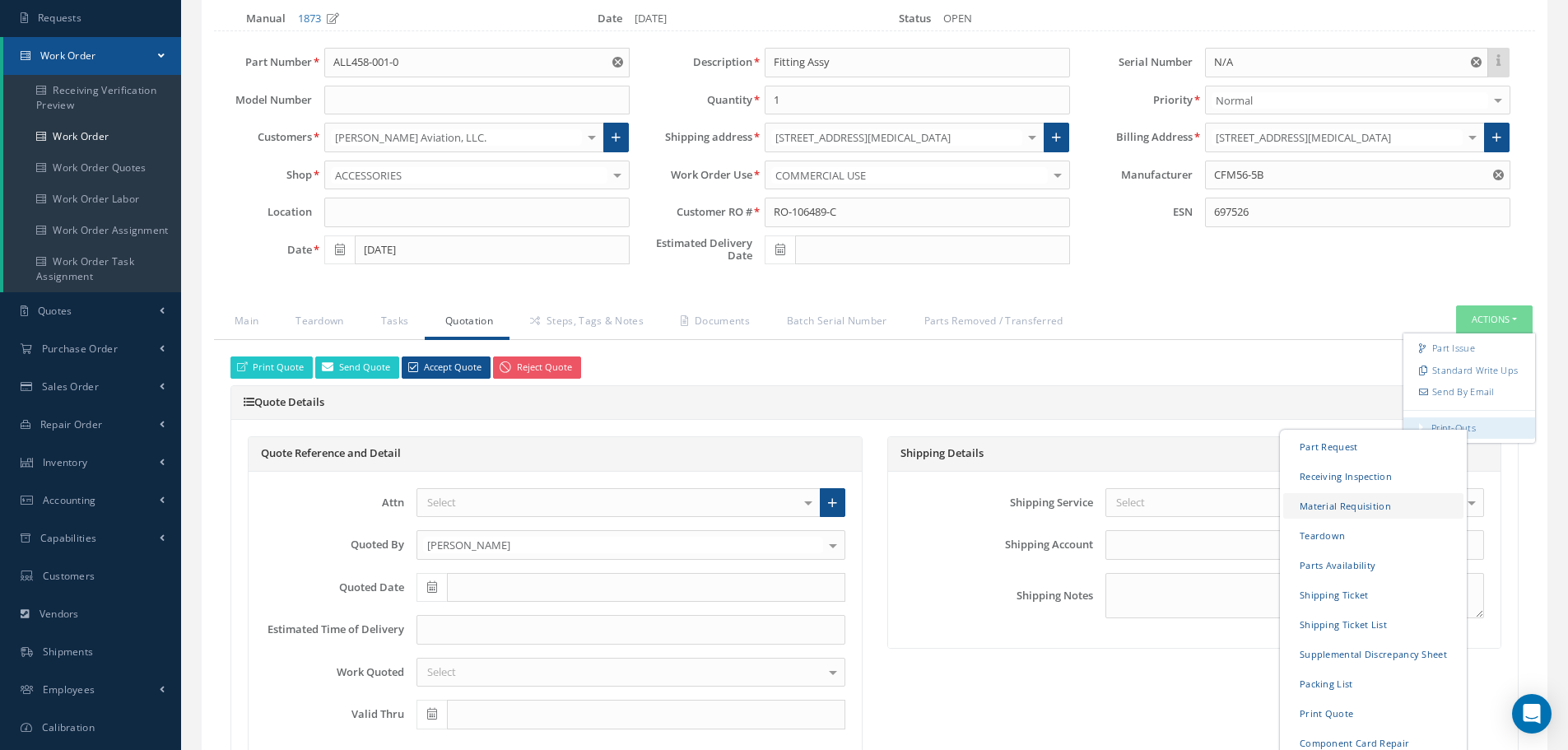
click at [1346, 509] on link "Material Requisition" at bounding box center [1373, 506] width 181 height 25
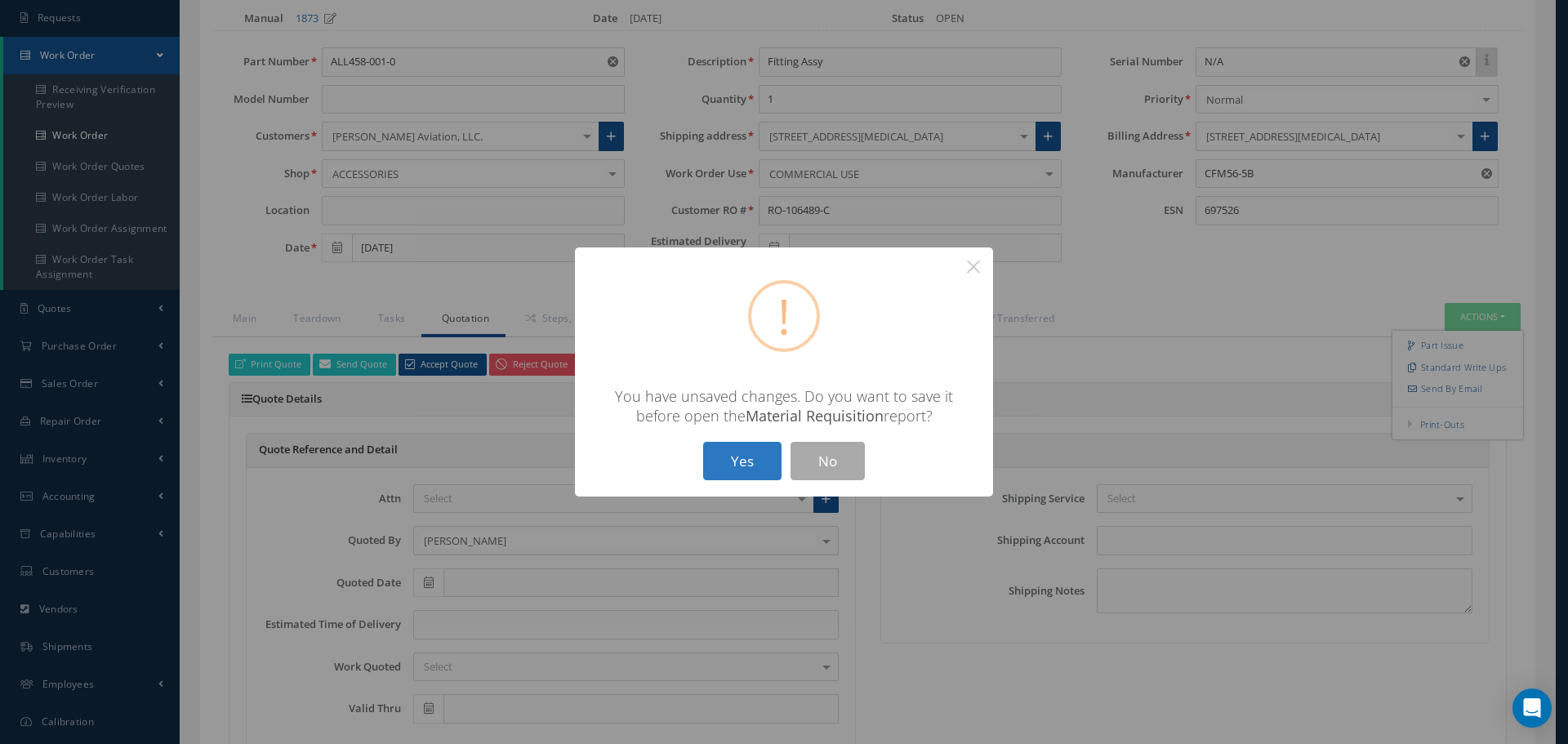
click at [726, 461] on button "Yes" at bounding box center [742, 461] width 78 height 39
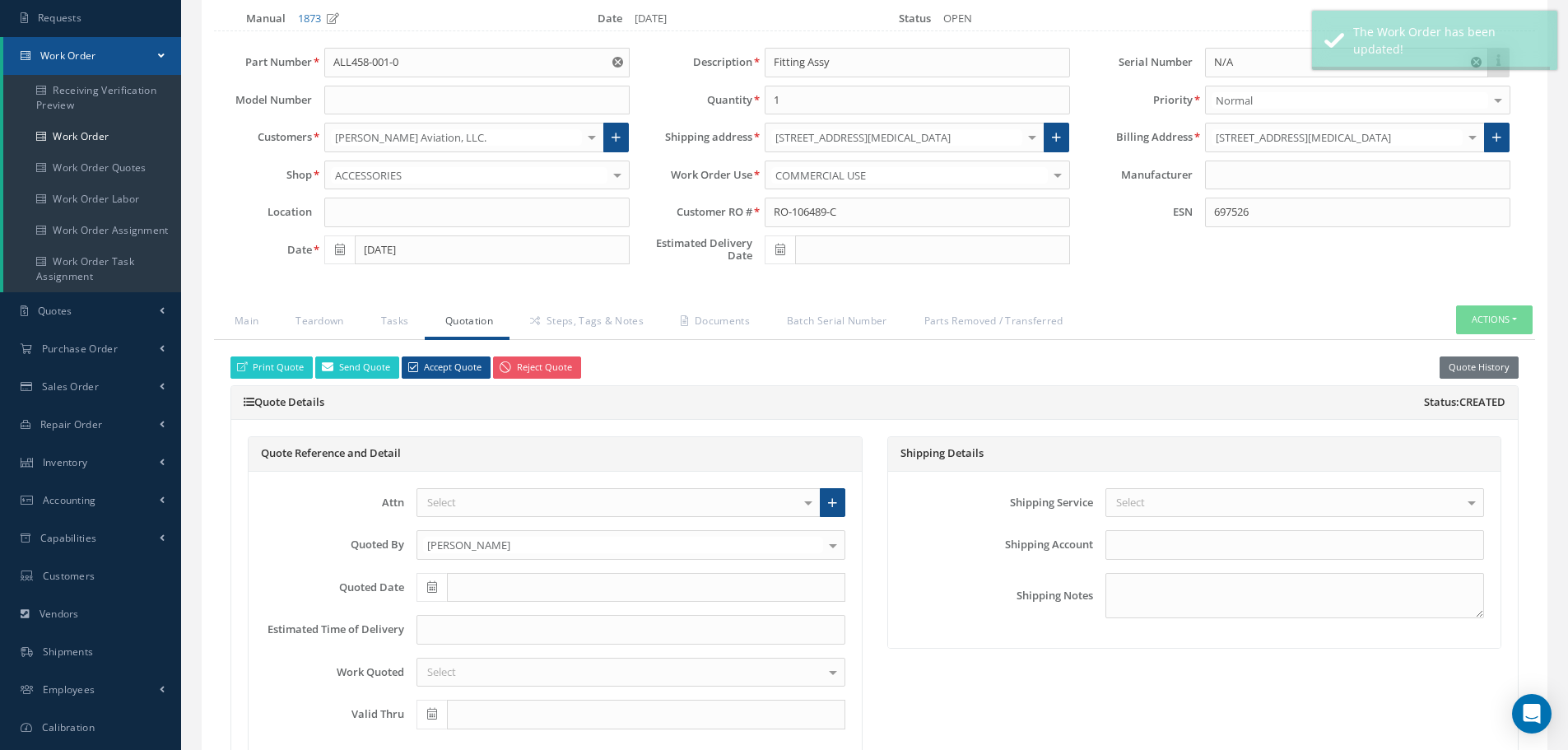
type input "CFM56-5B"
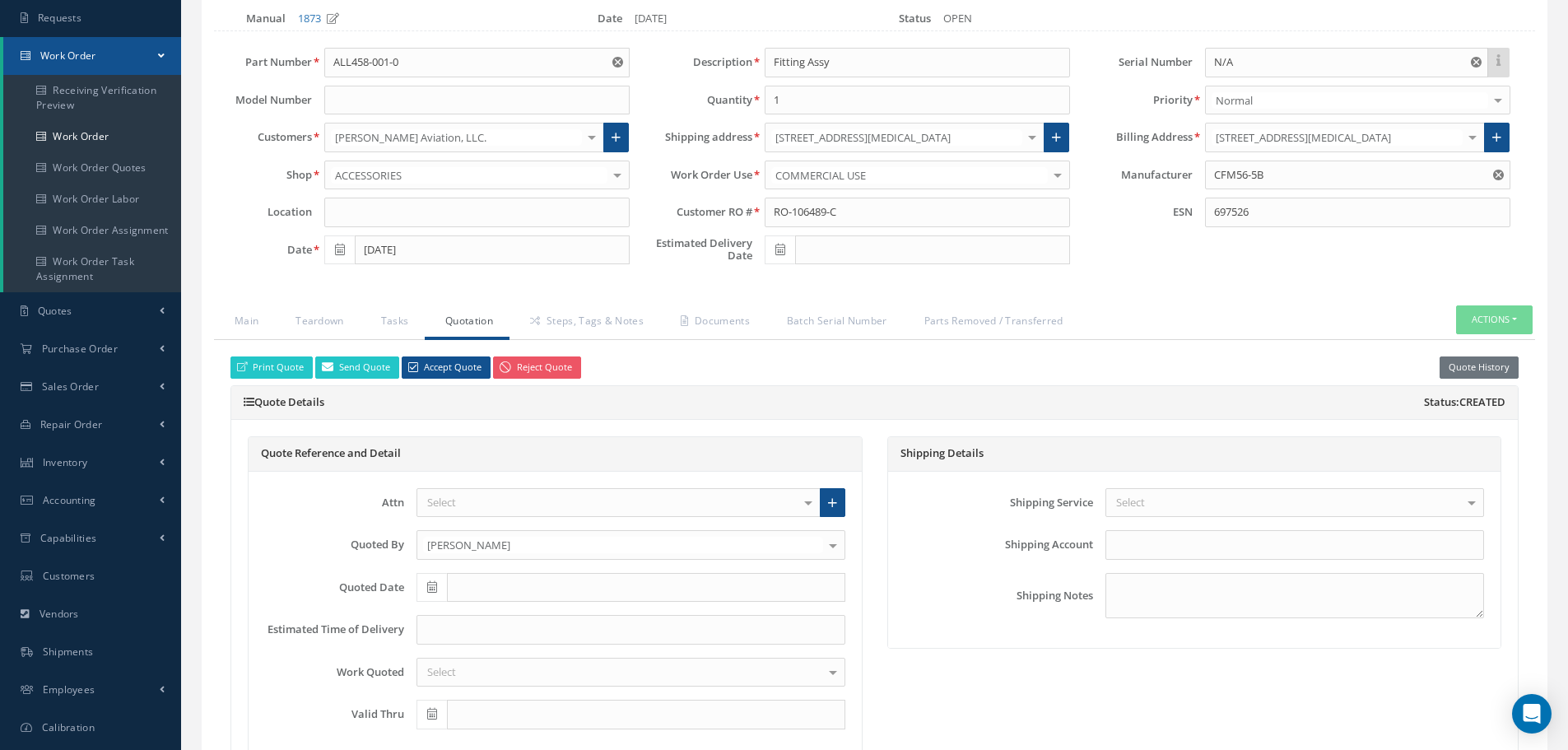
select select "25"
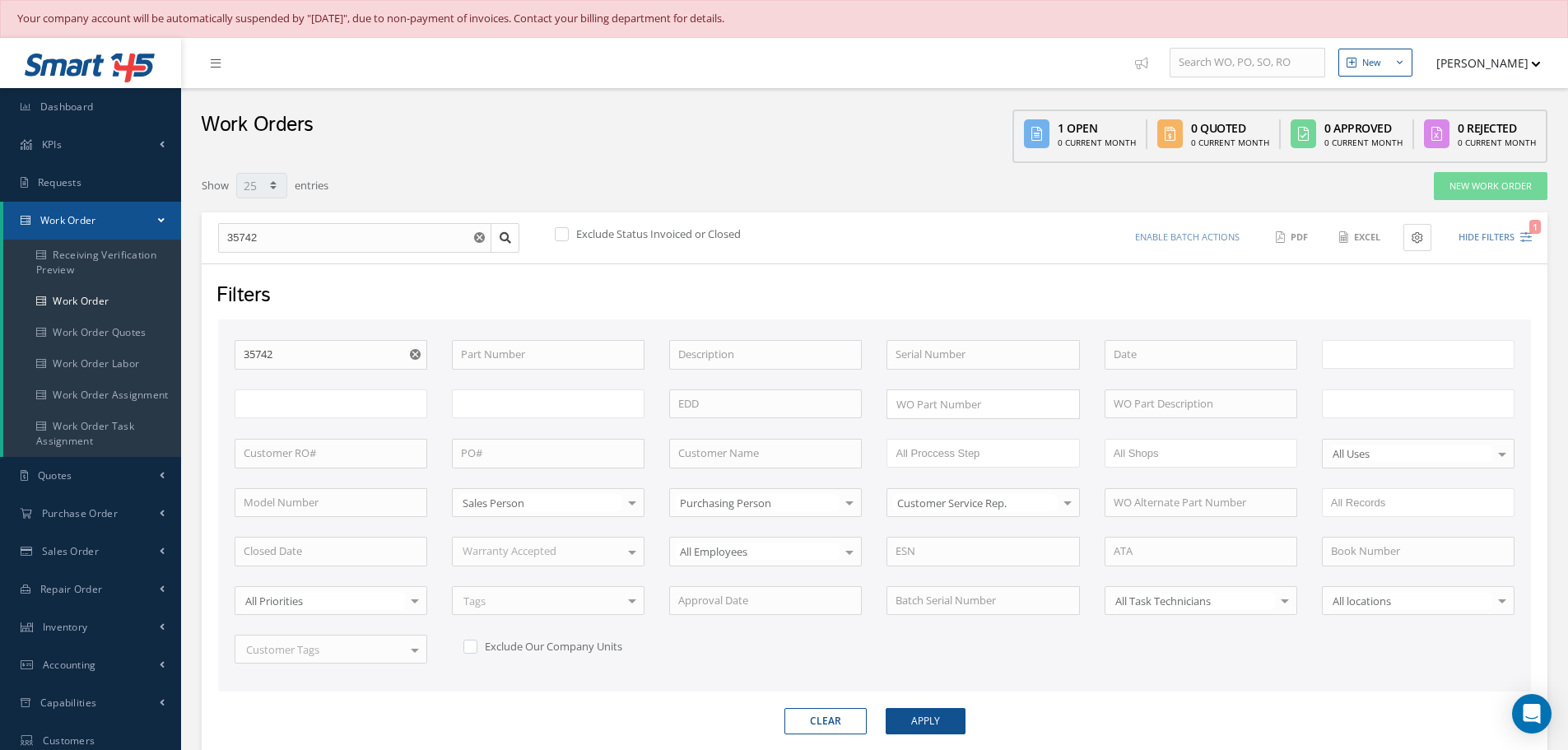
type input "All Work Request"
type input "All Work Performed"
type input "All Status"
type input "WO Part Status"
click at [320, 249] on input "35742" at bounding box center [354, 237] width 273 height 29
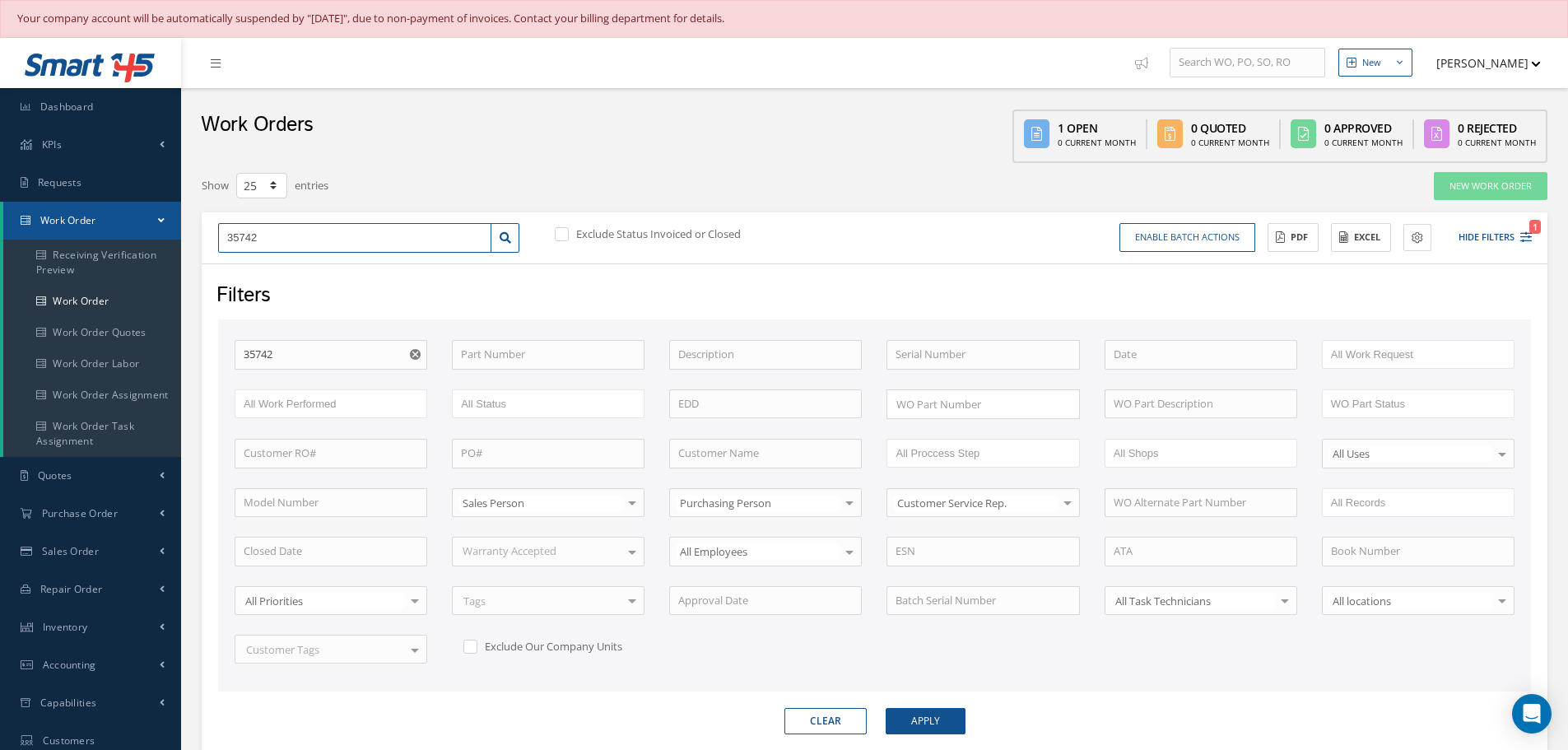
type input "3574"
type input "357"
type input "35"
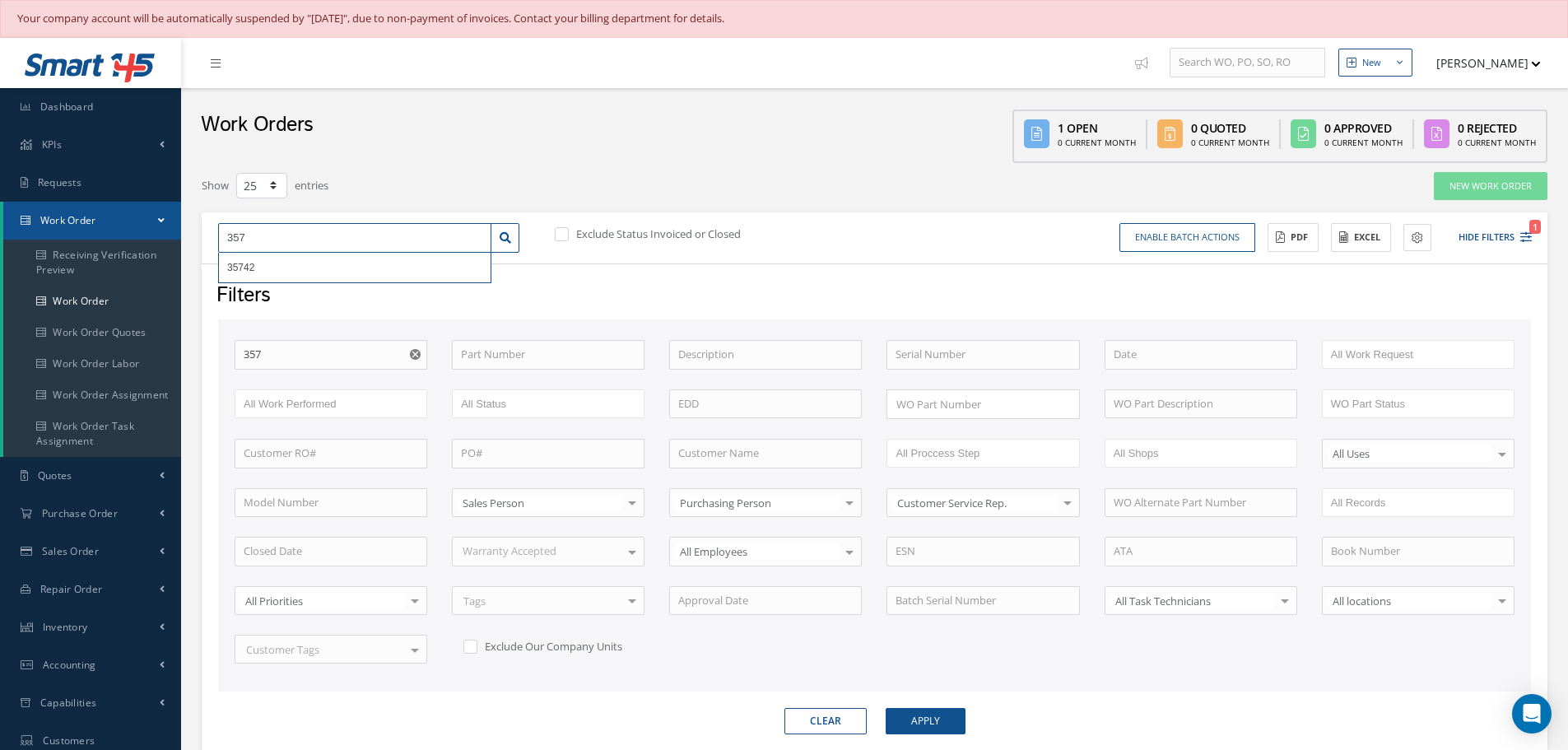
type input "35"
type input "352"
type input "3520"
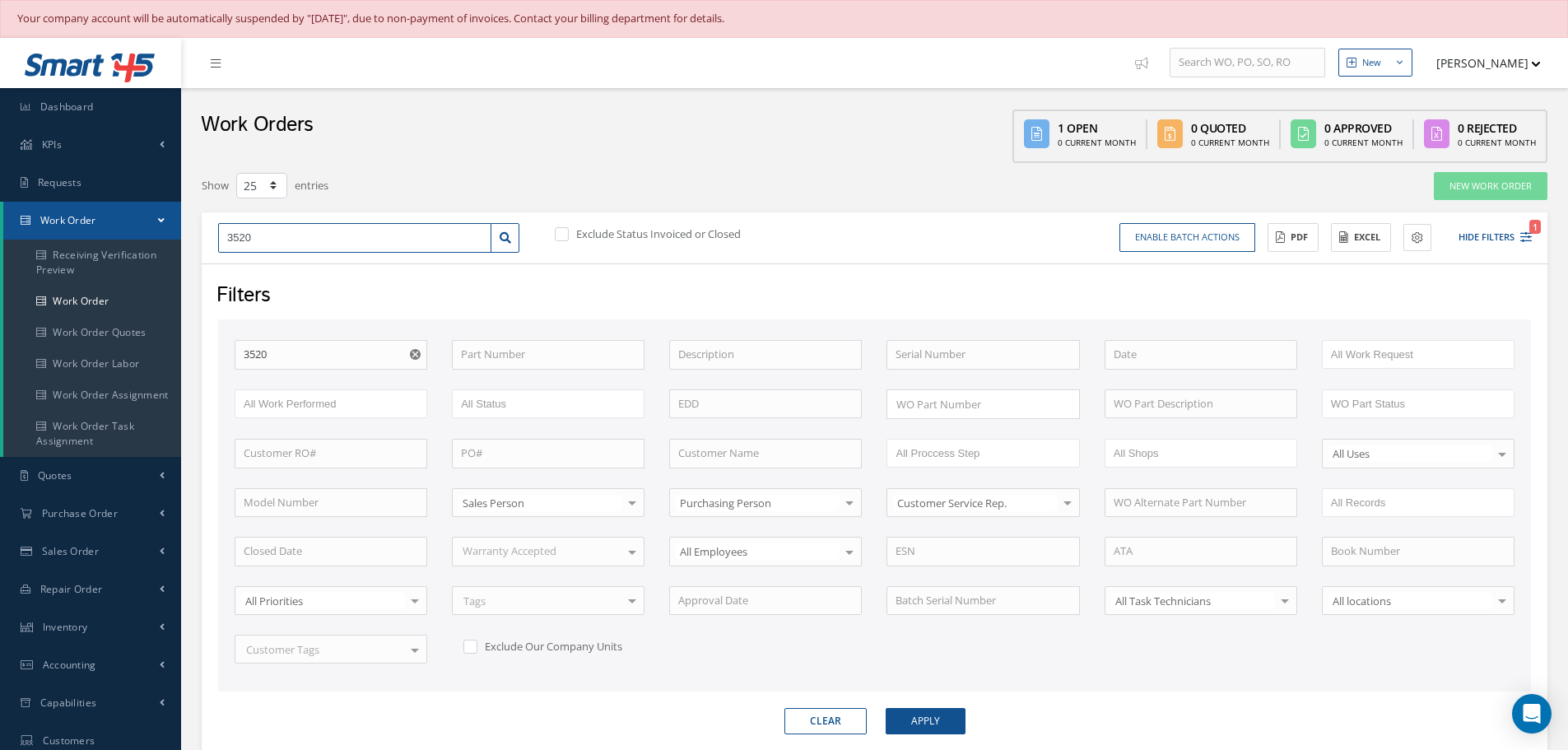
type input "35203"
click at [1477, 230] on button "Hide Filters 1" at bounding box center [1488, 237] width 88 height 27
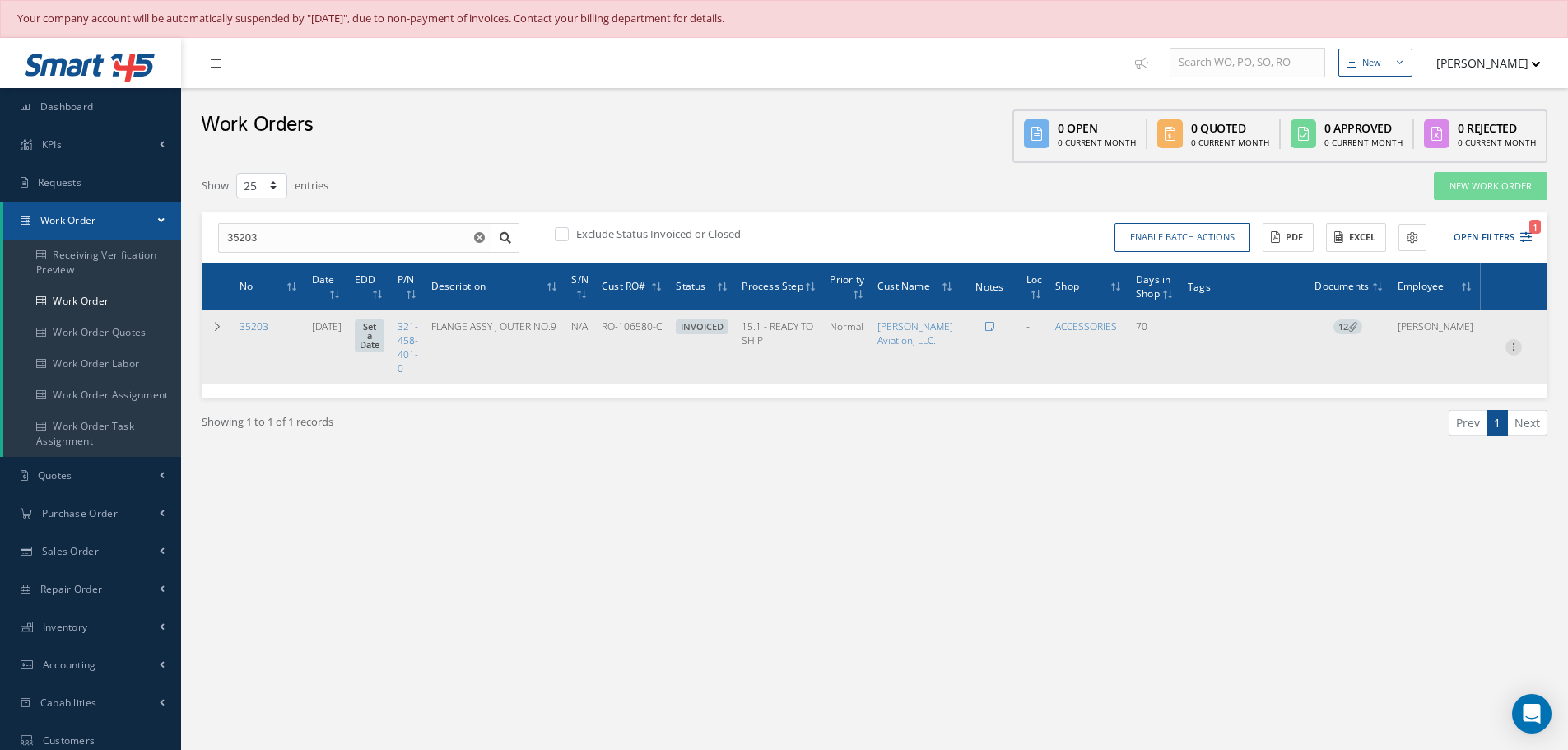
click at [1514, 353] on icon at bounding box center [1513, 345] width 17 height 13
click at [1451, 391] on link "Edit" at bounding box center [1437, 380] width 130 height 21
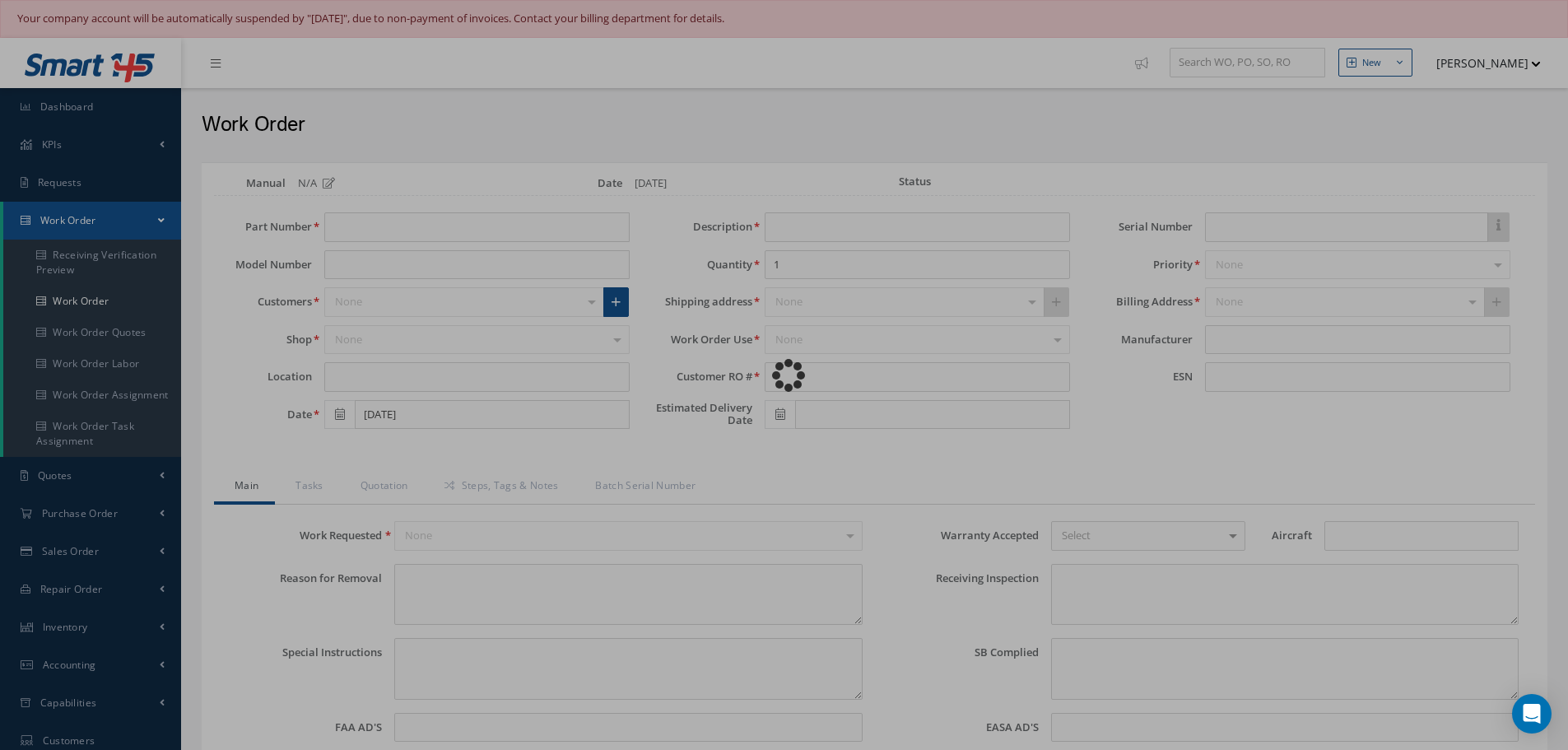
type input "321-458-401-0"
type input "07/30/2025"
type input "FLANGE ASSY , OUTER NO.9"
type input "RO-106580-C"
type input "N/A"
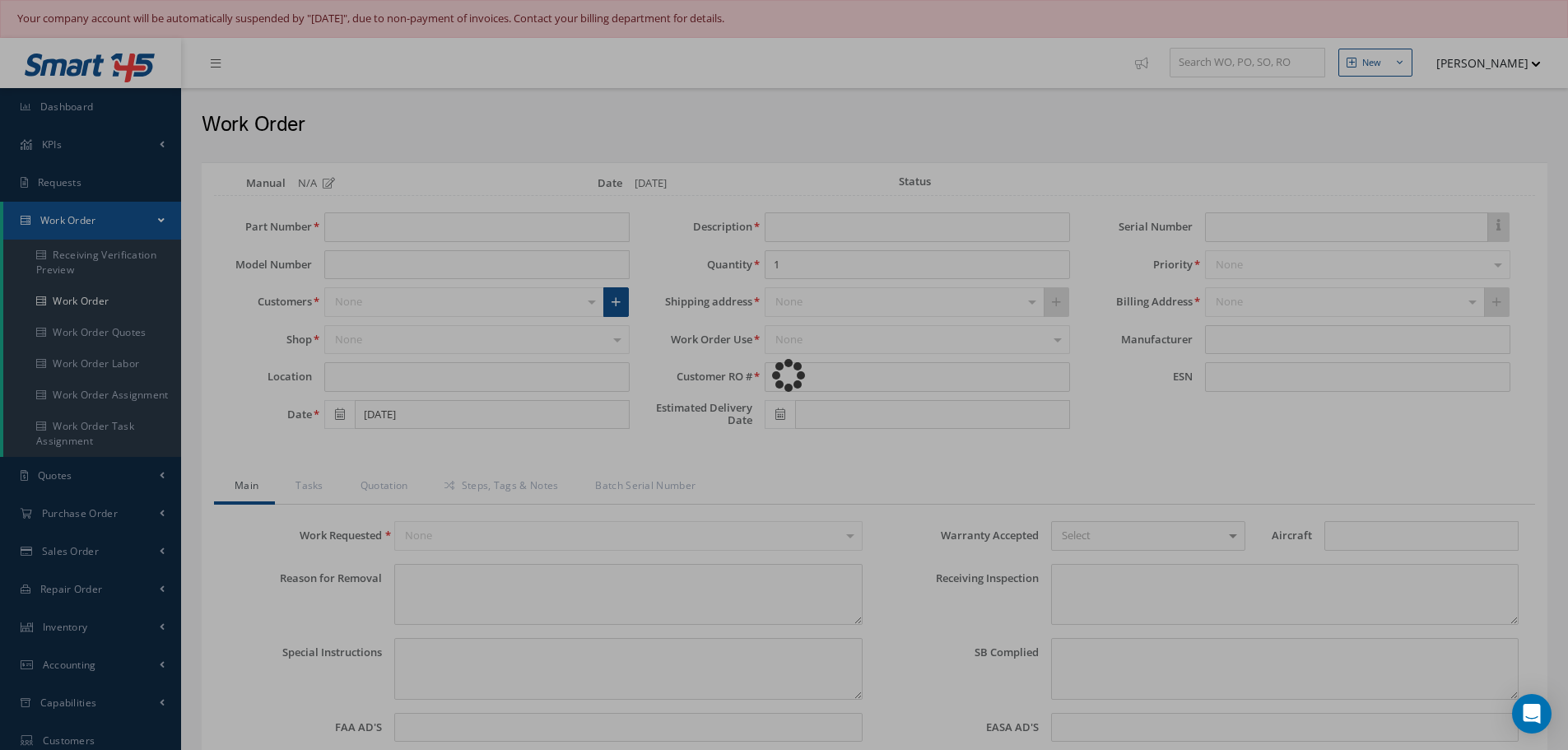
type input "697526"
type textarea "NONE"
type textarea "PLEASE SEE R.O. FOR DETAILS"
type textarea "NO VISUAL DAMAGE"
type textarea "None performed"
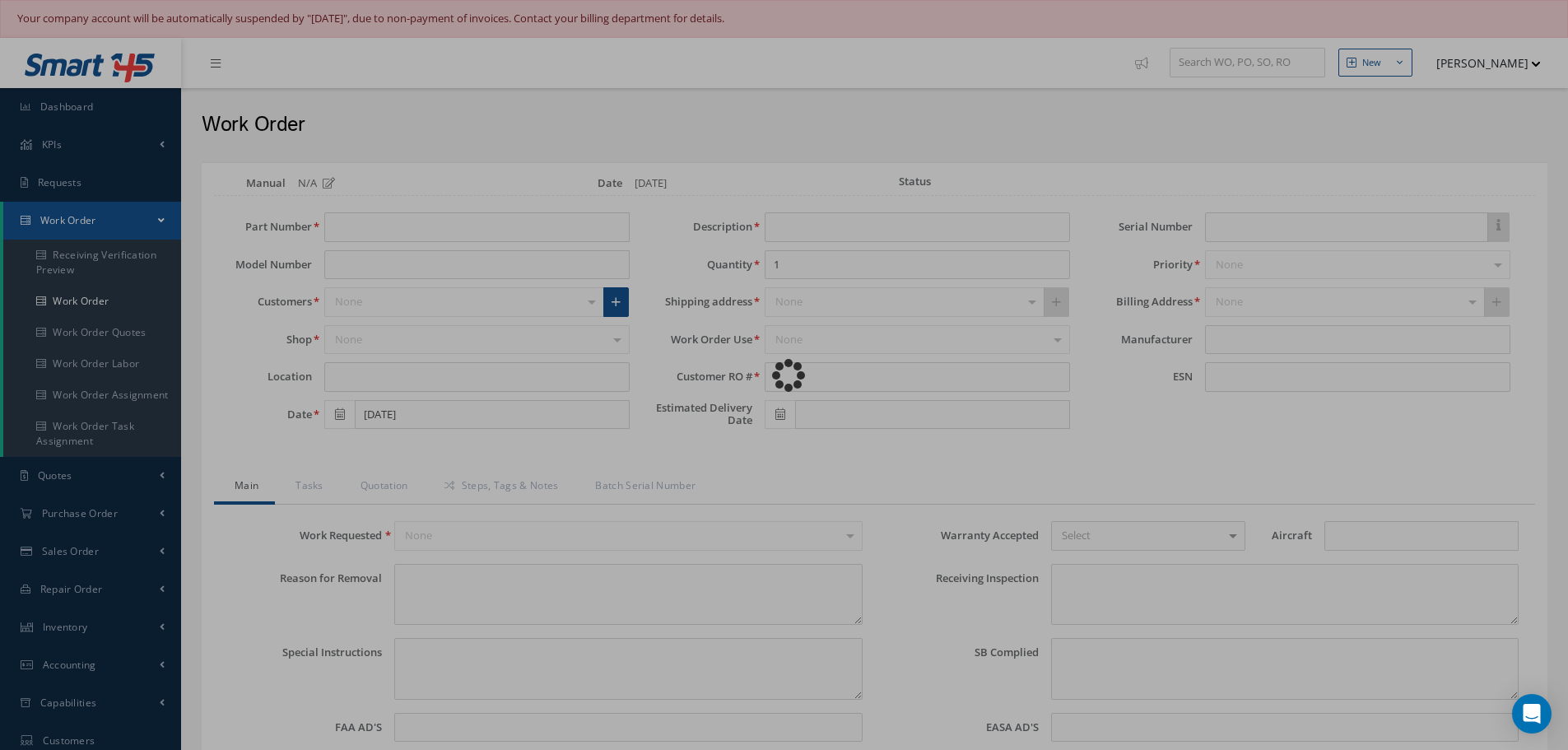
type textarea "Article was Overhauled in reference with the following Technical Standard: CFM5…"
type input "10/07/2025"
type textarea "Article has been approved to return to service."
type input "10/07/2025"
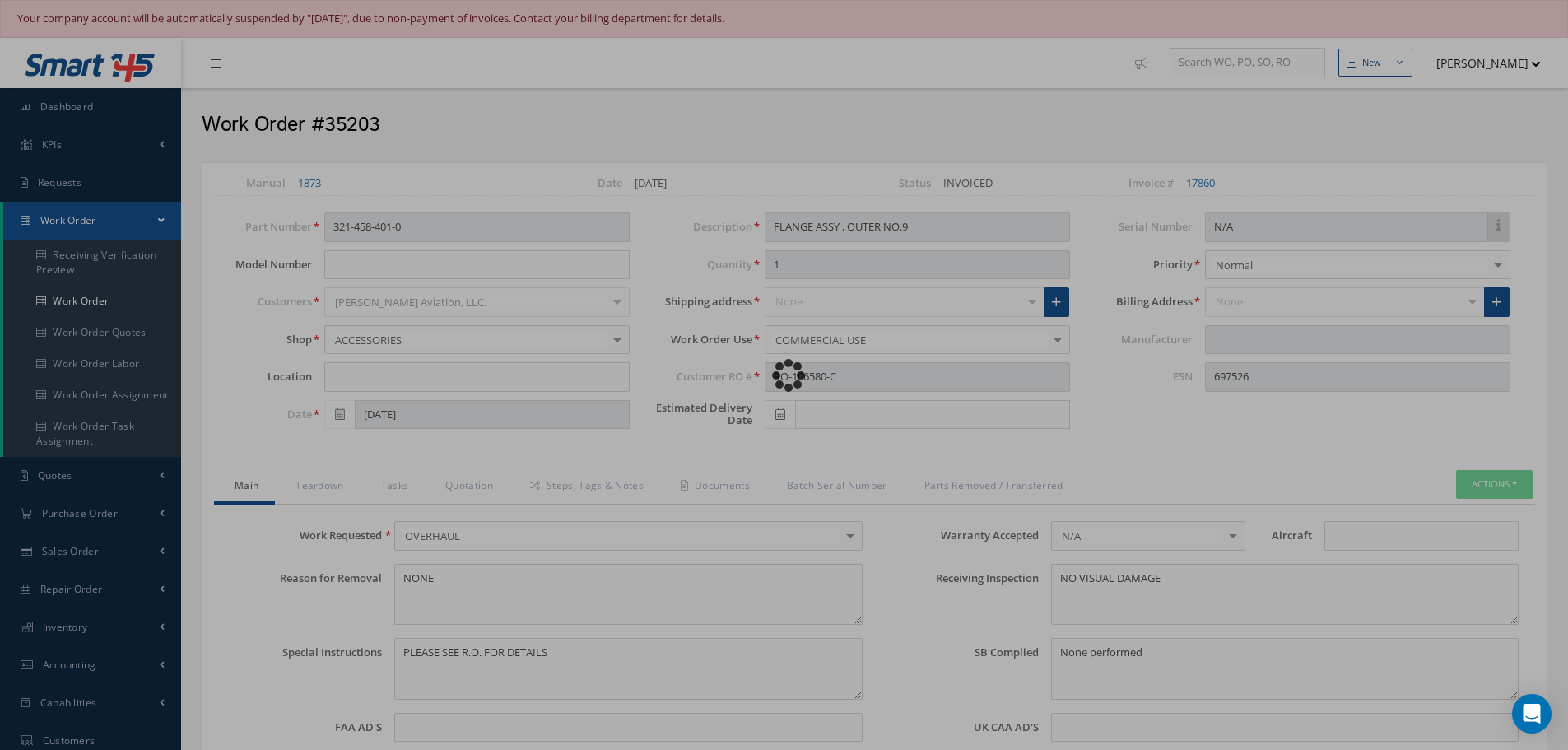
type input "CFM56-5B"
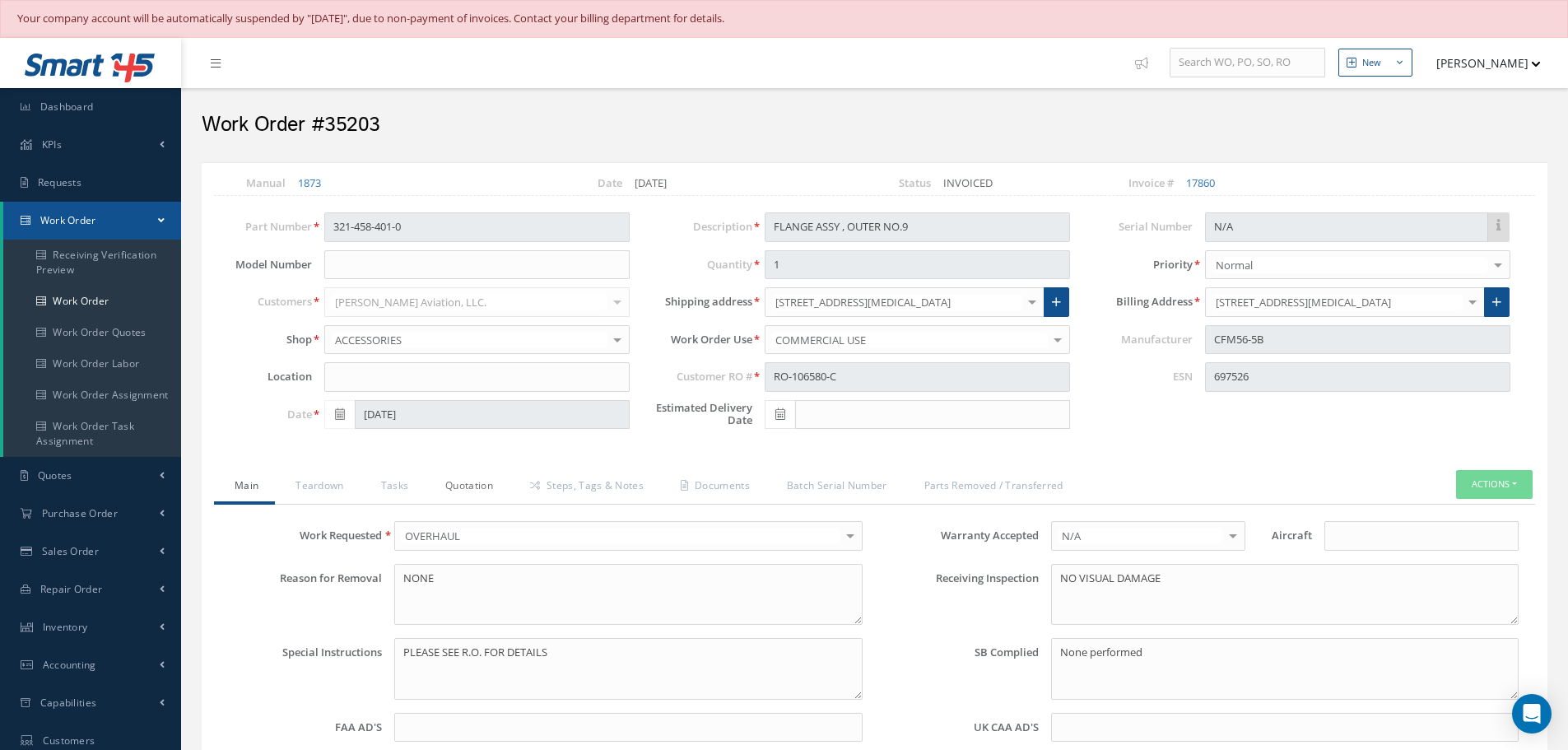
click at [490, 487] on link "Quotation" at bounding box center [467, 486] width 85 height 34
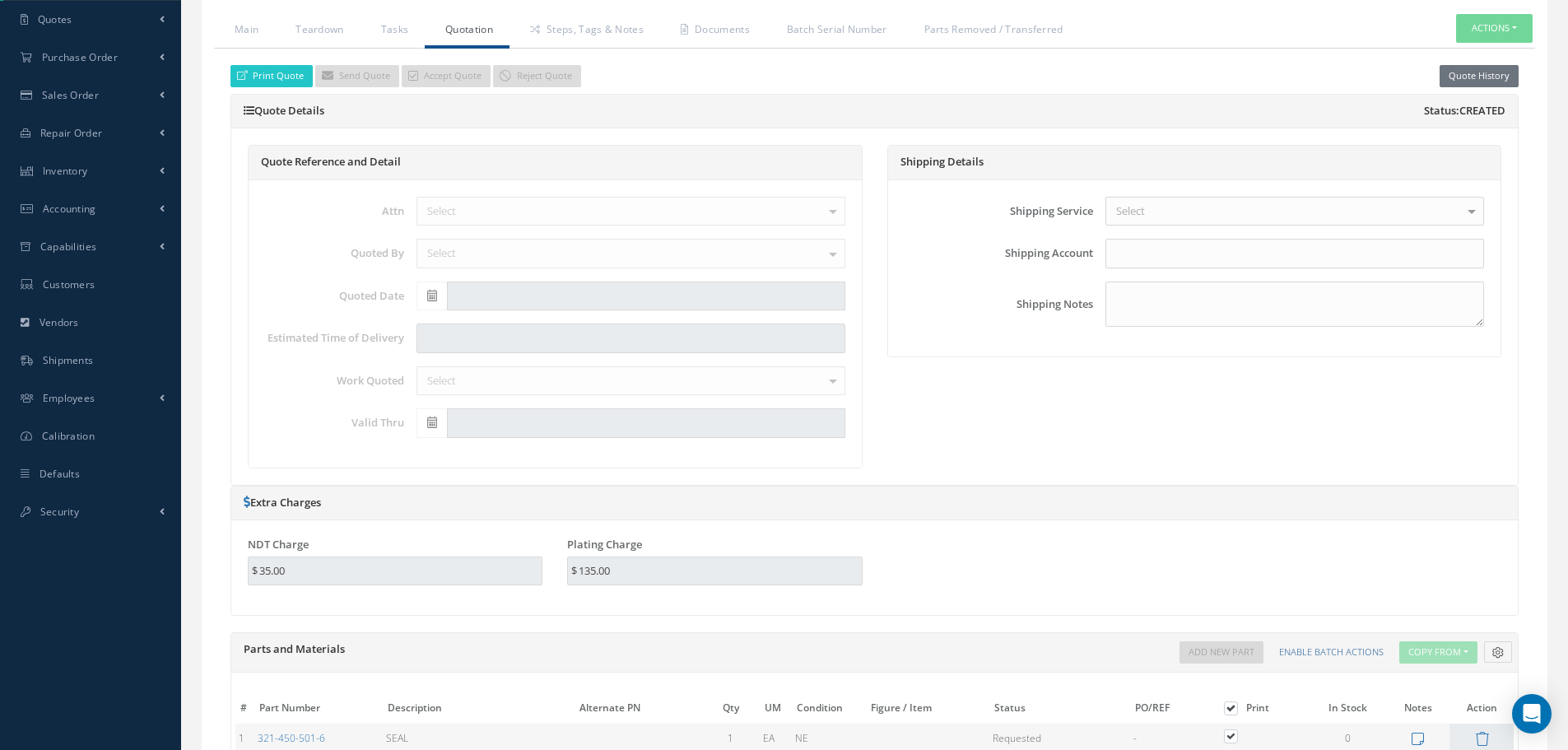
scroll to position [247, 0]
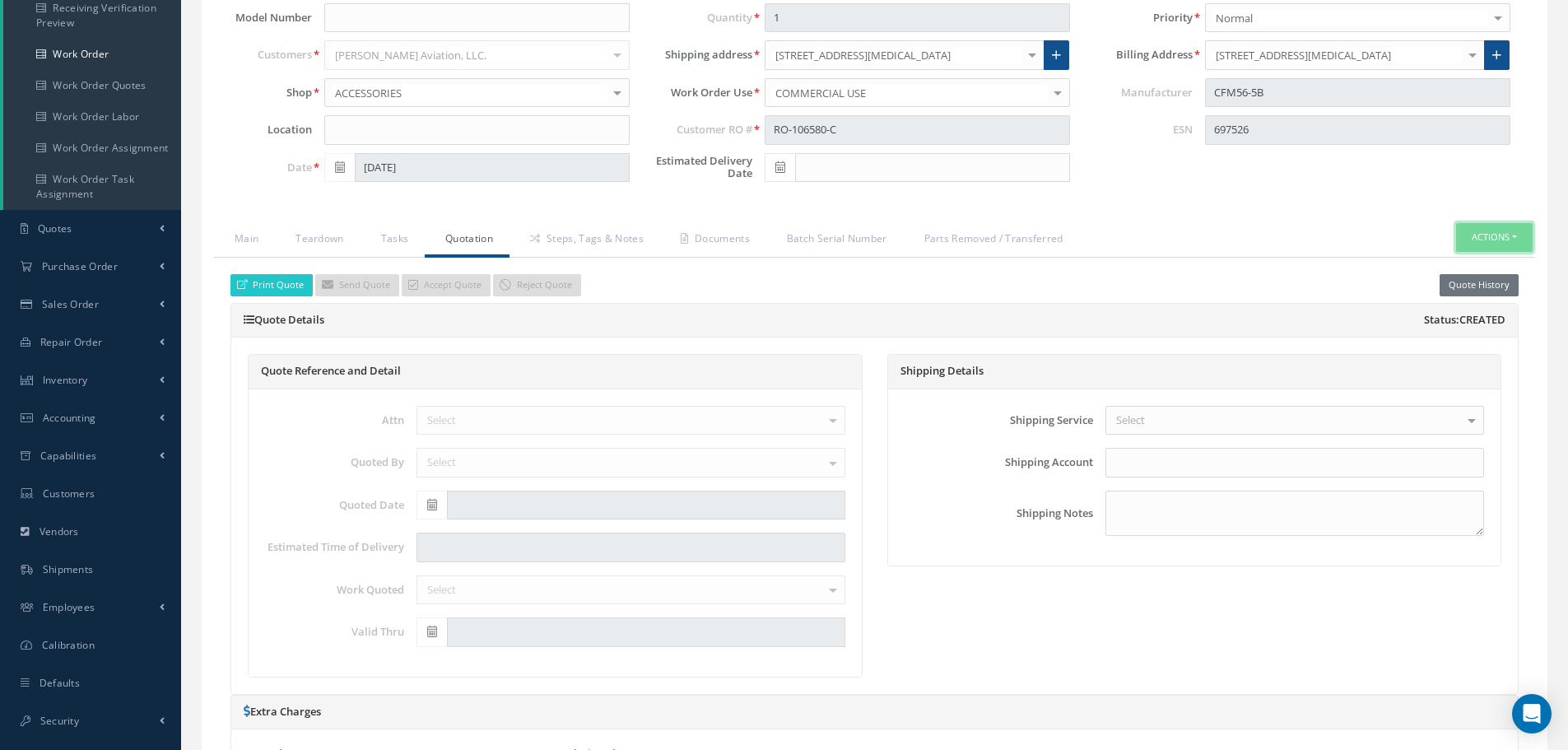
click at [1514, 234] on button "Actions" at bounding box center [1494, 237] width 76 height 29
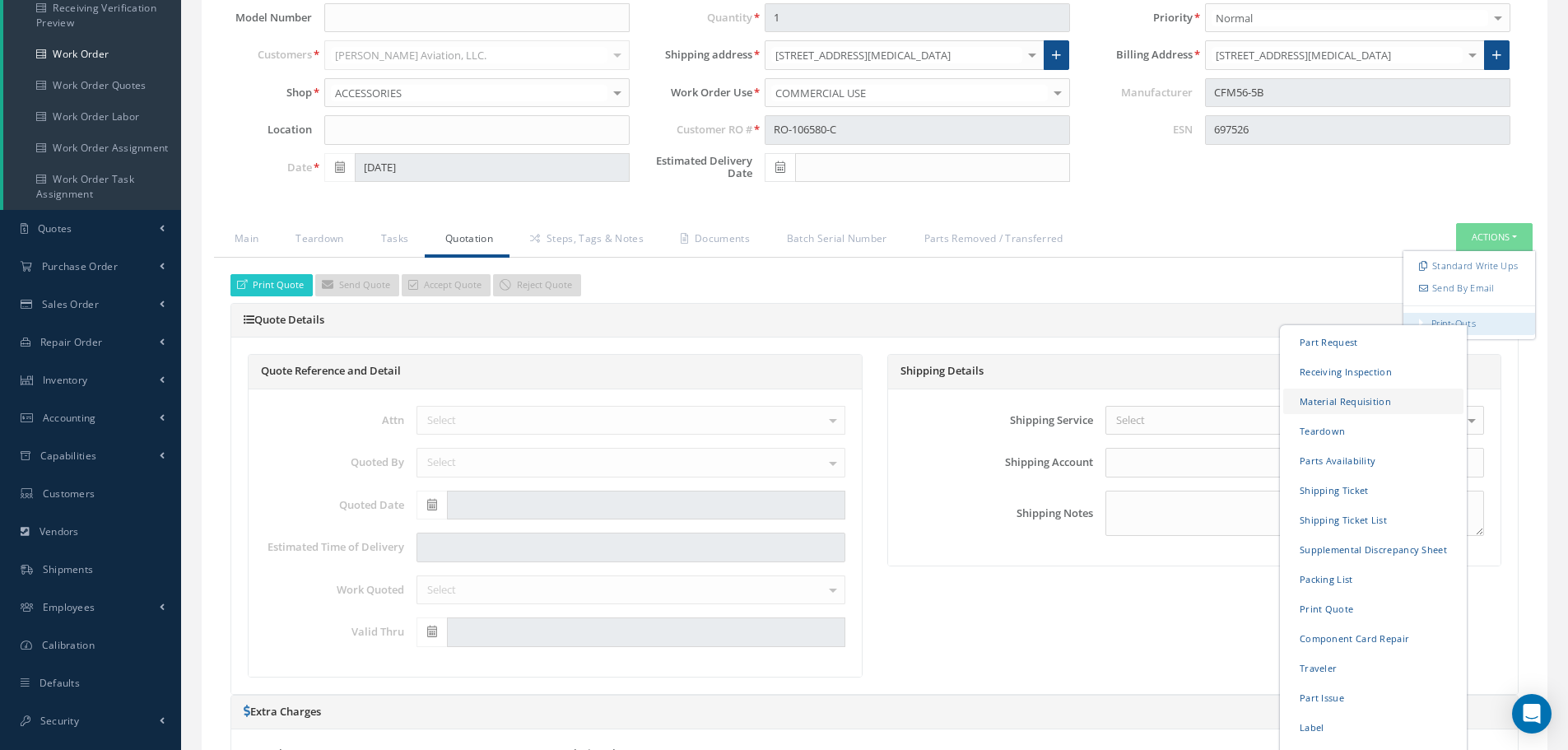
click at [1305, 402] on link "Material Requisition" at bounding box center [1373, 401] width 181 height 25
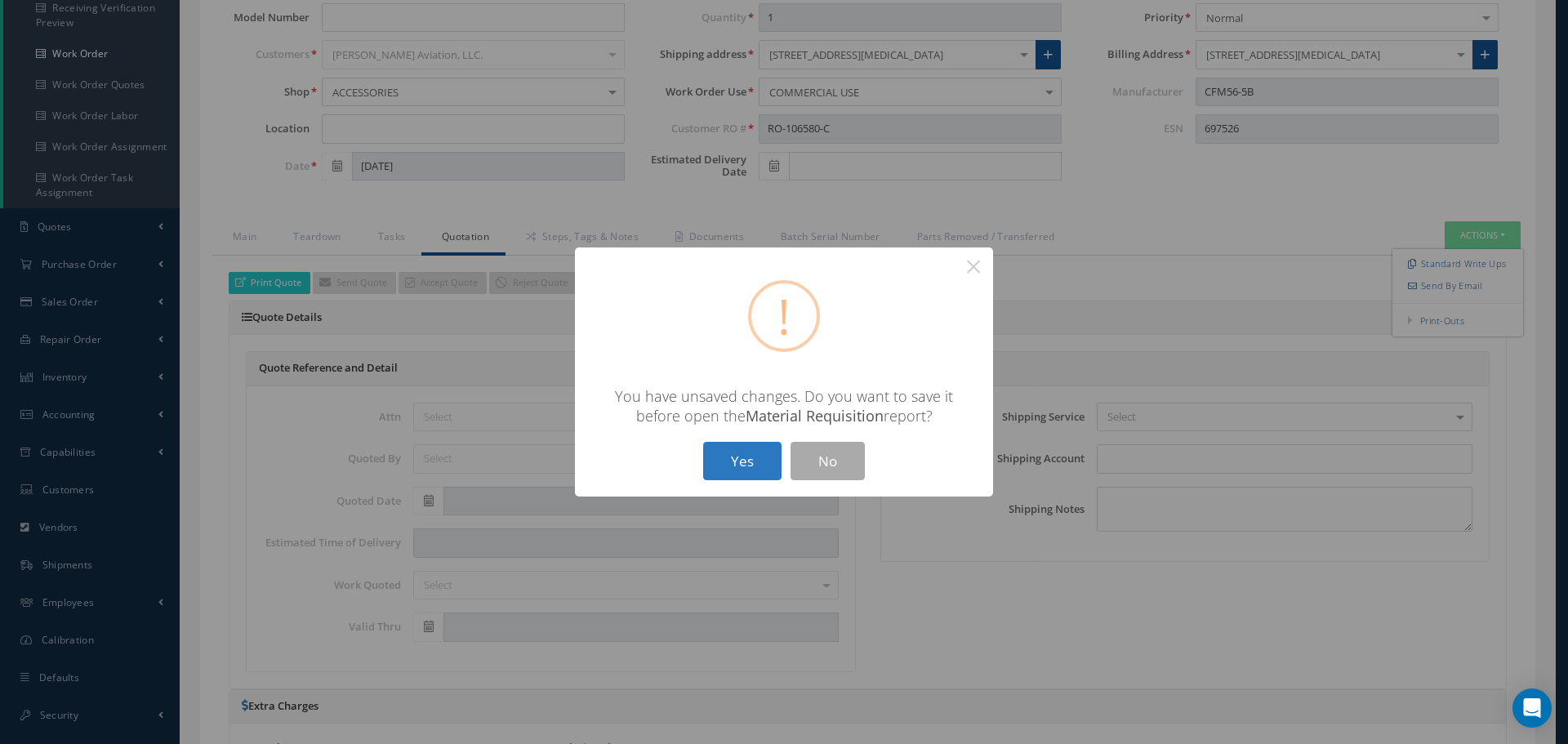
click at [736, 471] on button "Yes" at bounding box center [742, 461] width 78 height 39
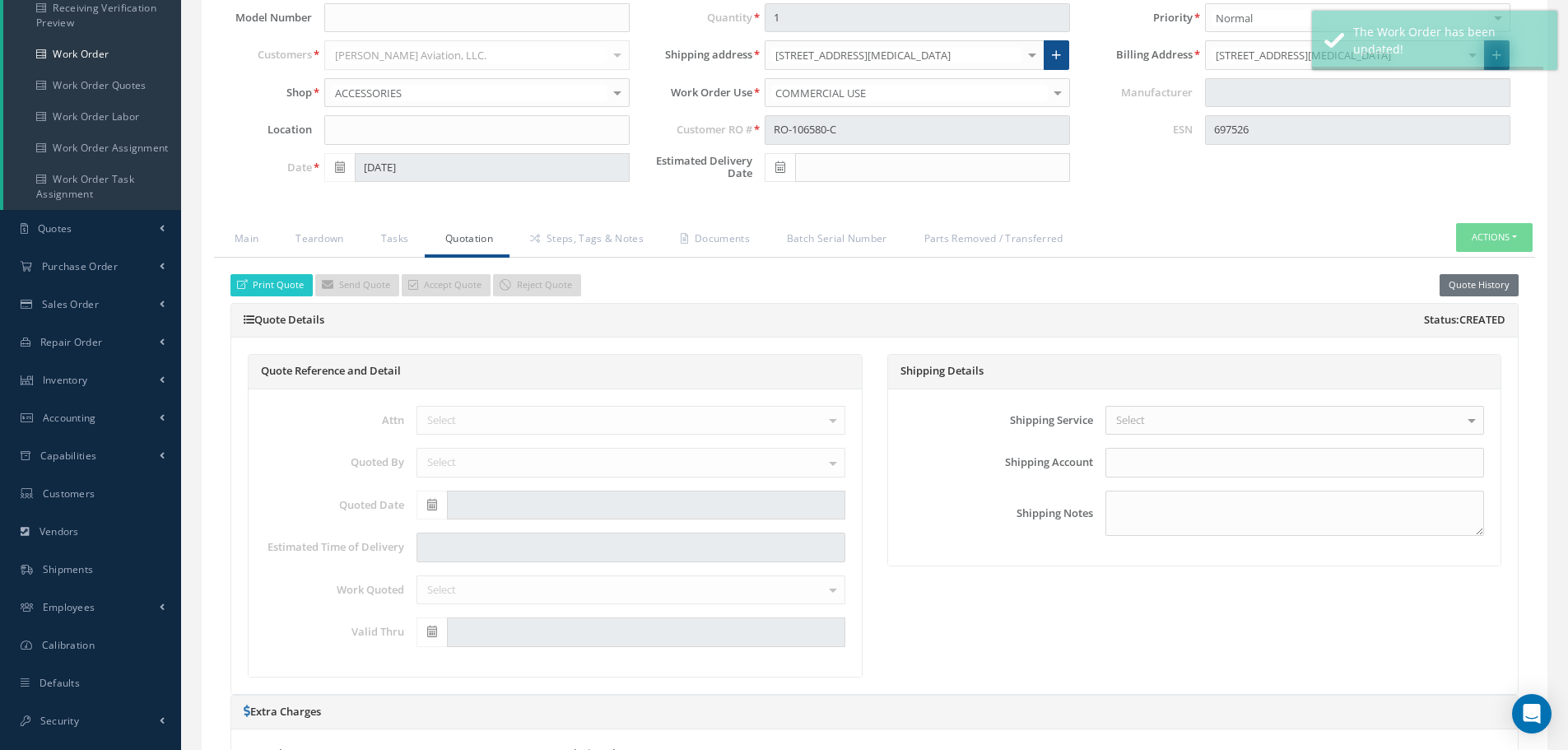
type input "CFM56-5B"
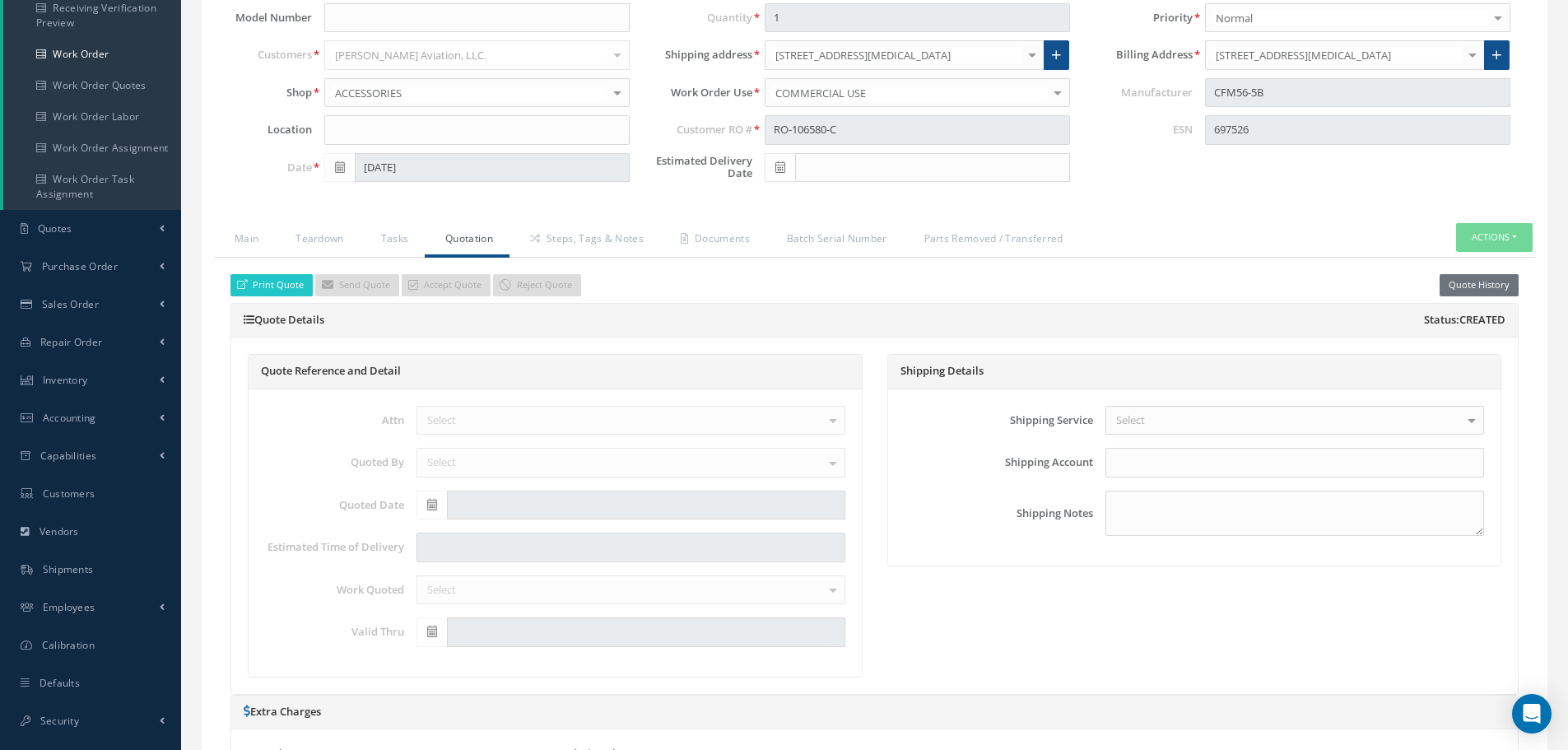
select select "25"
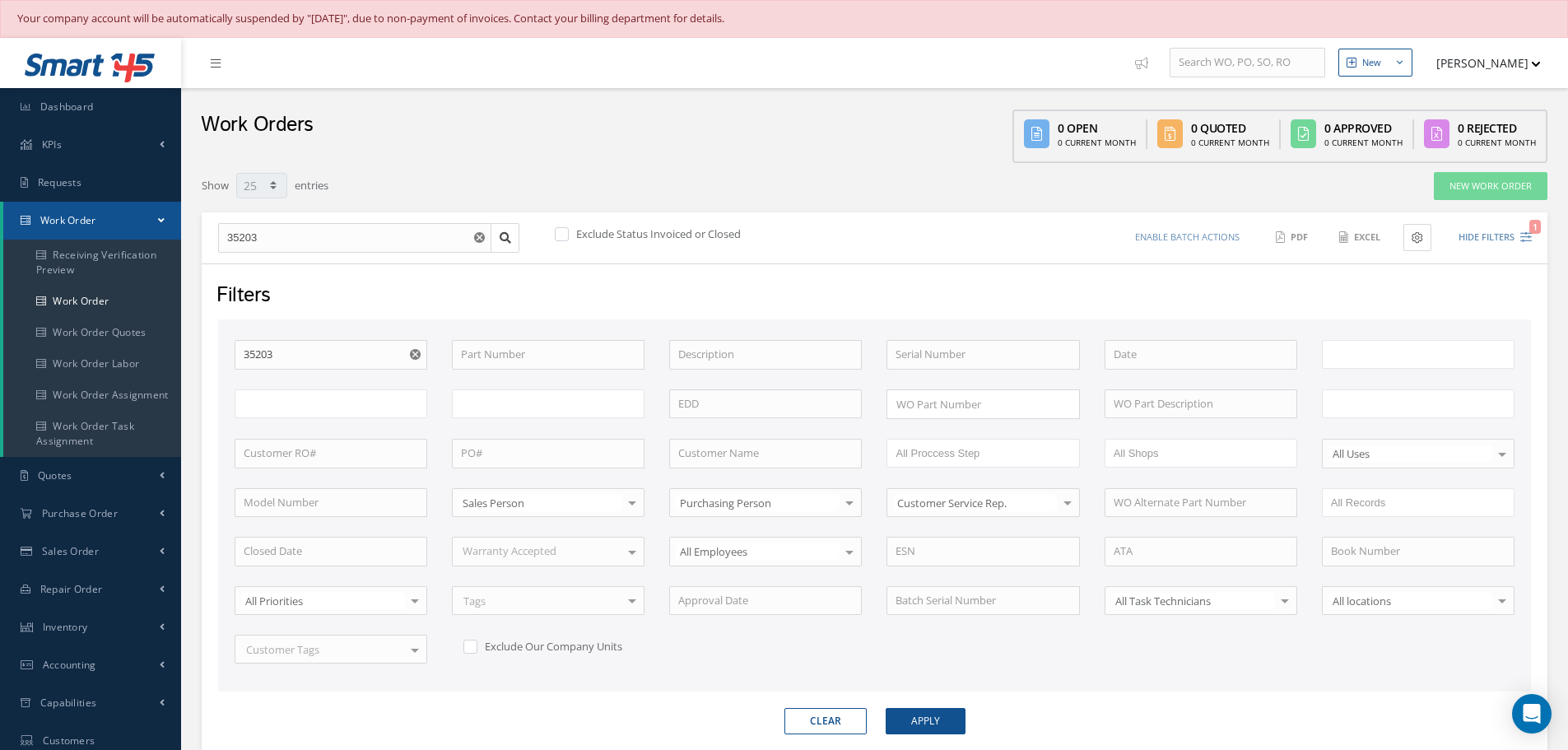
type input "All Work Request"
type input "All Work Performed"
type input "All Status"
type input "WO Part Status"
click at [420, 358] on icon "Reset" at bounding box center [415, 354] width 11 height 11
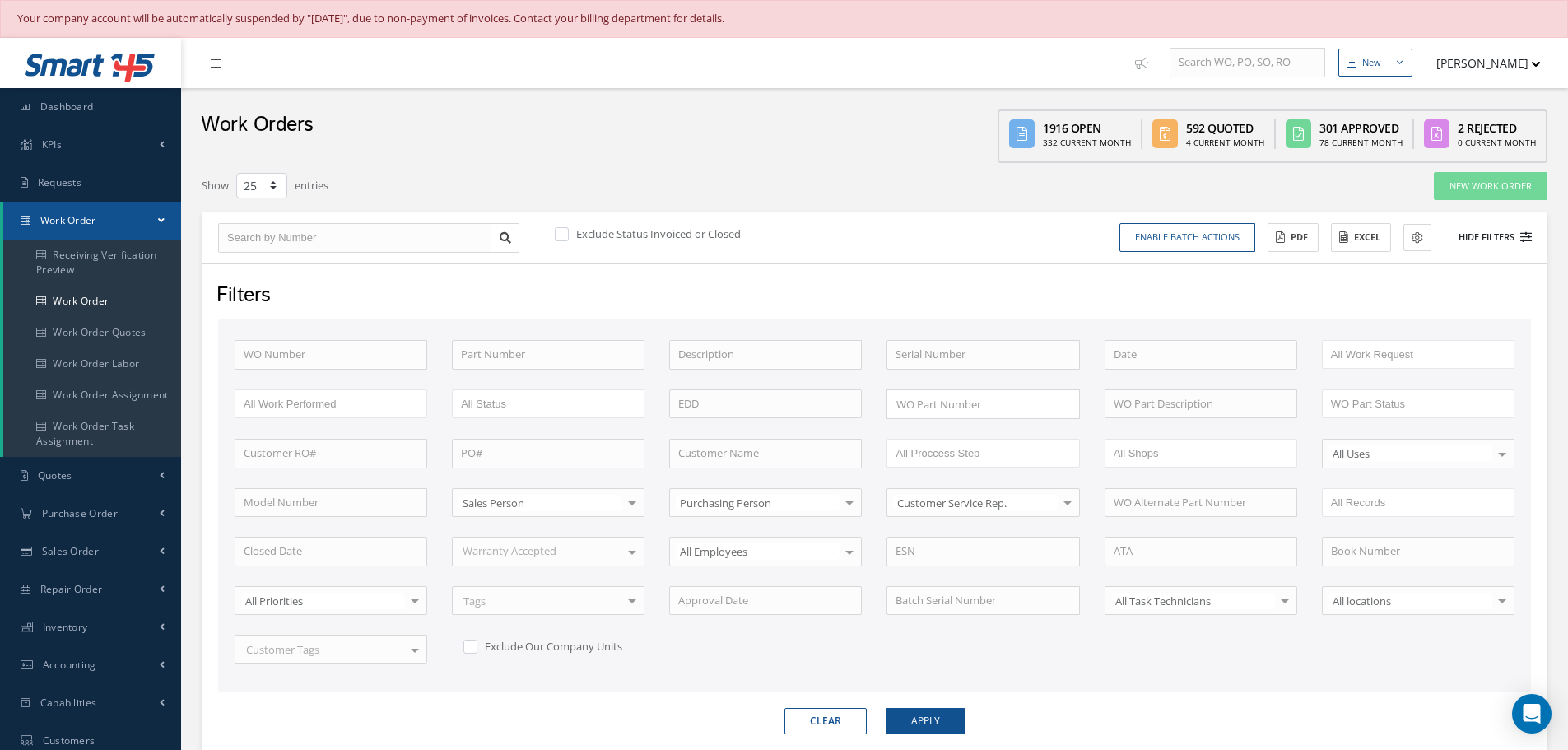
click at [1479, 242] on button "Hide Filters" at bounding box center [1488, 237] width 88 height 27
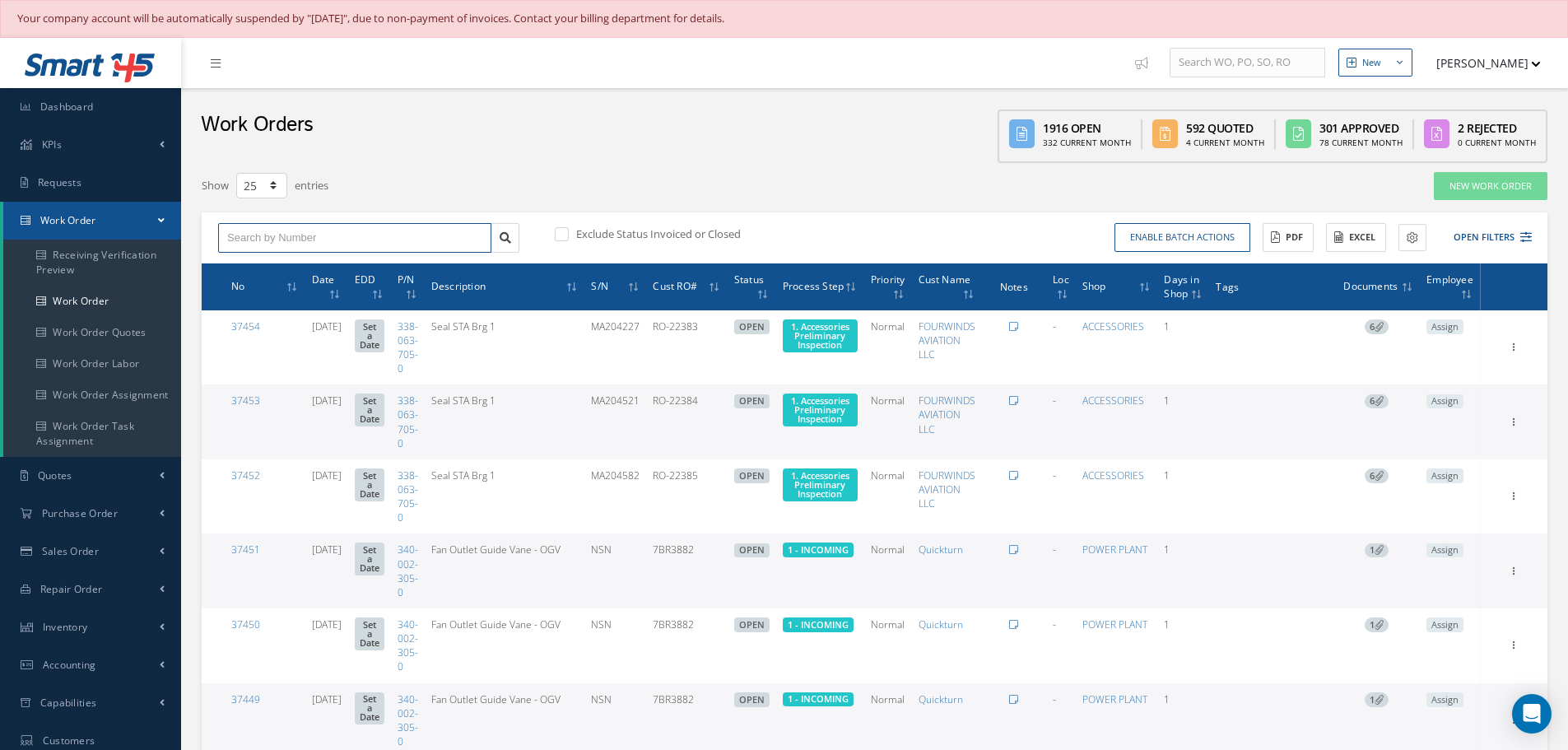
click at [228, 243] on input "text" at bounding box center [354, 237] width 273 height 29
type input "36556"
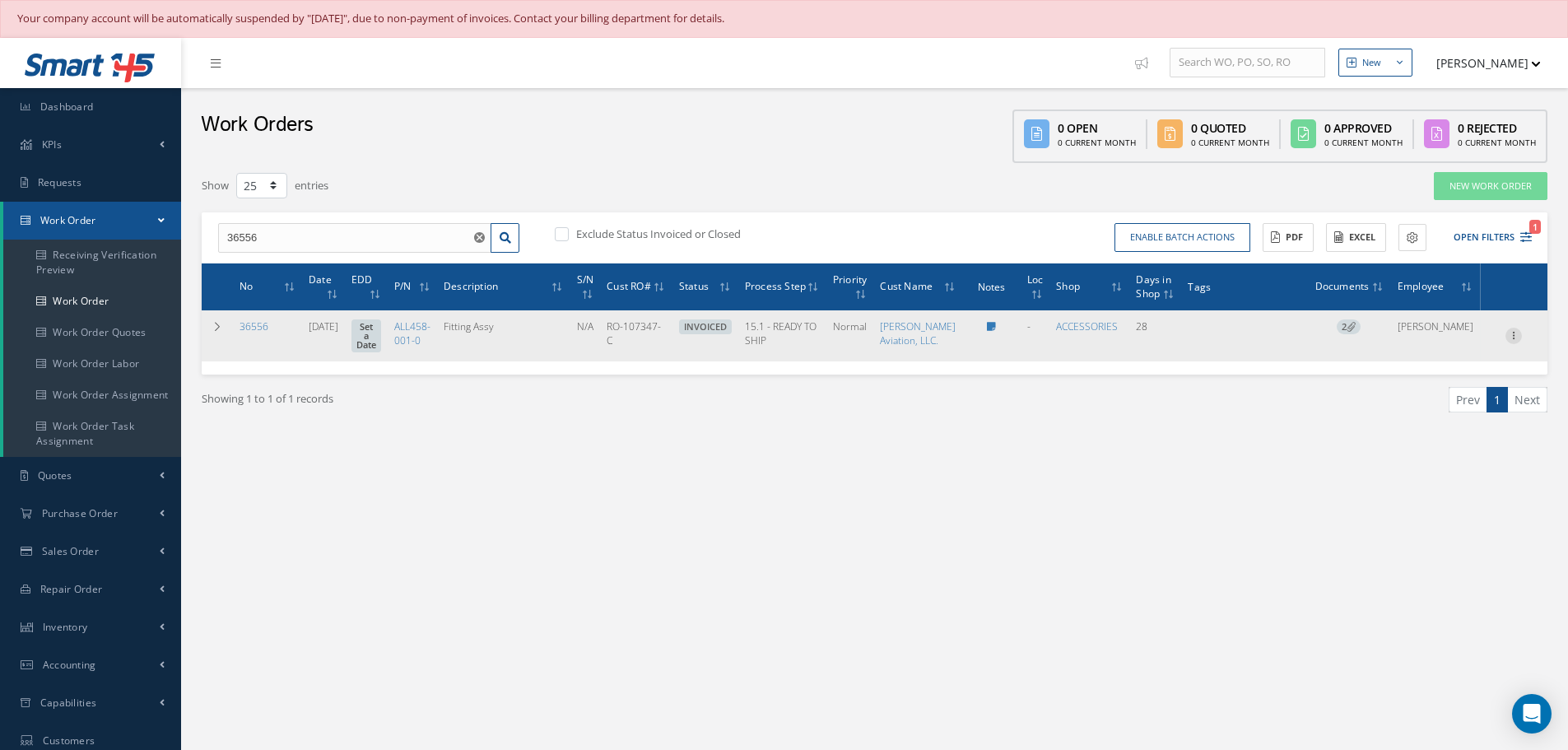
click at [1515, 341] on icon at bounding box center [1513, 334] width 17 height 13
click at [1418, 378] on link "Edit" at bounding box center [1437, 367] width 130 height 21
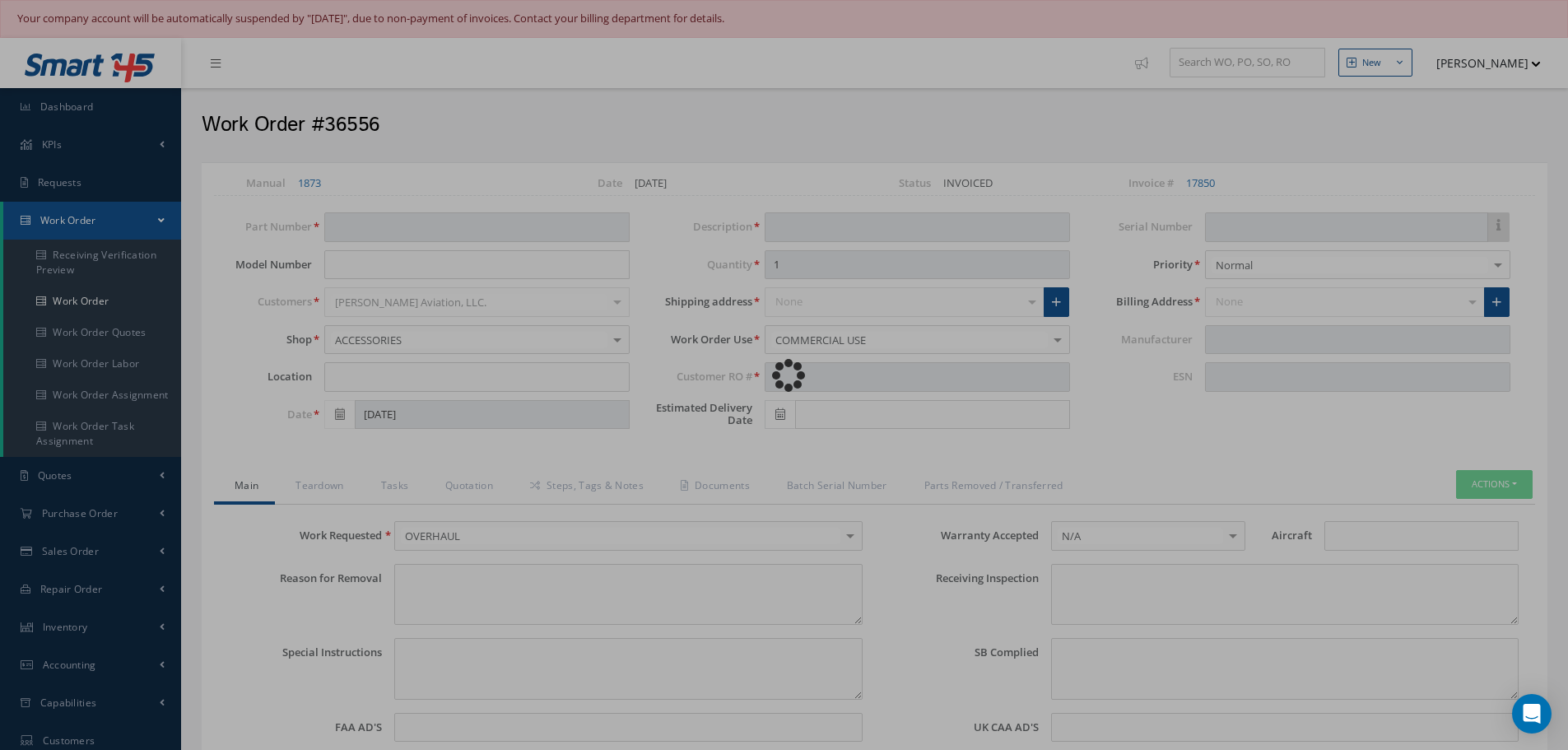
type input "ALL458-001-0"
type input "09/10/2025"
type input "Fitting Assy"
type input "RO-107347-C"
type input "N/A"
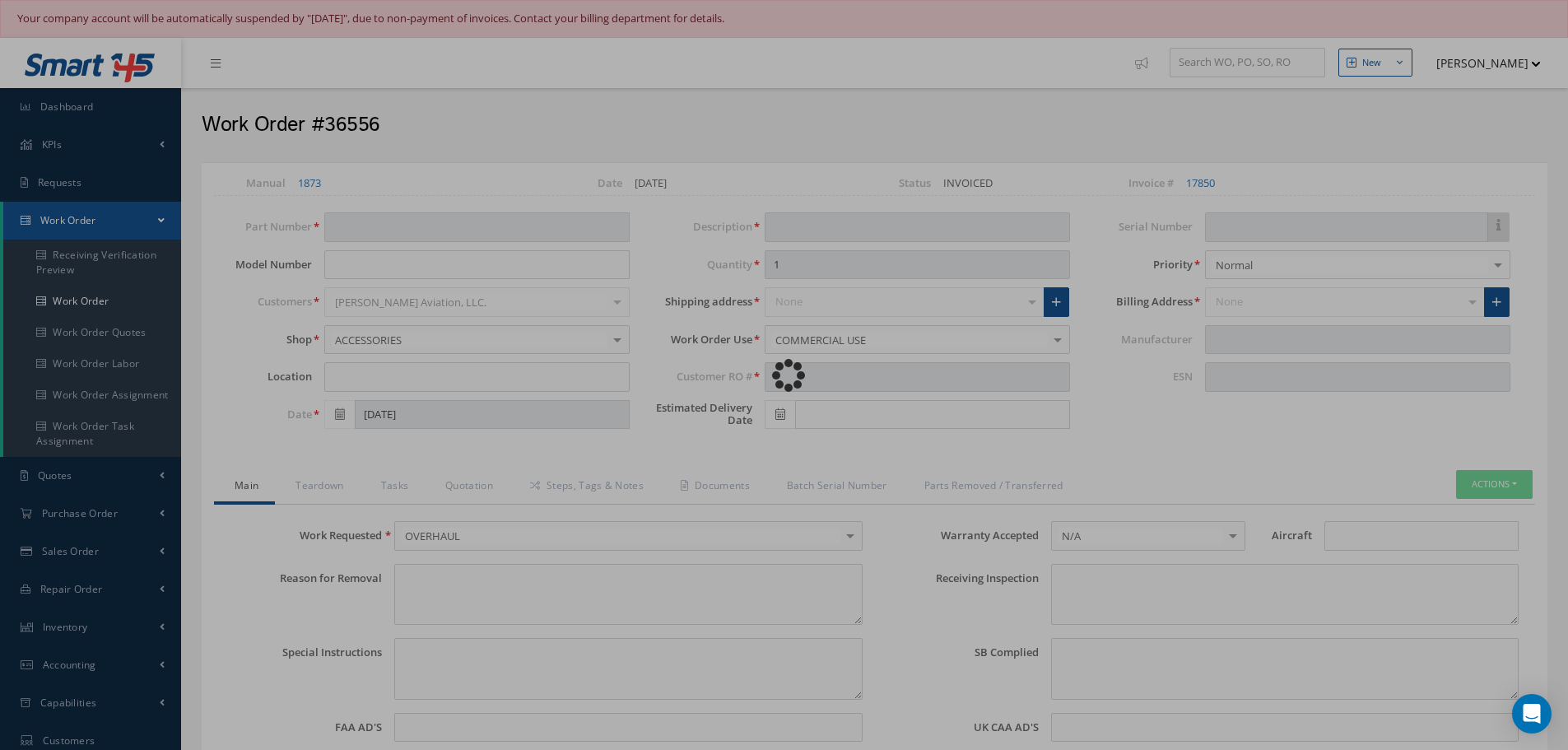
type input "697640"
type textarea "NONE"
type textarea "PLEASE SEE R.O. FOR DETAILS"
type textarea "NO VISUAL DAMAGE"
type textarea "None performed"
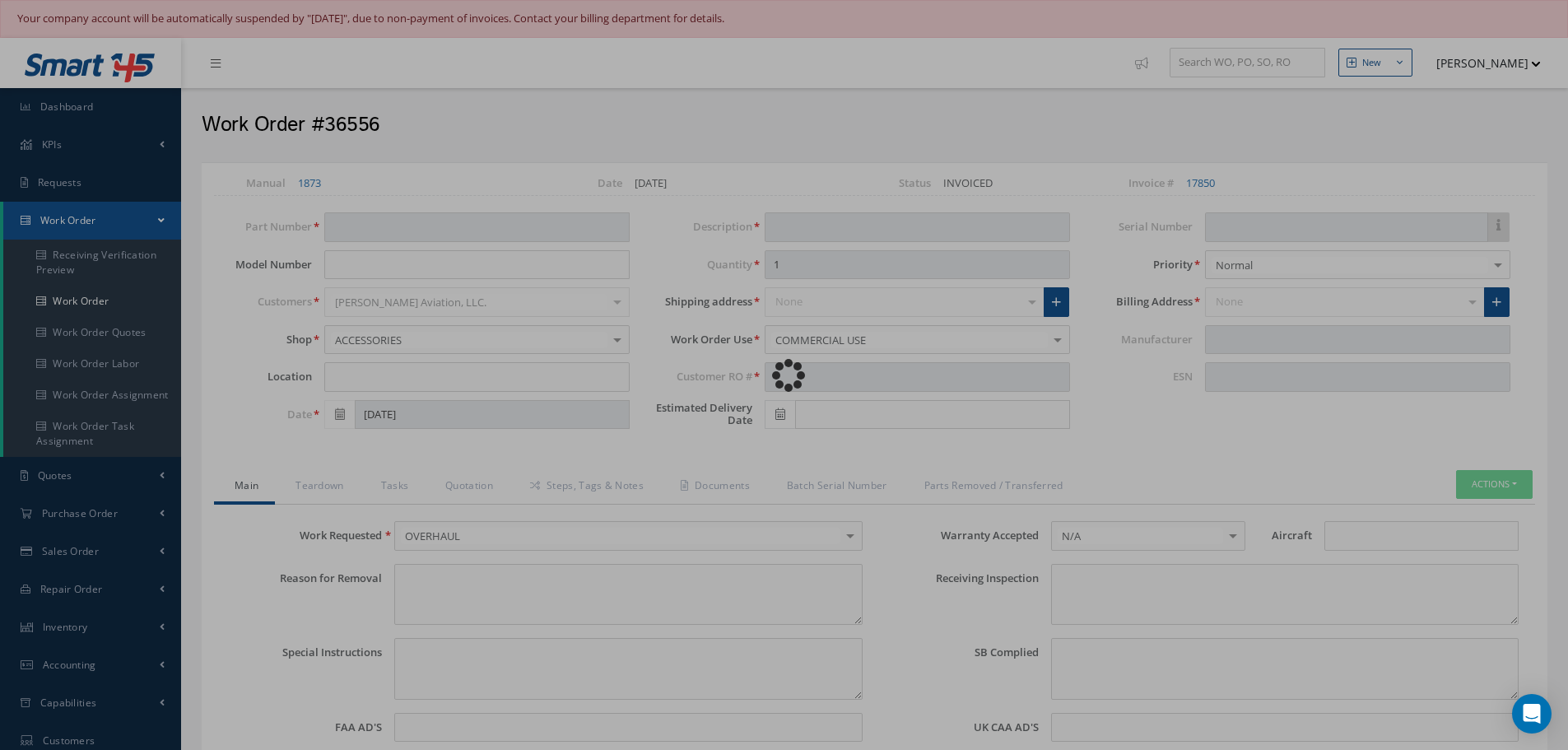
type textarea "Article was Overhauled in reference with the following Technical Standard: CFM5…"
type input "10/07/2025"
type textarea "Article has been approved to return to service."
type input "10/07/2025"
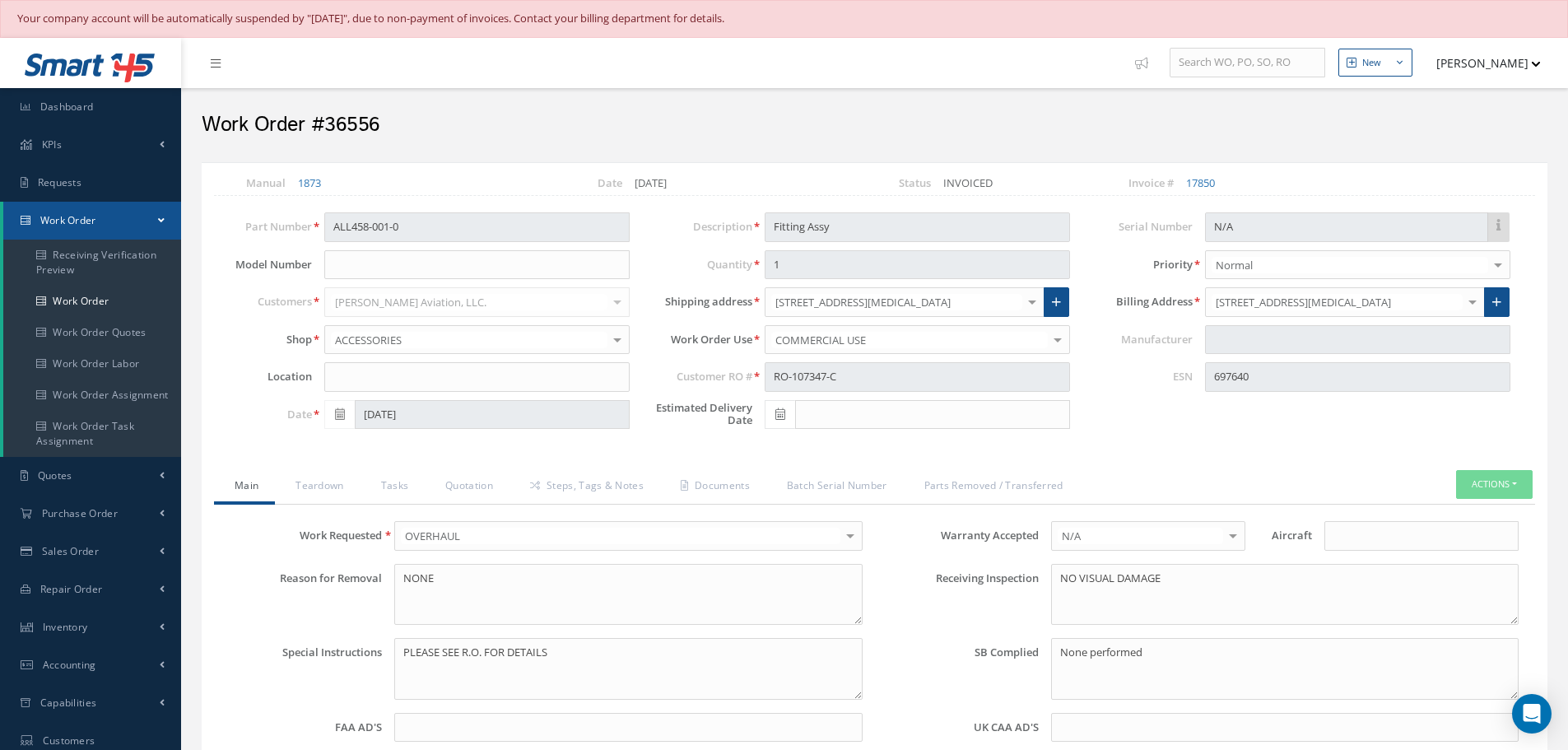
type input "CFM56-5B"
click at [475, 485] on link "Quotation" at bounding box center [467, 486] width 85 height 34
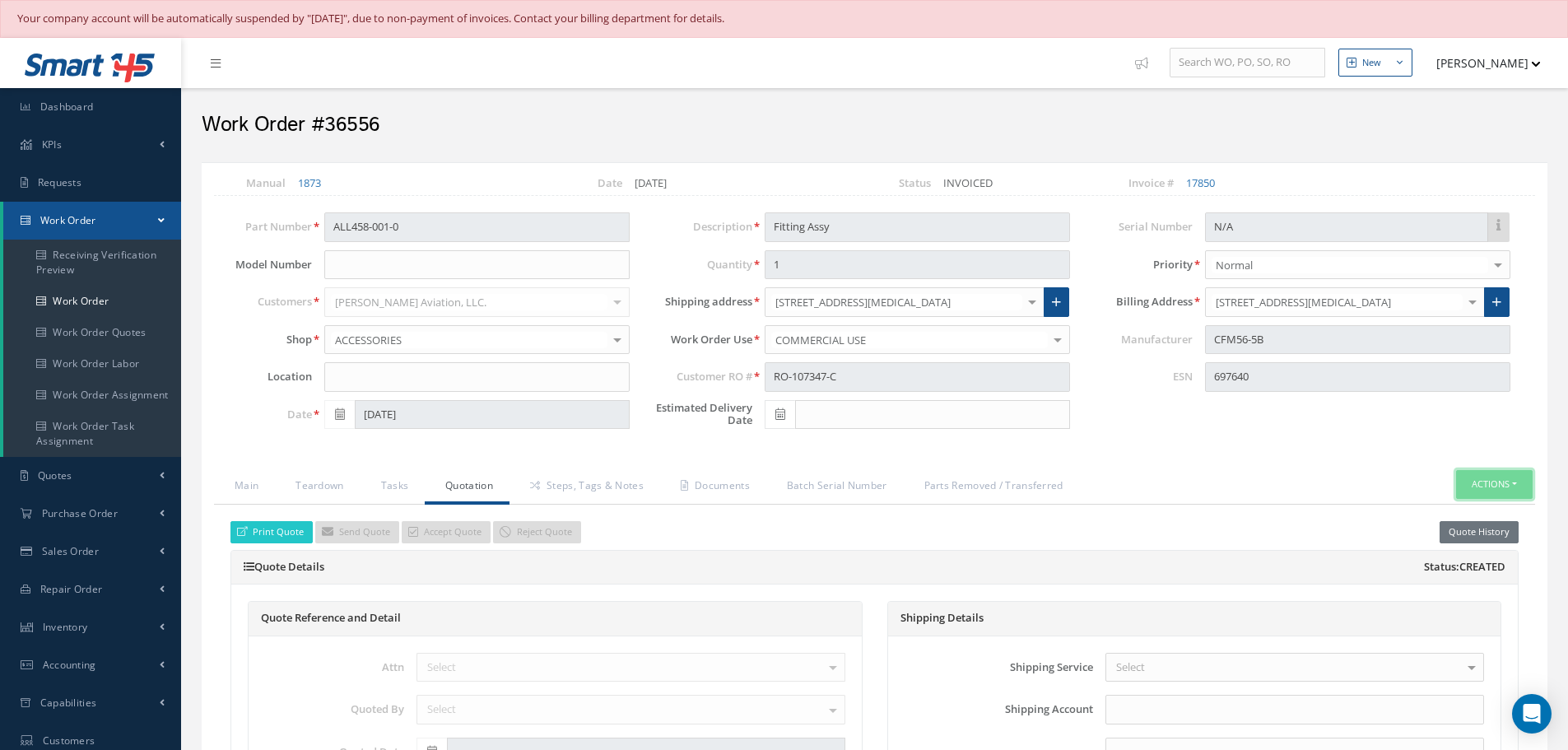
click at [1513, 485] on button "Actions" at bounding box center [1494, 484] width 76 height 29
click at [1325, 647] on link "Material Requisition" at bounding box center [1373, 648] width 181 height 25
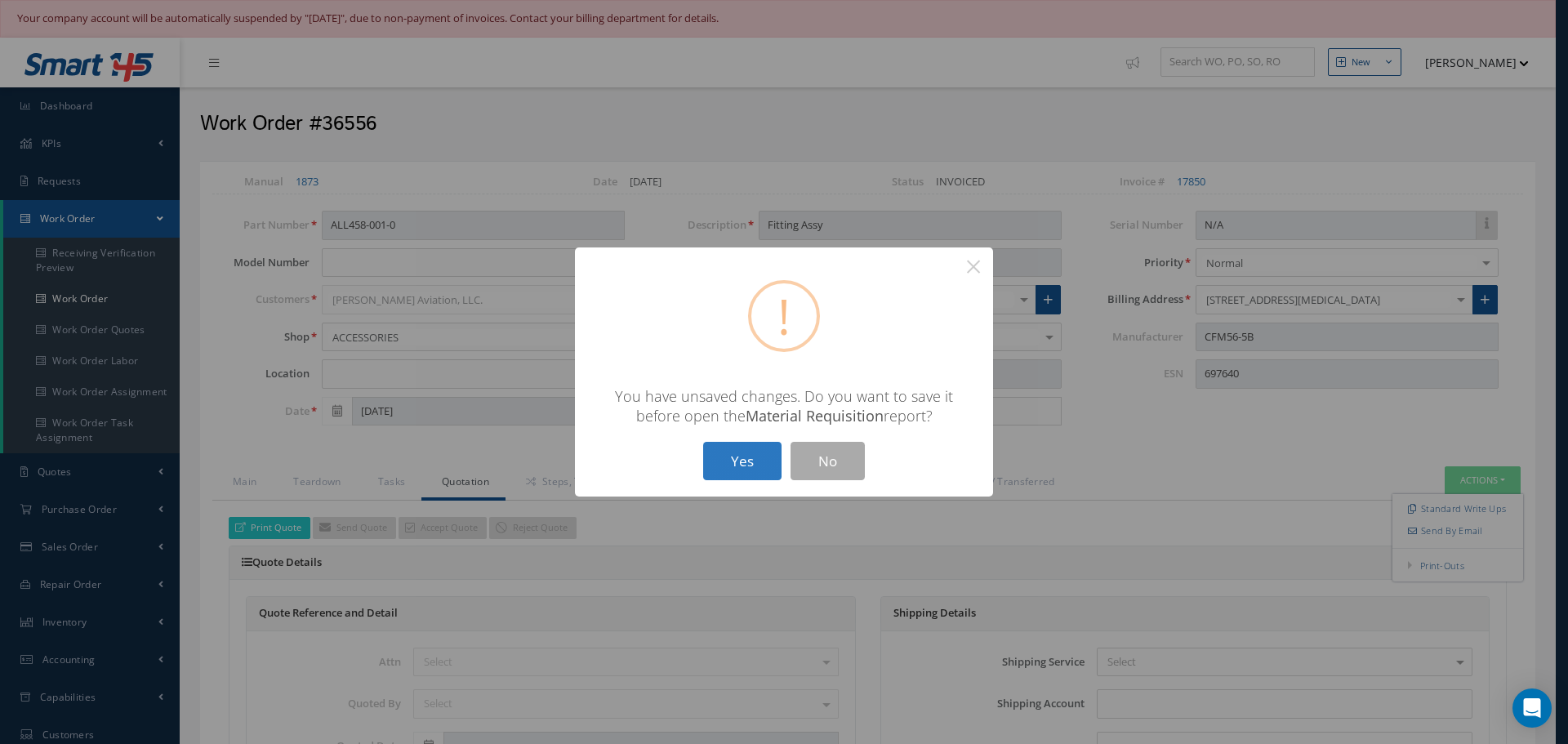
click at [743, 461] on button "Yes" at bounding box center [742, 461] width 78 height 39
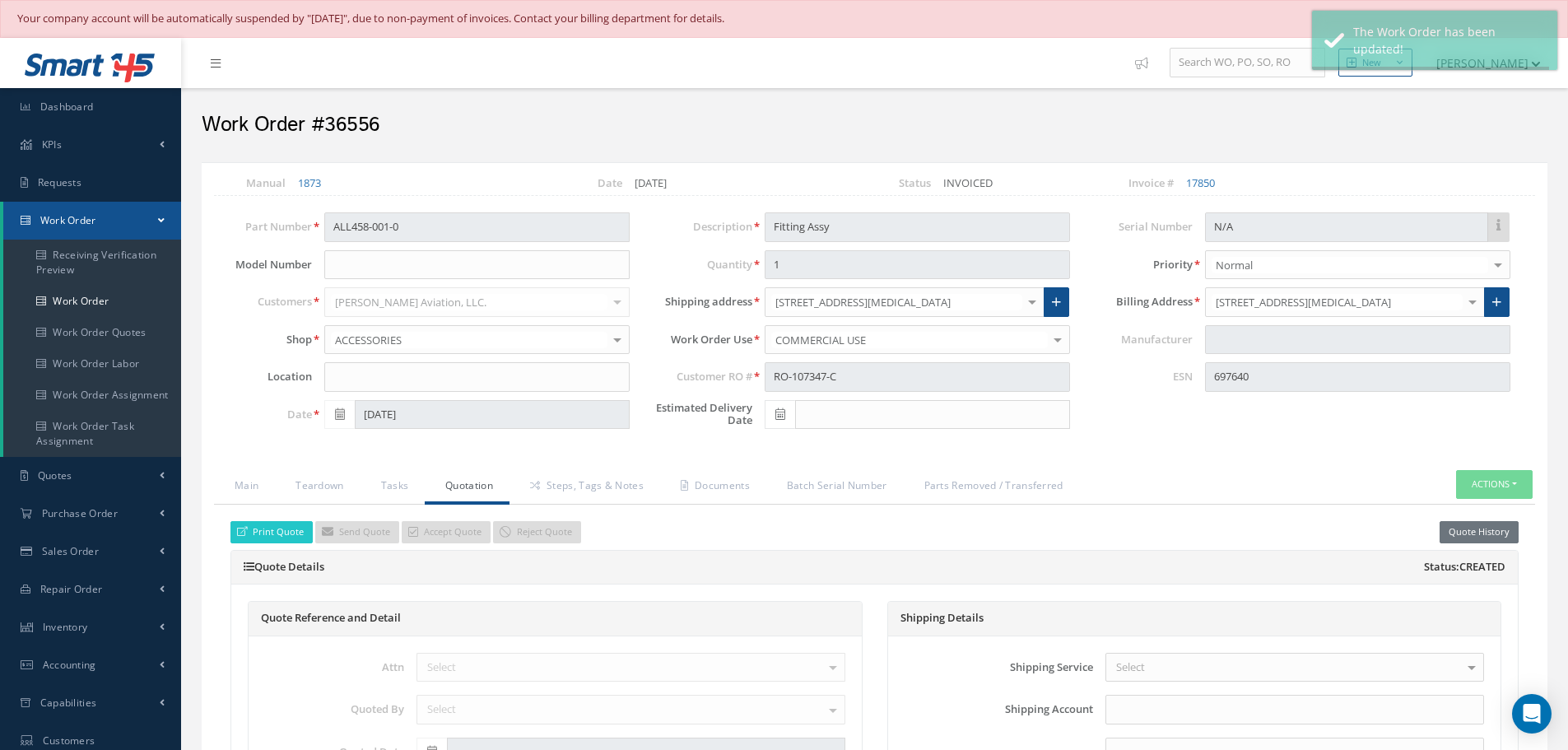
type input "CFM56-5B"
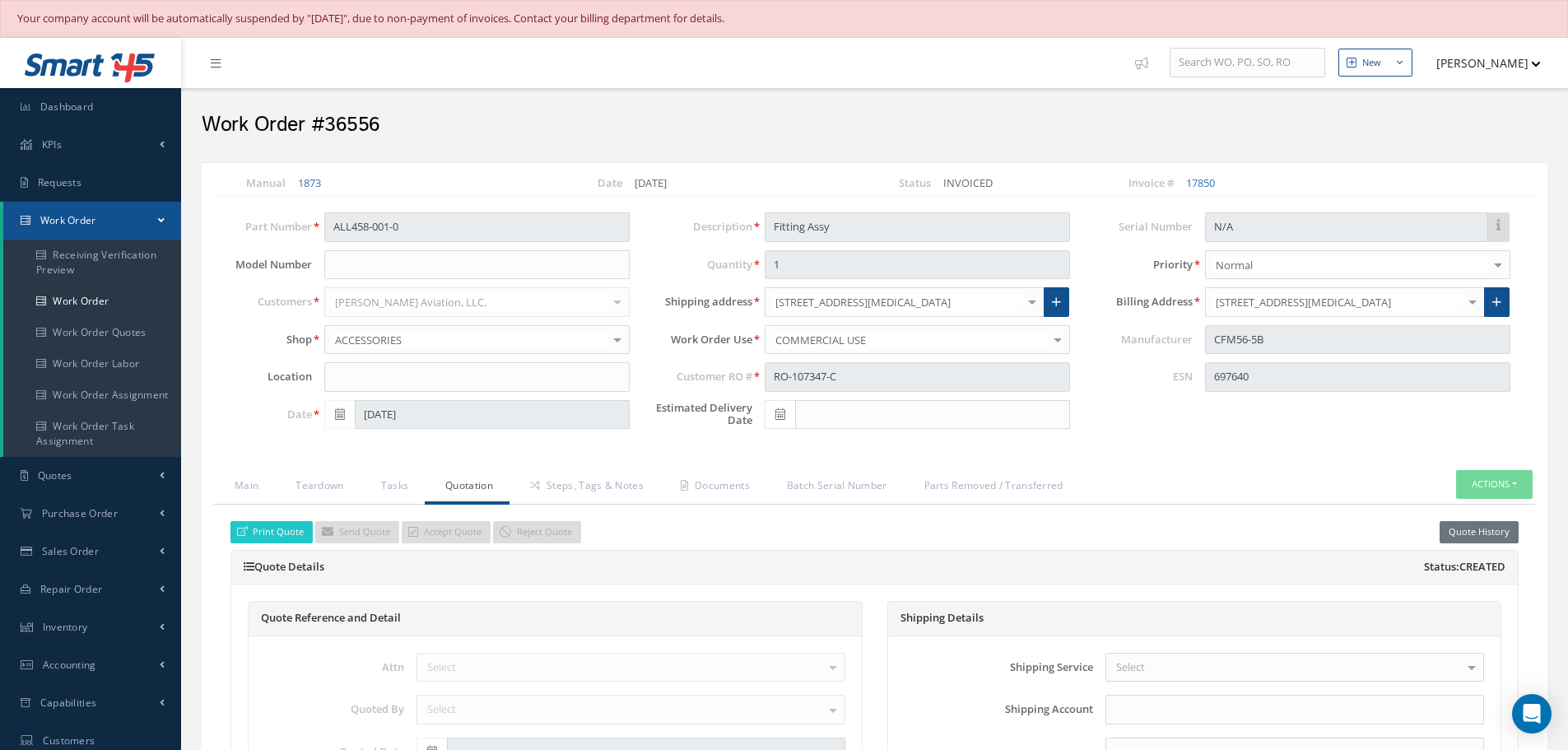
select select "25"
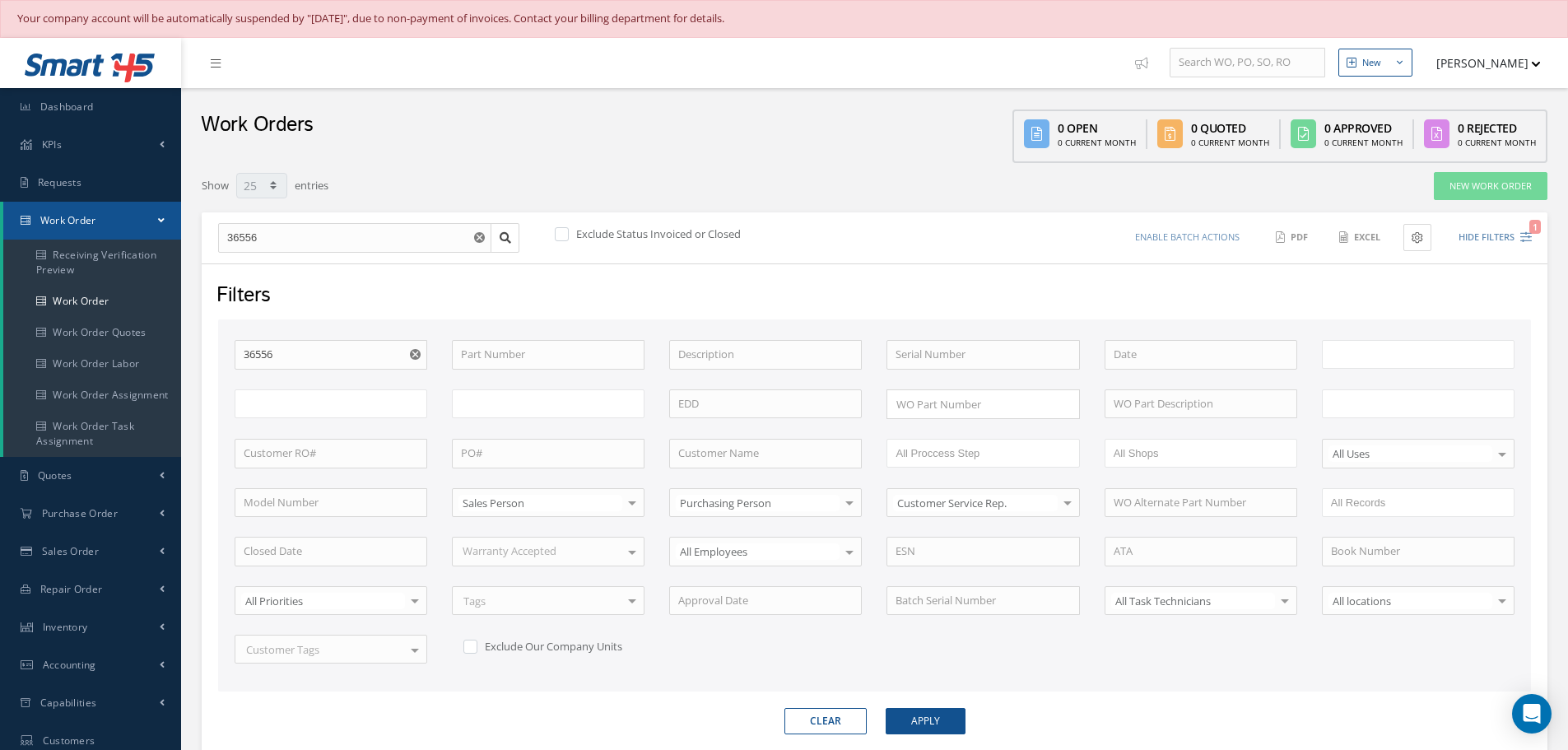
type input "All Work Request"
type input "All Work Performed"
type input "All Status"
type input "WO Part Status"
click at [1488, 235] on button "Hide Filters 1" at bounding box center [1488, 237] width 88 height 27
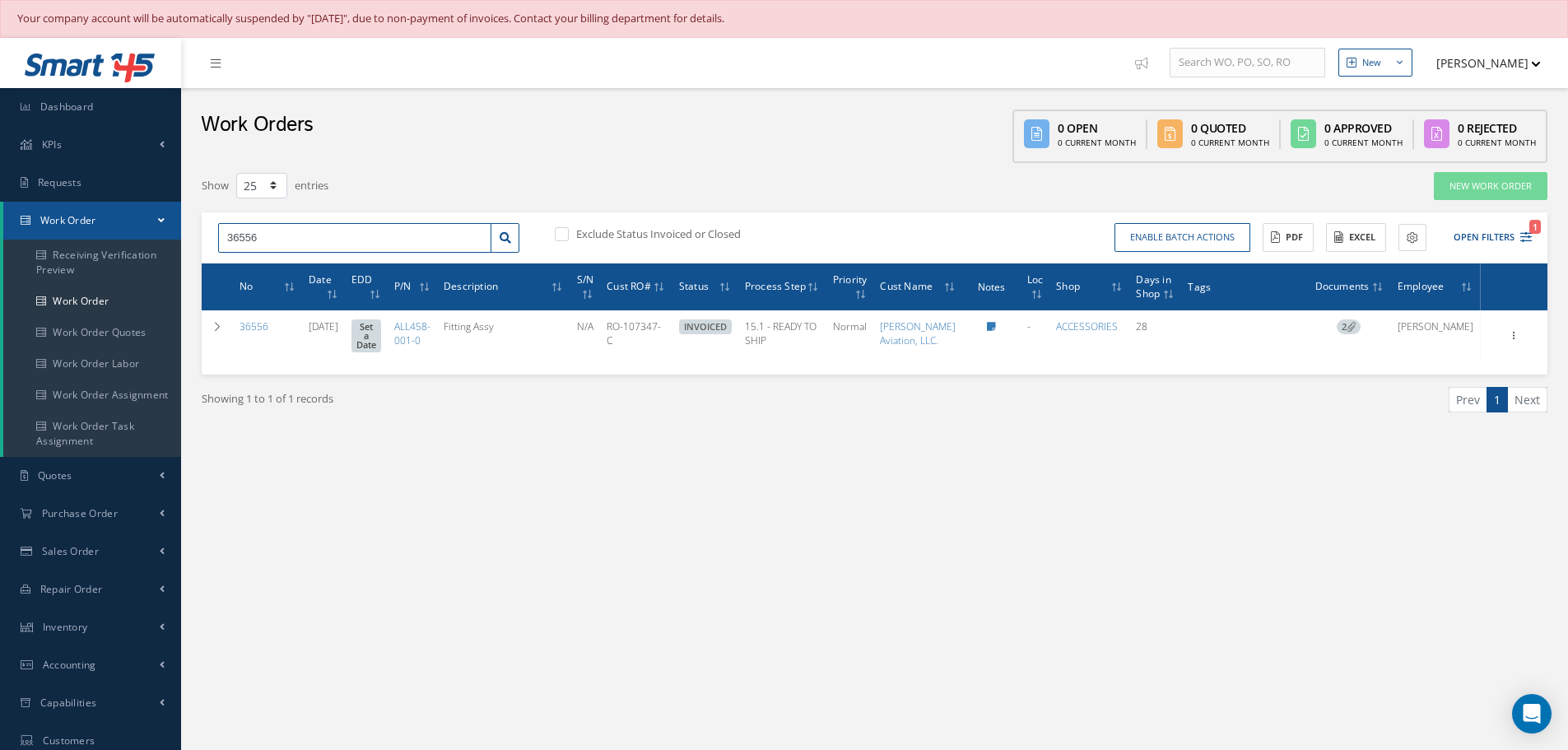
click at [291, 237] on input "36556" at bounding box center [354, 237] width 273 height 29
type input "35983"
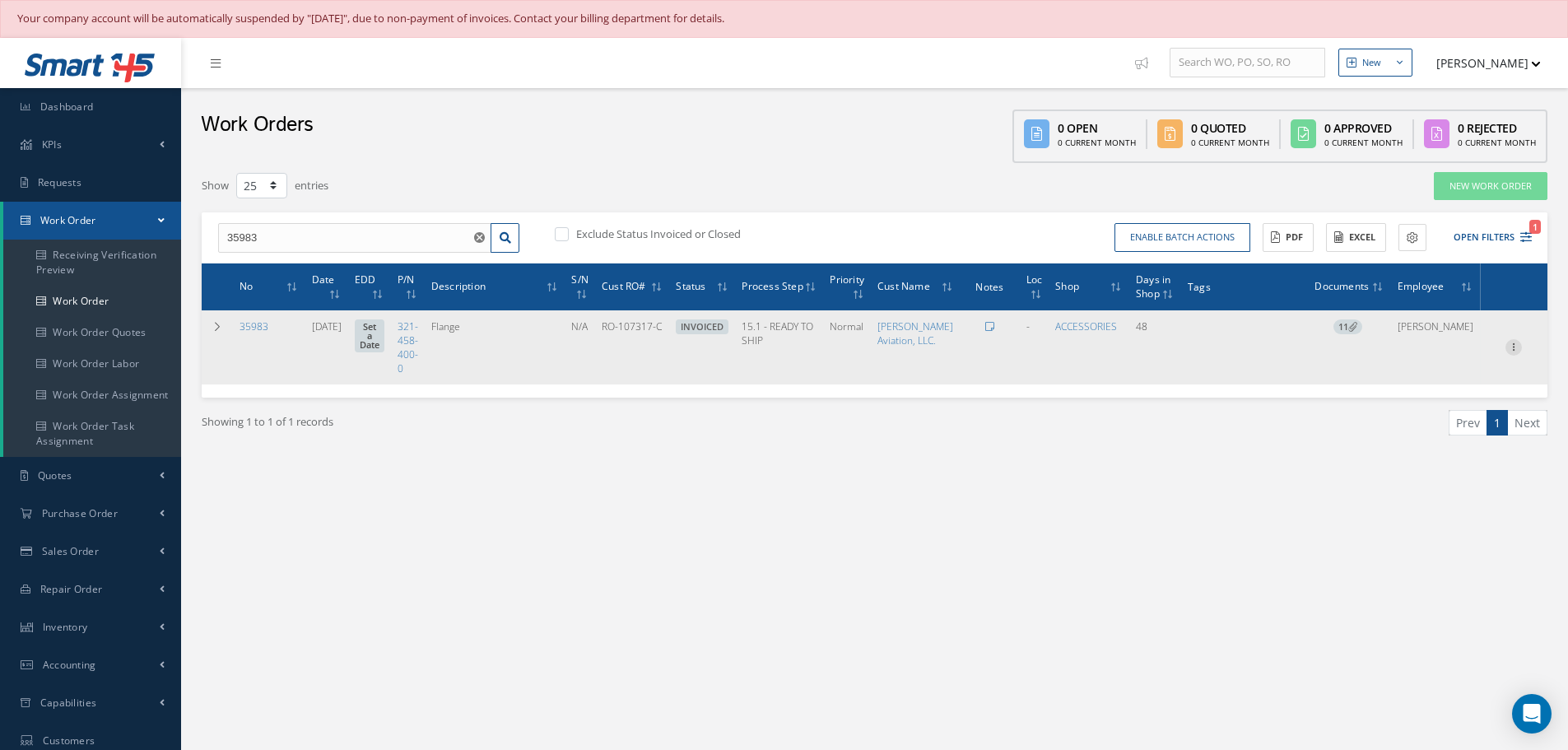
click at [1514, 353] on icon at bounding box center [1513, 345] width 17 height 13
click at [1426, 391] on link "Edit" at bounding box center [1437, 380] width 130 height 21
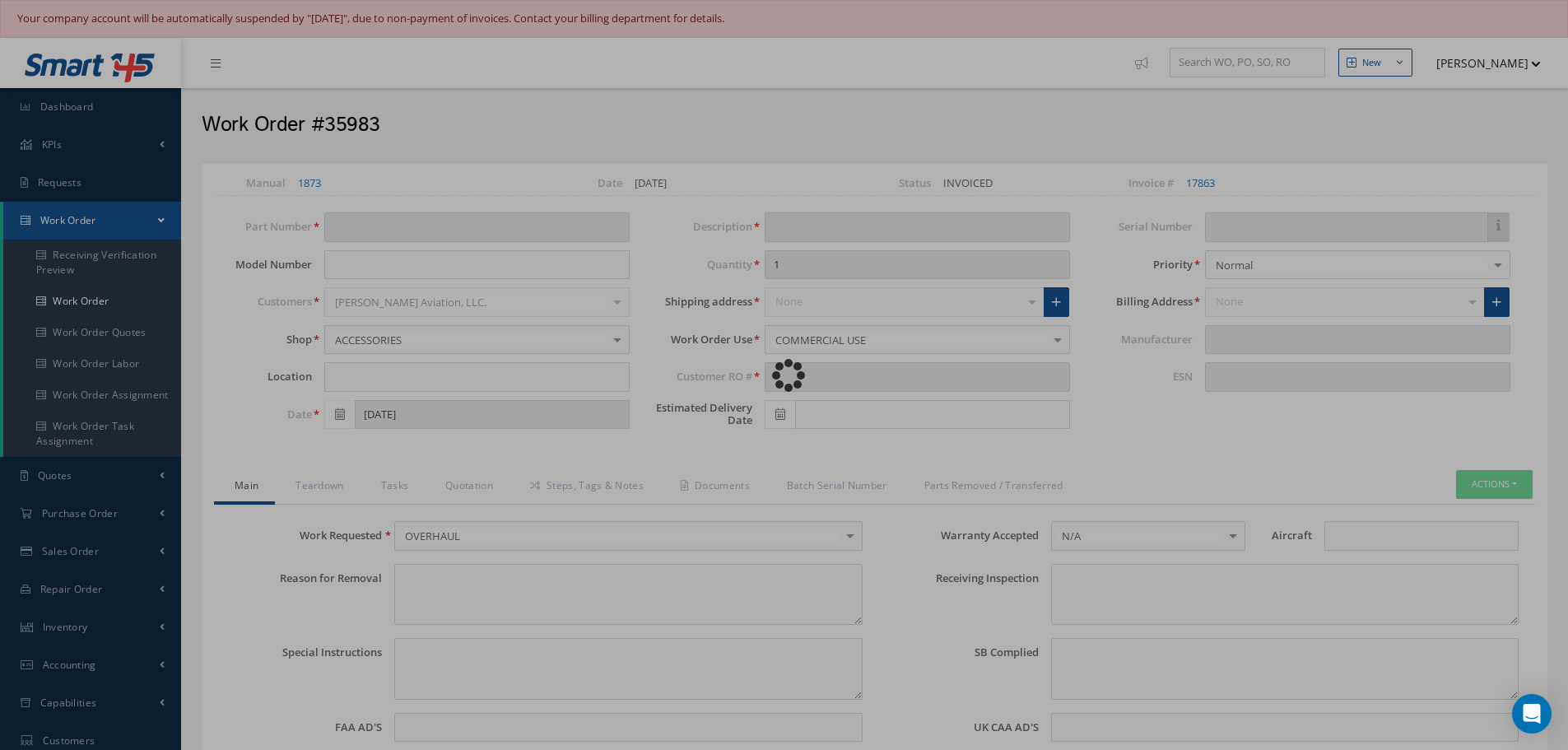
type input "321-458-400-0"
type input "[DATE]"
type input "Flange"
type input "RO-107317-C"
type input "N/A"
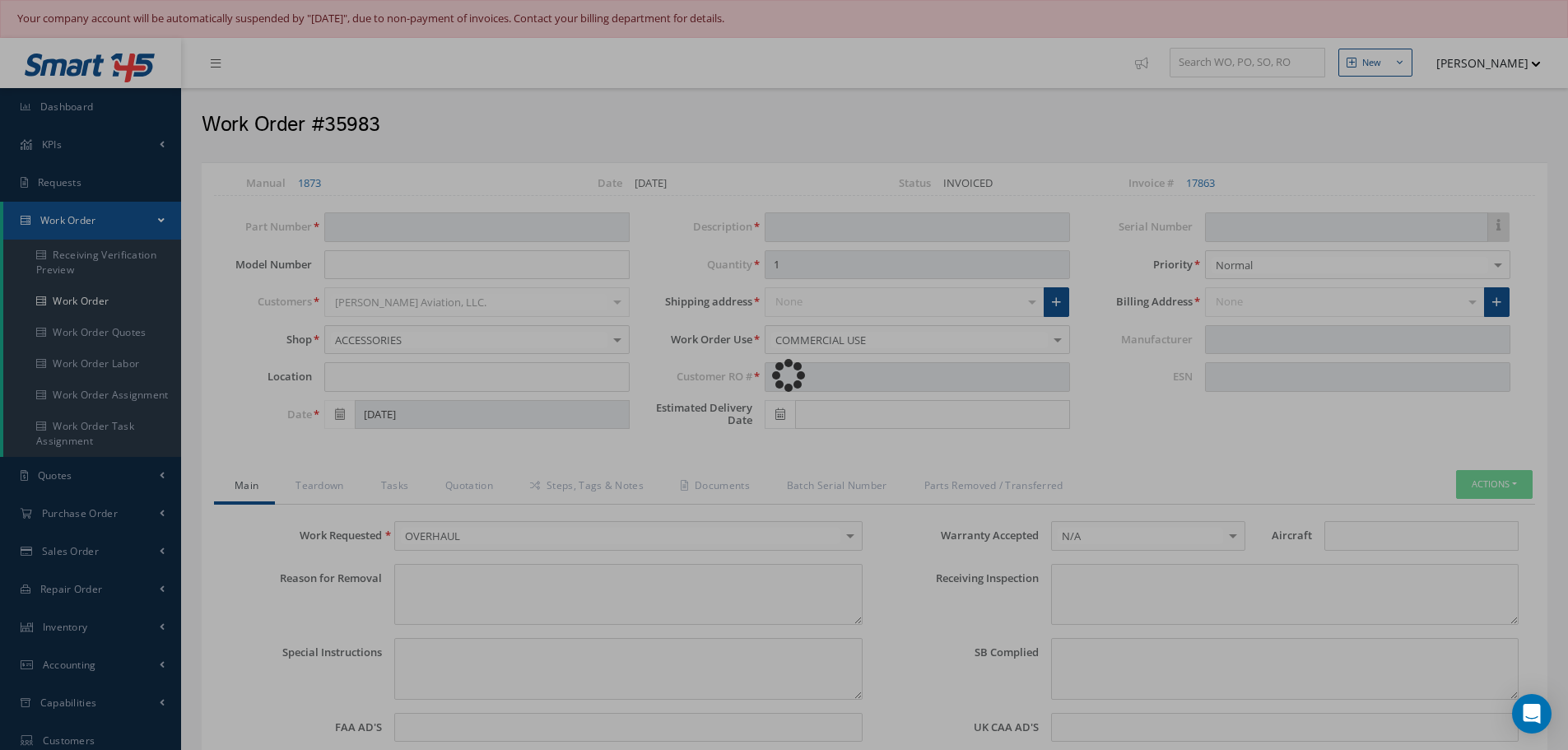
type textarea "NONE"
type textarea "PLEASE SEE R.O. FOR DETAILS"
type textarea "NO VISUAL DAMAGE"
type textarea "None performed"
type textarea "Article was Overhauled in reference with the following Technical Standard: CFM5…"
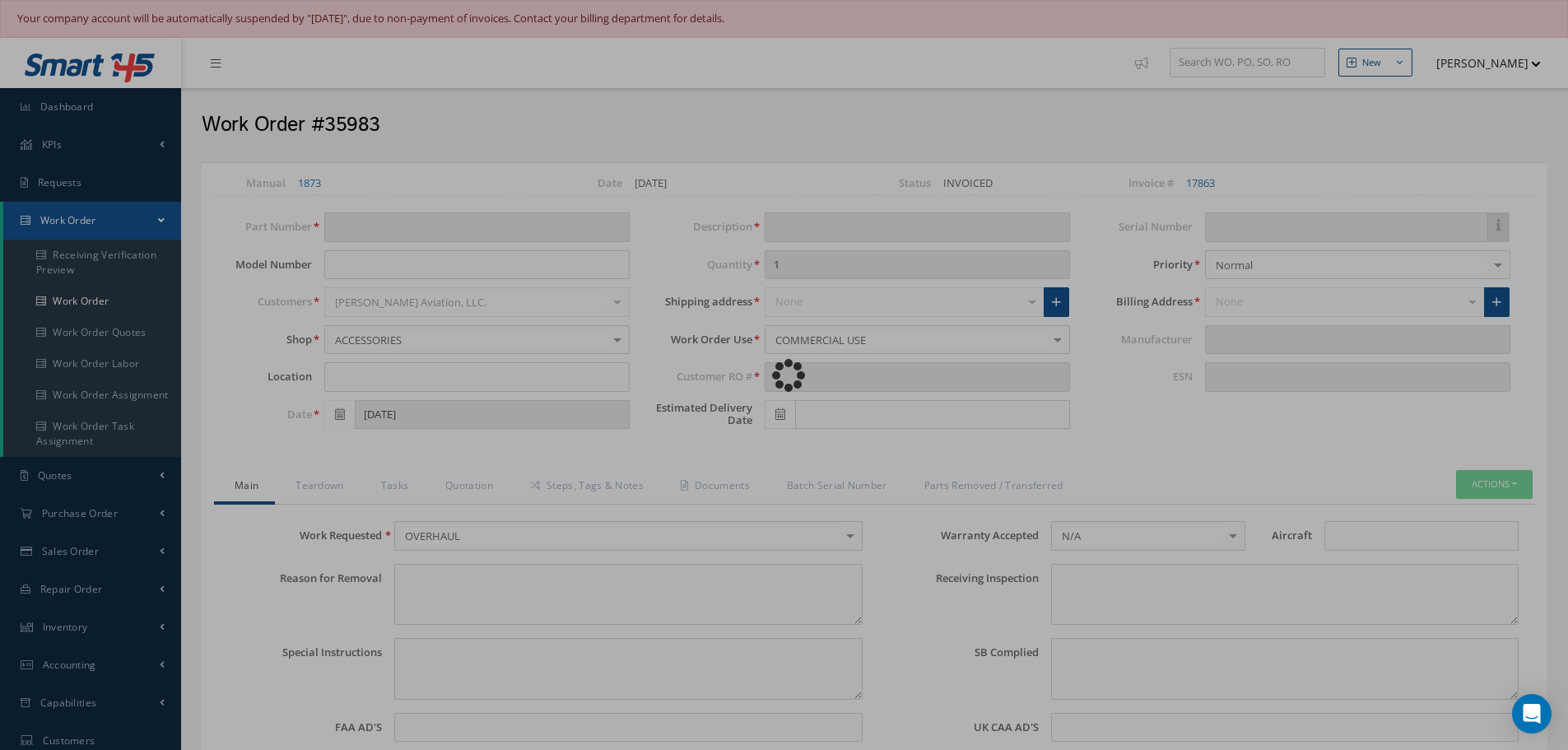
type input "10/07/2025"
type textarea "Article has been approved to return to service."
type input "10/07/2025"
type input "CFM56-5B"
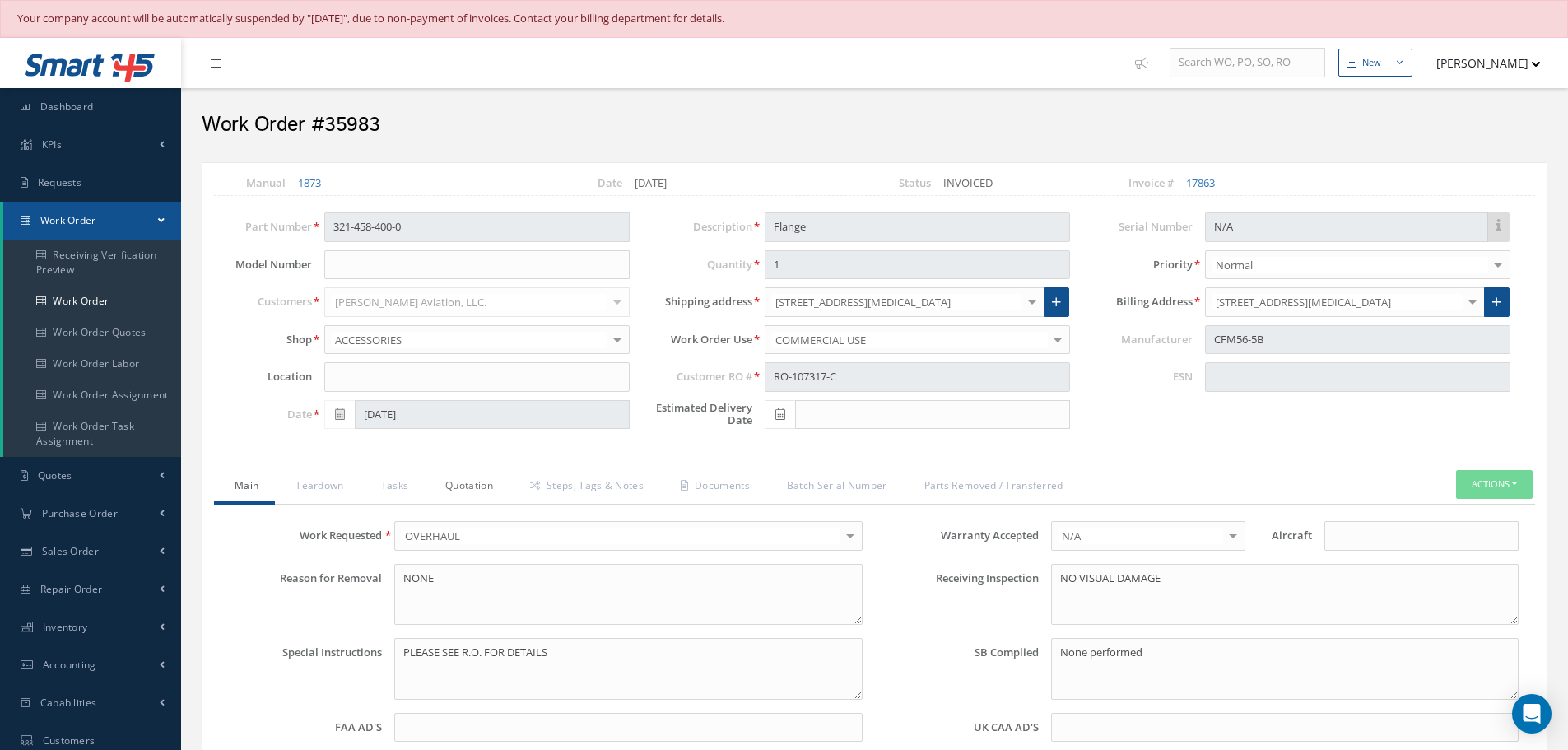
click at [485, 483] on link "Quotation" at bounding box center [467, 486] width 85 height 34
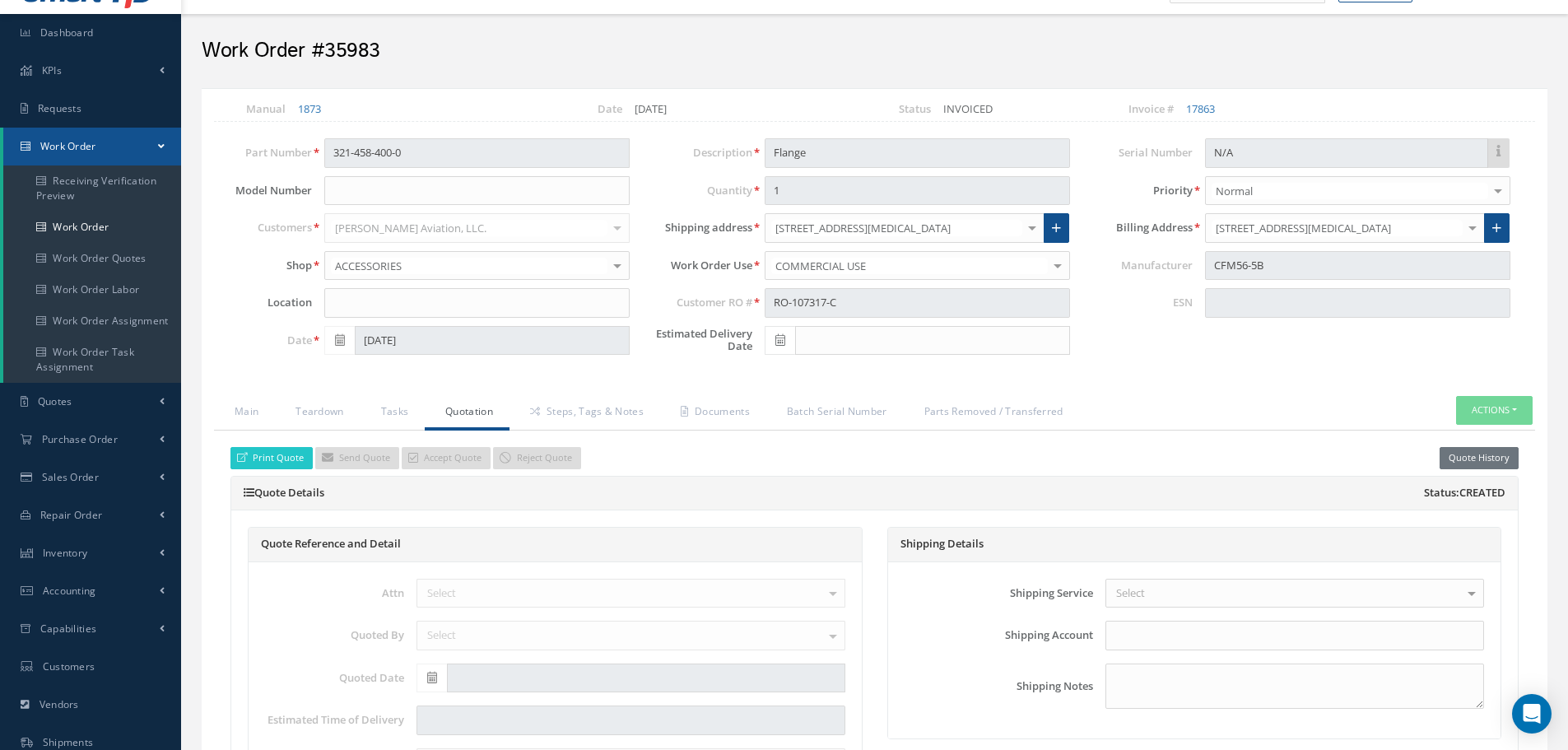
scroll to position [165, 0]
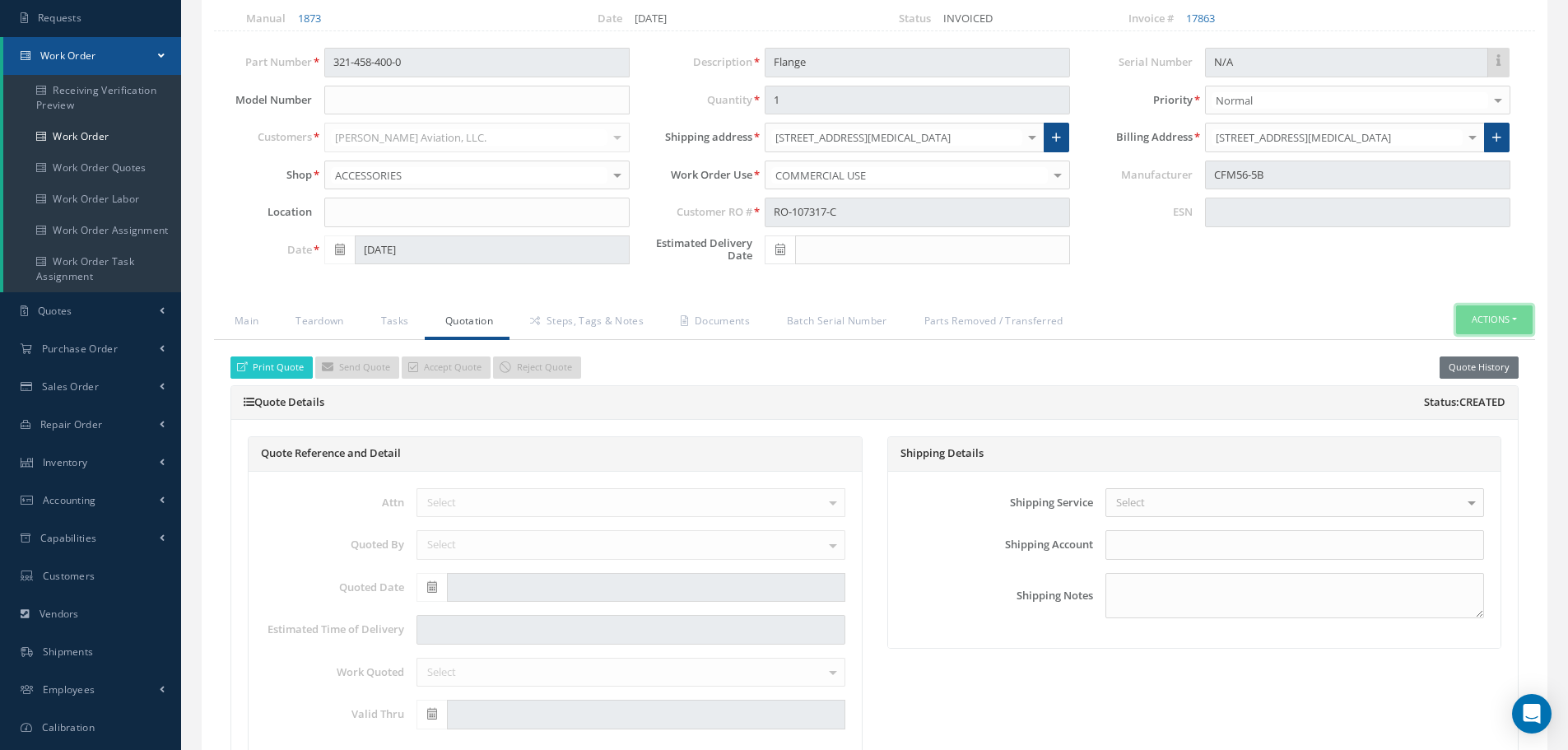
click at [1518, 318] on button "Actions" at bounding box center [1494, 320] width 76 height 29
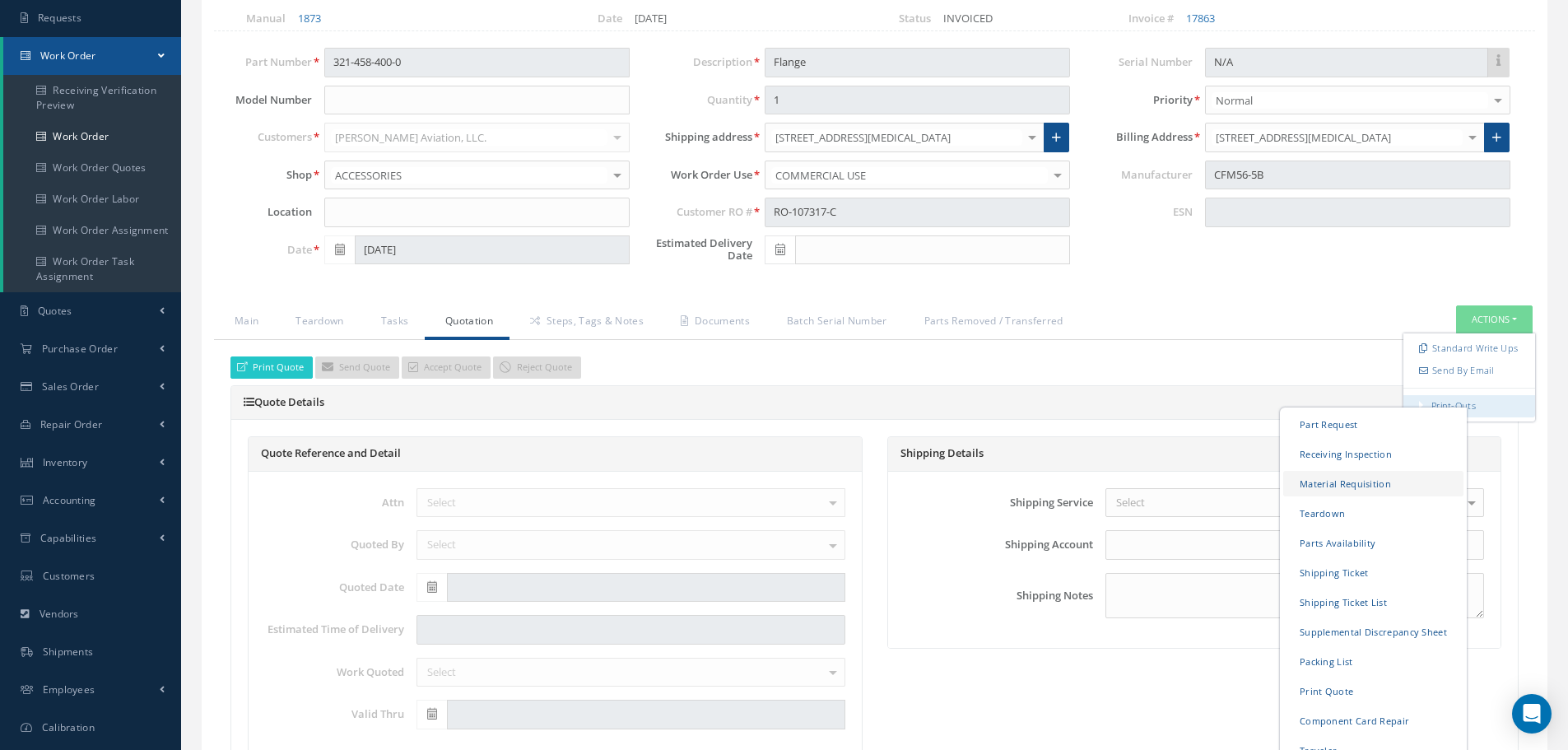
click at [1325, 484] on link "Material Requisition" at bounding box center [1373, 483] width 181 height 25
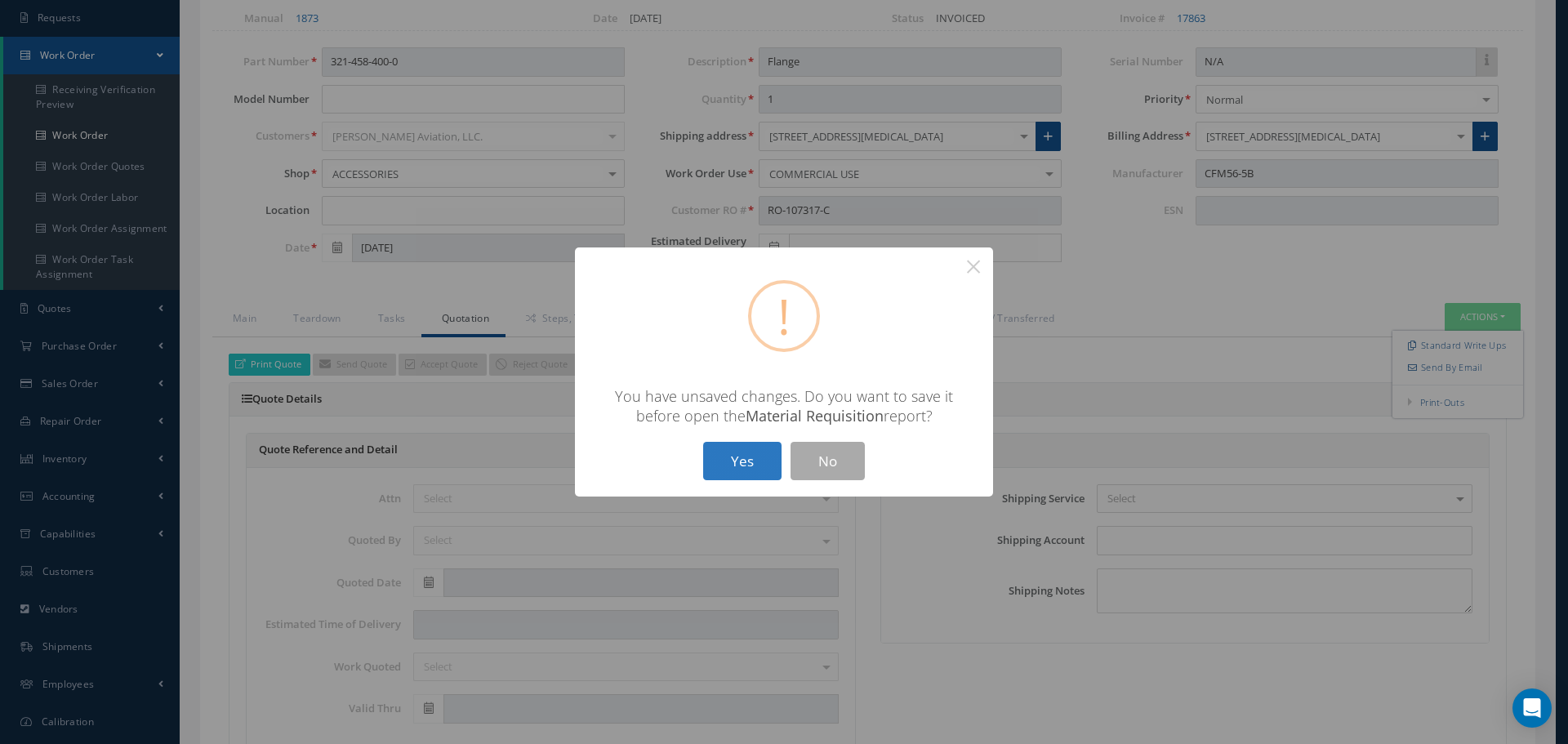
click at [743, 446] on button "Yes" at bounding box center [742, 461] width 78 height 39
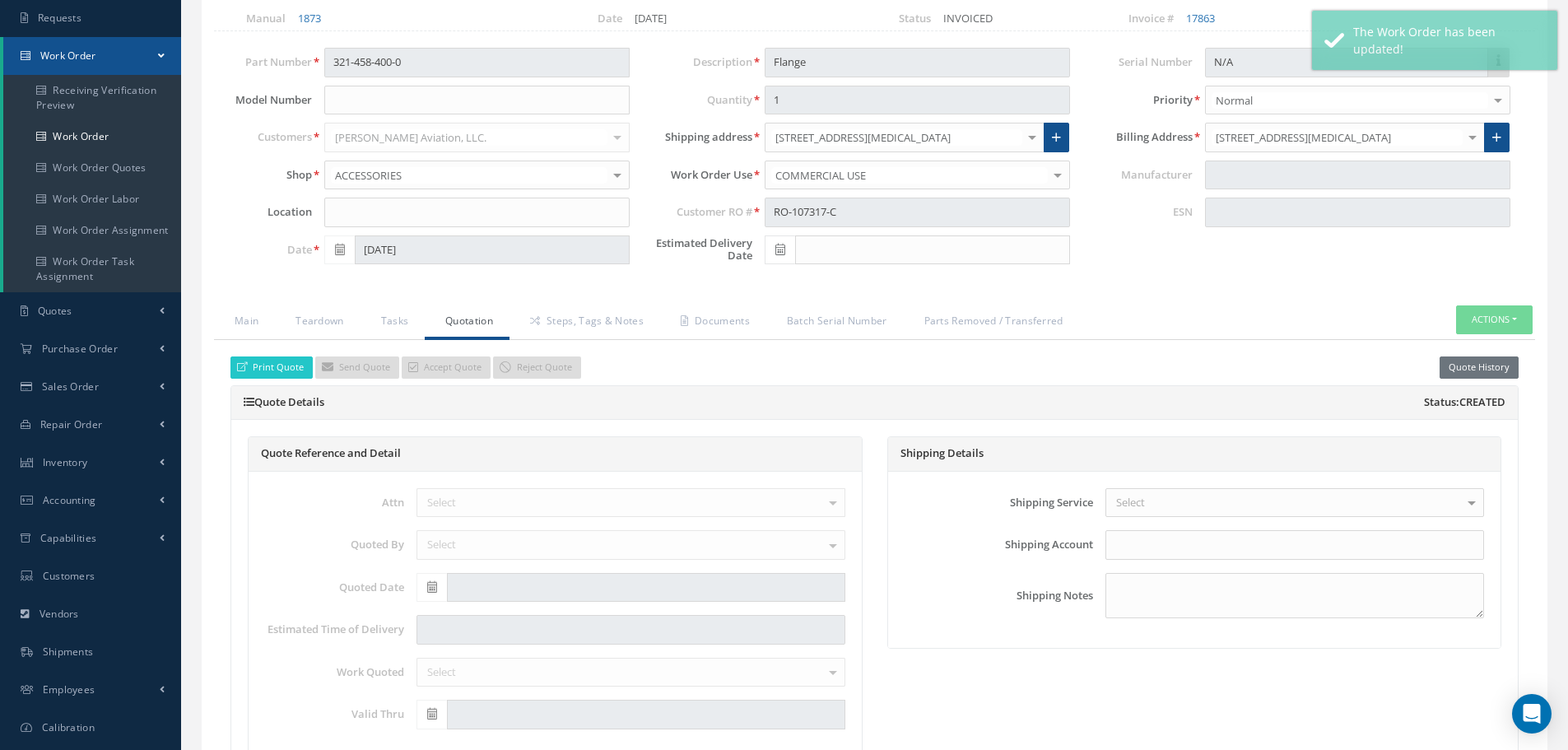
type input "CFM56-5B"
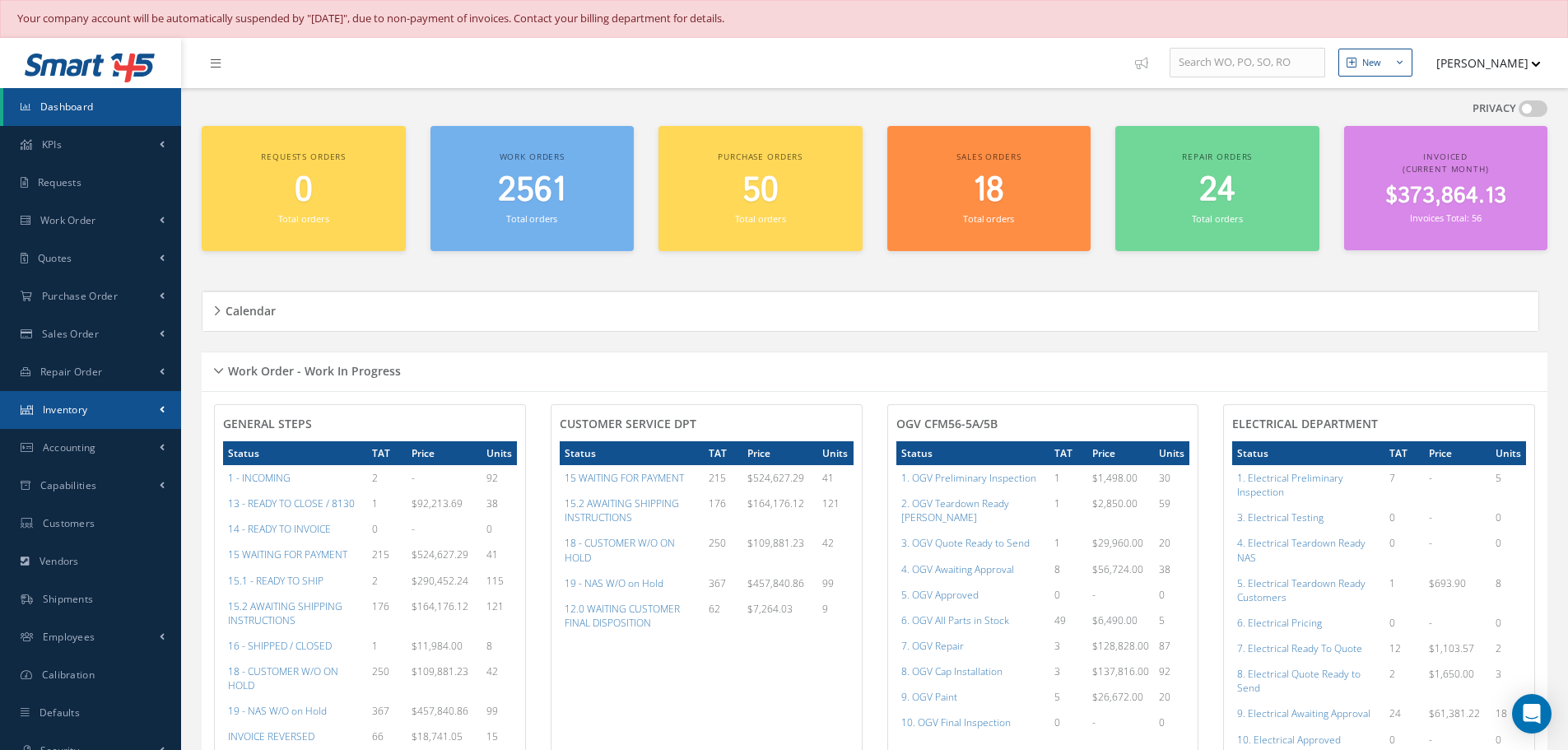
click at [87, 406] on span "Inventory" at bounding box center [65, 409] width 45 height 14
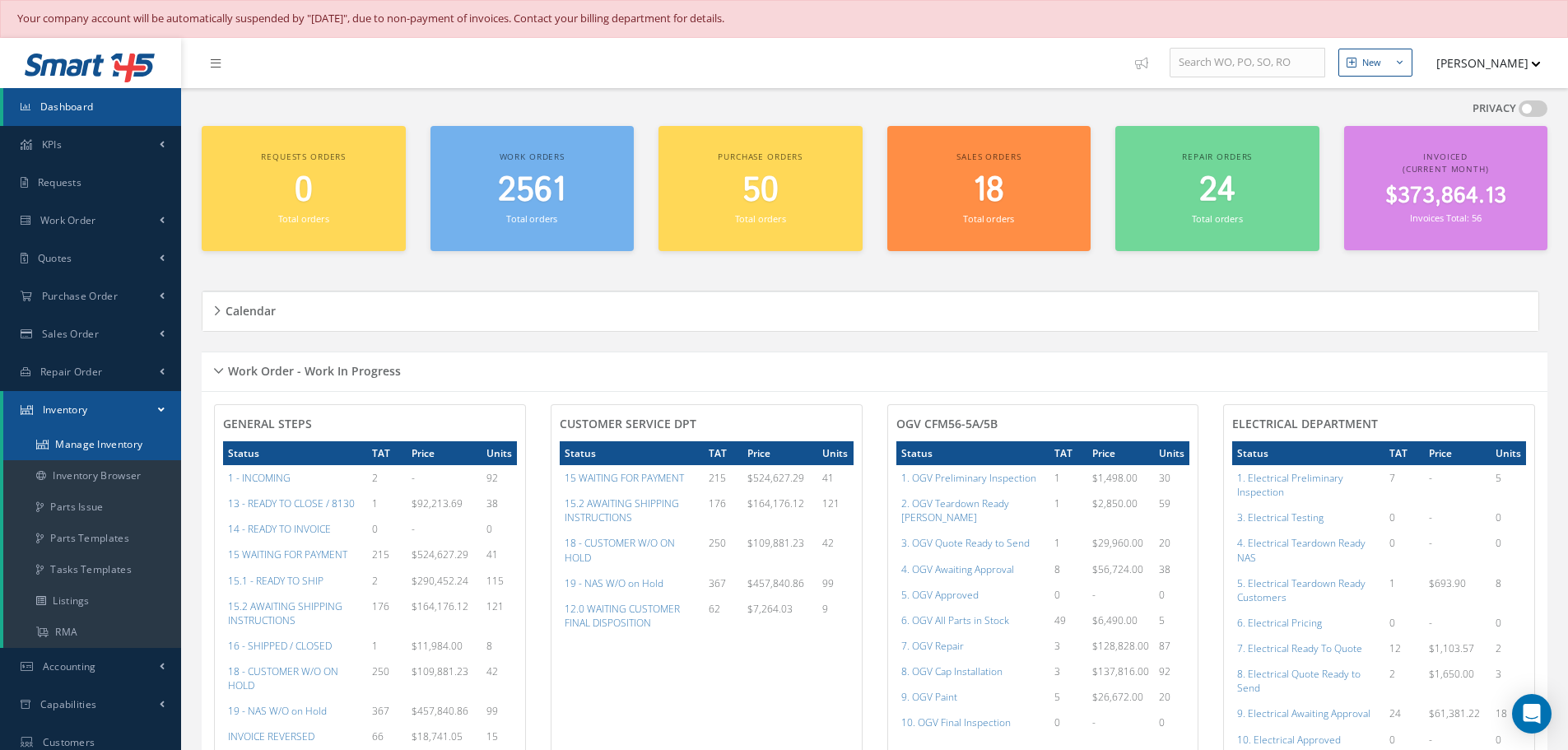
click at [91, 446] on link "Manage Inventory" at bounding box center [92, 444] width 178 height 31
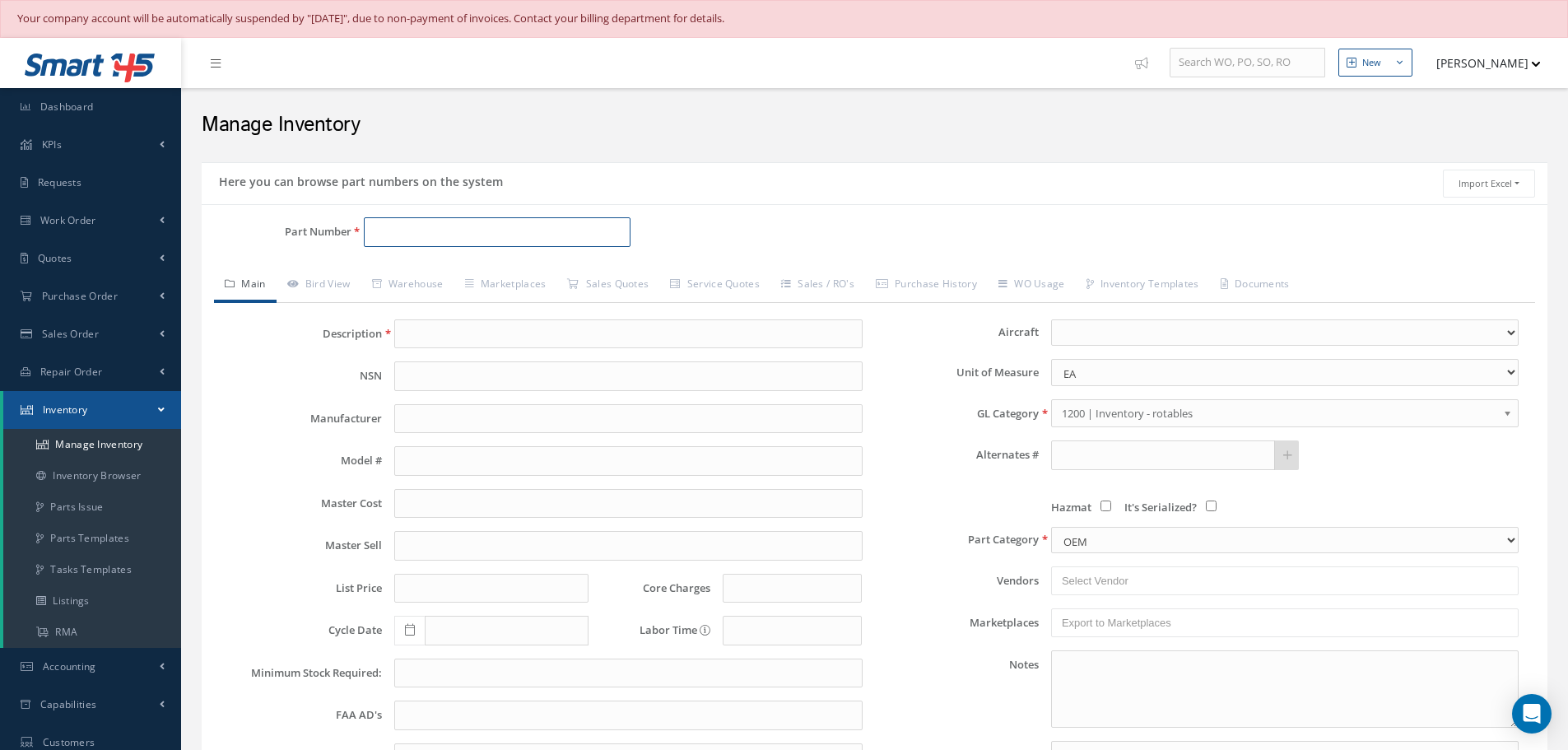
click at [405, 239] on input "Part Number" at bounding box center [497, 232] width 267 height 29
type input "321-450-501-6JA"
click at [430, 272] on span "321-450-501-6JA" at bounding box center [443, 275] width 148 height 18
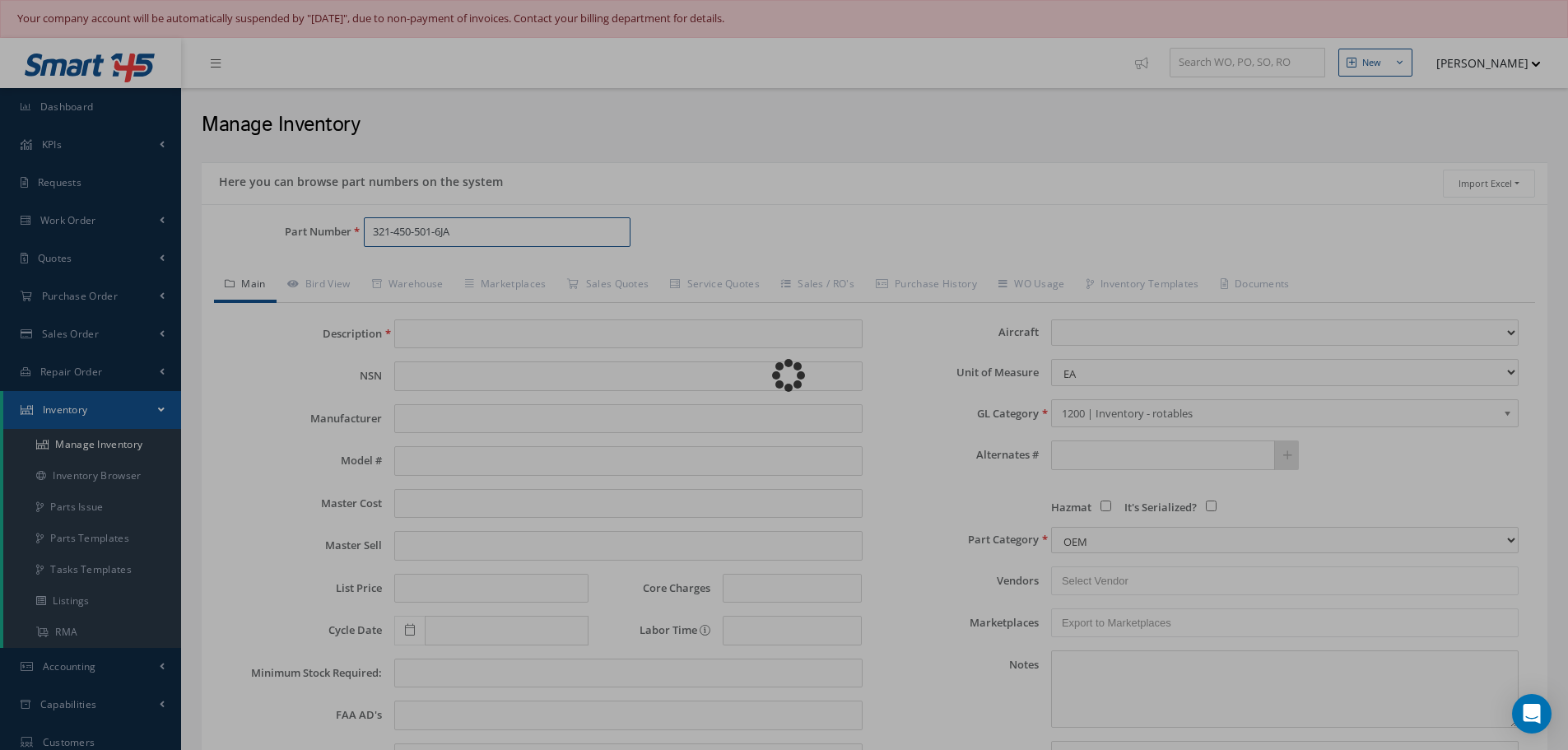
type input "TUBE SEAL"
type input "601.50"
type input "0.00"
select select
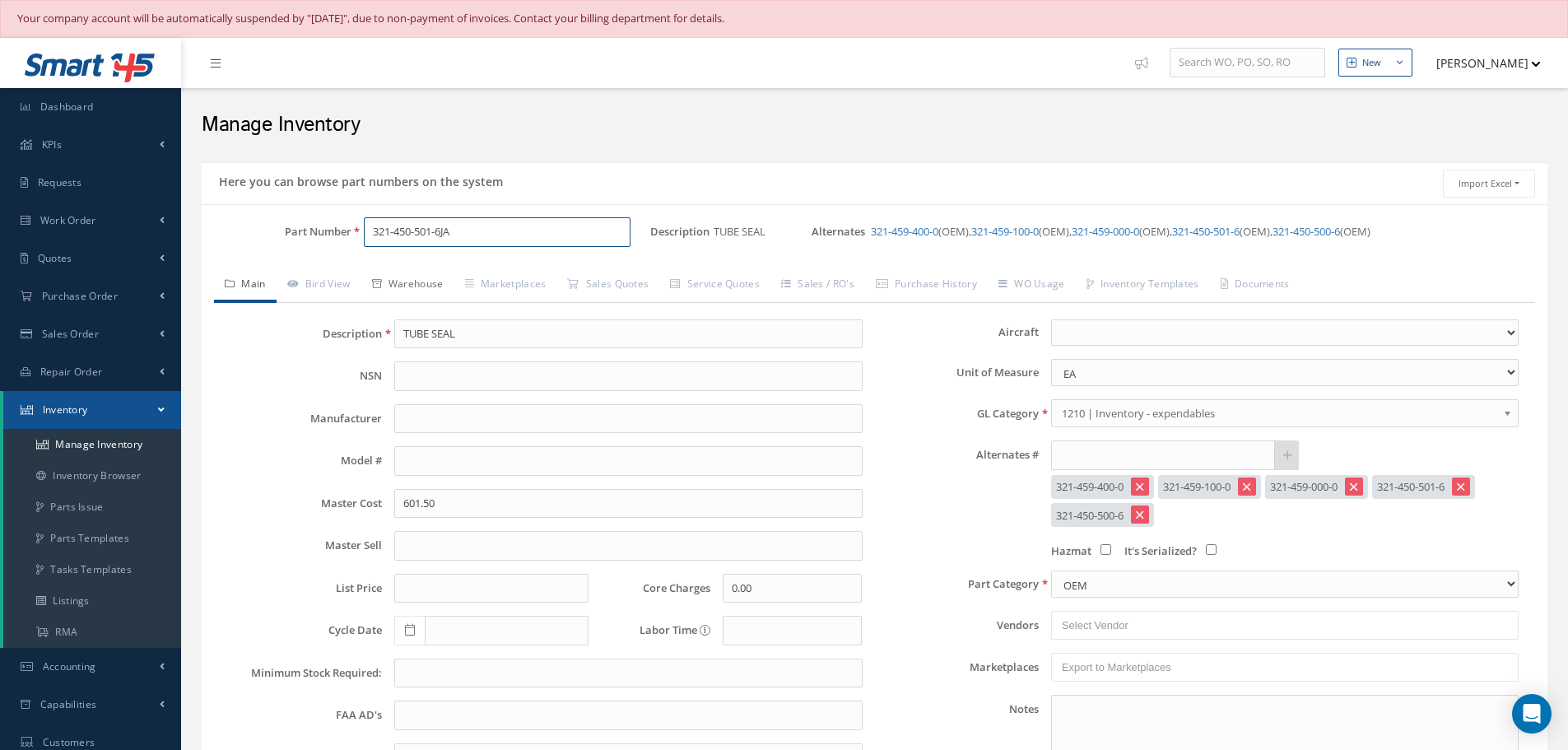
type input "321-450-501-6JA"
click at [430, 282] on link "Warehouse" at bounding box center [407, 285] width 93 height 34
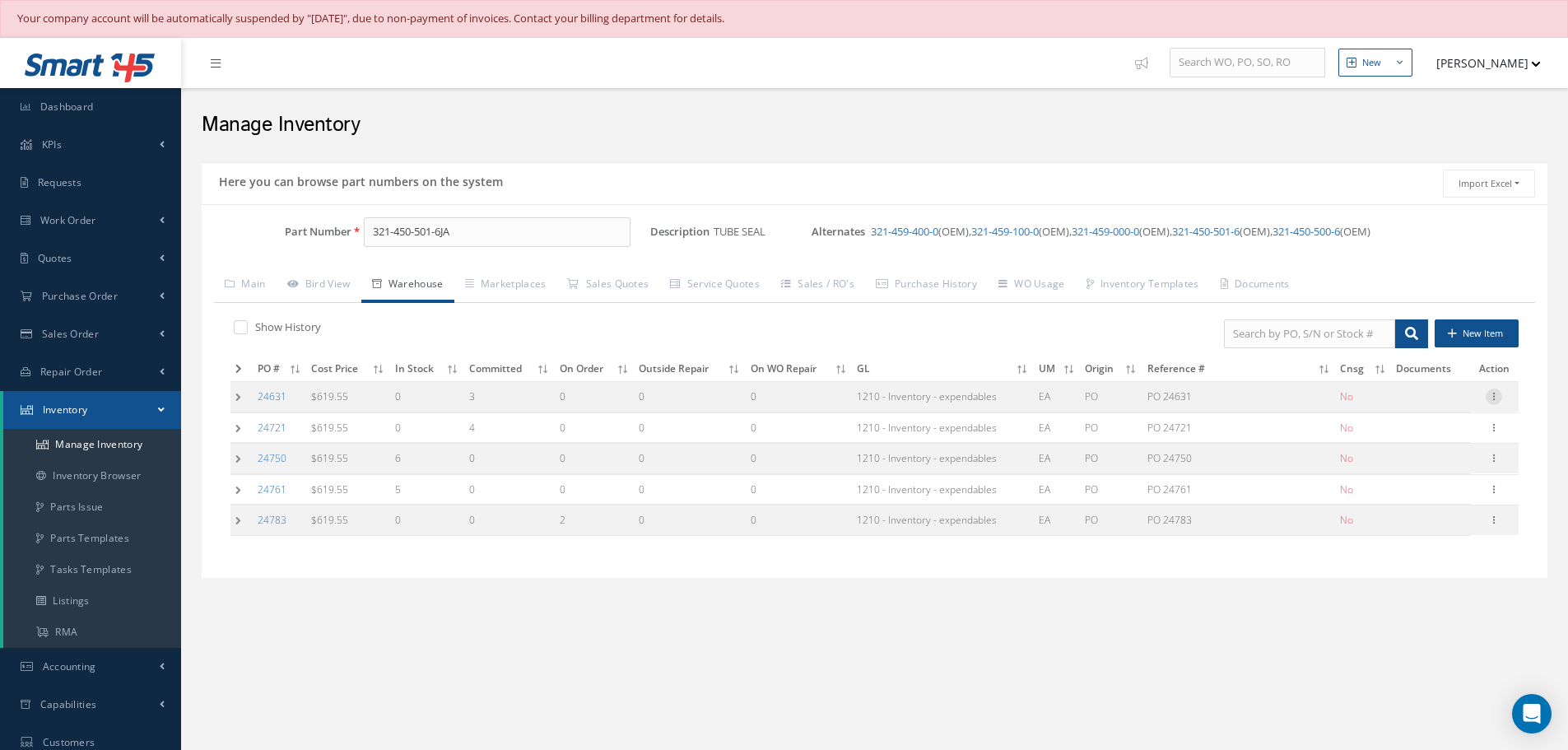
click at [1490, 400] on icon at bounding box center [1494, 395] width 17 height 13
click at [1443, 407] on link "Edit" at bounding box center [1418, 407] width 130 height 21
type input "619.55"
type input "[DATE]"
type input "PO 24631"
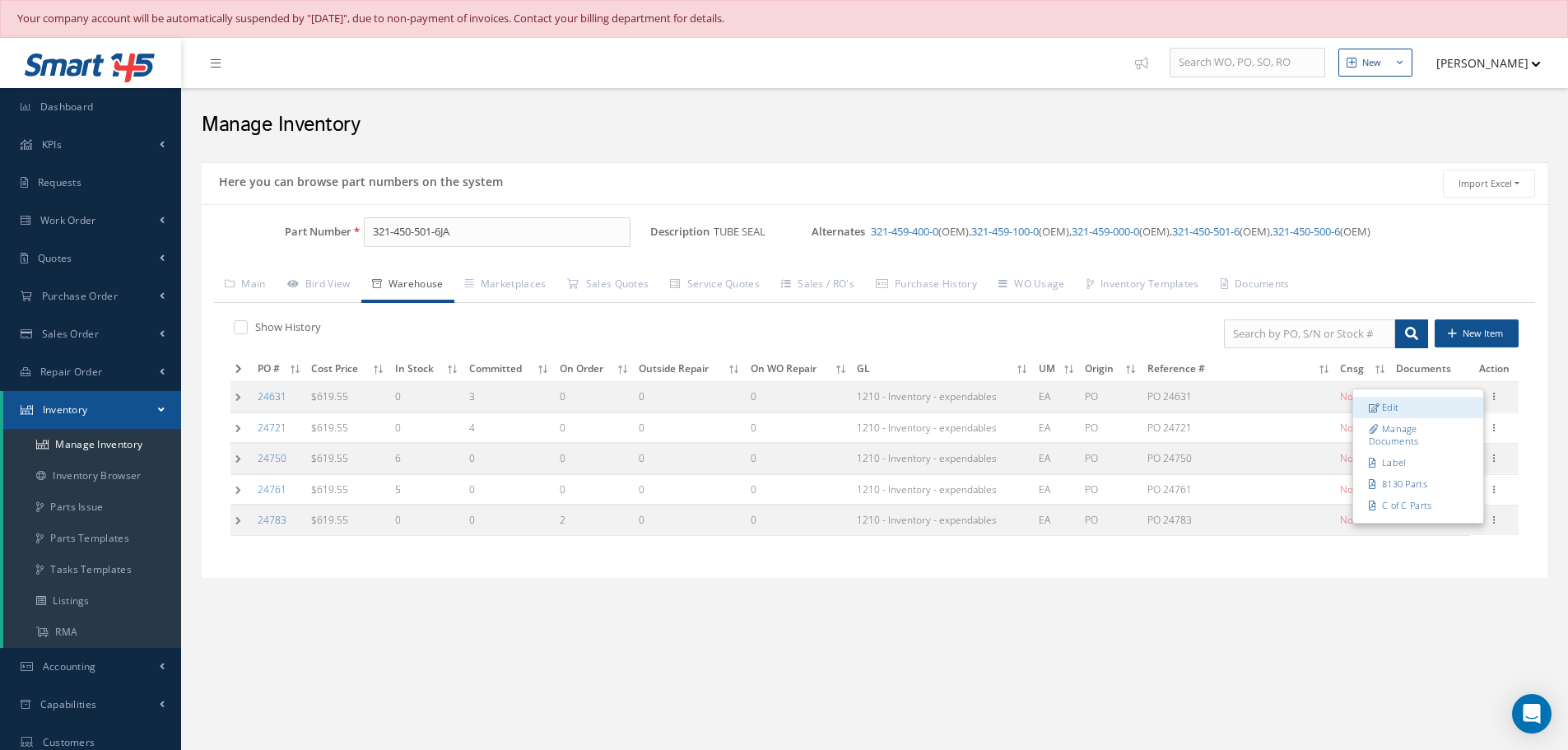
type input "[DATE]"
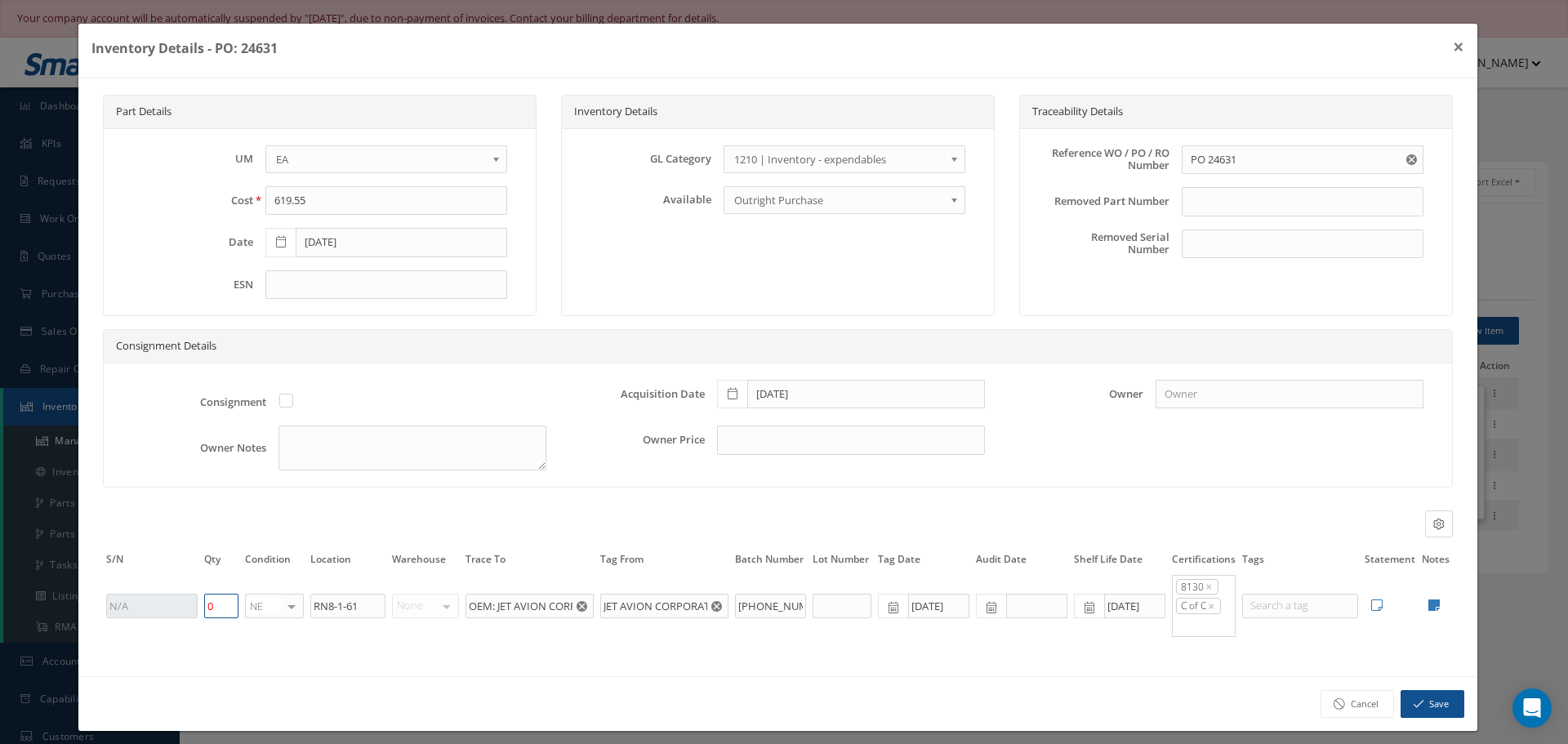
click at [225, 605] on input "0" at bounding box center [221, 605] width 34 height 24
type input "1"
click at [1429, 700] on button "Save" at bounding box center [1432, 704] width 64 height 29
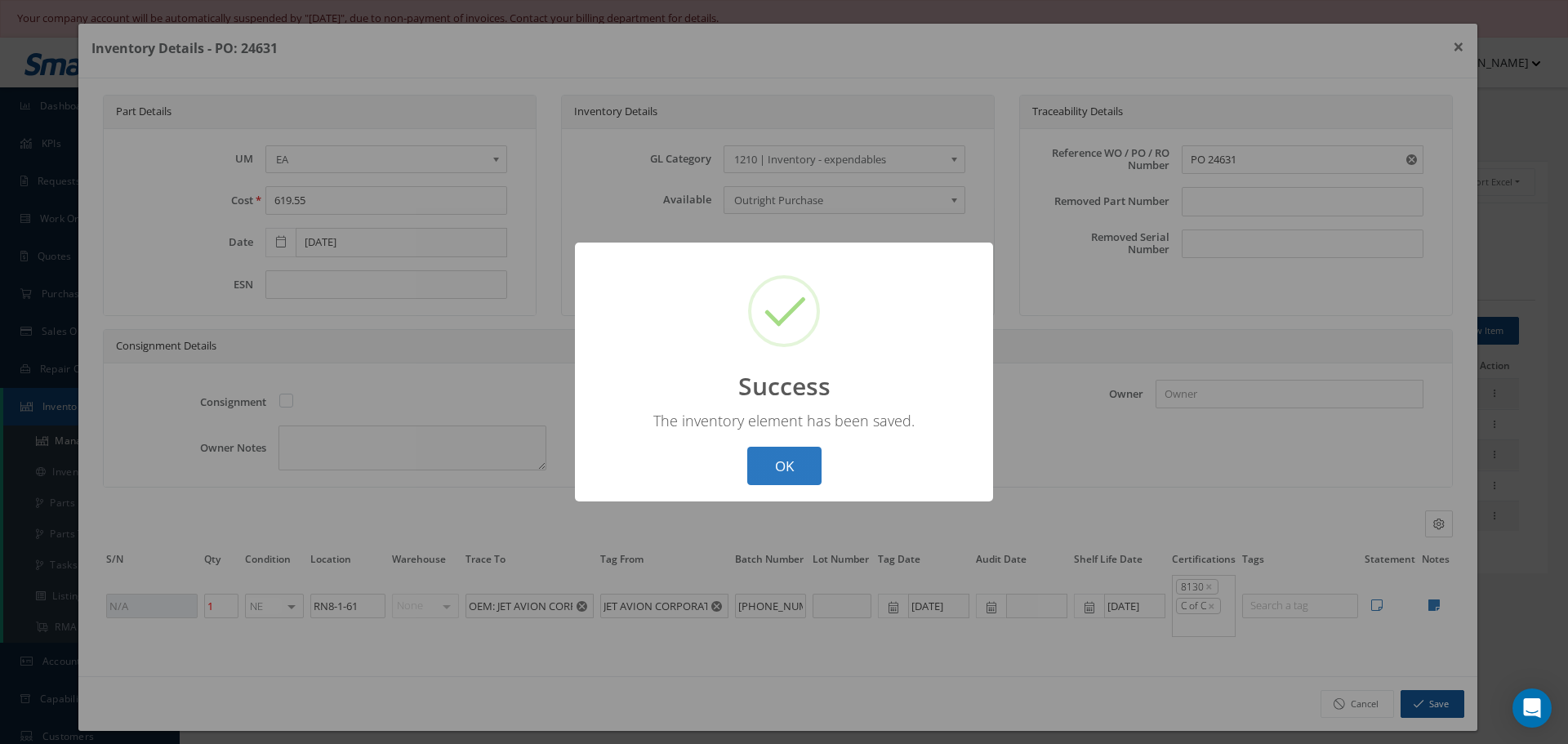
click at [787, 469] on button "OK" at bounding box center [784, 466] width 75 height 39
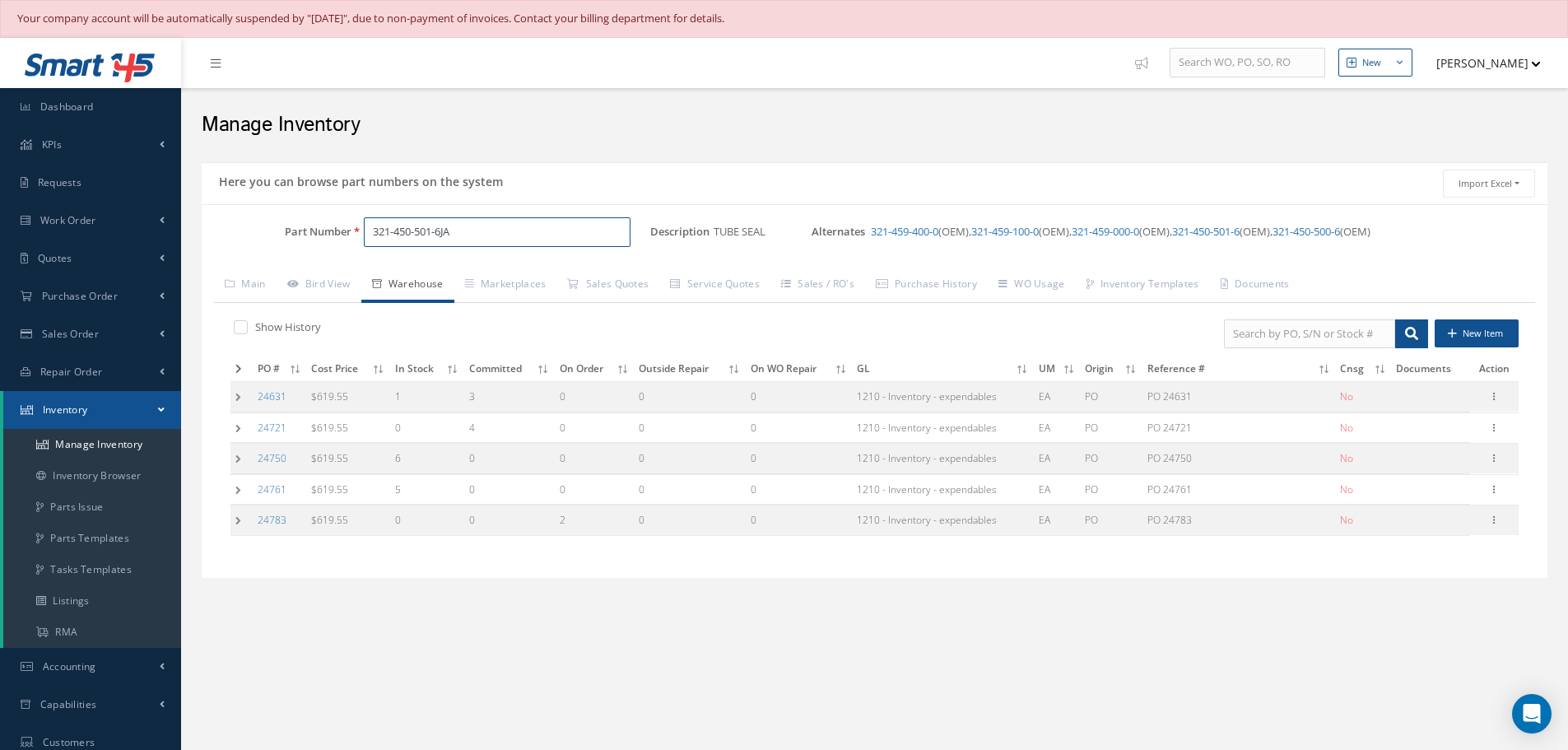
click at [433, 233] on input "321-450-501-6JA" at bounding box center [497, 232] width 267 height 29
click at [462, 236] on input "321-457-6JA" at bounding box center [497, 232] width 267 height 29
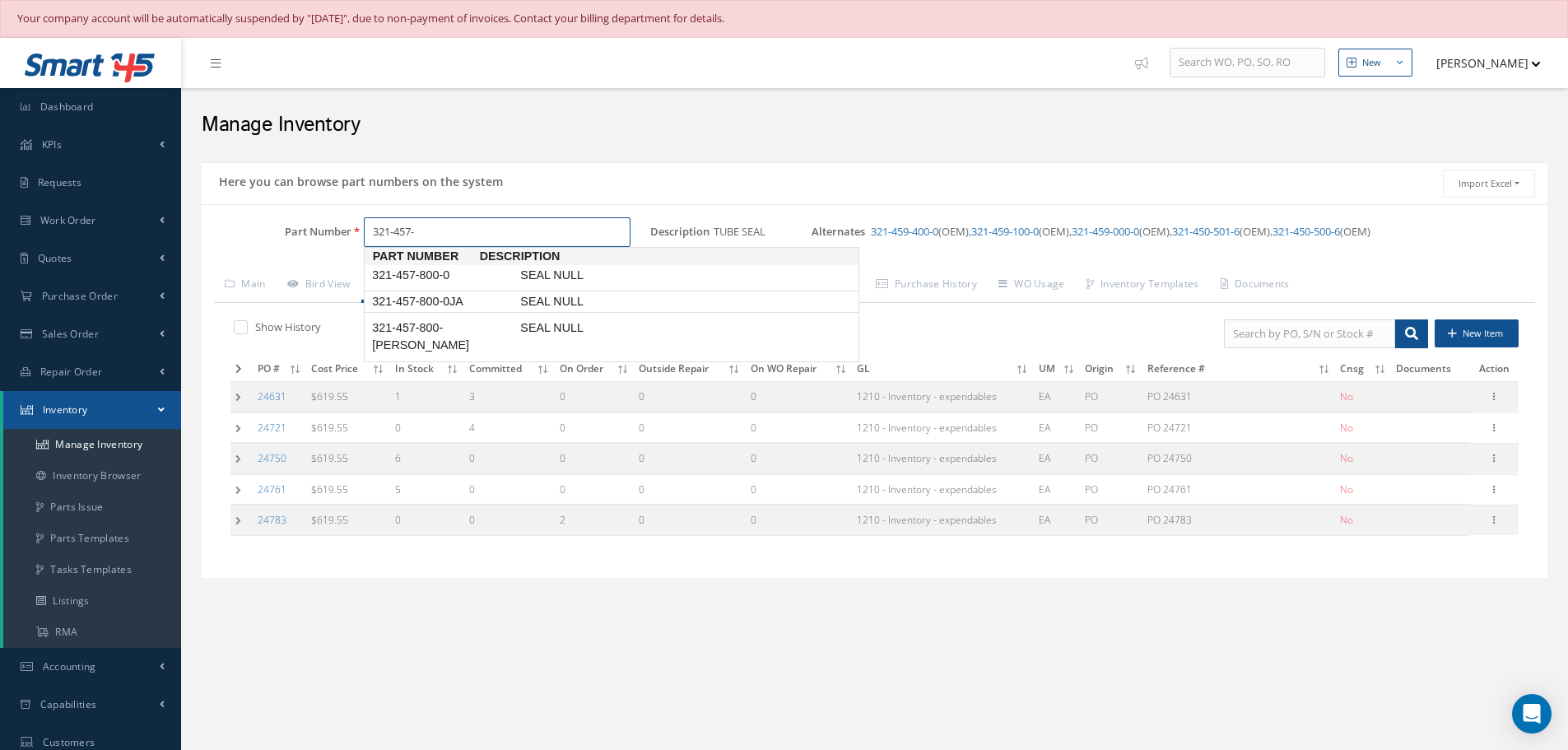
click at [461, 302] on span "321-457-800-0JA" at bounding box center [443, 302] width 148 height 18
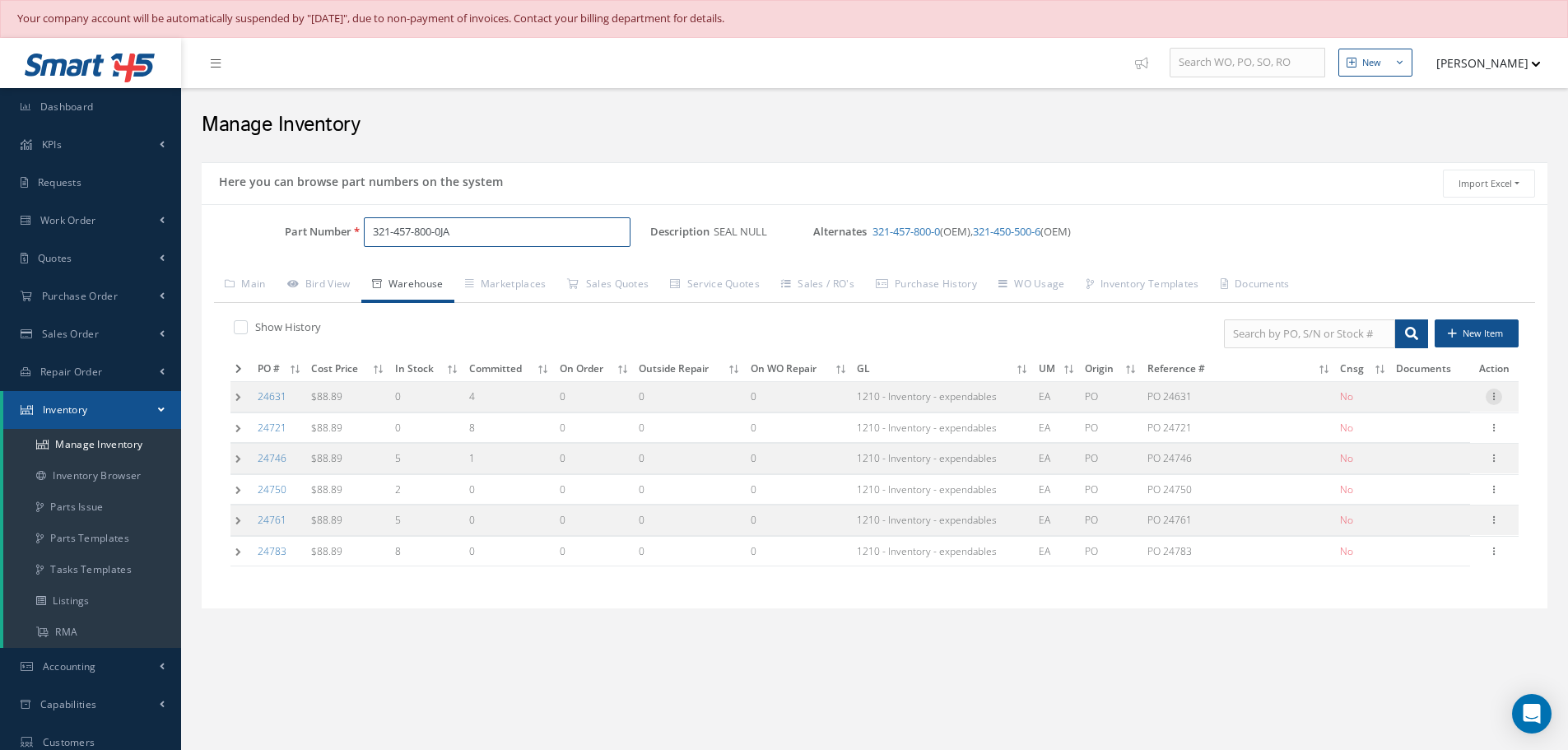
type input "321-457-800-0JA"
click at [1494, 398] on icon at bounding box center [1494, 395] width 17 height 13
click at [1424, 410] on link "Edit" at bounding box center [1418, 407] width 130 height 21
type input "88.89"
type input "0"
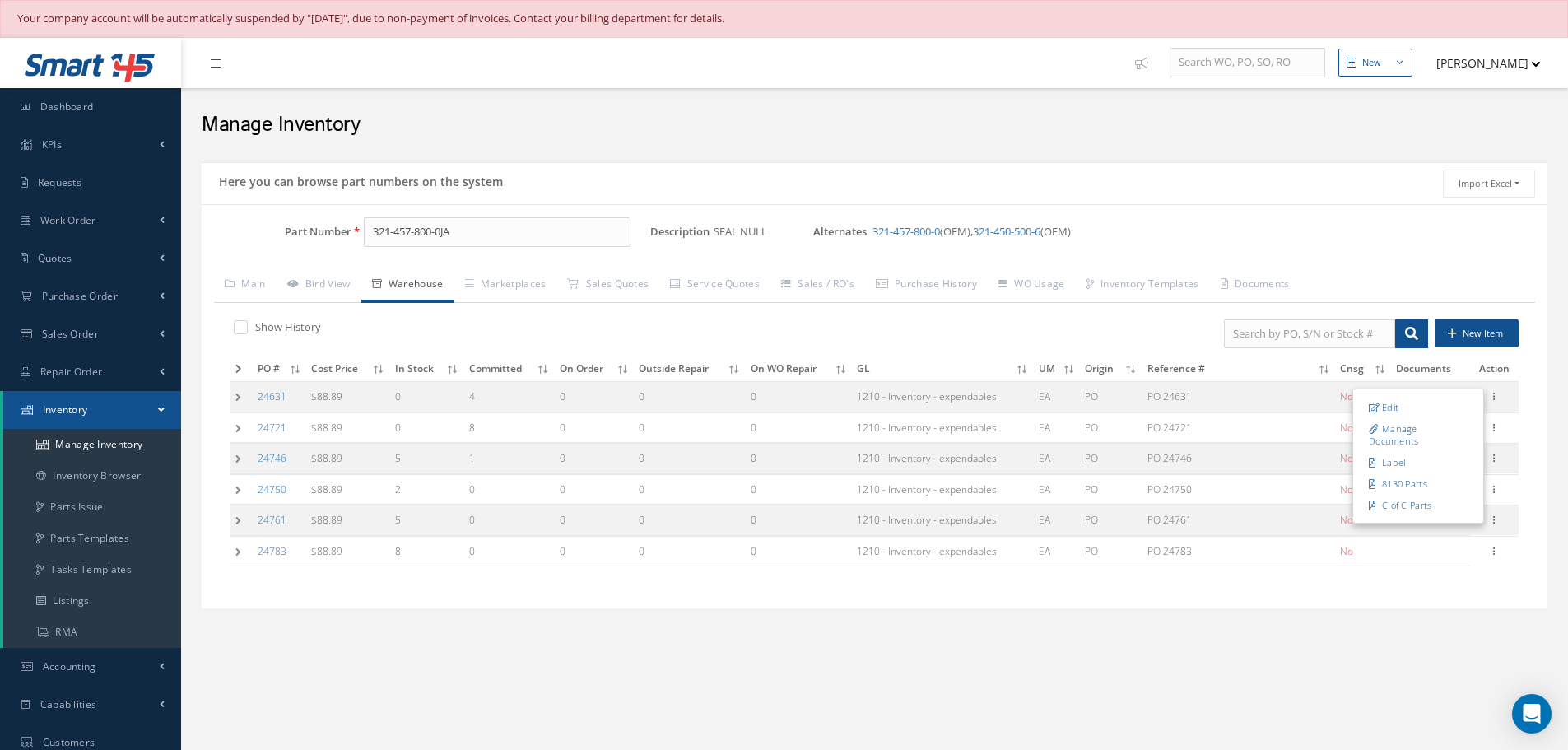
type input "[PHONE_NUMBER]/39948800"
type input "[DATE]"
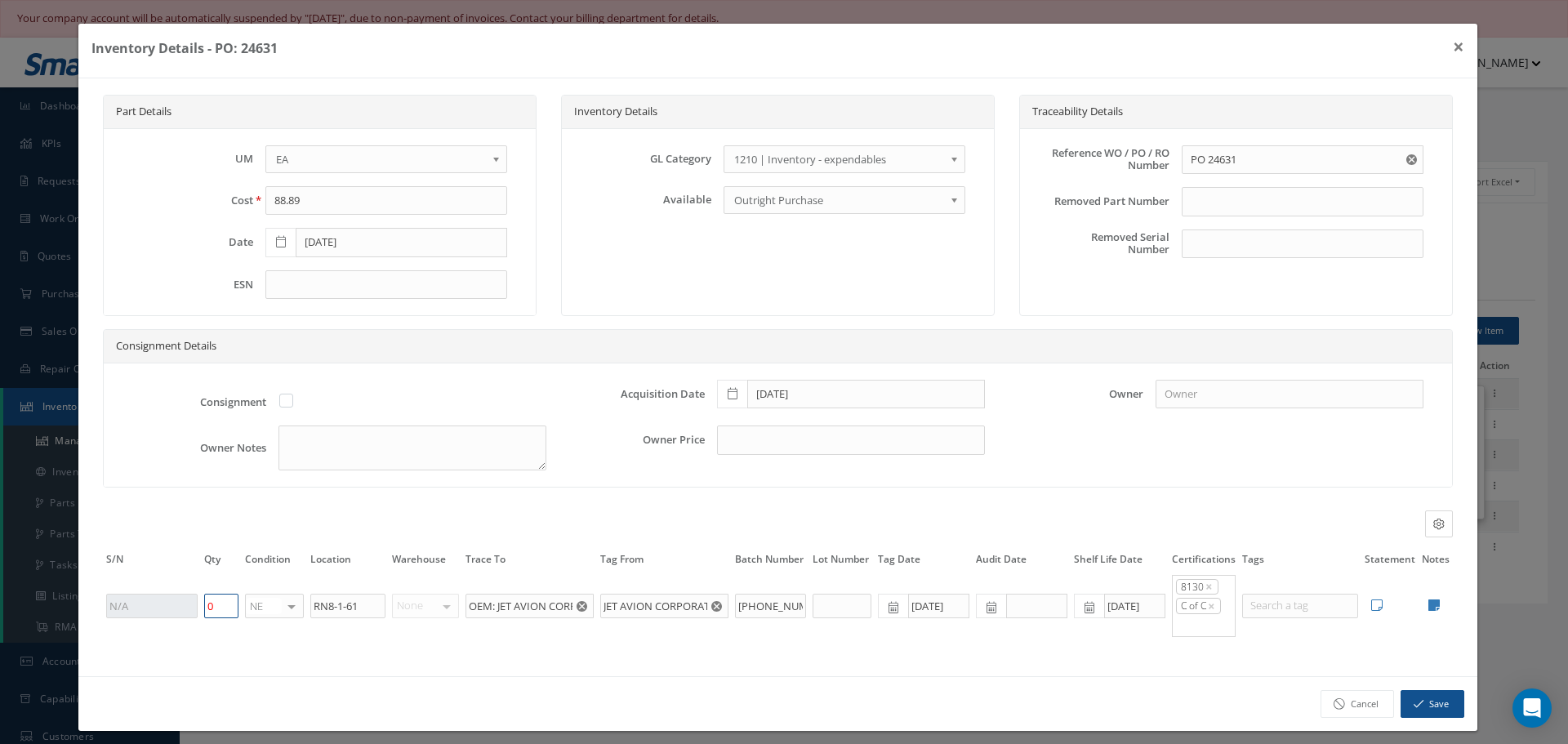
click at [224, 611] on input "0" at bounding box center [221, 605] width 34 height 24
type input "2"
click at [1445, 694] on button "Save" at bounding box center [1432, 704] width 64 height 29
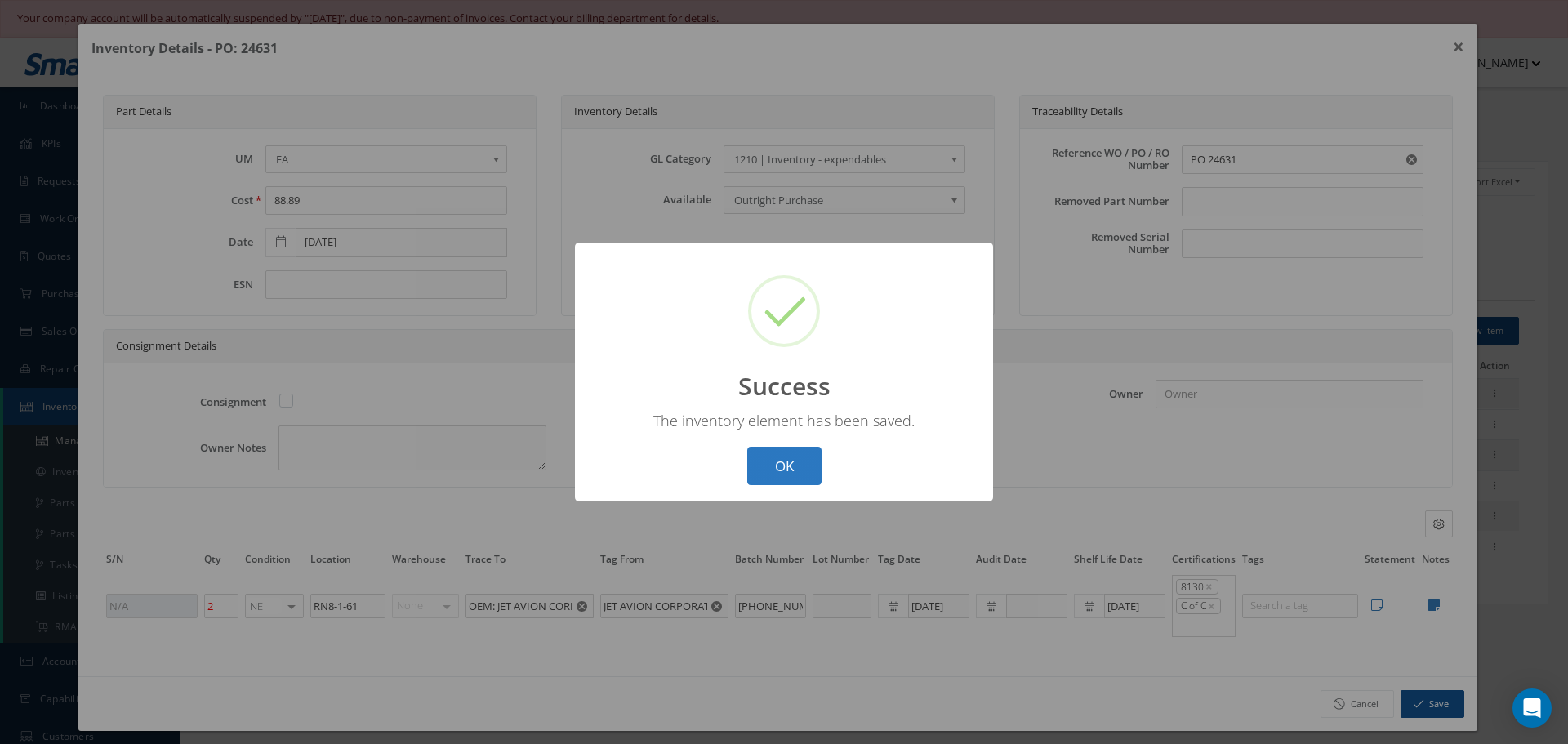
click at [800, 463] on button "OK" at bounding box center [784, 466] width 75 height 39
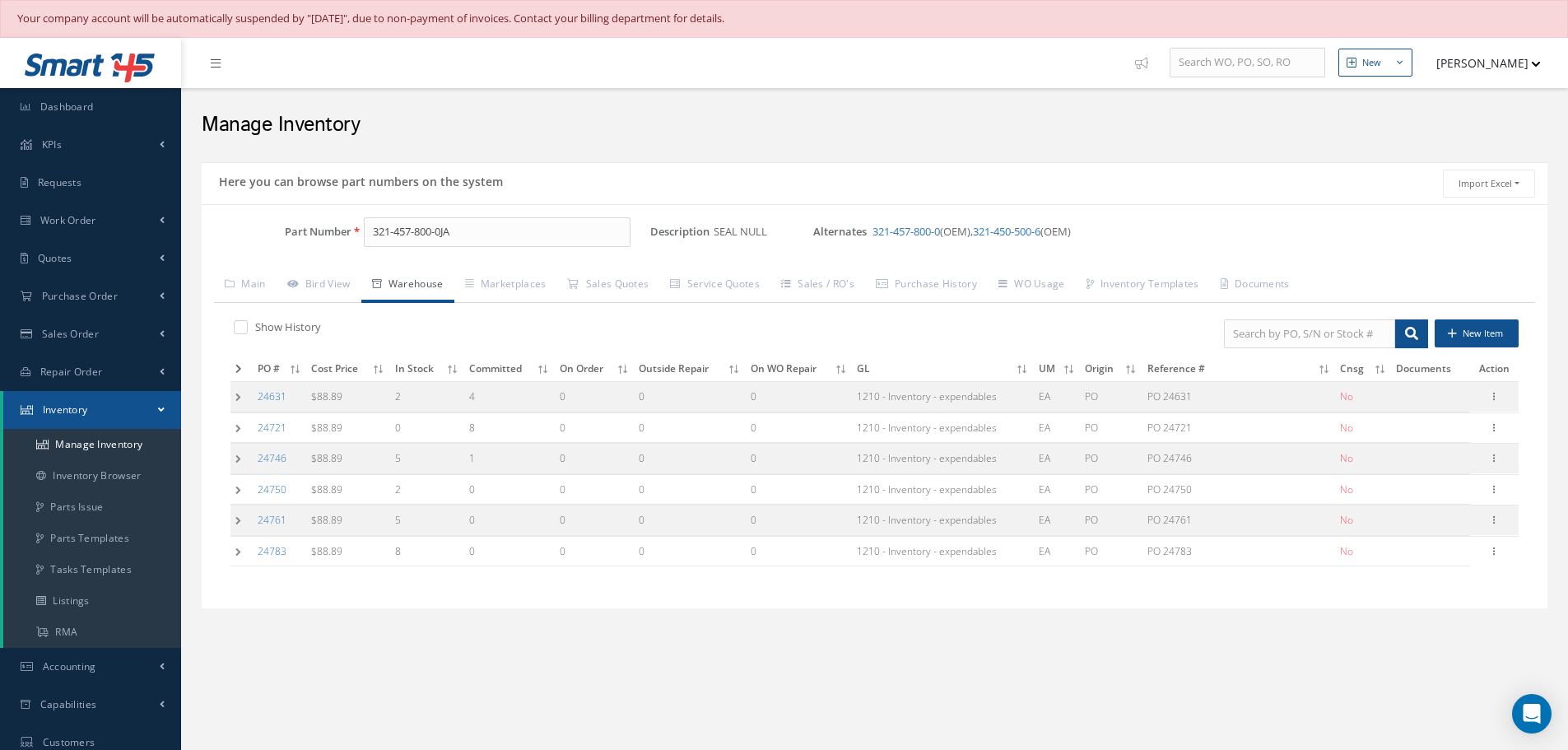
click at [239, 401] on td at bounding box center [241, 396] width 22 height 30
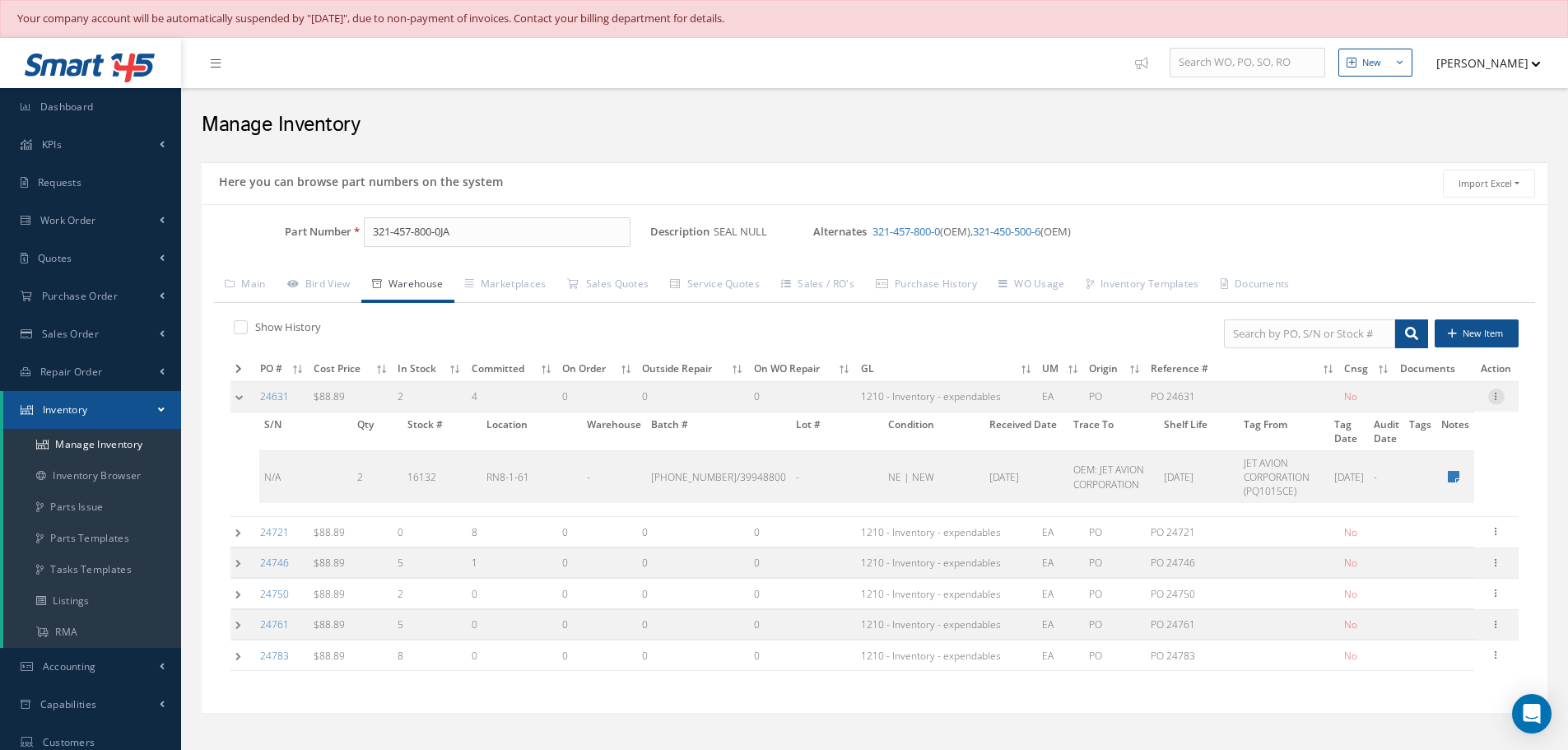
click at [1499, 397] on icon at bounding box center [1496, 395] width 17 height 13
click at [239, 659] on td at bounding box center [242, 655] width 24 height 30
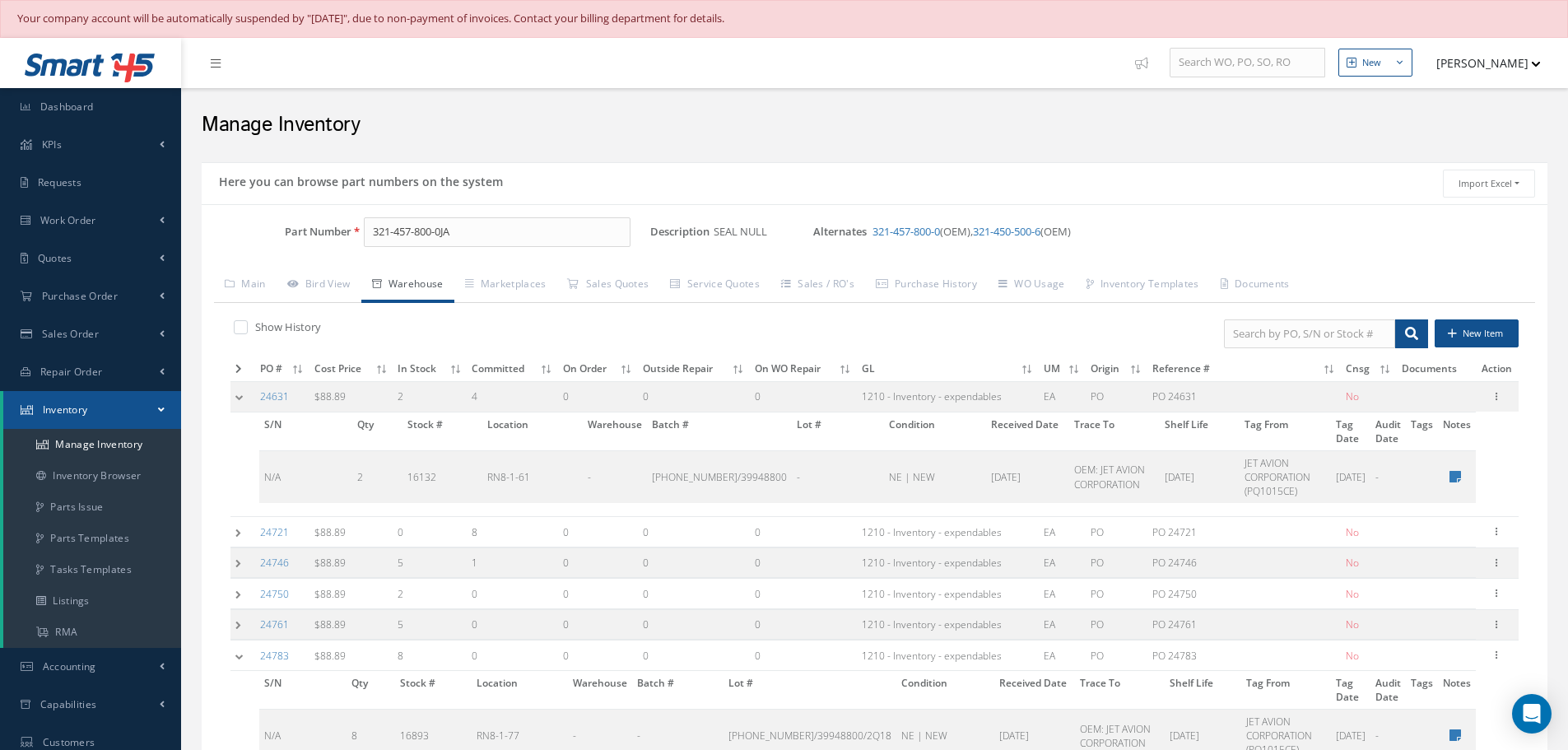
click at [239, 659] on td at bounding box center [242, 655] width 24 height 30
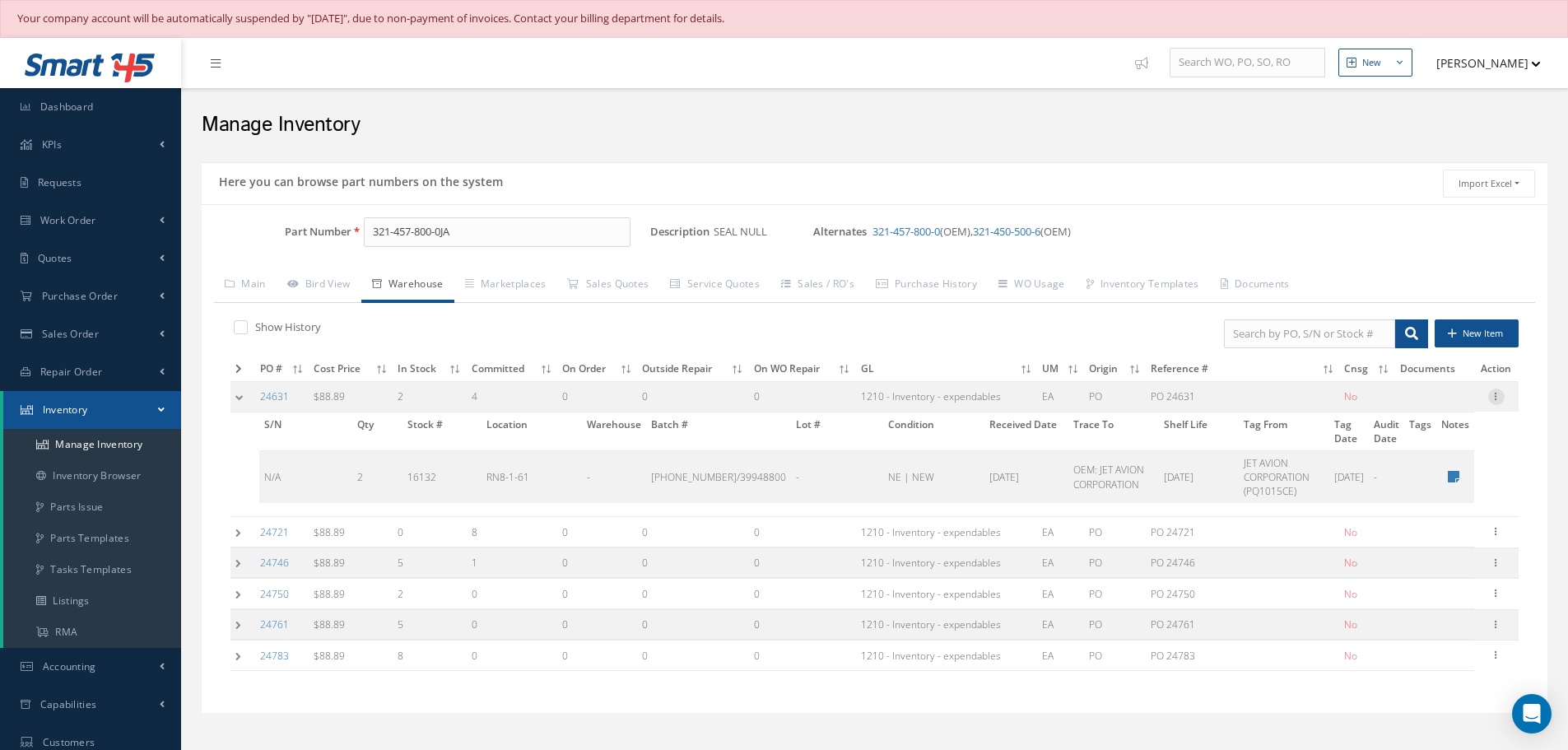
click at [1497, 402] on div at bounding box center [1496, 396] width 17 height 17
drag, startPoint x: 1432, startPoint y: 411, endPoint x: 1391, endPoint y: 412, distance: 41.0
click at [1432, 411] on link "Edit" at bounding box center [1421, 407] width 130 height 21
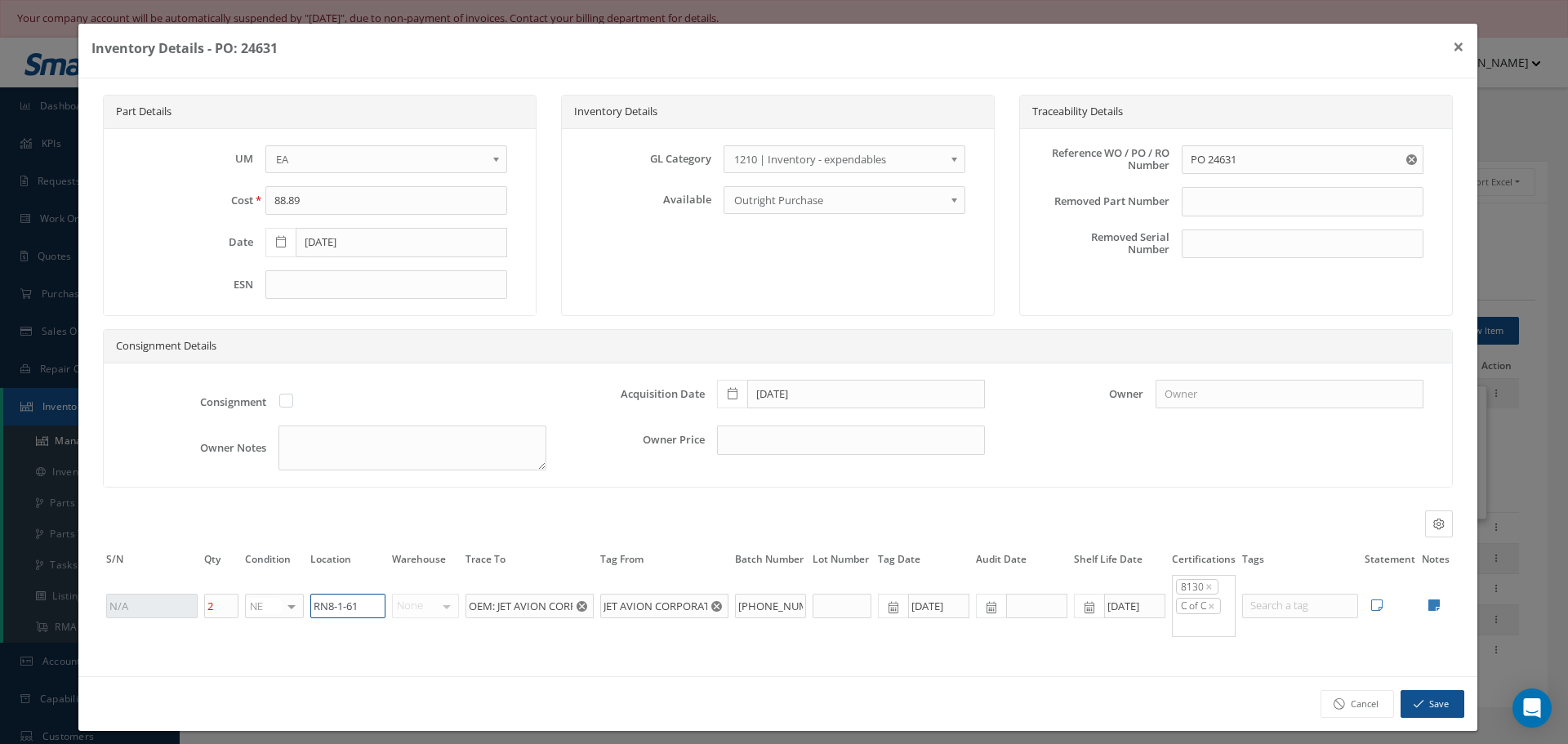
click at [379, 607] on input "RN8-1-61" at bounding box center [348, 605] width 76 height 24
type input "RN8-1-77"
click at [1438, 705] on button "Save" at bounding box center [1432, 704] width 64 height 29
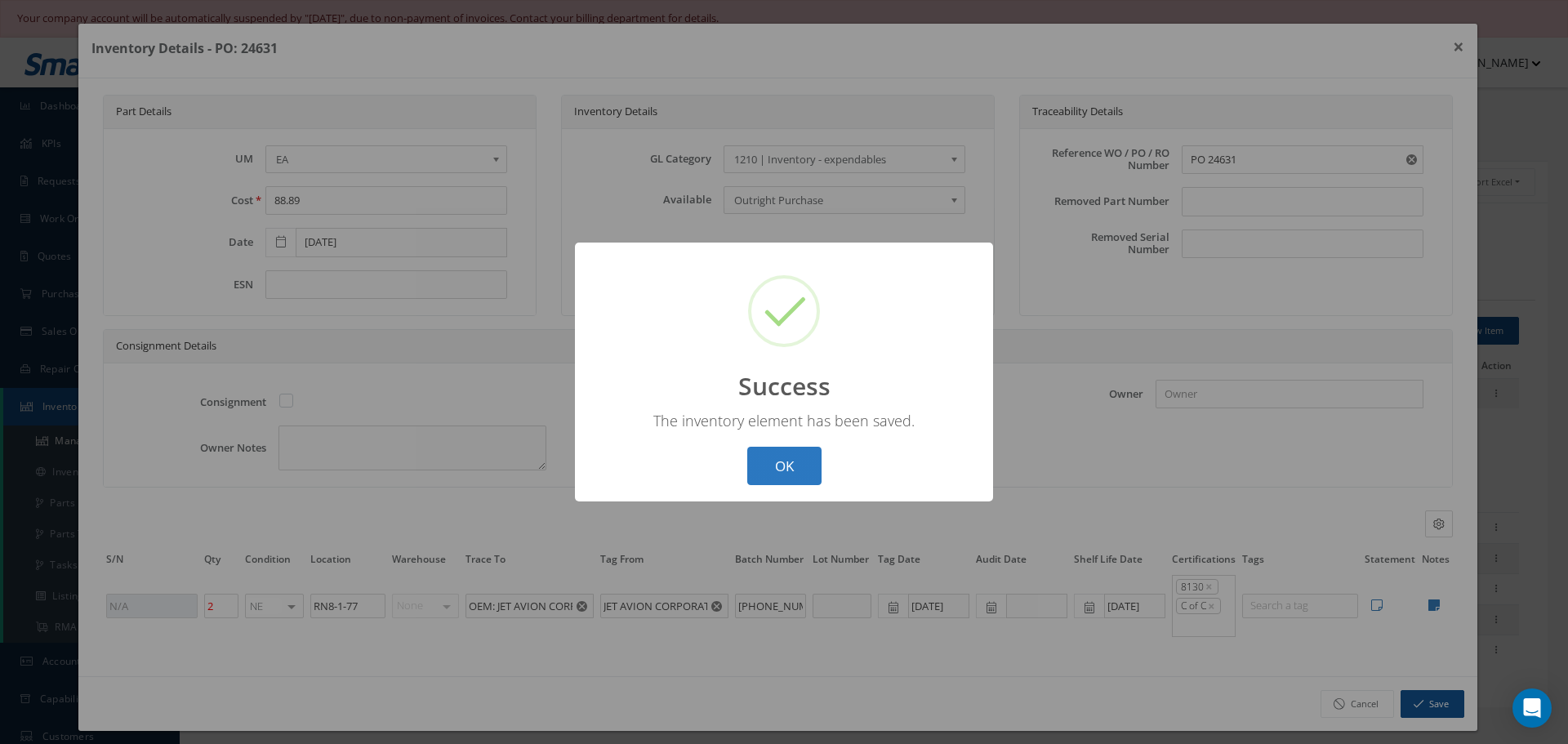
click at [788, 469] on button "OK" at bounding box center [784, 466] width 75 height 39
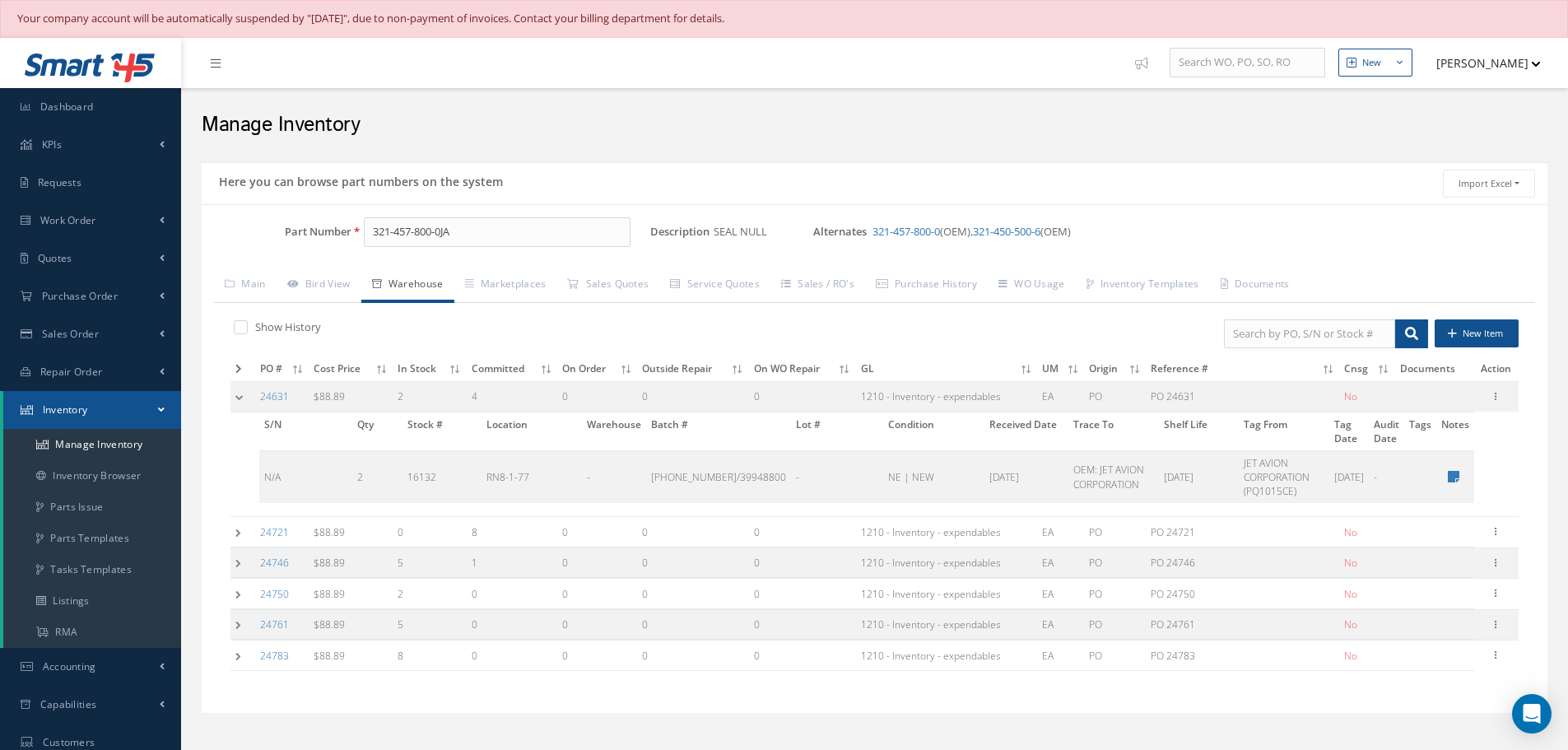
click at [239, 391] on td at bounding box center [242, 396] width 24 height 30
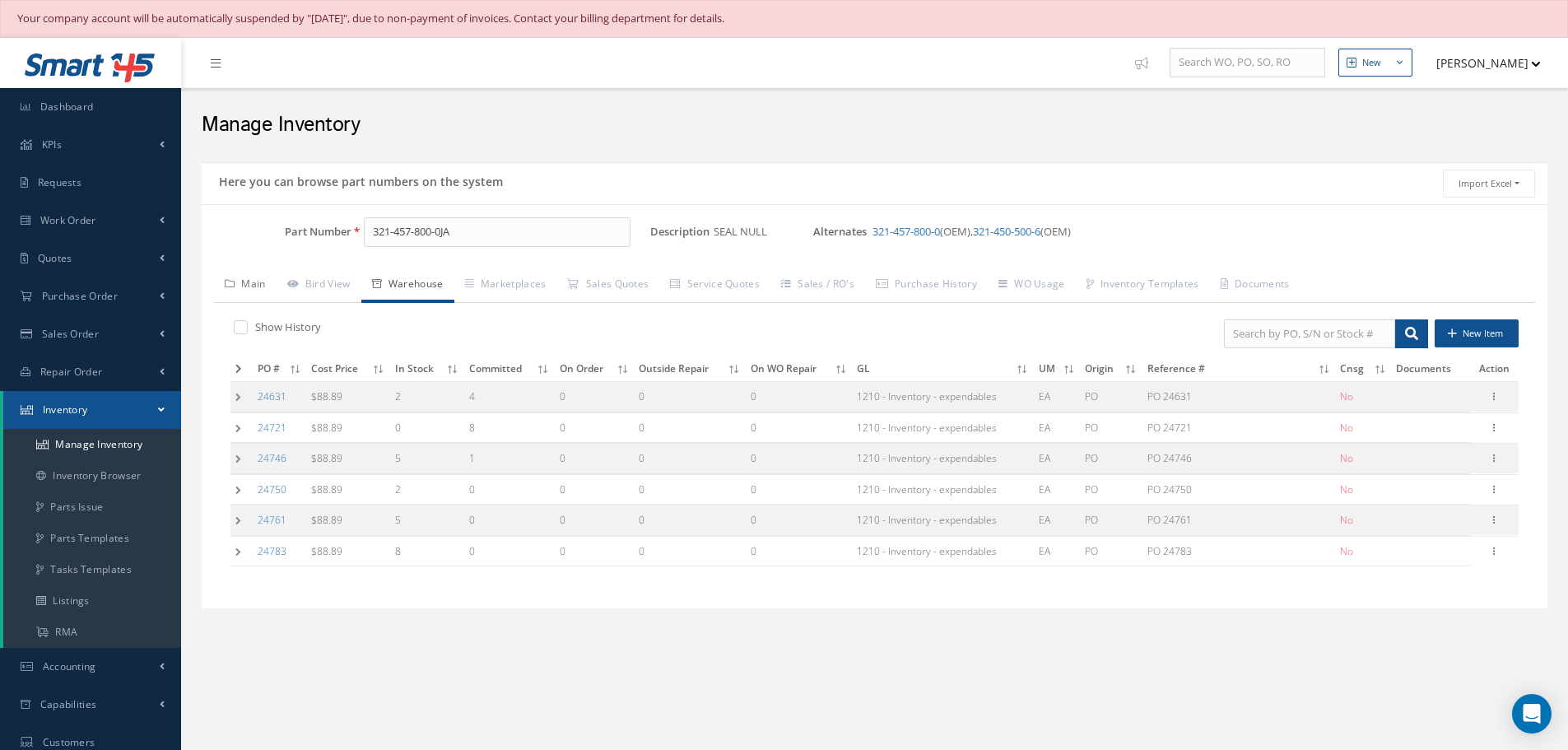
click at [267, 282] on link "Main" at bounding box center [245, 285] width 62 height 34
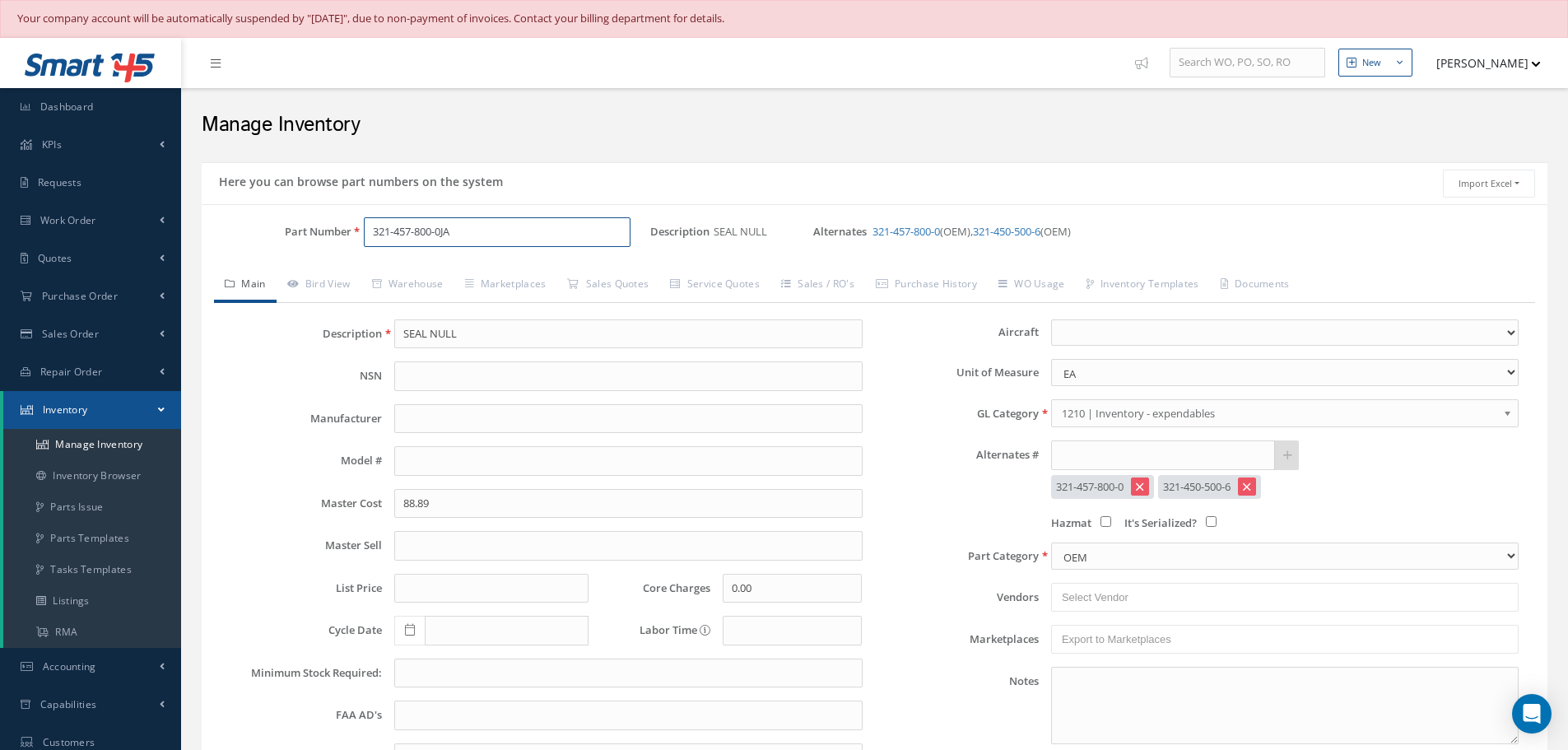
click at [469, 239] on input "321-457-800-0JA" at bounding box center [497, 232] width 267 height 29
type input "3"
click at [493, 328] on input "SEAL NULL" at bounding box center [628, 334] width 468 height 29
